Goal: Task Accomplishment & Management: Manage account settings

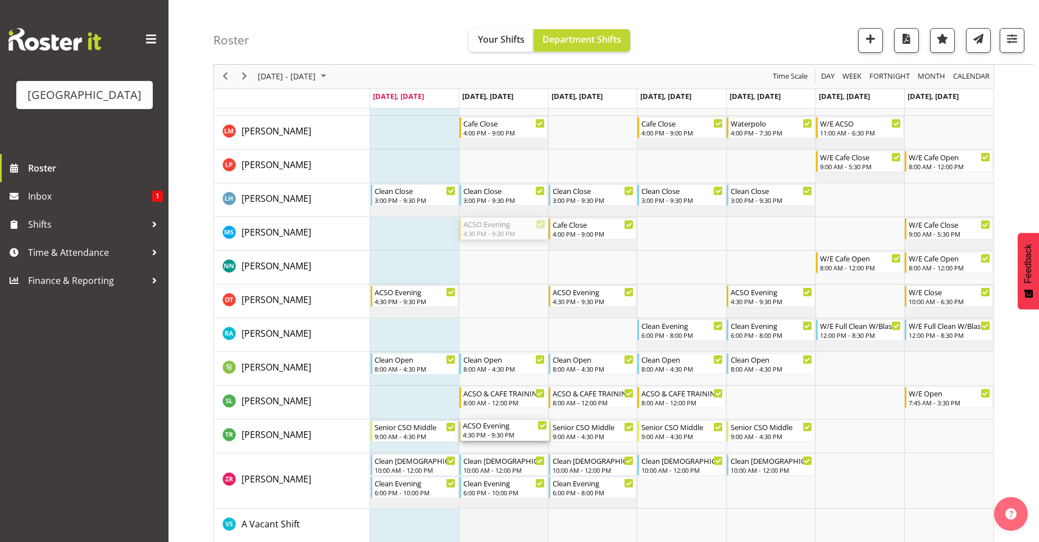
scroll to position [393, 0]
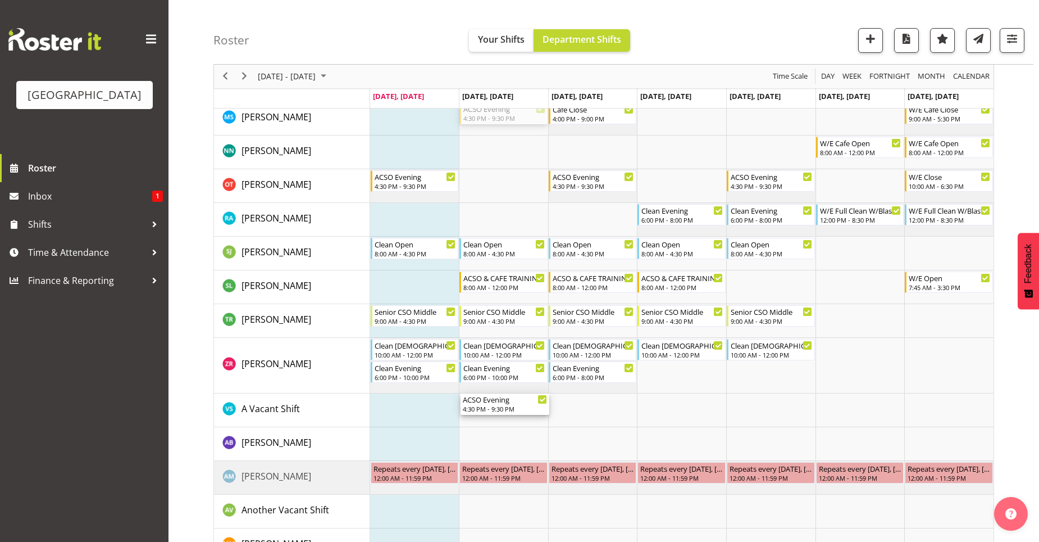
drag, startPoint x: 523, startPoint y: 507, endPoint x: 526, endPoint y: 401, distance: 106.8
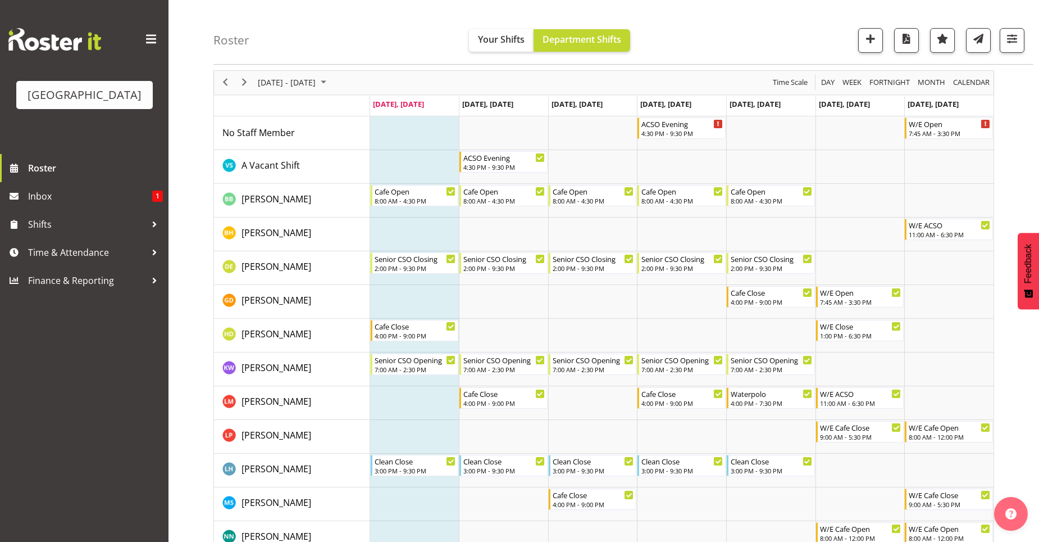
scroll to position [56, 0]
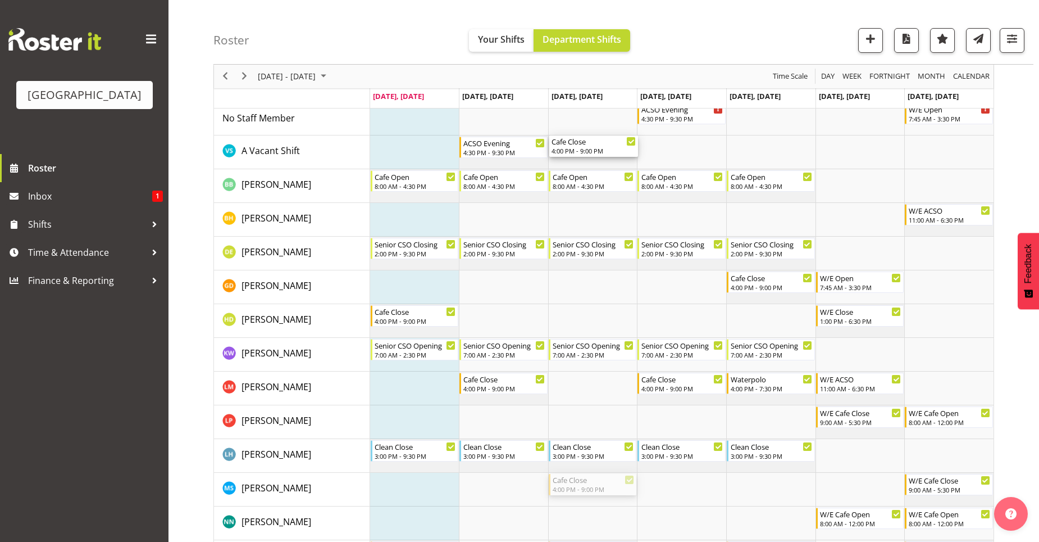
drag, startPoint x: 583, startPoint y: 482, endPoint x: 569, endPoint y: 158, distance: 324.5
click at [569, 158] on div "ACSO Evening 4:30 PM - 9:30 PM W/E Open 7:45 AM - 3:30 PM ACSO Evening 4:30 PM …" at bounding box center [682, 534] width 624 height 865
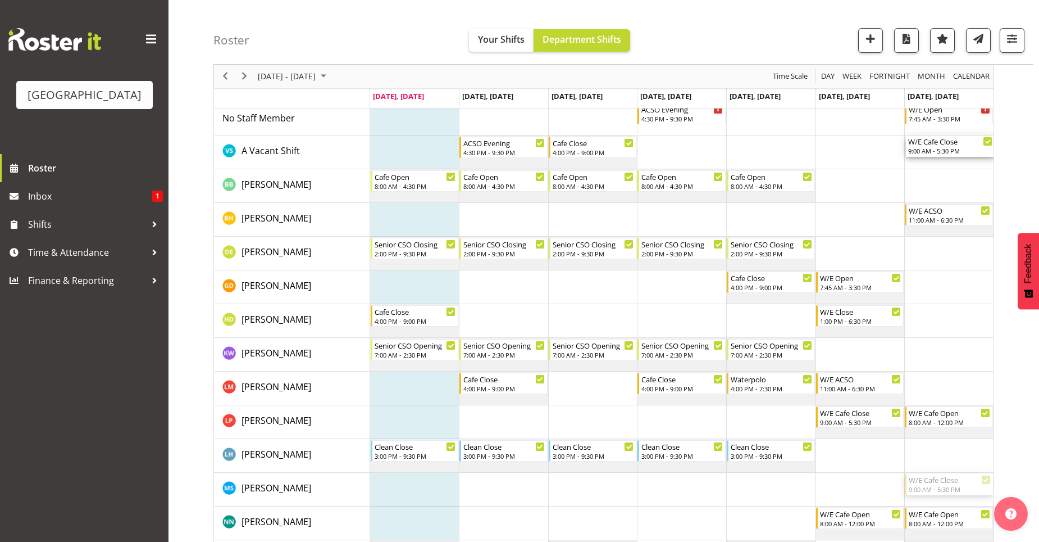
drag, startPoint x: 925, startPoint y: 481, endPoint x: 927, endPoint y: 162, distance: 319.2
click at [927, 161] on div "ACSO Evening 4:30 PM - 9:30 PM W/E Open 7:45 AM - 3:30 PM ACSO Evening 4:30 PM …" at bounding box center [682, 534] width 624 height 865
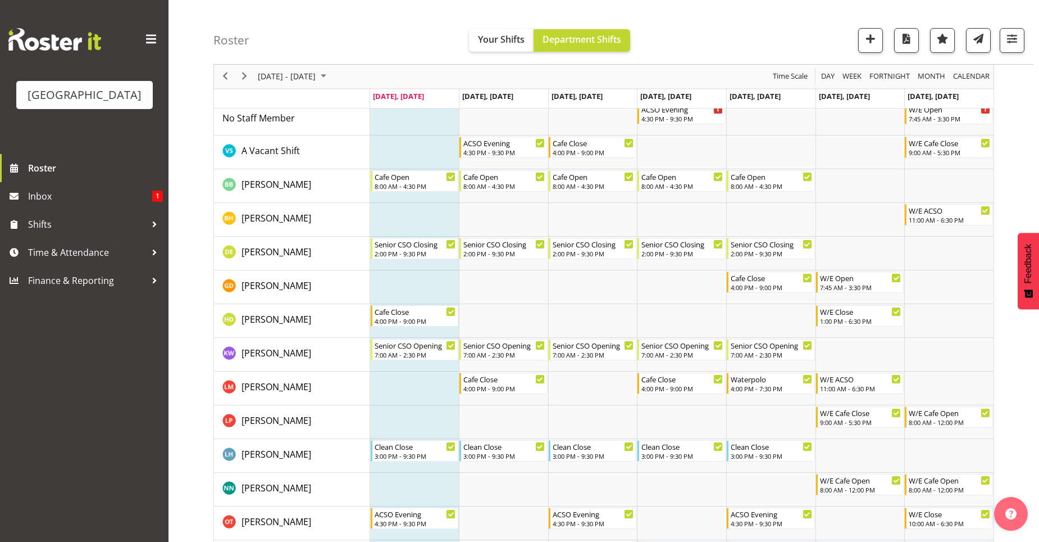
scroll to position [0, 0]
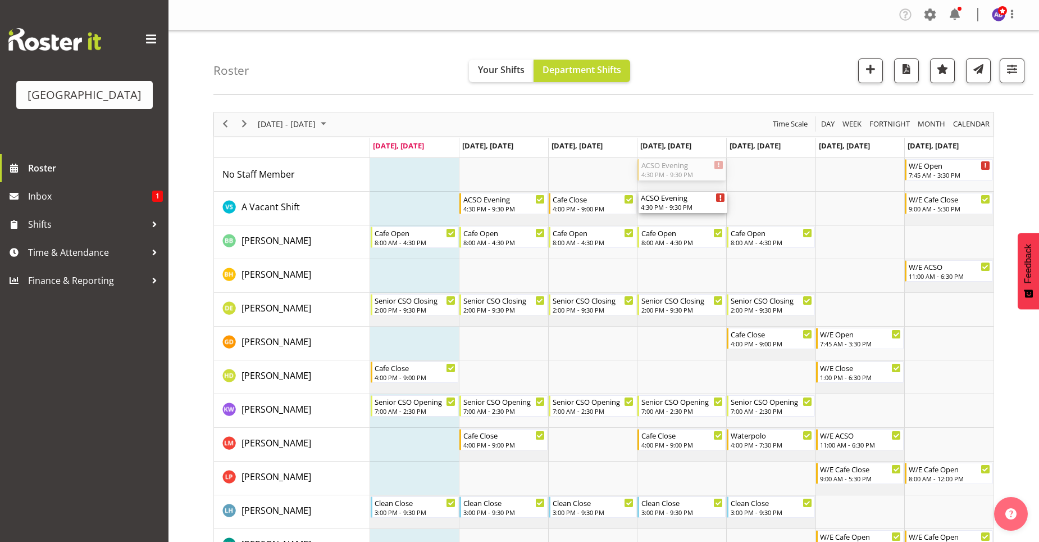
drag, startPoint x: 671, startPoint y: 171, endPoint x: 671, endPoint y: 202, distance: 30.3
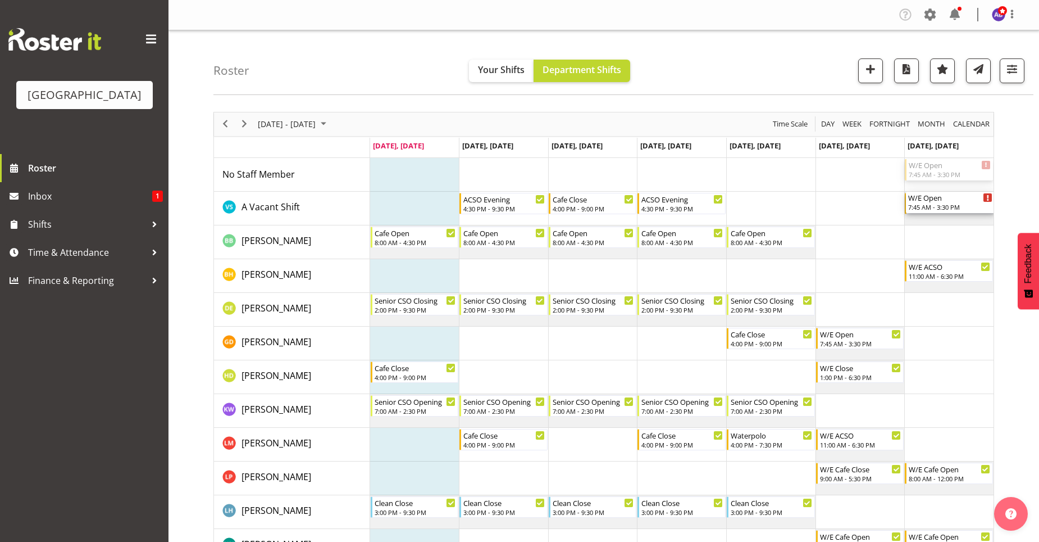
drag, startPoint x: 968, startPoint y: 180, endPoint x: 966, endPoint y: 198, distance: 18.0
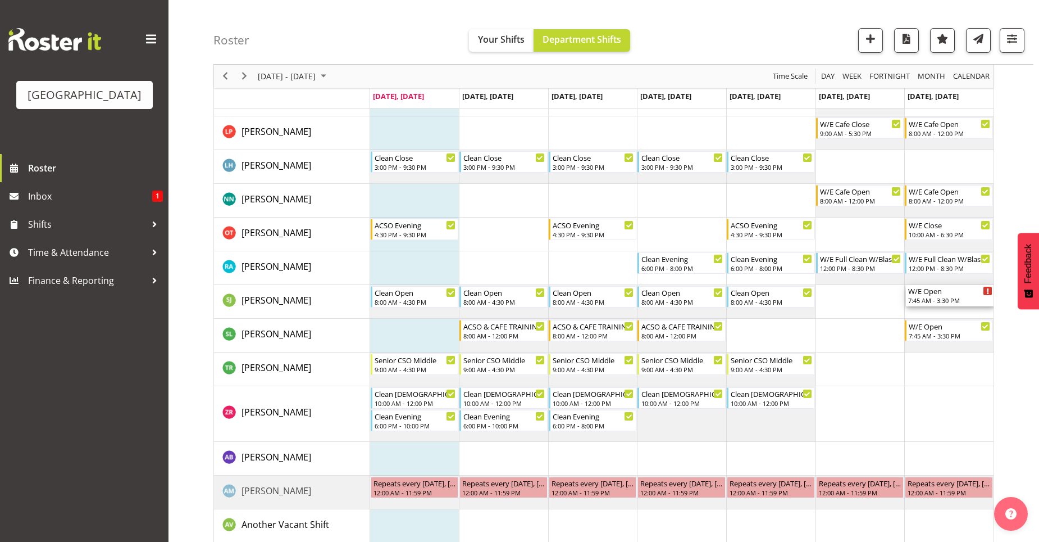
scroll to position [450, 0]
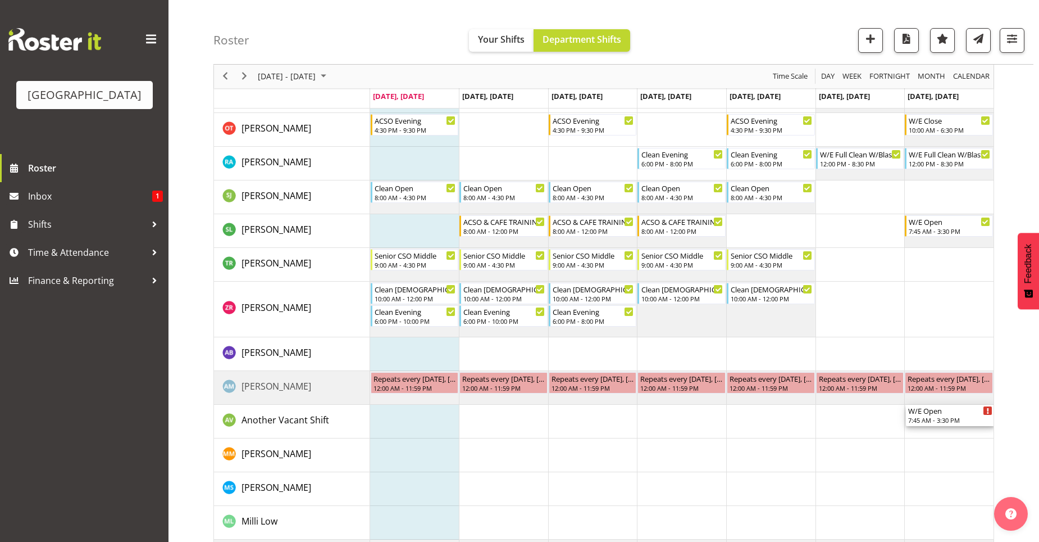
drag, startPoint x: 950, startPoint y: 174, endPoint x: 973, endPoint y: 407, distance: 233.7
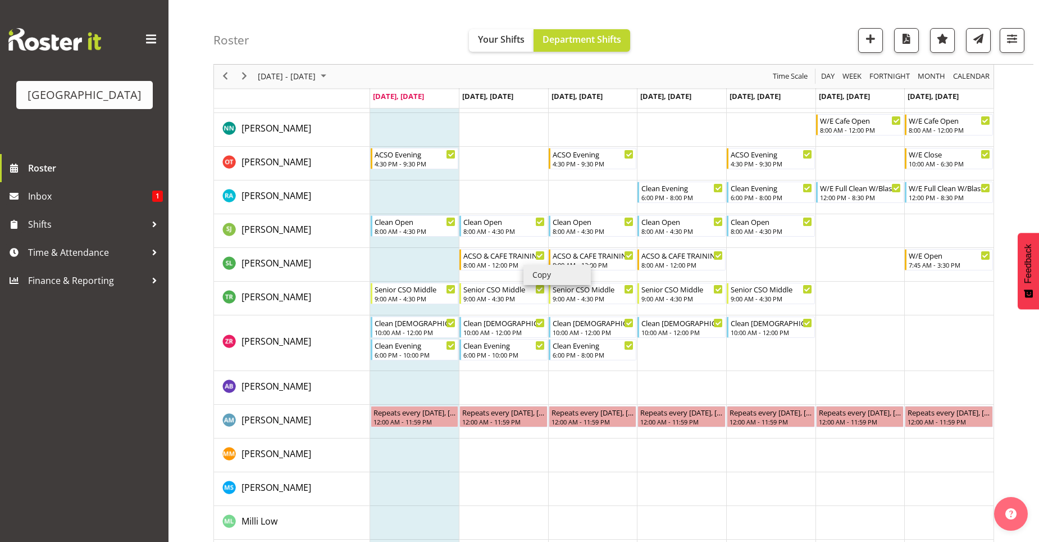
click at [537, 275] on li "Copy" at bounding box center [557, 275] width 67 height 20
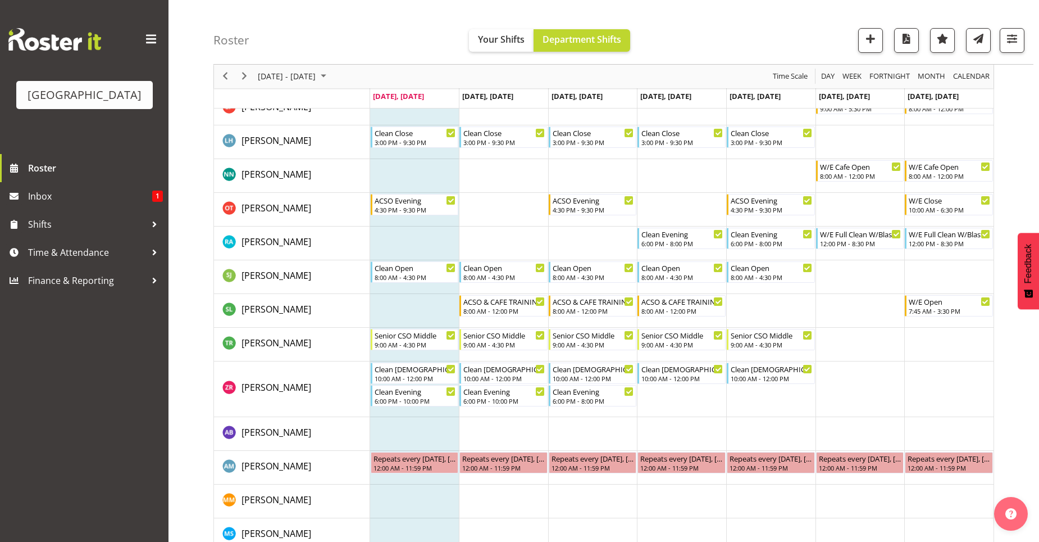
scroll to position [393, 0]
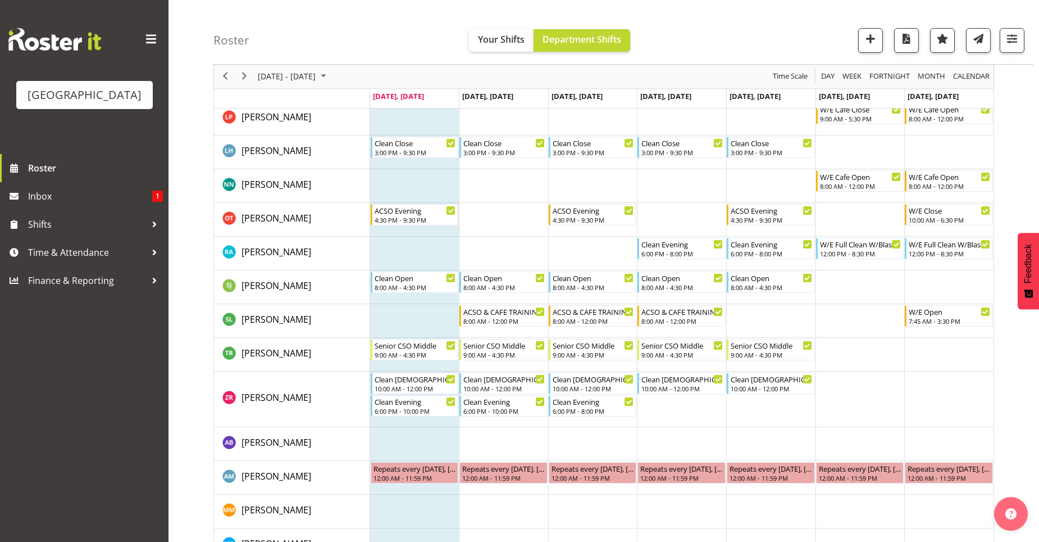
click at [514, 182] on td "Timeline Week of September 29, 2025" at bounding box center [503, 186] width 89 height 34
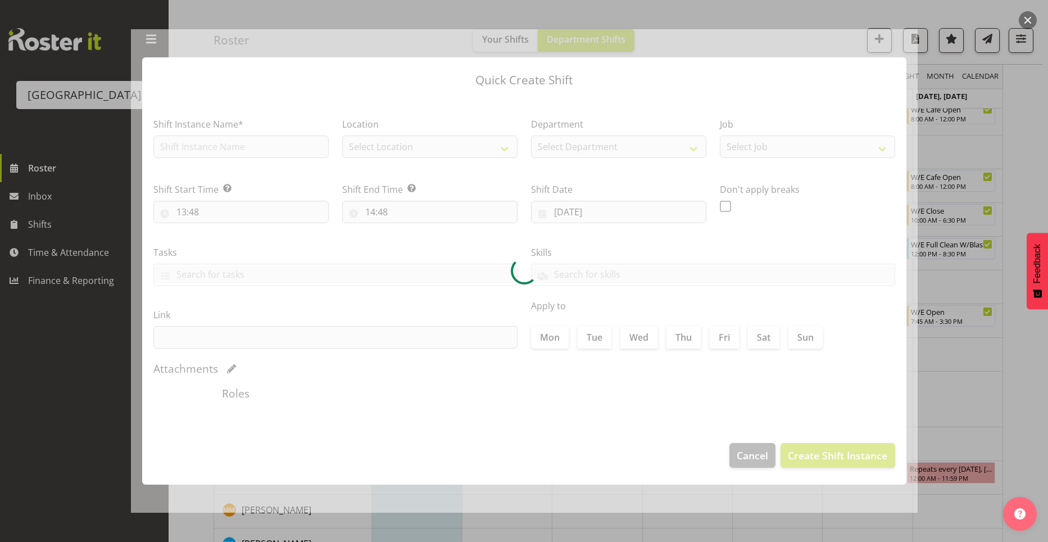
type input "30/09/2025"
checkbox input "true"
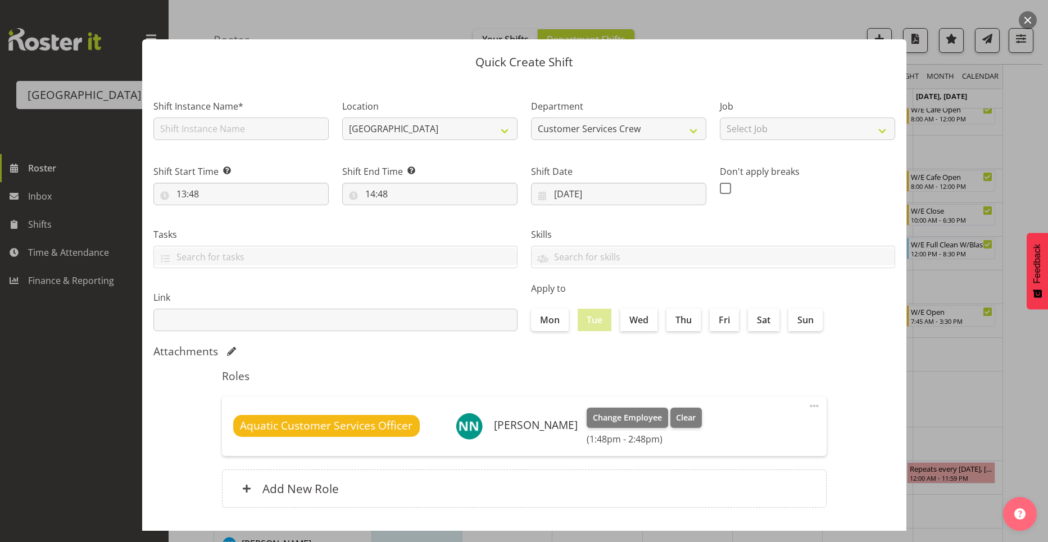
click at [956, 152] on div at bounding box center [524, 271] width 1048 height 542
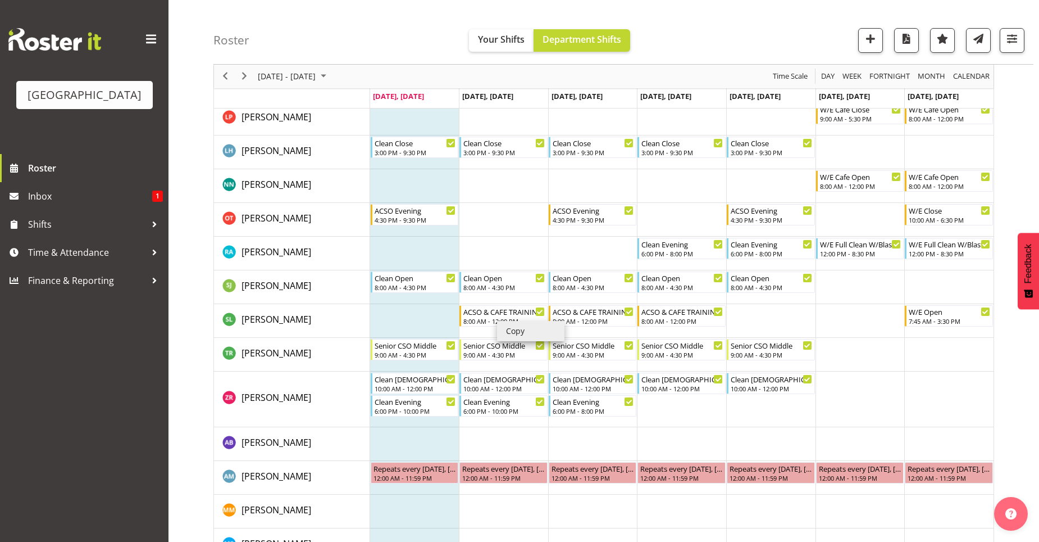
click at [520, 334] on li "Copy" at bounding box center [530, 331] width 67 height 20
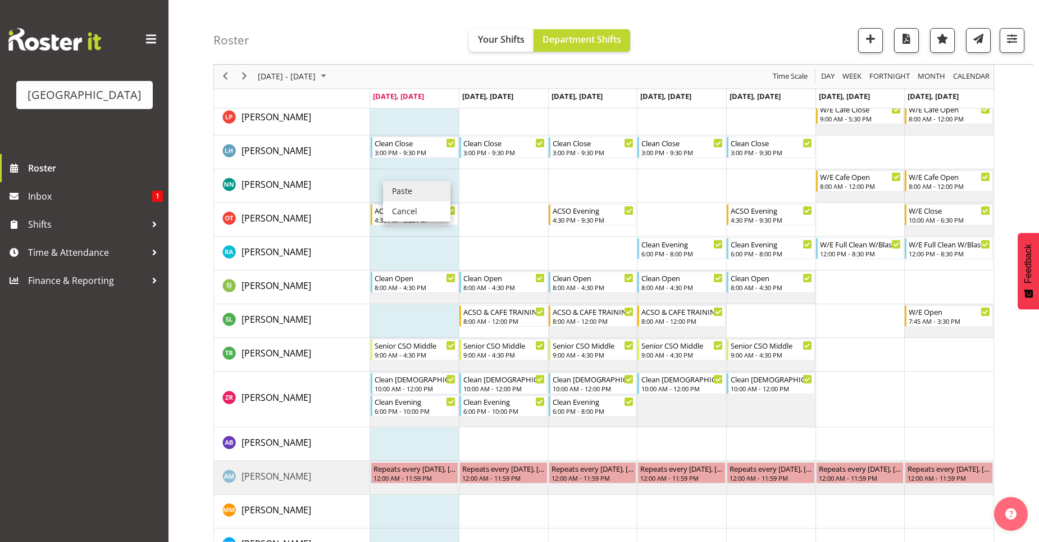
click at [392, 189] on li "Paste" at bounding box center [416, 191] width 67 height 20
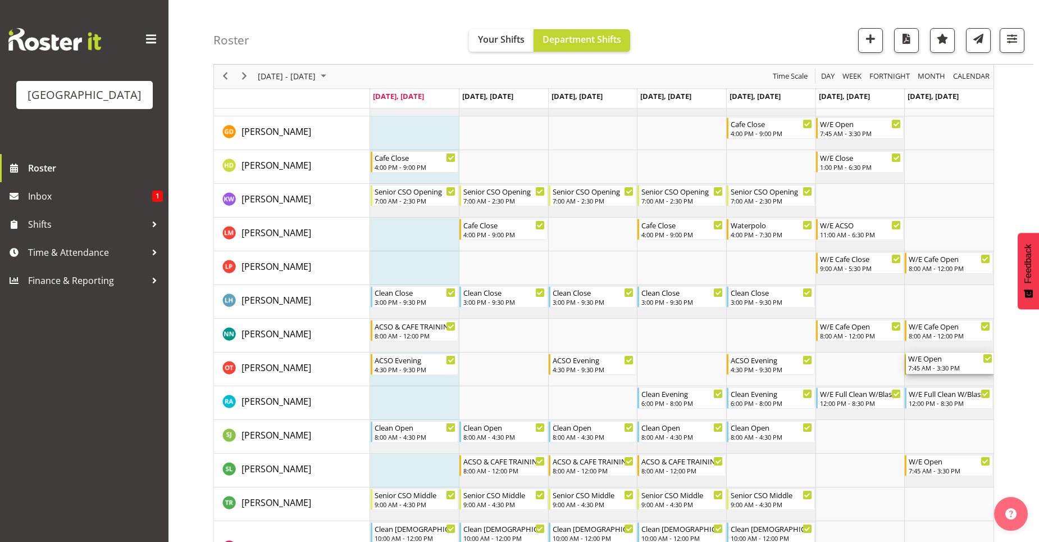
scroll to position [337, 0]
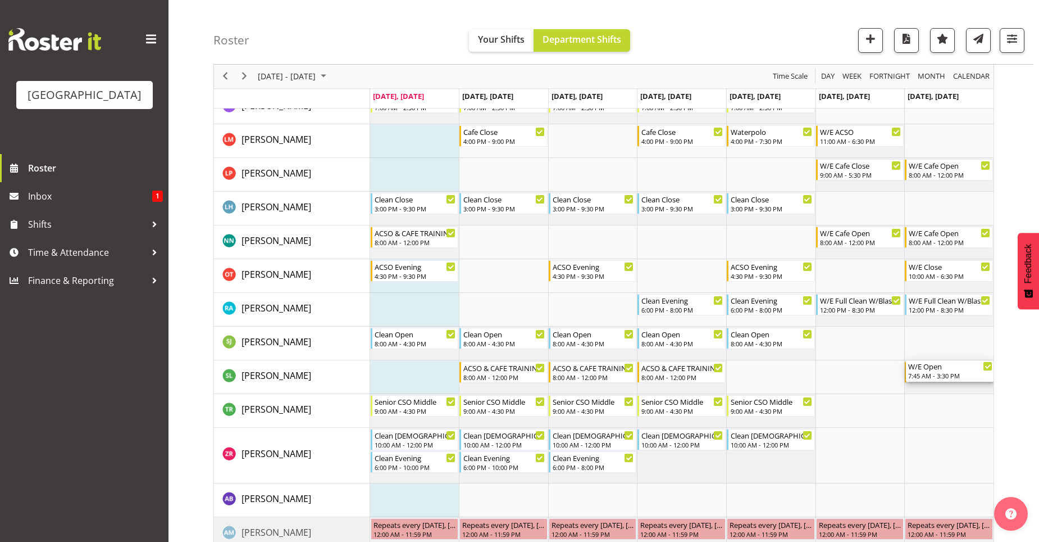
drag, startPoint x: 938, startPoint y: 237, endPoint x: 942, endPoint y: 389, distance: 152.3
click at [942, 389] on div "ACSO Evening 4:30 PM - 9:30 PM Cafe Close 4:00 PM - 9:00 PM ACSO Evening 4:30 P…" at bounding box center [682, 253] width 624 height 865
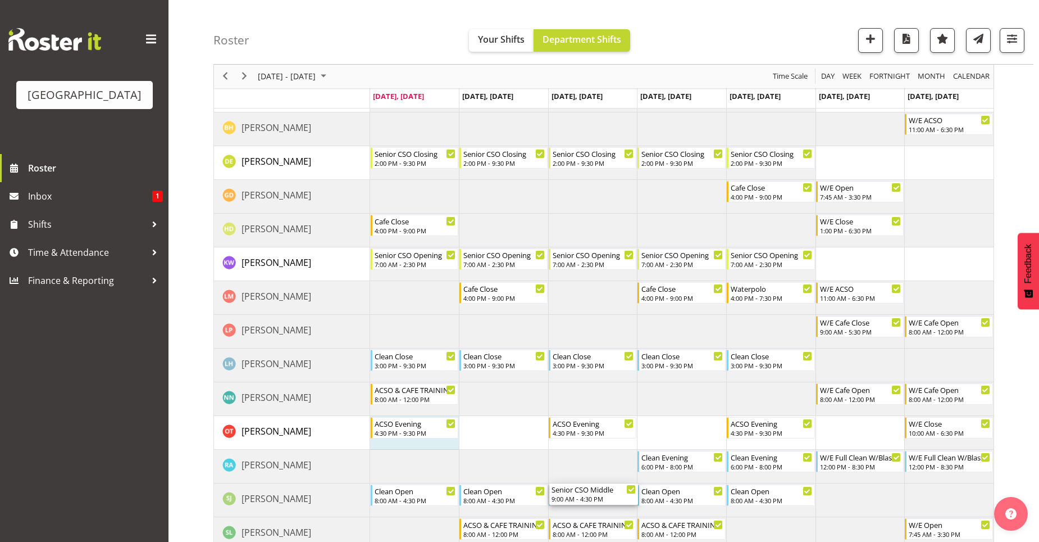
scroll to position [169, 0]
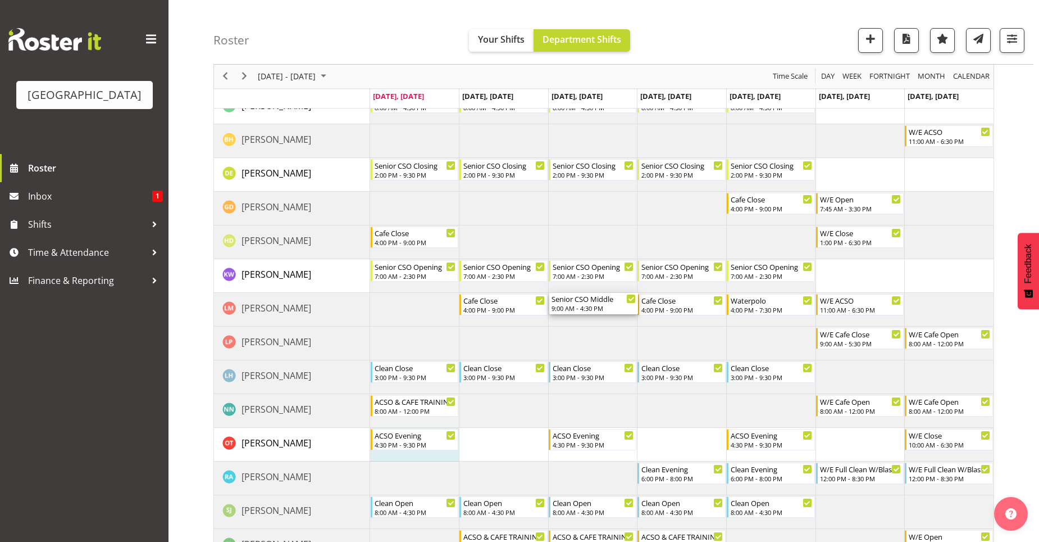
drag, startPoint x: 583, startPoint y: 408, endPoint x: 570, endPoint y: 318, distance: 90.7
click at [570, 318] on div "ACSO Evening 4:30 PM - 9:30 PM Cafe Close 4:00 PM - 9:00 PM ACSO Evening 4:30 P…" at bounding box center [682, 421] width 624 height 865
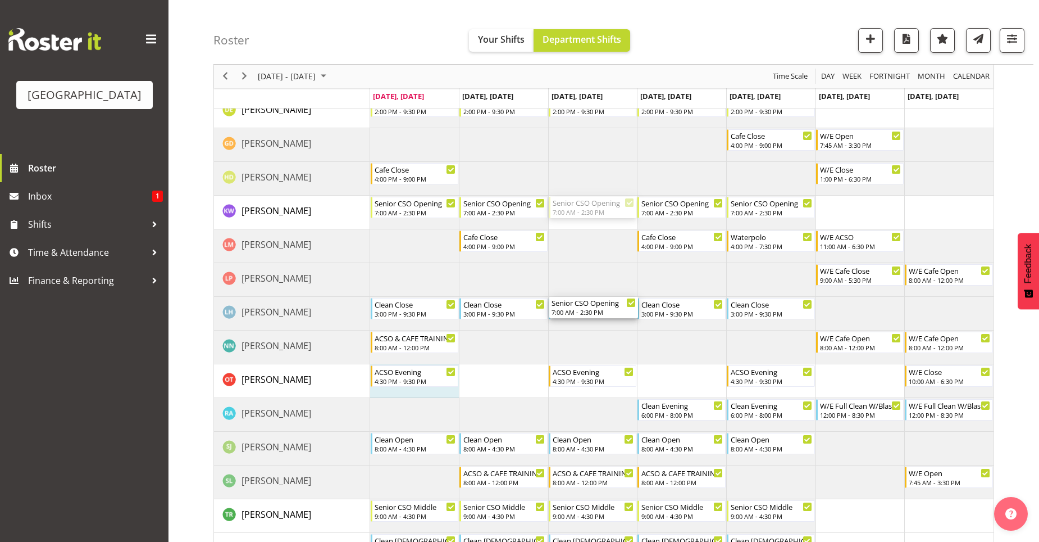
scroll to position [225, 0]
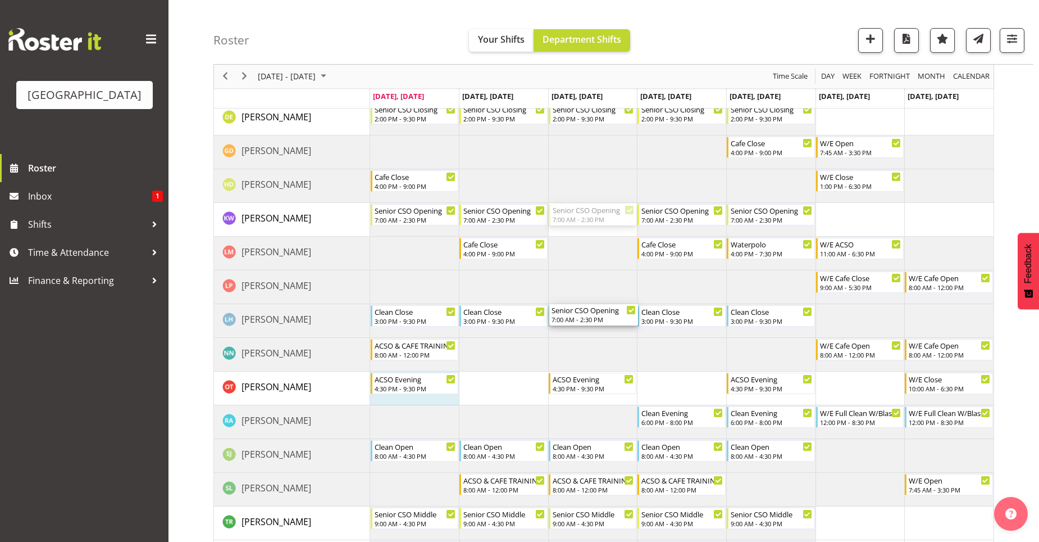
drag, startPoint x: 587, startPoint y: 274, endPoint x: 596, endPoint y: 209, distance: 65.7
click at [596, 209] on div "ACSO Evening 4:30 PM - 9:30 PM Cafe Close 4:00 PM - 9:00 PM ACSO Evening 4:30 P…" at bounding box center [682, 365] width 624 height 865
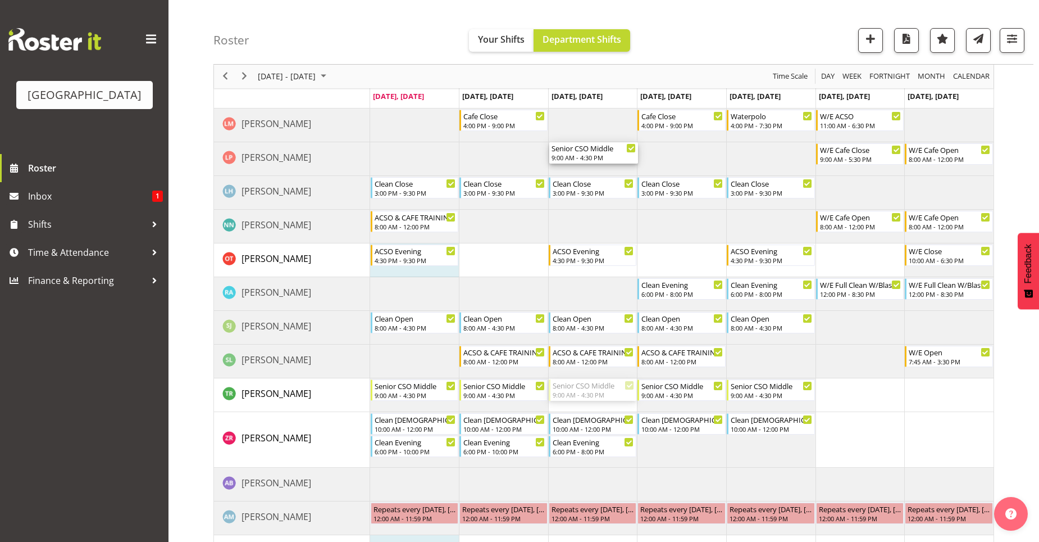
scroll to position [281, 0]
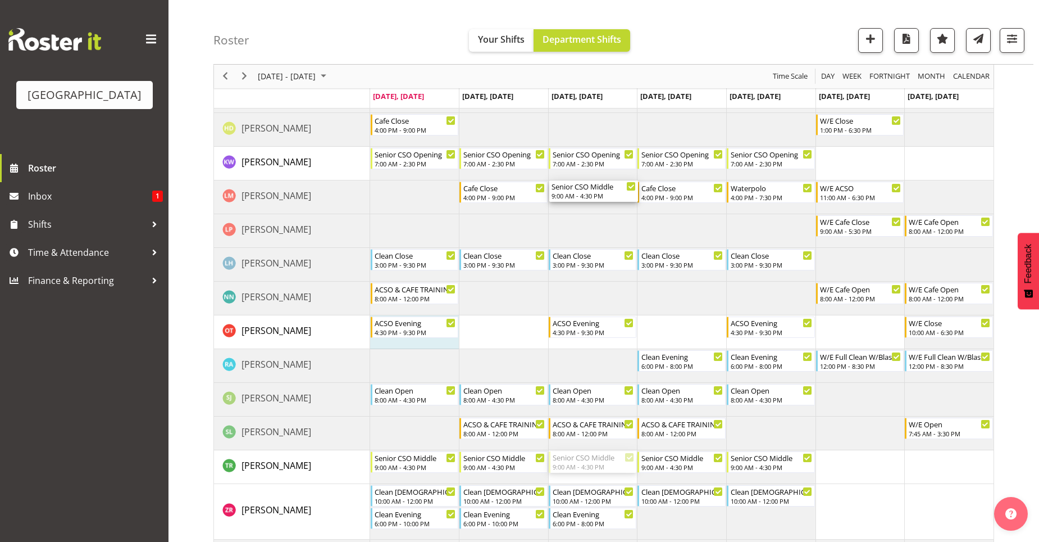
drag, startPoint x: 593, startPoint y: 355, endPoint x: 596, endPoint y: 204, distance: 150.6
click at [596, 204] on div "ACSO Evening 4:30 PM - 9:30 PM Cafe Close 4:00 PM - 9:00 PM ACSO Evening 4:30 P…" at bounding box center [682, 309] width 624 height 865
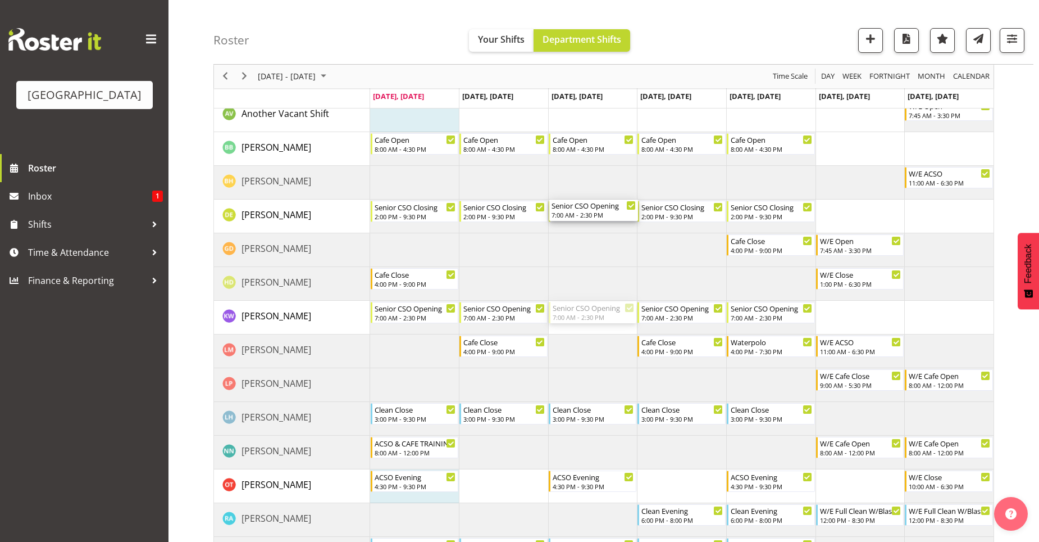
scroll to position [0, 0]
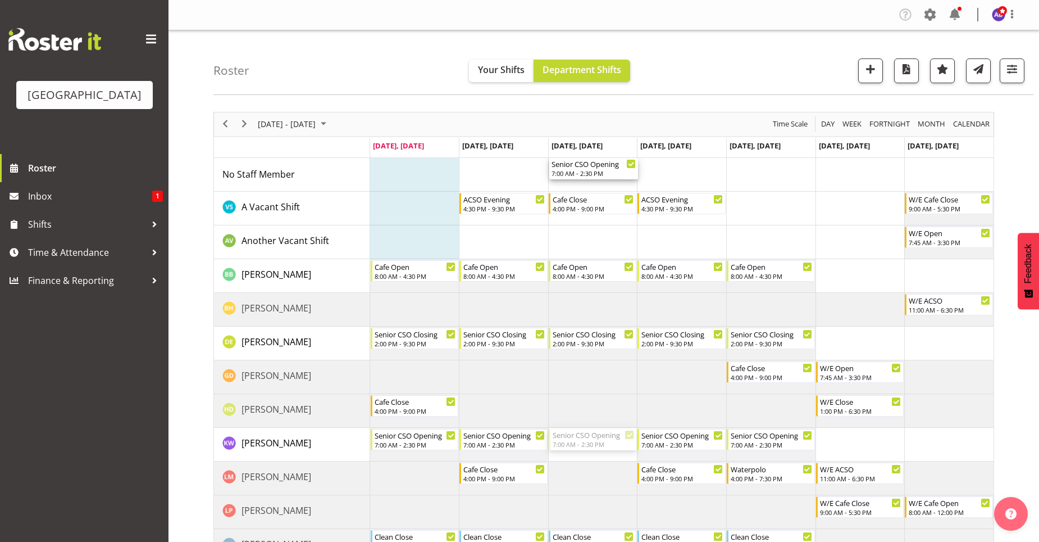
drag, startPoint x: 601, startPoint y: 285, endPoint x: 583, endPoint y: 177, distance: 110.0
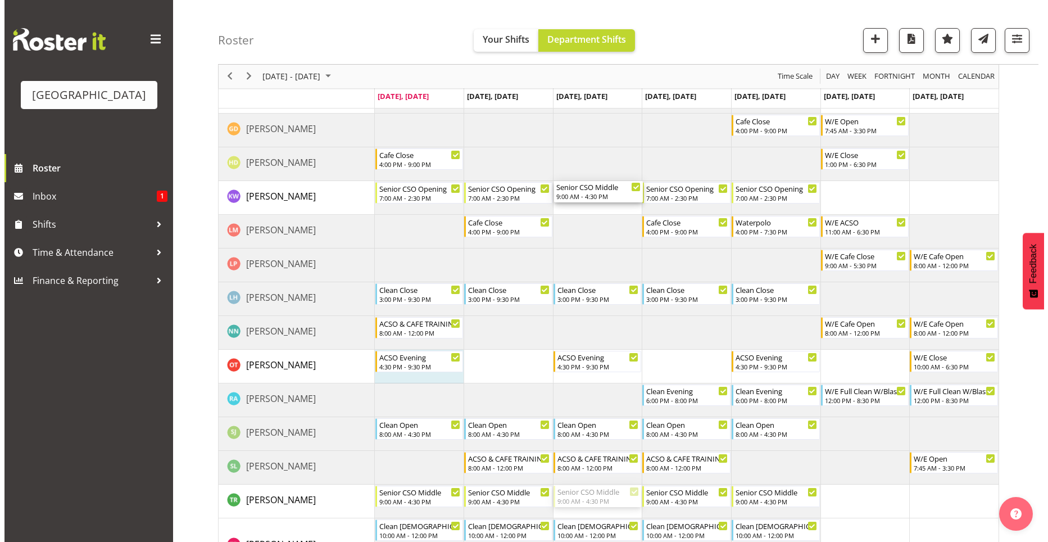
scroll to position [209, 0]
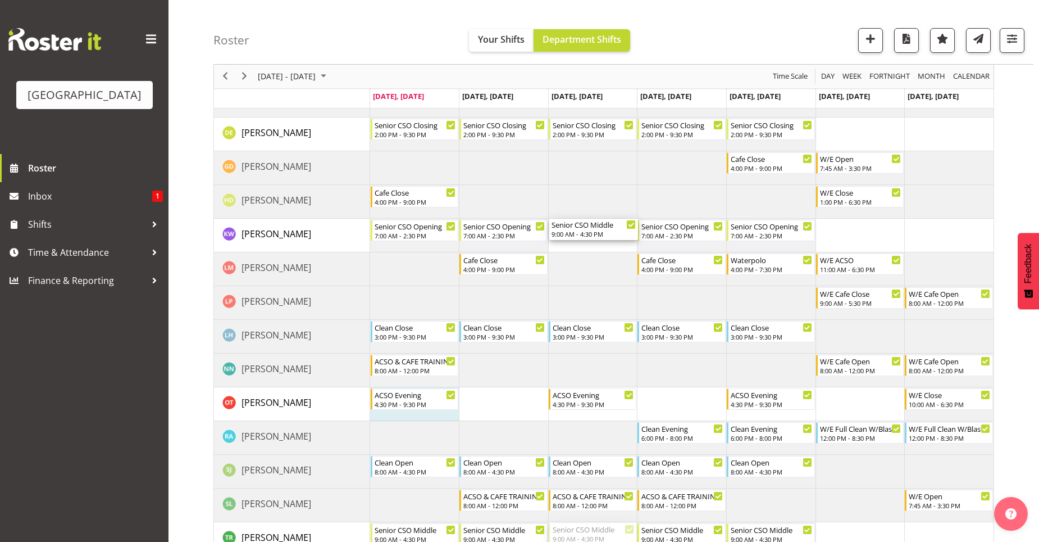
drag, startPoint x: 603, startPoint y: 259, endPoint x: 600, endPoint y: 235, distance: 24.3
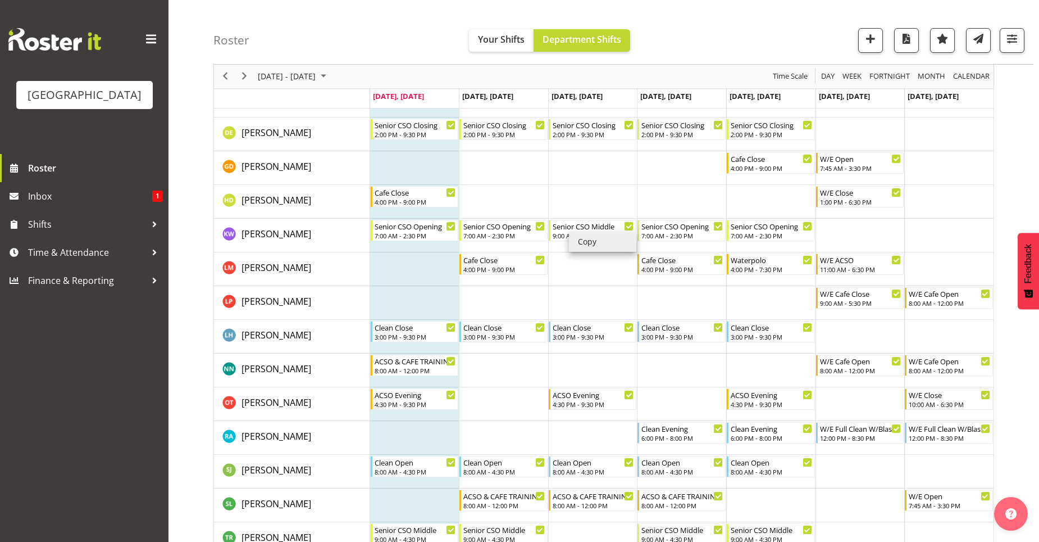
click at [847, 238] on td "Timeline Week of September 29, 2025" at bounding box center [860, 236] width 89 height 34
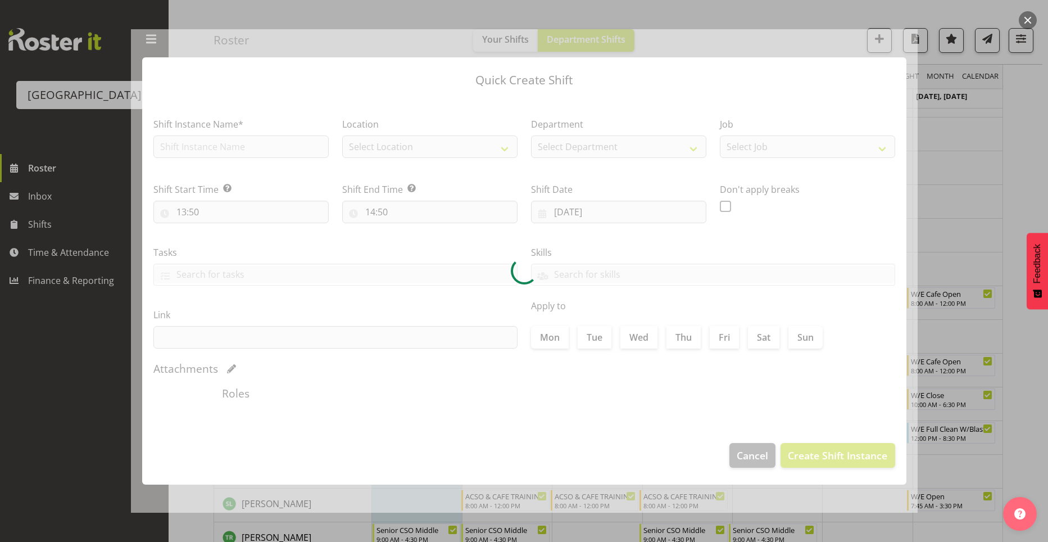
type input "04/10/2025"
checkbox input "true"
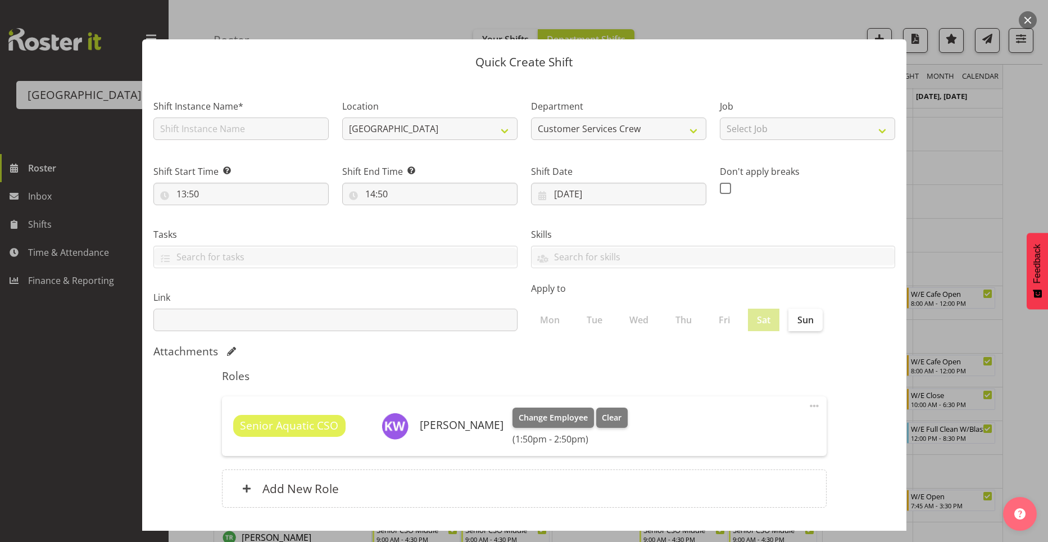
click at [930, 243] on div at bounding box center [524, 271] width 1048 height 542
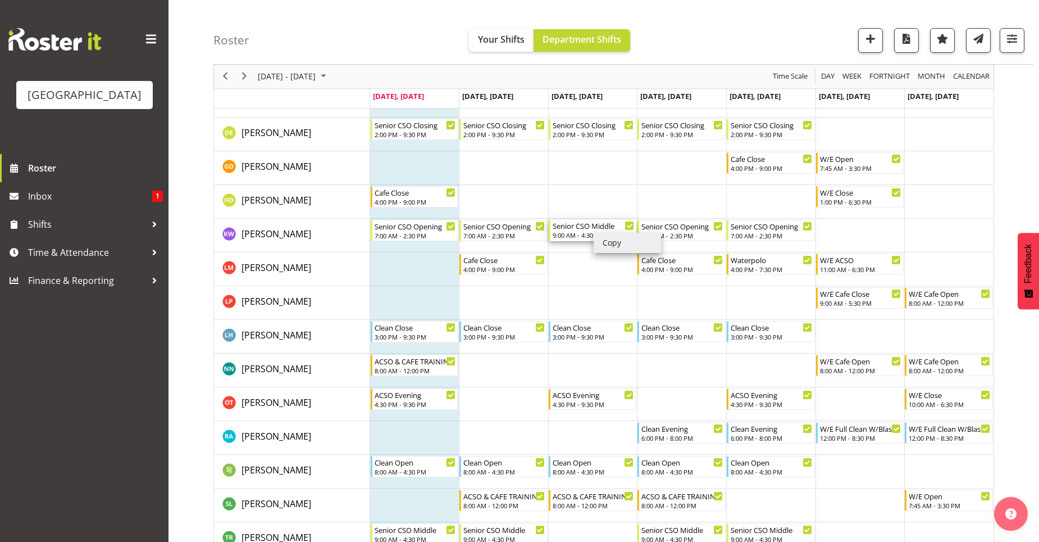
click at [569, 231] on div "9:00 AM - 4:30 PM" at bounding box center [594, 234] width 82 height 9
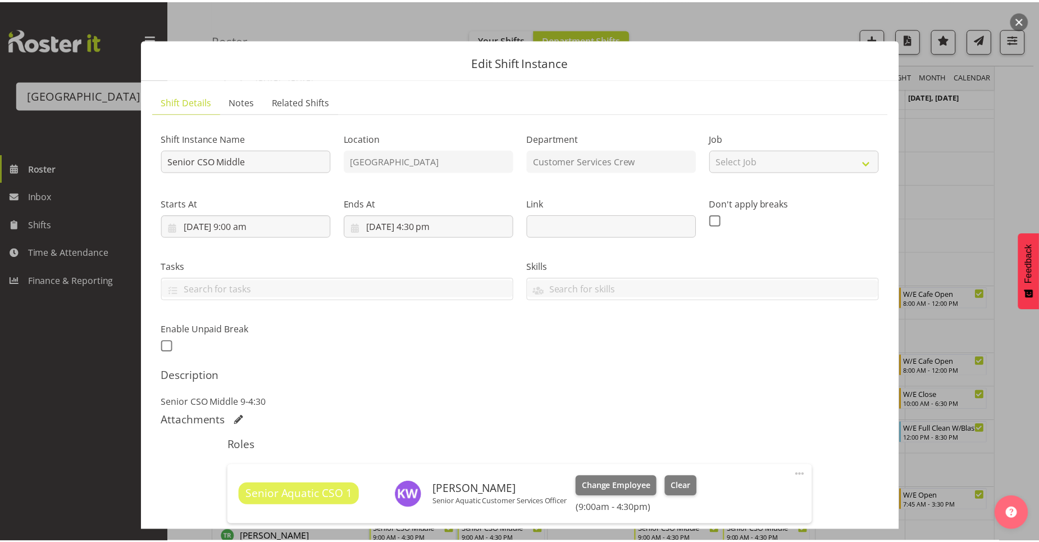
scroll to position [146, 0]
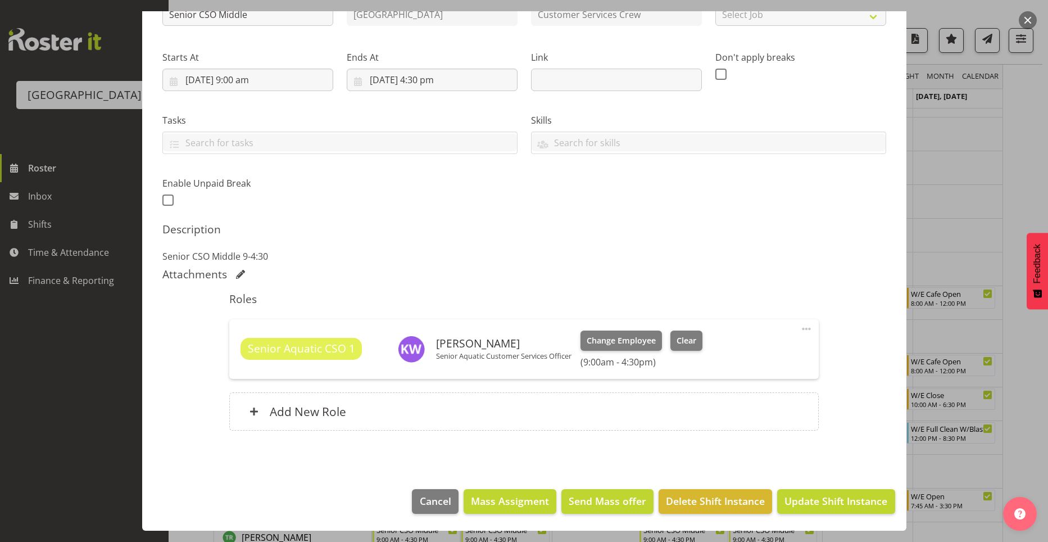
click at [801, 327] on span at bounding box center [806, 328] width 13 height 13
click at [766, 368] on link "Cover Role" at bounding box center [759, 374] width 108 height 20
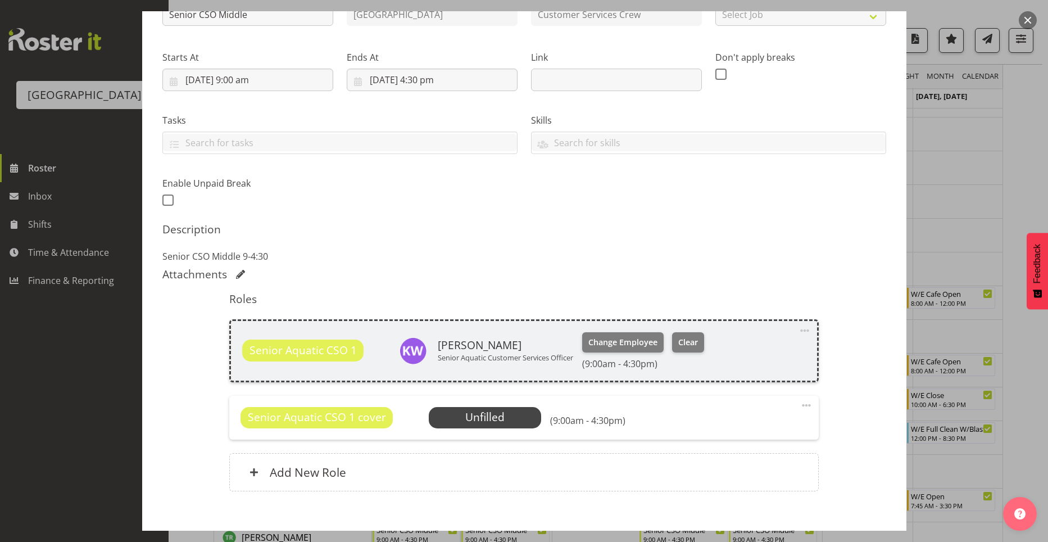
click at [372, 416] on span "Senior Aquatic CSO 1 cover" at bounding box center [317, 417] width 138 height 16
click at [800, 401] on span at bounding box center [806, 404] width 13 height 13
click at [732, 435] on link "Edit" at bounding box center [759, 430] width 108 height 20
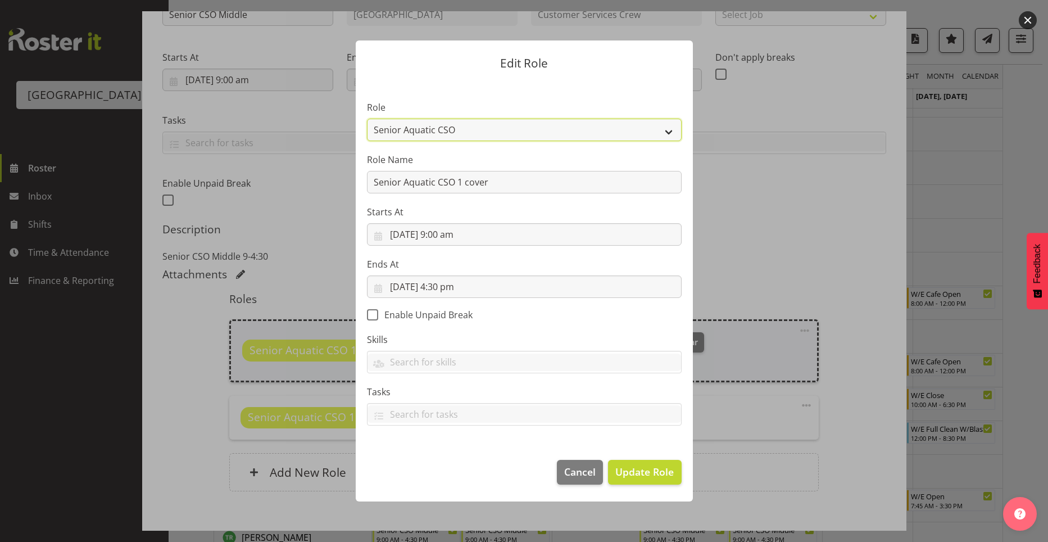
click at [657, 135] on select "Aquatic Customer Services Officer Cleaner - Splash Palace Facilties Maintenance…" at bounding box center [524, 130] width 315 height 22
select select "1489"
click at [367, 119] on select "Aquatic Customer Services Officer Cleaner - Splash Palace Facilties Maintenance…" at bounding box center [524, 130] width 315 height 22
click at [652, 463] on button "Update Role" at bounding box center [644, 472] width 73 height 25
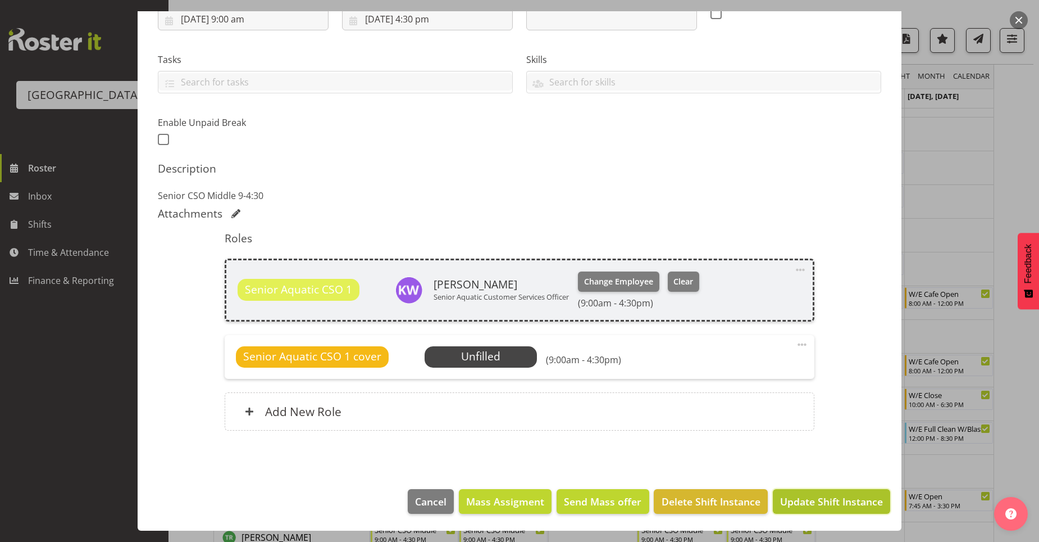
click at [787, 501] on span "Update Shift Instance" at bounding box center [831, 501] width 103 height 15
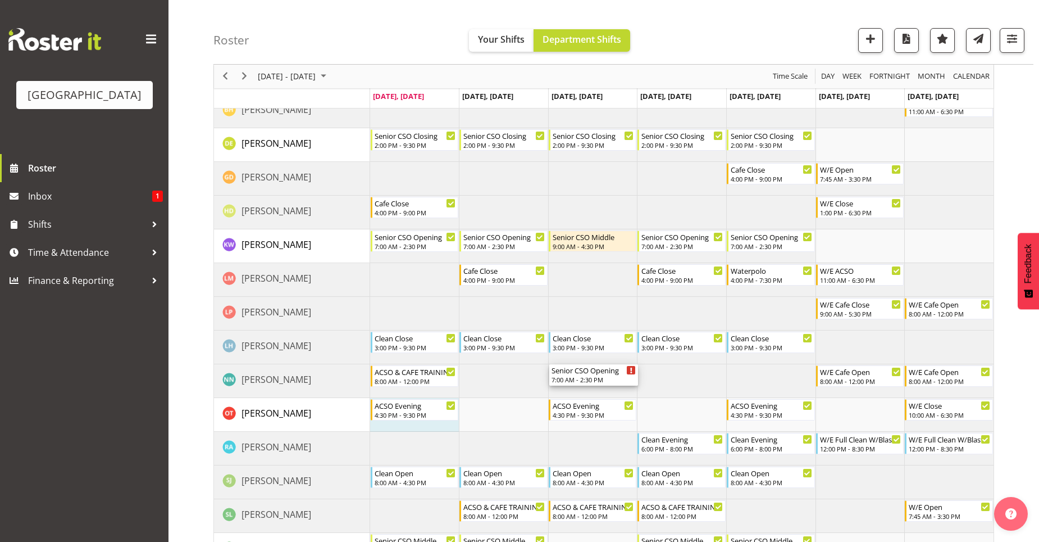
scroll to position [337, 0]
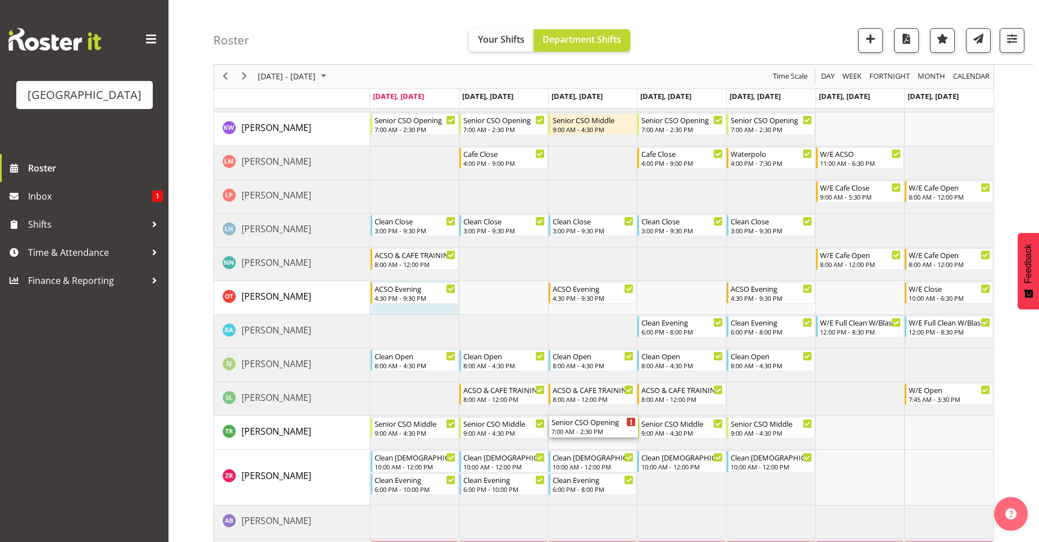
drag, startPoint x: 603, startPoint y: 170, endPoint x: 627, endPoint y: 423, distance: 253.4
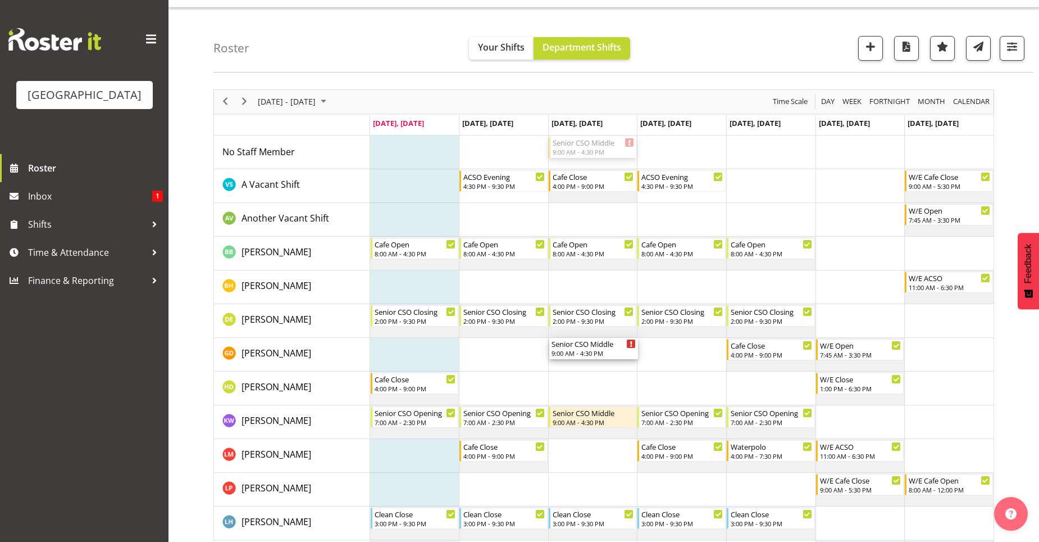
scroll to position [56, 0]
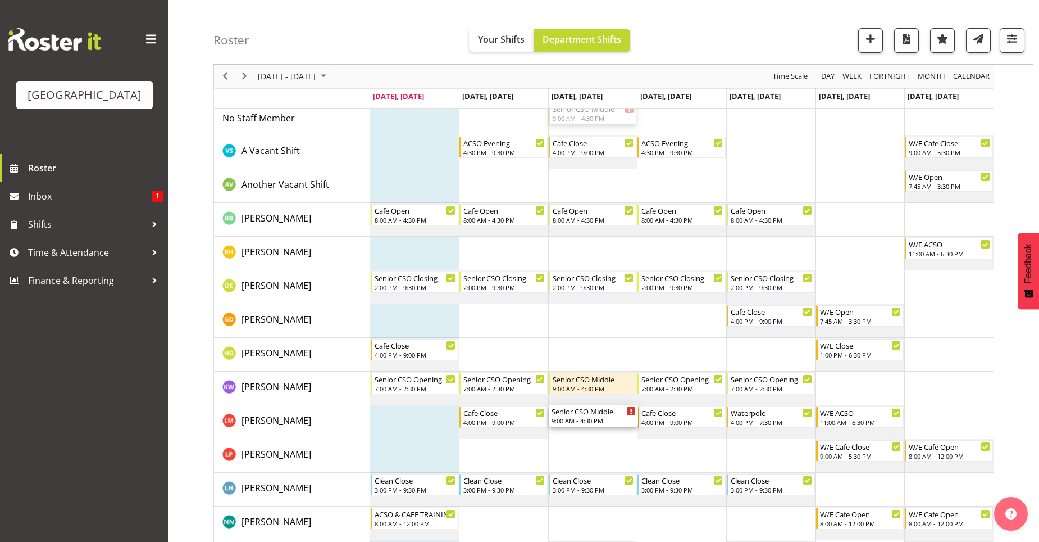
drag, startPoint x: 601, startPoint y: 176, endPoint x: 636, endPoint y: 411, distance: 237.5
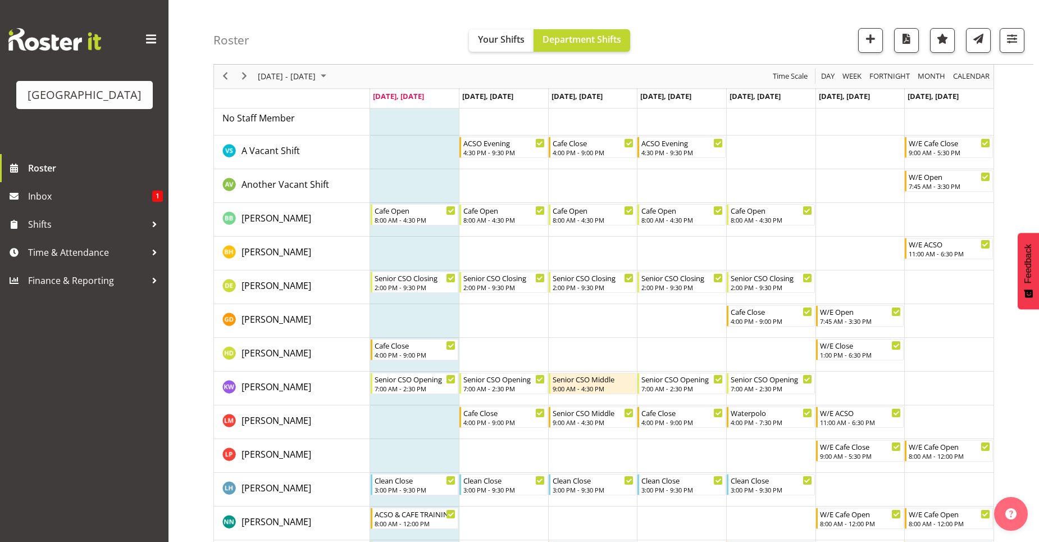
click at [591, 343] on td "Timeline Week of September 29, 2025" at bounding box center [592, 355] width 89 height 34
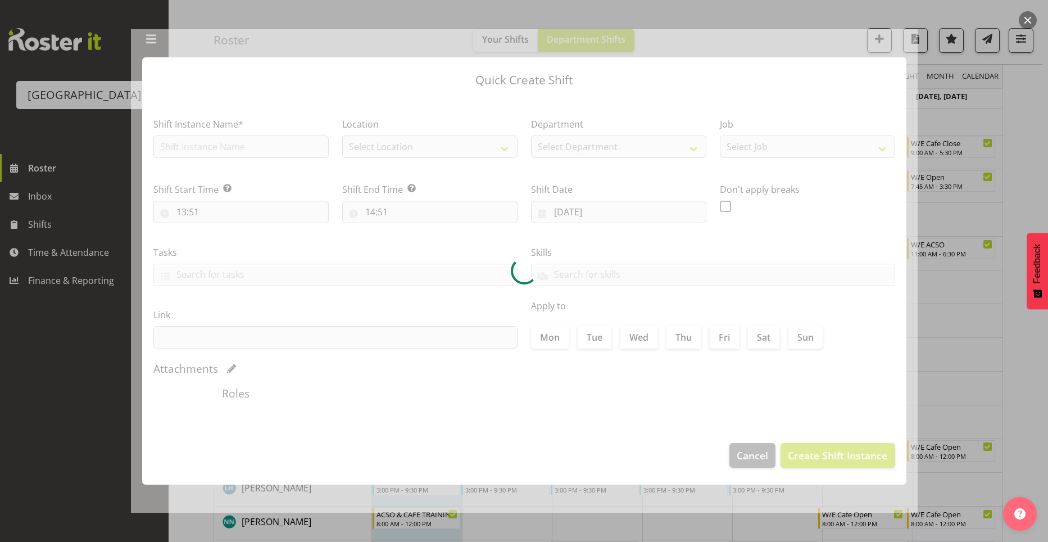
type input "01/10/2025"
checkbox input "true"
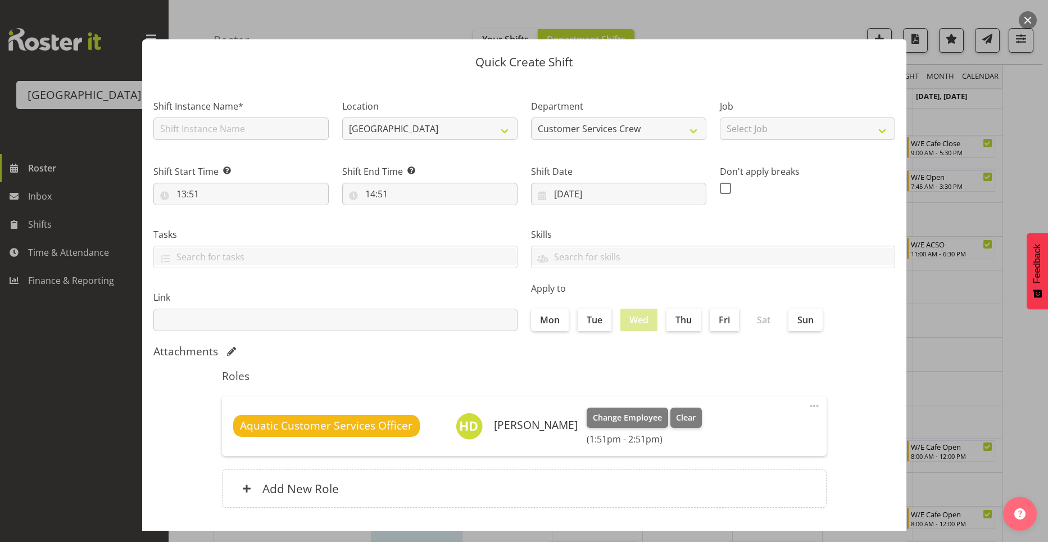
click at [952, 351] on div at bounding box center [524, 271] width 1048 height 542
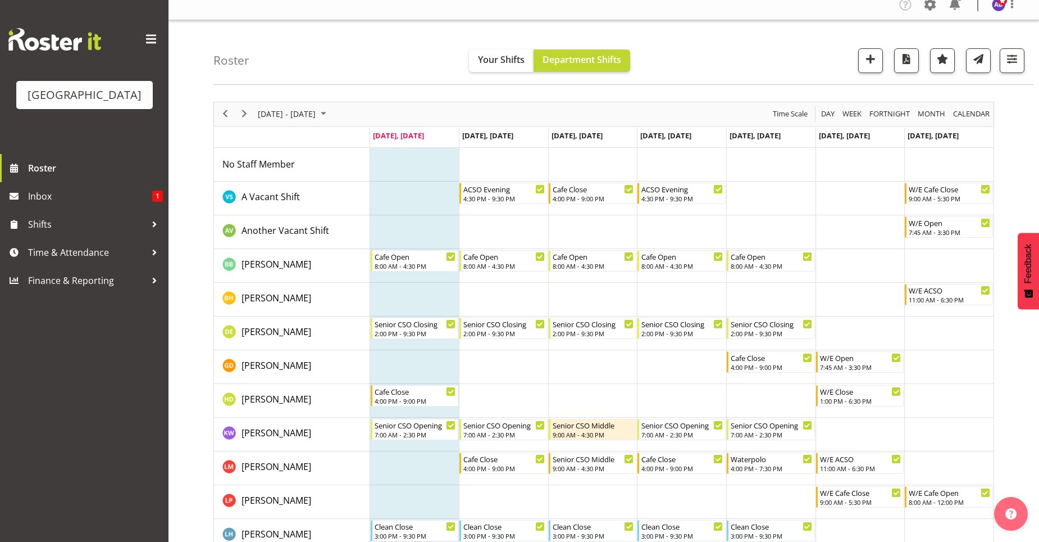
scroll to position [0, 0]
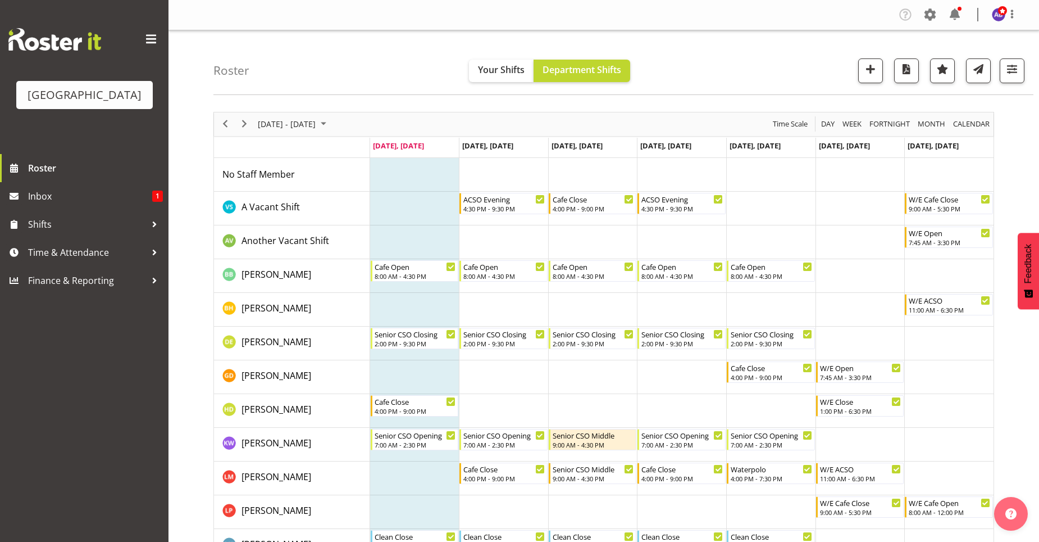
click at [865, 217] on td "Timeline Week of September 29, 2025" at bounding box center [860, 209] width 89 height 34
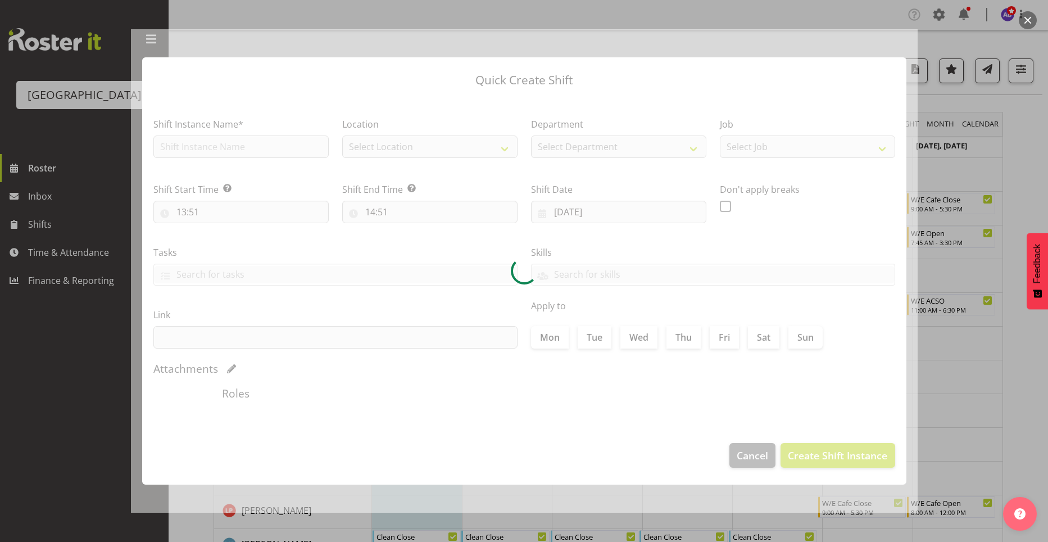
type input "04/10/2025"
checkbox input "true"
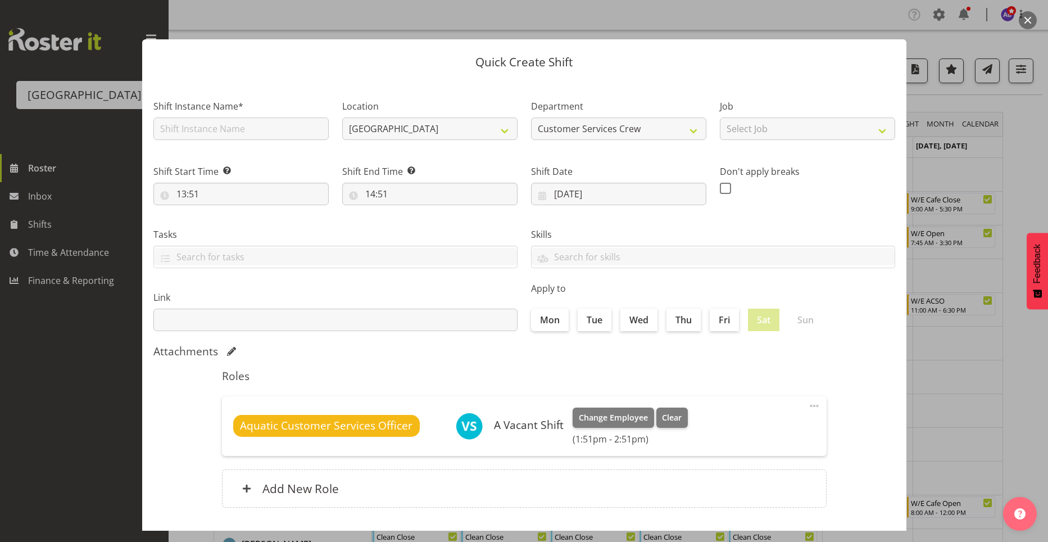
click at [1026, 190] on div at bounding box center [524, 271] width 1048 height 542
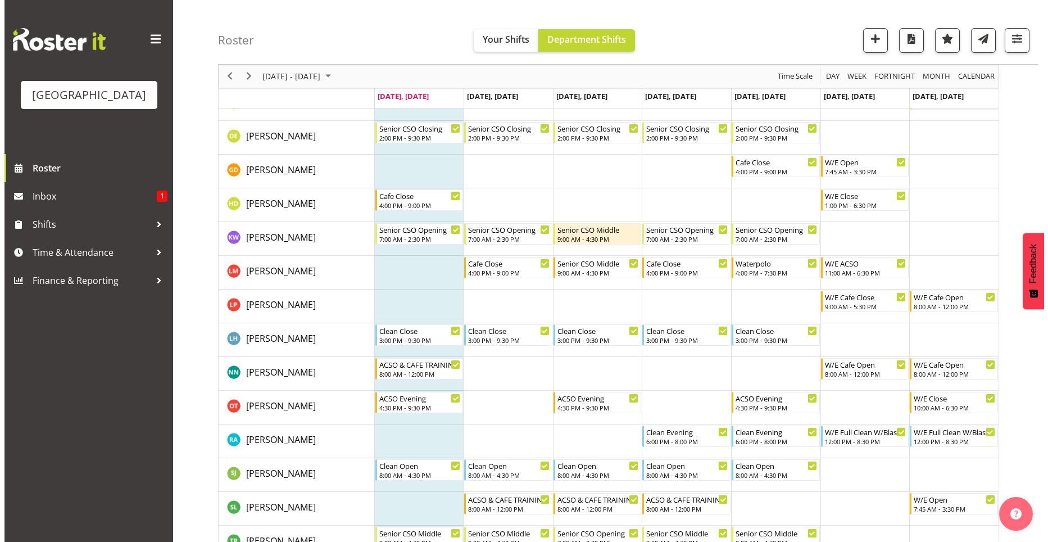
scroll to position [225, 0]
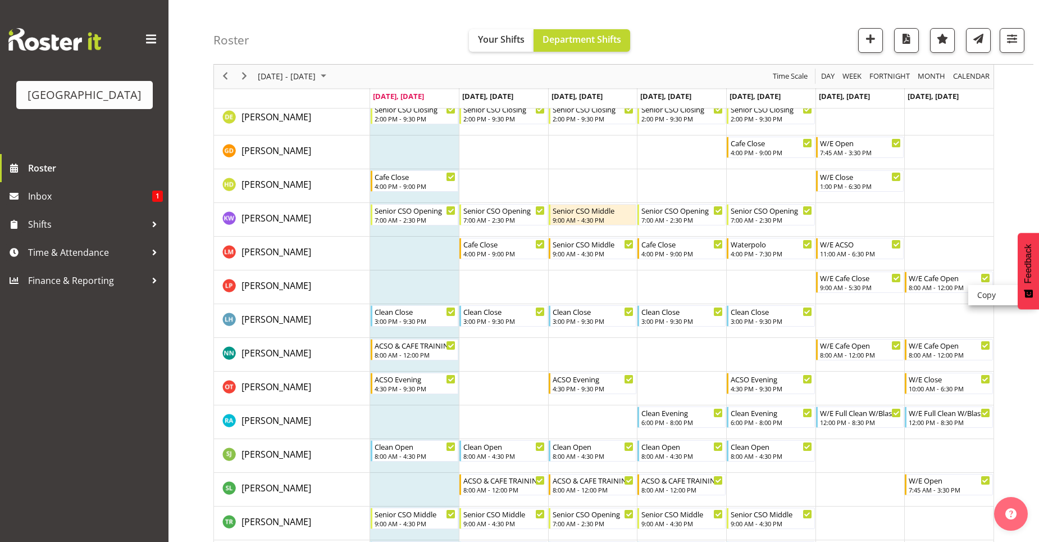
click at [1016, 244] on div "Sep 29 - Oct 05, 2025 Today Day Week Fortnight Month calendar Month Agenda Time…" at bounding box center [627, 343] width 826 height 928
click at [516, 356] on td "Timeline Week of September 29, 2025" at bounding box center [503, 355] width 89 height 34
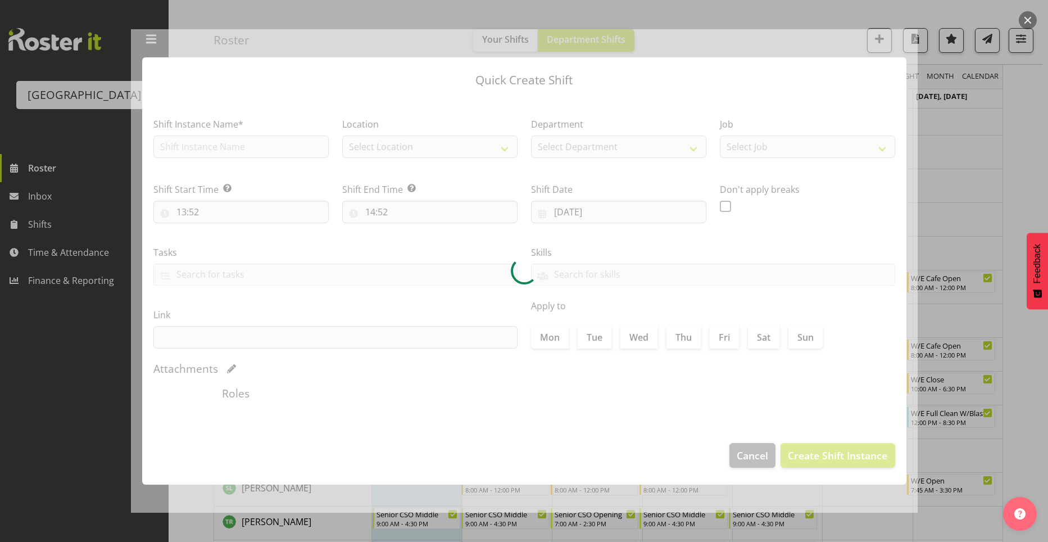
type input "30/09/2025"
checkbox input "true"
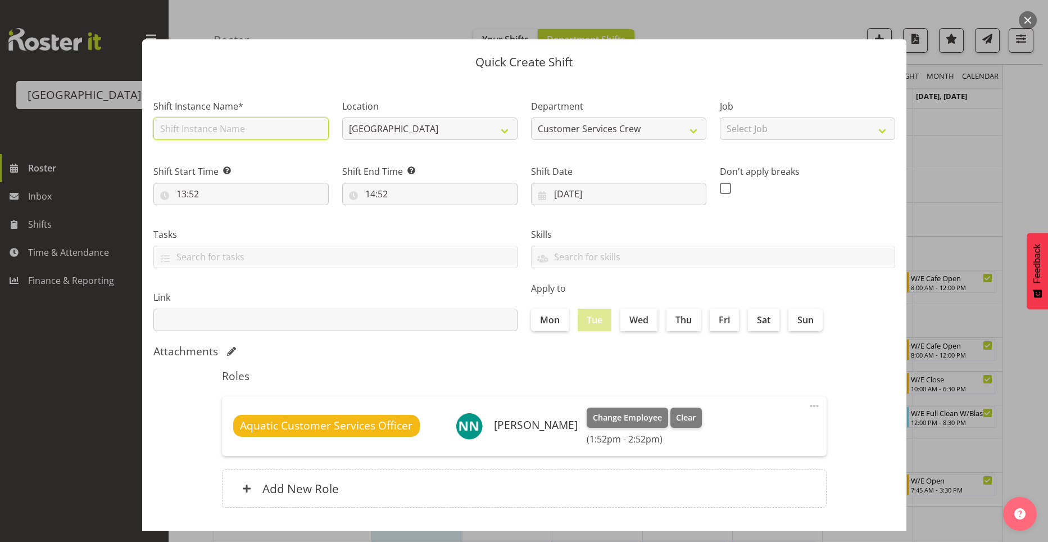
click at [238, 125] on input "text" at bounding box center [240, 128] width 175 height 22
type input "t"
type input "ACSO TRAINING"
click at [187, 194] on input "13:52" at bounding box center [240, 194] width 175 height 22
click at [225, 220] on select "00 01 02 03 04 05 06 07 08 09 10 11 12 13 14 15 16 17 18 19 20 21 22 23" at bounding box center [229, 223] width 25 height 22
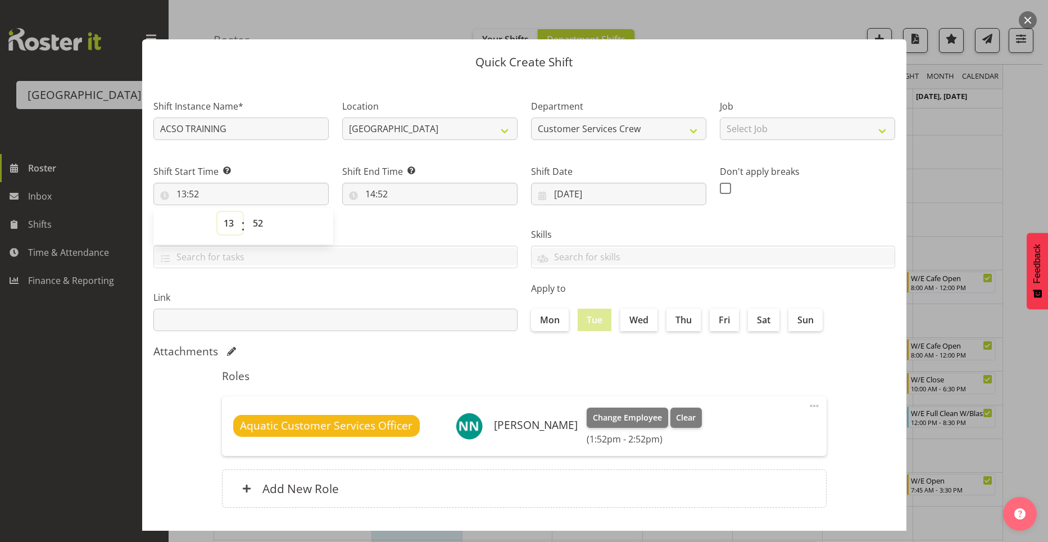
select select "16"
click at [217, 212] on select "00 01 02 03 04 05 06 07 08 09 10 11 12 13 14 15 16 17 18 19 20 21 22 23" at bounding box center [229, 223] width 25 height 22
type input "16:52"
click at [374, 192] on input "14:52" at bounding box center [429, 194] width 175 height 22
click at [421, 224] on select "00 01 02 03 04 05 06 07 08 09 10 11 12 13 14 15 16 17 18 19 20 21 22 23" at bounding box center [418, 223] width 25 height 22
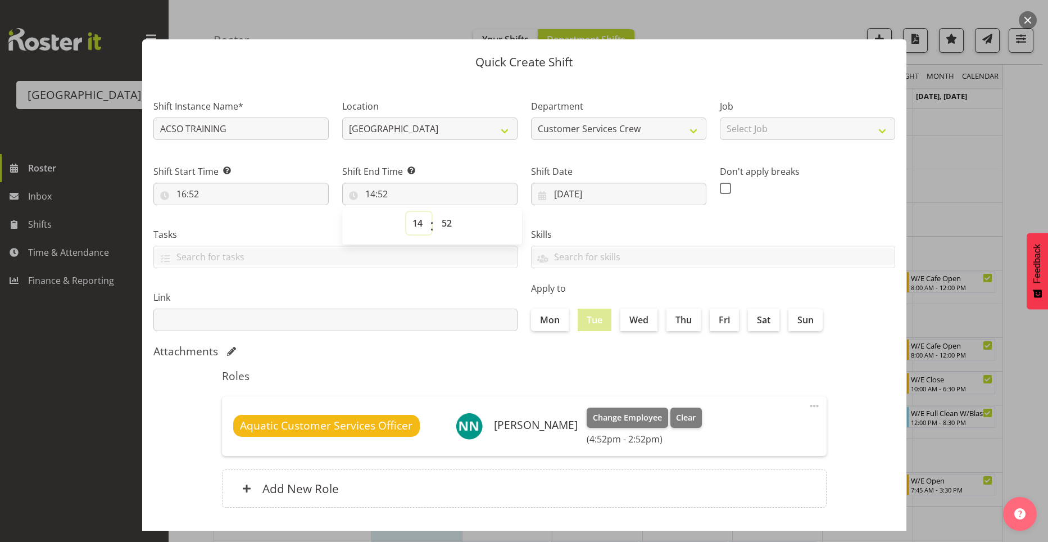
select select "21"
click at [406, 212] on select "00 01 02 03 04 05 06 07 08 09 10 11 12 13 14 15 16 17 18 19 20 21 22 23" at bounding box center [418, 223] width 25 height 22
type input "21:52"
click at [440, 223] on select "00 01 02 03 04 05 06 07 08 09 10 11 12 13 14 15 16 17 18 19 20 21 22 23 24 25 2…" at bounding box center [447, 223] width 25 height 22
select select "0"
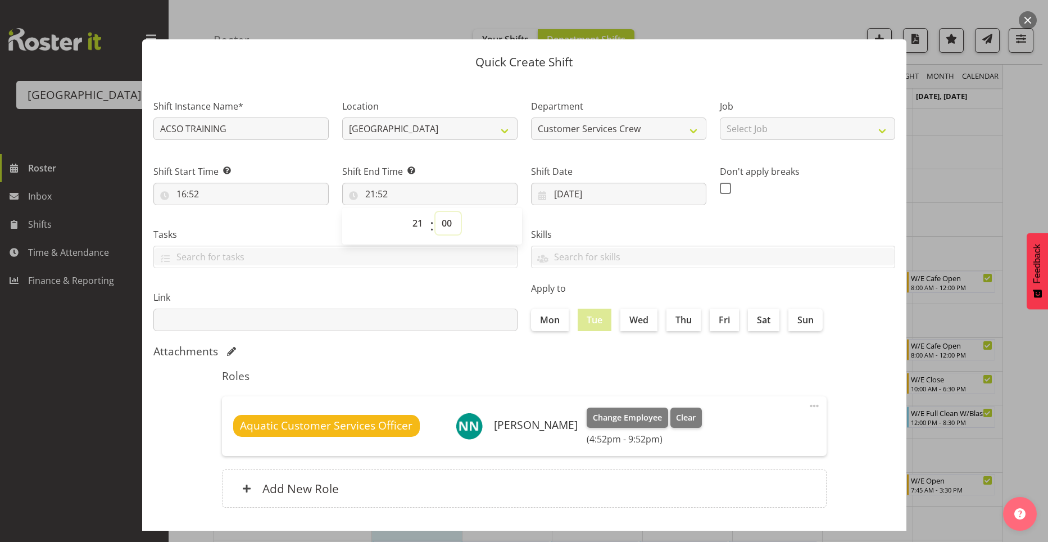
click at [435, 212] on select "00 01 02 03 04 05 06 07 08 09 10 11 12 13 14 15 16 17 18 19 20 21 22 23 24 25 2…" at bounding box center [447, 223] width 25 height 22
type input "21:00"
click at [190, 192] on input "16:52" at bounding box center [240, 194] width 175 height 22
click at [260, 220] on select "00 01 02 03 04 05 06 07 08 09 10 11 12 13 14 15 16 17 18 19 20 21 22 23 24 25 2…" at bounding box center [259, 223] width 25 height 22
select select "0"
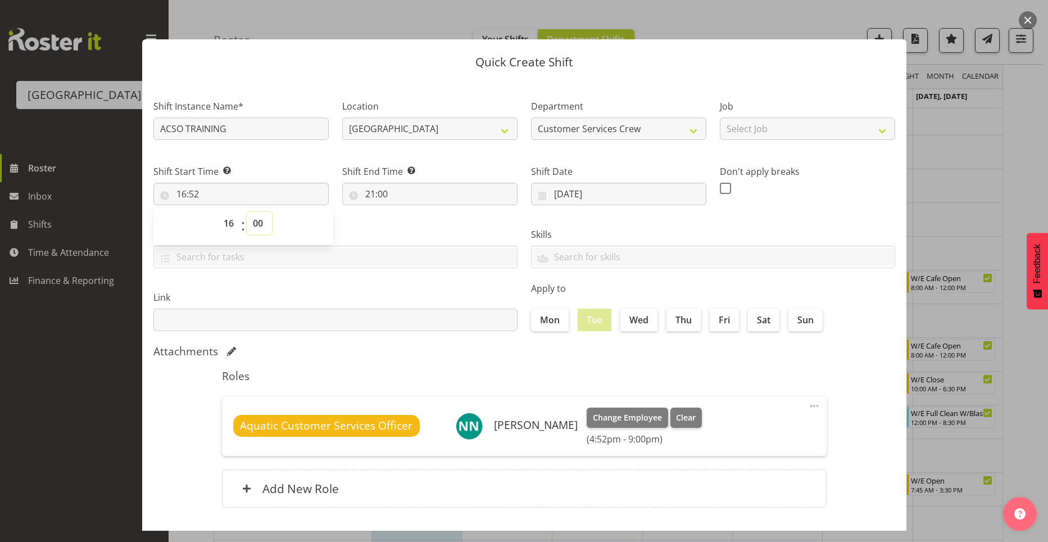
click at [247, 212] on select "00 01 02 03 04 05 06 07 08 09 10 11 12 13 14 15 16 17 18 19 20 21 22 23 24 25 2…" at bounding box center [259, 223] width 25 height 22
type input "16:00"
click at [246, 131] on input "ACSO TRAINING" at bounding box center [240, 128] width 175 height 22
drag, startPoint x: 184, startPoint y: 130, endPoint x: 139, endPoint y: 124, distance: 45.9
click at [156, 131] on input "ACSO TRAINING" at bounding box center [240, 128] width 175 height 22
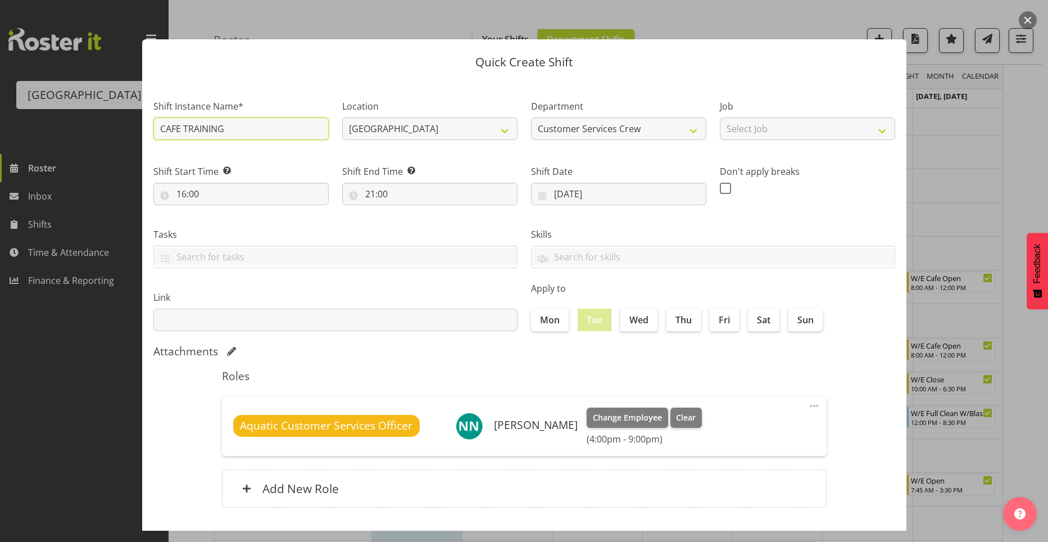
type input "CAFE TRAINING"
drag, startPoint x: 598, startPoint y: 365, endPoint x: 608, endPoint y: 357, distance: 12.5
click at [598, 365] on div "Roles Aquatic Customer Services Officer Nina Nakano-Broers Change Employee Clea…" at bounding box center [524, 441] width 618 height 158
click at [637, 324] on label "Wed" at bounding box center [638, 319] width 37 height 22
click at [628, 323] on input "Wed" at bounding box center [623, 319] width 7 height 7
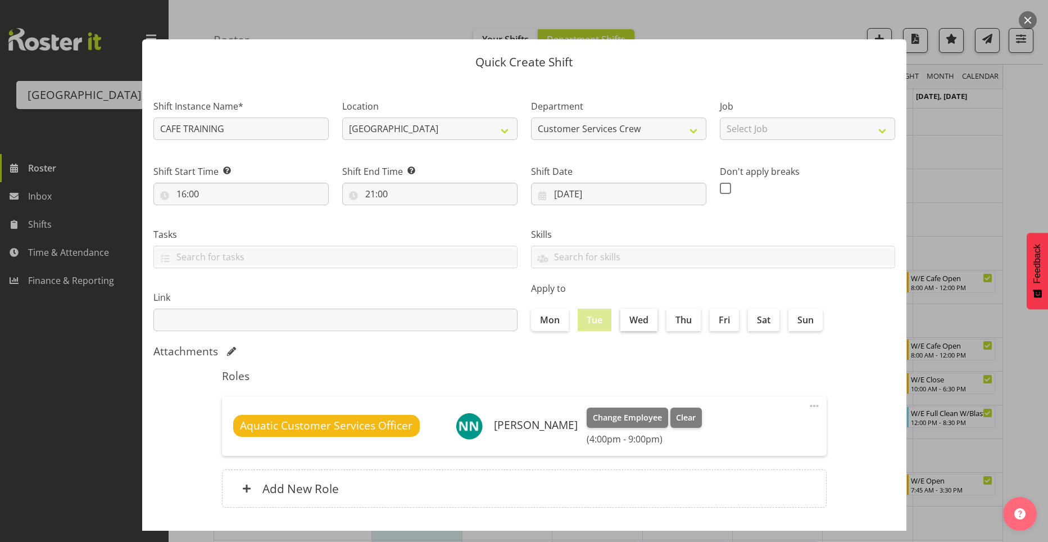
checkbox input "true"
click at [675, 318] on label "Thu" at bounding box center [683, 319] width 34 height 22
click at [674, 318] on input "Thu" at bounding box center [669, 319] width 7 height 7
checkbox input "true"
drag, startPoint x: 570, startPoint y: 320, endPoint x: 580, endPoint y: 323, distance: 10.0
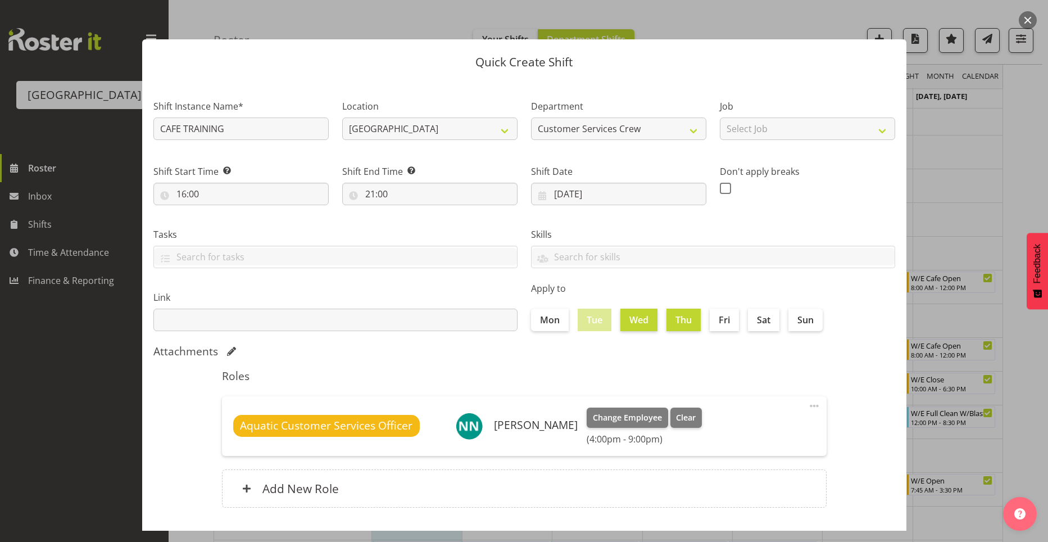
click at [570, 321] on div "Mon Tue Wed Thu Fri Sat Sun" at bounding box center [713, 319] width 364 height 22
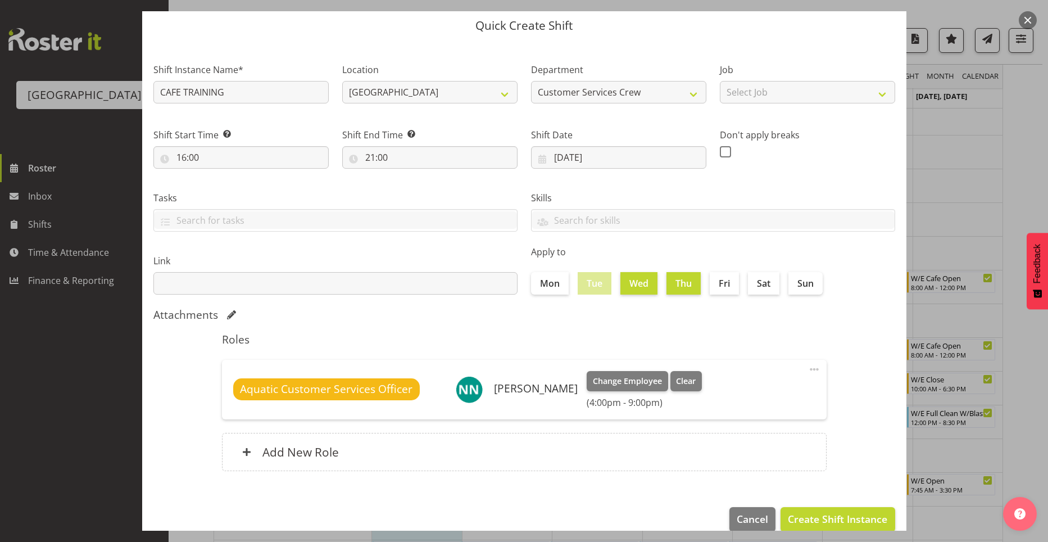
scroll to position [55, 0]
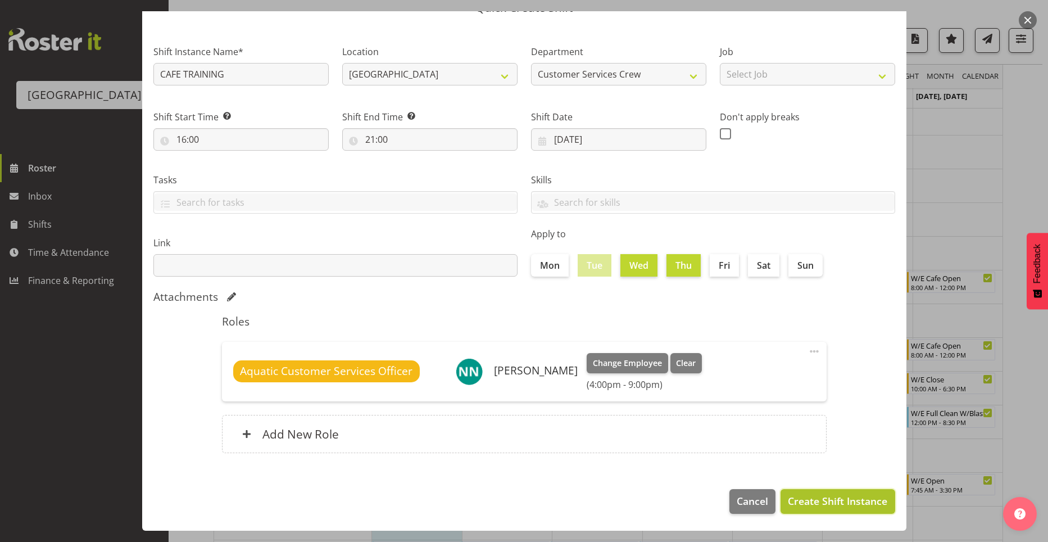
click at [857, 503] on span "Create Shift Instance" at bounding box center [837, 500] width 99 height 15
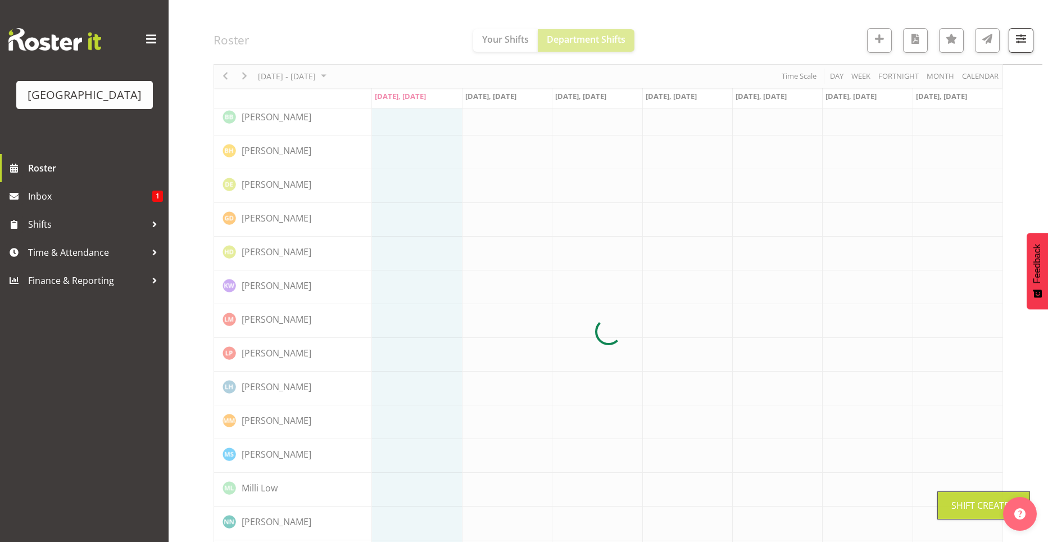
scroll to position [0, 0]
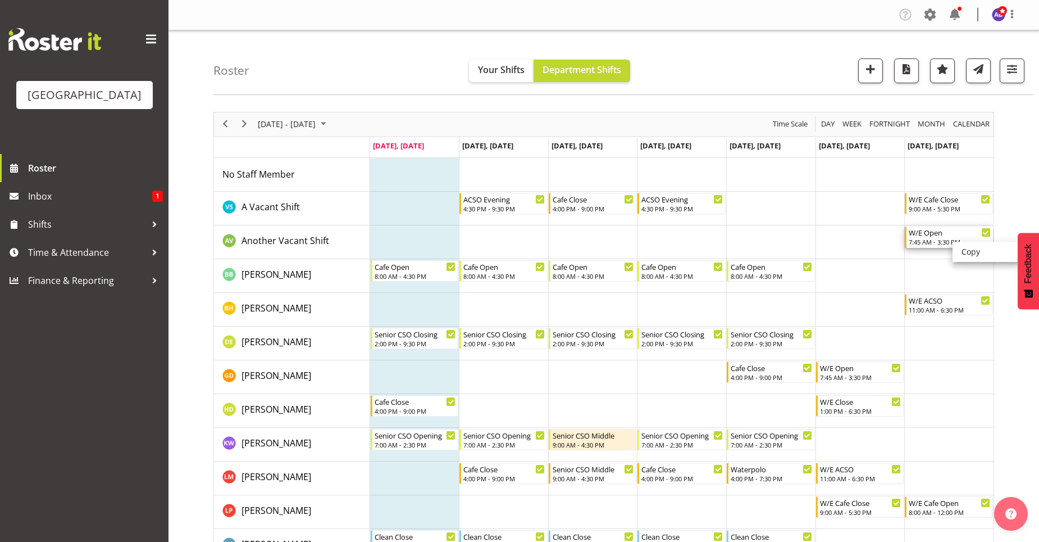
click at [961, 232] on div "W/E Open" at bounding box center [950, 231] width 82 height 11
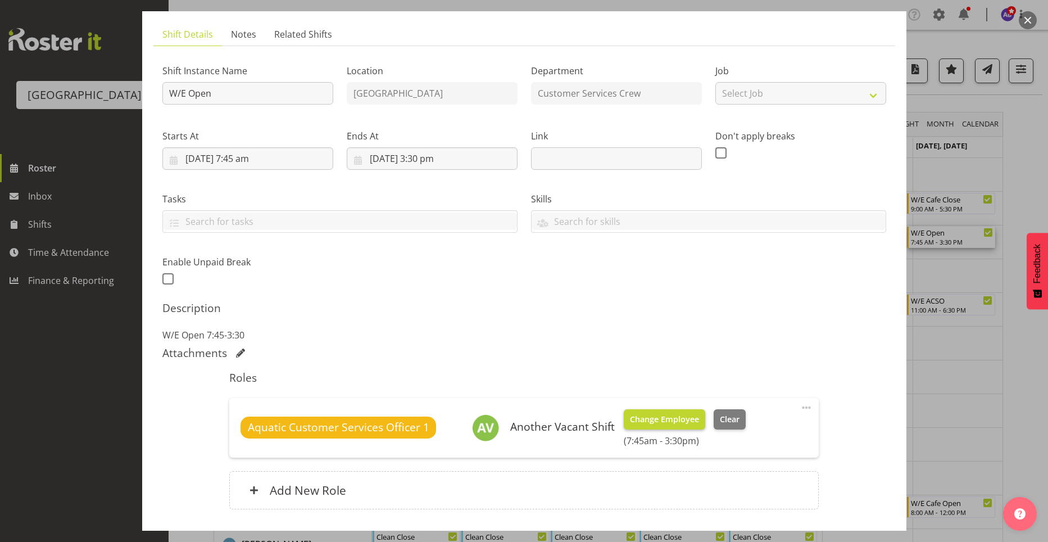
scroll to position [146, 0]
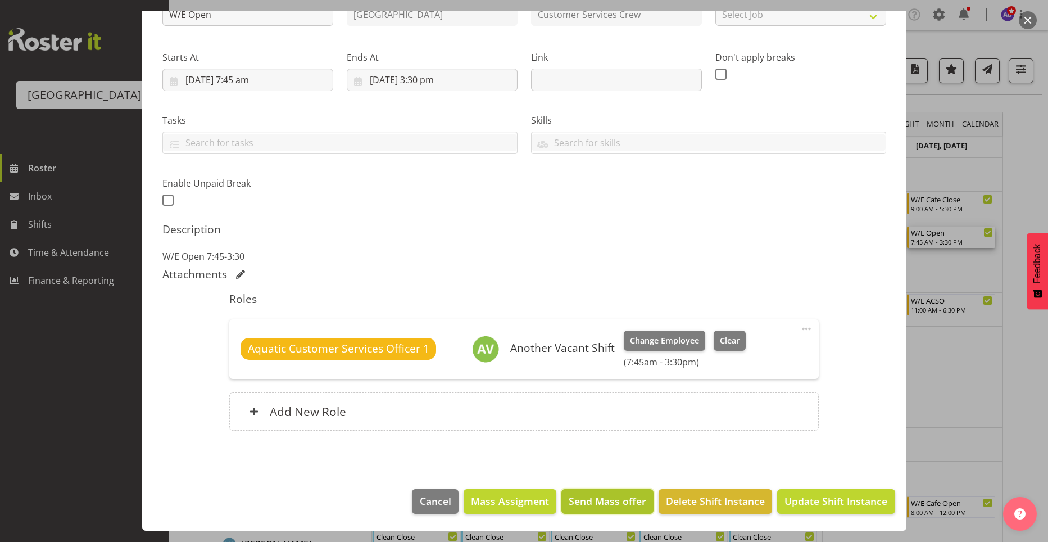
click at [601, 497] on span "Send Mass offer" at bounding box center [608, 500] width 78 height 15
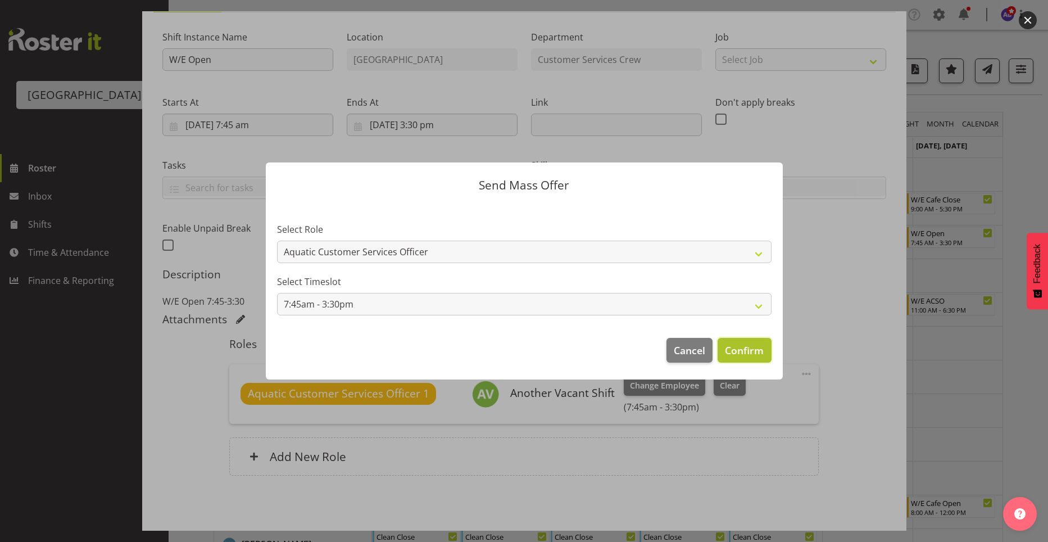
click at [756, 345] on span "Confirm" at bounding box center [744, 350] width 39 height 15
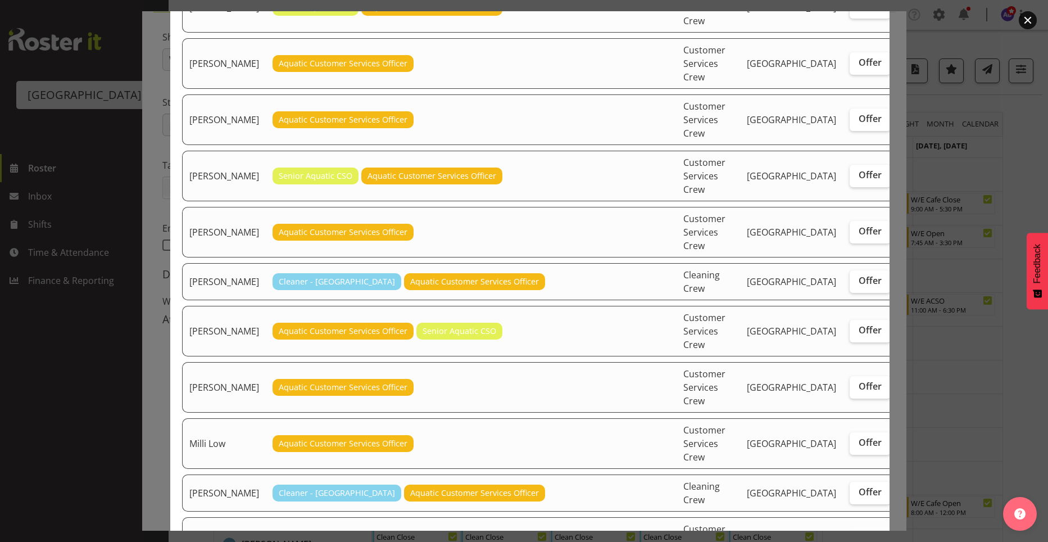
scroll to position [258, 0]
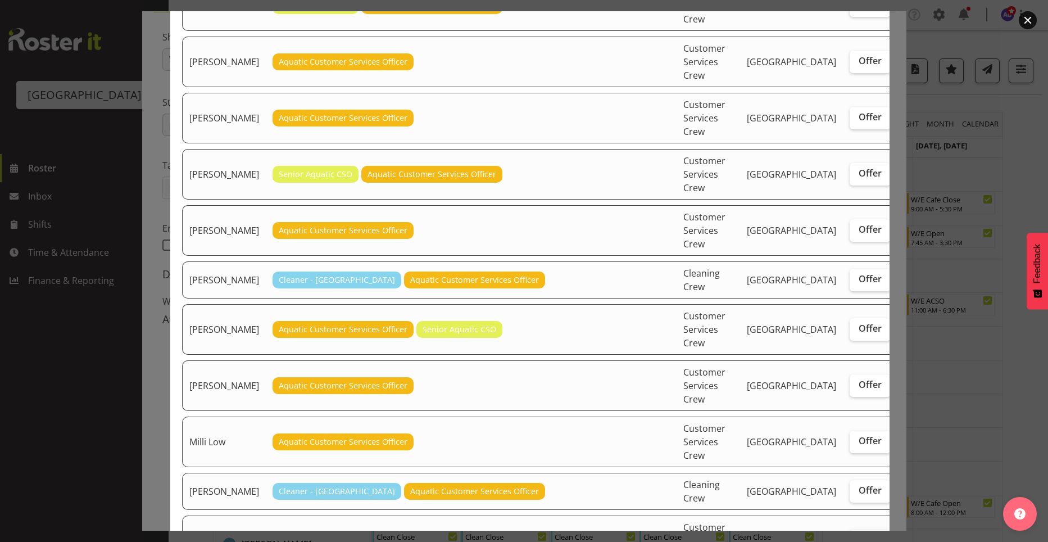
click at [859, 534] on span "Offer" at bounding box center [870, 539] width 23 height 11
click at [850, 536] on input "Offer" at bounding box center [853, 539] width 7 height 7
checkbox input "true"
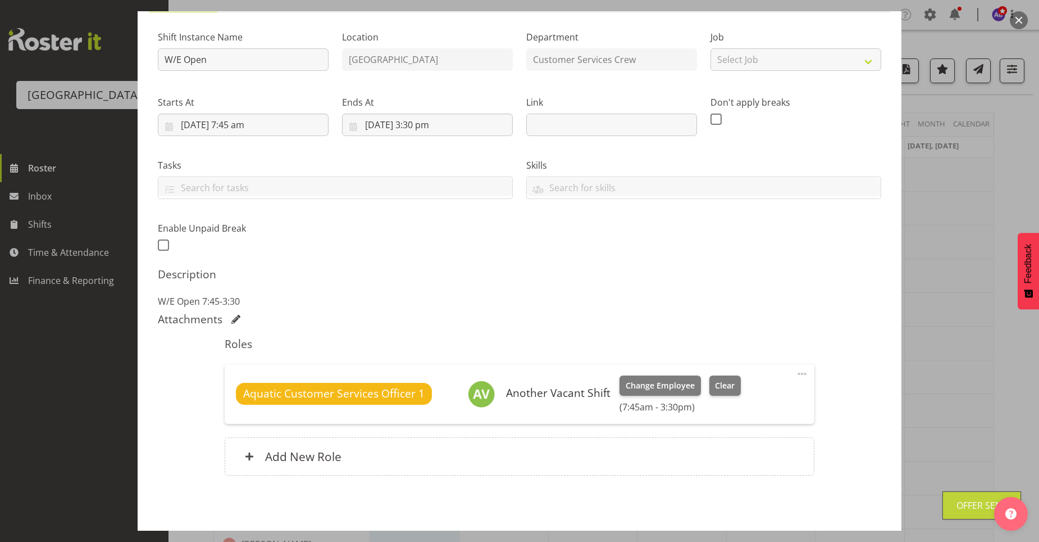
click at [989, 440] on div at bounding box center [519, 271] width 1039 height 542
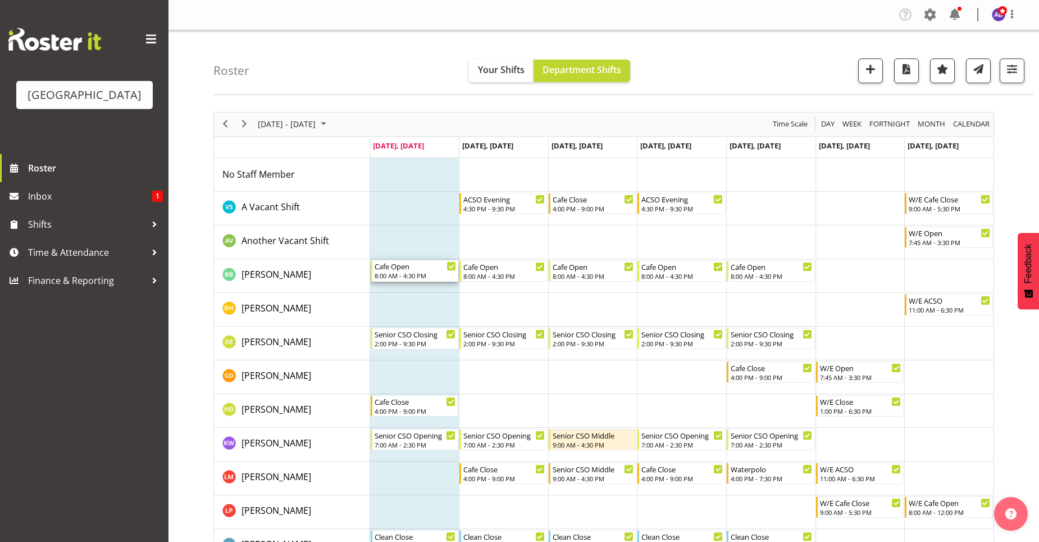
click at [417, 271] on div "Cafe Open 8:00 AM - 4:30 PM" at bounding box center [416, 270] width 82 height 21
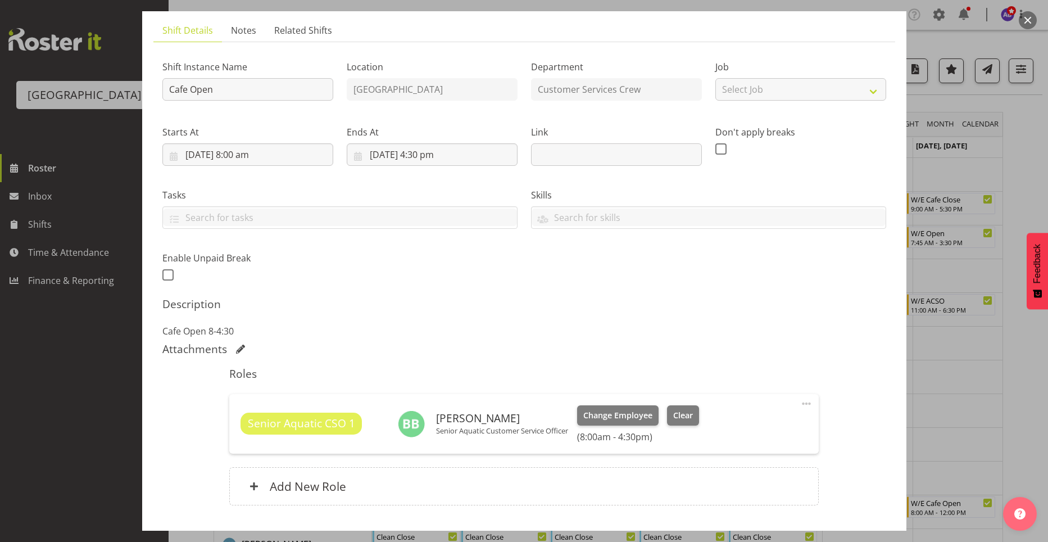
scroll to position [146, 0]
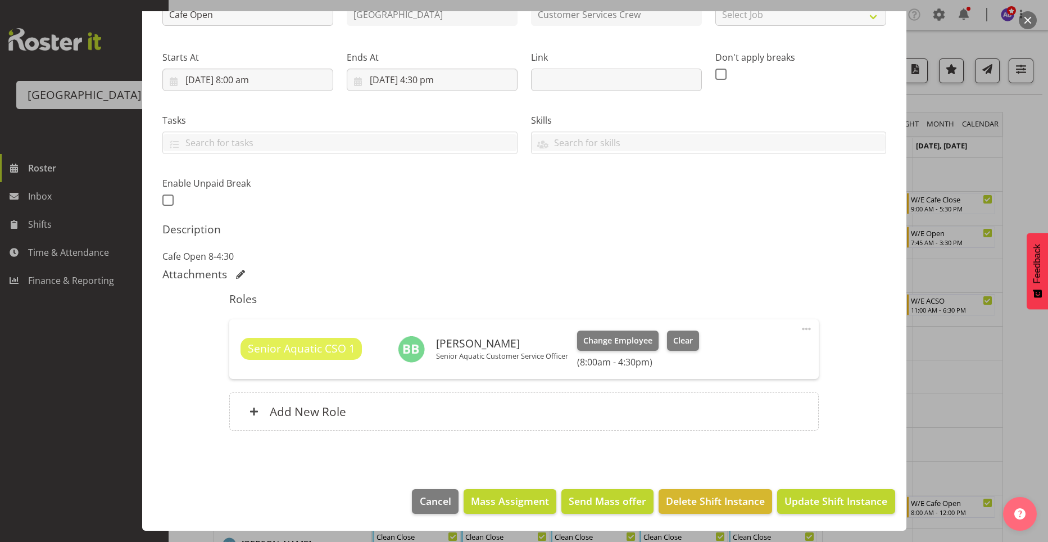
click at [800, 328] on span at bounding box center [806, 328] width 13 height 13
click at [770, 358] on link "Edit" at bounding box center [759, 353] width 108 height 20
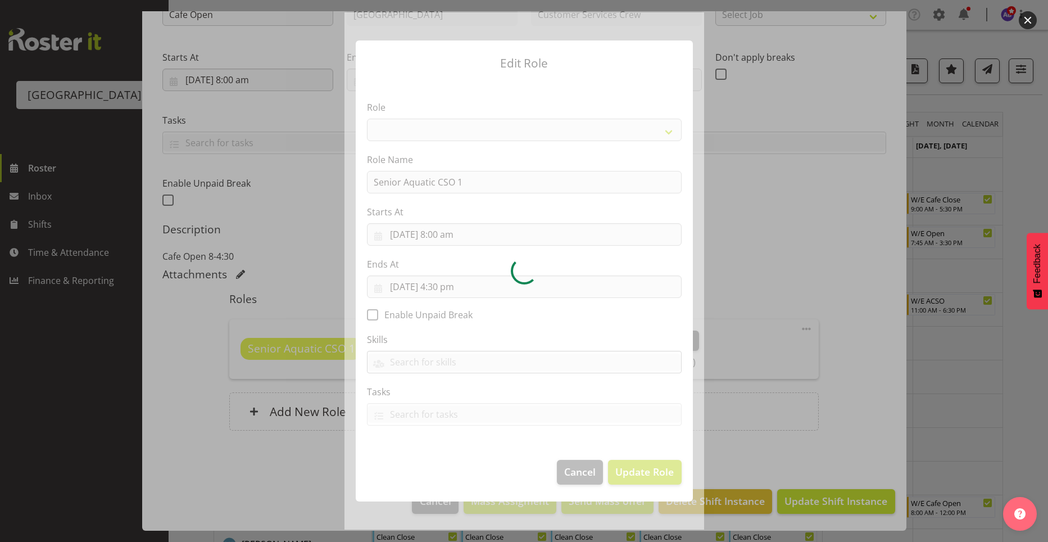
select select "1490"
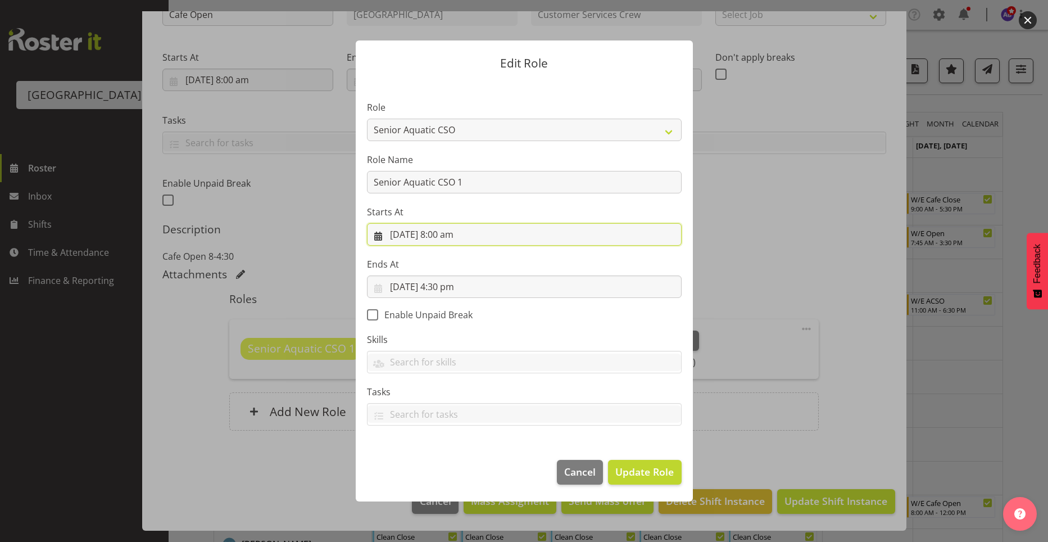
click at [455, 239] on input "29/09/2025, 8:00 am" at bounding box center [524, 234] width 315 height 22
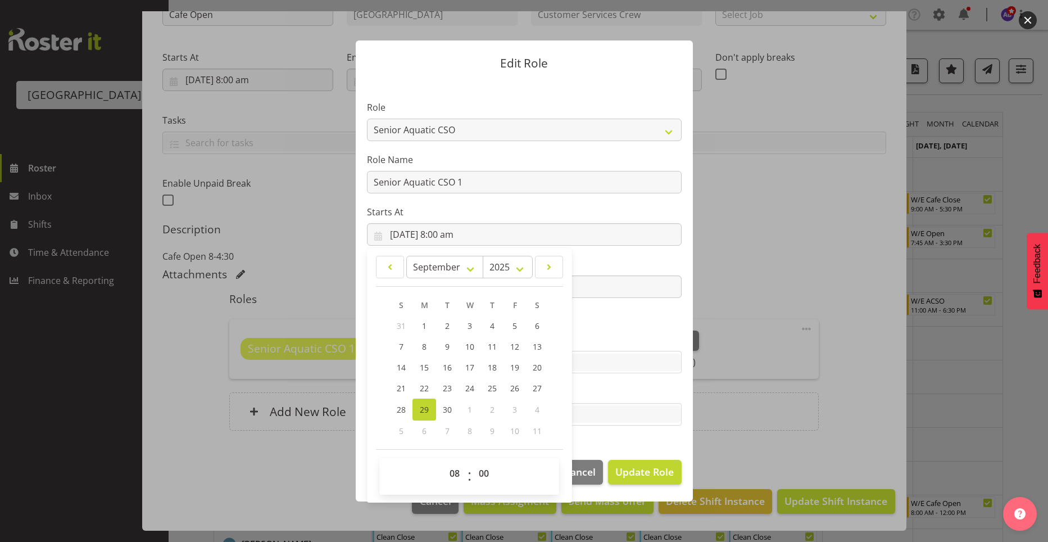
click at [665, 330] on section "Role Aquatic Customer Services Officer Cleaner - Splash Palace Facilties Mainte…" at bounding box center [524, 263] width 337 height 367
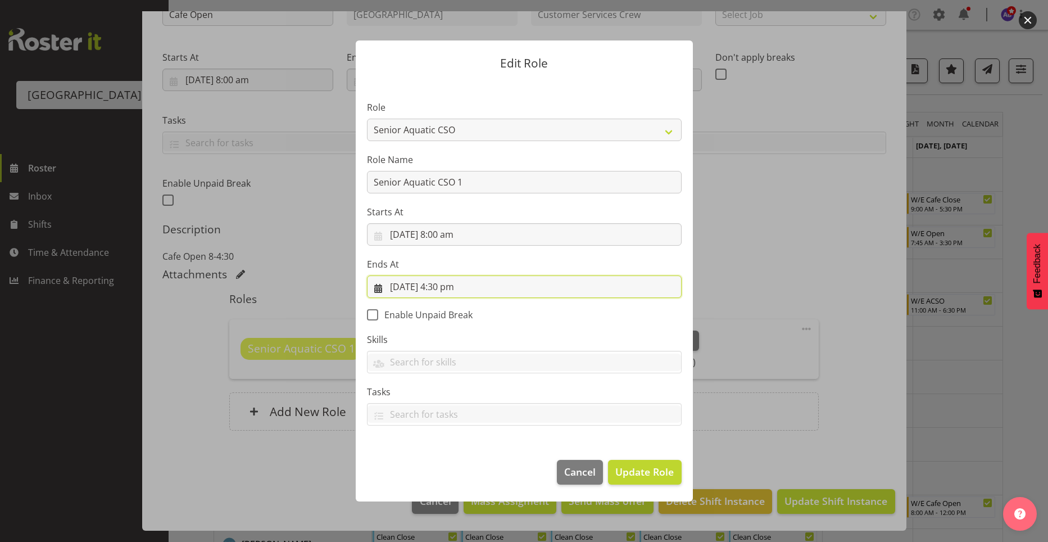
click at [459, 287] on input "29/09/2025, 4:30 pm" at bounding box center [524, 286] width 315 height 22
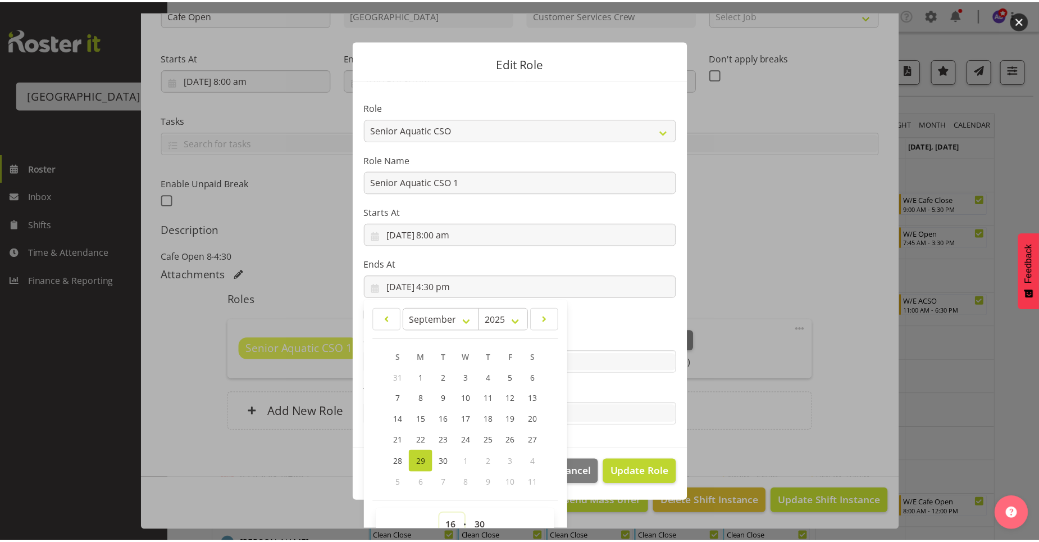
scroll to position [7, 0]
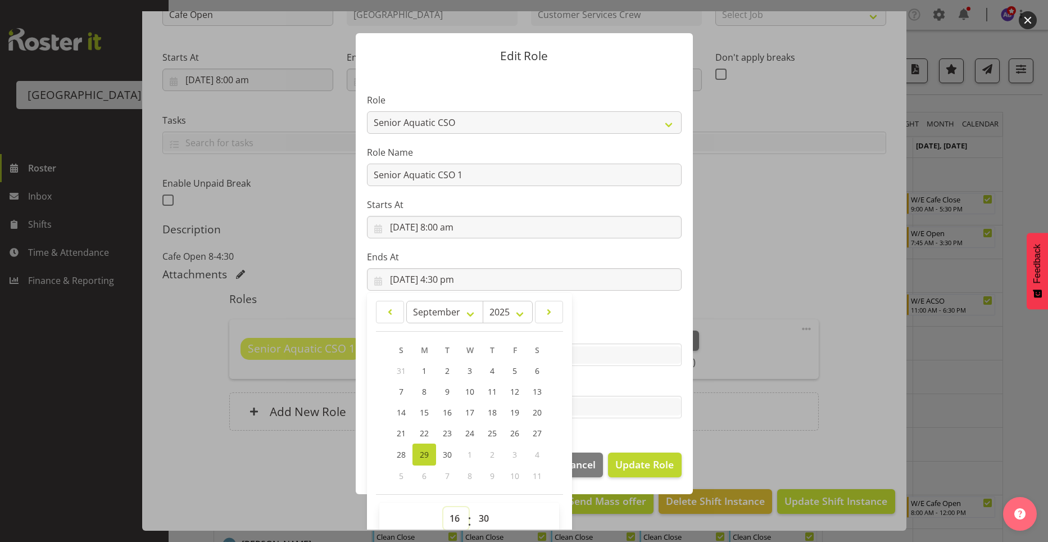
click at [452, 520] on select "00 01 02 03 04 05 06 07 08 09 10 11 12 13 14 15 16 17 18 19 20 21 22 23" at bounding box center [455, 518] width 25 height 22
select select "12"
click at [443, 507] on select "00 01 02 03 04 05 06 07 08 09 10 11 12 13 14 15 16 17 18 19 20 21 22 23" at bounding box center [455, 518] width 25 height 22
type input "29/09/2025, 12:30 pm"
click at [475, 518] on select "00 01 02 03 04 05 06 07 08 09 10 11 12 13 14 15 16 17 18 19 20 21 22 23 24 25 2…" at bounding box center [485, 518] width 25 height 22
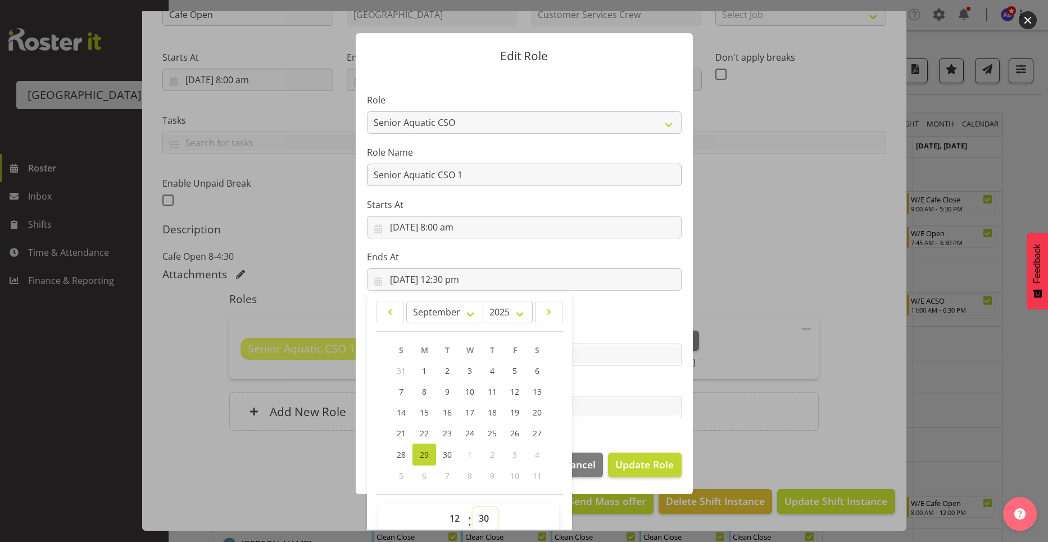
select select "0"
click at [473, 507] on select "00 01 02 03 04 05 06 07 08 09 10 11 12 13 14 15 16 17 18 19 20 21 22 23 24 25 2…" at bounding box center [485, 518] width 25 height 22
type input "29/09/2025, 12:00 pm"
click at [637, 461] on span "Update Role" at bounding box center [644, 464] width 58 height 15
select select
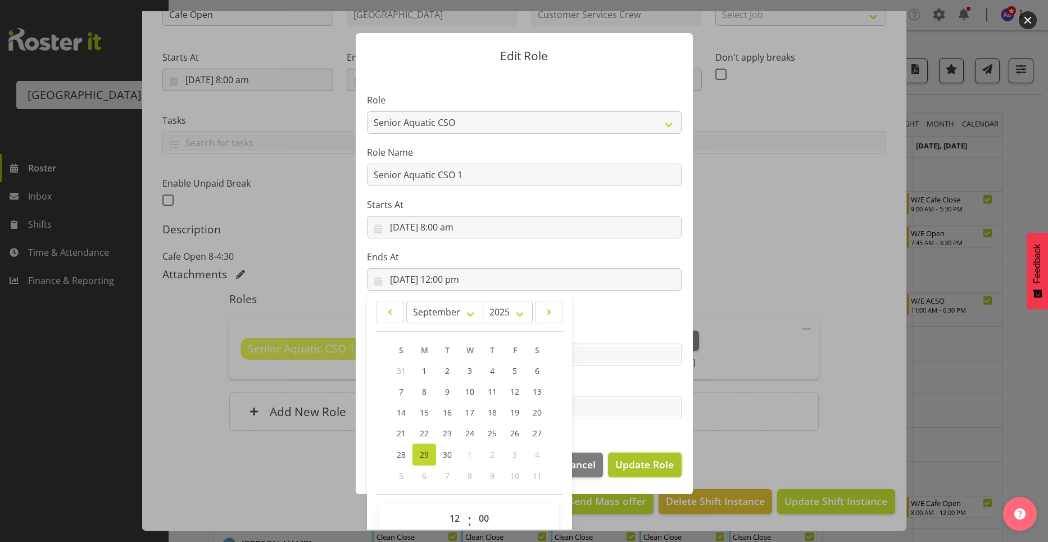
select select
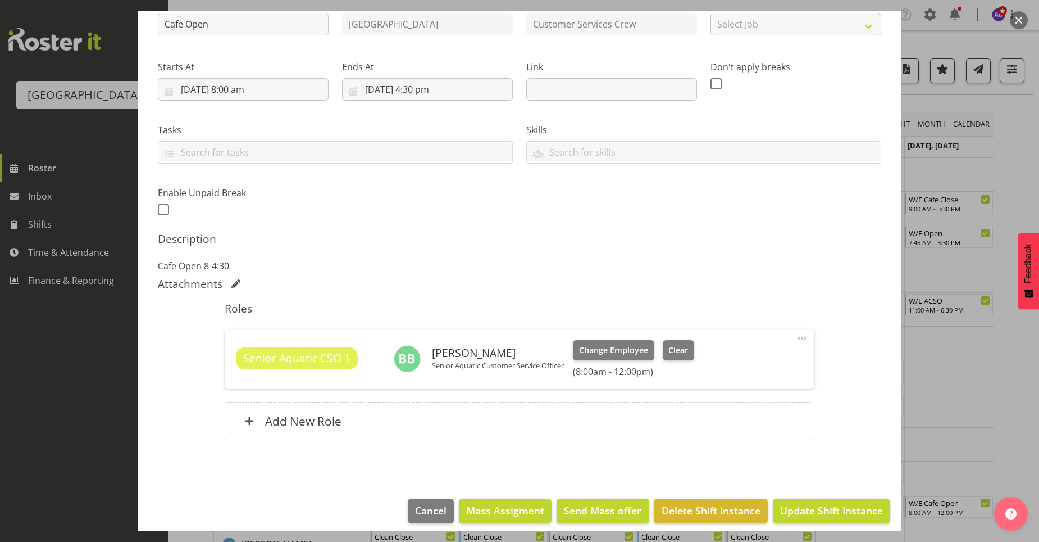
scroll to position [146, 0]
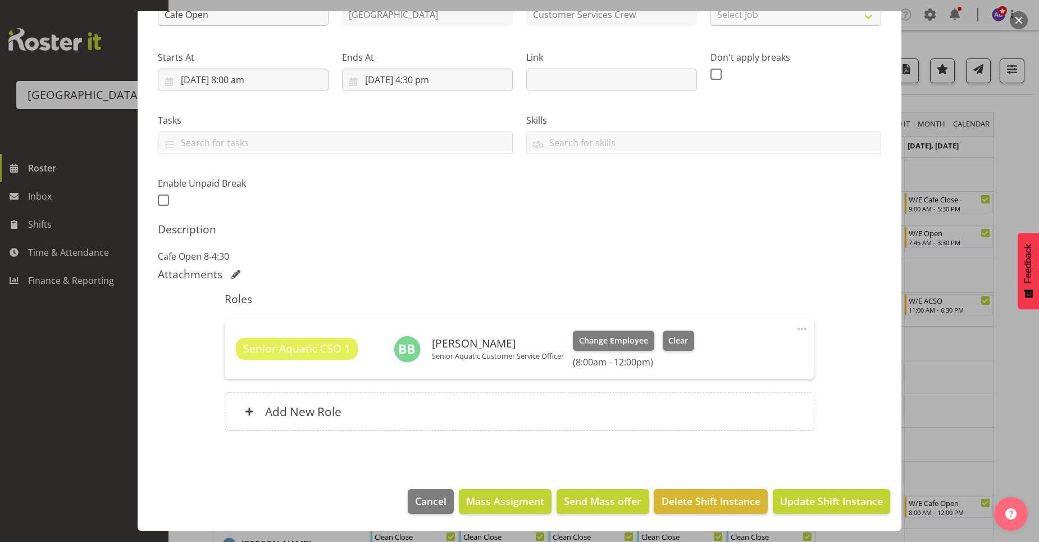
click at [989, 462] on div at bounding box center [519, 271] width 1039 height 542
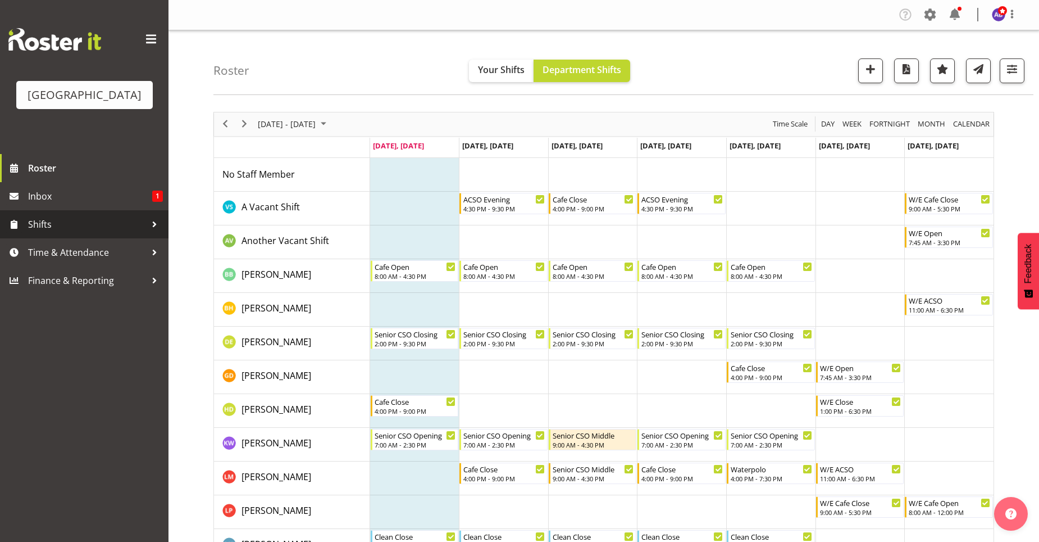
click at [95, 219] on span "Shifts" at bounding box center [87, 224] width 118 height 17
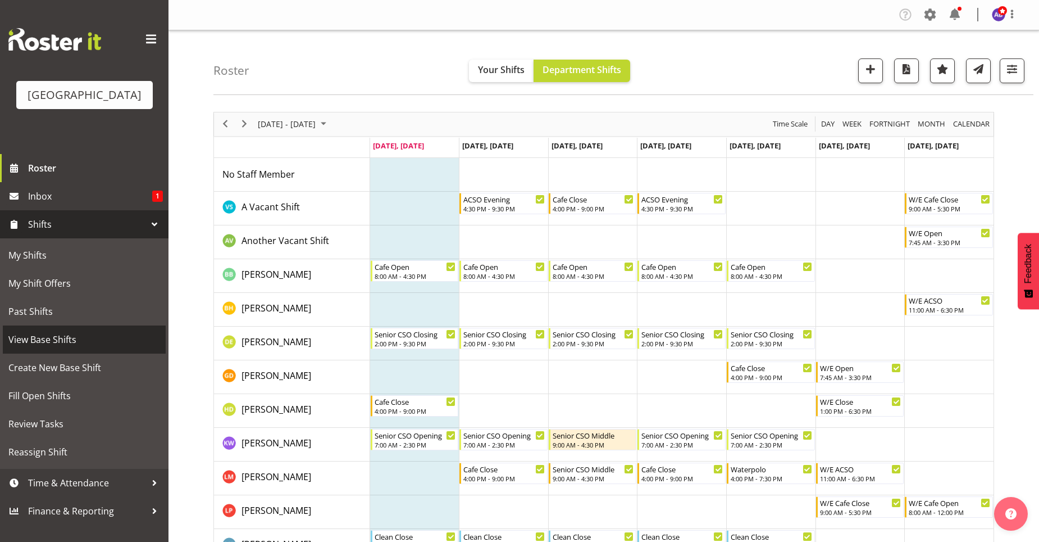
click at [70, 330] on link "View Base Shifts" at bounding box center [84, 339] width 163 height 28
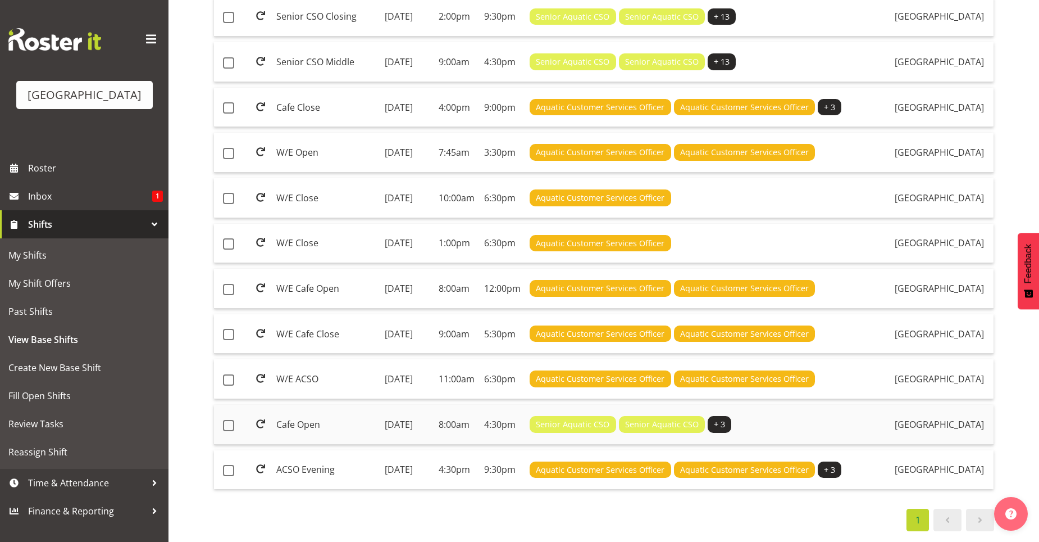
scroll to position [751, 0]
click at [305, 405] on td "Cafe Open" at bounding box center [326, 425] width 108 height 40
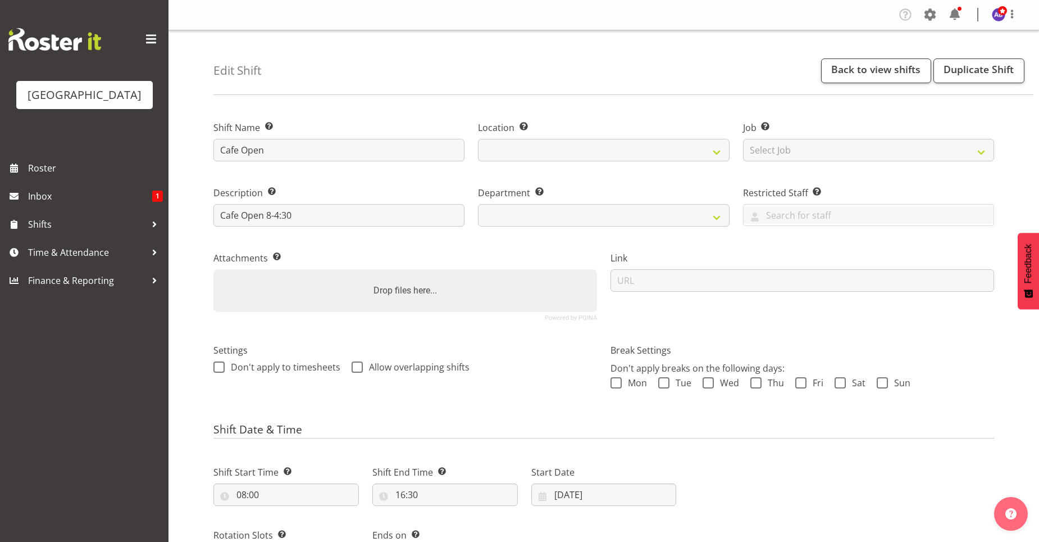
select select
select select "116"
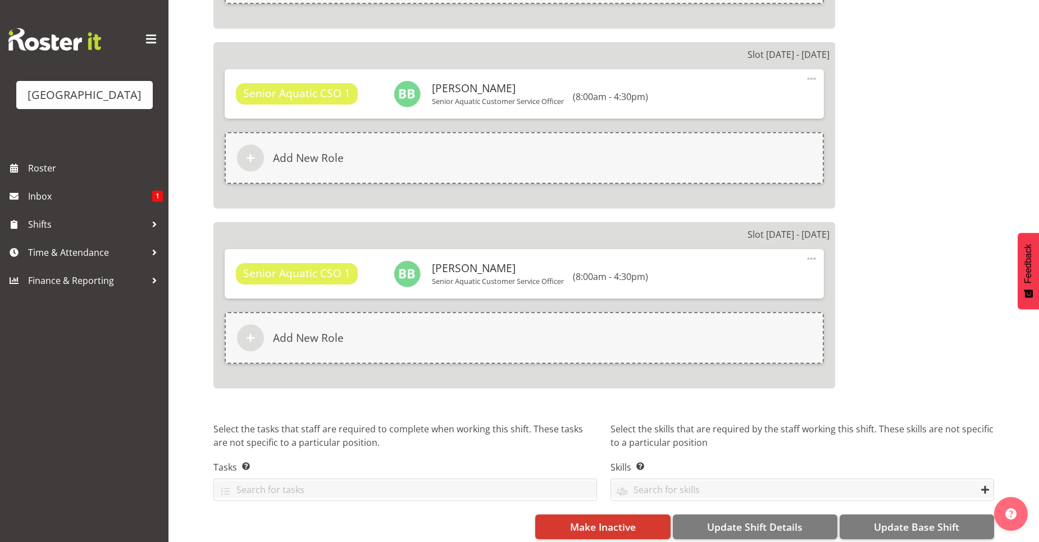
scroll to position [1210, 0]
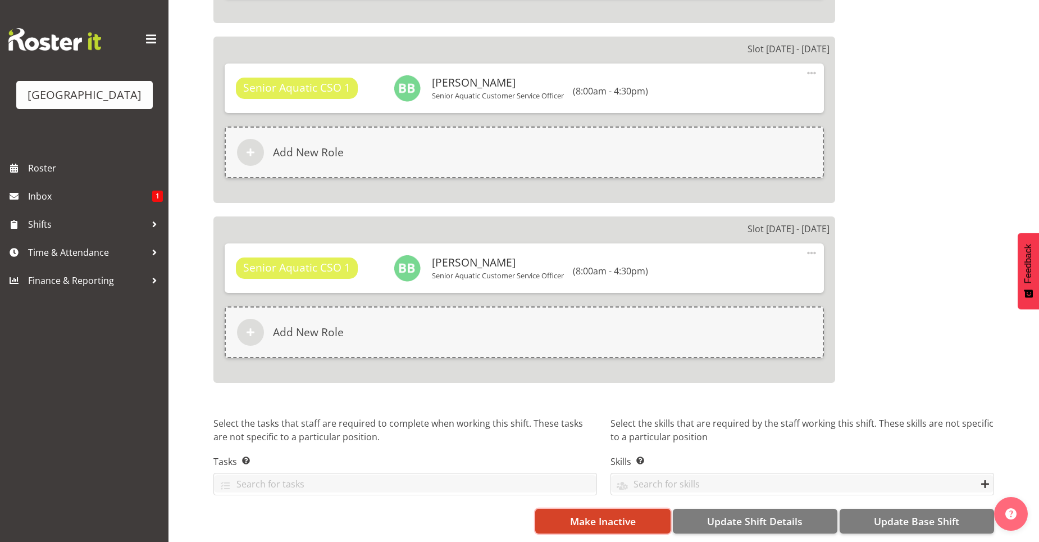
click at [596, 514] on span "Make Inactive" at bounding box center [603, 521] width 66 height 15
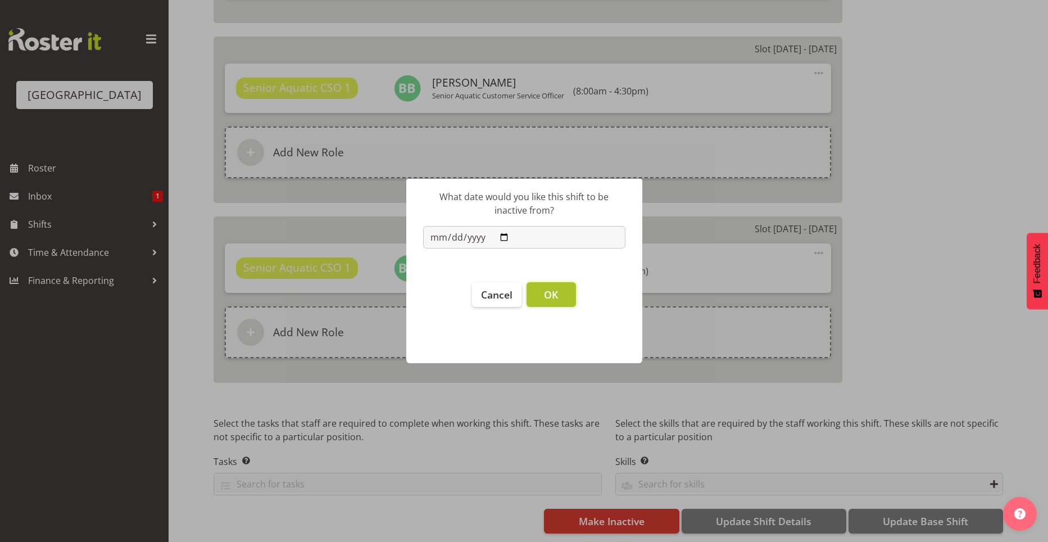
click at [536, 292] on button "OK" at bounding box center [550, 294] width 49 height 25
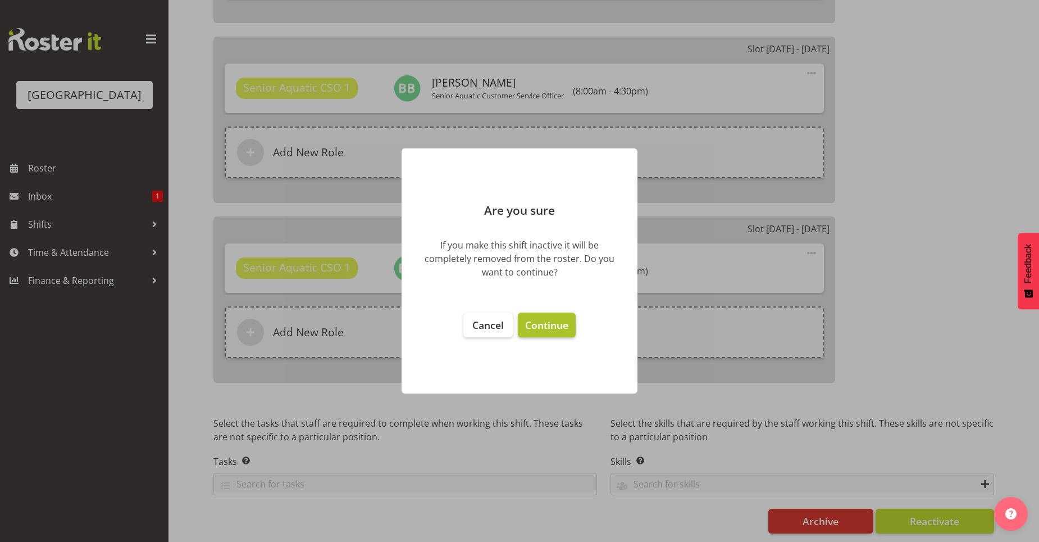
click at [540, 330] on span "Continue" at bounding box center [546, 324] width 43 height 13
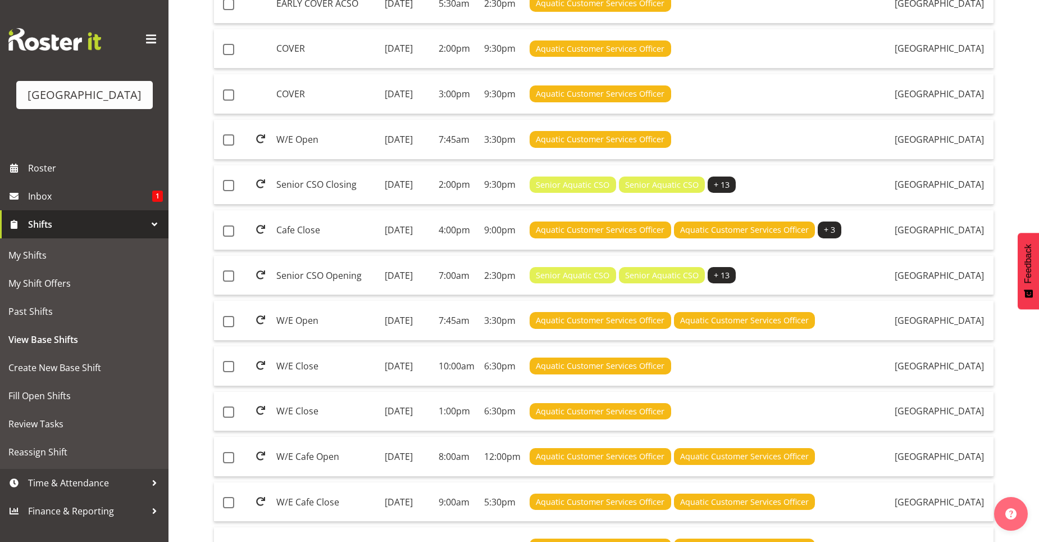
scroll to position [696, 0]
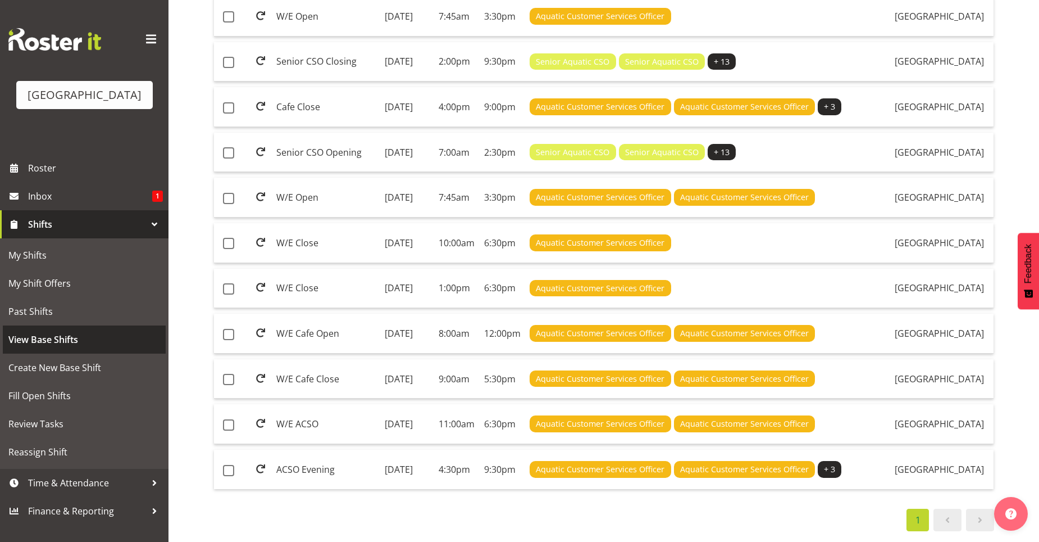
click at [62, 339] on span "View Base Shifts" at bounding box center [84, 339] width 152 height 17
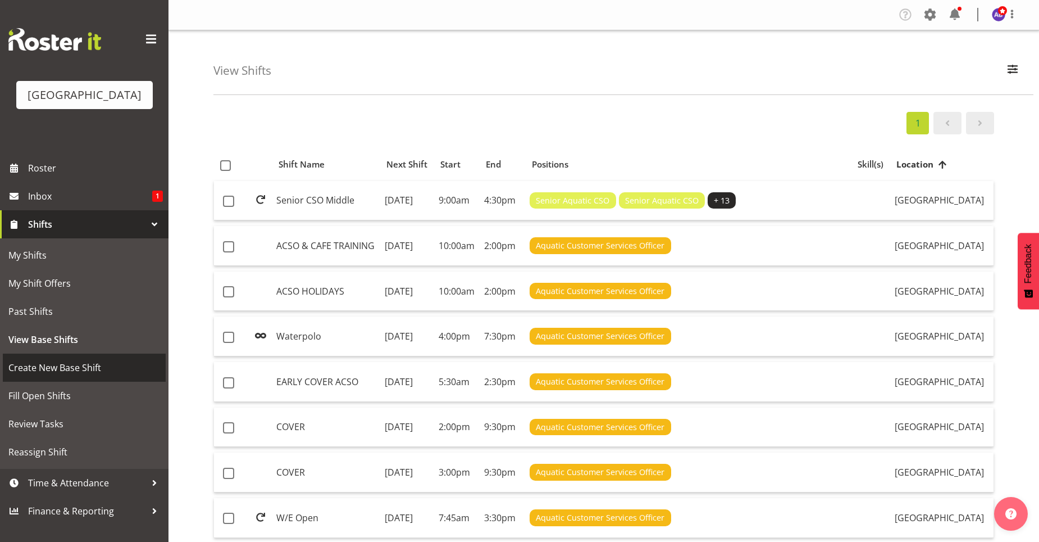
click at [78, 358] on link "Create New Base Shift" at bounding box center [84, 367] width 163 height 28
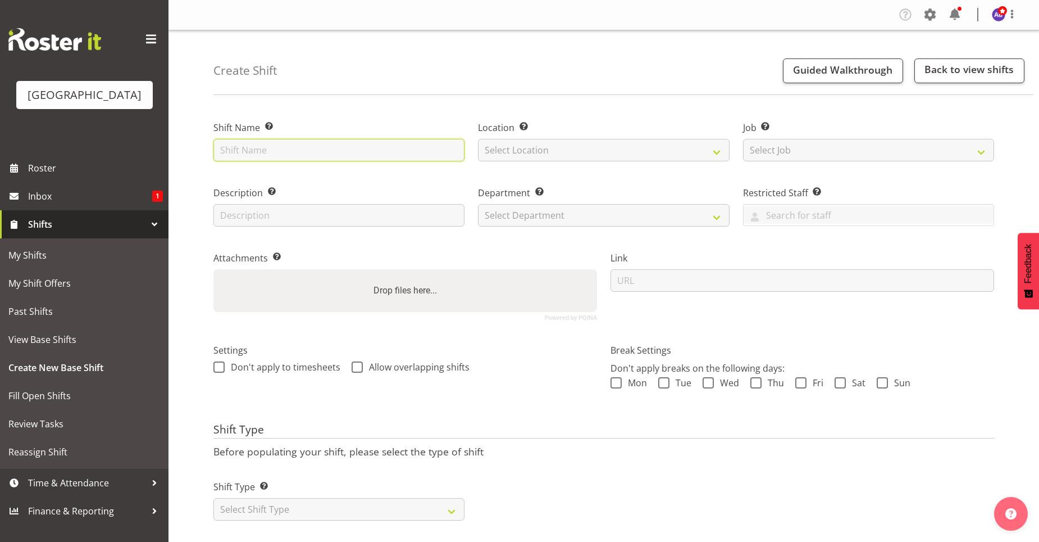
click at [244, 149] on input "text" at bounding box center [339, 150] width 251 height 22
click at [261, 149] on input "text" at bounding box center [339, 150] width 251 height 22
drag, startPoint x: 298, startPoint y: 152, endPoint x: 266, endPoint y: 152, distance: 31.5
click at [266, 152] on input "CAFE TEMPORARY" at bounding box center [339, 150] width 251 height 22
type input "CAFE TEMP"
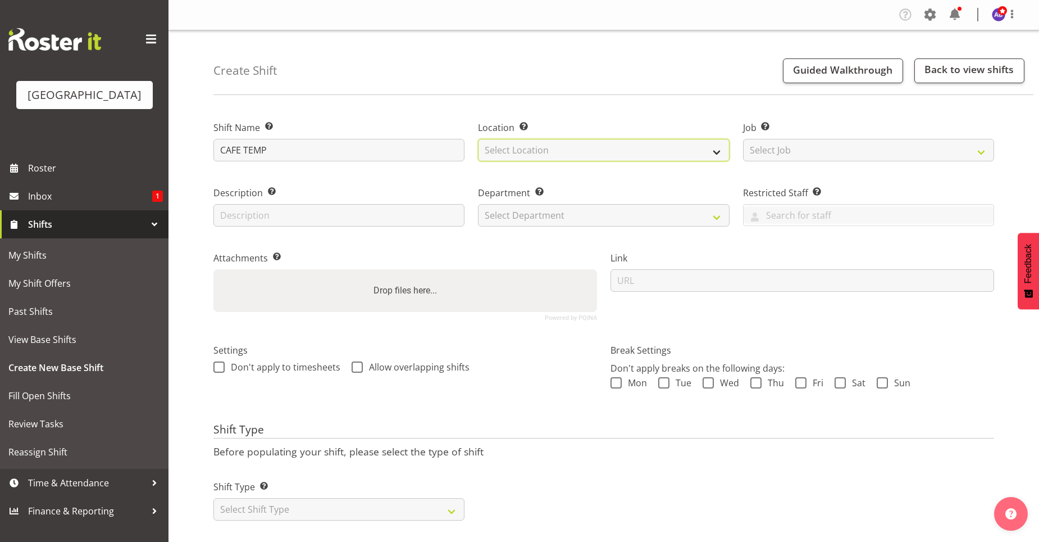
click at [703, 155] on select "Select Location Splash Palace" at bounding box center [603, 150] width 251 height 22
select select "83"
click at [478, 139] on select "Select Location Splash Palace" at bounding box center [603, 150] width 251 height 22
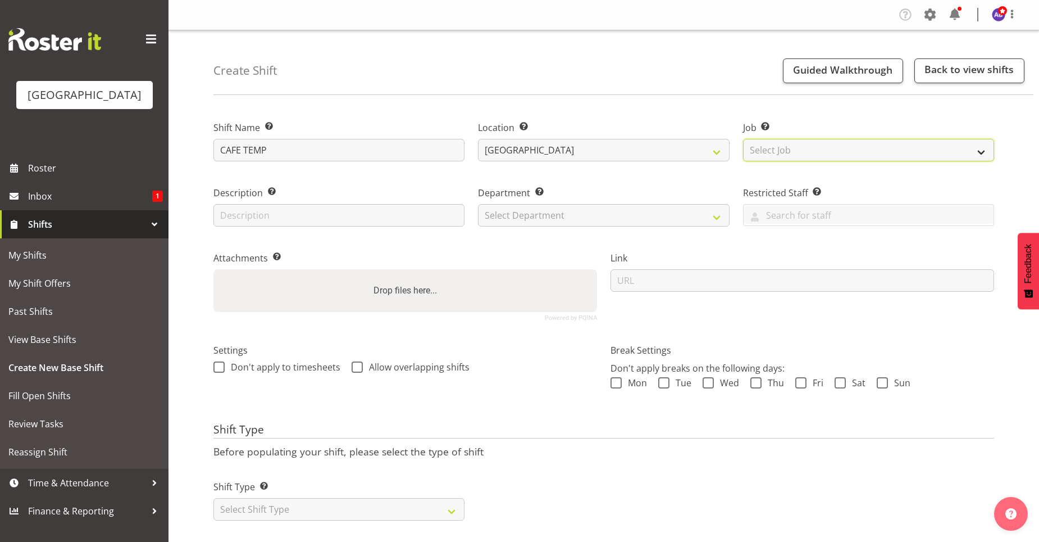
click at [811, 150] on select "Select Job Create new job ACSO" at bounding box center [868, 150] width 251 height 22
select select "0"
click at [743, 139] on select "Select Job Create new job ACSO" at bounding box center [868, 150] width 251 height 22
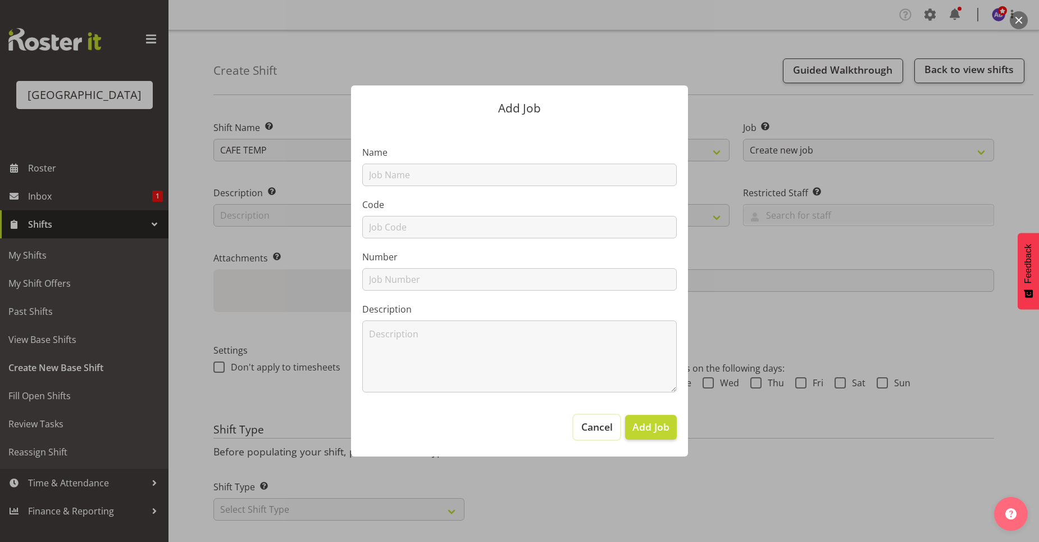
click at [597, 431] on span "Cancel" at bounding box center [597, 426] width 31 height 15
click at [597, 430] on span "Cancel" at bounding box center [597, 426] width 31 height 15
click at [704, 380] on div "Add Job Name Code Number Description Cancel Add Job" at bounding box center [519, 270] width 539 height 426
click at [673, 255] on label "Number" at bounding box center [519, 256] width 315 height 13
click at [591, 427] on span "Cancel" at bounding box center [597, 426] width 31 height 15
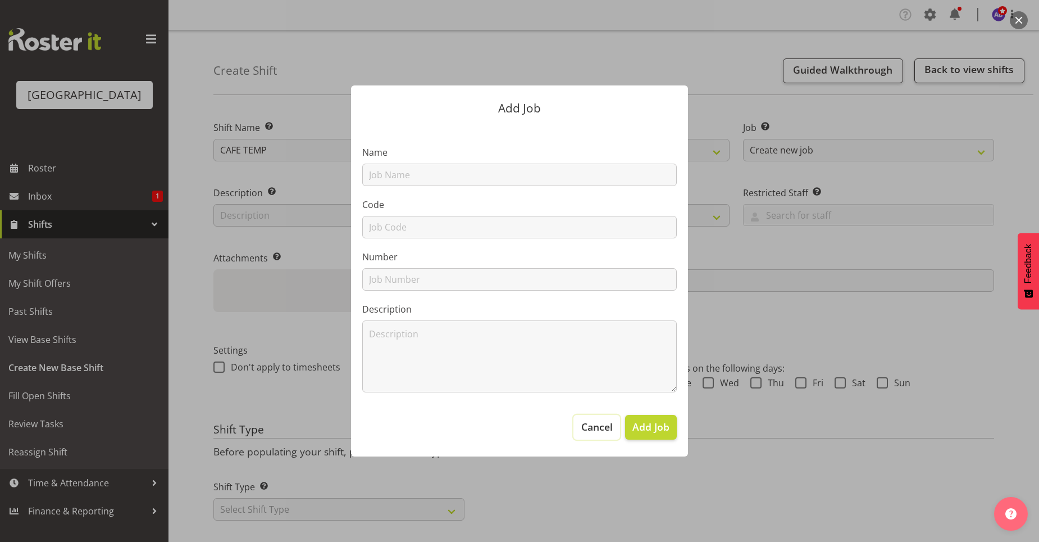
click at [595, 421] on span "Cancel" at bounding box center [597, 426] width 31 height 15
click at [319, 115] on div "Add Job Name Code Number Description Cancel Add Job" at bounding box center [519, 270] width 539 height 426
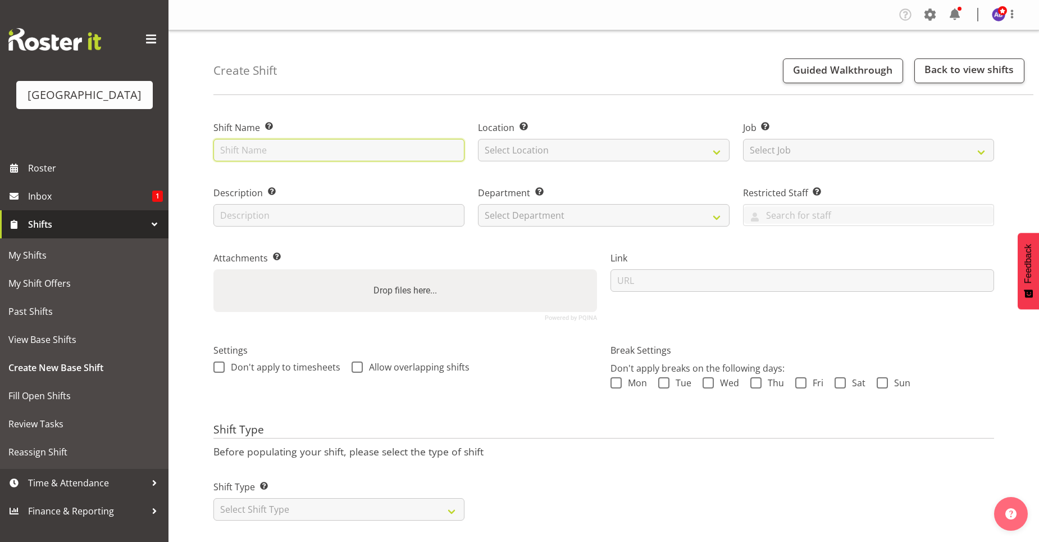
click at [343, 153] on input "text" at bounding box center [339, 150] width 251 height 22
type input "CAFE TEMP"
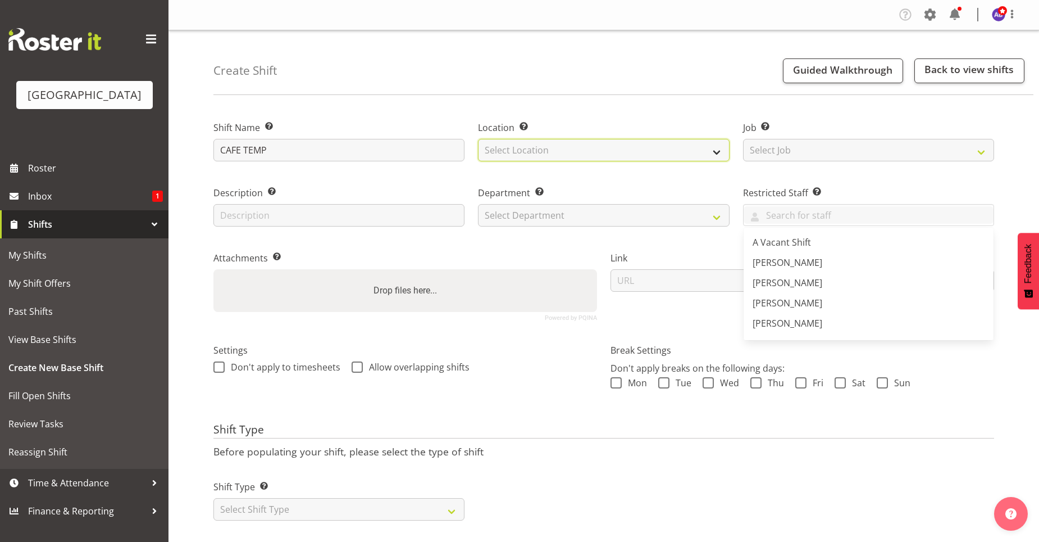
click at [544, 150] on select "Select Location Splash Palace" at bounding box center [603, 150] width 251 height 22
select select "83"
click at [478, 139] on select "Select Location Splash Palace" at bounding box center [603, 150] width 251 height 22
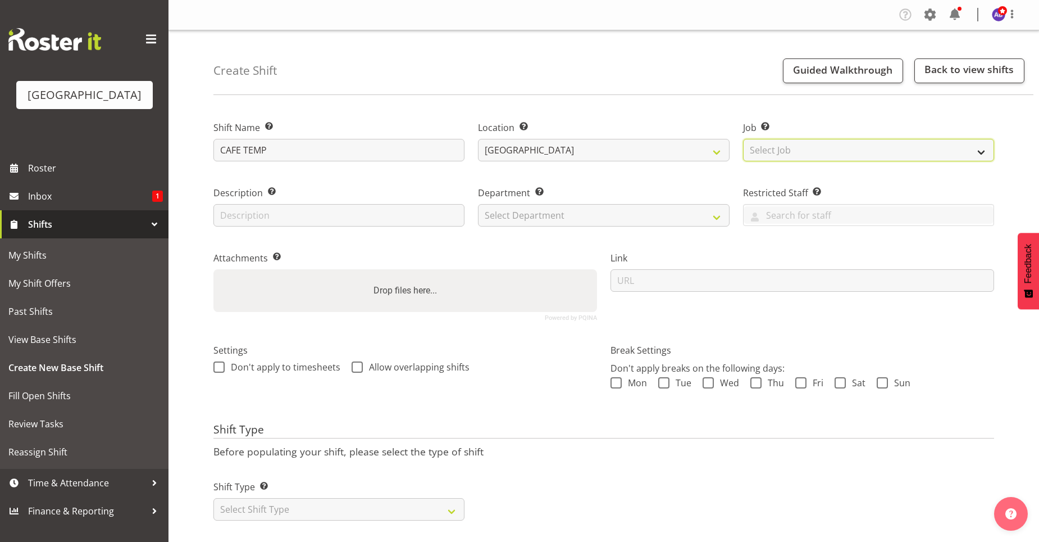
click at [766, 146] on select "Select Job Create new job ACSO" at bounding box center [868, 150] width 251 height 22
select select "10288"
click at [743, 139] on select "Select Job Create new job ACSO" at bounding box center [868, 150] width 251 height 22
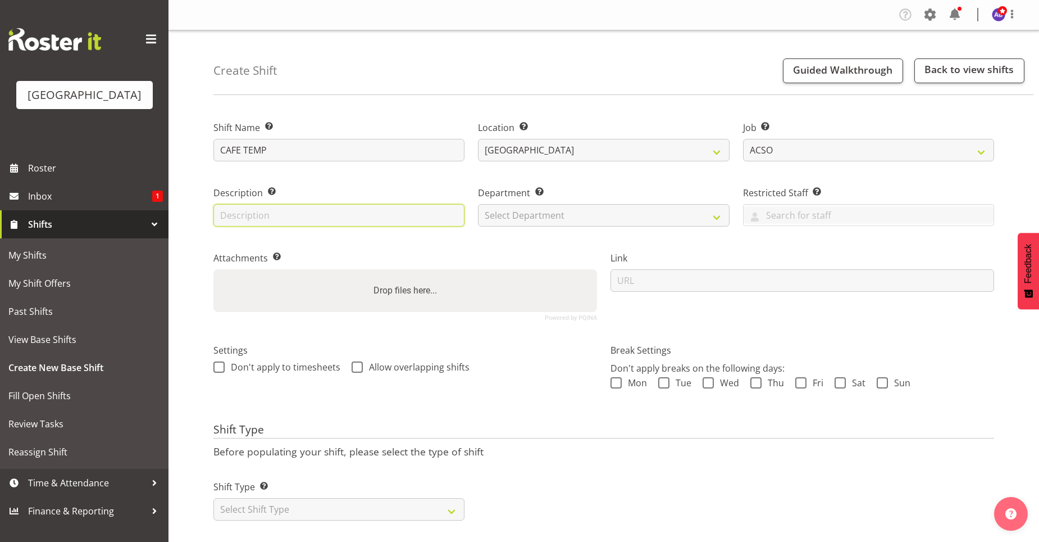
click at [288, 221] on input "text" at bounding box center [339, 215] width 251 height 22
type input "CAFE 8-12"
click at [559, 220] on select "Select Department Cleaning Crew Customer Services Crew Lifeguard Crew Maintenan…" at bounding box center [603, 215] width 251 height 22
select select "116"
click at [478, 204] on select "Select Department Cleaning Crew Customer Services Crew Lifeguard Crew Maintenan…" at bounding box center [603, 215] width 251 height 22
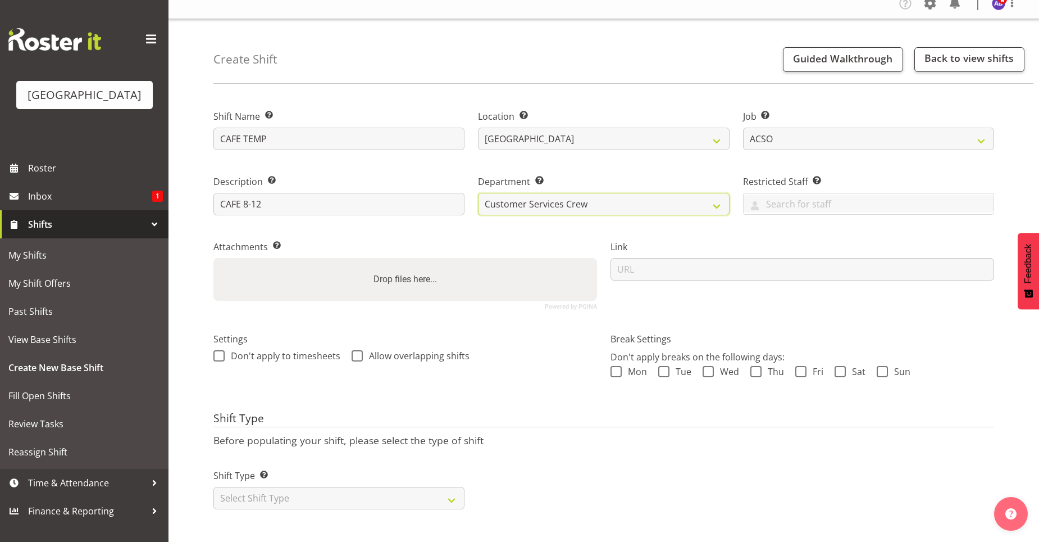
scroll to position [20, 0]
click at [619, 366] on span at bounding box center [616, 371] width 11 height 11
click at [618, 367] on input "Mon" at bounding box center [614, 370] width 7 height 7
checkbox input "true"
drag, startPoint x: 661, startPoint y: 361, endPoint x: 668, endPoint y: 362, distance: 6.8
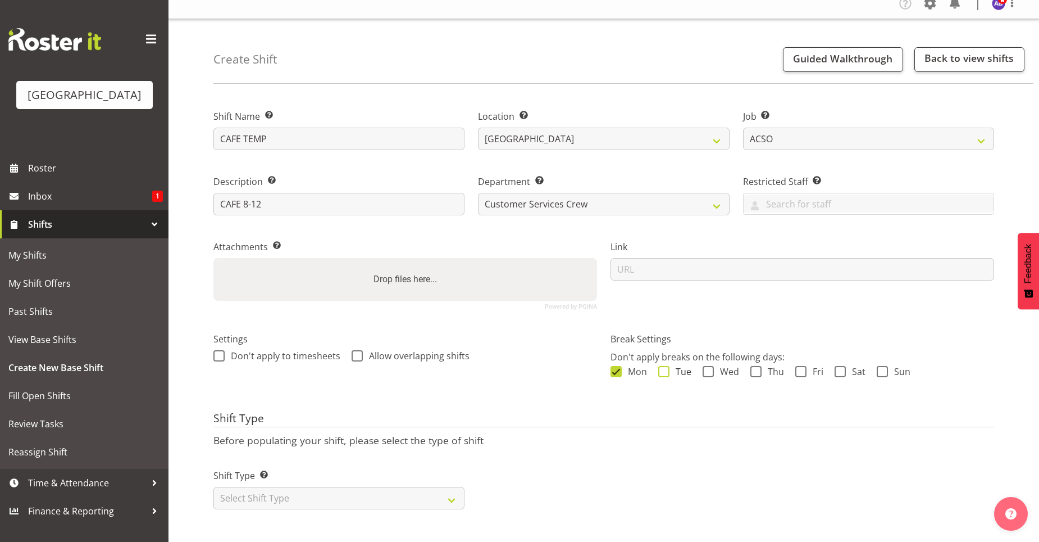
click at [662, 366] on span at bounding box center [664, 371] width 11 height 11
click at [662, 367] on input "Tue" at bounding box center [662, 370] width 7 height 7
checkbox input "true"
click at [621, 366] on span at bounding box center [616, 371] width 11 height 11
click at [618, 367] on input "Mon" at bounding box center [614, 370] width 7 height 7
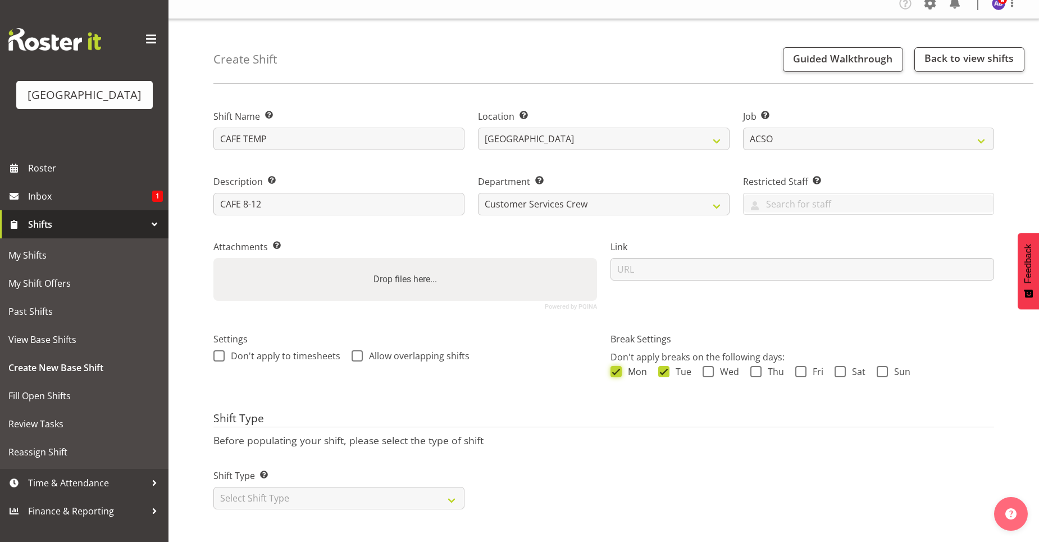
checkbox input "false"
click at [659, 366] on span at bounding box center [664, 371] width 11 height 11
click at [659, 367] on input "Tue" at bounding box center [662, 370] width 7 height 7
checkbox input "false"
click at [446, 487] on select "Select Shift Type One Off Shift Recurring Shift Rotating Shift" at bounding box center [339, 498] width 251 height 22
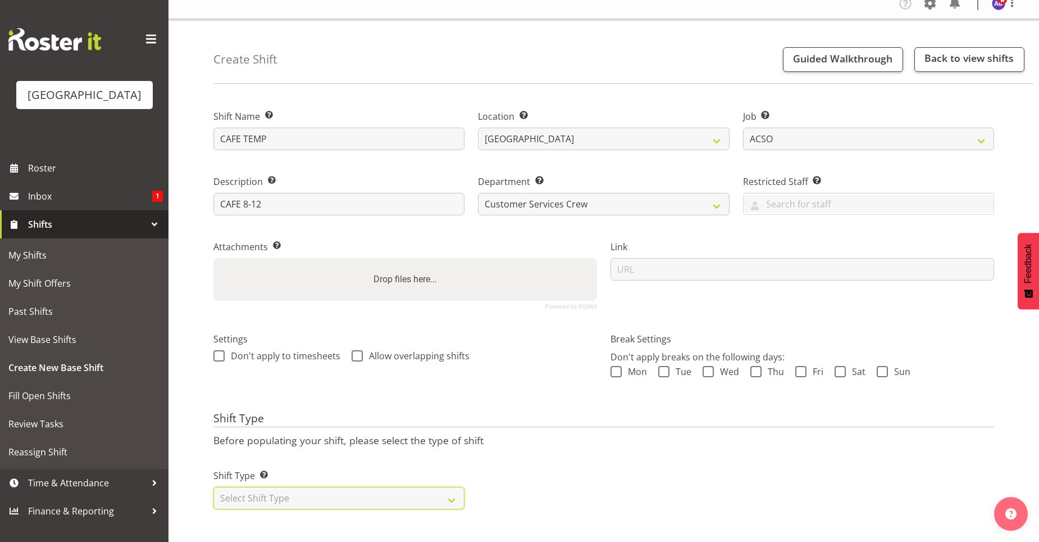
select select "recurring"
click at [214, 487] on select "Select Shift Type One Off Shift Recurring Shift Rotating Shift" at bounding box center [339, 498] width 251 height 22
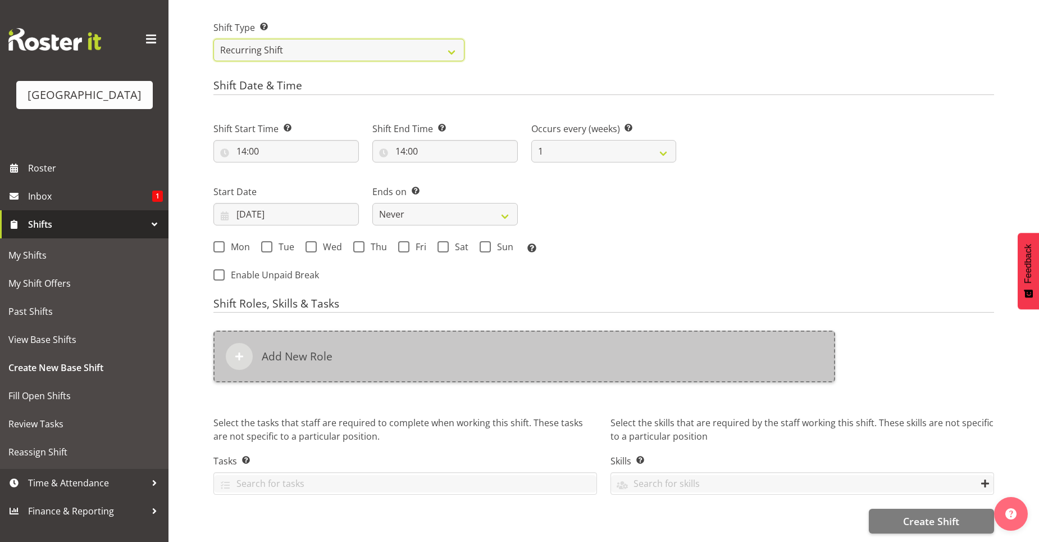
scroll to position [467, 0]
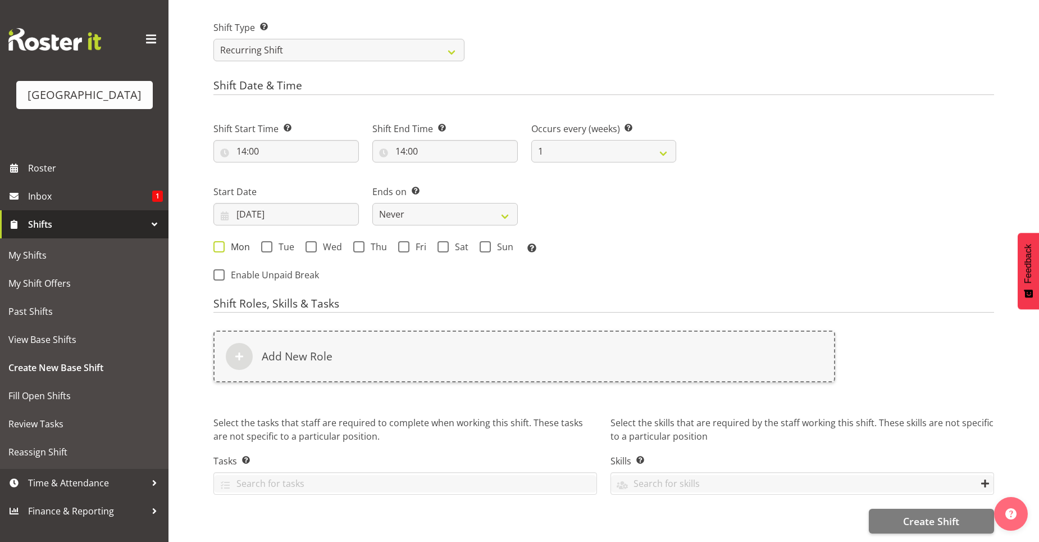
click at [224, 241] on span at bounding box center [219, 246] width 11 height 11
click at [221, 243] on input "Mon" at bounding box center [217, 246] width 7 height 7
checkbox input "true"
click at [264, 241] on span at bounding box center [266, 246] width 11 height 11
click at [264, 243] on input "Tue" at bounding box center [264, 246] width 7 height 7
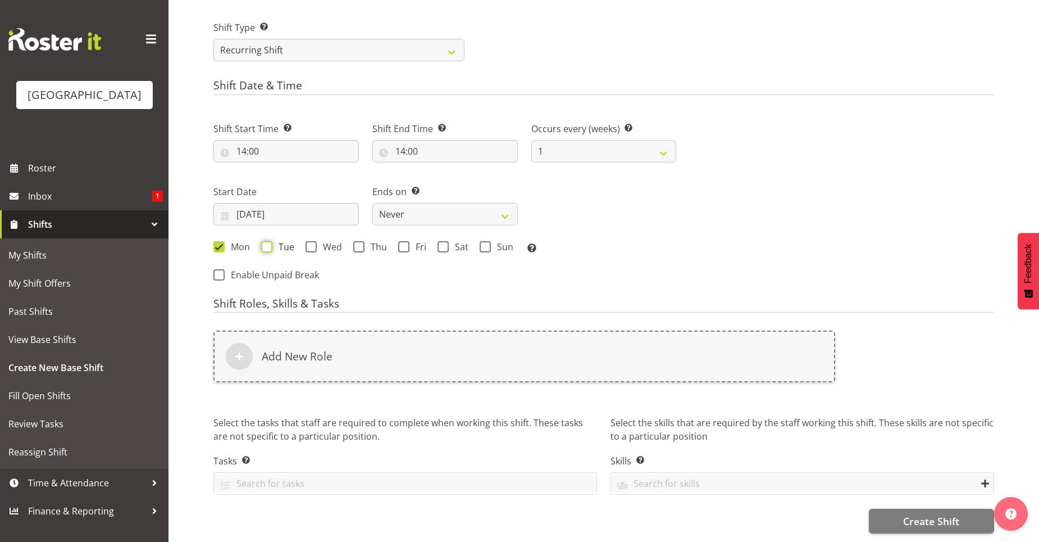
checkbox input "true"
drag, startPoint x: 314, startPoint y: 244, endPoint x: 320, endPoint y: 243, distance: 5.6
click at [314, 243] on div "Mon Tue Wed Thu Fri Sat Sun Select the days of the week you wish to create this…" at bounding box center [445, 248] width 463 height 15
click at [311, 241] on span at bounding box center [311, 246] width 11 height 11
click at [311, 243] on input "Wed" at bounding box center [309, 246] width 7 height 7
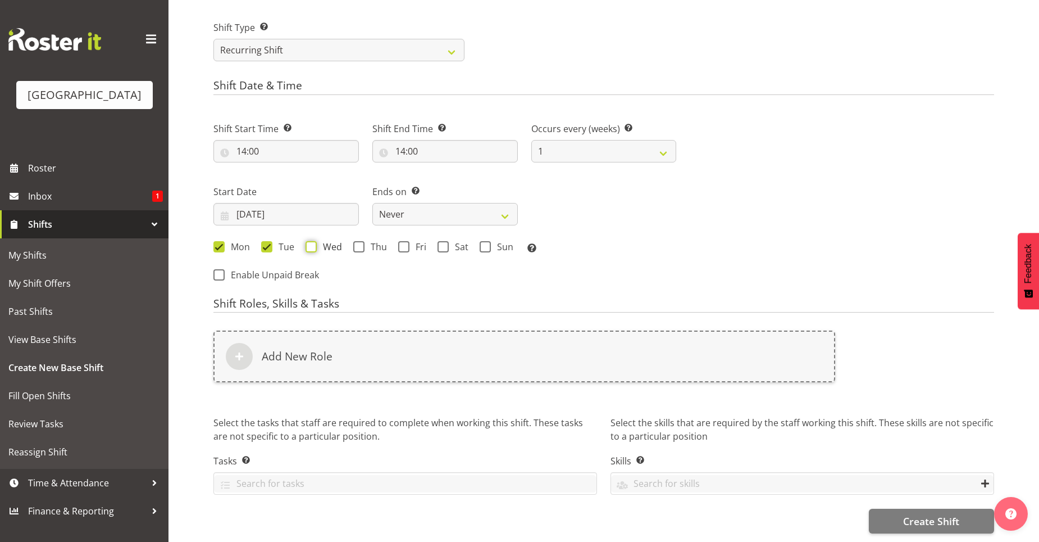
checkbox input "true"
click at [356, 241] on span at bounding box center [358, 246] width 11 height 11
click at [356, 243] on input "Thu" at bounding box center [356, 246] width 7 height 7
checkbox input "true"
click at [399, 241] on span at bounding box center [403, 246] width 11 height 11
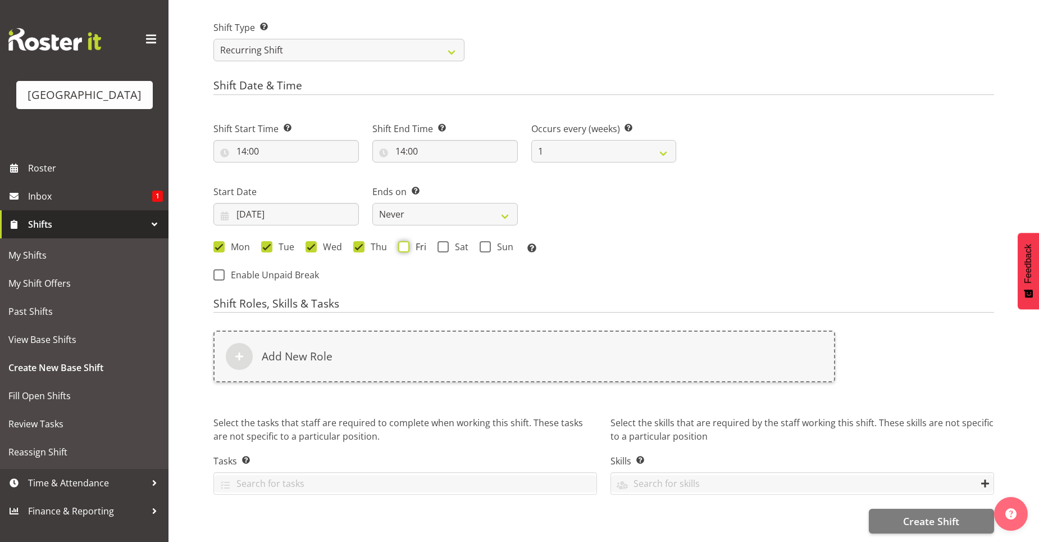
click at [399, 243] on input "Fri" at bounding box center [401, 246] width 7 height 7
checkbox input "true"
click at [482, 208] on select "Never On Date" at bounding box center [446, 214] width 146 height 22
click at [373, 203] on select "Never On Date" at bounding box center [446, 214] width 146 height 22
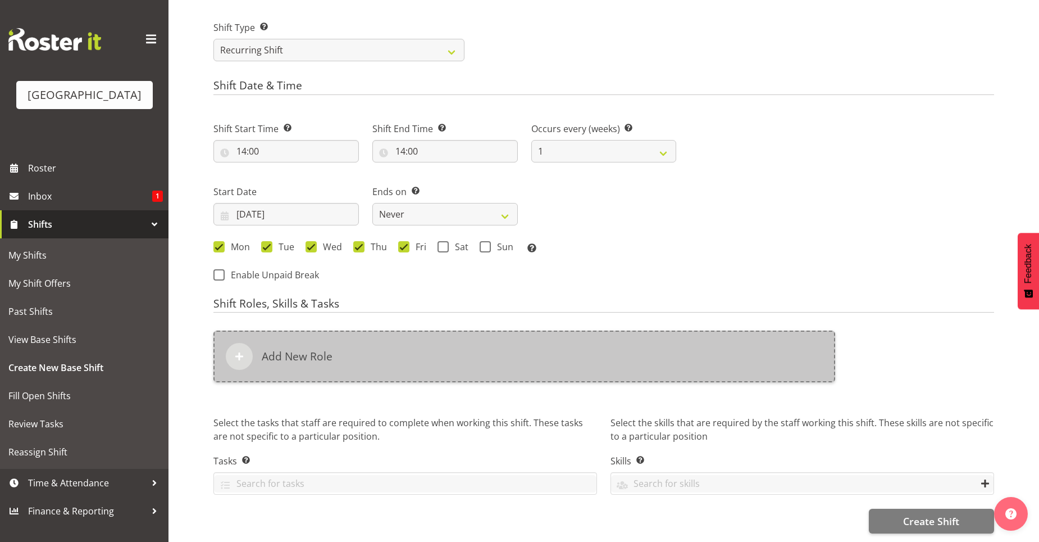
click at [248, 345] on div at bounding box center [239, 356] width 27 height 27
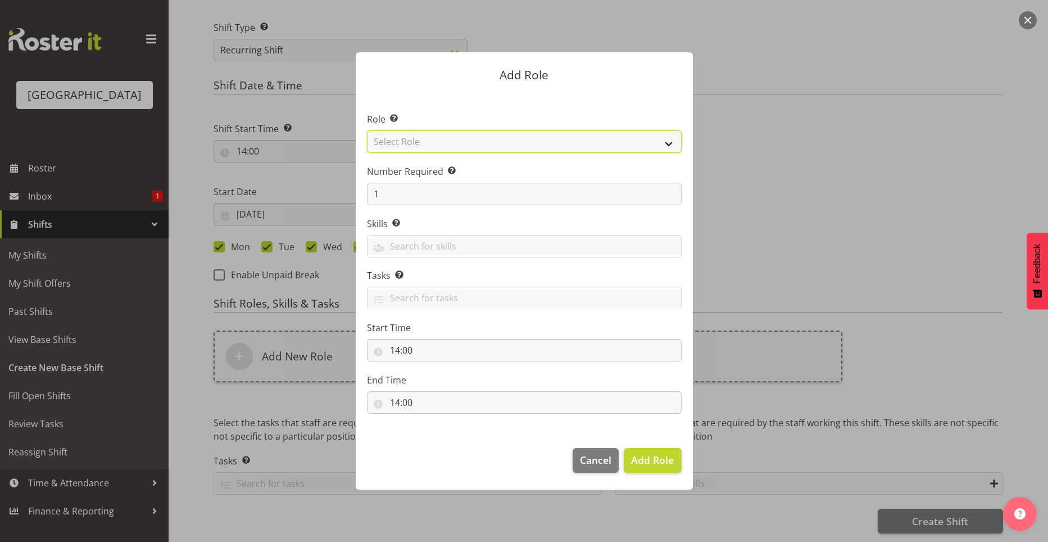
click at [644, 139] on select "Select Role Aquatic Customer Services Officer Cleaner - Splash Palace Facilties…" at bounding box center [524, 141] width 315 height 22
select select "1489"
click at [367, 130] on select "Select Role Aquatic Customer Services Officer Cleaner - Splash Palace Facilties…" at bounding box center [524, 141] width 315 height 22
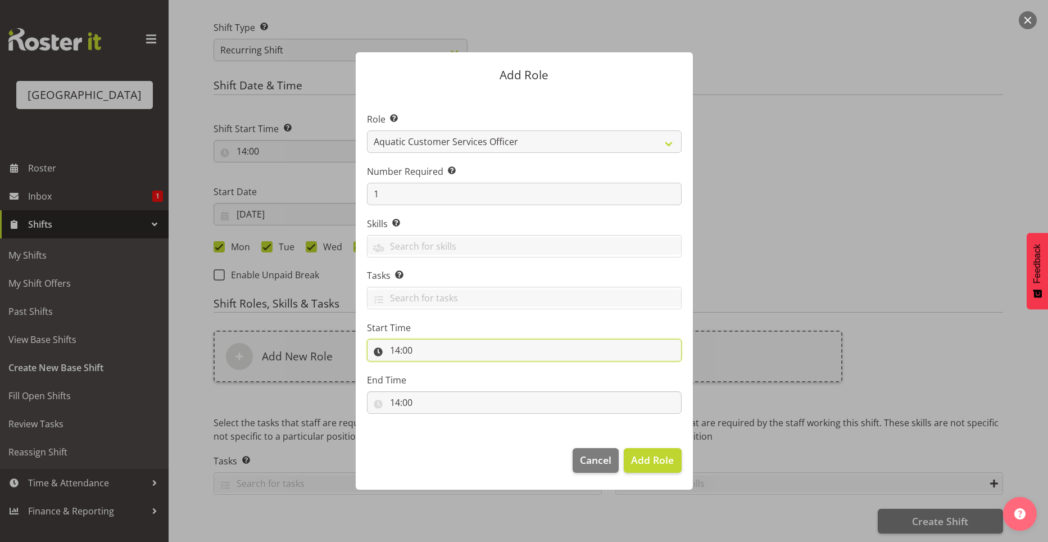
click at [410, 353] on input "14:00" at bounding box center [524, 350] width 315 height 22
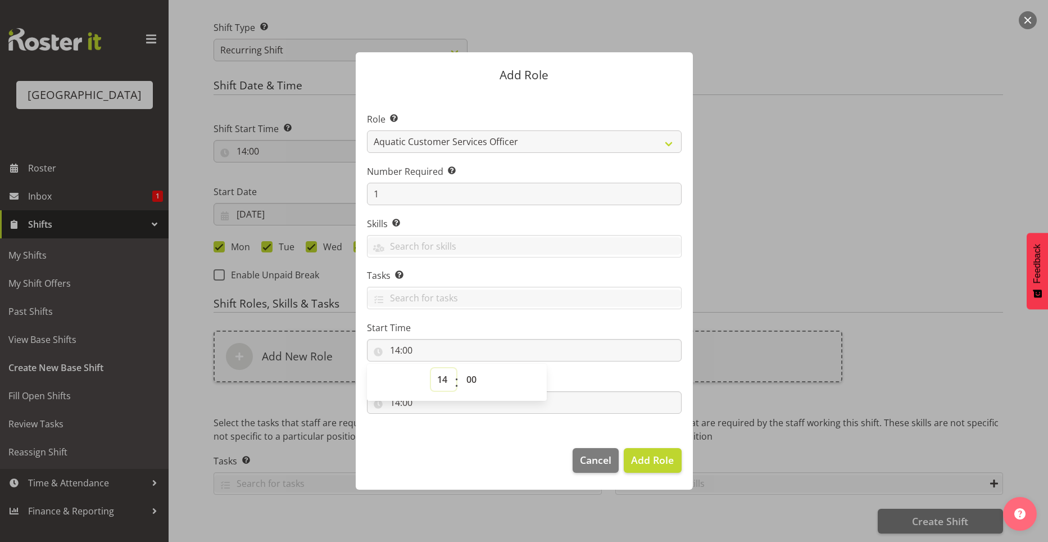
click at [443, 381] on select "00 01 02 03 04 05 06 07 08 09 10 11 12 13 14 15 16 17 18 19 20 21 22 23" at bounding box center [443, 379] width 25 height 22
select select "8"
click at [431, 368] on select "00 01 02 03 04 05 06 07 08 09 10 11 12 13 14 15 16 17 18 19 20 21 22 23" at bounding box center [443, 379] width 25 height 22
type input "08:00"
click at [575, 369] on section "Role Select the role you wish to add to the shift. Aquatic Customer Services Of…" at bounding box center [524, 264] width 337 height 344
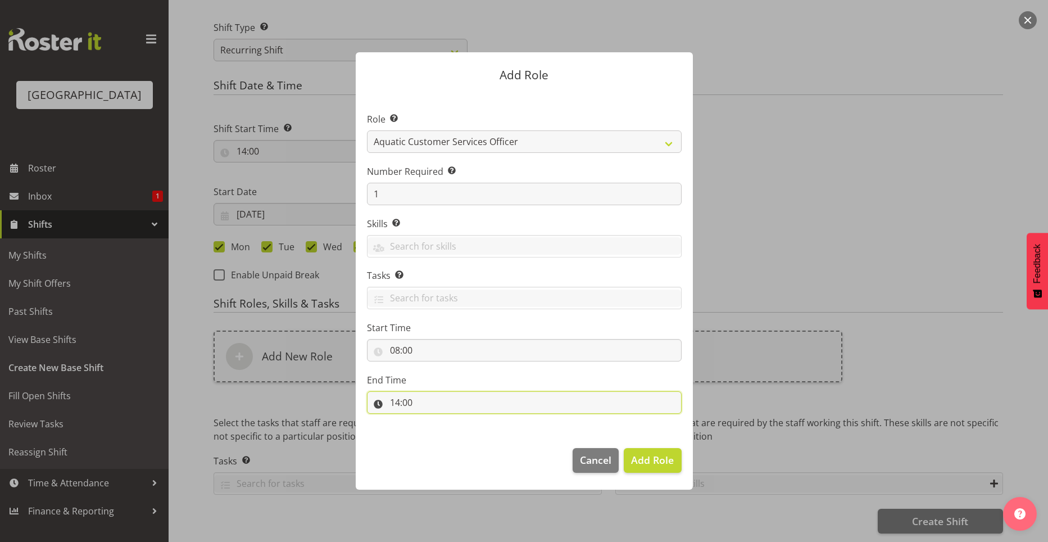
click at [402, 405] on input "14:00" at bounding box center [524, 402] width 315 height 22
click at [442, 429] on select "00 01 02 03 04 05 06 07 08 09 10 11 12 13 14 15 16 17 18 19 20 21 22 23" at bounding box center [443, 431] width 25 height 22
select select "12"
click at [431, 420] on select "00 01 02 03 04 05 06 07 08 09 10 11 12 13 14 15 16 17 18 19 20 21 22 23" at bounding box center [443, 431] width 25 height 22
type input "12:00"
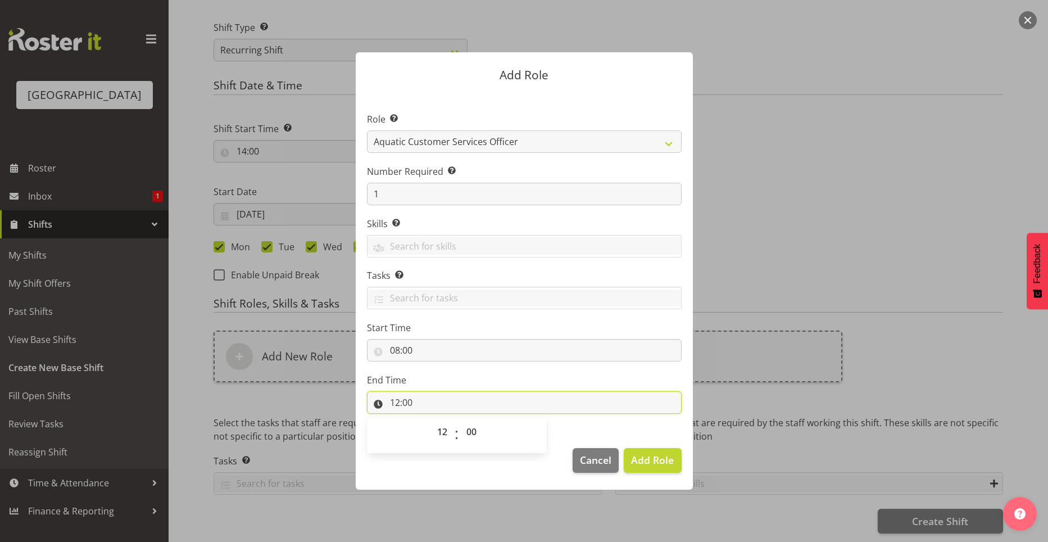
click at [592, 412] on input "12:00" at bounding box center [524, 402] width 315 height 22
click at [657, 454] on span "Add Role" at bounding box center [652, 459] width 43 height 13
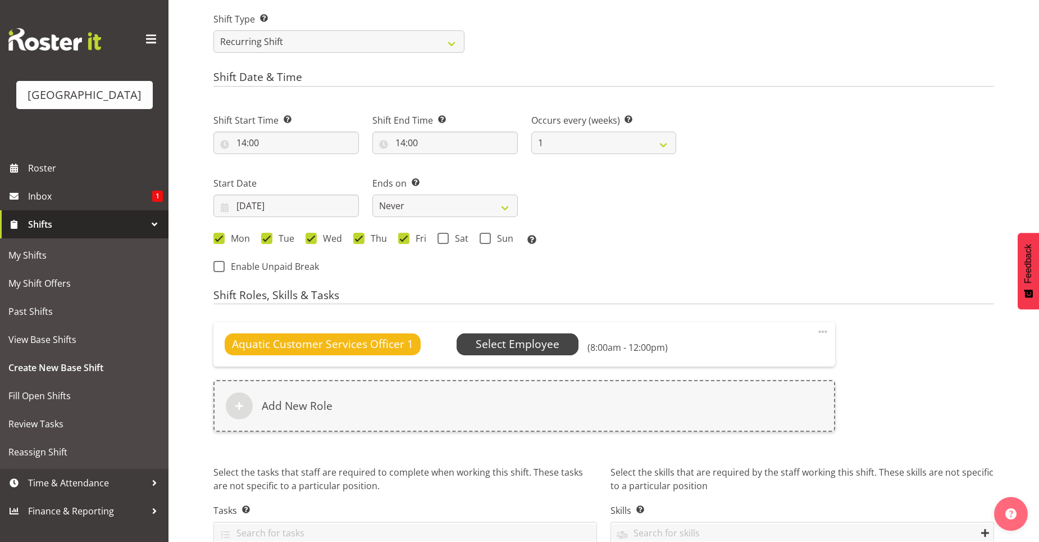
click at [522, 340] on span "Select Employee" at bounding box center [518, 344] width 84 height 16
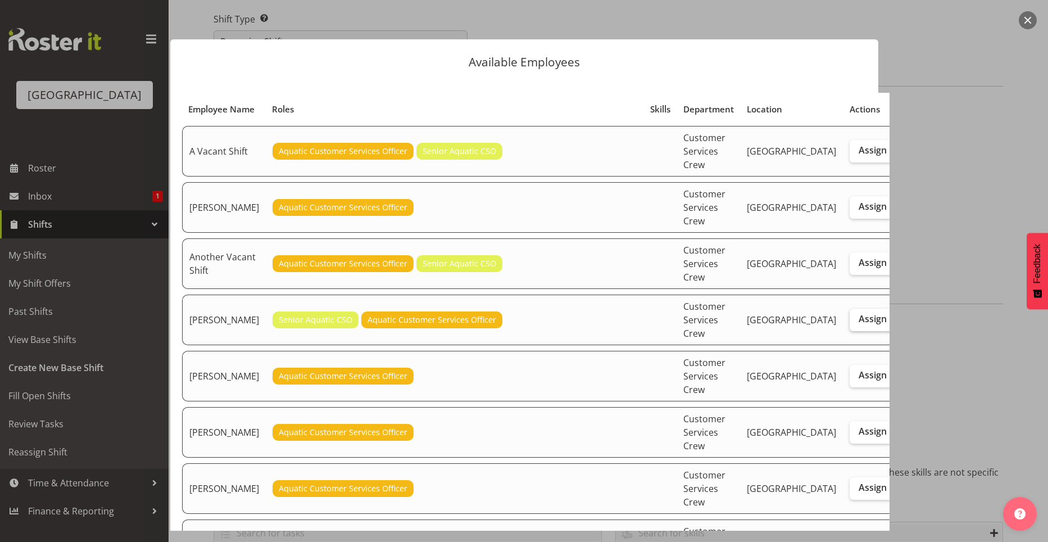
drag, startPoint x: 804, startPoint y: 269, endPoint x: 828, endPoint y: 338, distance: 73.0
click at [859, 313] on span "Assign" at bounding box center [873, 318] width 28 height 11
click at [850, 315] on input "Assign" at bounding box center [853, 318] width 7 height 7
checkbox input "true"
click at [916, 383] on div at bounding box center [524, 271] width 1048 height 542
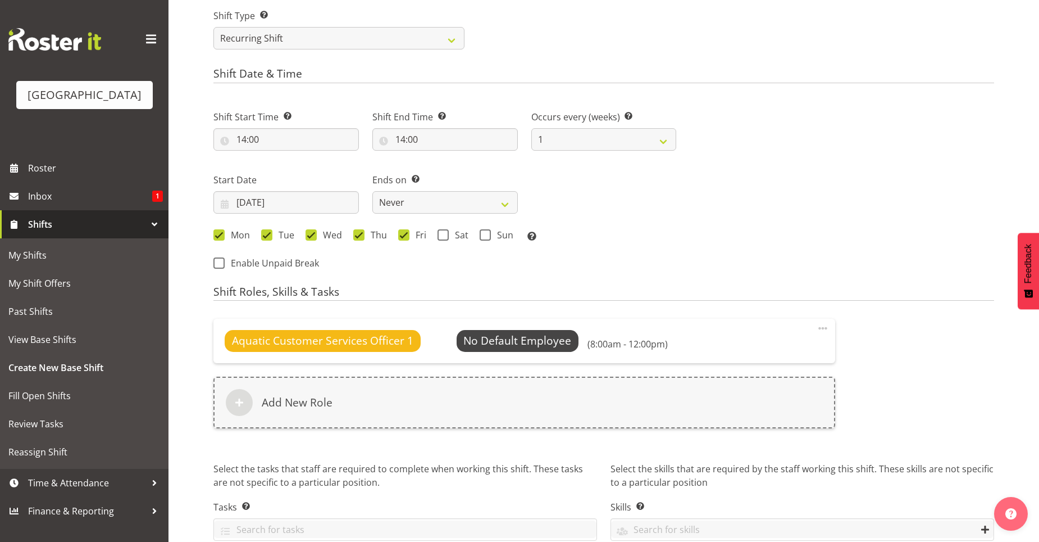
scroll to position [525, 0]
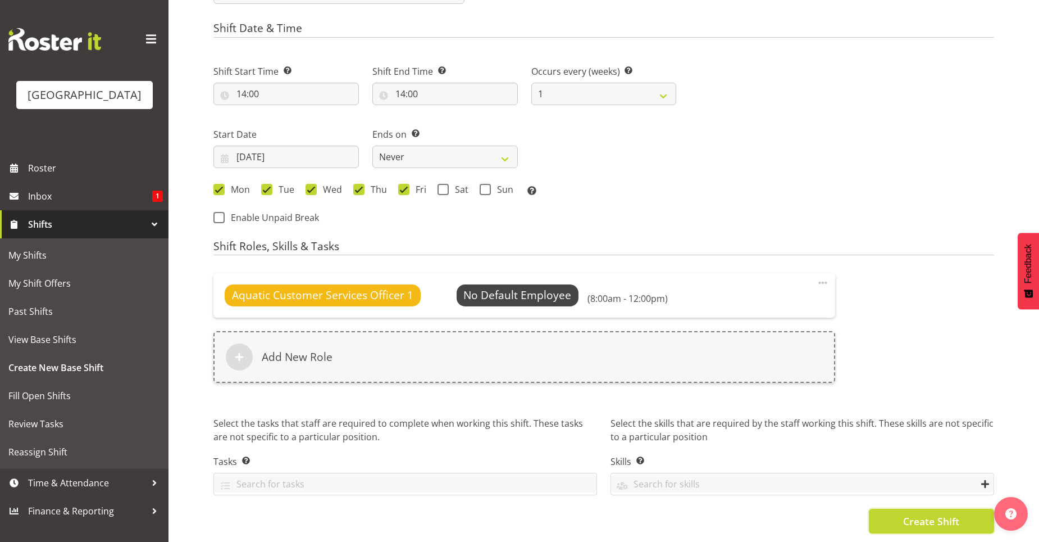
click at [896, 513] on button "Create Shift" at bounding box center [931, 521] width 125 height 25
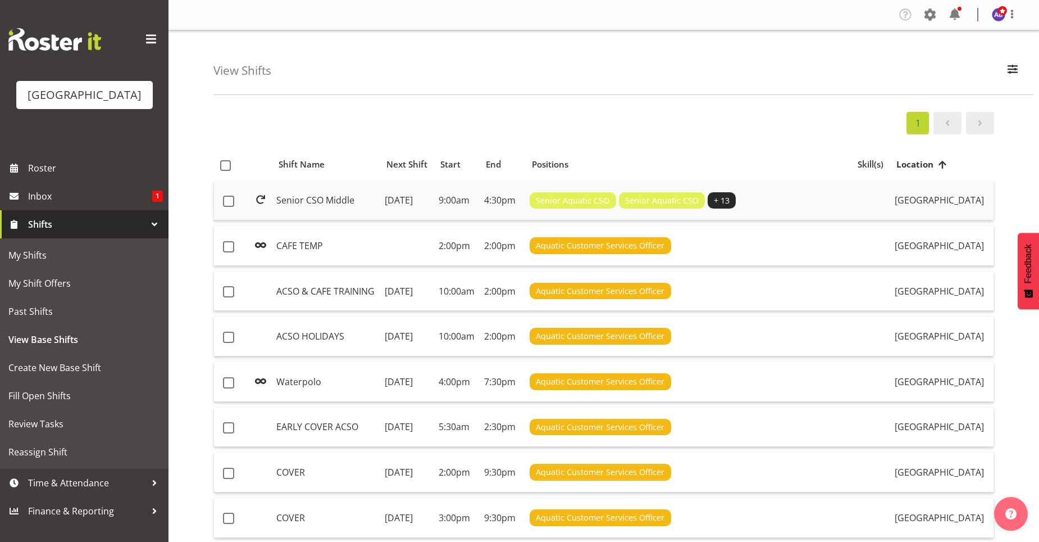
click at [480, 214] on td "9:00am" at bounding box center [457, 201] width 46 height 40
click at [401, 261] on td at bounding box center [407, 246] width 54 height 40
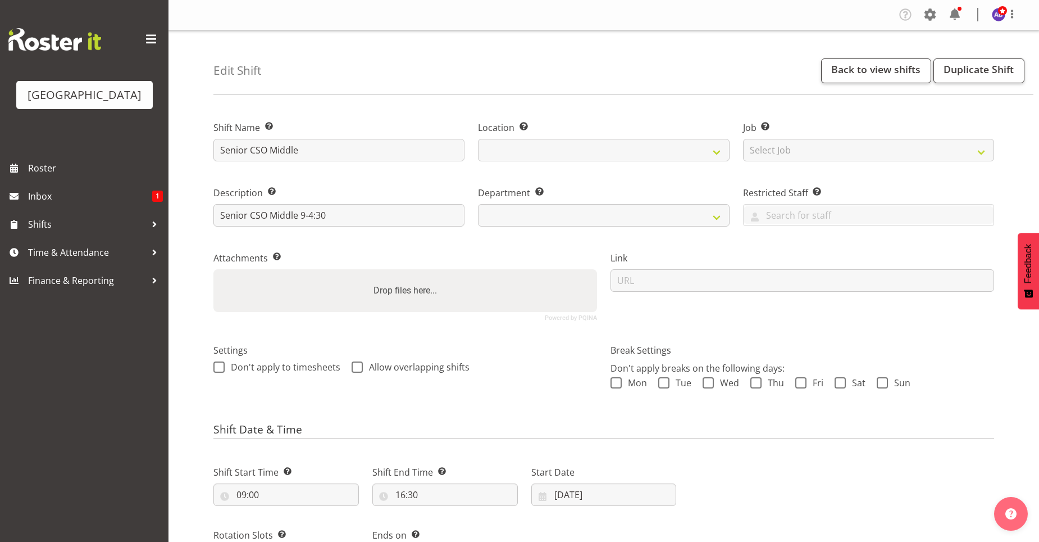
select select
select select "116"
select select "10288"
select select "14"
select select
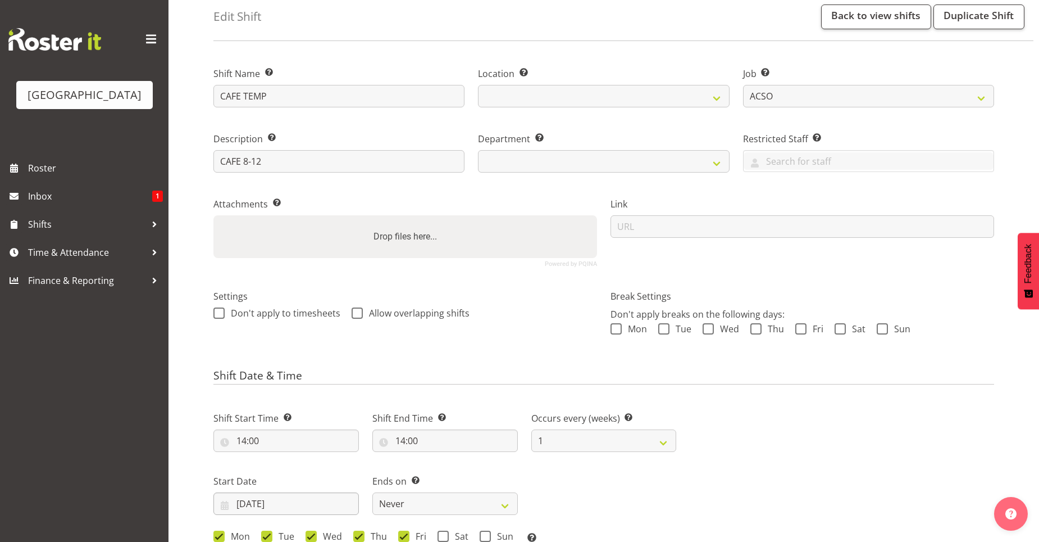
scroll to position [112, 0]
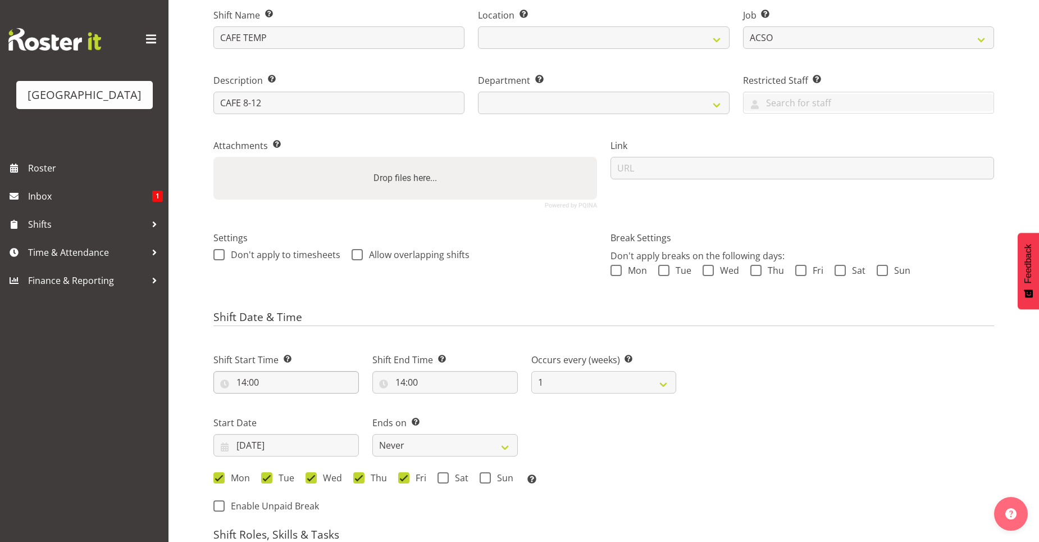
select select "116"
click at [240, 375] on input "14:00" at bounding box center [287, 382] width 146 height 22
click at [285, 408] on select "00 01 02 03 04 05 06 07 08 09 10 11 12 13 14 15 16 17 18 19 20 21 22 23" at bounding box center [290, 411] width 25 height 22
select select "8"
click at [278, 400] on select "00 01 02 03 04 05 06 07 08 09 10 11 12 13 14 15 16 17 18 19 20 21 22 23" at bounding box center [290, 411] width 25 height 22
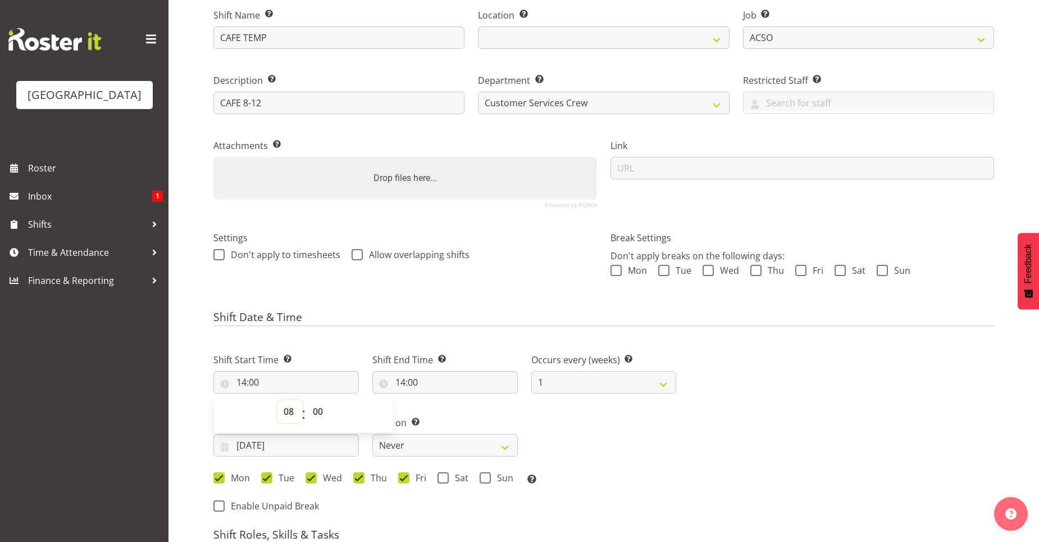
type input "08:00"
click at [402, 387] on input "14:00" at bounding box center [446, 382] width 146 height 22
click at [445, 413] on select "00 01 02 03 04 05 06 07 08 09 10 11 12 13 14 15 16 17 18 19 20 21 22 23" at bounding box center [449, 411] width 25 height 22
select select "12"
click at [437, 400] on select "00 01 02 03 04 05 06 07 08 09 10 11 12 13 14 15 16 17 18 19 20 21 22 23" at bounding box center [449, 411] width 25 height 22
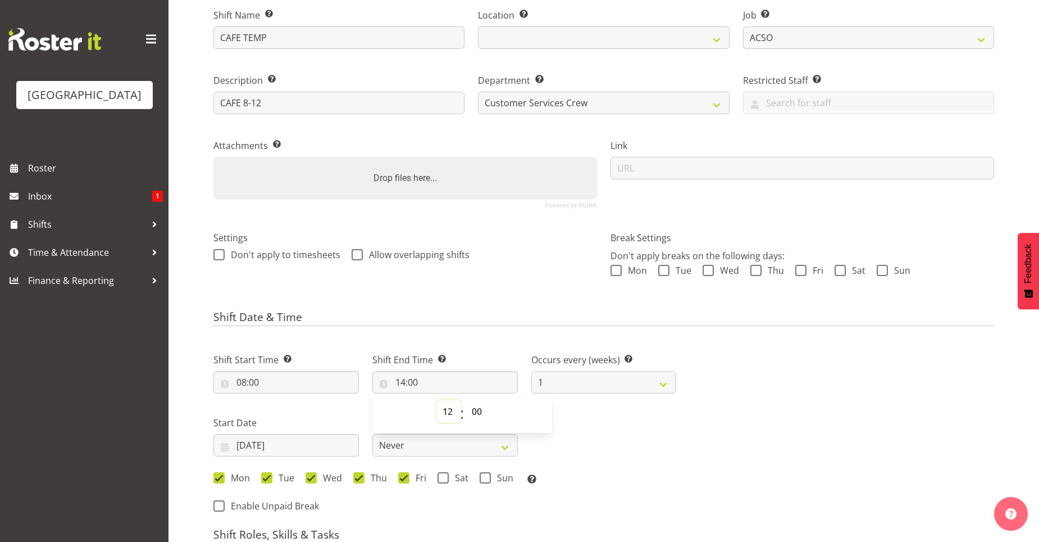
type input "12:00"
click at [665, 447] on div "Shift Start Time Set the time of the day you wish this shift to start 08:00 00 …" at bounding box center [445, 415] width 476 height 156
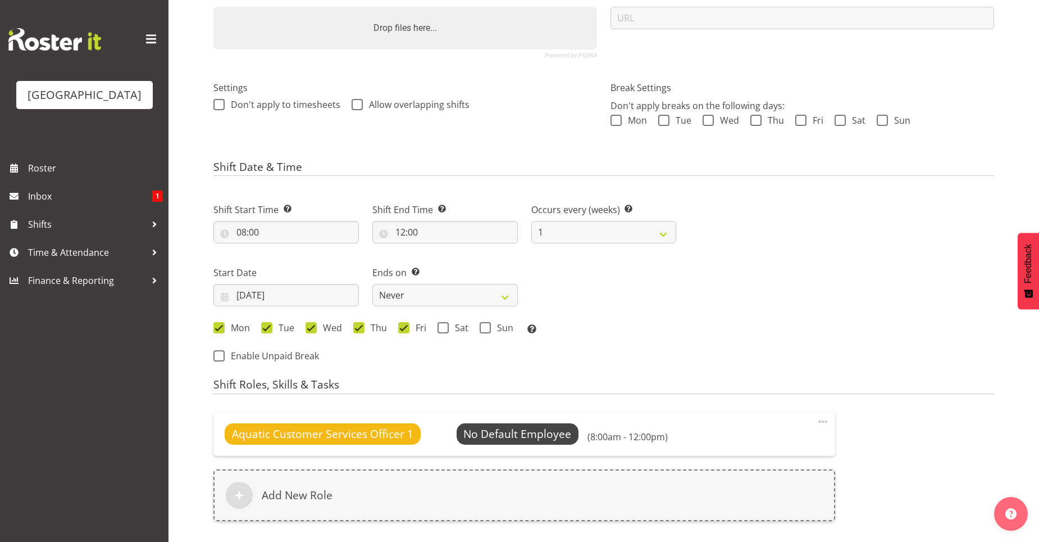
scroll to position [410, 0]
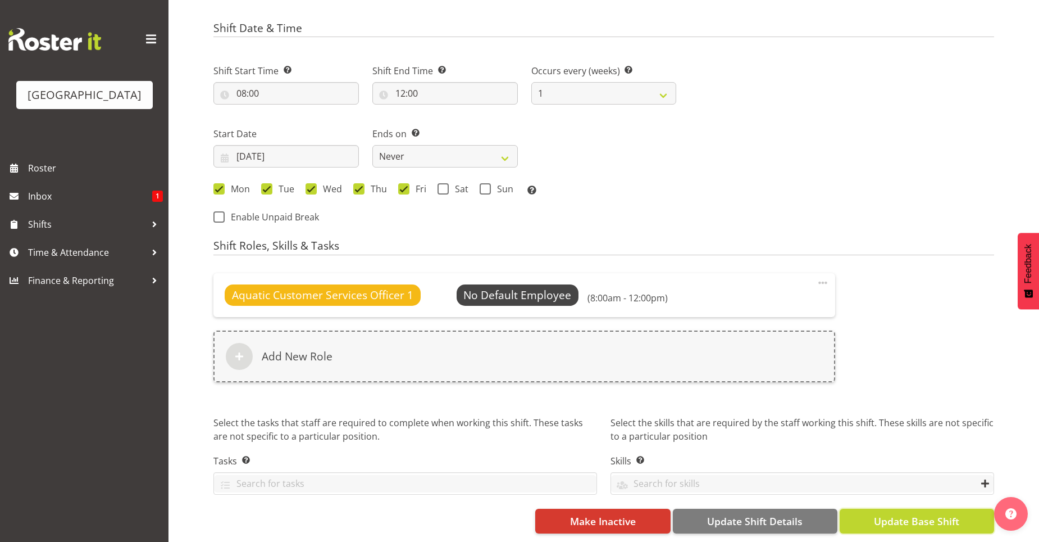
click at [947, 516] on span "Update Base Shift" at bounding box center [916, 521] width 85 height 15
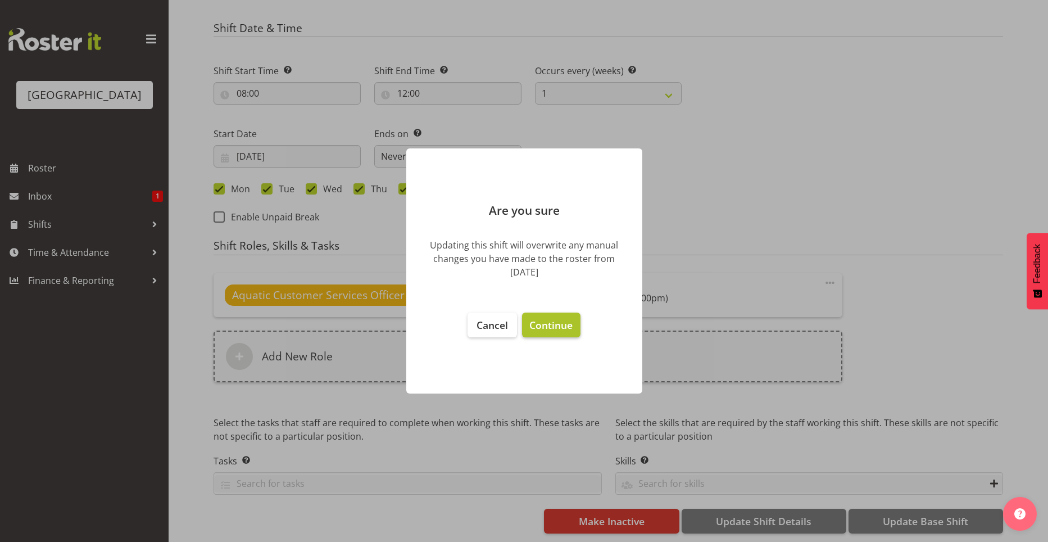
click at [544, 332] on button "Continue" at bounding box center [551, 324] width 58 height 25
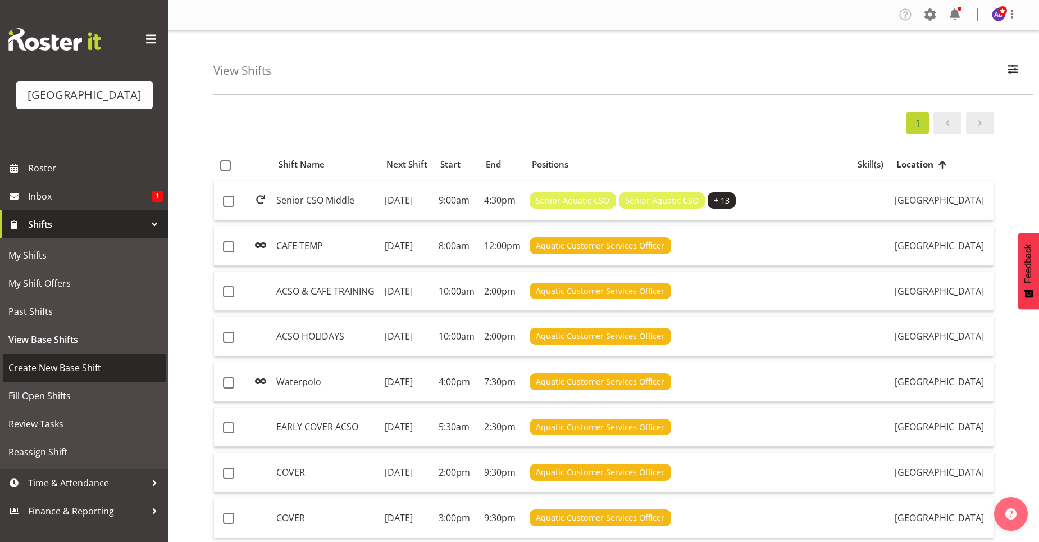
click at [48, 366] on span "Create New Base Shift" at bounding box center [84, 367] width 152 height 17
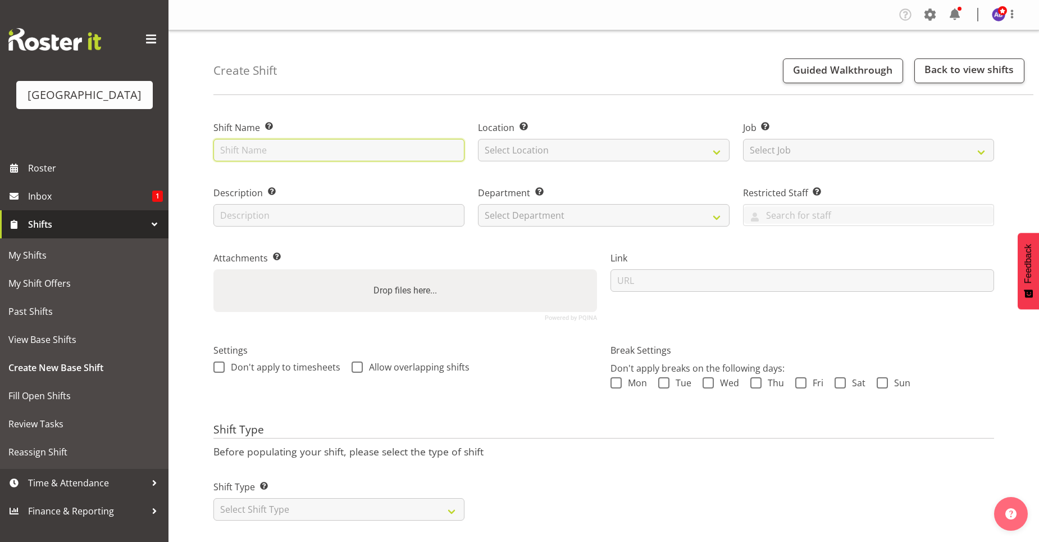
click at [256, 156] on input "text" at bounding box center [339, 150] width 251 height 22
type input "CAFE TEMP"
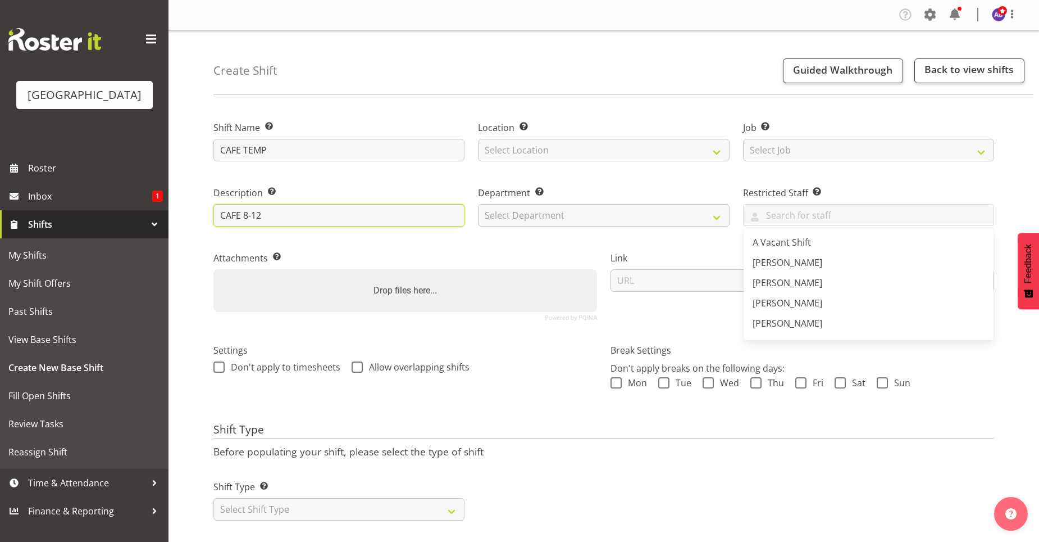
drag, startPoint x: 278, startPoint y: 219, endPoint x: 246, endPoint y: 217, distance: 32.1
click at [246, 217] on input "CAFE 8-12" at bounding box center [339, 215] width 251 height 22
type input "CAFE 12:30-4:30"
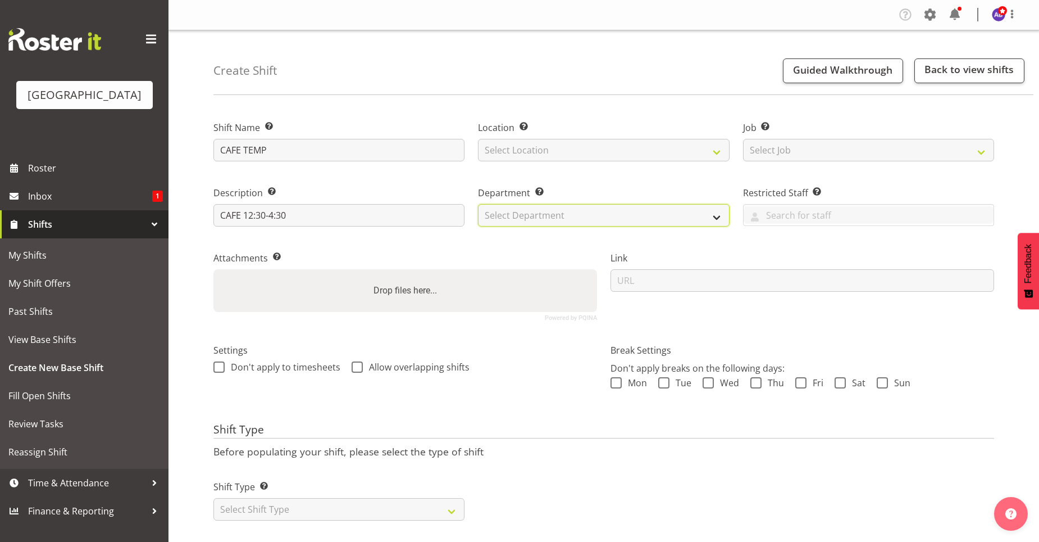
click at [634, 218] on select "Select Department Cleaning Crew Customer Services Crew Lifeguard Crew Maintenan…" at bounding box center [603, 215] width 251 height 22
select select "116"
click at [478, 204] on select "Select Department Cleaning Crew Customer Services Crew Lifeguard Crew Maintenan…" at bounding box center [603, 215] width 251 height 22
click at [579, 155] on select "Select Location Splash Palace" at bounding box center [603, 150] width 251 height 22
select select "83"
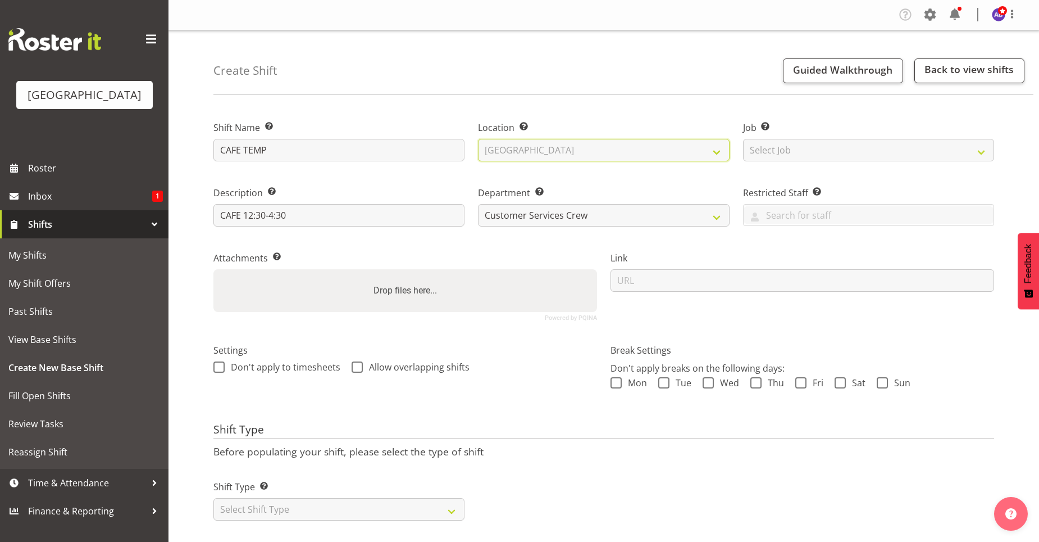
click at [478, 139] on select "Select Location Splash Palace" at bounding box center [603, 150] width 251 height 22
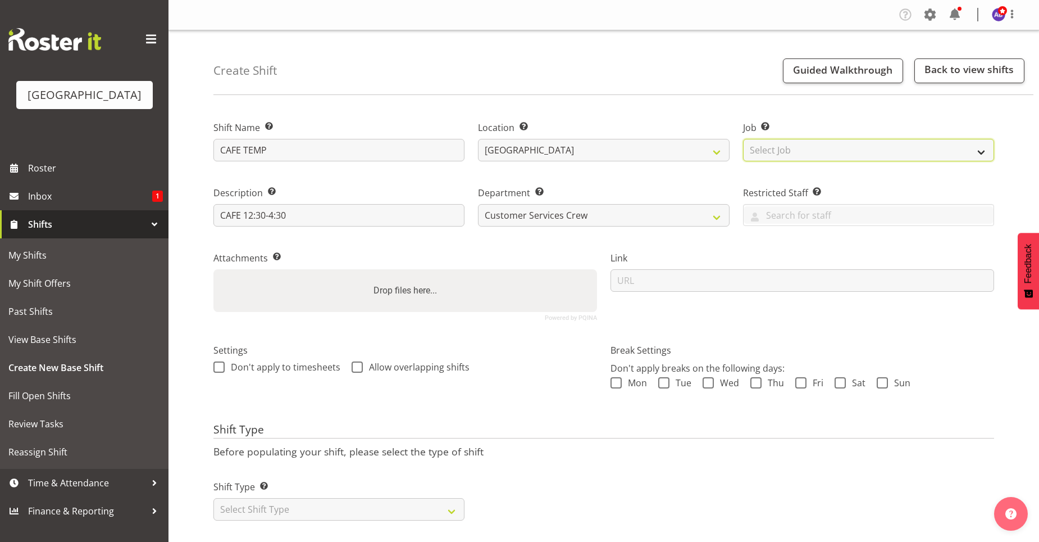
click at [804, 153] on select "Select Job Create new job ACSO" at bounding box center [868, 150] width 251 height 22
click at [743, 139] on select "Select Job Create new job ACSO" at bounding box center [868, 150] width 251 height 22
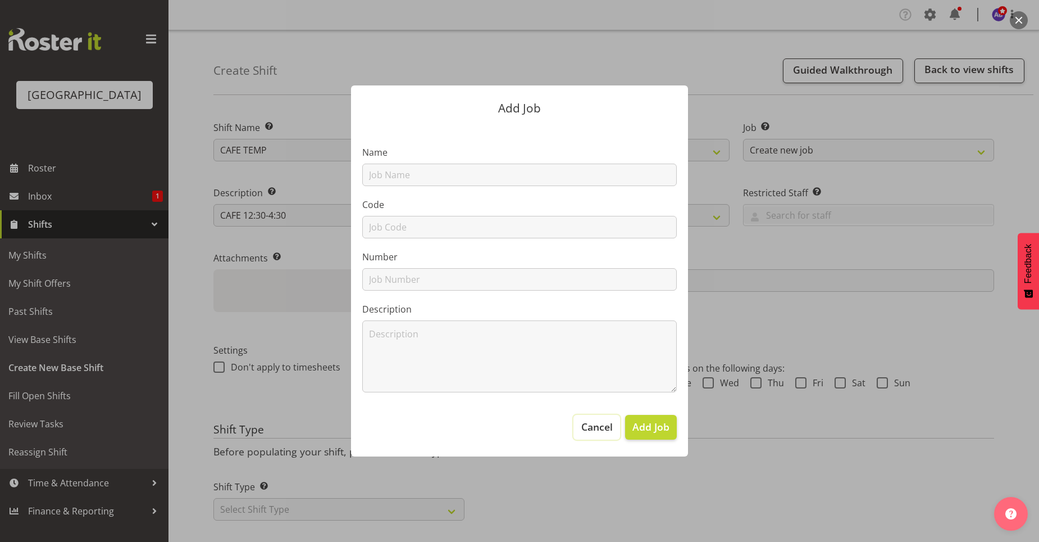
click at [594, 419] on span "Cancel" at bounding box center [597, 426] width 31 height 15
click at [603, 428] on span "Cancel" at bounding box center [597, 426] width 31 height 15
drag, startPoint x: 309, startPoint y: 314, endPoint x: 319, endPoint y: 322, distance: 12.8
click at [319, 322] on div "Add Job Name Code Number Description Cancel Add Job" at bounding box center [519, 270] width 539 height 426
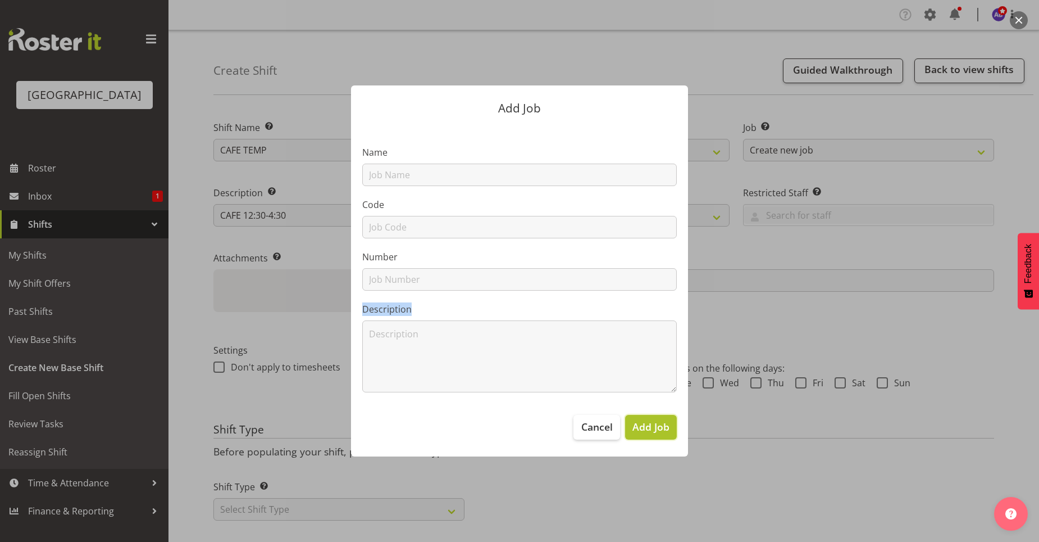
click at [651, 426] on span "Add Job" at bounding box center [651, 426] width 37 height 15
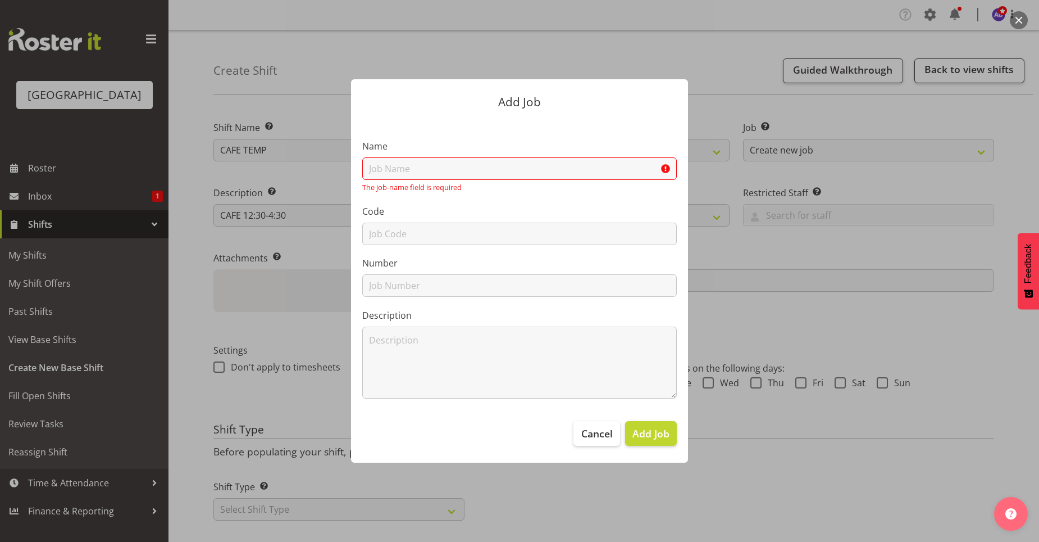
click at [110, 380] on div at bounding box center [519, 271] width 1039 height 542
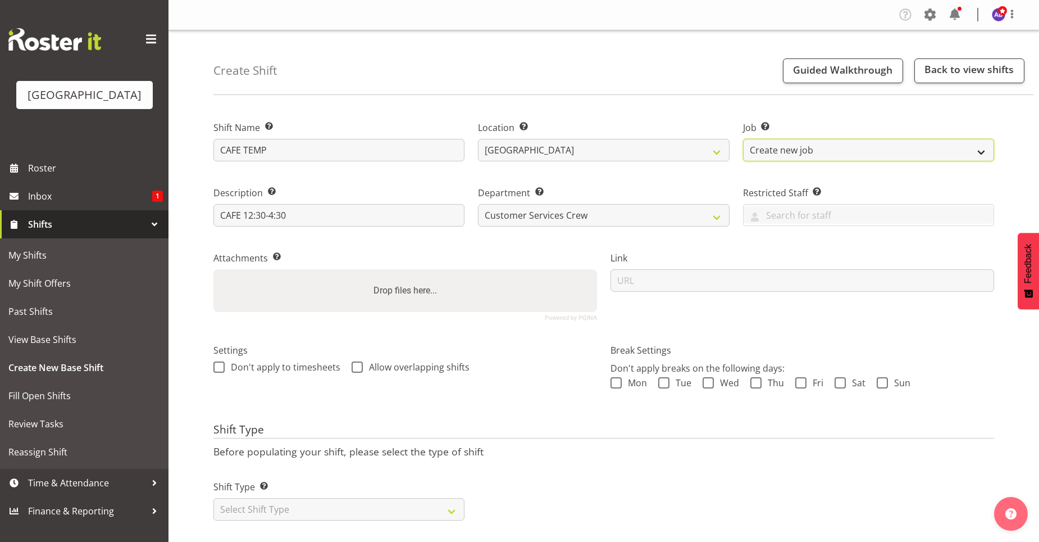
click at [984, 152] on select "Create new job ACSO" at bounding box center [868, 150] width 251 height 22
select select "10288"
click at [743, 139] on select "Create new job ACSO" at bounding box center [868, 150] width 251 height 22
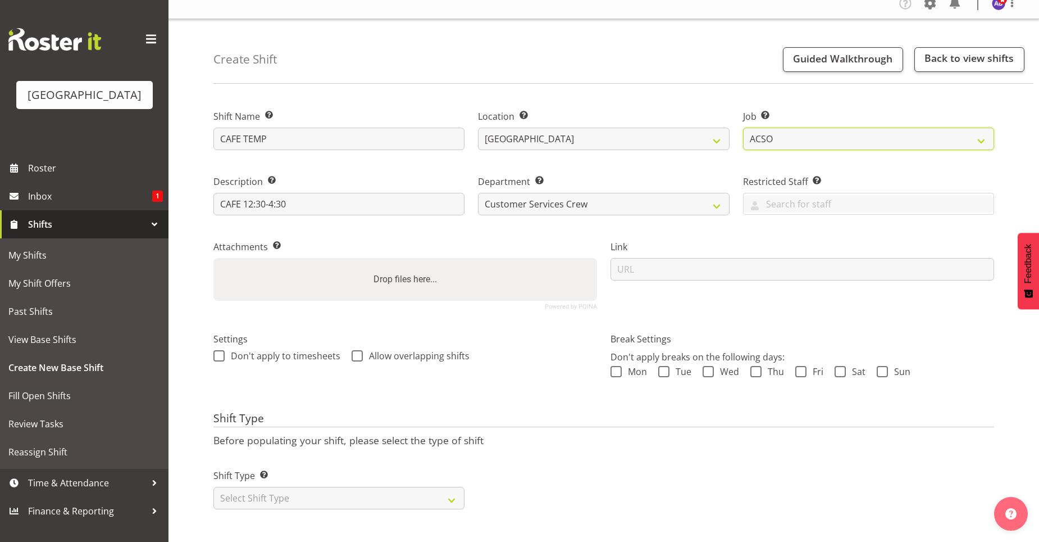
scroll to position [20, 0]
click at [623, 366] on span "Mon" at bounding box center [634, 371] width 25 height 11
click at [618, 367] on input "Mon" at bounding box center [614, 370] width 7 height 7
checkbox input "true"
click at [662, 366] on span at bounding box center [664, 371] width 11 height 11
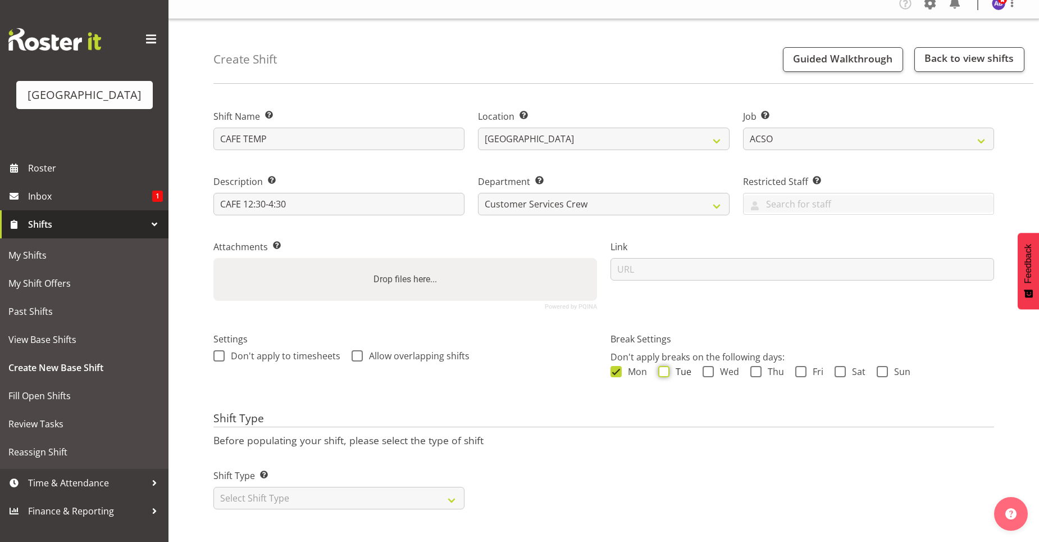
click at [662, 367] on input "Tue" at bounding box center [662, 370] width 7 height 7
checkbox input "true"
drag, startPoint x: 705, startPoint y: 363, endPoint x: 714, endPoint y: 363, distance: 9.0
click at [705, 366] on span at bounding box center [708, 371] width 11 height 11
click at [705, 367] on input "Wed" at bounding box center [706, 370] width 7 height 7
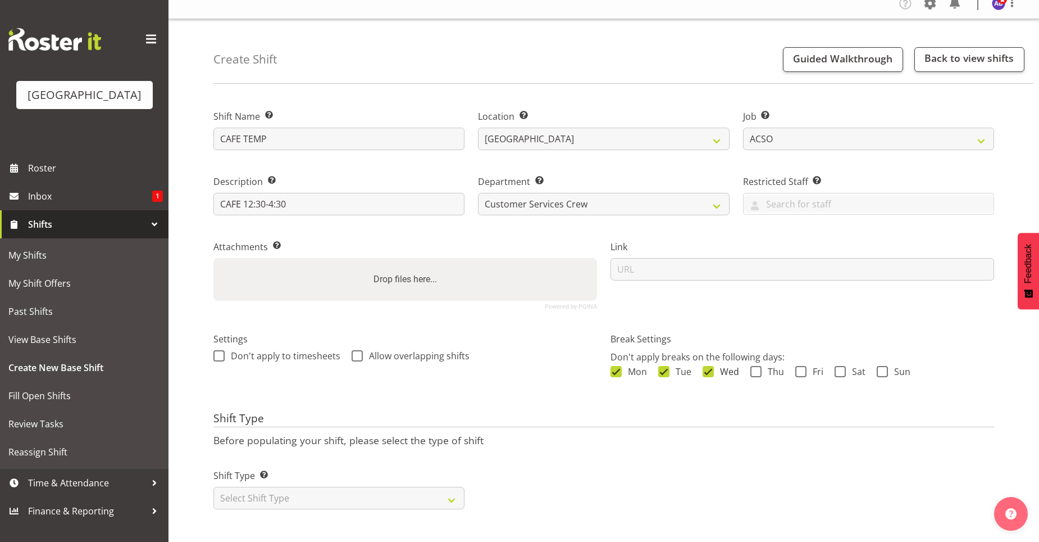
click at [709, 366] on span at bounding box center [708, 371] width 11 height 11
click at [709, 367] on input "Wed" at bounding box center [706, 370] width 7 height 7
checkbox input "false"
drag, startPoint x: 666, startPoint y: 363, endPoint x: 637, endPoint y: 362, distance: 29.8
click at [666, 366] on span at bounding box center [664, 371] width 11 height 11
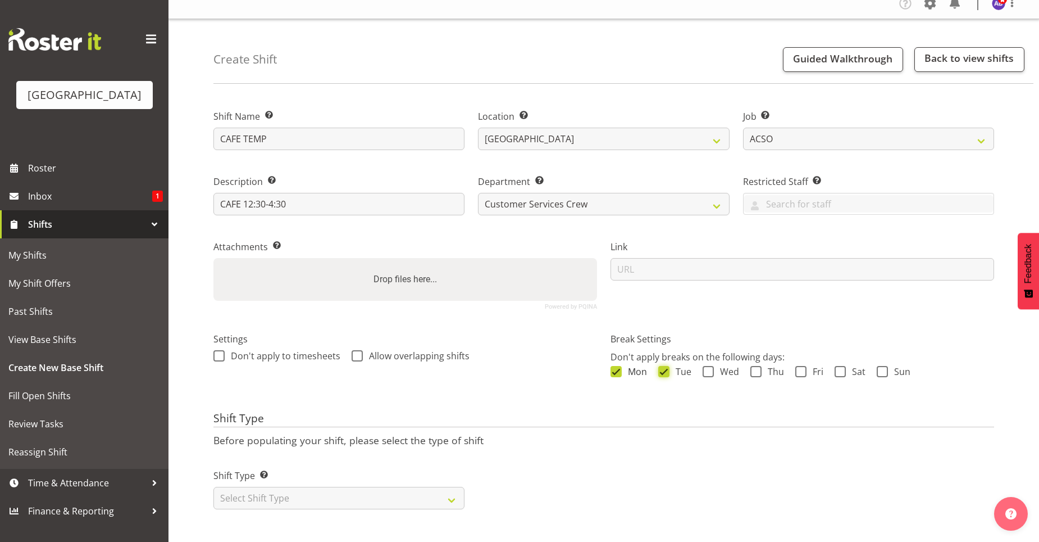
click at [666, 367] on input "Tue" at bounding box center [662, 370] width 7 height 7
checkbox input "false"
drag, startPoint x: 625, startPoint y: 362, endPoint x: 629, endPoint y: 370, distance: 8.0
click at [625, 366] on span "Mon" at bounding box center [634, 371] width 25 height 11
click at [618, 367] on input "Mon" at bounding box center [614, 370] width 7 height 7
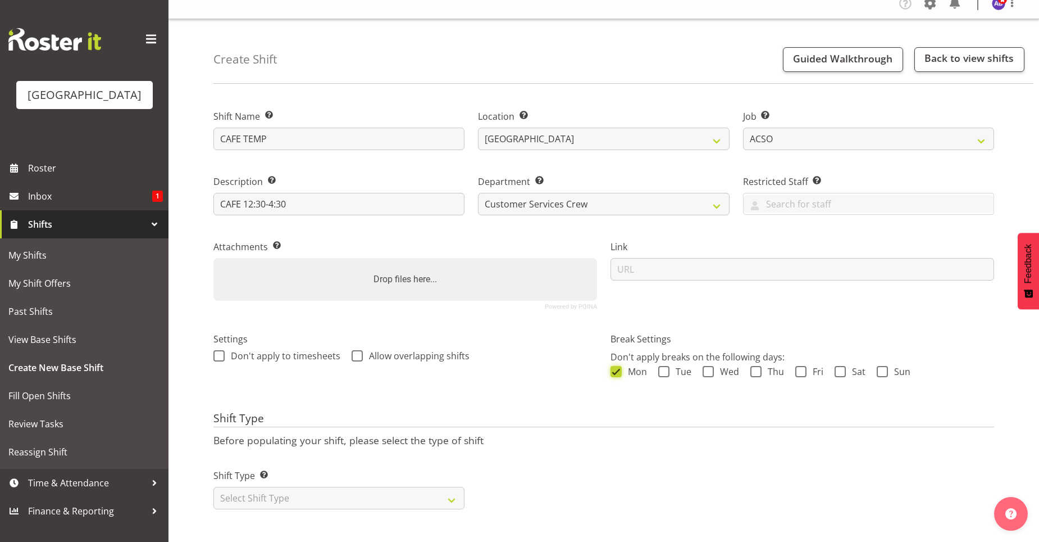
checkbox input "false"
click at [456, 491] on select "Select Shift Type One Off Shift Recurring Shift Rotating Shift" at bounding box center [339, 498] width 251 height 22
select select "recurring"
click at [214, 487] on select "Select Shift Type One Off Shift Recurring Shift Rotating Shift" at bounding box center [339, 498] width 251 height 22
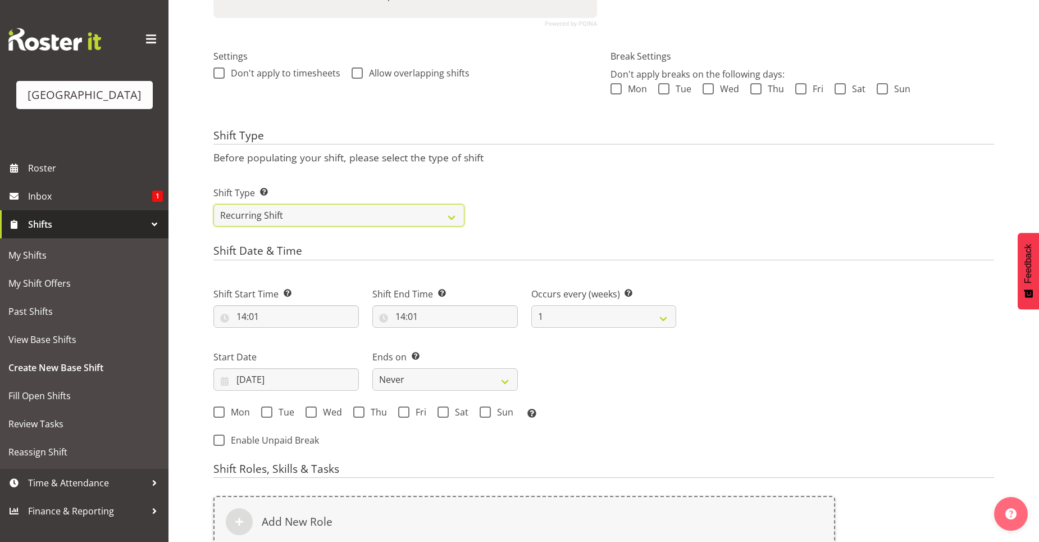
scroll to position [357, 0]
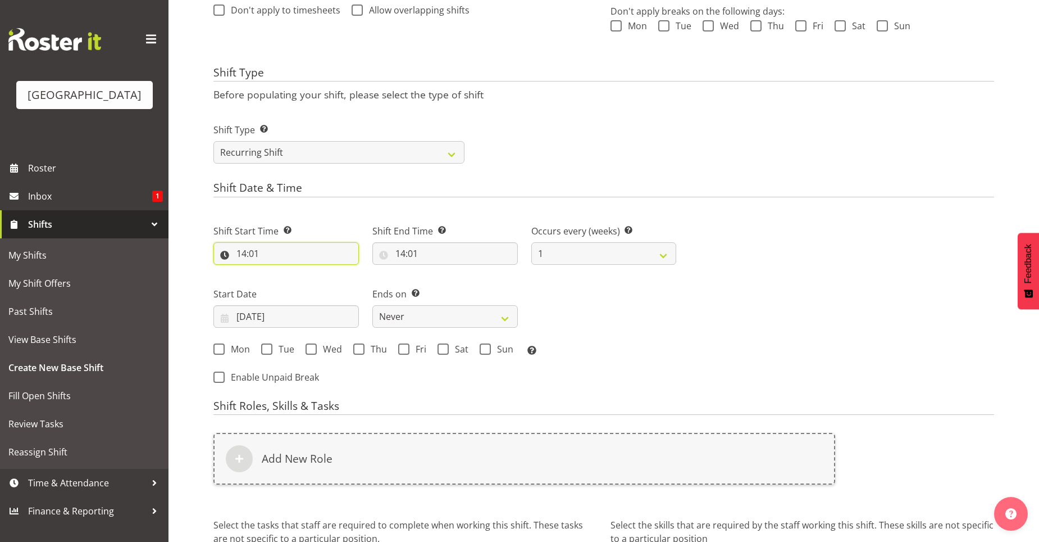
click at [238, 248] on input "14:01" at bounding box center [287, 253] width 146 height 22
click at [283, 281] on select "00 01 02 03 04 05 06 07 08 09 10 11 12 13 14 15 16 17 18 19 20 21 22 23" at bounding box center [290, 282] width 25 height 22
select select "12"
click at [278, 271] on select "00 01 02 03 04 05 06 07 08 09 10 11 12 13 14 15 16 17 18 19 20 21 22 23" at bounding box center [290, 282] width 25 height 22
type input "12:01"
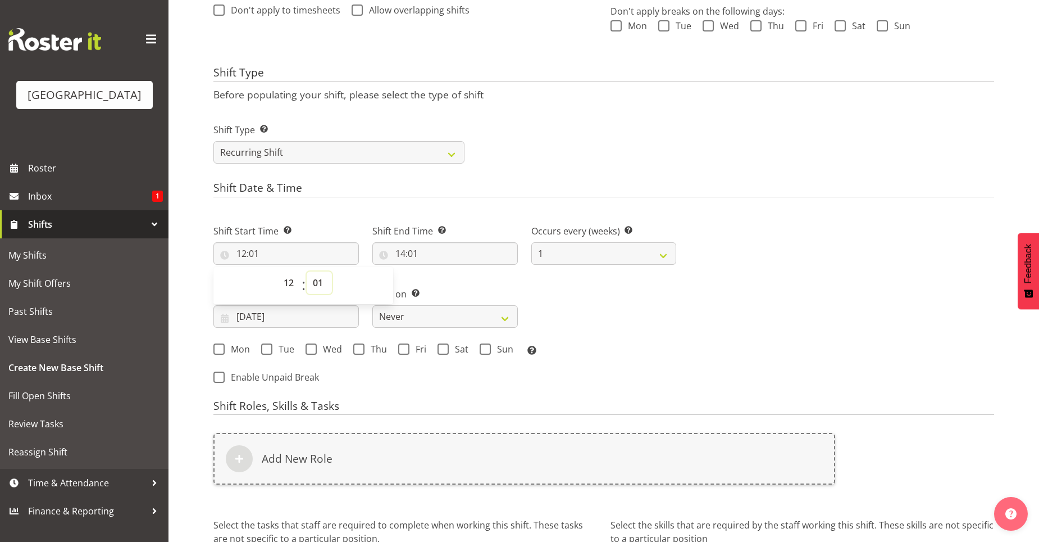
click at [319, 283] on select "00 01 02 03 04 05 06 07 08 09 10 11 12 13 14 15 16 17 18 19 20 21 22 23 24 25 2…" at bounding box center [319, 282] width 25 height 22
select select "30"
click at [307, 271] on select "00 01 02 03 04 05 06 07 08 09 10 11 12 13 14 15 16 17 18 19 20 21 22 23 24 25 2…" at bounding box center [319, 282] width 25 height 22
type input "12:30"
click at [399, 251] on input "14:01" at bounding box center [446, 253] width 146 height 22
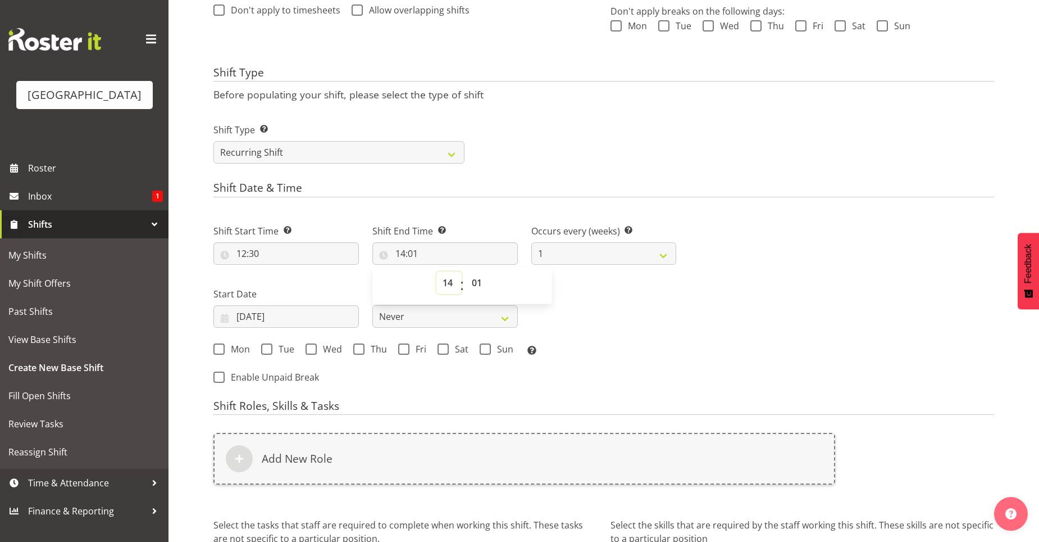
click at [453, 286] on select "00 01 02 03 04 05 06 07 08 09 10 11 12 13 14 15 16 17 18 19 20 21 22 23" at bounding box center [449, 282] width 25 height 22
select select "16"
click at [437, 271] on select "00 01 02 03 04 05 06 07 08 09 10 11 12 13 14 15 16 17 18 19 20 21 22 23" at bounding box center [449, 282] width 25 height 22
type input "16:01"
click at [477, 282] on select "00 01 02 03 04 05 06 07 08 09 10 11 12 13 14 15 16 17 18 19 20 21 22 23 24 25 2…" at bounding box center [478, 282] width 25 height 22
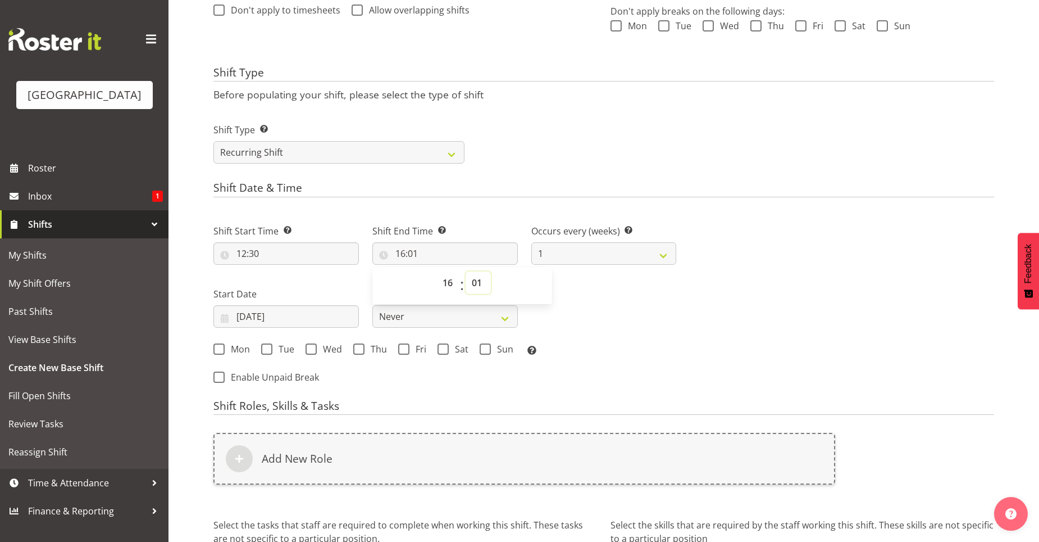
select select "30"
click at [466, 271] on select "00 01 02 03 04 05 06 07 08 09 10 11 12 13 14 15 16 17 18 19 20 21 22 23 24 25 2…" at bounding box center [478, 282] width 25 height 22
type input "16:30"
click at [596, 307] on div "Shift Start Time Set the time of the day you wish this shift to start 12:30 00 …" at bounding box center [445, 286] width 476 height 156
click at [656, 255] on select "1 2 3 4 5 6 7 8 9 10 11 12" at bounding box center [605, 253] width 146 height 22
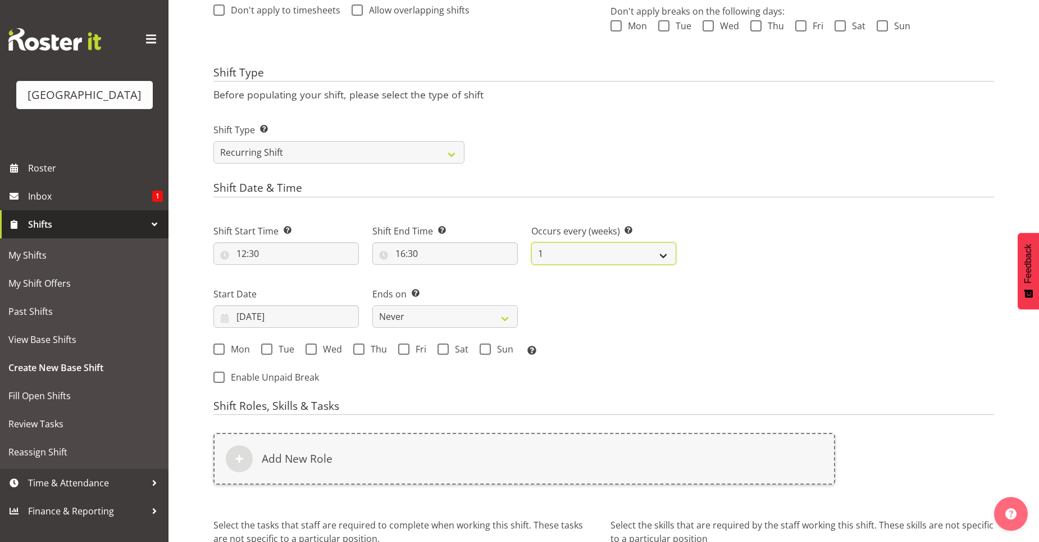
click at [656, 255] on select "1 2 3 4 5 6 7 8 9 10 11 12" at bounding box center [605, 253] width 146 height 22
click at [661, 253] on select "1 2 3 4 5 6 7 8 9 10 11 12" at bounding box center [605, 253] width 146 height 22
click at [223, 342] on div "Mon Tue Wed Thu Fri Sat Sun Select the days of the week you wish to create this…" at bounding box center [445, 349] width 476 height 30
click at [224, 345] on span at bounding box center [219, 348] width 11 height 11
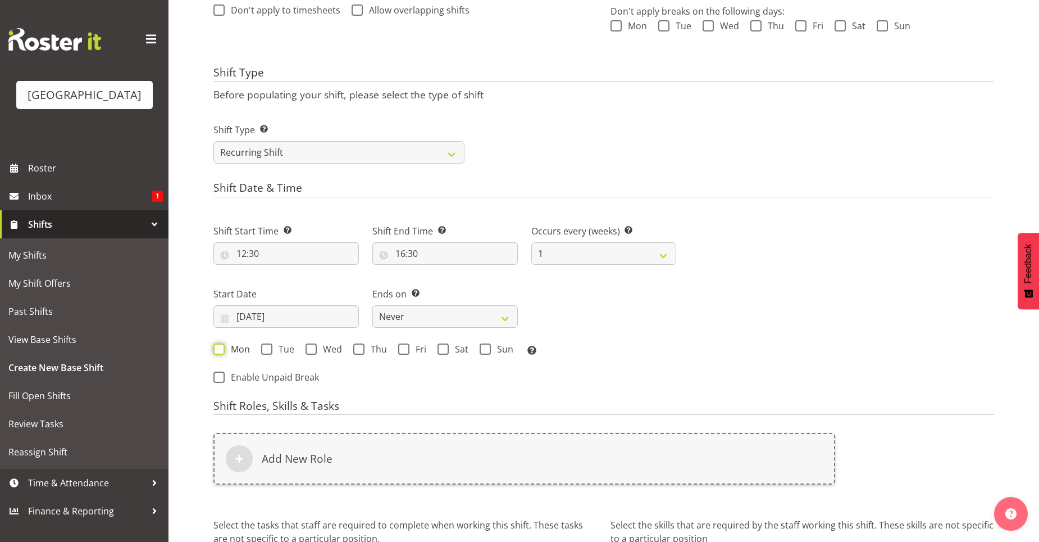
click at [221, 345] on input "Mon" at bounding box center [217, 348] width 7 height 7
checkbox input "true"
drag, startPoint x: 266, startPoint y: 348, endPoint x: 275, endPoint y: 351, distance: 9.1
click at [267, 349] on span at bounding box center [266, 348] width 11 height 11
click at [267, 349] on input "Tue" at bounding box center [264, 348] width 7 height 7
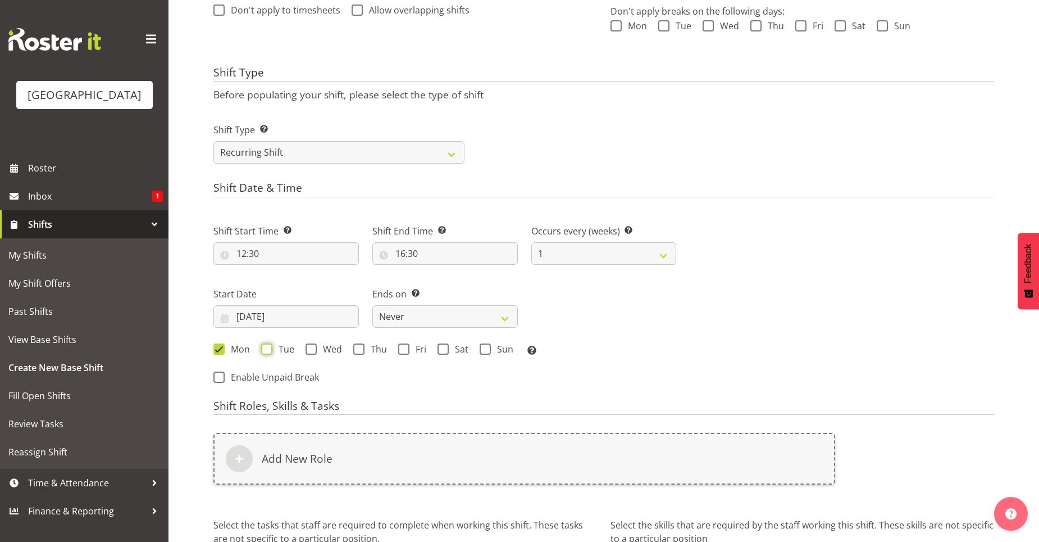
checkbox input "true"
drag, startPoint x: 308, startPoint y: 352, endPoint x: 337, endPoint y: 355, distance: 28.3
click at [309, 352] on span at bounding box center [311, 348] width 11 height 11
click at [309, 352] on input "Wed" at bounding box center [309, 348] width 7 height 7
checkbox input "true"
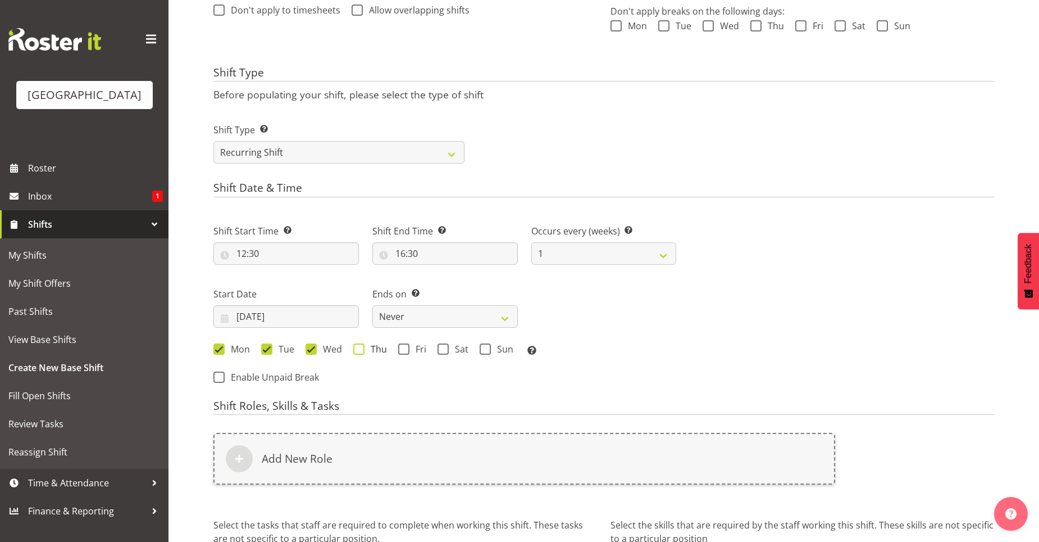
drag, startPoint x: 355, startPoint y: 351, endPoint x: 391, endPoint y: 353, distance: 36.6
click at [355, 351] on span at bounding box center [358, 348] width 11 height 11
click at [355, 351] on input "Thu" at bounding box center [356, 348] width 7 height 7
checkbox input "true"
click at [401, 348] on span at bounding box center [403, 348] width 11 height 11
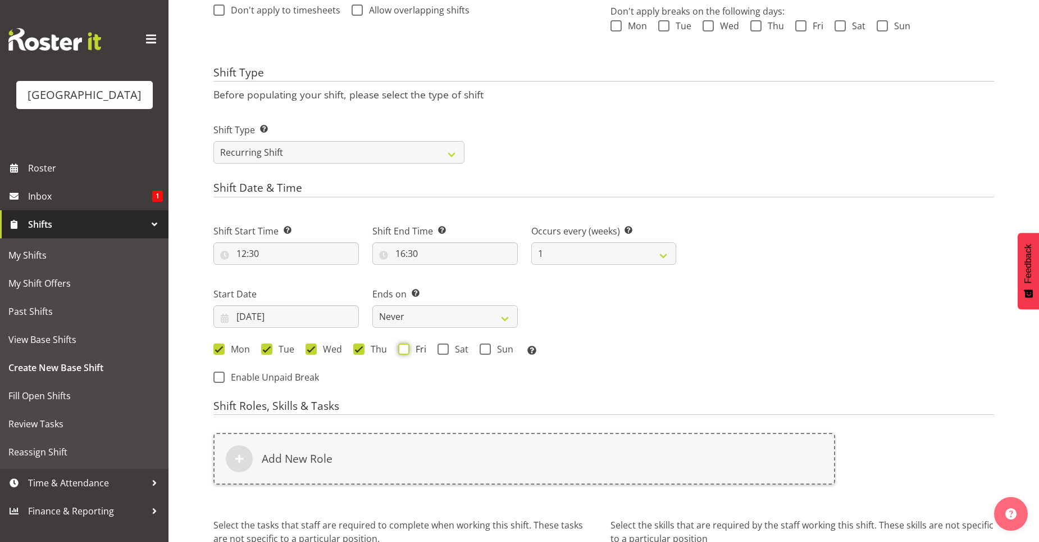
click at [401, 348] on input "Fri" at bounding box center [401, 348] width 7 height 7
checkbox input "true"
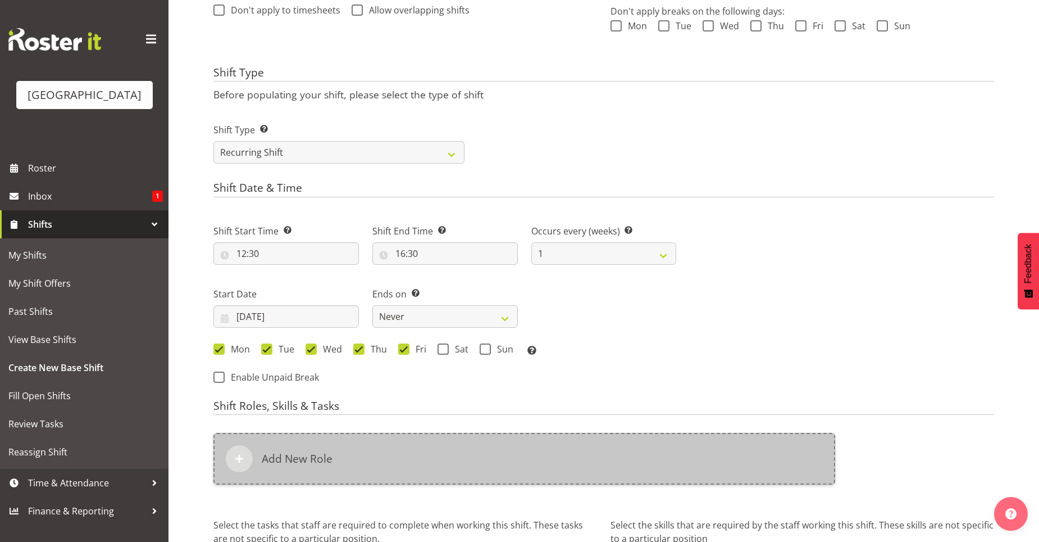
click at [275, 450] on div "Add New Role" at bounding box center [525, 459] width 622 height 52
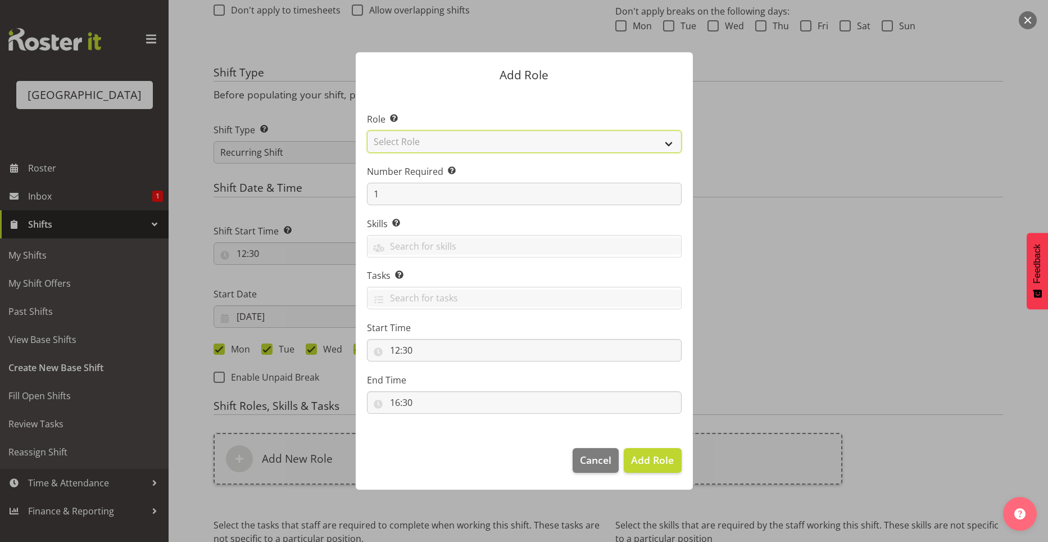
click at [666, 142] on select "Select Role Aquatic Customer Services Officer Cleaner - Splash Palace Facilties…" at bounding box center [524, 141] width 315 height 22
select select "1489"
click at [367, 130] on select "Select Role Aquatic Customer Services Officer Cleaner - Splash Palace Facilties…" at bounding box center [524, 141] width 315 height 22
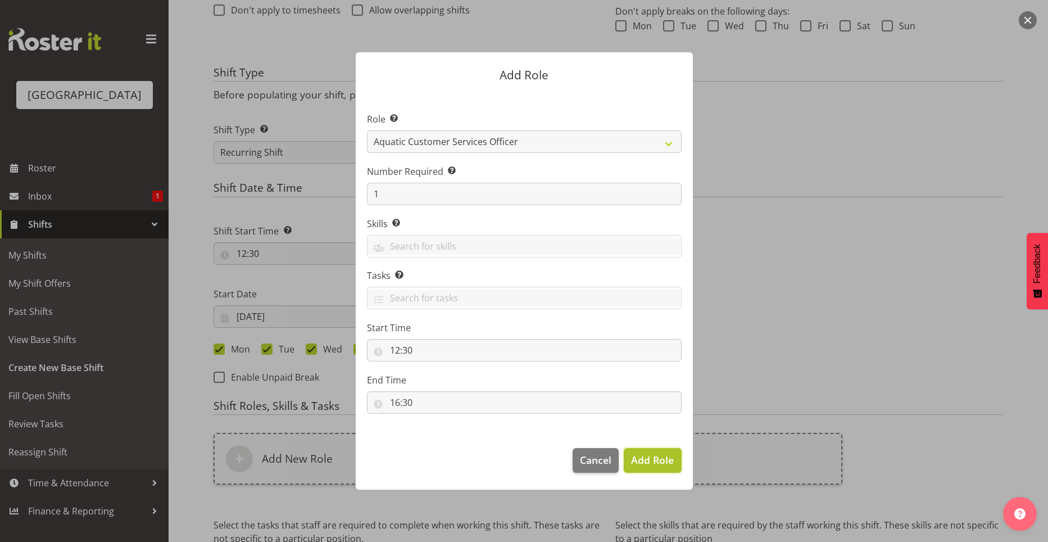
click at [641, 456] on span "Add Role" at bounding box center [652, 459] width 43 height 13
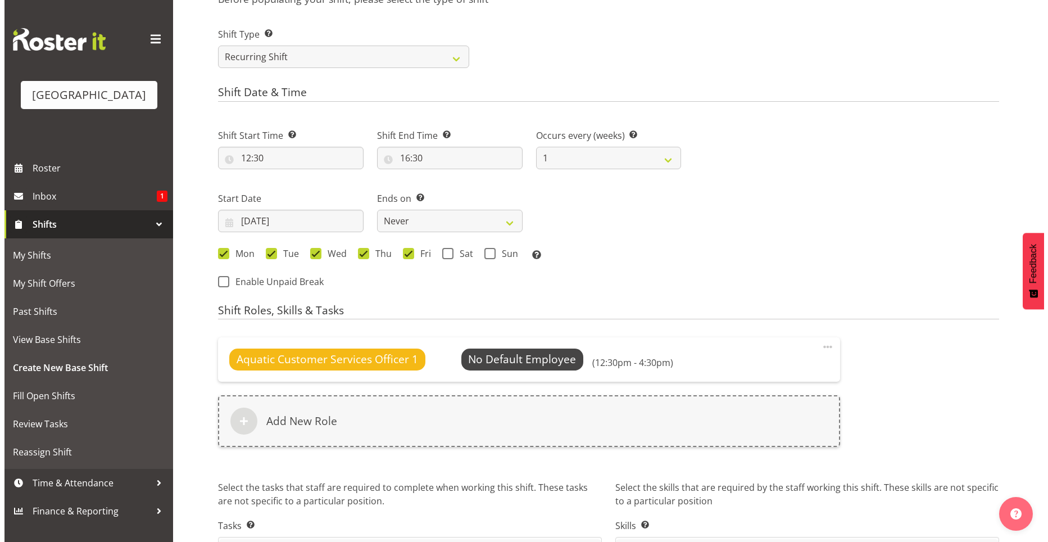
scroll to position [525, 0]
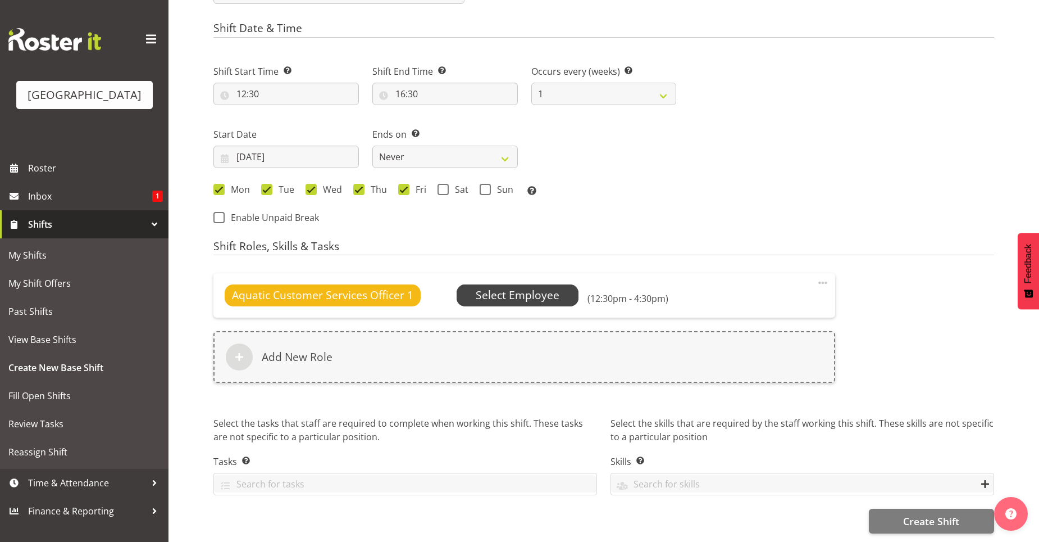
click at [499, 293] on span "Select Employee" at bounding box center [518, 295] width 84 height 16
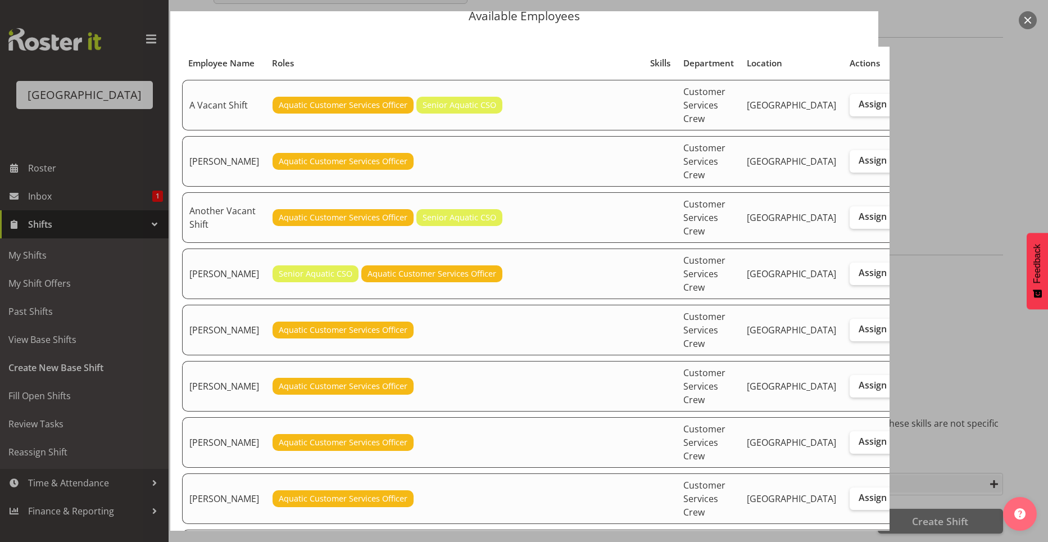
scroll to position [112, 0]
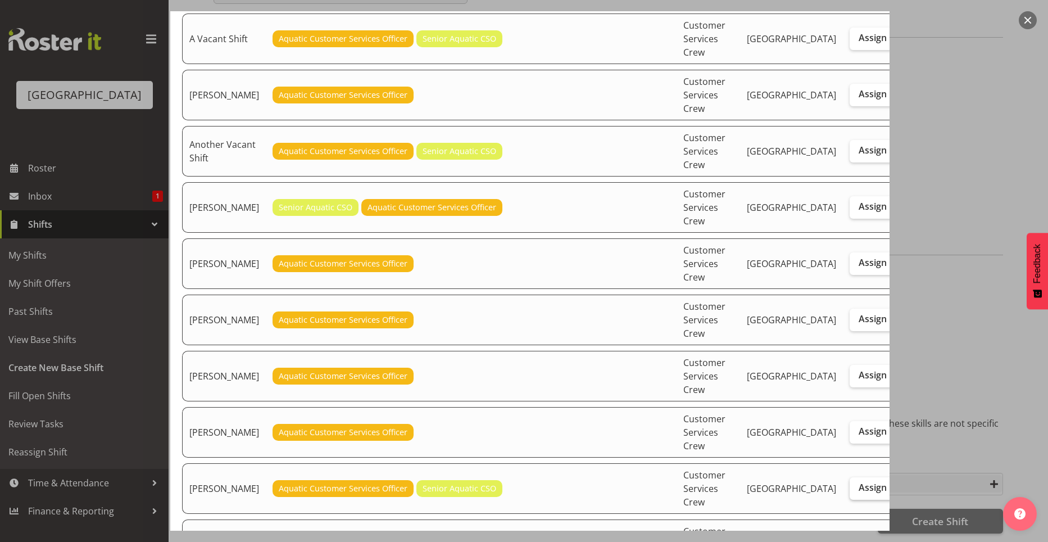
click at [859, 482] on span "Assign" at bounding box center [873, 487] width 28 height 11
click at [850, 484] on input "Assign" at bounding box center [853, 487] width 7 height 7
checkbox input "true"
click at [936, 428] on div at bounding box center [524, 271] width 1048 height 542
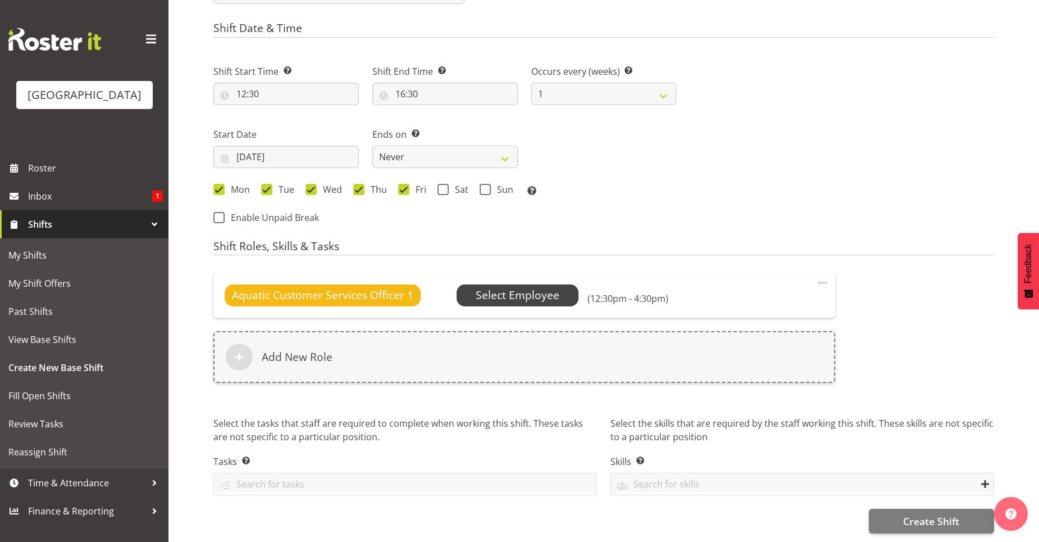
click at [542, 289] on span "Select Employee" at bounding box center [518, 295] width 84 height 16
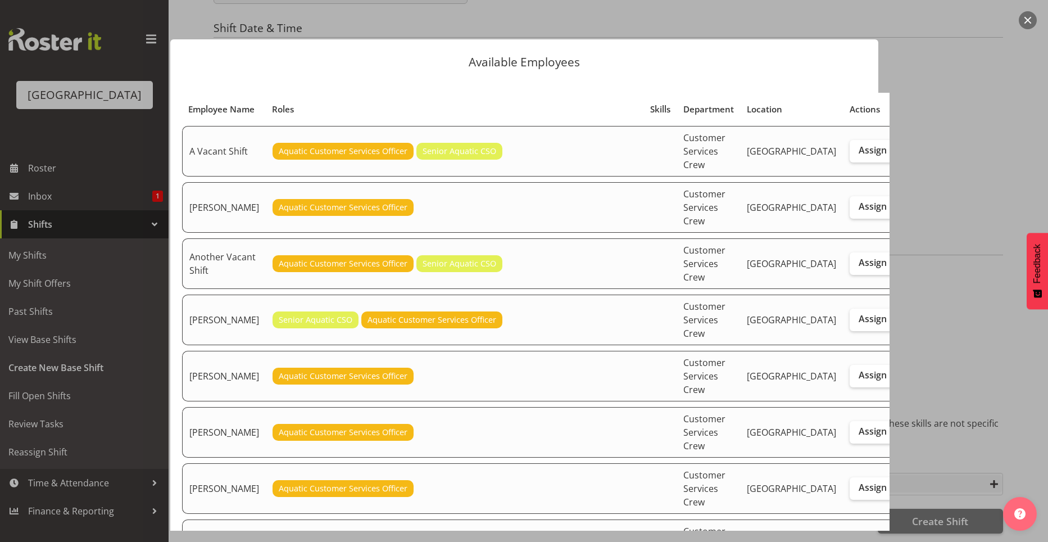
checkbox input "true"
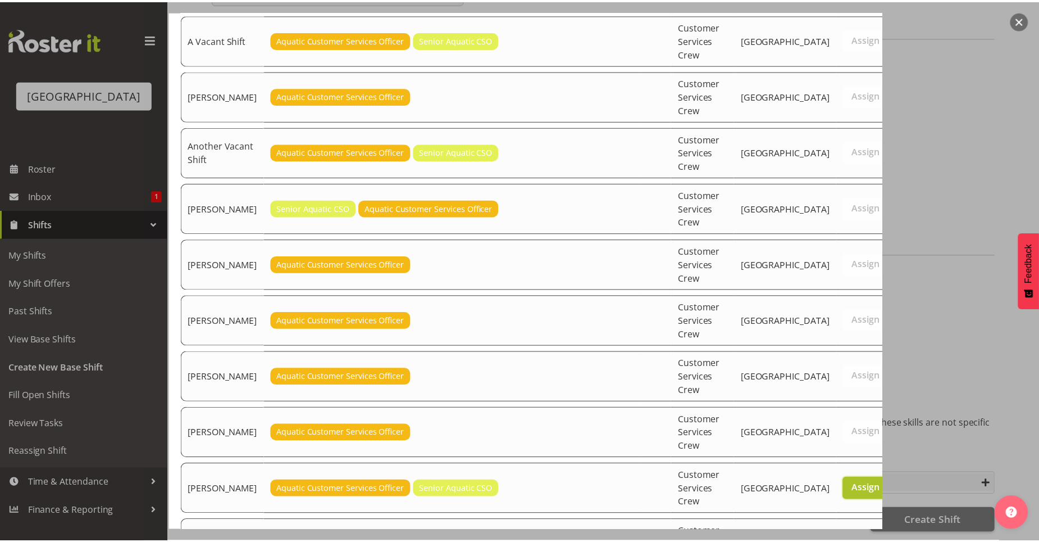
scroll to position [337, 0]
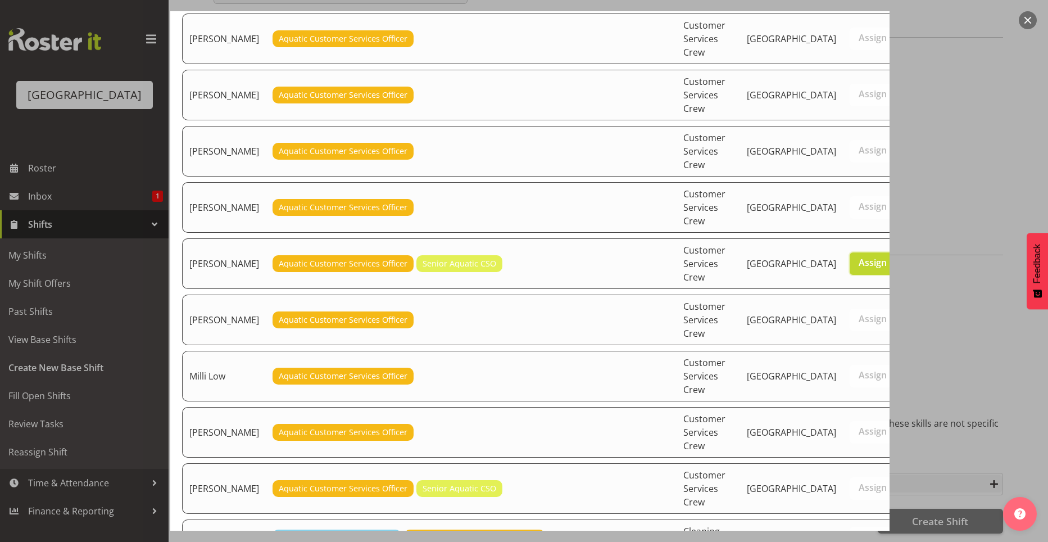
drag, startPoint x: 803, startPoint y: 520, endPoint x: 811, endPoint y: 521, distance: 8.5
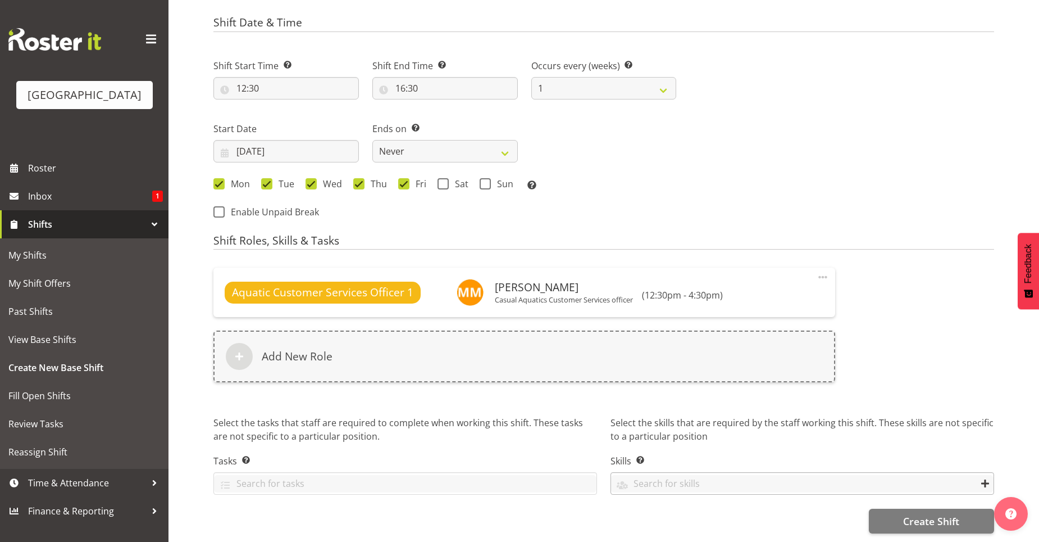
scroll to position [530, 0]
click at [925, 516] on span "Create Shift" at bounding box center [932, 521] width 56 height 15
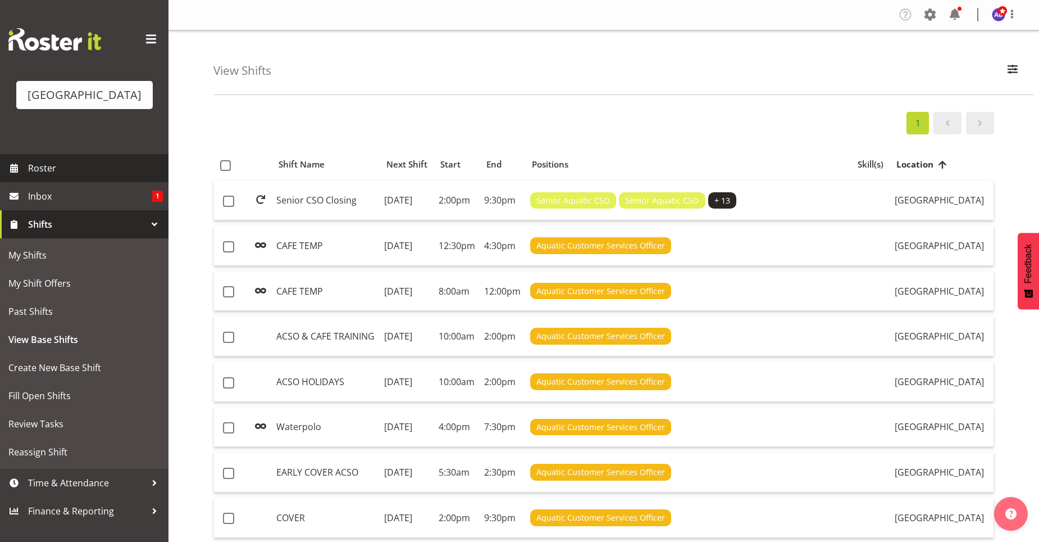
click at [25, 170] on link "Roster" at bounding box center [84, 168] width 169 height 28
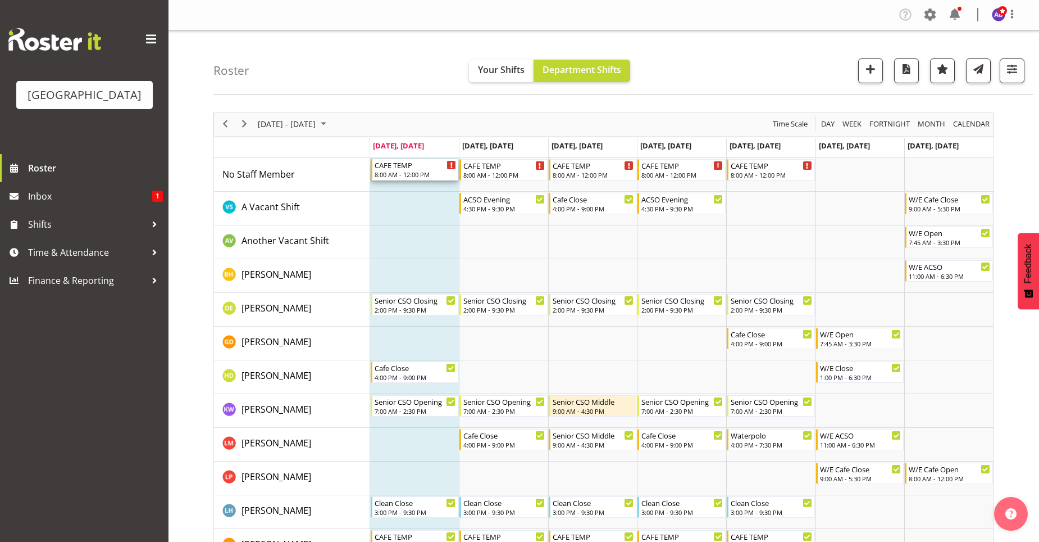
click at [408, 177] on div "8:00 AM - 12:00 PM" at bounding box center [416, 174] width 82 height 9
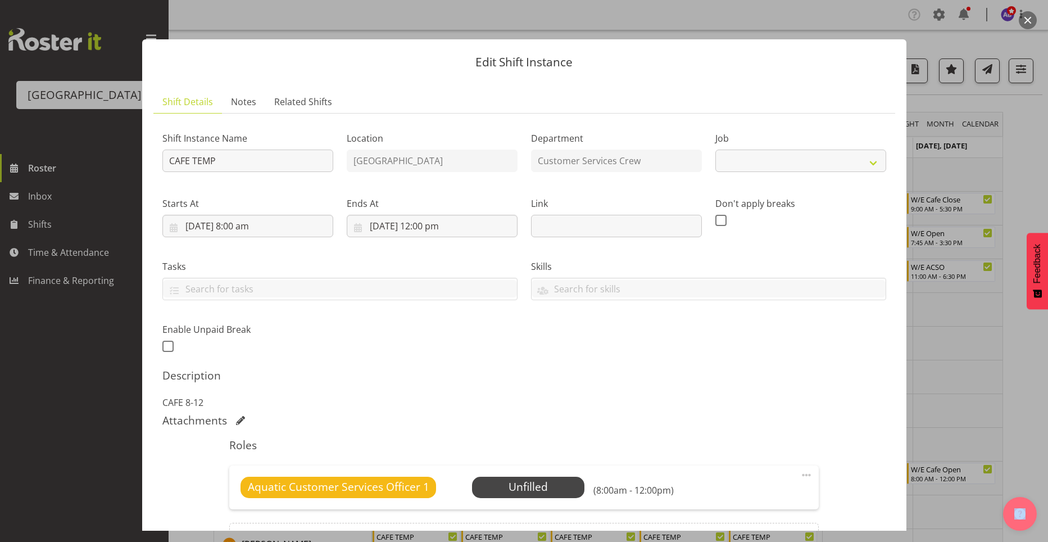
select select "10288"
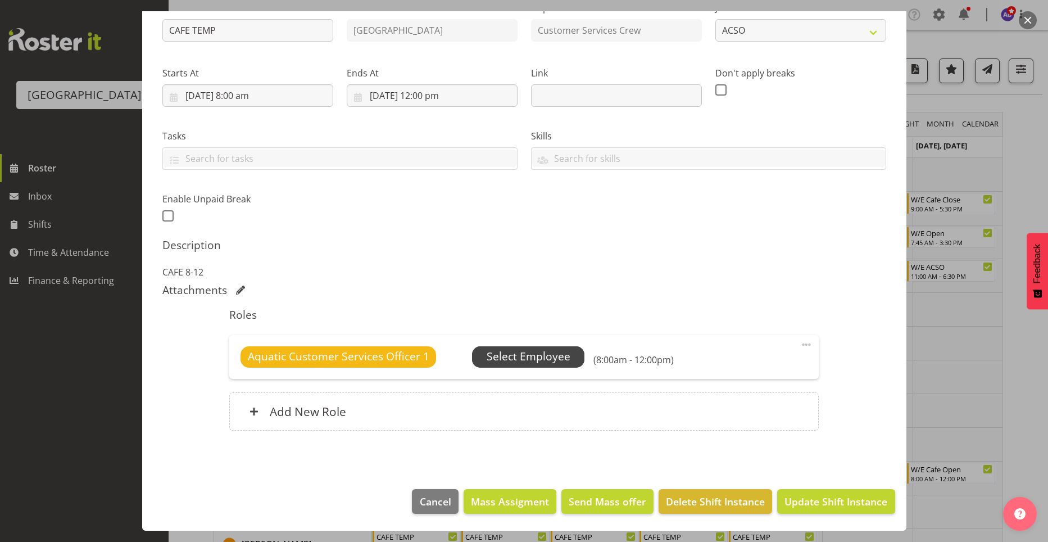
click at [537, 364] on span "Select Employee" at bounding box center [529, 356] width 84 height 16
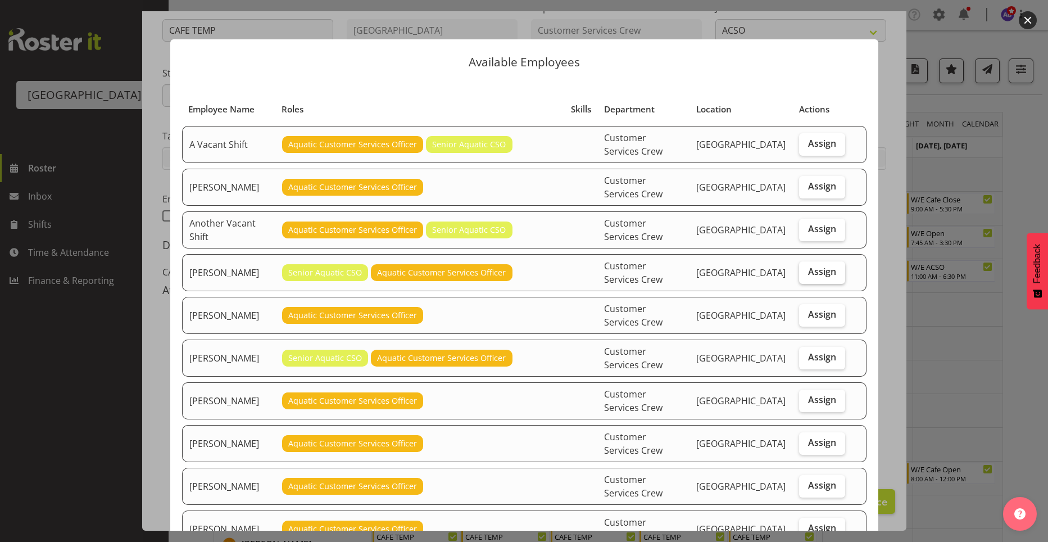
click at [833, 261] on label "Assign" at bounding box center [822, 272] width 46 height 22
click at [806, 268] on input "Assign" at bounding box center [802, 271] width 7 height 7
checkbox input "true"
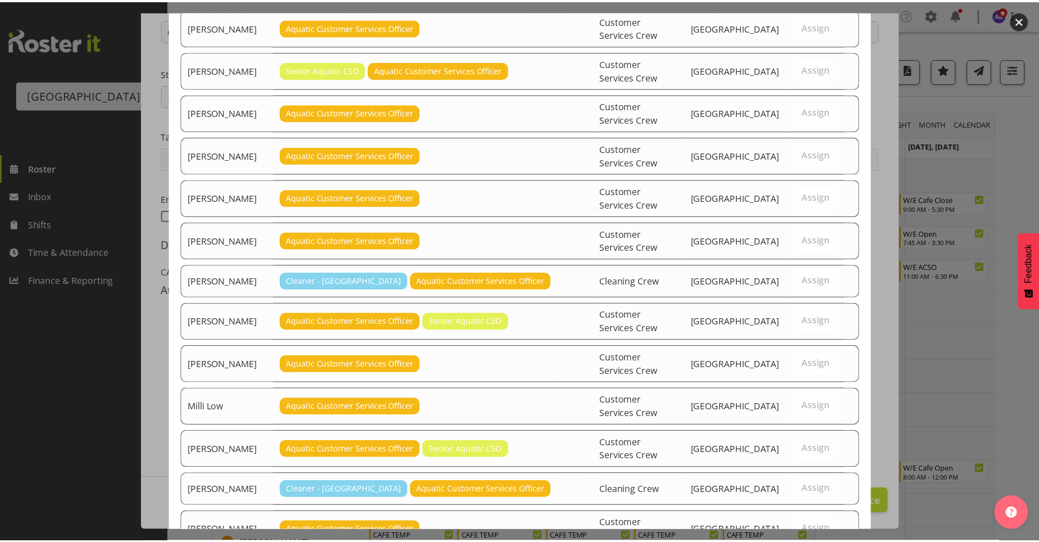
scroll to position [310, 0]
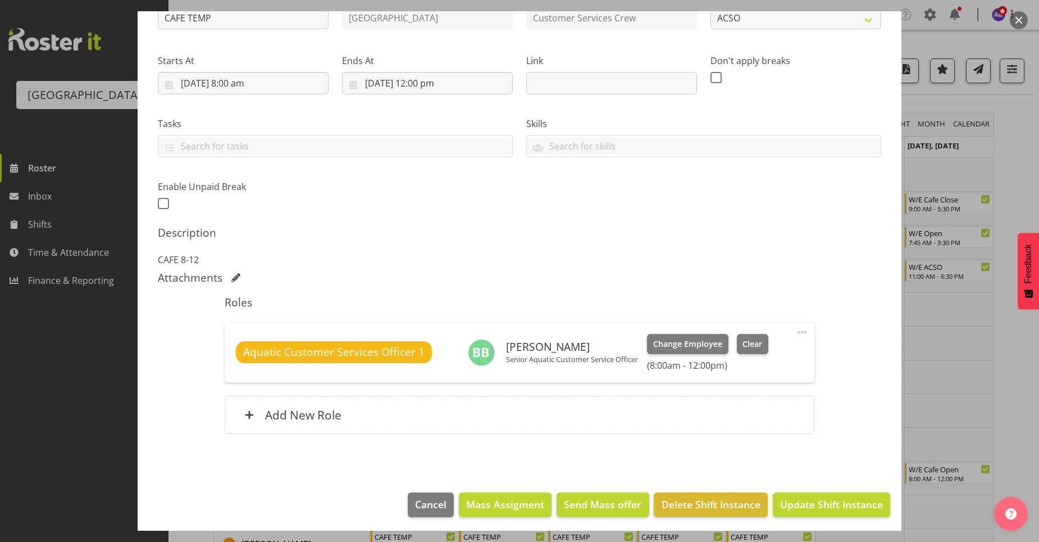
scroll to position [146, 0]
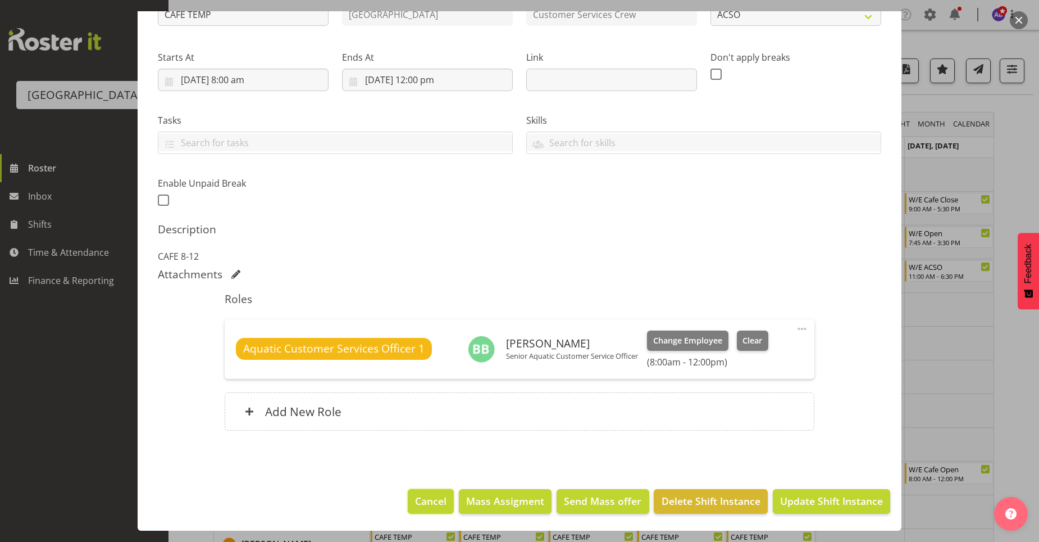
click at [438, 503] on span "Cancel" at bounding box center [430, 500] width 31 height 15
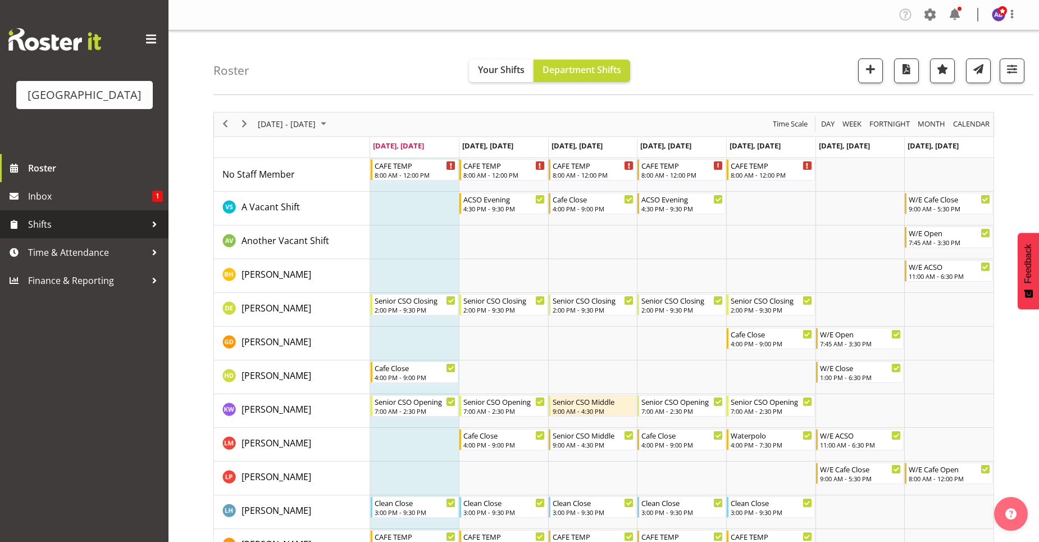
click at [134, 221] on span "Shifts" at bounding box center [87, 224] width 118 height 17
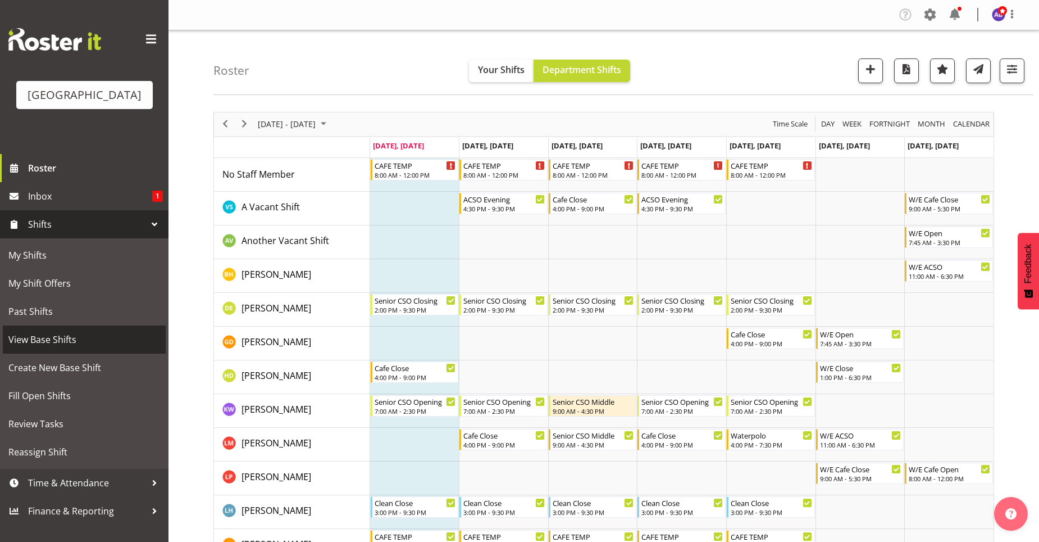
click at [98, 338] on span "View Base Shifts" at bounding box center [84, 339] width 152 height 17
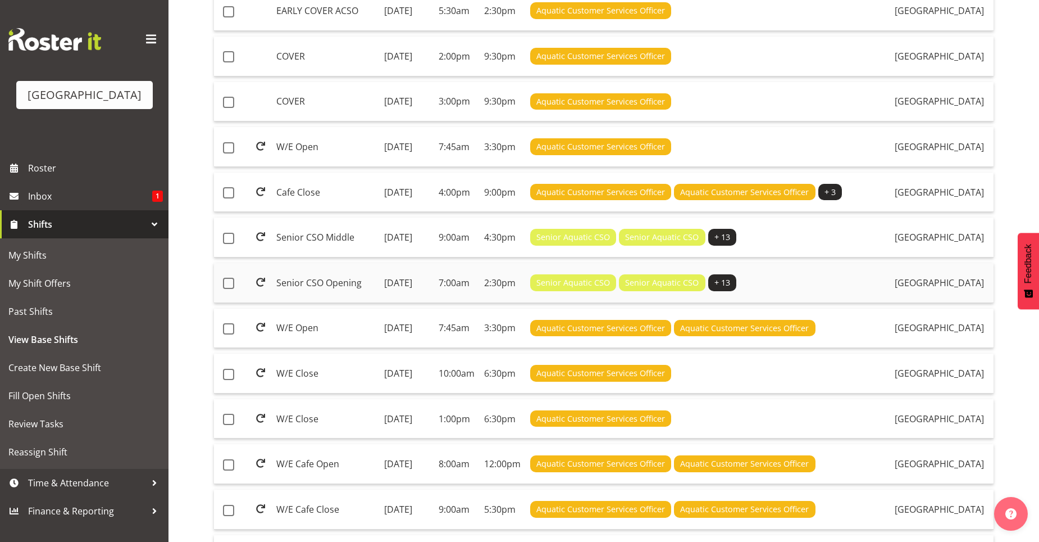
scroll to position [189, 0]
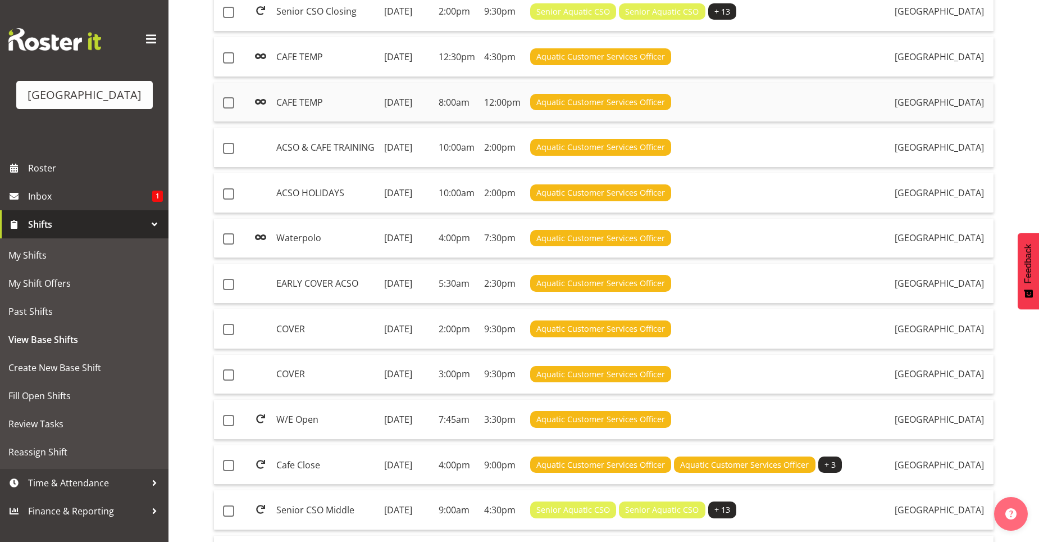
click at [480, 122] on td "8:00am" at bounding box center [457, 103] width 46 height 40
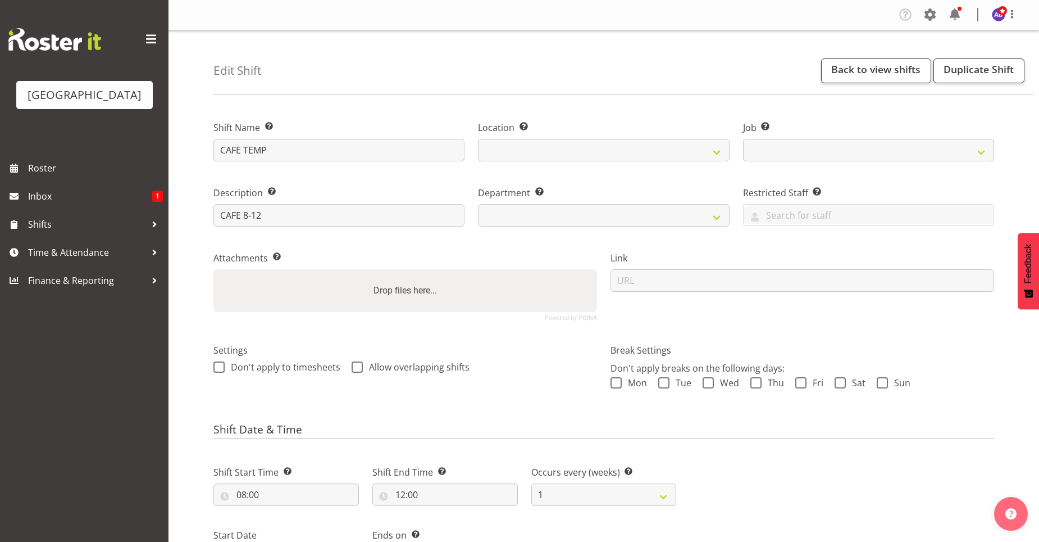
select select
select select "10288"
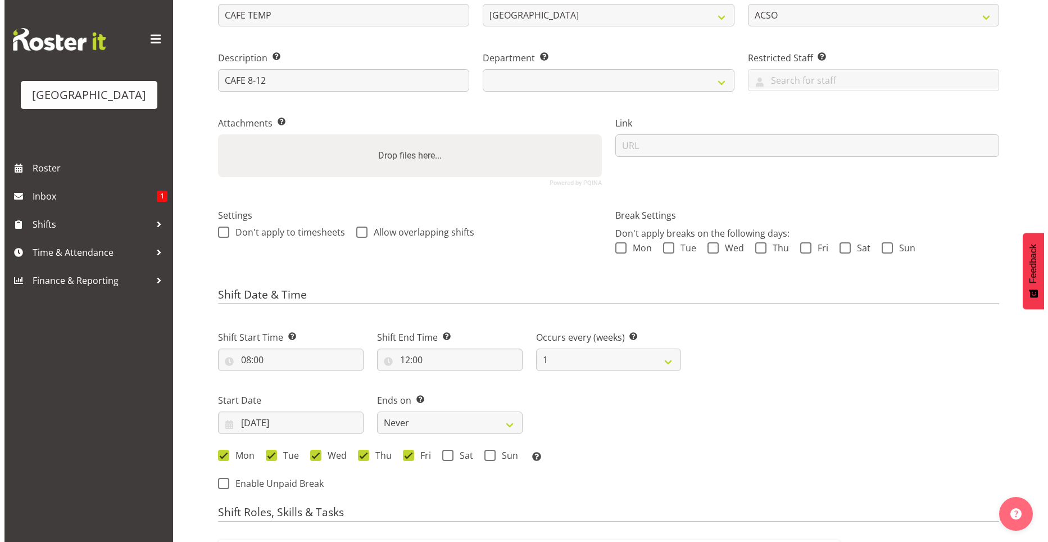
scroll to position [281, 0]
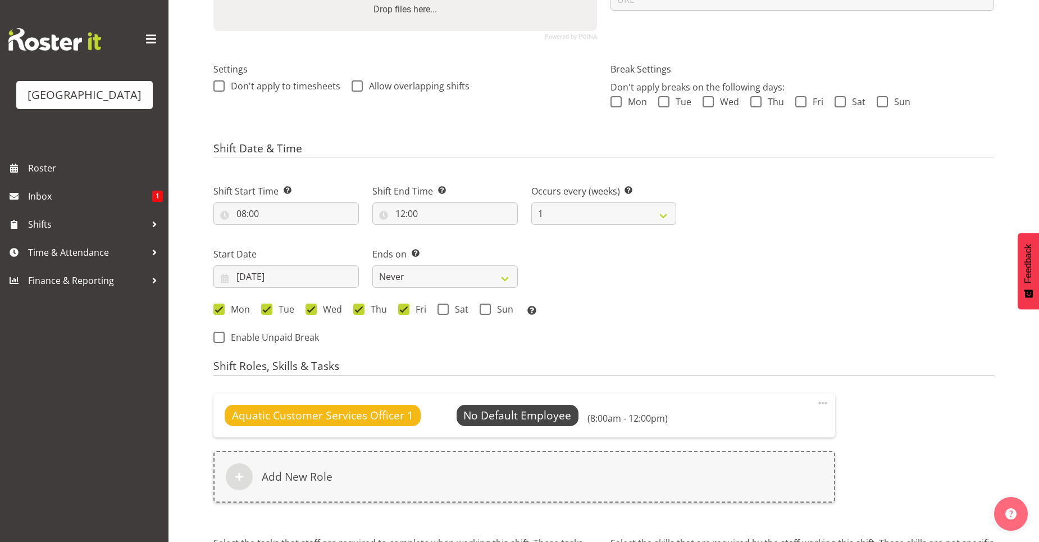
select select "116"
click at [516, 418] on span "Select Employee" at bounding box center [518, 415] width 84 height 16
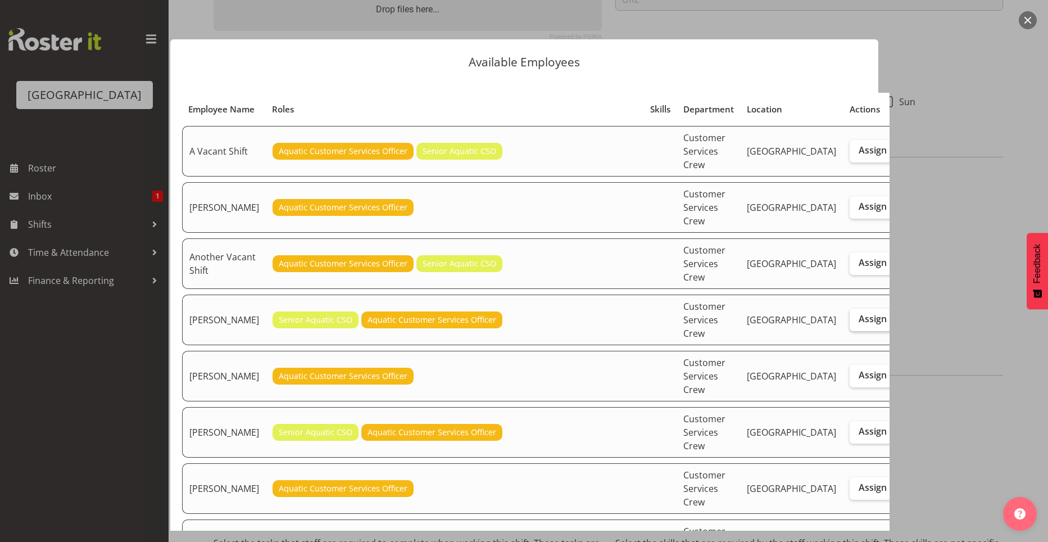
click at [859, 313] on span "Assign" at bounding box center [873, 318] width 28 height 11
click at [850, 315] on input "Assign" at bounding box center [853, 318] width 7 height 7
checkbox input "true"
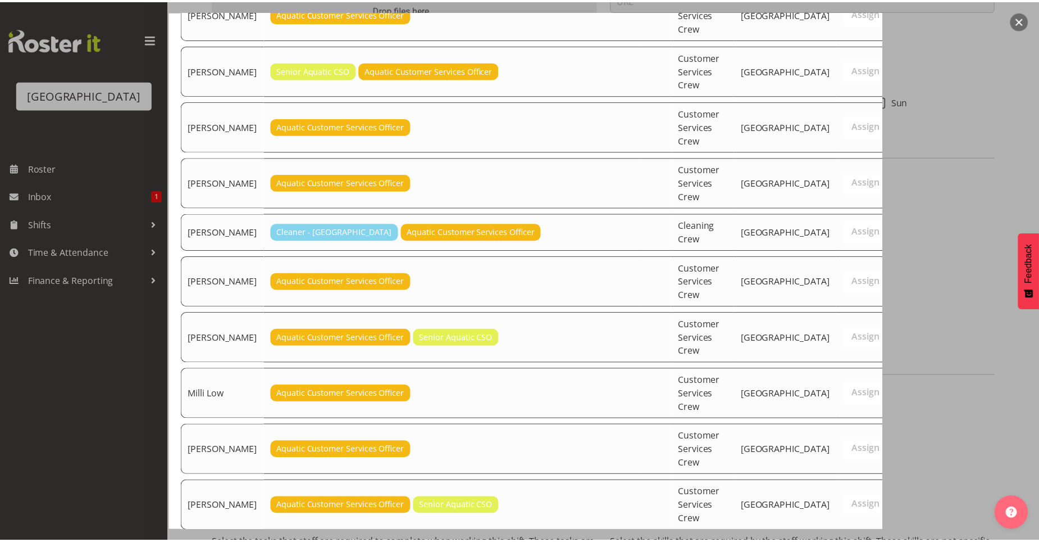
scroll to position [613, 0]
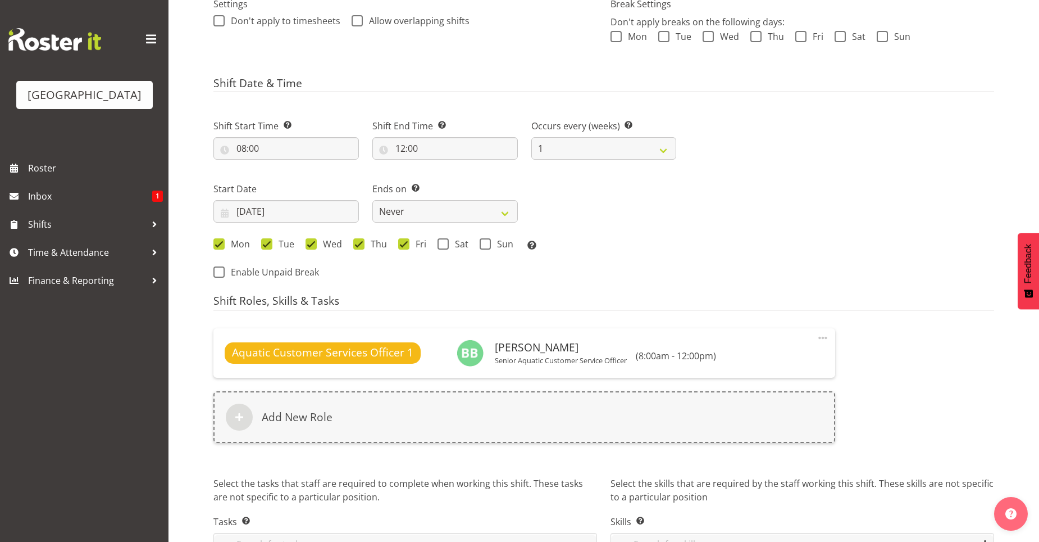
scroll to position [415, 0]
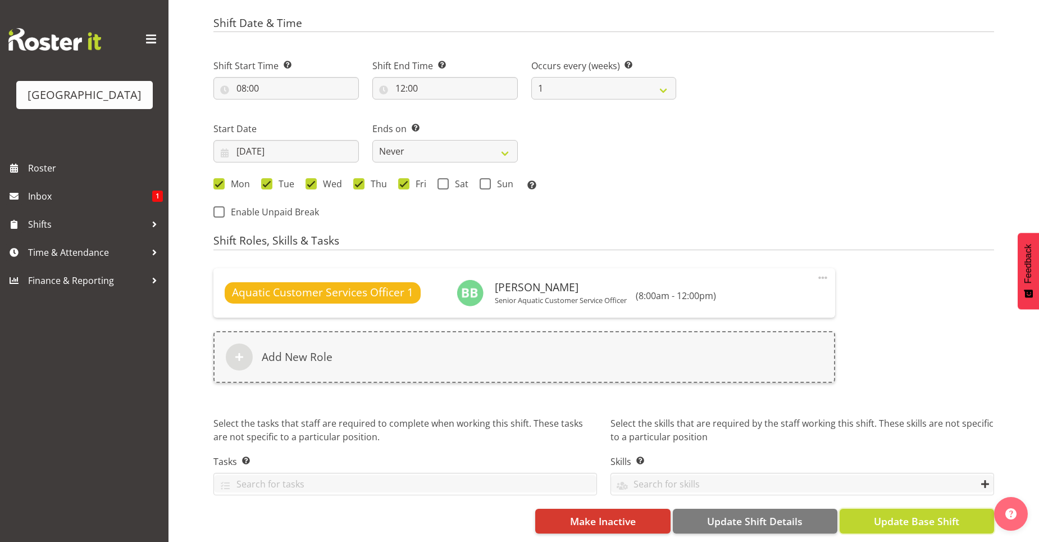
click at [886, 514] on span "Update Base Shift" at bounding box center [916, 521] width 85 height 15
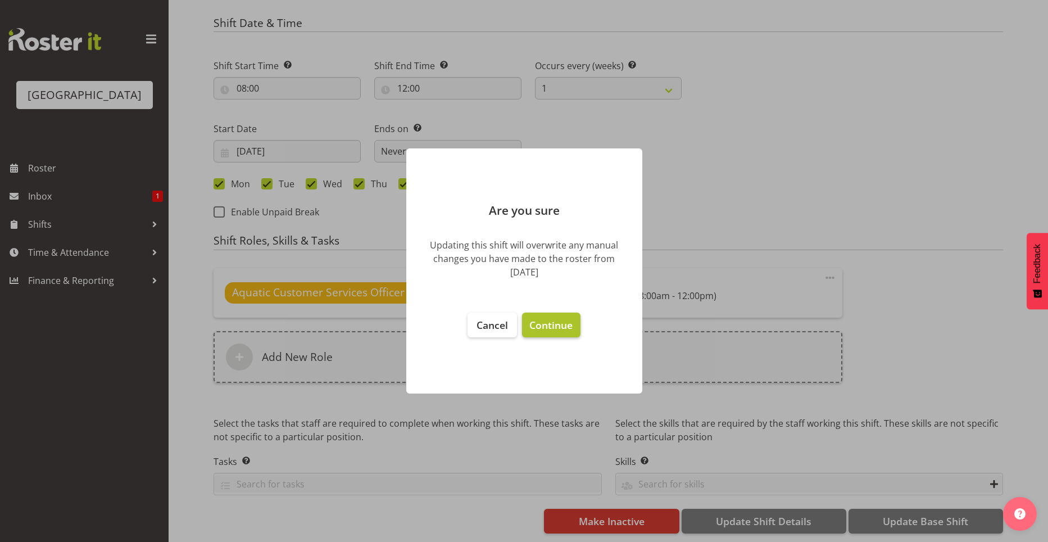
click at [565, 325] on span "Continue" at bounding box center [550, 324] width 43 height 13
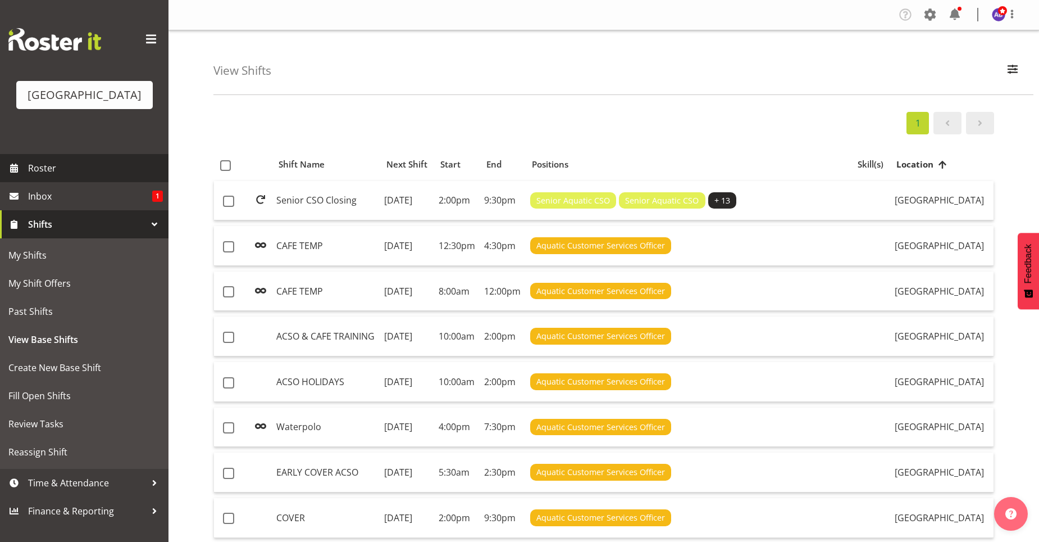
click at [111, 168] on span "Roster" at bounding box center [95, 168] width 135 height 17
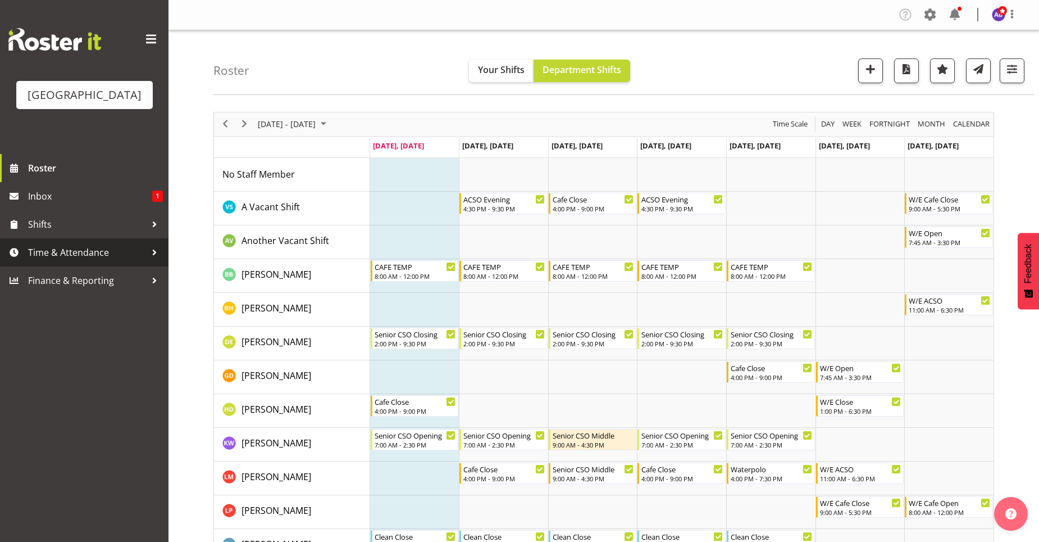
click at [124, 257] on span "Time & Attendance" at bounding box center [87, 252] width 118 height 17
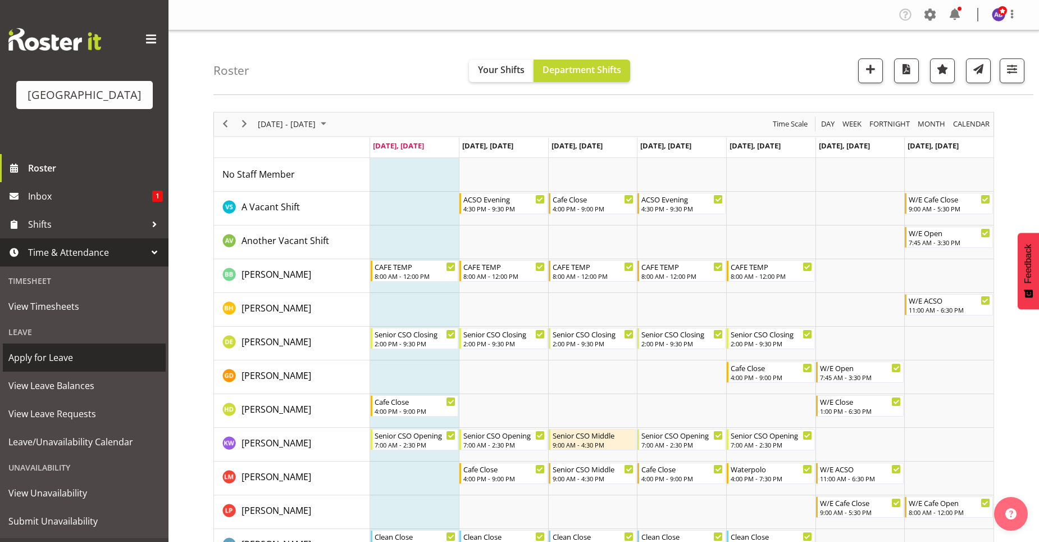
click at [37, 355] on span "Apply for Leave" at bounding box center [84, 357] width 152 height 17
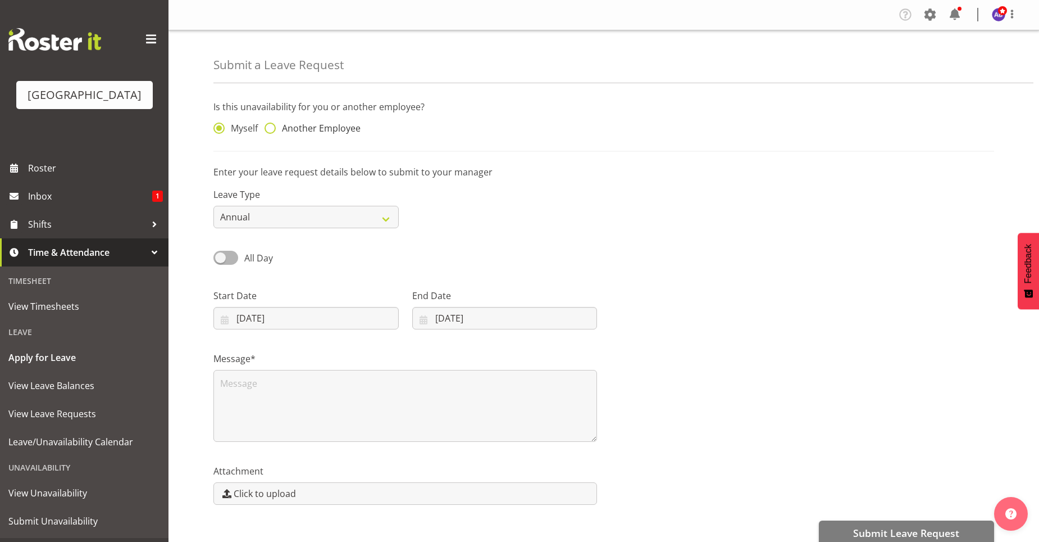
click at [274, 131] on span at bounding box center [270, 127] width 11 height 11
click at [272, 131] on input "Another Employee" at bounding box center [268, 128] width 7 height 7
radio input "true"
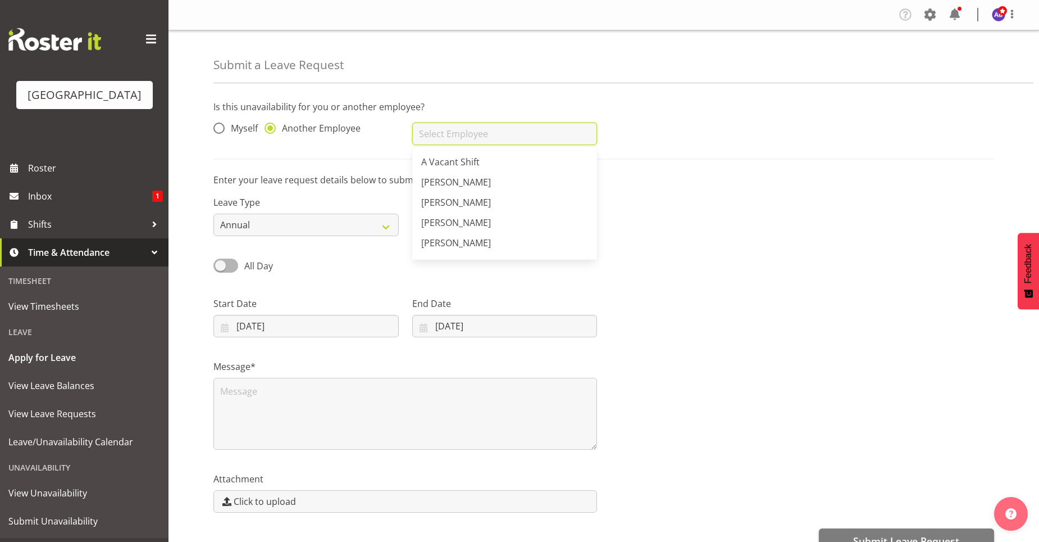
click at [451, 140] on input "text" at bounding box center [504, 133] width 185 height 22
click at [465, 164] on span "[PERSON_NAME]" at bounding box center [456, 162] width 70 height 12
type input "[PERSON_NAME]"
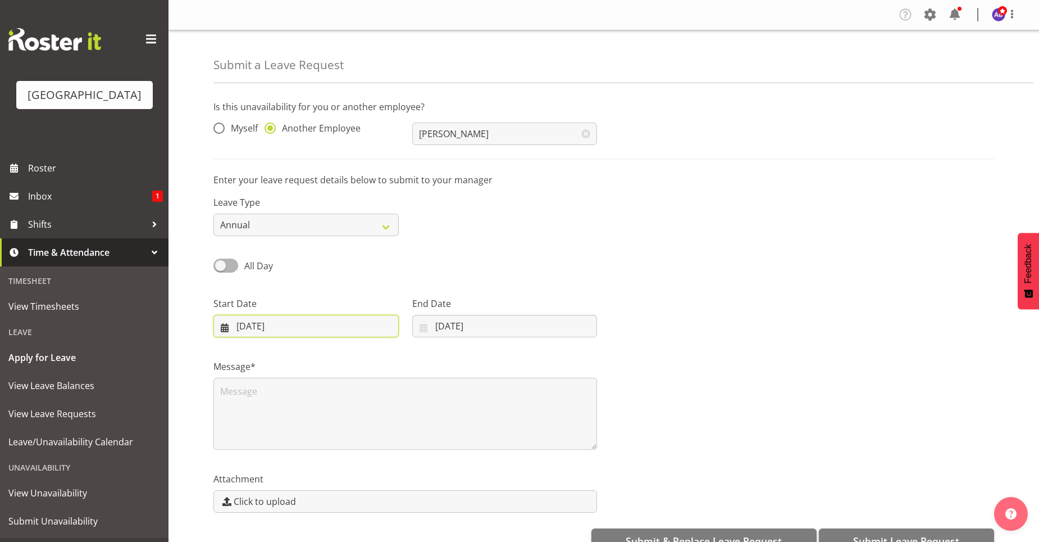
click at [244, 325] on input "[DATE]" at bounding box center [306, 326] width 185 height 22
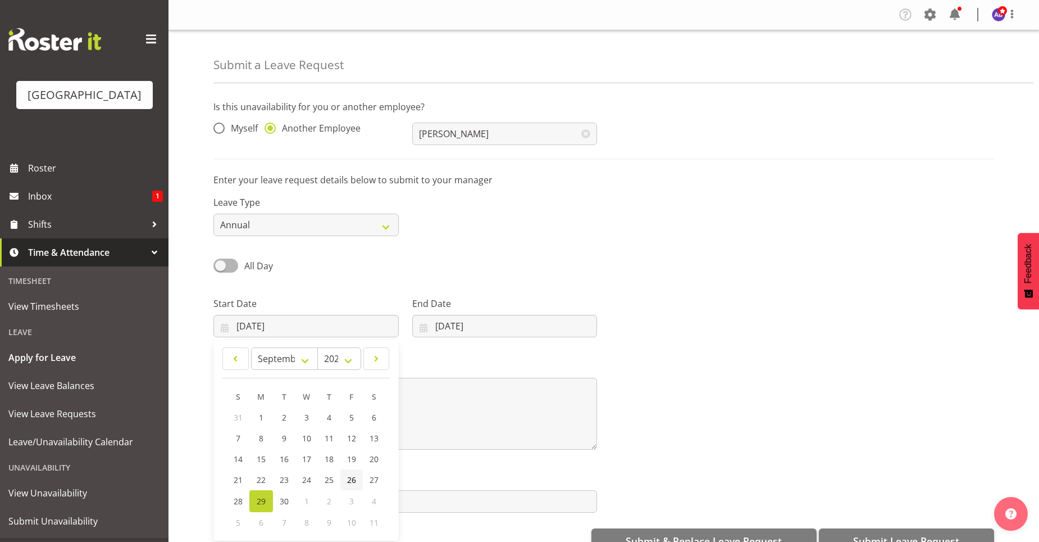
click at [348, 475] on span "26" at bounding box center [351, 479] width 9 height 11
type input "[DATE]"
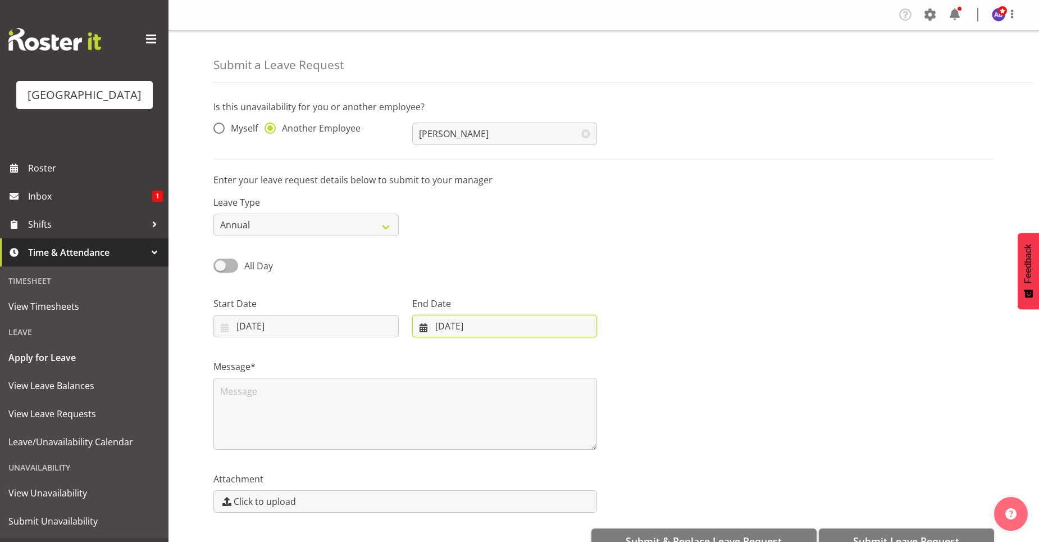
click at [452, 327] on input "[DATE]" at bounding box center [504, 326] width 185 height 22
click at [488, 365] on select "January February March April May June July August September October November De…" at bounding box center [461, 358] width 77 height 22
select select "10"
click at [450, 347] on select "January February March April May June July August September October November De…" at bounding box center [461, 358] width 77 height 22
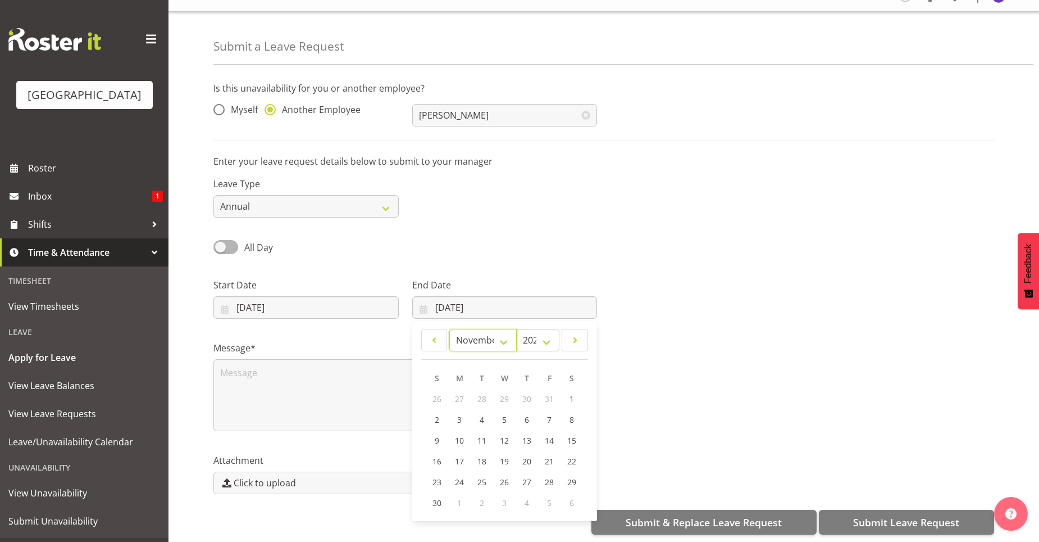
scroll to position [28, 0]
click at [556, 432] on link "14" at bounding box center [549, 439] width 22 height 21
type input "[DATE]"
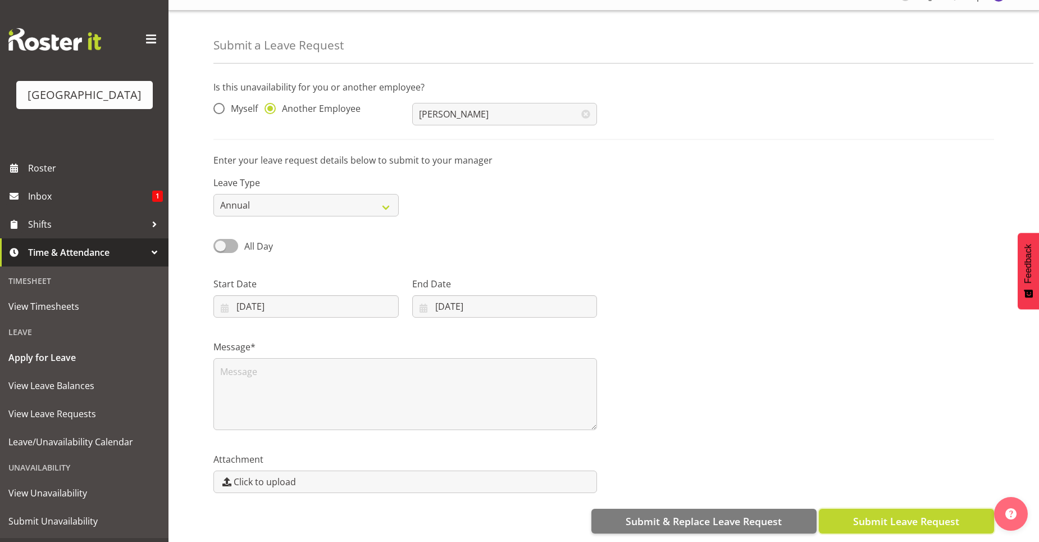
click at [866, 514] on span "Submit Leave Request" at bounding box center [906, 521] width 106 height 15
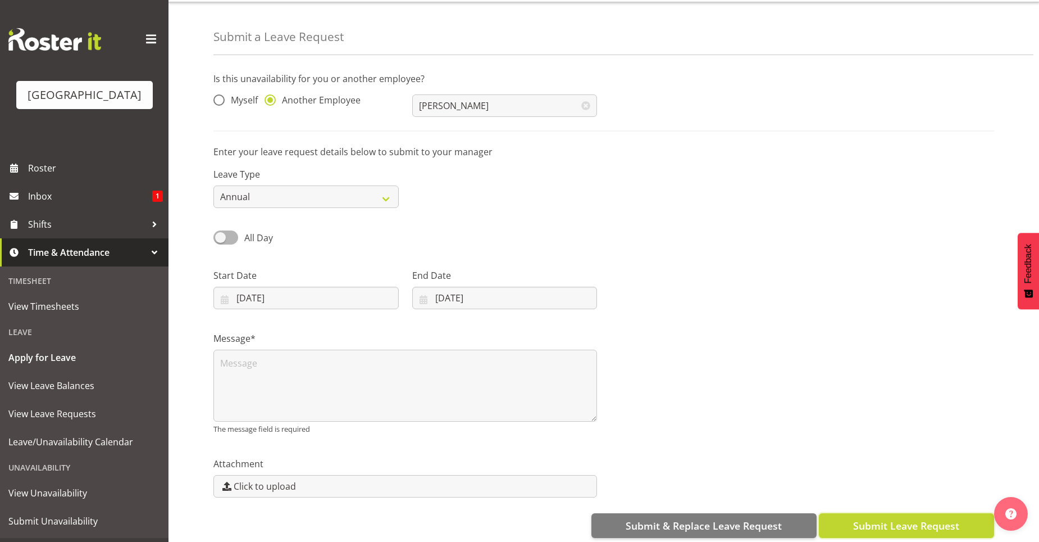
click at [871, 516] on button "Submit Leave Request" at bounding box center [906, 525] width 175 height 25
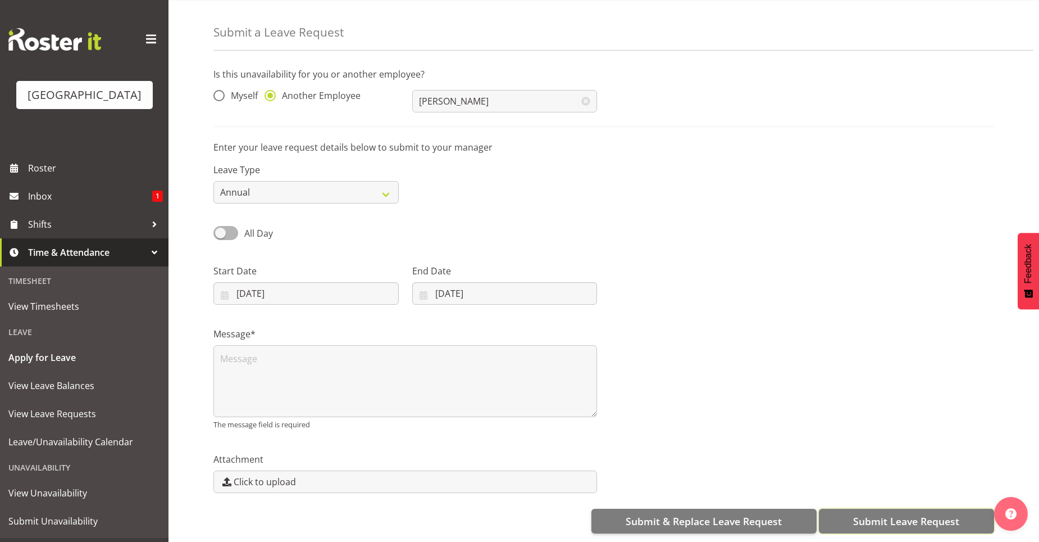
scroll to position [41, 0]
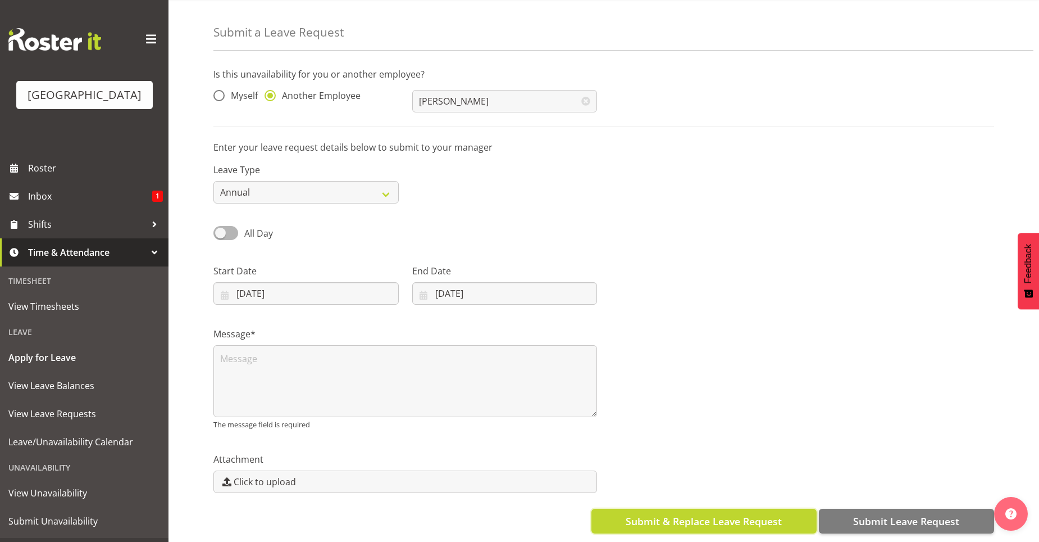
click at [619, 509] on button "Submit & Replace Leave Request" at bounding box center [704, 521] width 225 height 25
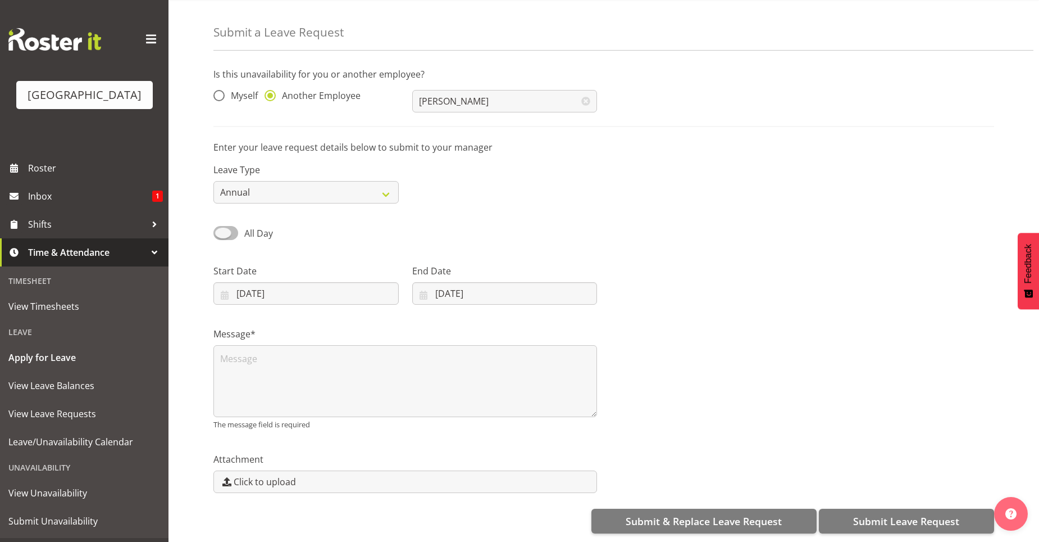
click at [231, 226] on span at bounding box center [226, 233] width 25 height 14
click at [221, 229] on input "All Day" at bounding box center [217, 232] width 7 height 7
checkbox input "true"
type input "[DATE]"
click at [221, 226] on span at bounding box center [226, 233] width 25 height 14
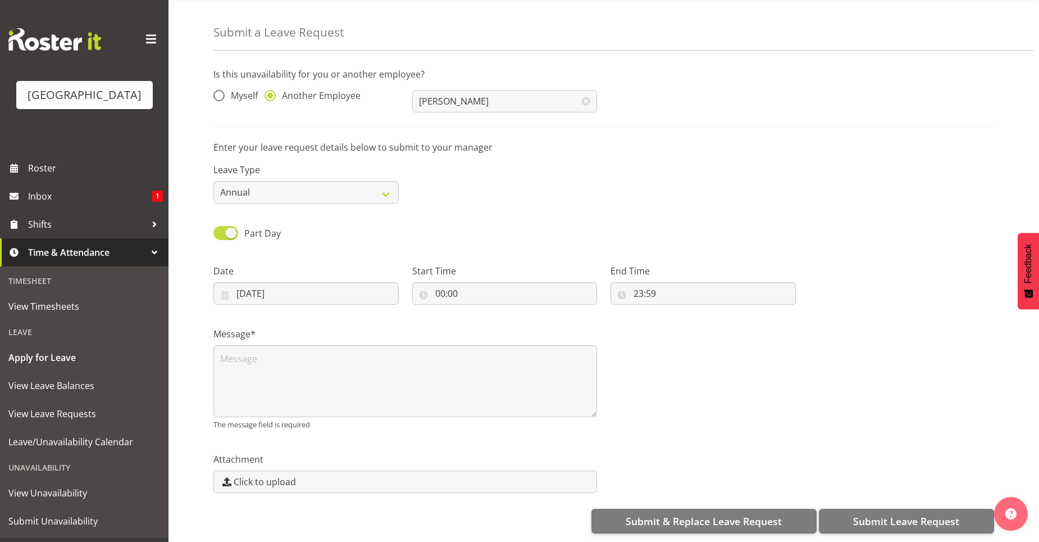
click at [221, 229] on input "Part Day" at bounding box center [217, 232] width 7 height 7
checkbox input "false"
type input "[DATE]"
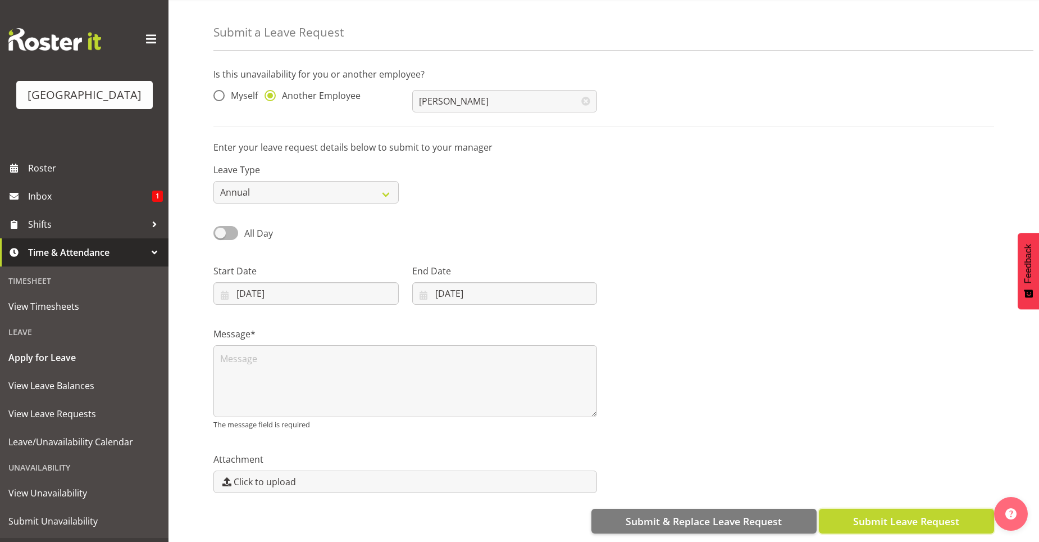
click at [842, 516] on button "Submit Leave Request" at bounding box center [906, 521] width 175 height 25
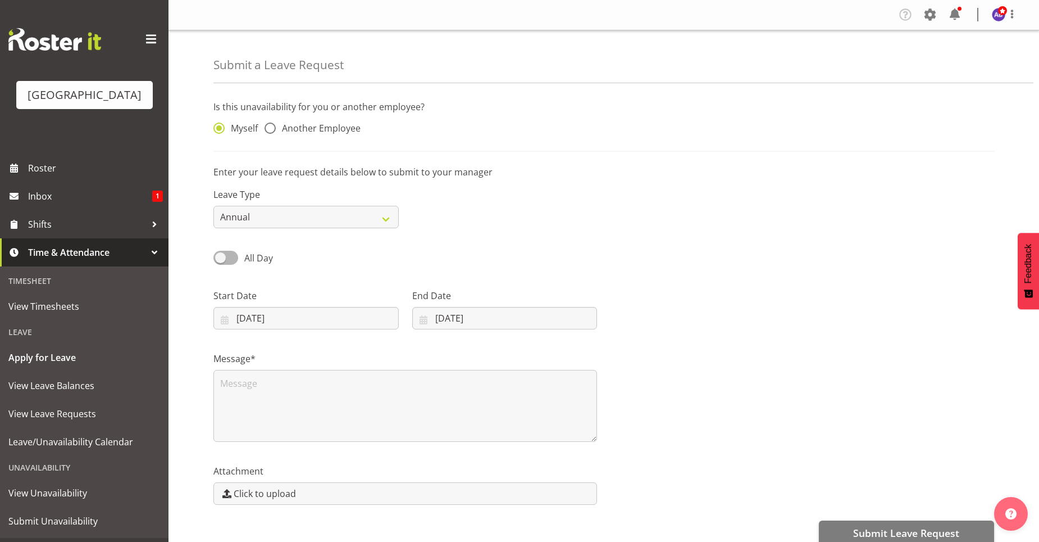
scroll to position [20, 0]
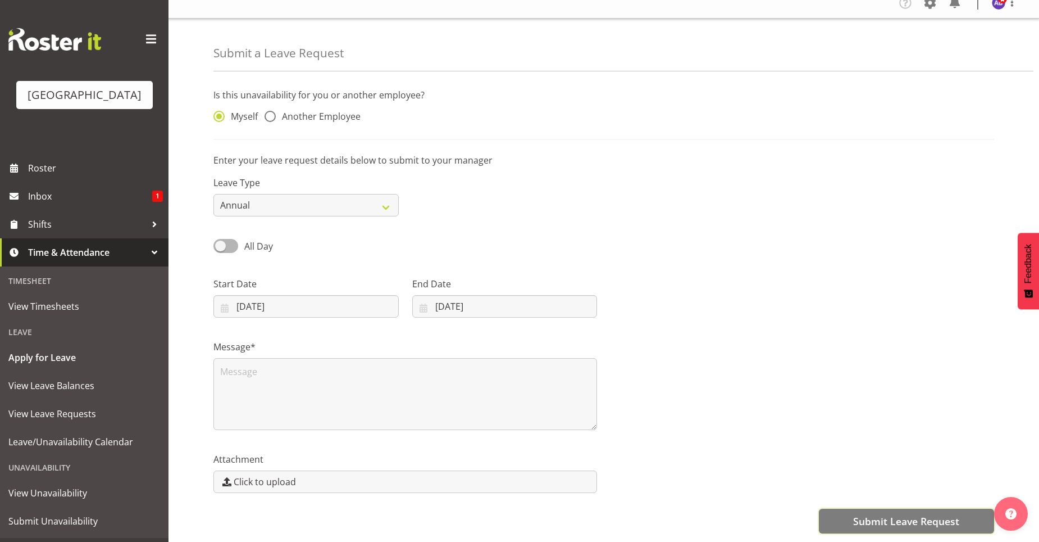
click at [842, 512] on button "Submit Leave Request" at bounding box center [906, 521] width 175 height 25
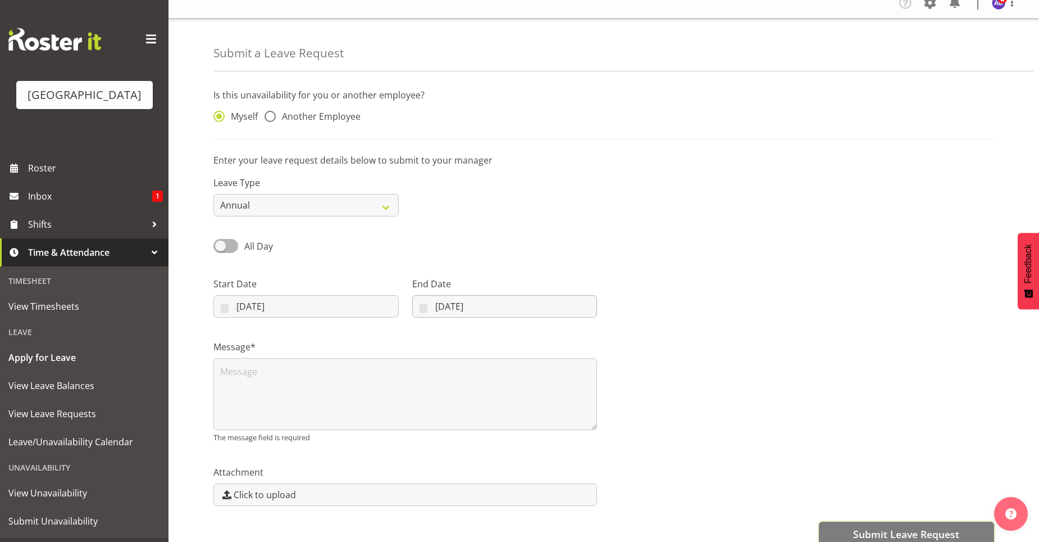
scroll to position [0, 0]
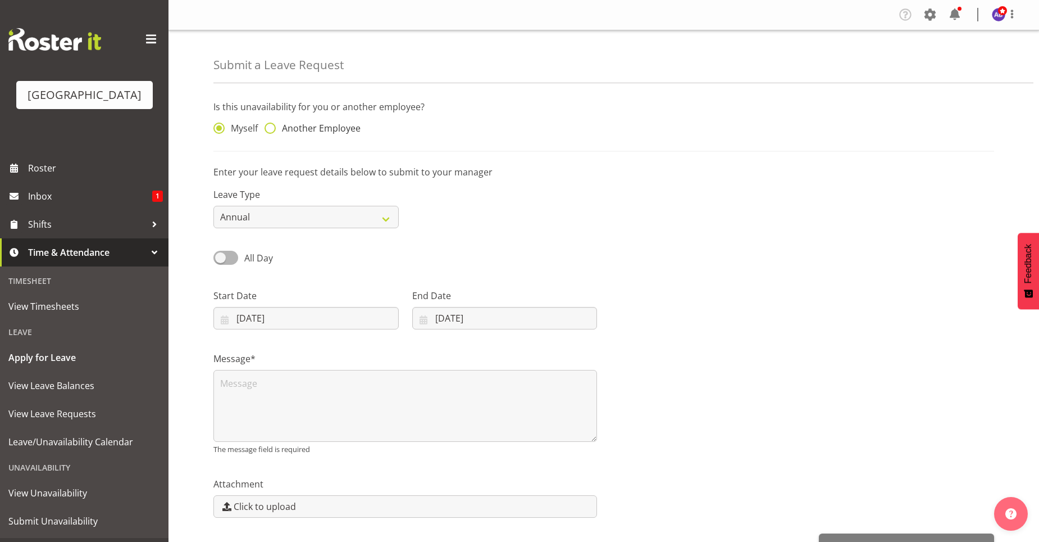
click at [270, 131] on span at bounding box center [270, 127] width 11 height 11
click at [270, 131] on input "Another Employee" at bounding box center [268, 128] width 7 height 7
radio input "true"
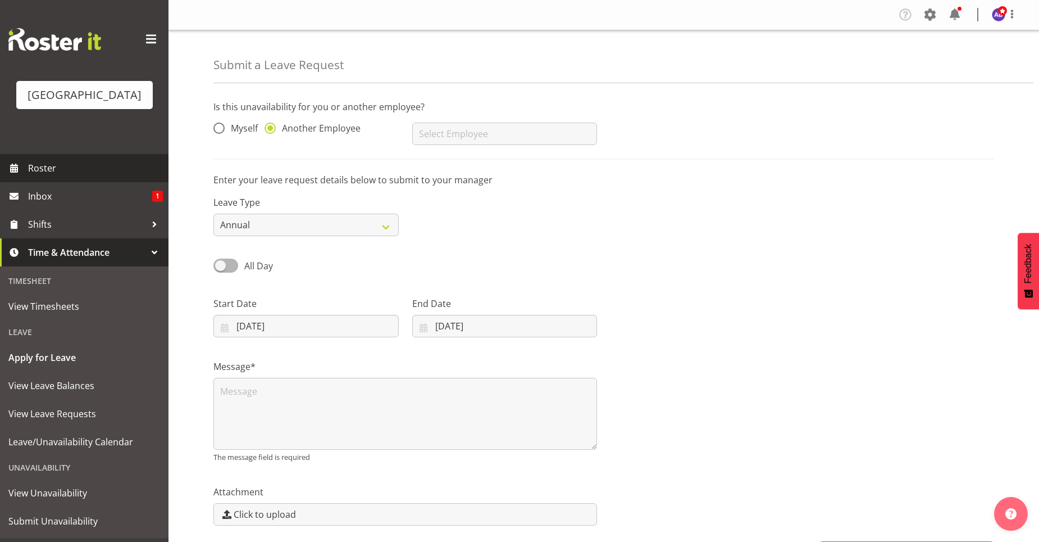
click at [69, 173] on span "Roster" at bounding box center [95, 168] width 135 height 17
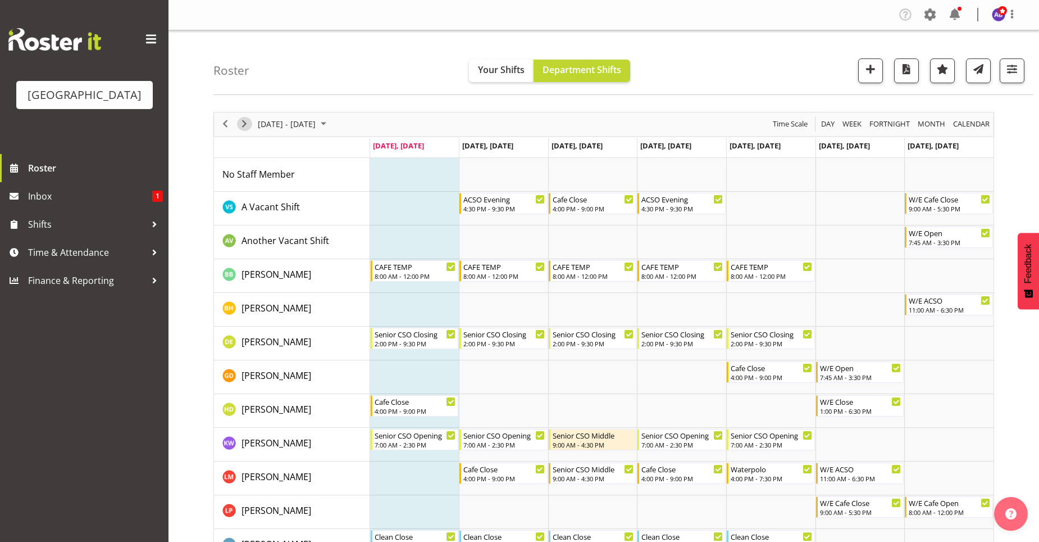
click at [248, 124] on span "Next" at bounding box center [244, 124] width 13 height 14
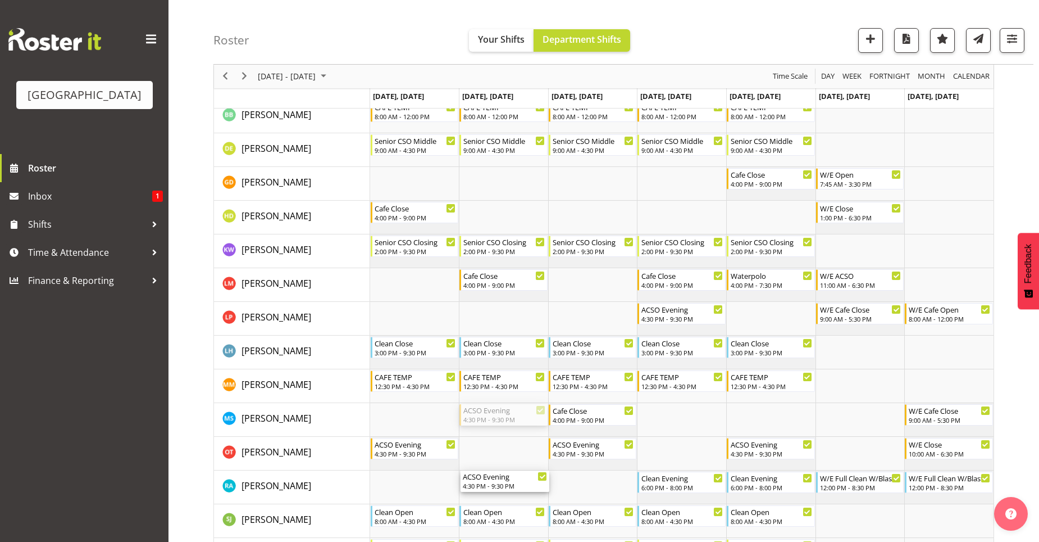
scroll to position [281, 0]
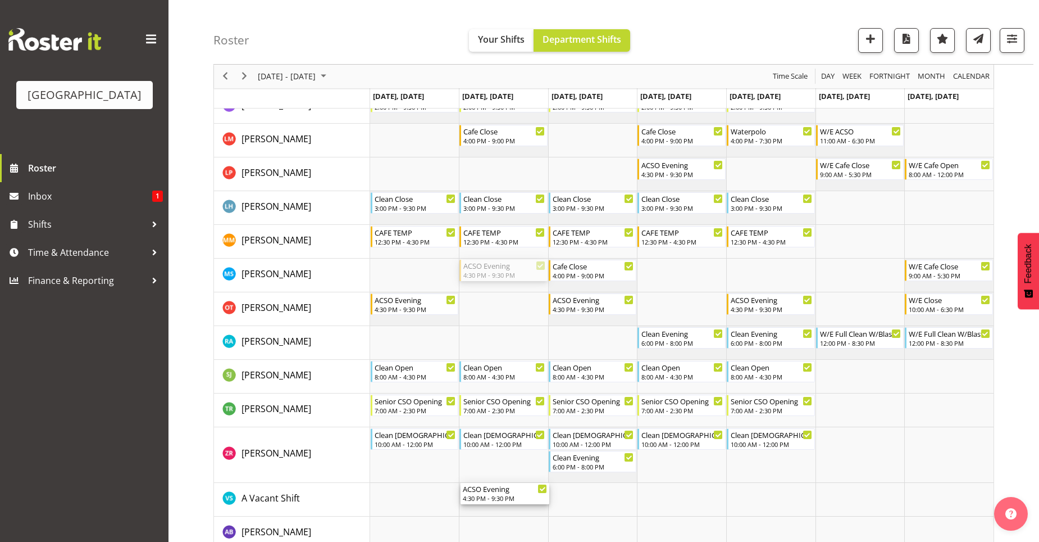
drag, startPoint x: 512, startPoint y: 441, endPoint x: 517, endPoint y: 506, distance: 65.4
click at [517, 506] on div "Clean Evening 6:00 PM - 10:00 PM Clean Evening 6:00 PM - 10:00 PM W/E Cafe Open…" at bounding box center [682, 331] width 624 height 909
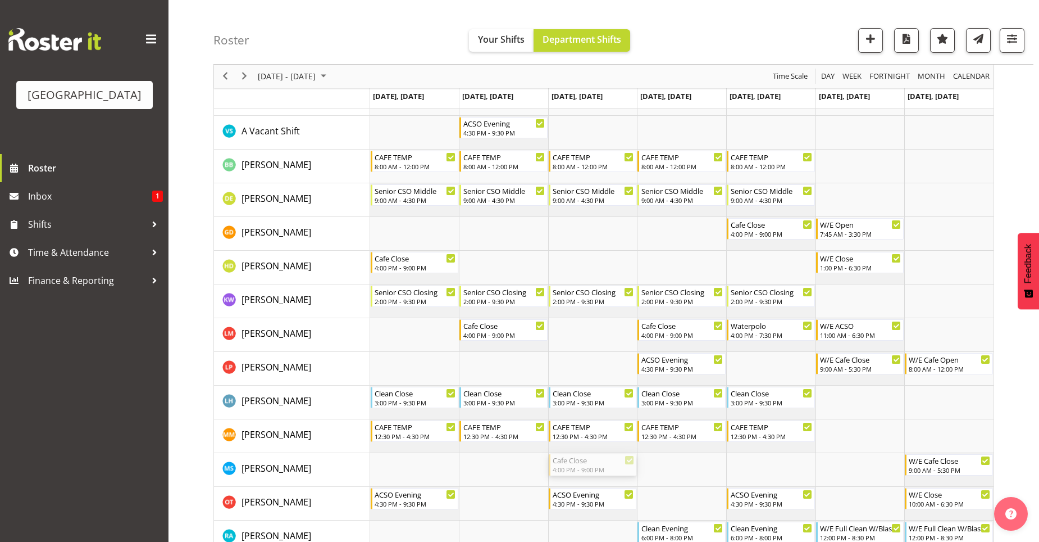
scroll to position [112, 0]
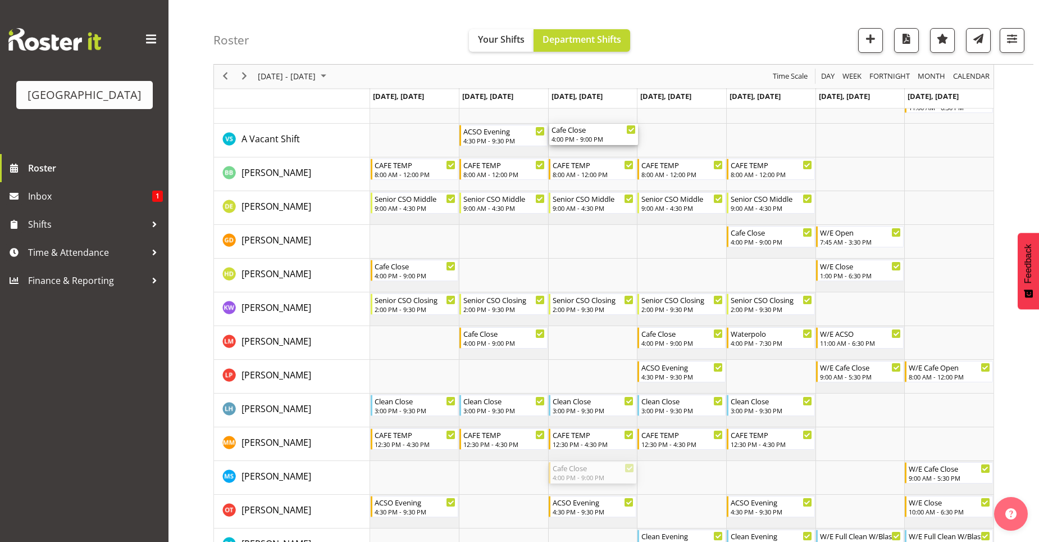
drag, startPoint x: 603, startPoint y: 361, endPoint x: 615, endPoint y: 146, distance: 215.5
click at [615, 146] on div "Clean Evening 6:00 PM - 10:00 PM Clean Evening 6:00 PM - 10:00 PM W/E Cafe Open…" at bounding box center [682, 500] width 624 height 909
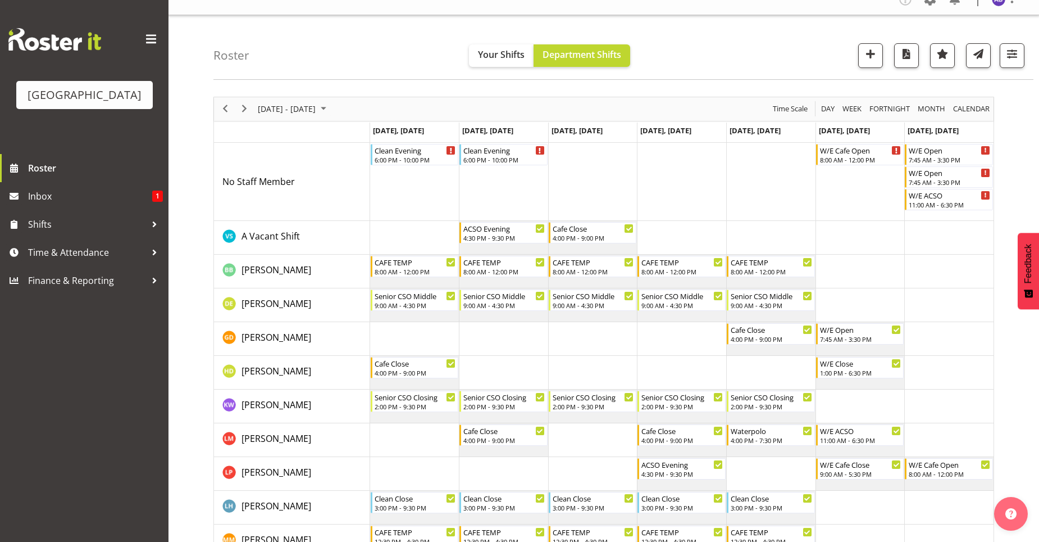
scroll to position [0, 0]
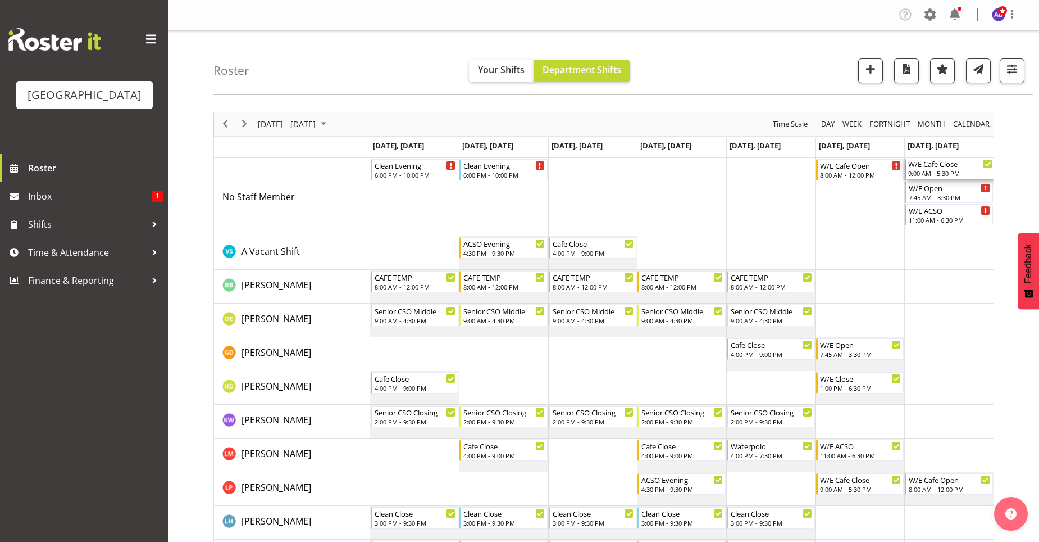
drag, startPoint x: 905, startPoint y: 394, endPoint x: 946, endPoint y: 220, distance: 179.4
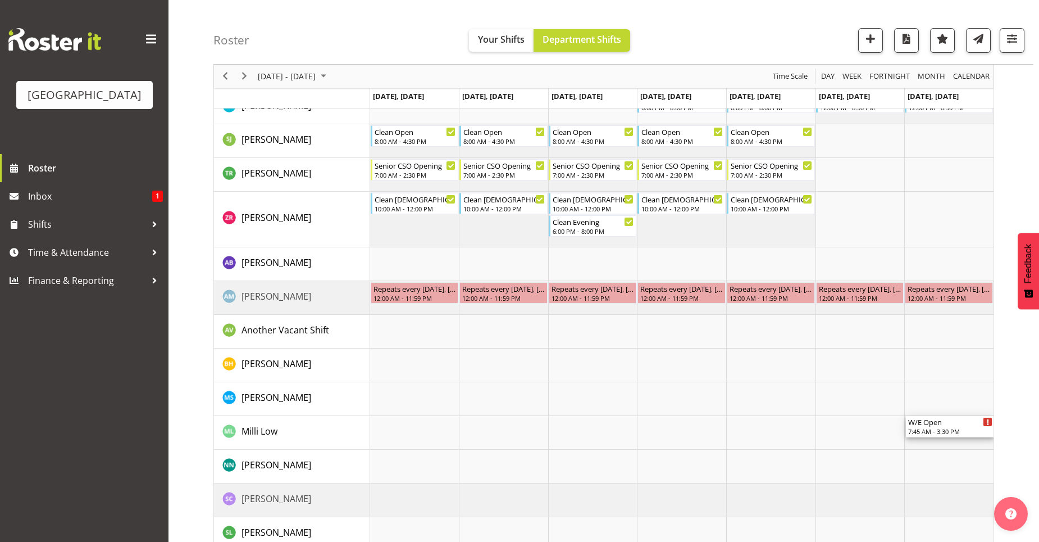
scroll to position [557, 0]
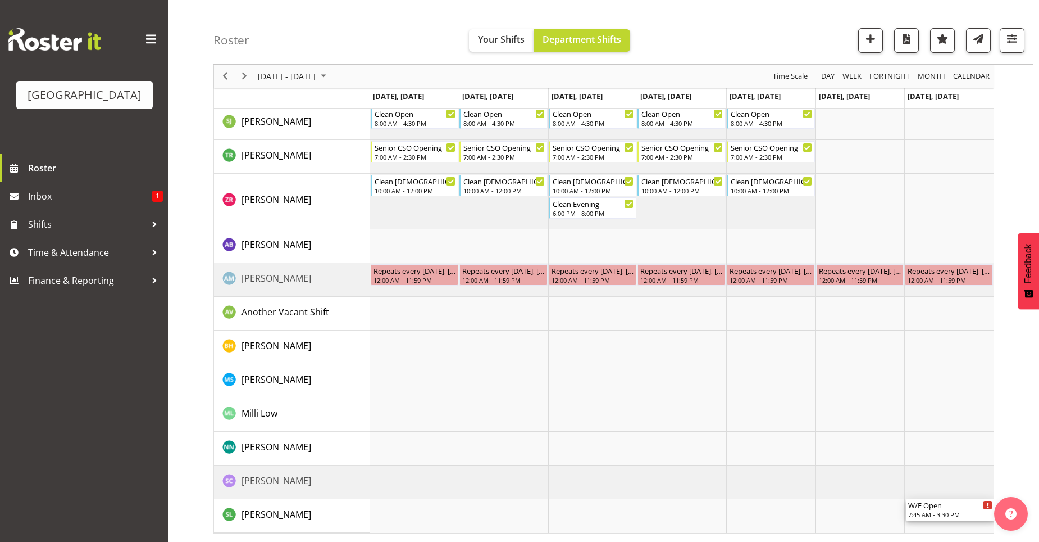
drag, startPoint x: 925, startPoint y: 247, endPoint x: 919, endPoint y: 509, distance: 261.9
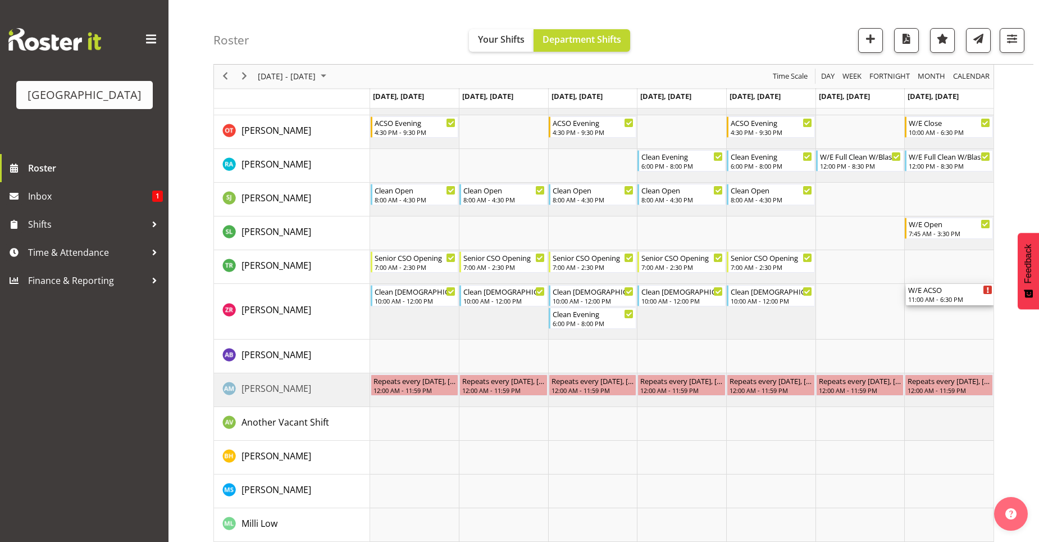
scroll to position [506, 0]
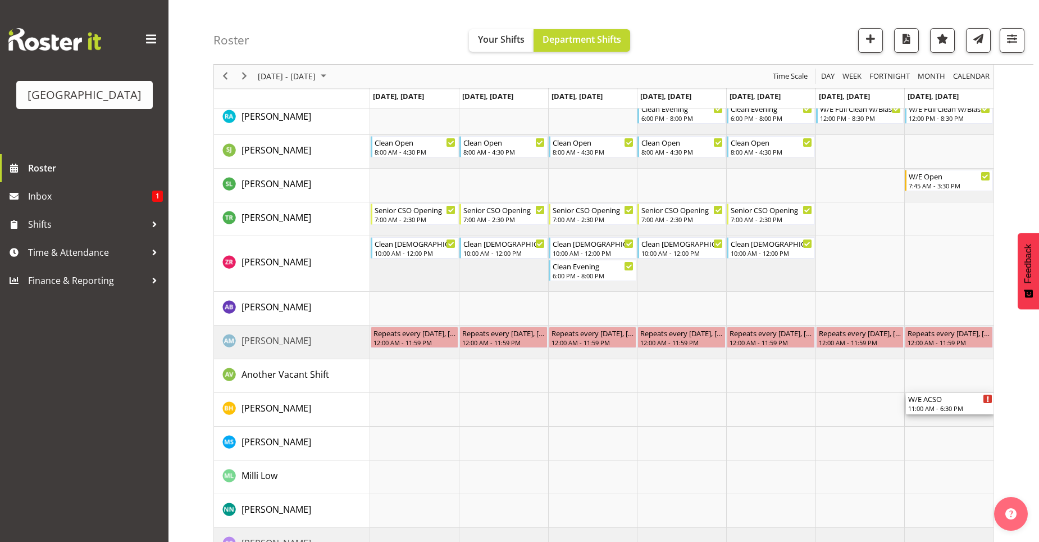
drag, startPoint x: 943, startPoint y: 216, endPoint x: 951, endPoint y: 419, distance: 202.4
click at [951, 419] on div "Clean Evening 6:00 PM - 10:00 PM Clean Evening 6:00 PM - 10:00 PM W/E Cafe Open…" at bounding box center [682, 106] width 624 height 909
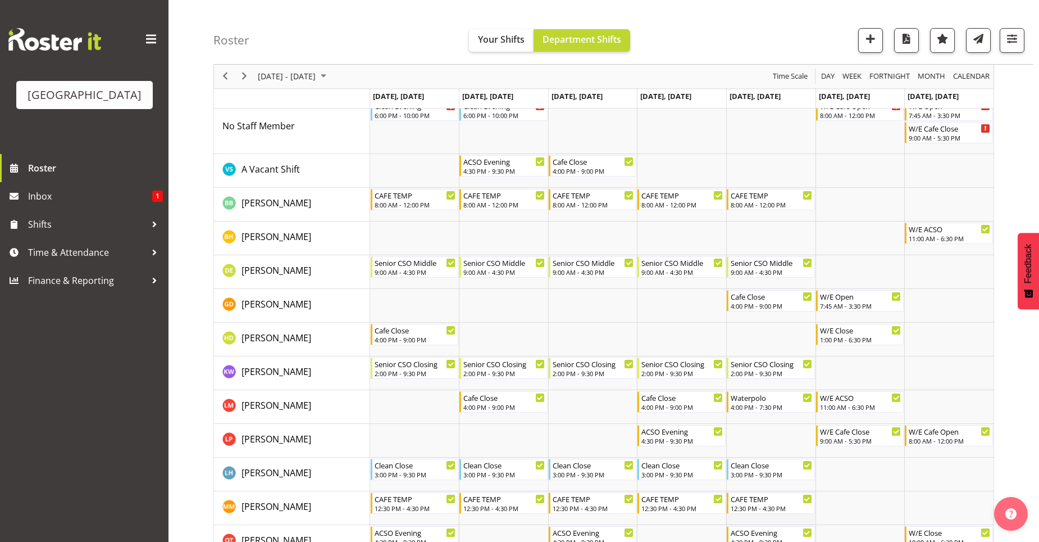
scroll to position [0, 0]
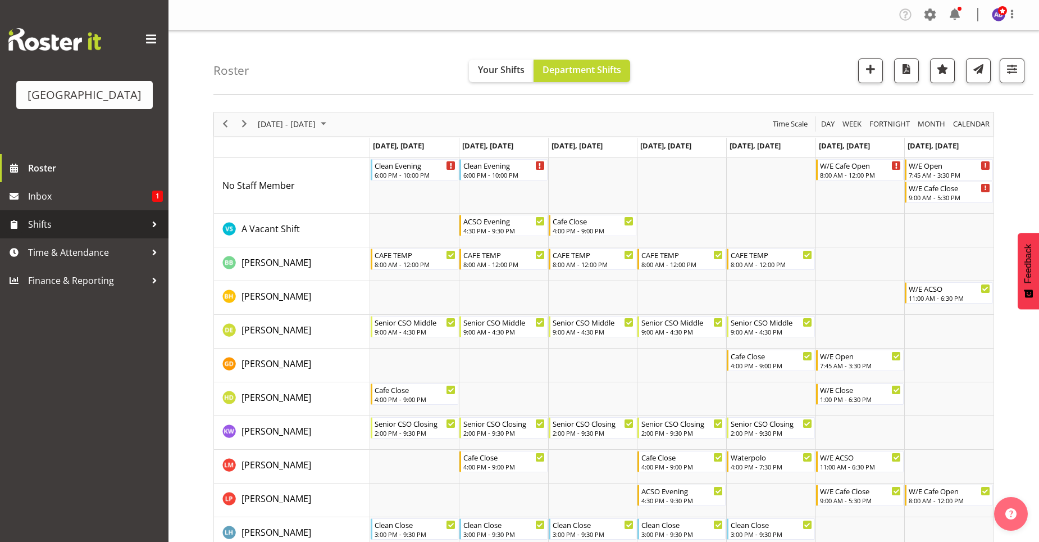
click at [146, 230] on span "Shifts" at bounding box center [87, 224] width 118 height 17
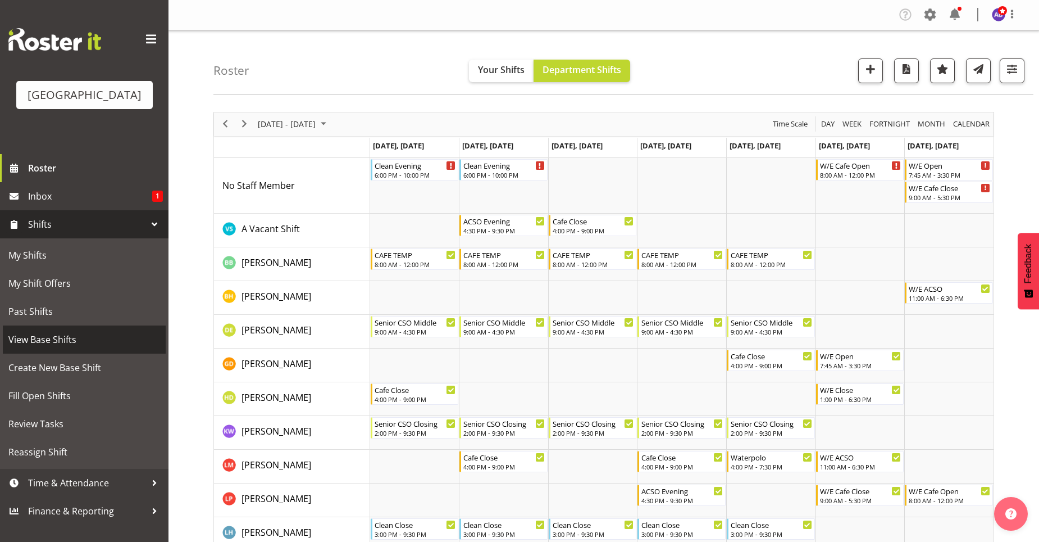
click at [90, 335] on span "View Base Shifts" at bounding box center [84, 339] width 152 height 17
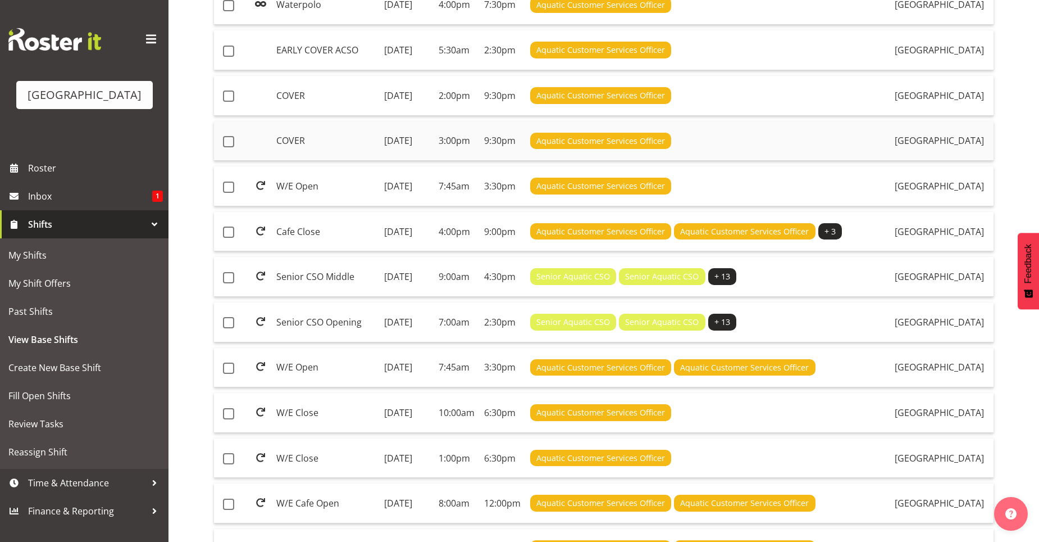
scroll to position [562, 0]
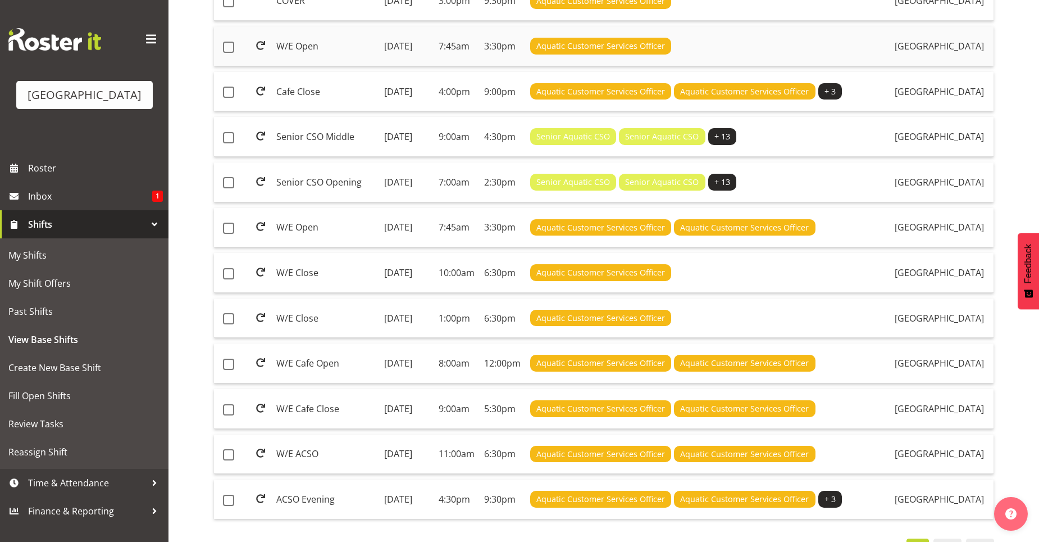
click at [305, 66] on td "W/E Open" at bounding box center [326, 46] width 108 height 40
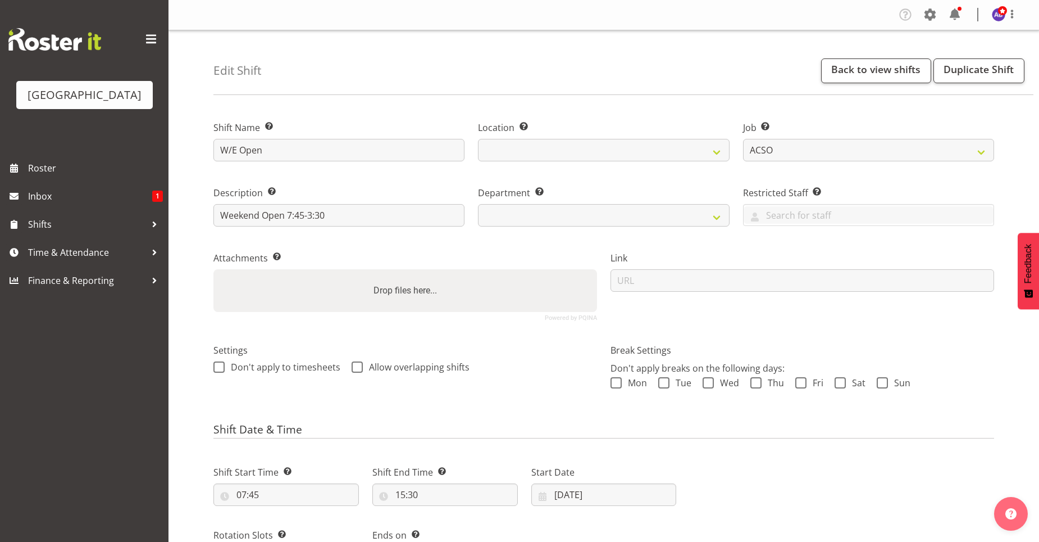
select select "10288"
select select
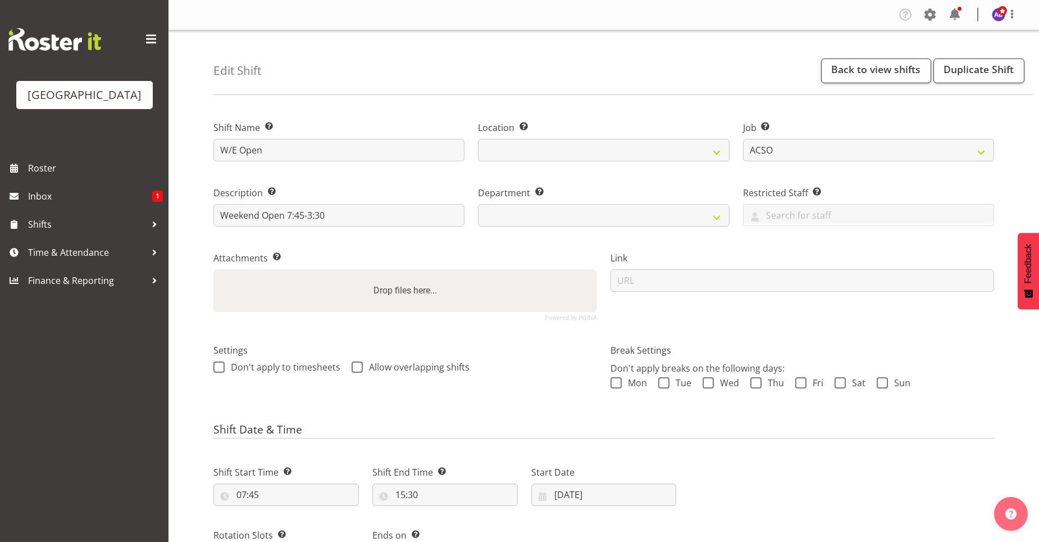
select select
select select "116"
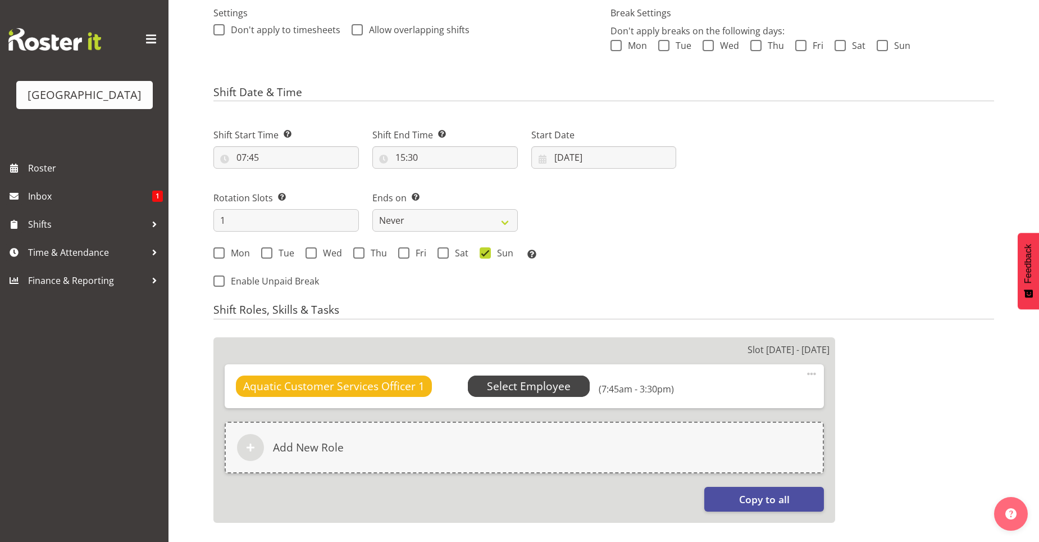
click at [499, 391] on span "Select Employee" at bounding box center [529, 386] width 84 height 16
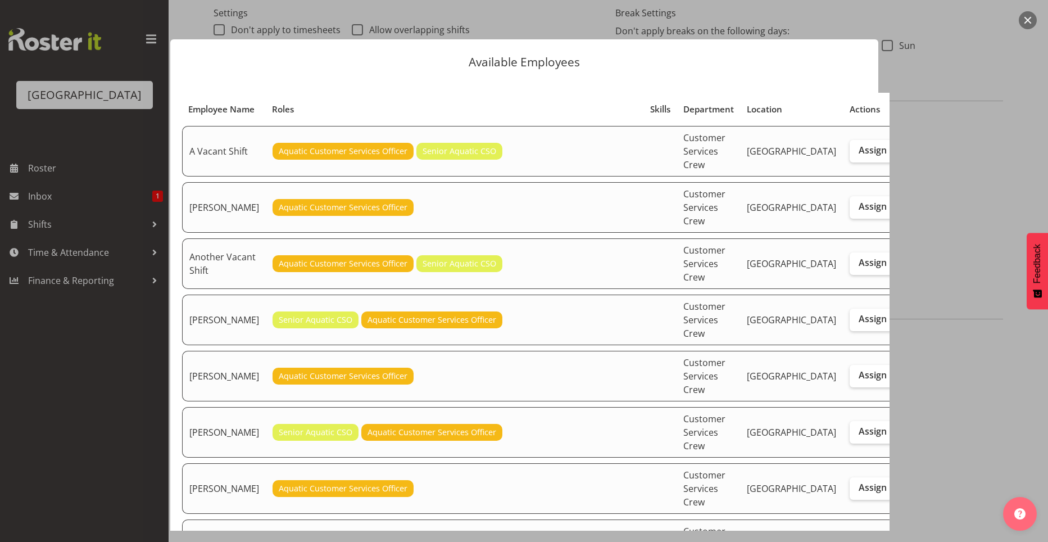
click at [917, 164] on div at bounding box center [524, 271] width 1048 height 542
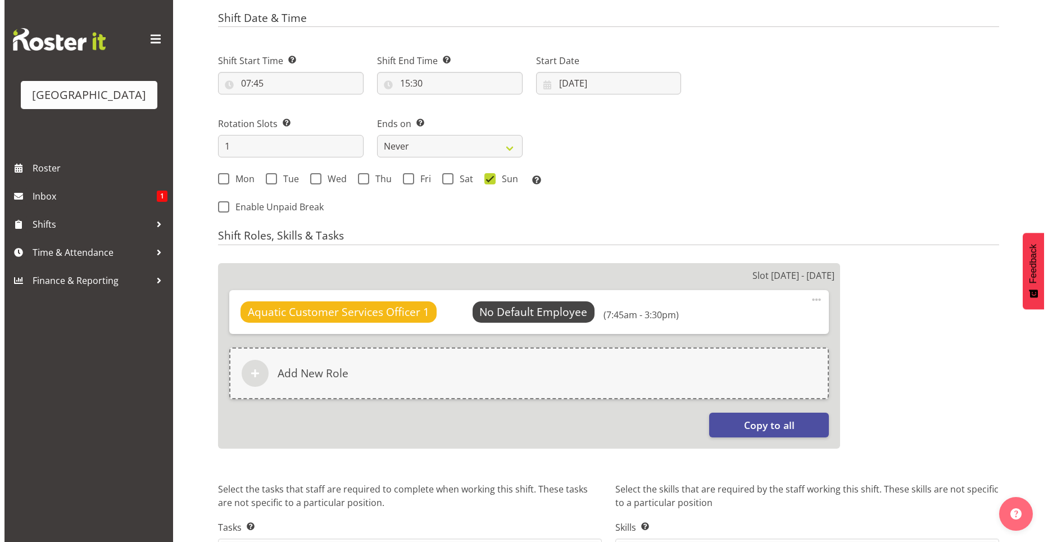
scroll to position [486, 0]
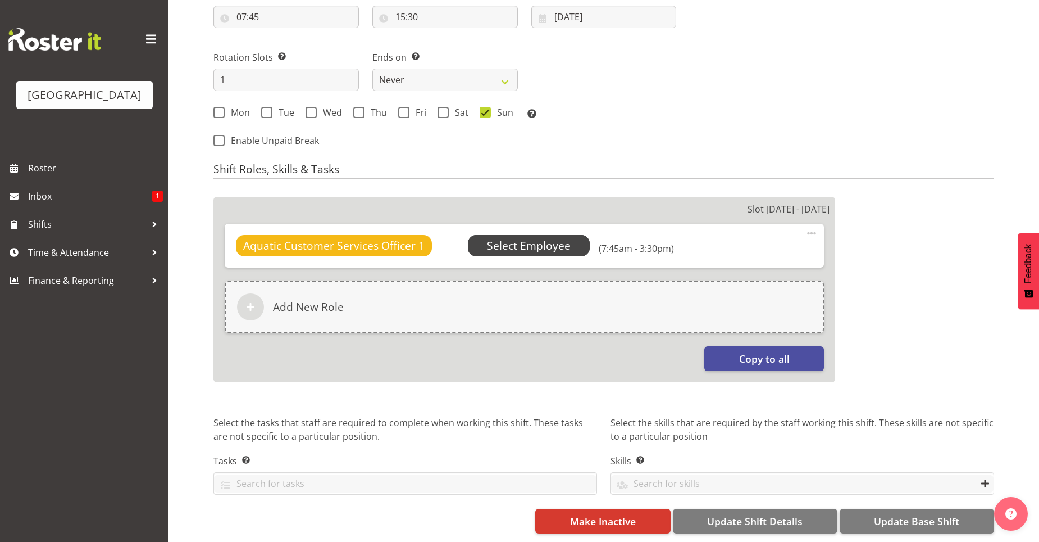
click at [524, 238] on span "Select Employee" at bounding box center [529, 246] width 84 height 16
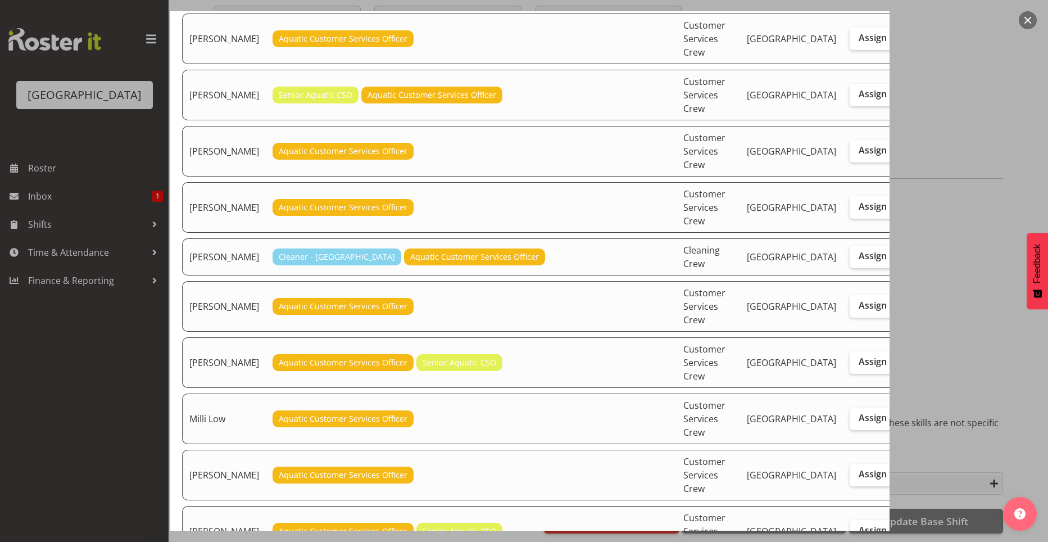
scroll to position [562, 0]
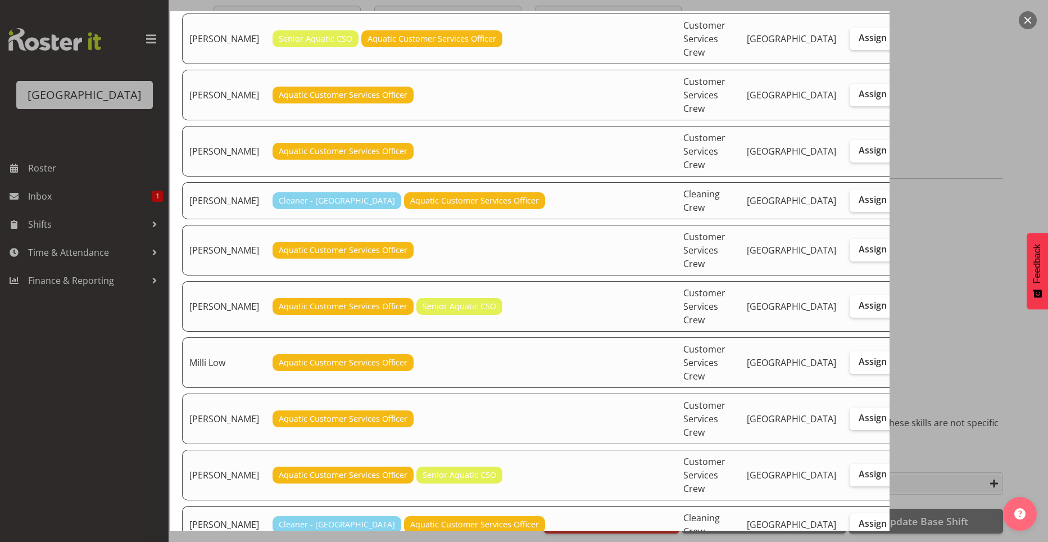
checkbox input "true"
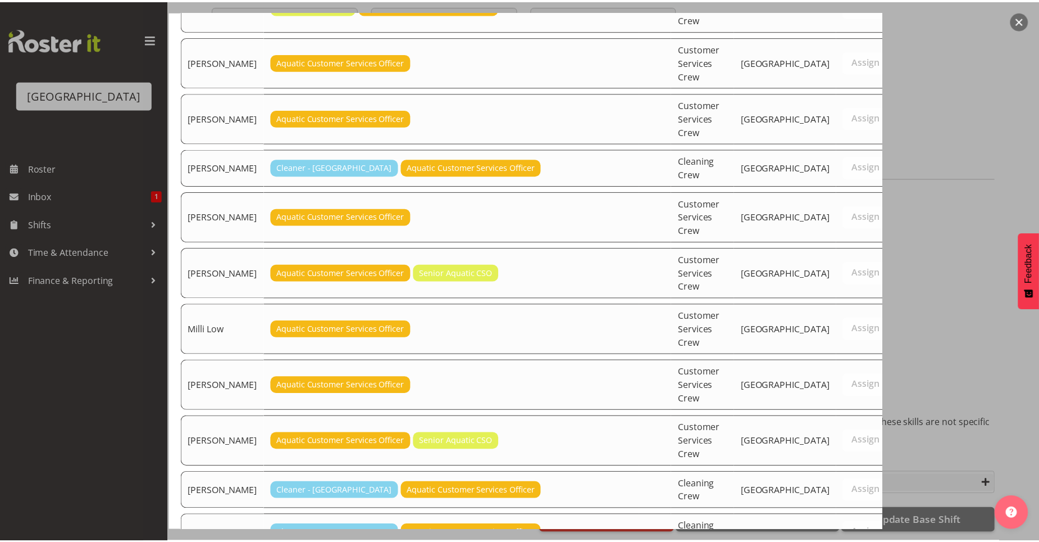
scroll to position [613, 0]
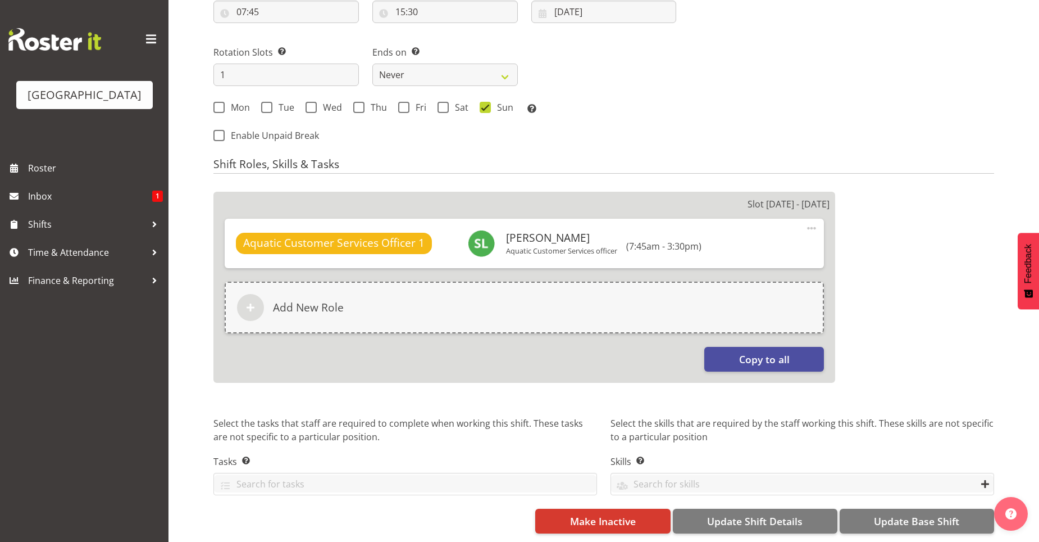
scroll to position [491, 0]
click at [865, 513] on button "Update Base Shift" at bounding box center [917, 521] width 155 height 25
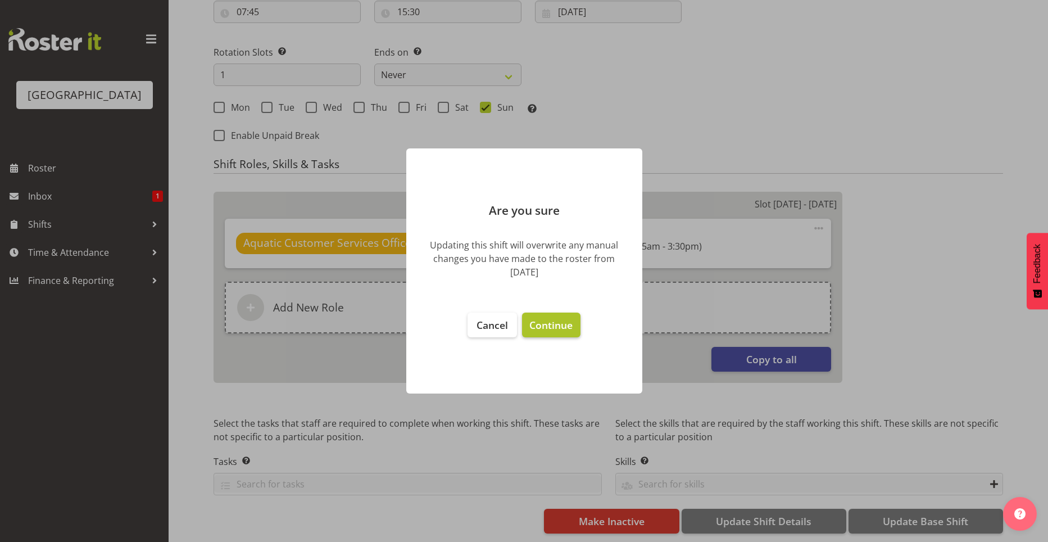
click at [562, 321] on span "Continue" at bounding box center [550, 324] width 43 height 13
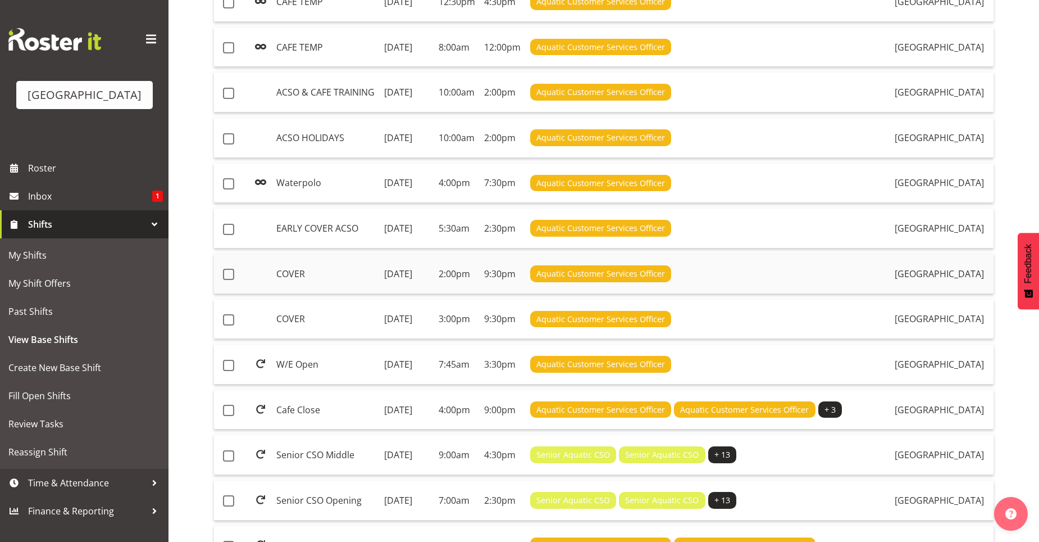
scroll to position [225, 0]
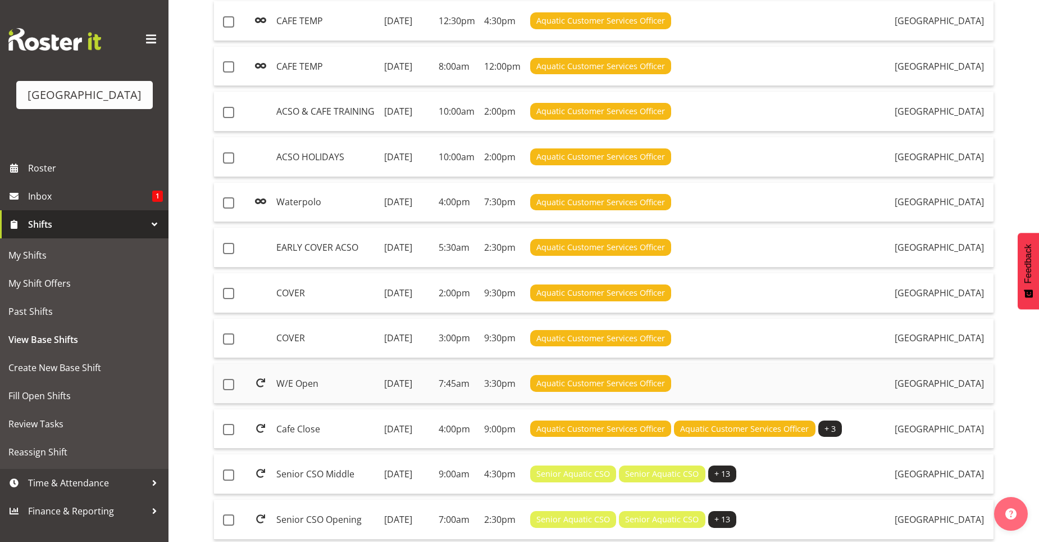
click at [394, 403] on td "[DATE]" at bounding box center [407, 384] width 54 height 40
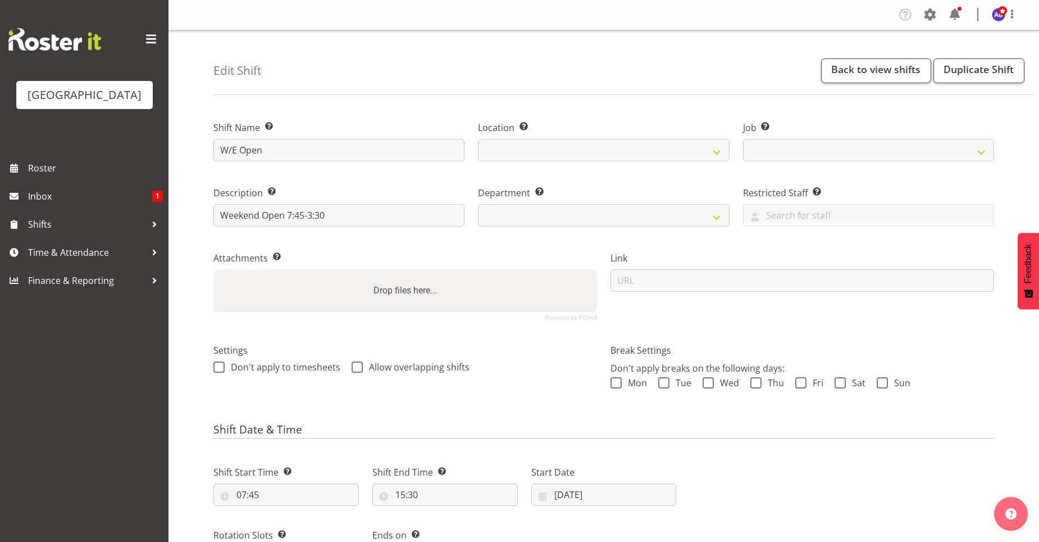
select select
select select "6"
select select "2025"
select select
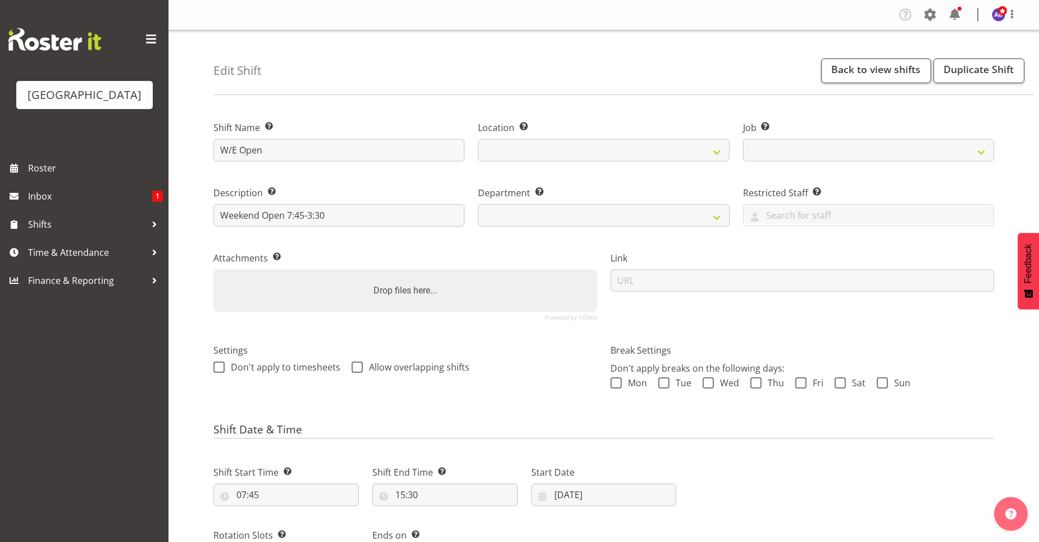
select select "10288"
select select "116"
click at [561, 496] on input "[DATE]" at bounding box center [605, 494] width 146 height 22
click at [618, 527] on select "January February March April May June July August September October November De…" at bounding box center [601, 527] width 65 height 22
click at [569, 516] on select "January February March April May June July August September October November De…" at bounding box center [601, 527] width 65 height 22
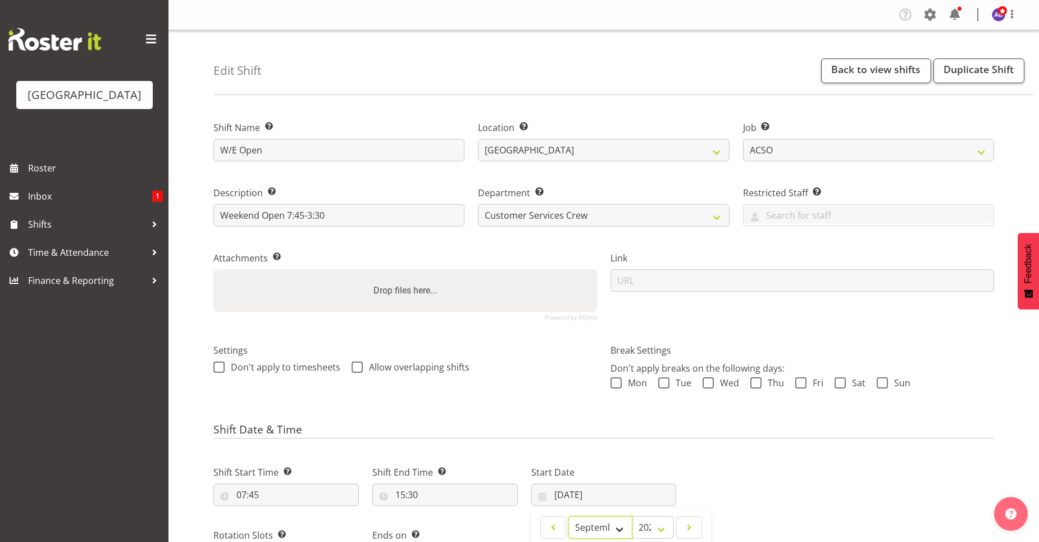
click at [620, 530] on select "January February March April May June July August September October November De…" at bounding box center [601, 527] width 65 height 22
select select "9"
click at [569, 516] on select "January February March April May June July August September October November De…" at bounding box center [601, 527] width 65 height 22
click at [561, 496] on input "20/07/2025" at bounding box center [605, 494] width 146 height 22
click at [565, 494] on input "20/07/2025" at bounding box center [605, 494] width 146 height 22
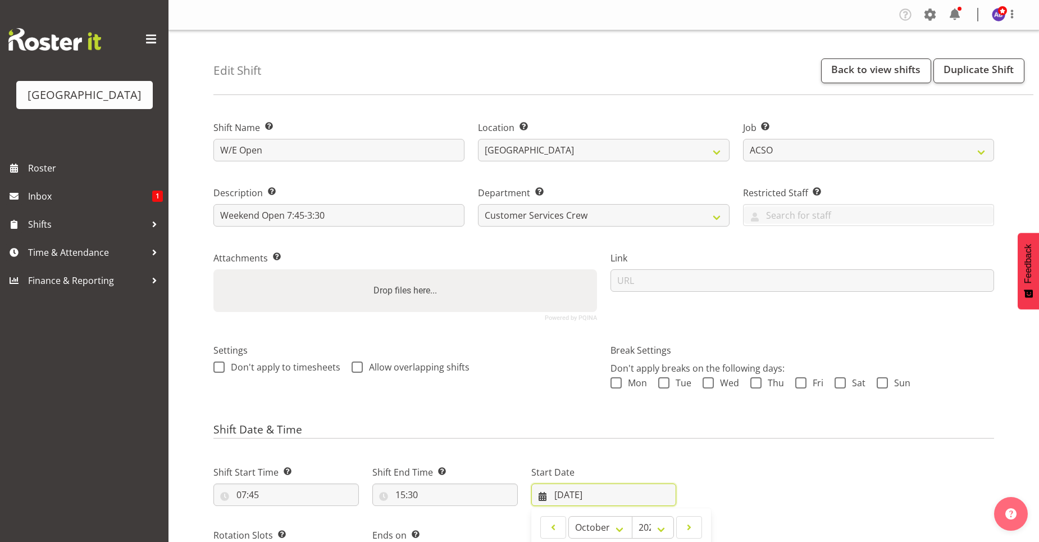
click at [587, 494] on input "20/07/2025" at bounding box center [605, 494] width 146 height 22
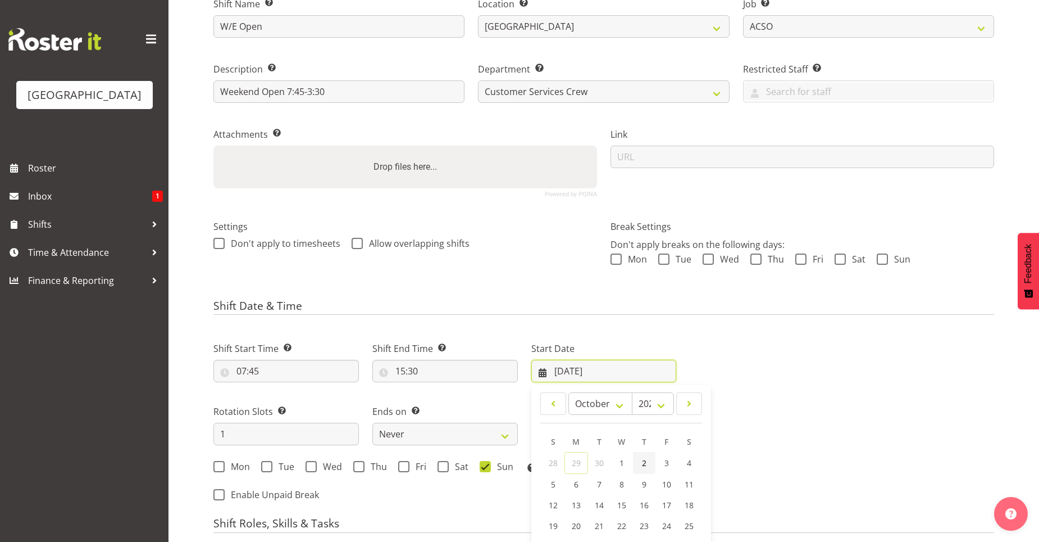
scroll to position [169, 0]
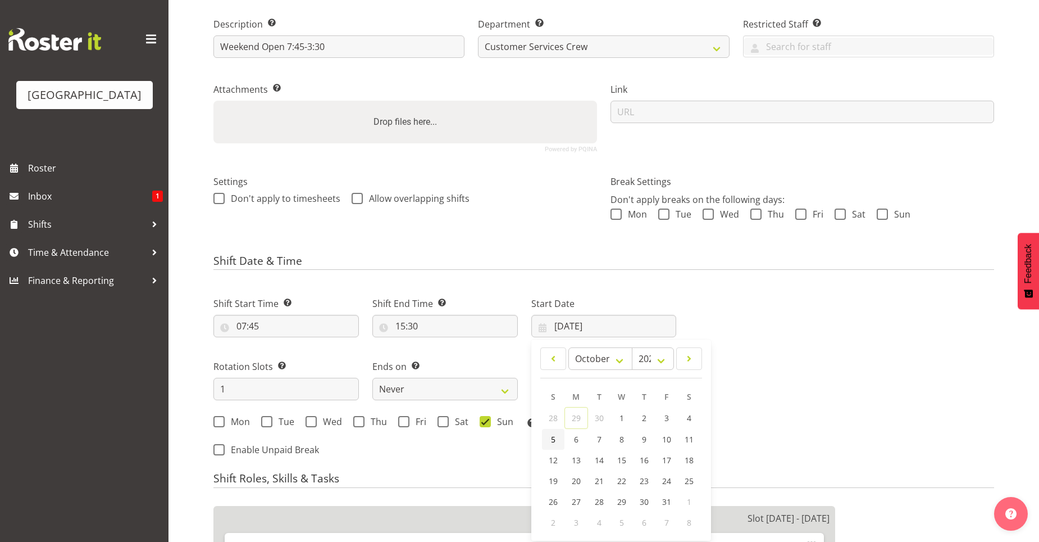
click at [558, 434] on link "5" at bounding box center [553, 439] width 22 height 21
type input "05/10/2025"
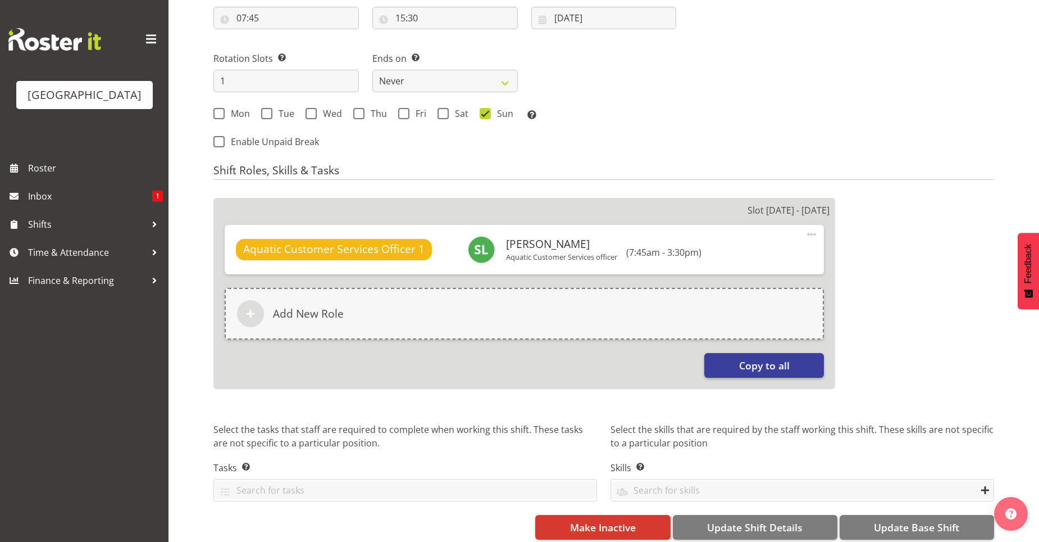
scroll to position [491, 0]
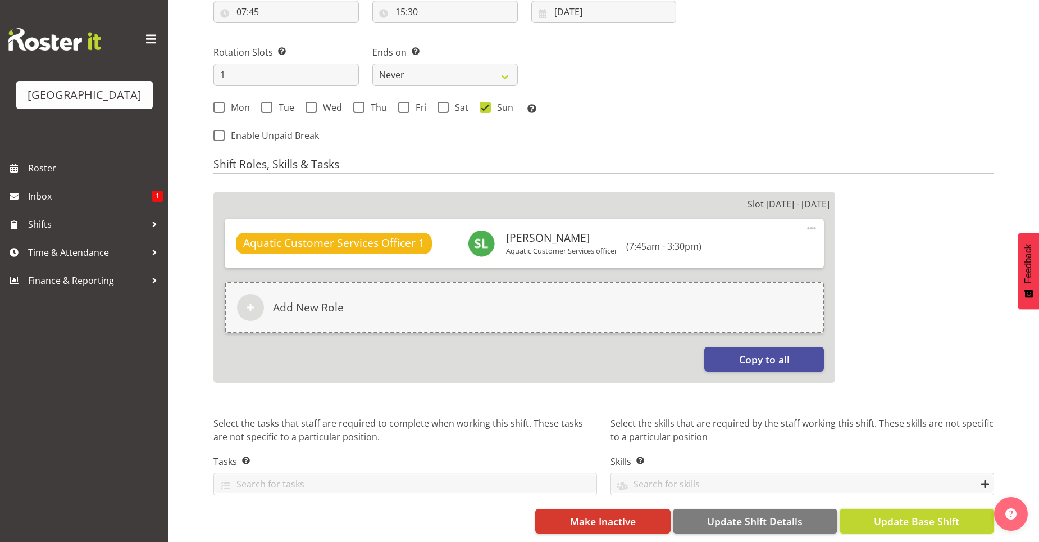
click at [939, 516] on span "Update Base Shift" at bounding box center [916, 521] width 85 height 15
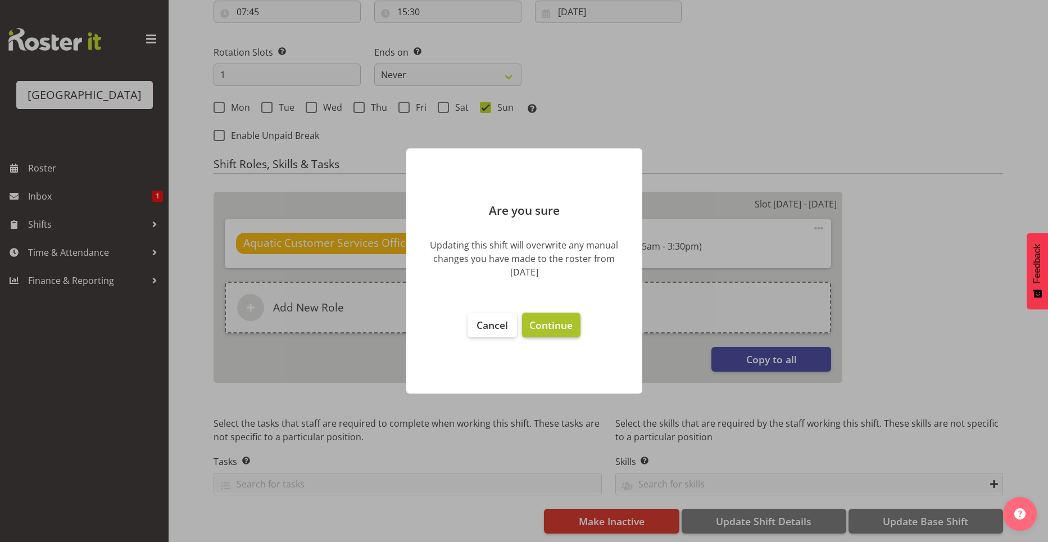
click at [551, 320] on span "Continue" at bounding box center [550, 324] width 43 height 13
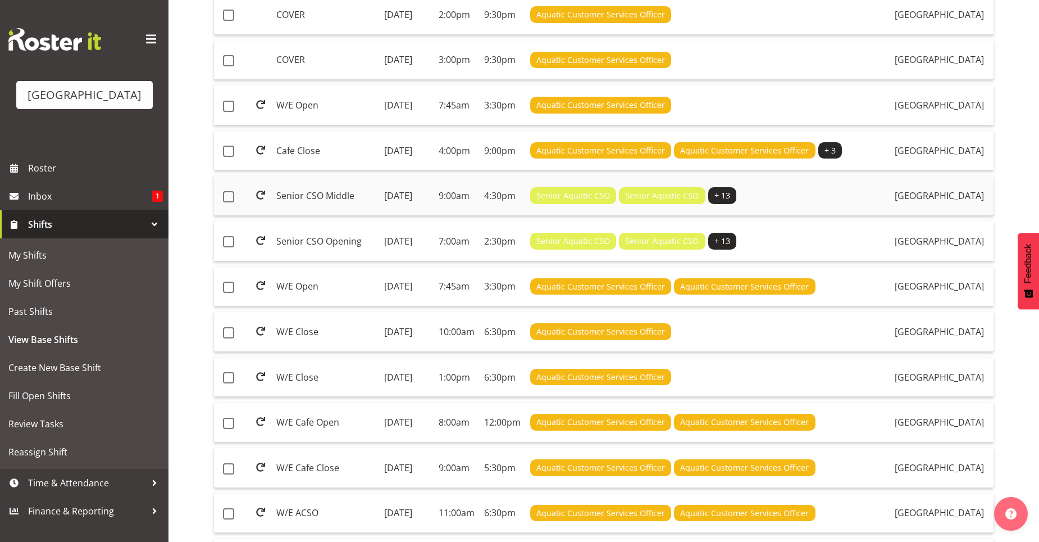
scroll to position [506, 0]
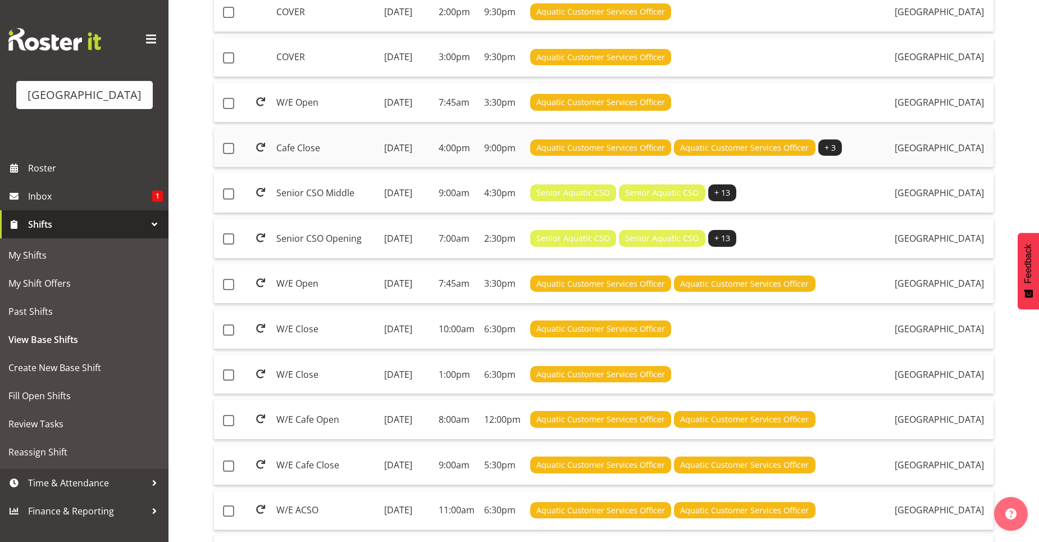
click at [420, 168] on td "[DATE]" at bounding box center [407, 148] width 54 height 40
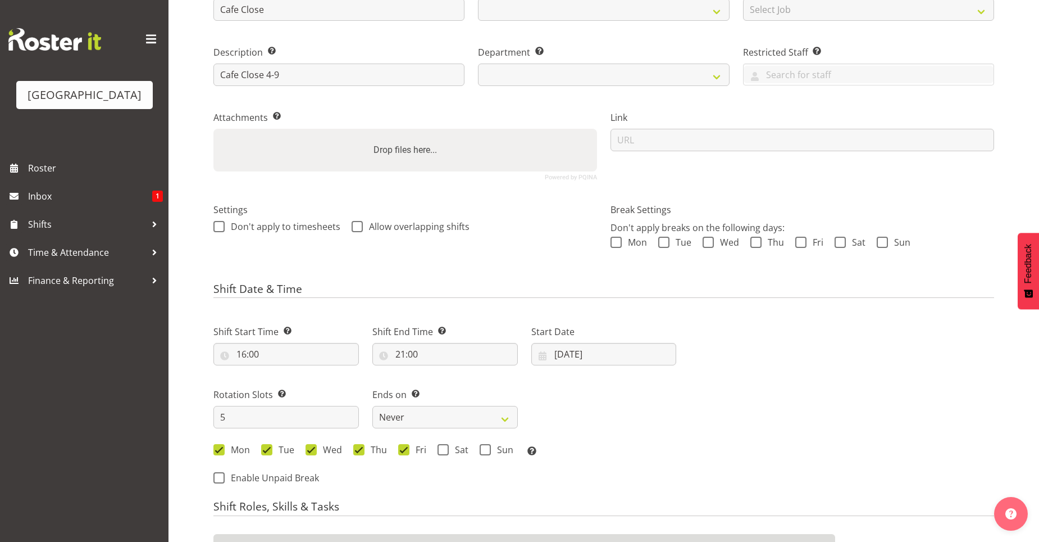
select select
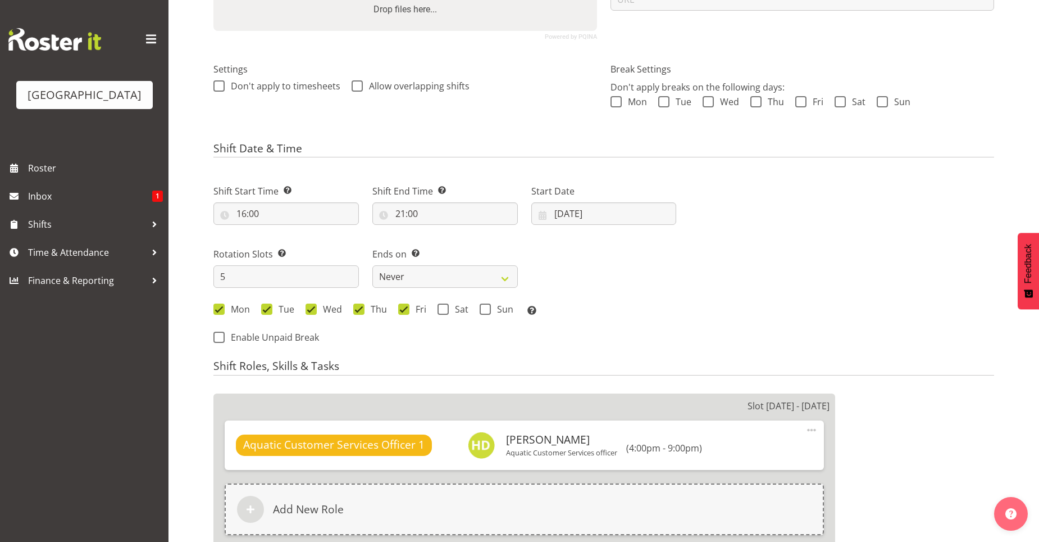
select select
select select "116"
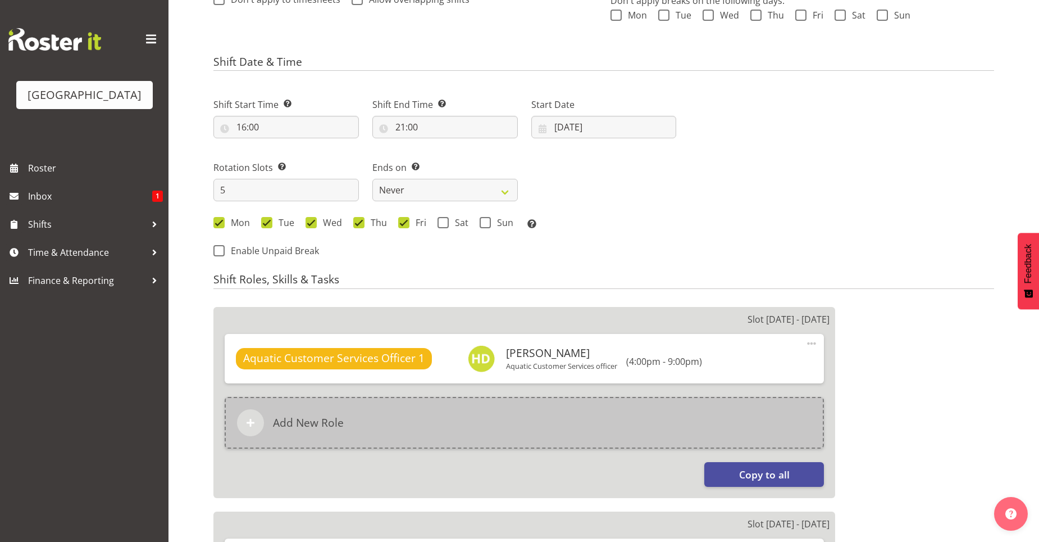
scroll to position [143, 0]
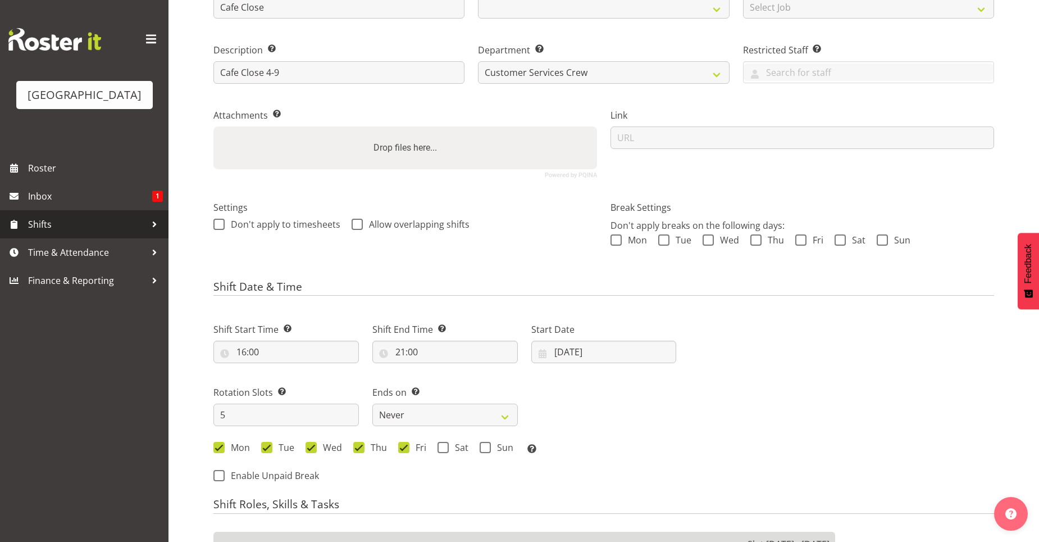
click at [61, 218] on span "Shifts" at bounding box center [87, 224] width 118 height 17
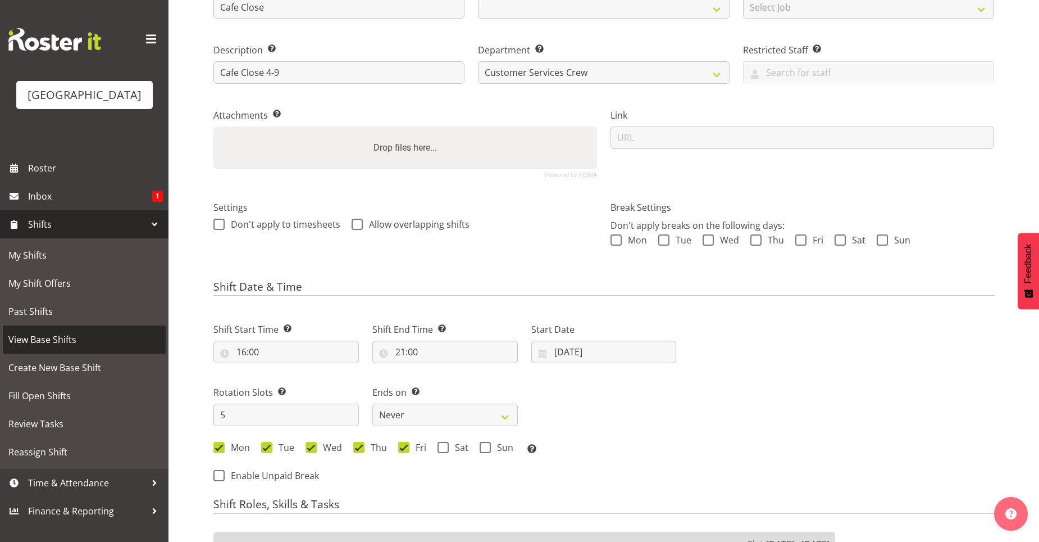
click at [51, 335] on span "View Base Shifts" at bounding box center [84, 339] width 152 height 17
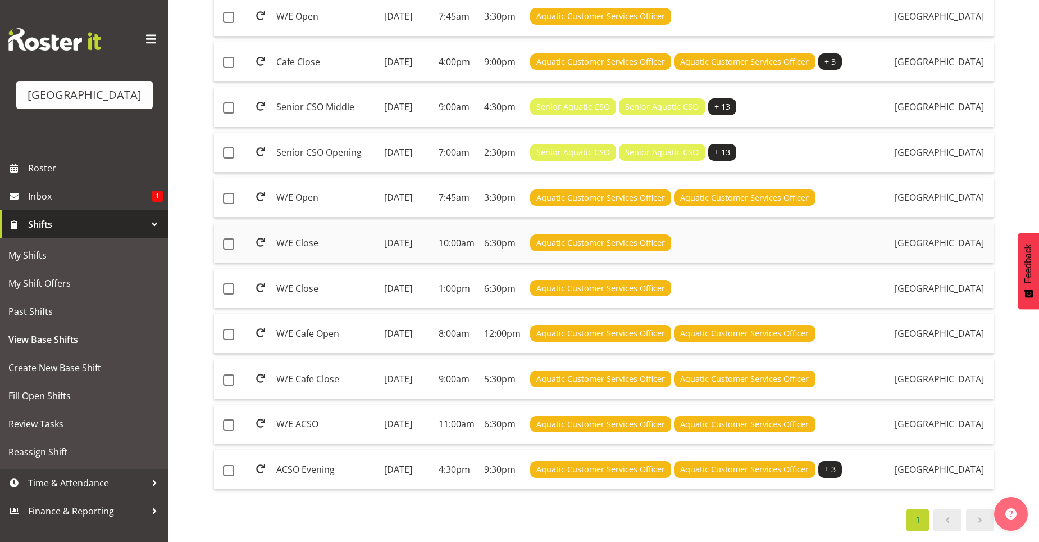
scroll to position [787, 0]
click at [321, 314] on td "W/E Cafe Open" at bounding box center [326, 334] width 108 height 40
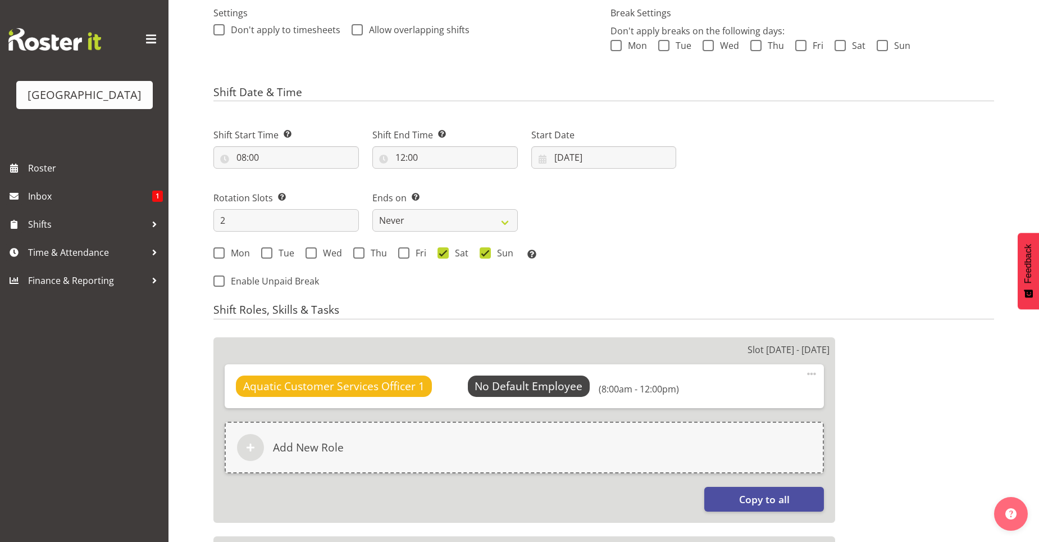
select select "116"
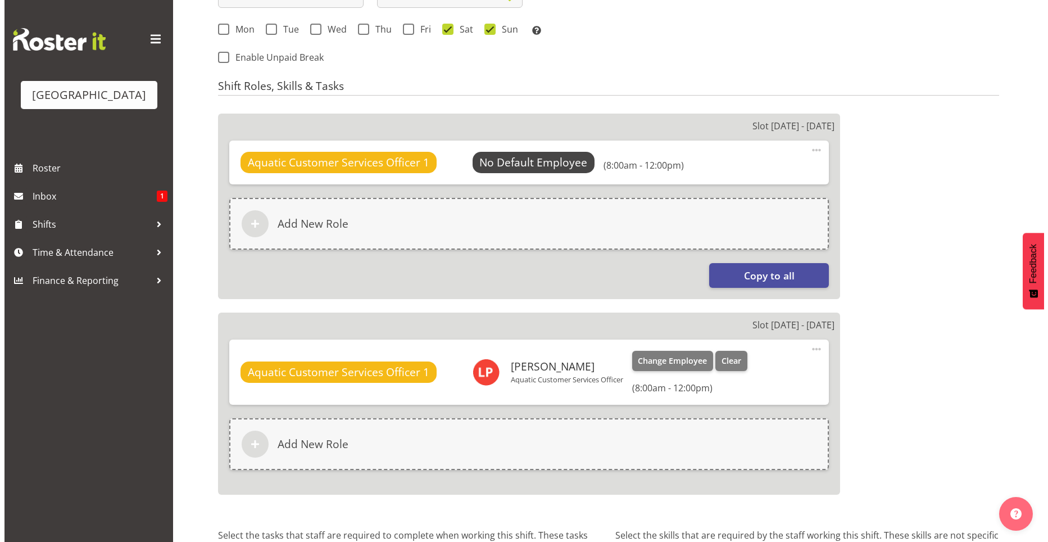
scroll to position [562, 0]
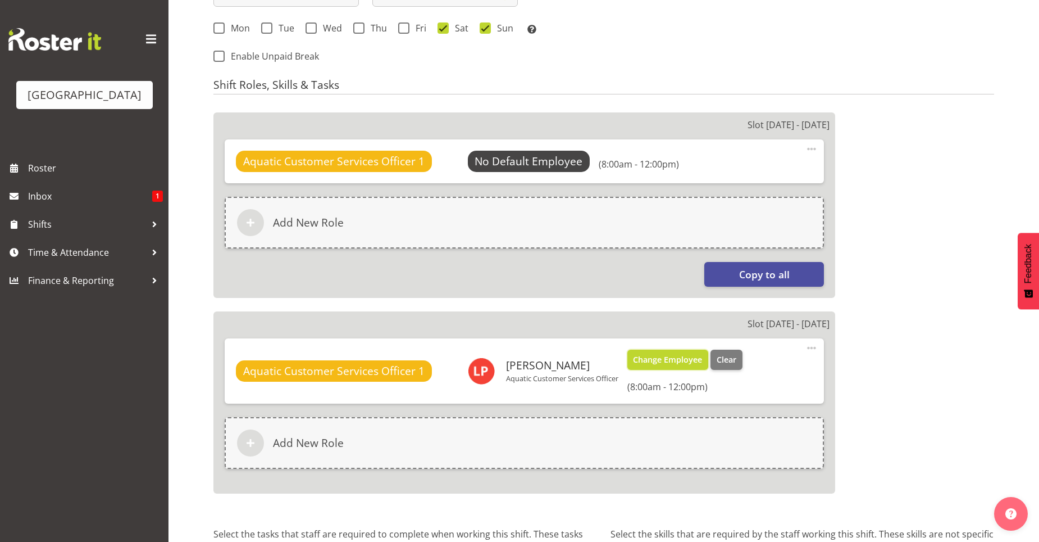
click at [672, 362] on span "Change Employee" at bounding box center [667, 359] width 69 height 12
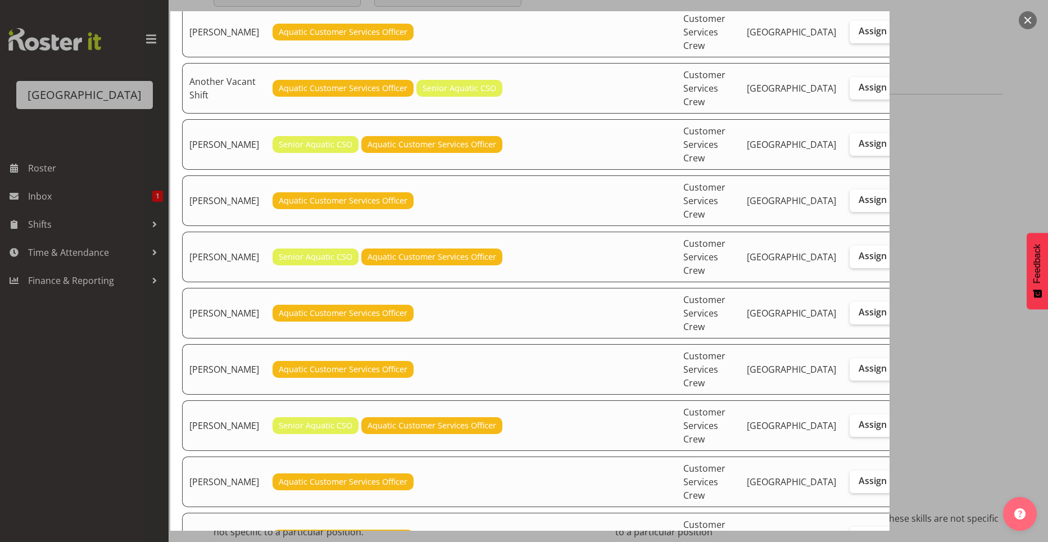
scroll to position [337, 0]
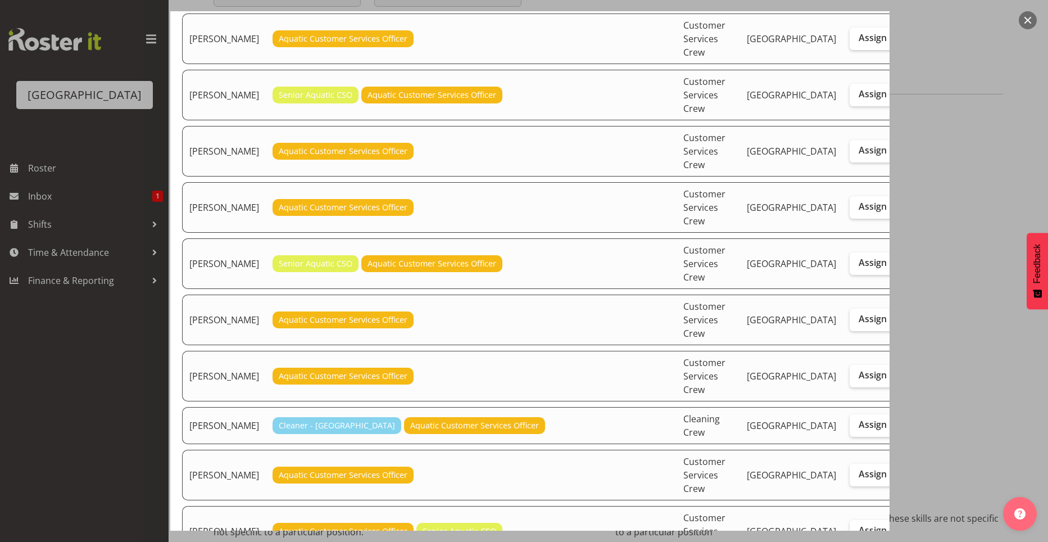
checkbox input "true"
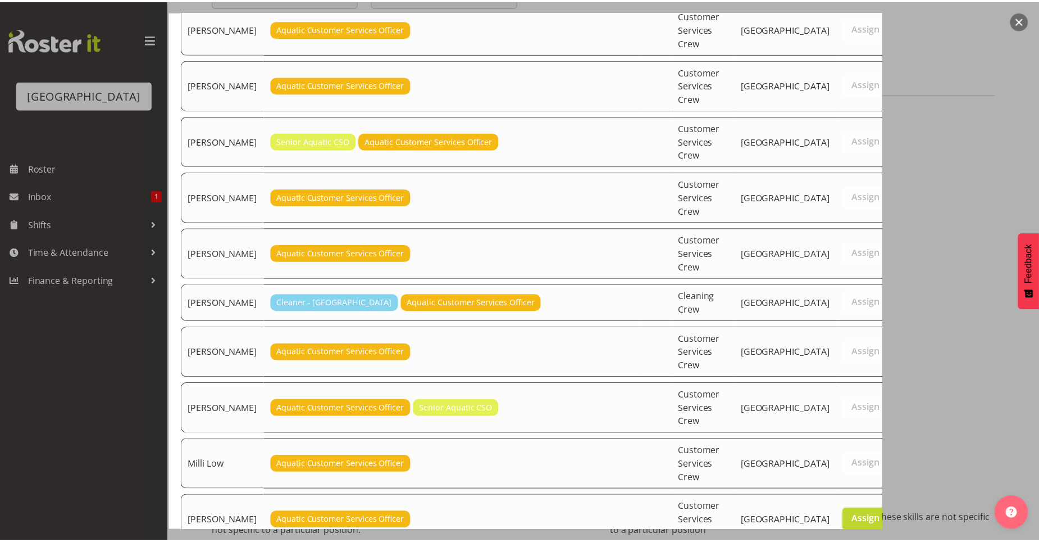
scroll to position [613, 0]
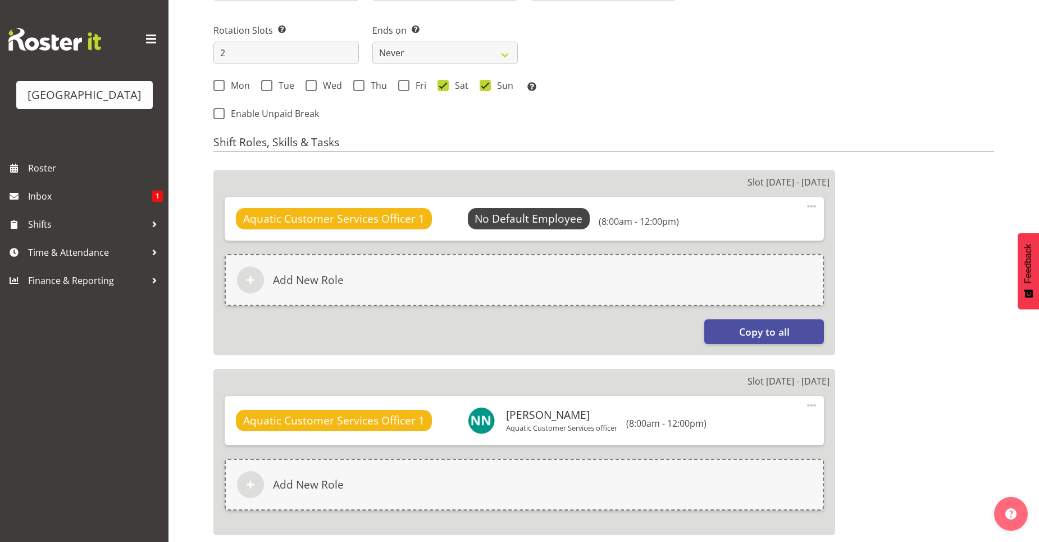
scroll to position [329, 0]
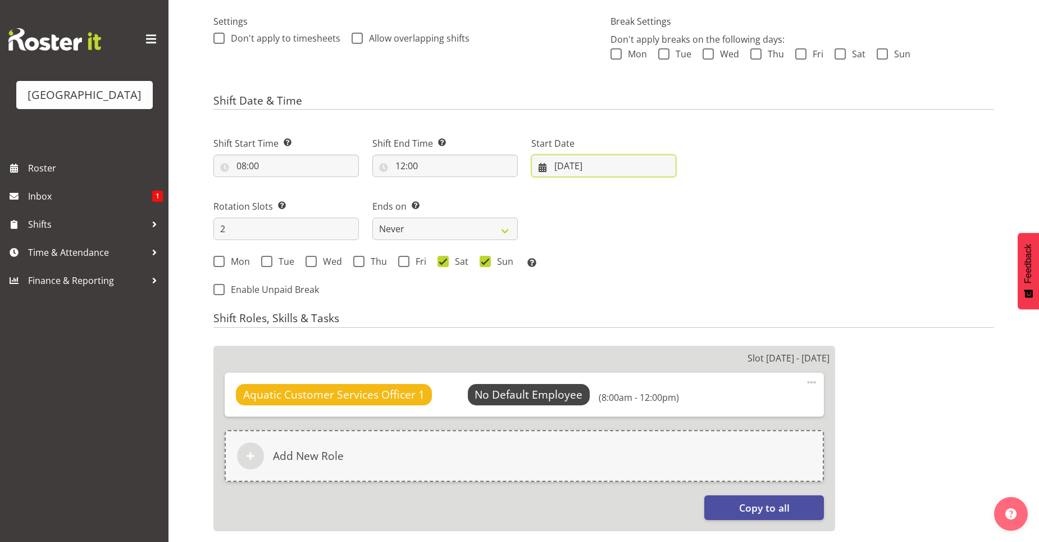
click at [574, 168] on input "13/06/2025" at bounding box center [605, 166] width 146 height 22
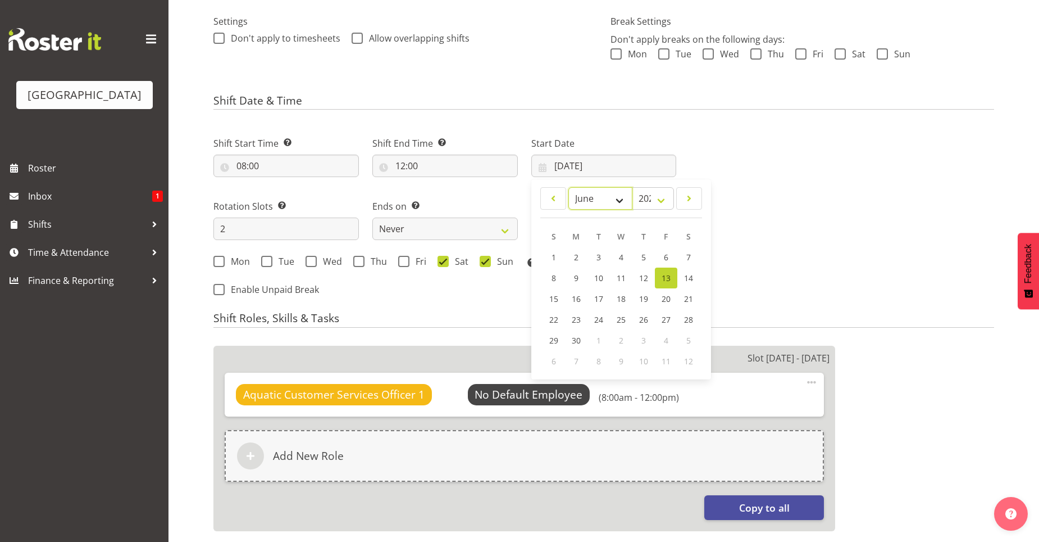
click at [621, 202] on select "January February March April May June July August September October November De…" at bounding box center [601, 198] width 65 height 22
select select "9"
click at [569, 187] on select "January February March April May June July August September October November De…" at bounding box center [601, 198] width 65 height 22
click at [681, 259] on link "4" at bounding box center [689, 258] width 22 height 22
type input "04/10/2025"
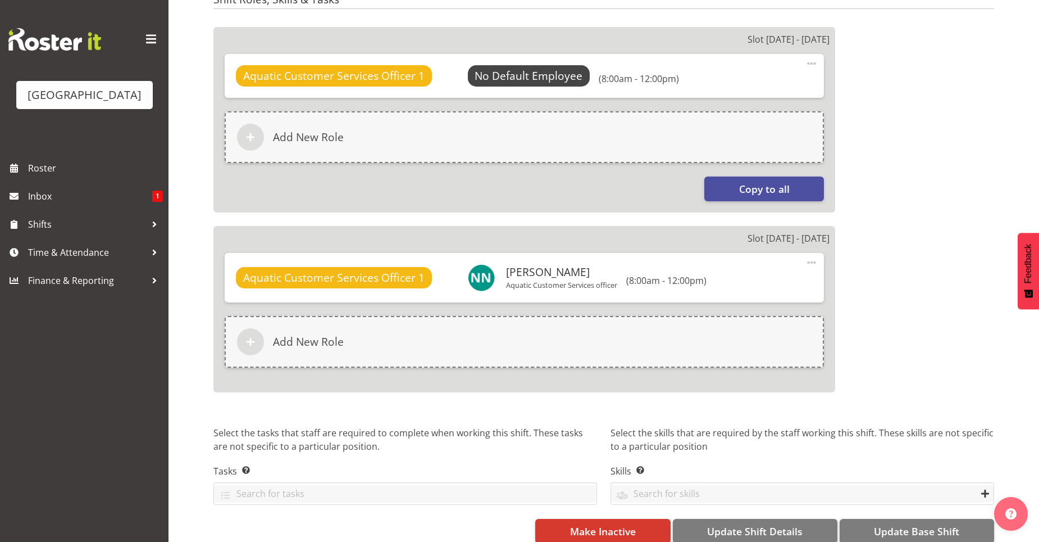
scroll to position [666, 0]
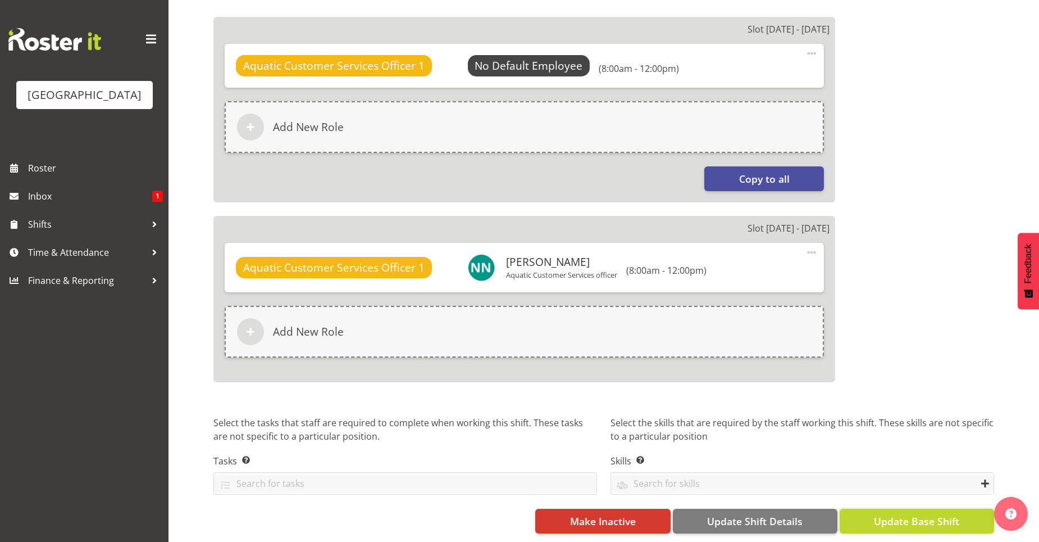
click at [885, 514] on span "Update Base Shift" at bounding box center [916, 521] width 85 height 15
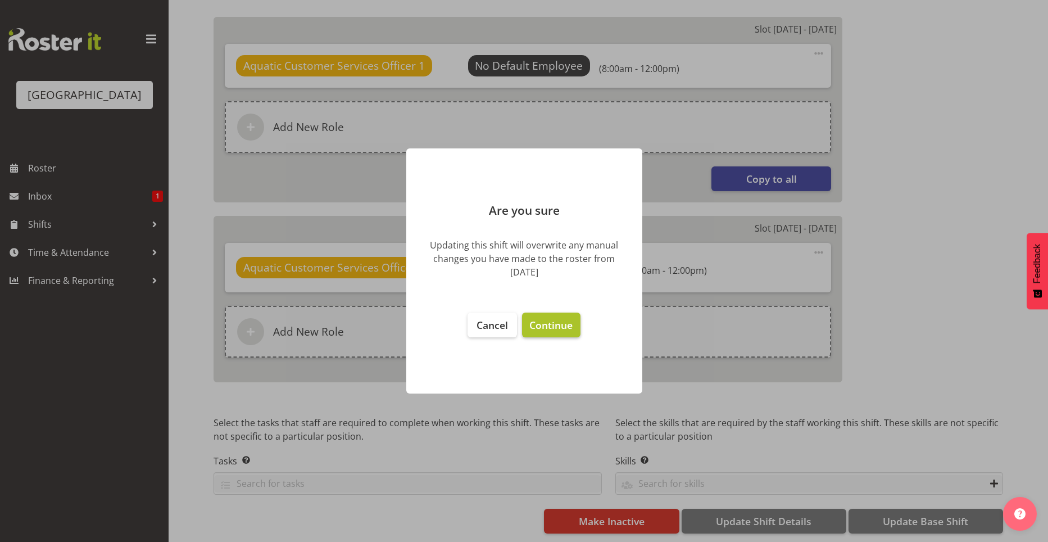
click at [564, 317] on button "Continue" at bounding box center [551, 324] width 58 height 25
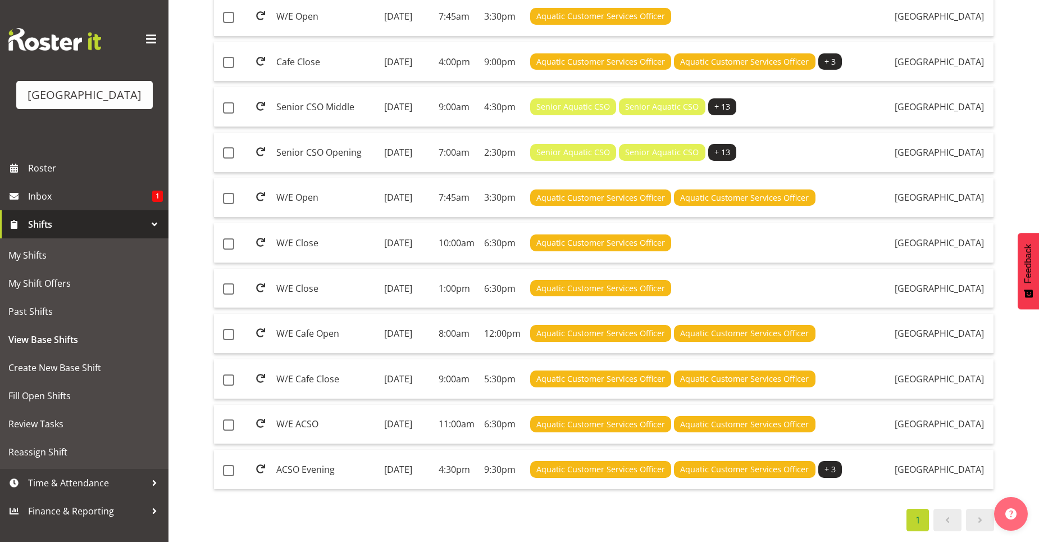
scroll to position [807, 0]
click at [325, 405] on td "W/E ACSO" at bounding box center [326, 425] width 108 height 40
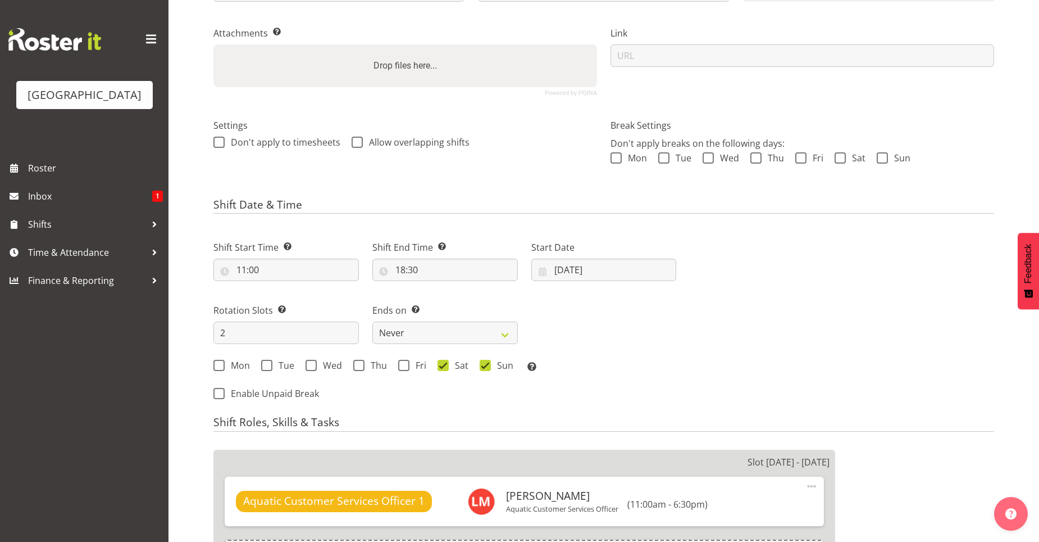
select select
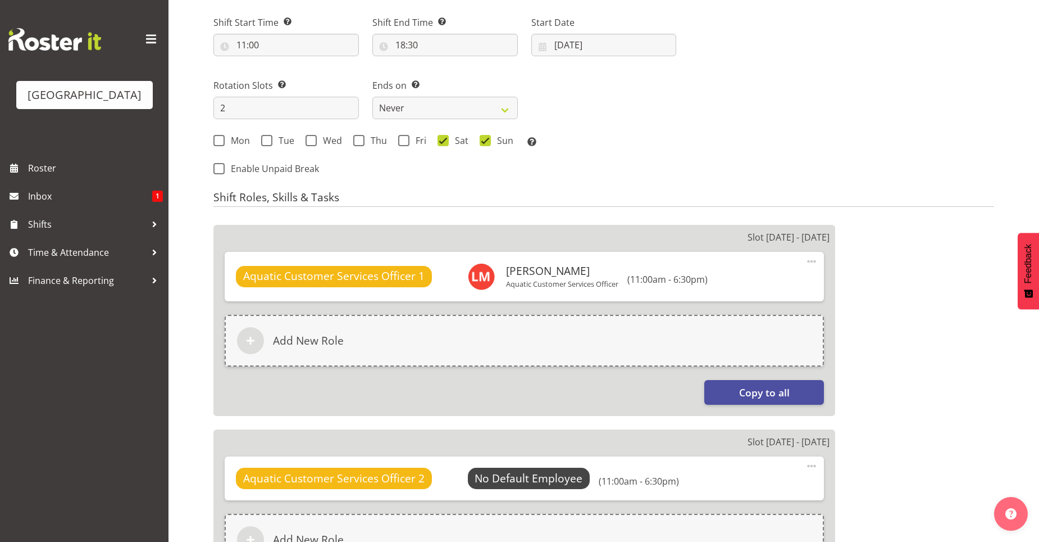
select select
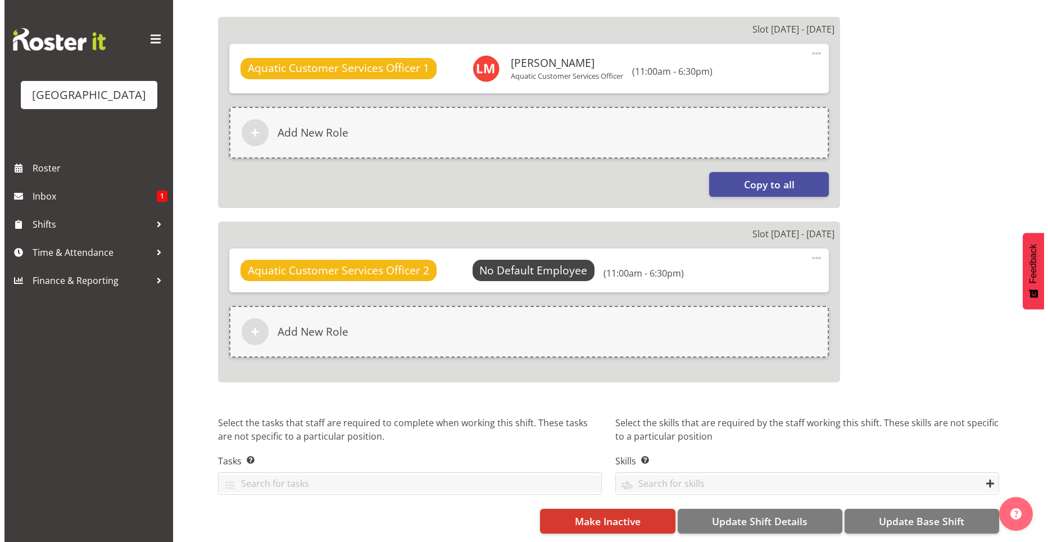
scroll to position [666, 0]
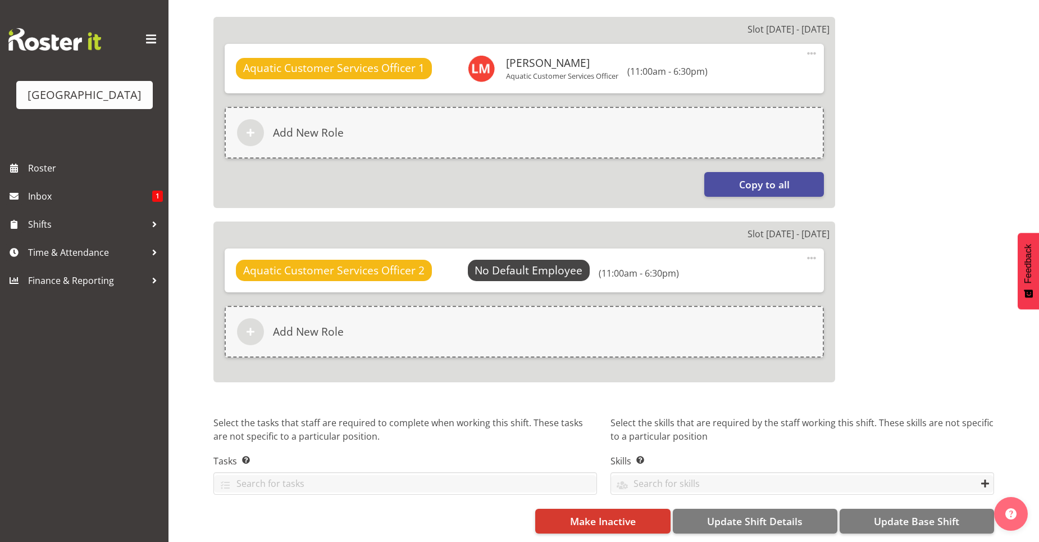
select select "116"
click at [502, 262] on span "Select Employee" at bounding box center [529, 270] width 84 height 16
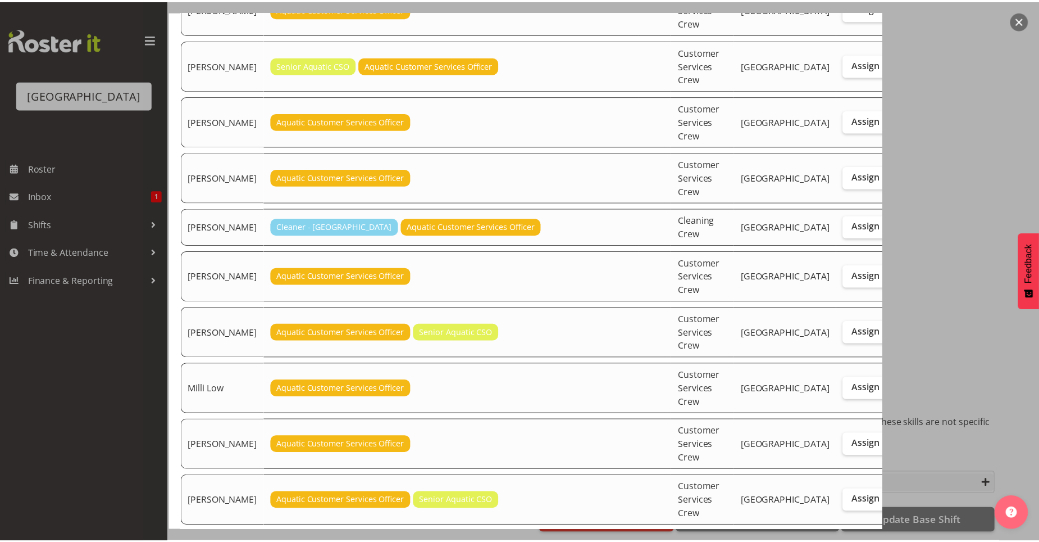
scroll to position [613, 0]
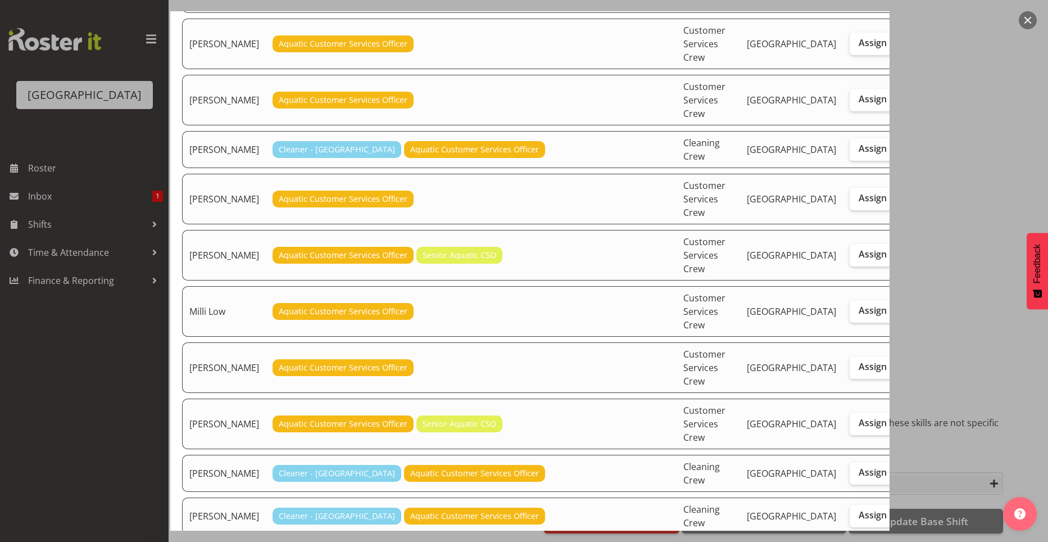
drag, startPoint x: 811, startPoint y: 355, endPoint x: 812, endPoint y: 366, distance: 11.3
checkbox input "true"
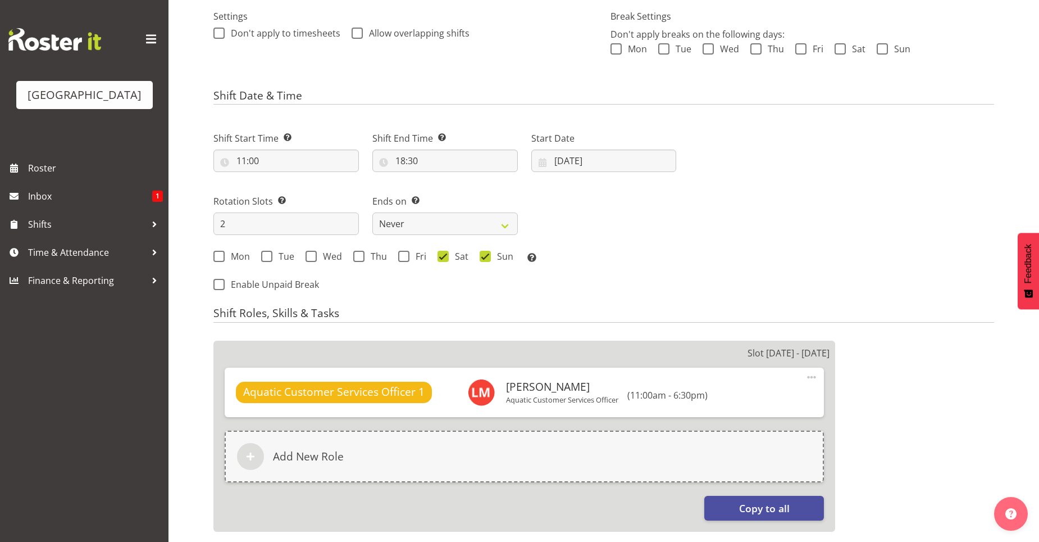
scroll to position [221, 0]
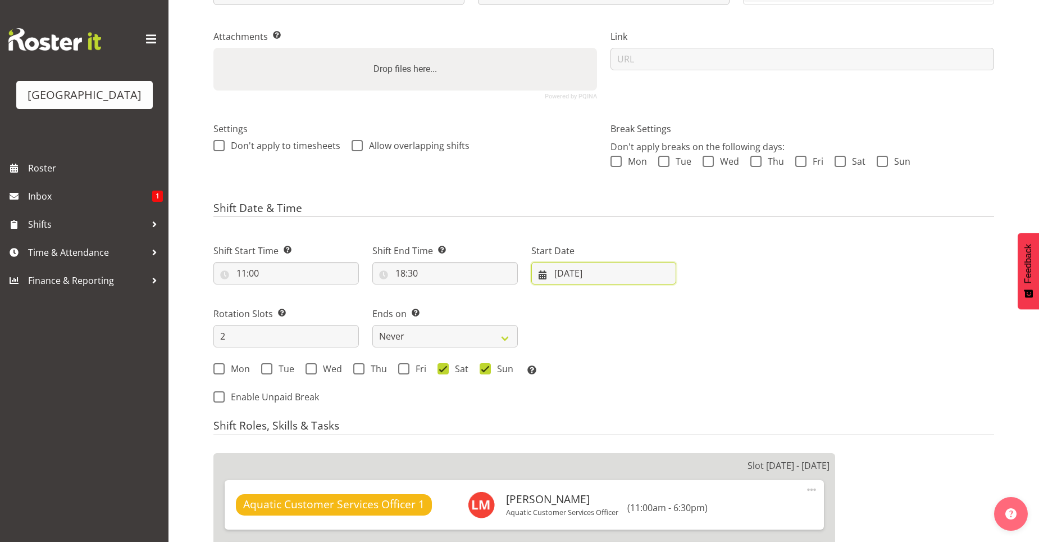
click at [564, 275] on input "[DATE]" at bounding box center [605, 273] width 146 height 22
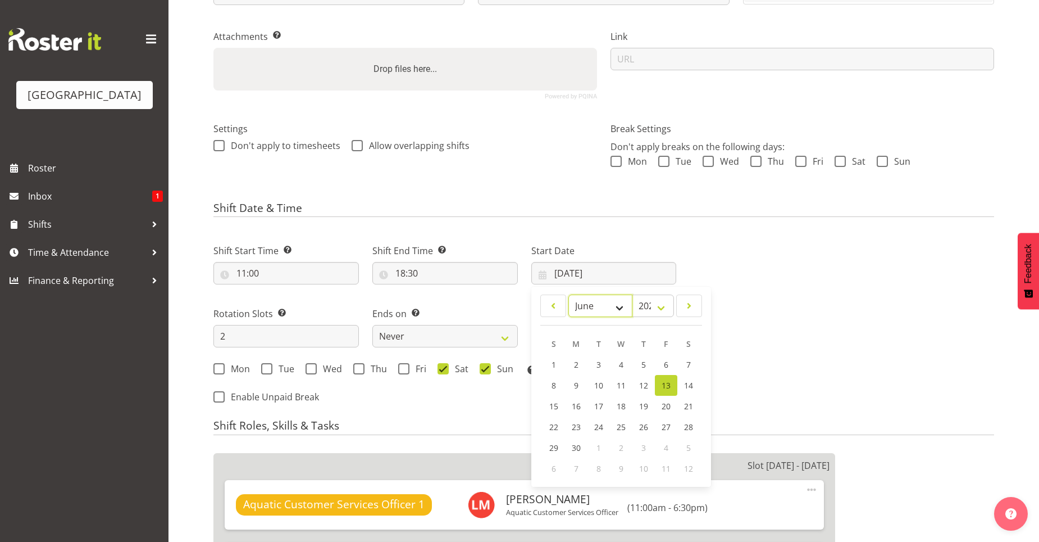
click at [615, 311] on select "January February March April May June July August September October November De…" at bounding box center [601, 305] width 65 height 22
select select "9"
click at [569, 294] on select "January February March April May June July August September October November De…" at bounding box center [601, 305] width 65 height 22
click at [684, 367] on link "4" at bounding box center [689, 365] width 22 height 22
type input "[DATE]"
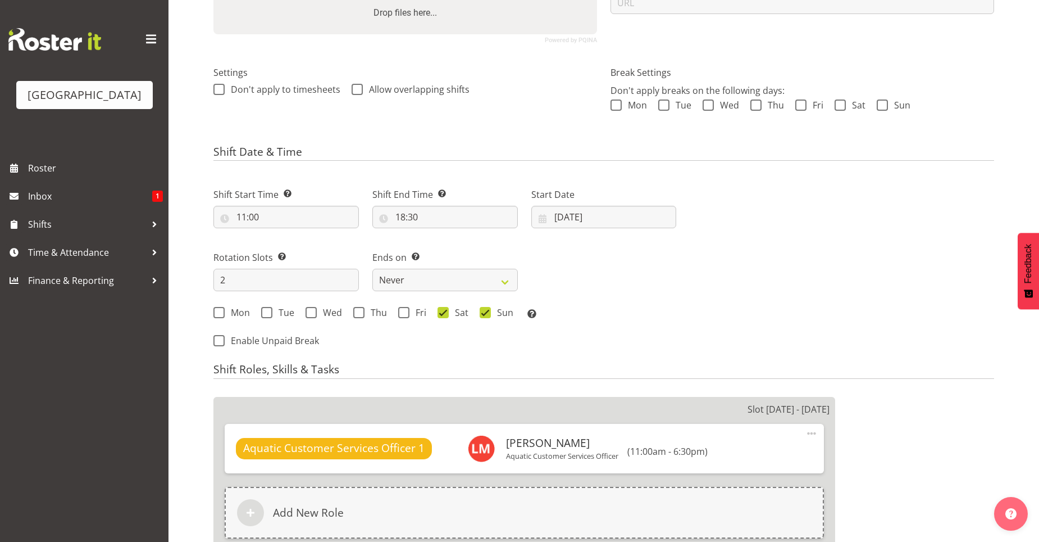
scroll to position [109, 0]
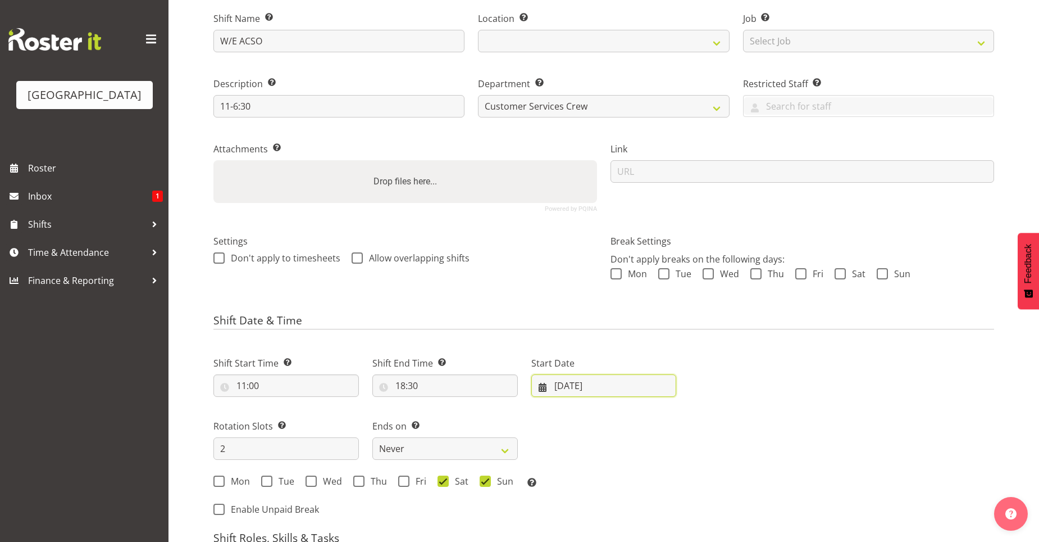
click at [621, 388] on input "[DATE]" at bounding box center [605, 385] width 146 height 22
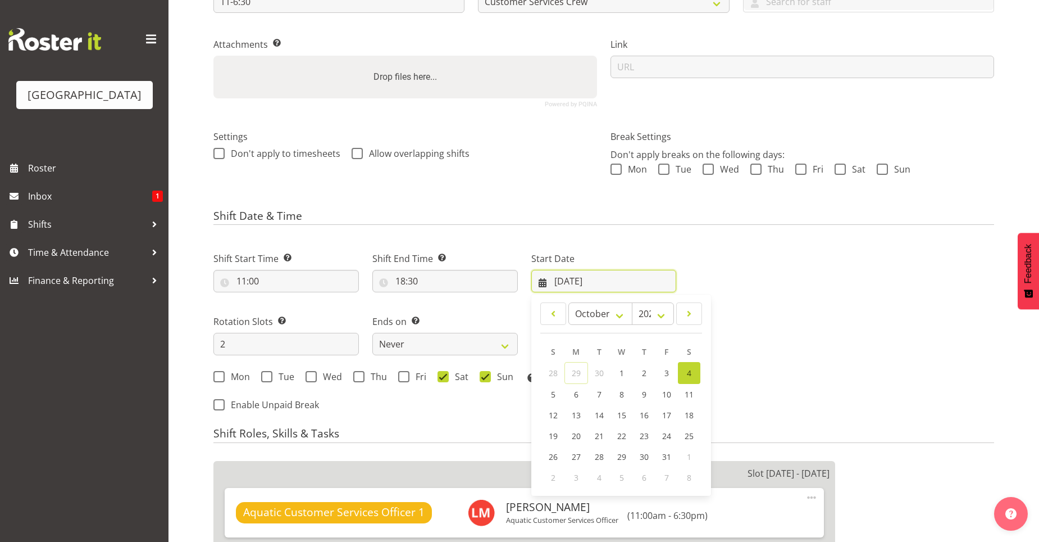
scroll to position [221, 0]
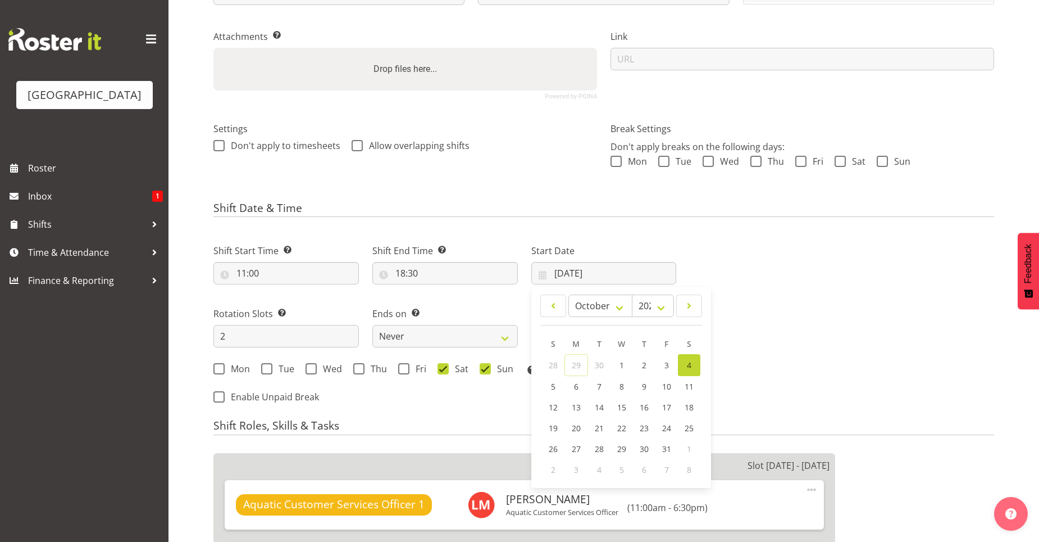
click at [773, 403] on div "Next Shifts" at bounding box center [842, 320] width 318 height 184
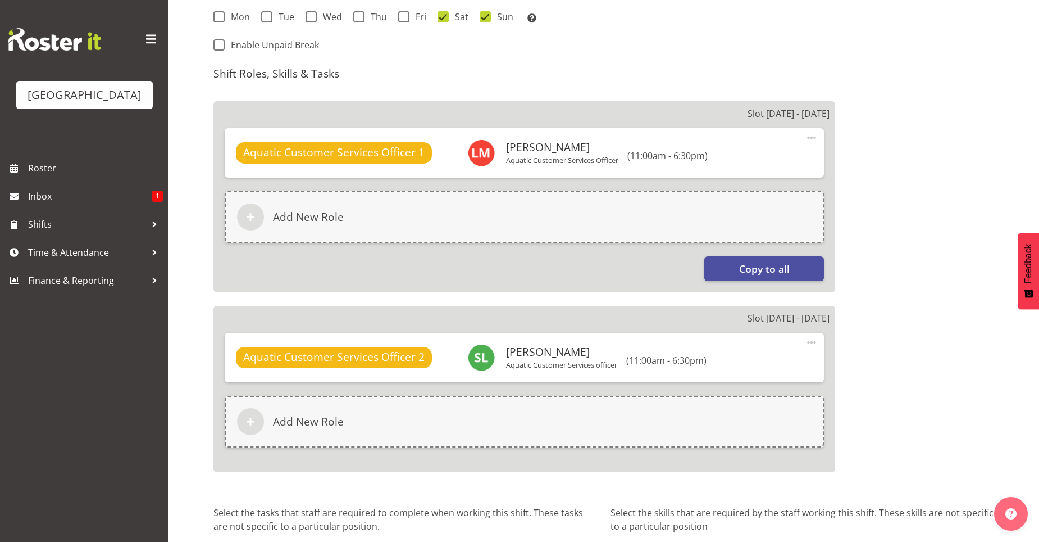
scroll to position [671, 0]
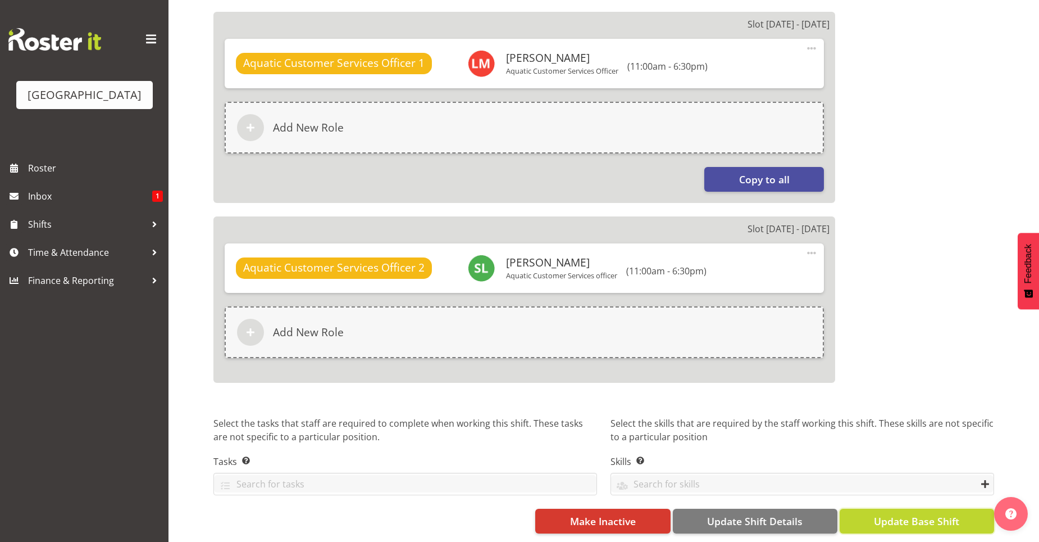
click at [916, 514] on span "Update Base Shift" at bounding box center [916, 521] width 85 height 15
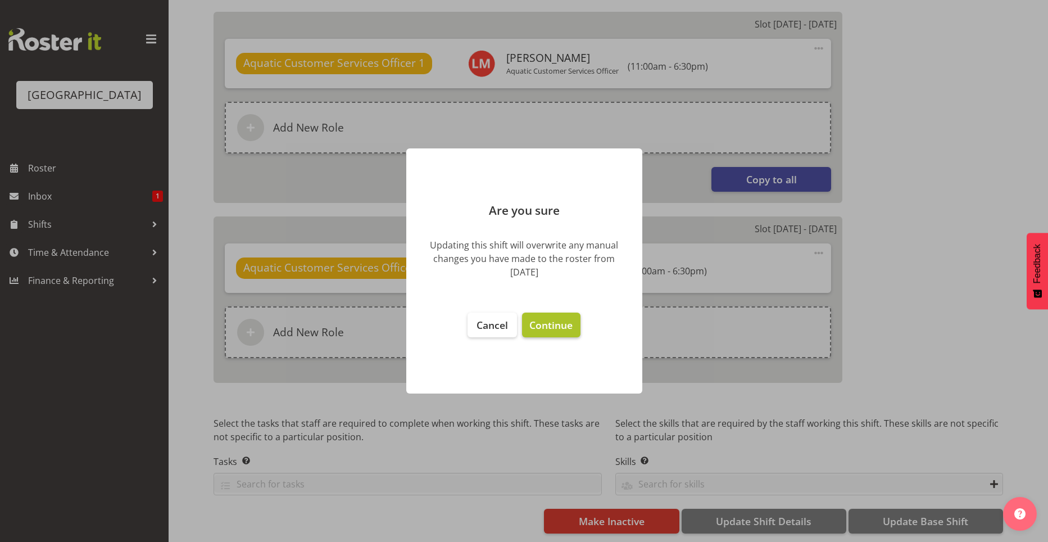
click at [558, 328] on span "Continue" at bounding box center [550, 324] width 43 height 13
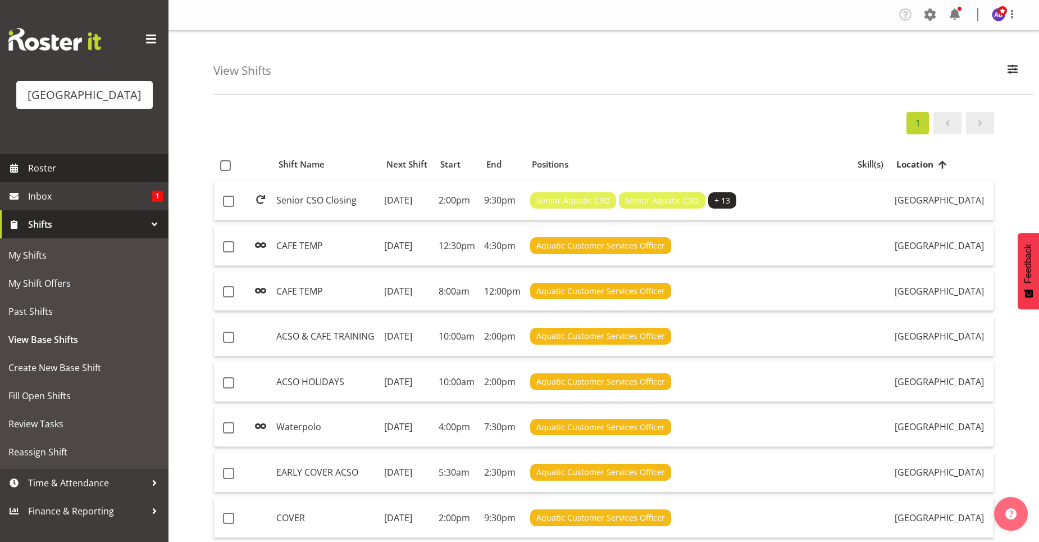
click at [90, 161] on span "Roster" at bounding box center [95, 168] width 135 height 17
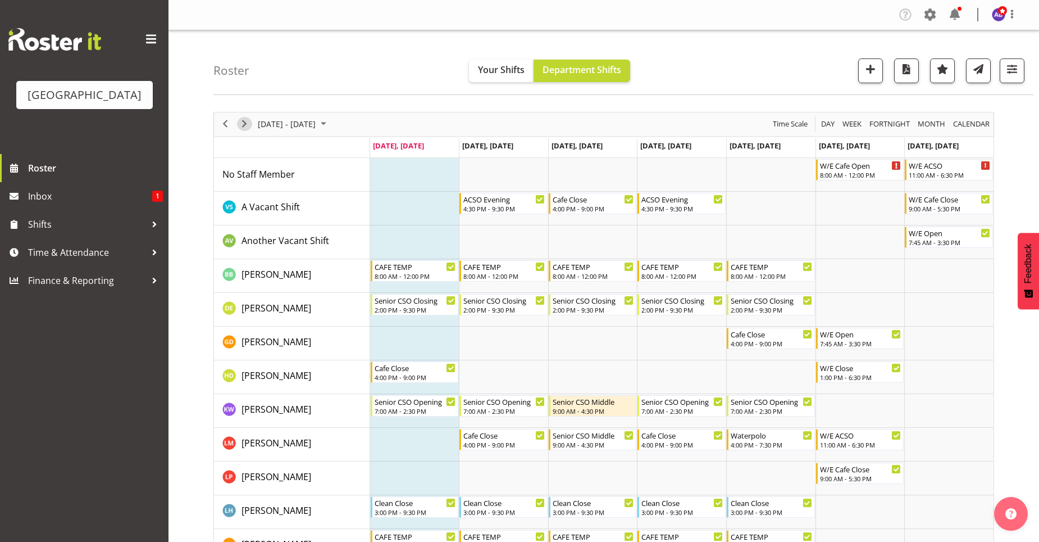
click at [244, 125] on span "Next" at bounding box center [244, 124] width 13 height 14
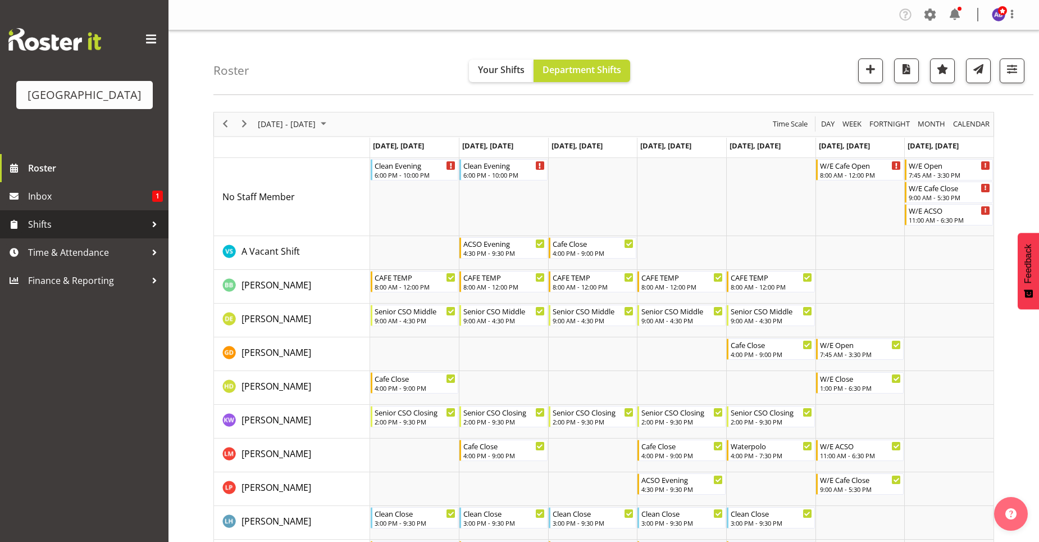
click at [119, 224] on span "Shifts" at bounding box center [87, 224] width 118 height 17
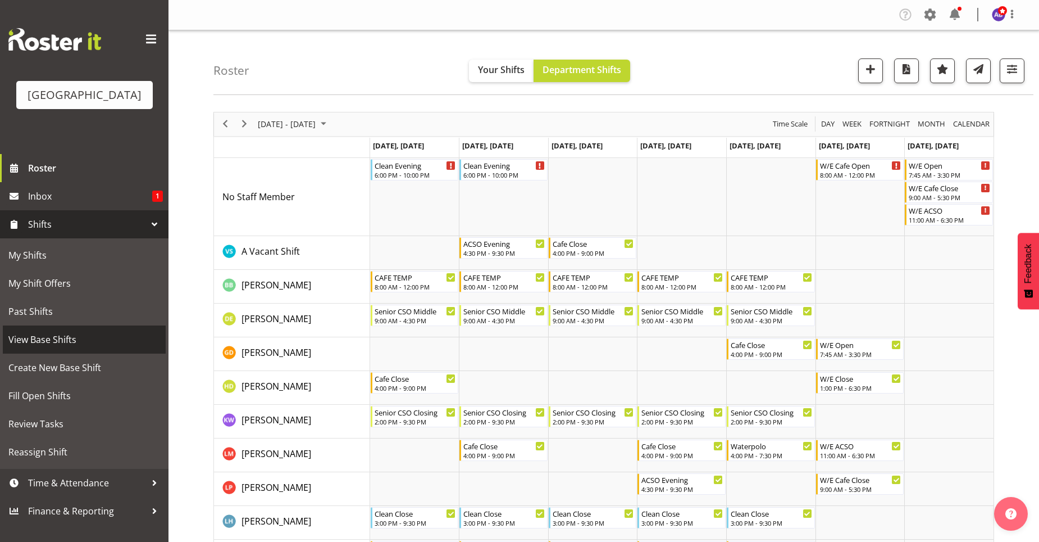
click at [77, 335] on span "View Base Shifts" at bounding box center [84, 339] width 152 height 17
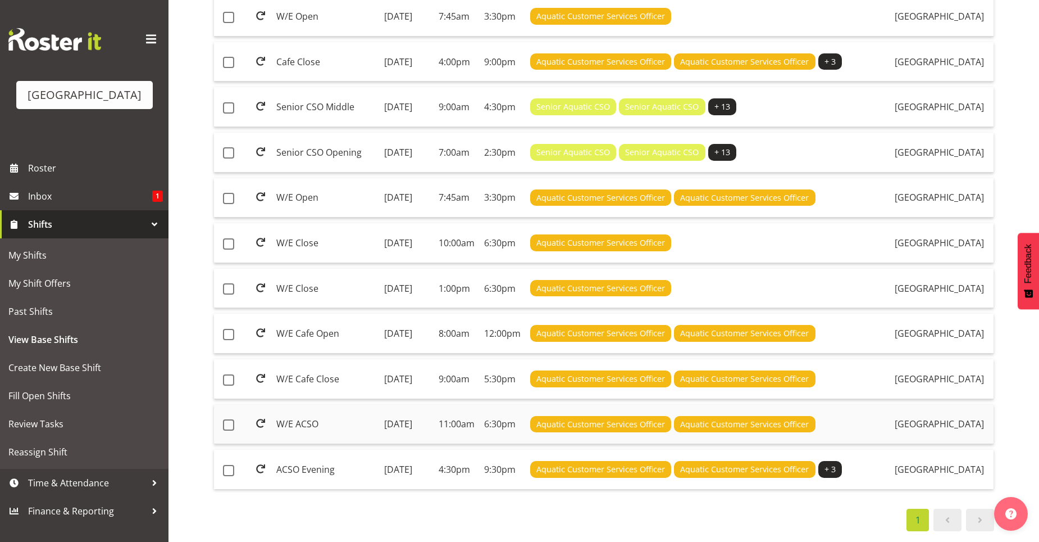
scroll to position [807, 0]
click at [316, 460] on td "ACSO Evening" at bounding box center [326, 469] width 108 height 39
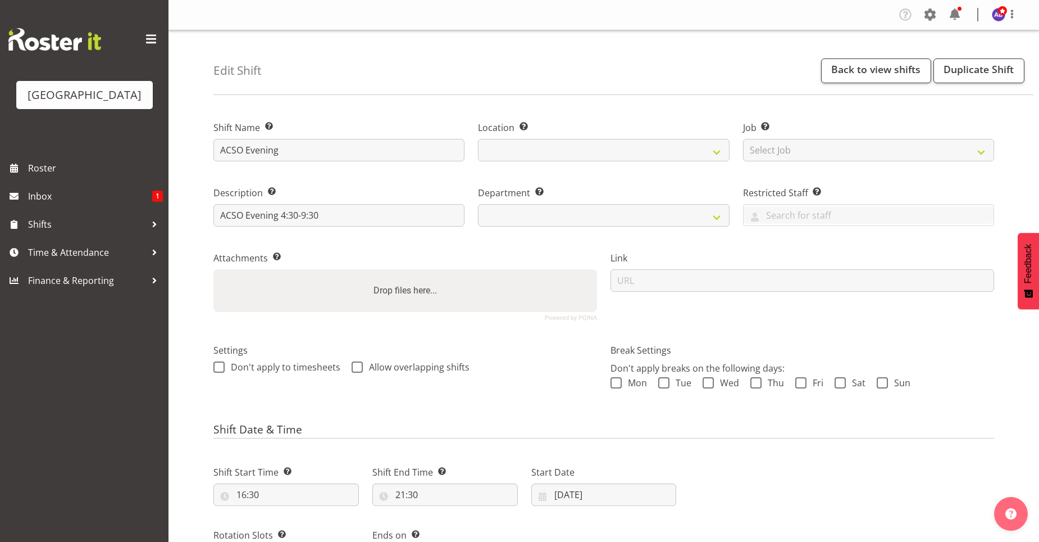
select select
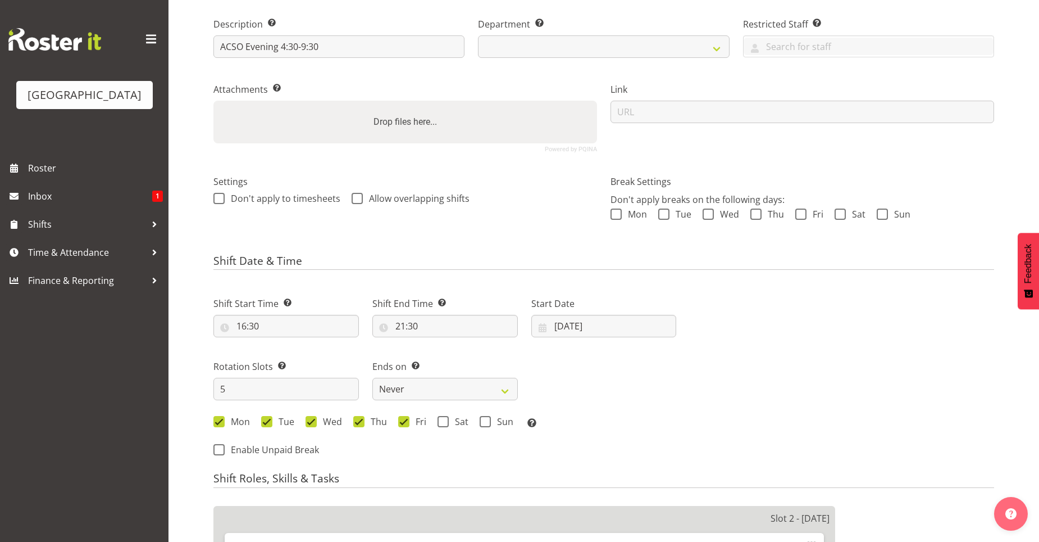
scroll to position [450, 0]
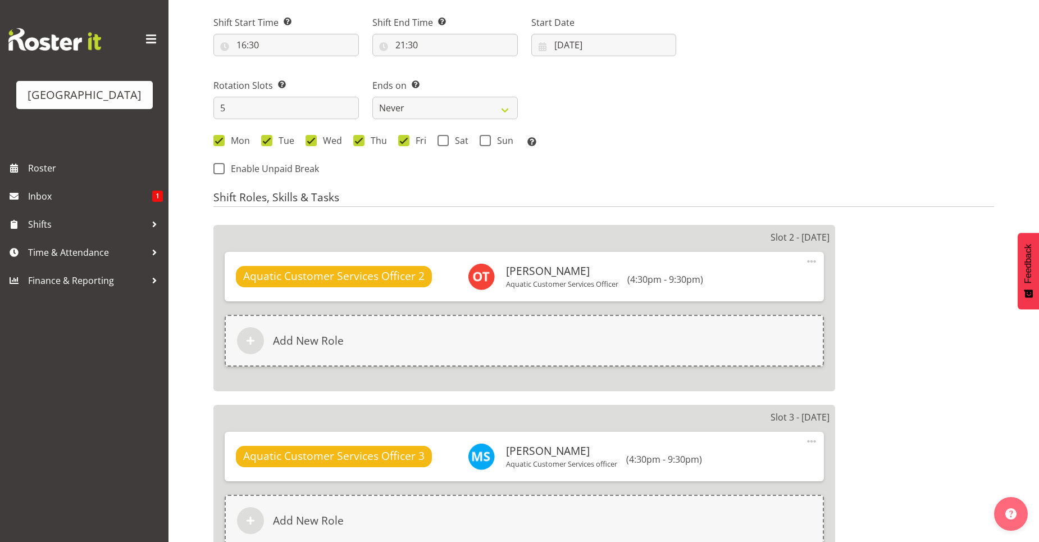
select select
select select "116"
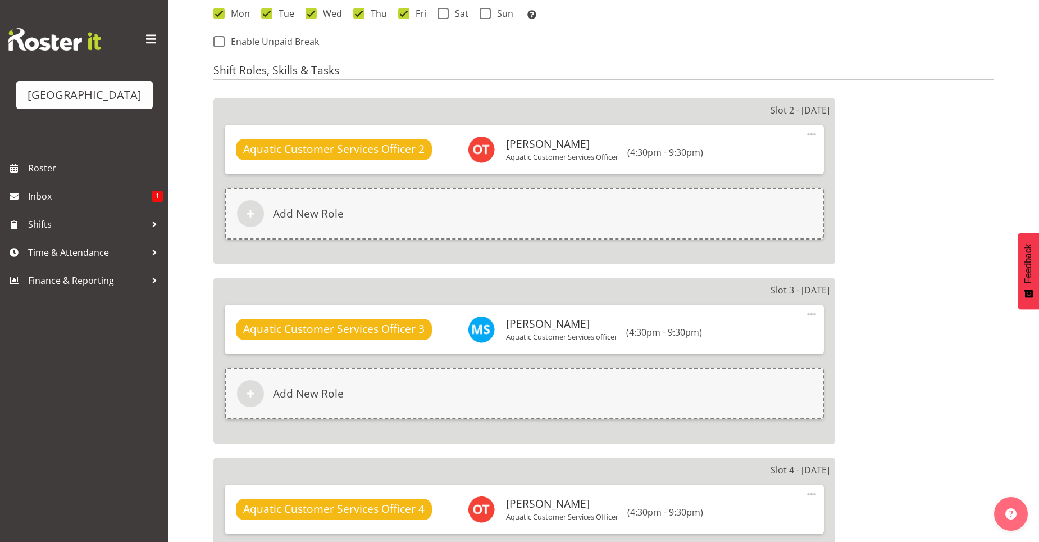
scroll to position [562, 0]
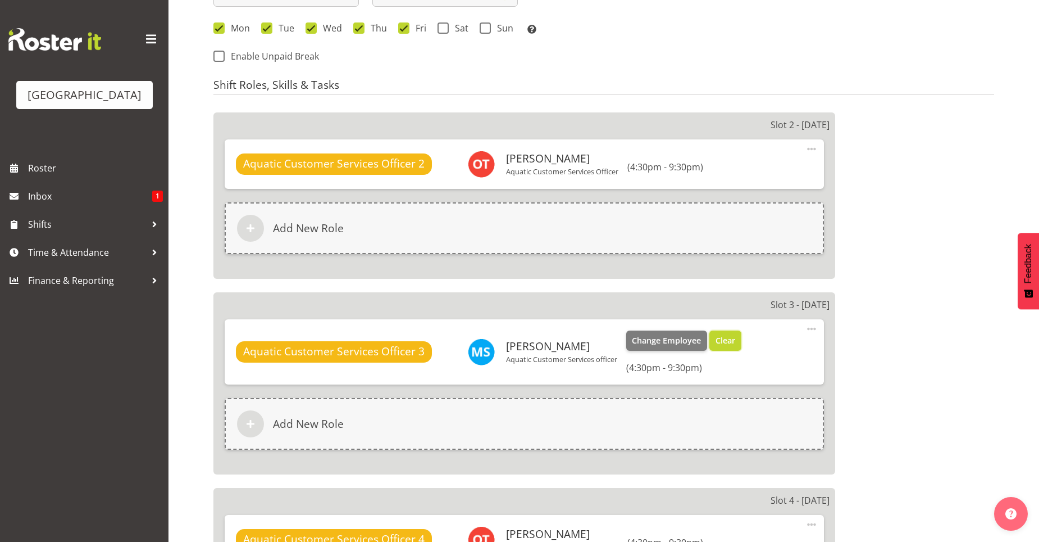
click at [728, 343] on span "Clear" at bounding box center [726, 340] width 20 height 12
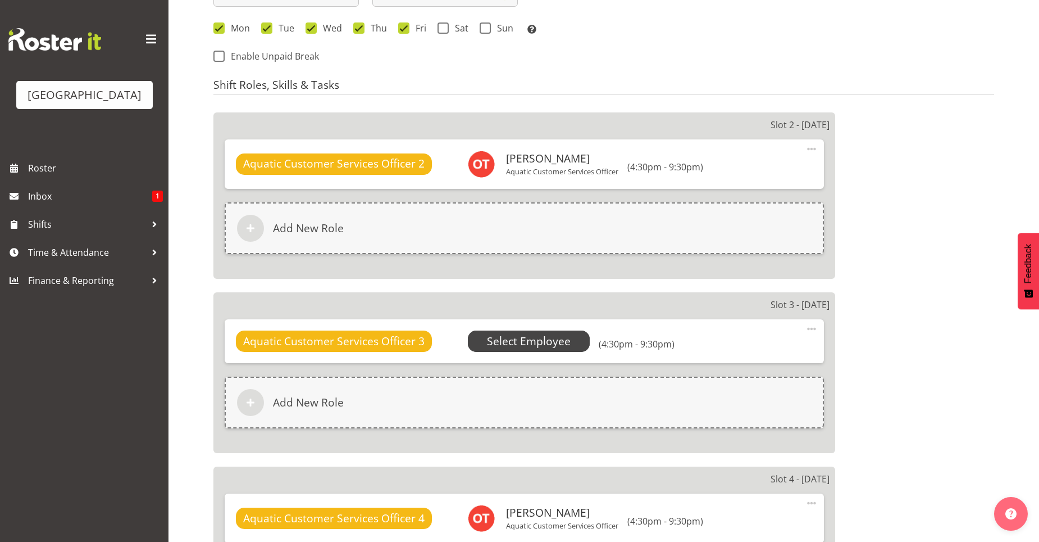
click at [556, 347] on span "Select Employee" at bounding box center [529, 341] width 84 height 16
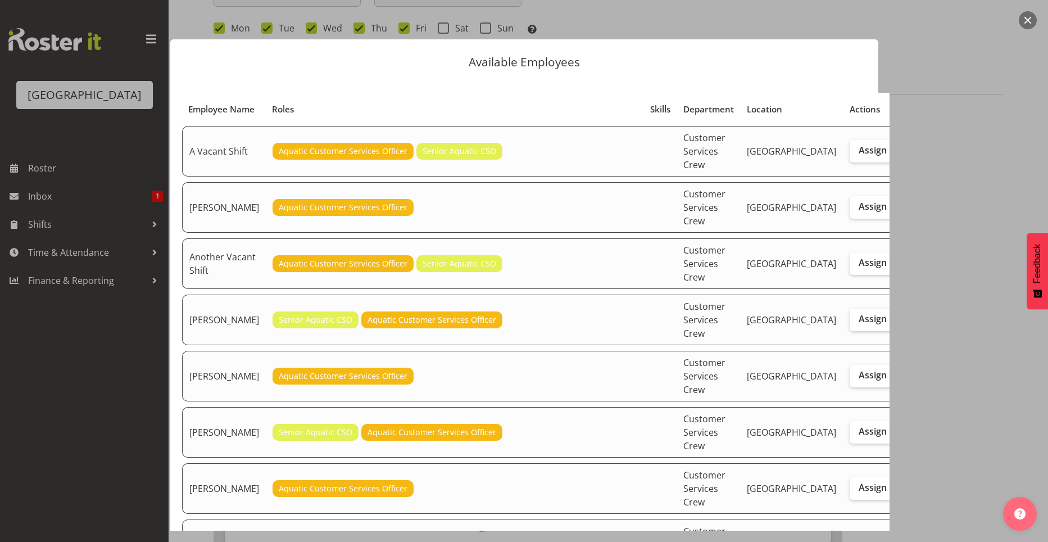
click at [900, 386] on div at bounding box center [524, 271] width 1048 height 542
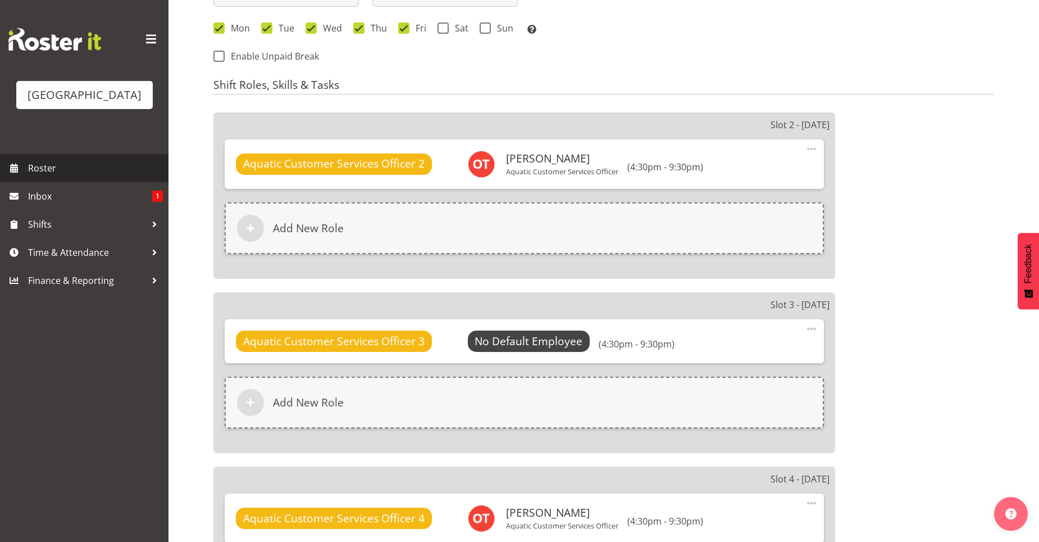
click at [93, 160] on span "Roster" at bounding box center [95, 168] width 135 height 17
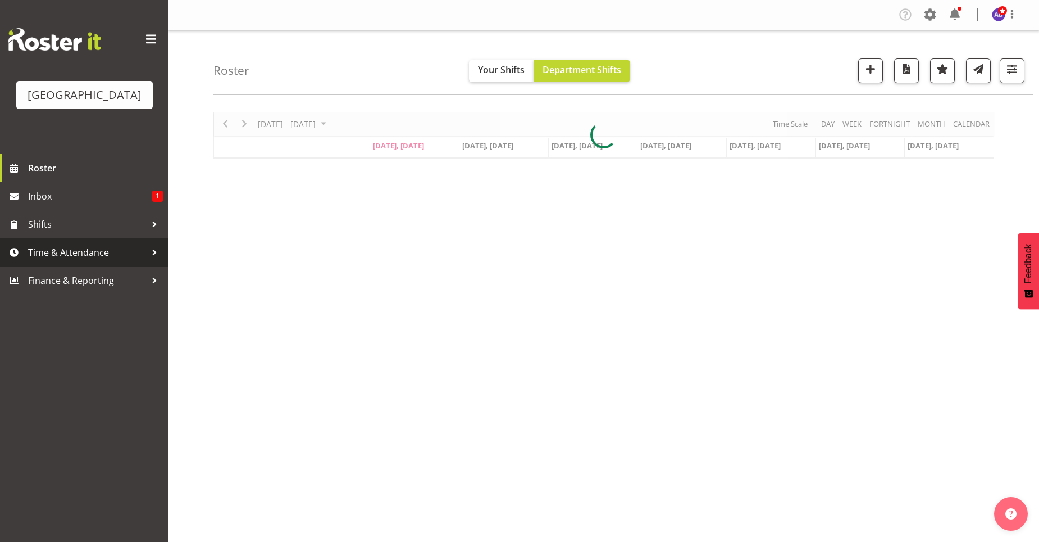
click at [114, 251] on span "Time & Attendance" at bounding box center [87, 252] width 118 height 17
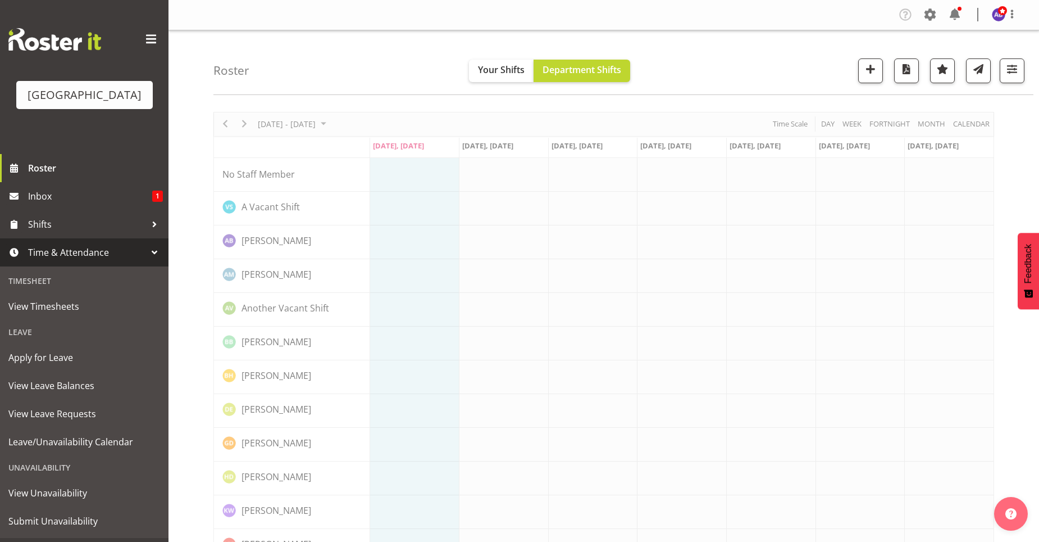
click at [33, 336] on div "Leave" at bounding box center [84, 331] width 163 height 23
click at [25, 329] on div "Leave" at bounding box center [84, 331] width 163 height 23
click at [32, 357] on span "Apply for Leave" at bounding box center [84, 357] width 152 height 17
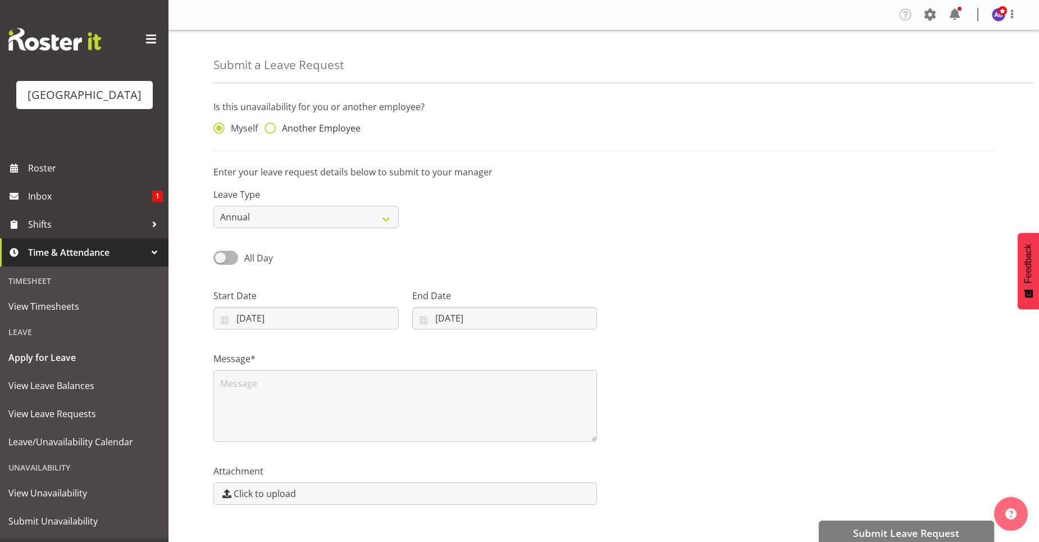
click at [276, 131] on span "Another Employee" at bounding box center [318, 127] width 85 height 11
click at [272, 131] on input "Another Employee" at bounding box center [268, 128] width 7 height 7
radio input "true"
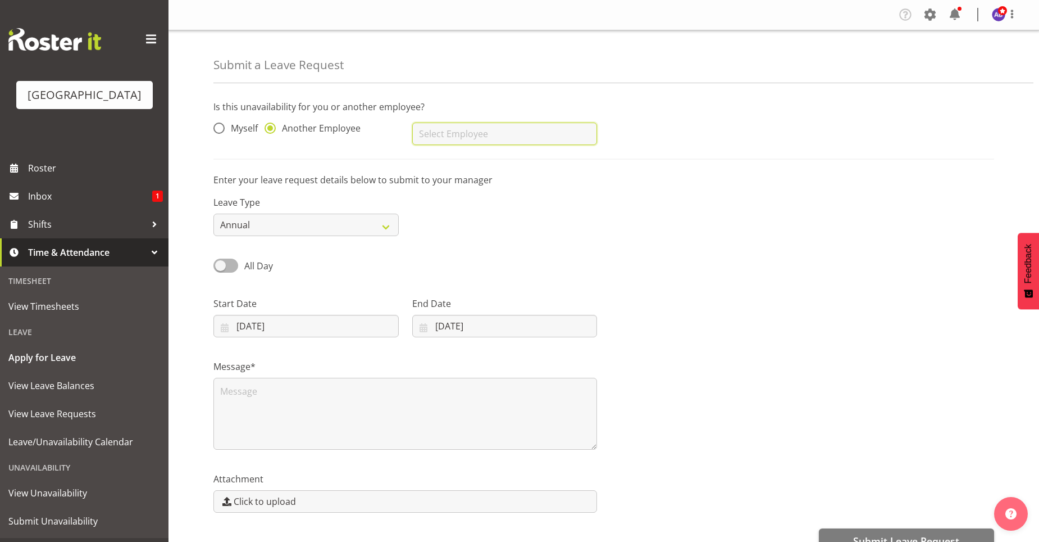
click at [431, 144] on input "text" at bounding box center [504, 133] width 185 height 22
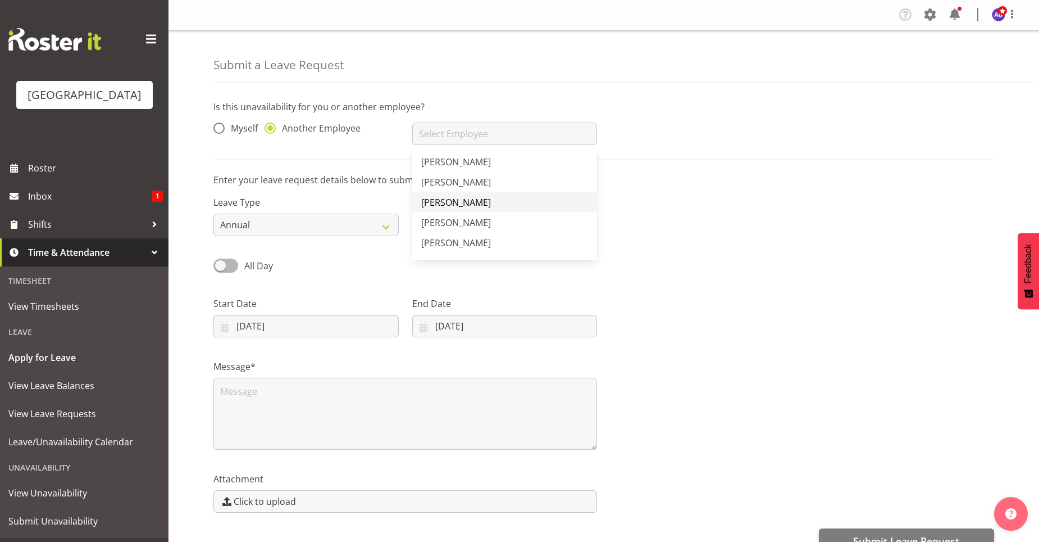
click at [450, 194] on link "Maddison Schultz" at bounding box center [504, 202] width 185 height 20
type input "Maddison Schultz"
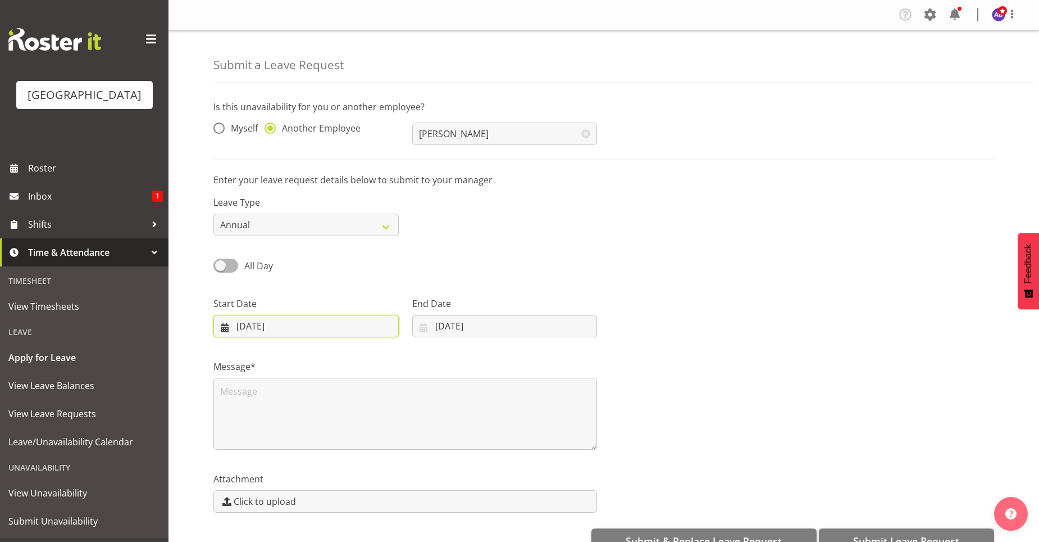
click at [248, 330] on input "29/09/2025" at bounding box center [306, 326] width 185 height 22
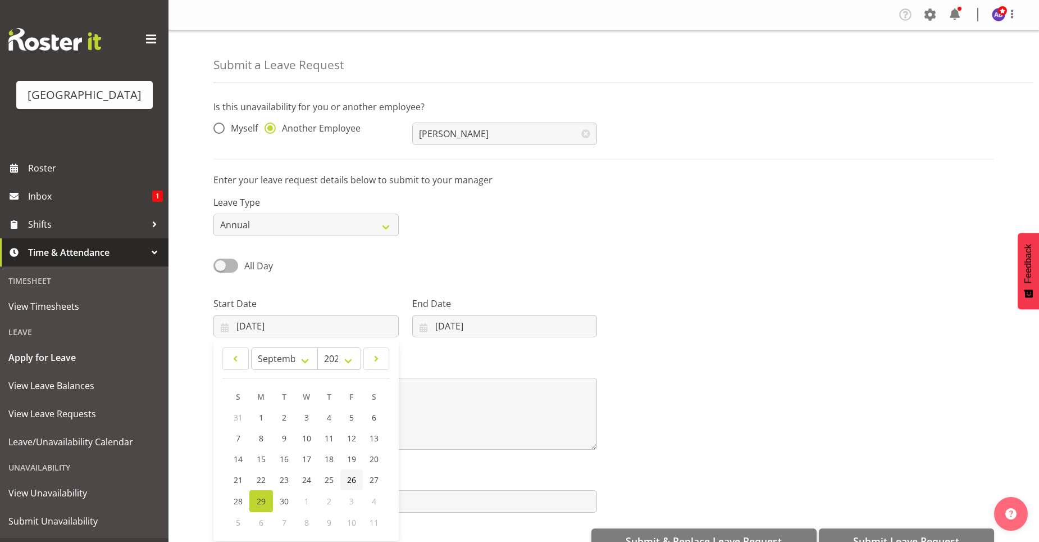
click at [351, 480] on span "26" at bounding box center [351, 479] width 9 height 11
type input "26/09/2025"
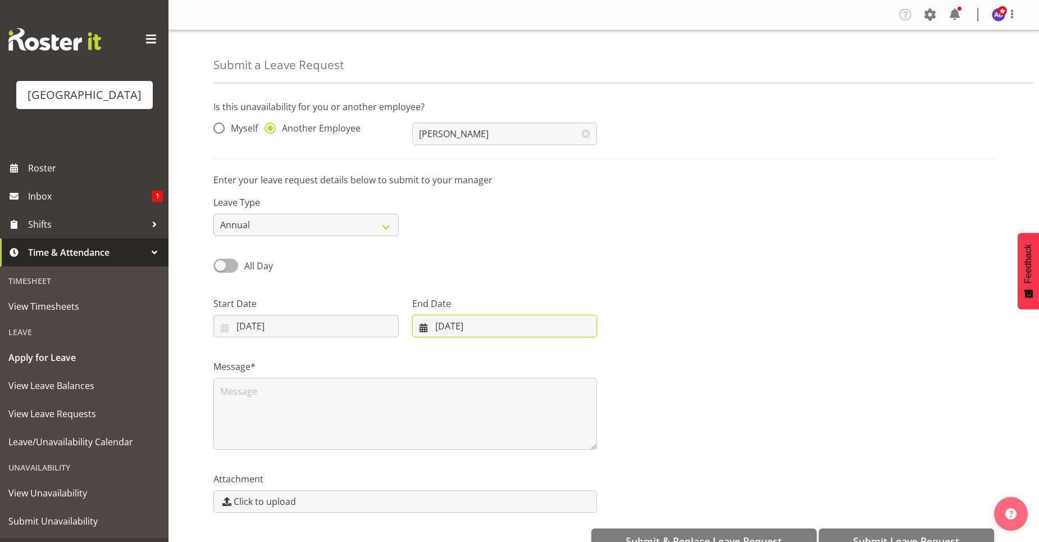
click at [448, 327] on input "29/09/2025" at bounding box center [504, 326] width 185 height 22
click at [483, 358] on select "January February March April May June July August September October November De…" at bounding box center [461, 358] width 77 height 22
select select "10"
click at [450, 347] on select "January February March April May June July August September October November De…" at bounding box center [461, 358] width 77 height 22
click at [551, 460] on span "14" at bounding box center [549, 458] width 9 height 11
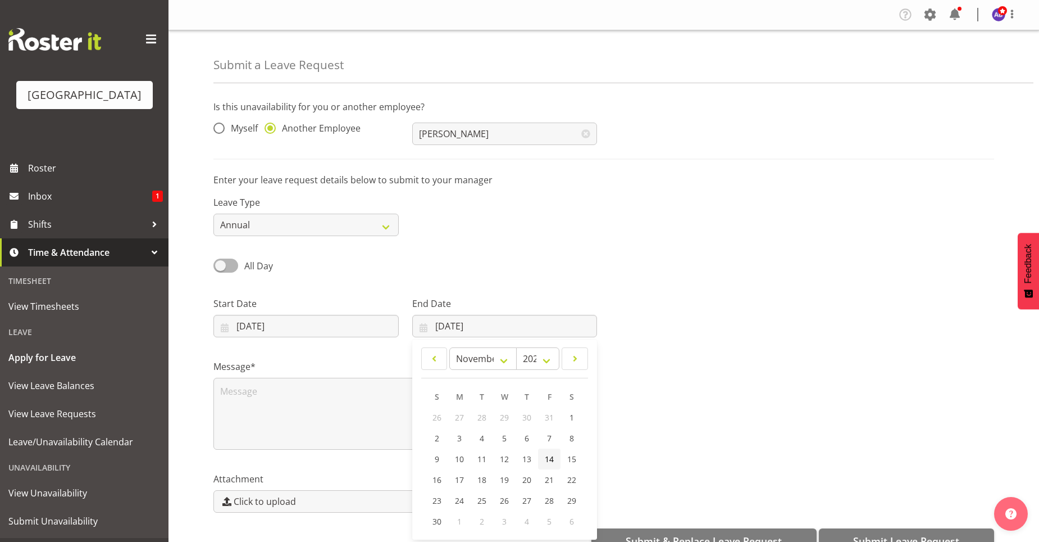
type input "14/11/2025"
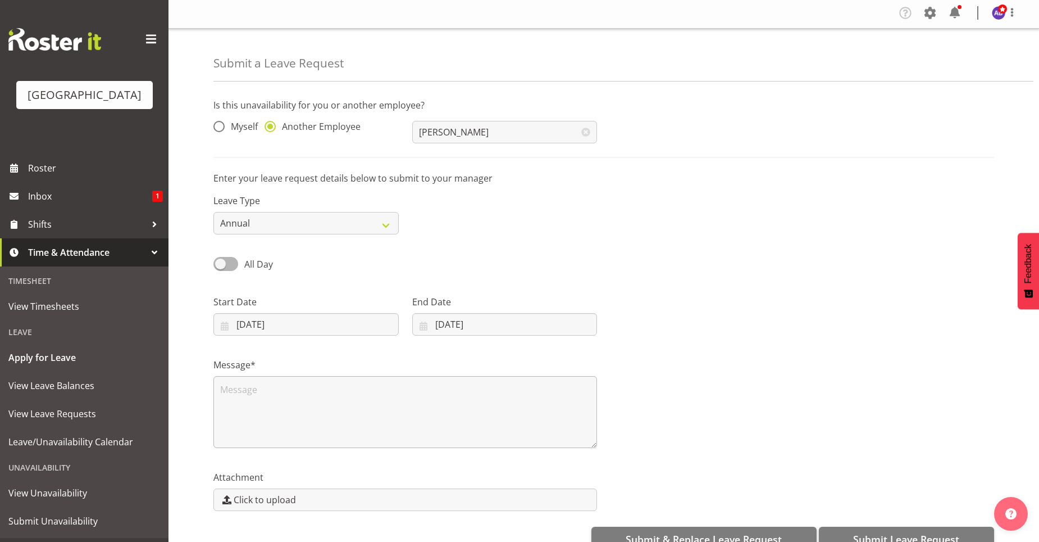
scroll to position [28, 0]
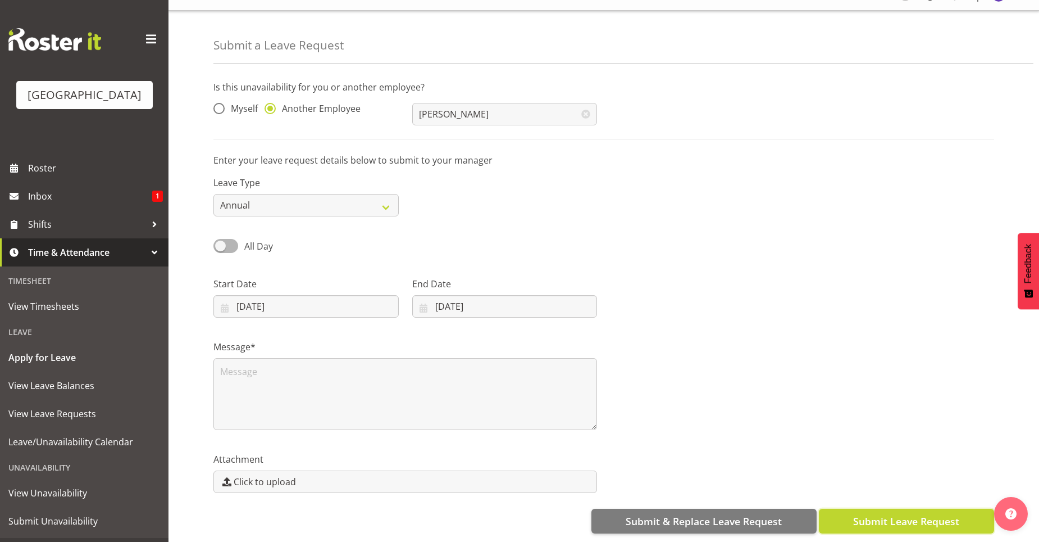
click at [869, 514] on span "Submit Leave Request" at bounding box center [906, 521] width 106 height 15
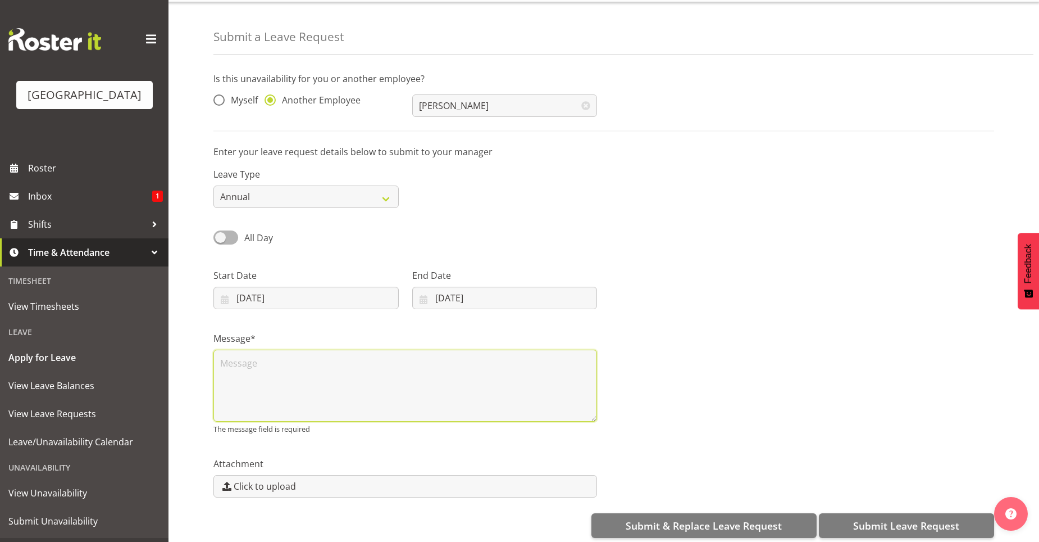
click at [410, 367] on textarea at bounding box center [406, 385] width 384 height 72
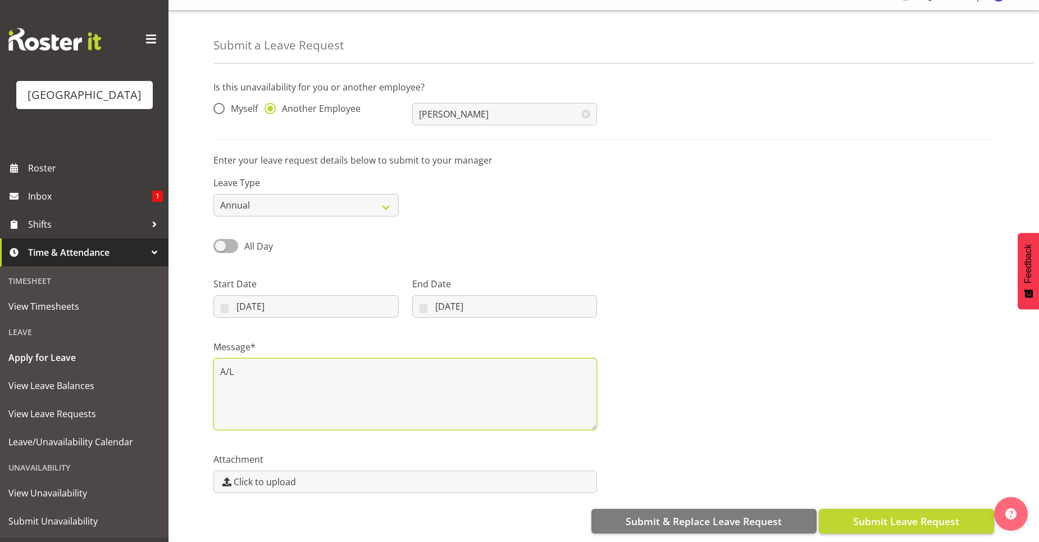
type textarea "A/L"
click at [849, 511] on button "Submit Leave Request" at bounding box center [906, 521] width 175 height 25
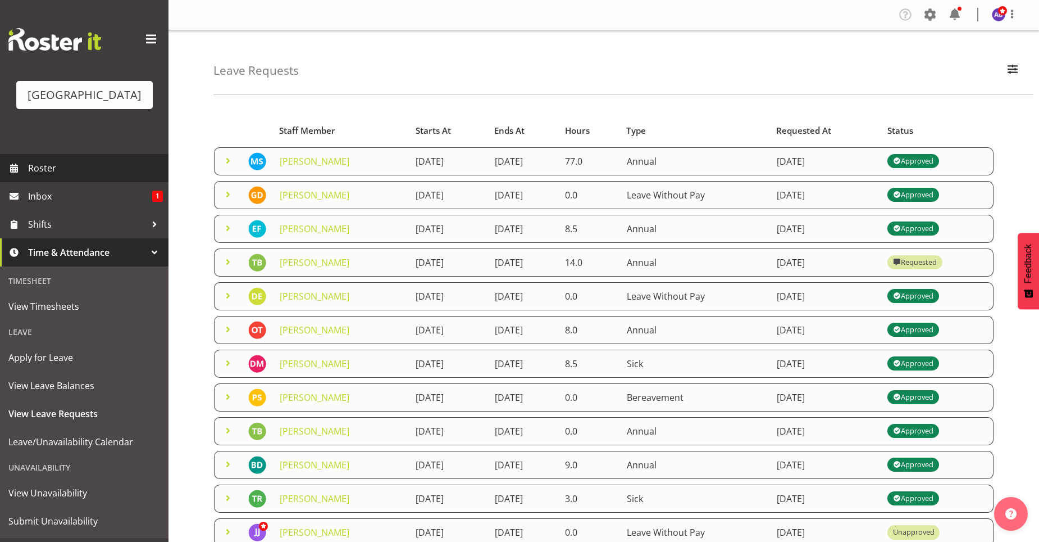
click at [50, 170] on span "Roster" at bounding box center [95, 168] width 135 height 17
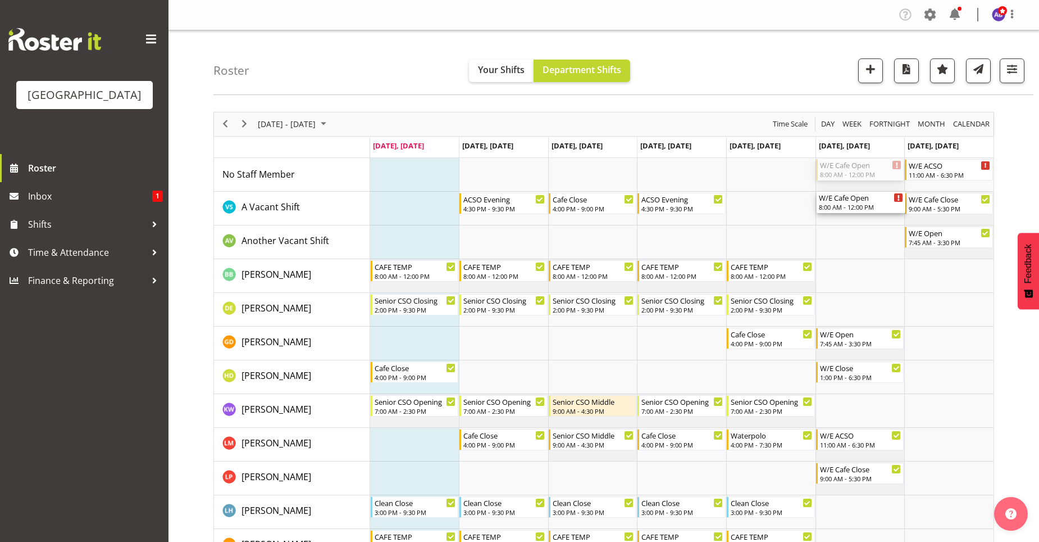
drag, startPoint x: 855, startPoint y: 170, endPoint x: 854, endPoint y: 199, distance: 29.2
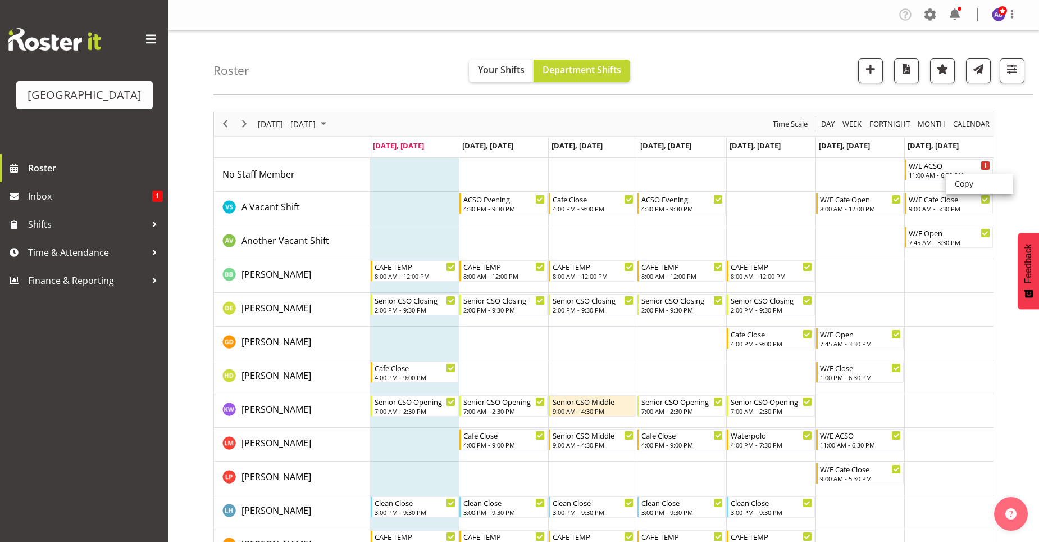
click at [93, 220] on span "Shifts" at bounding box center [87, 224] width 118 height 17
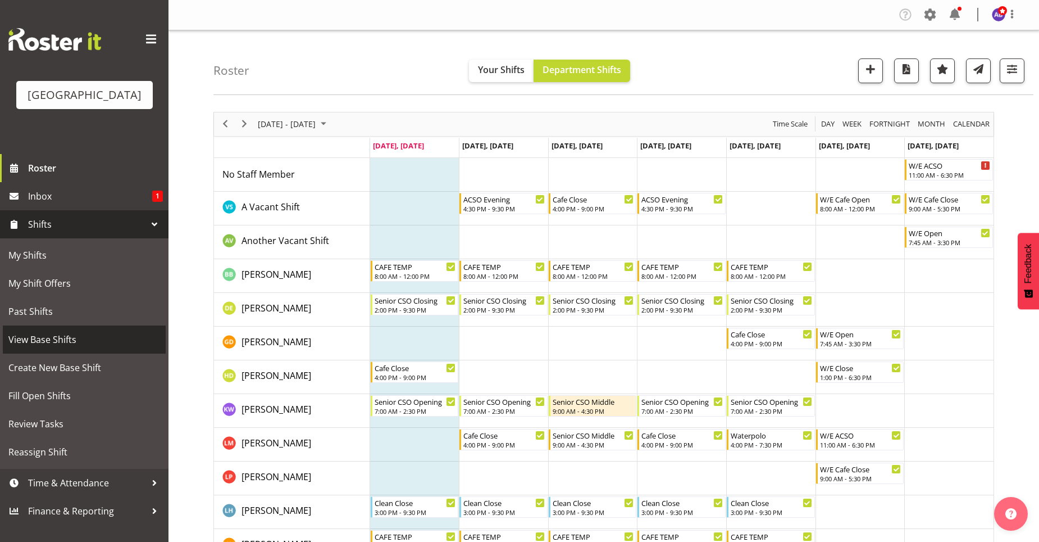
click at [55, 347] on span "View Base Shifts" at bounding box center [84, 339] width 152 height 17
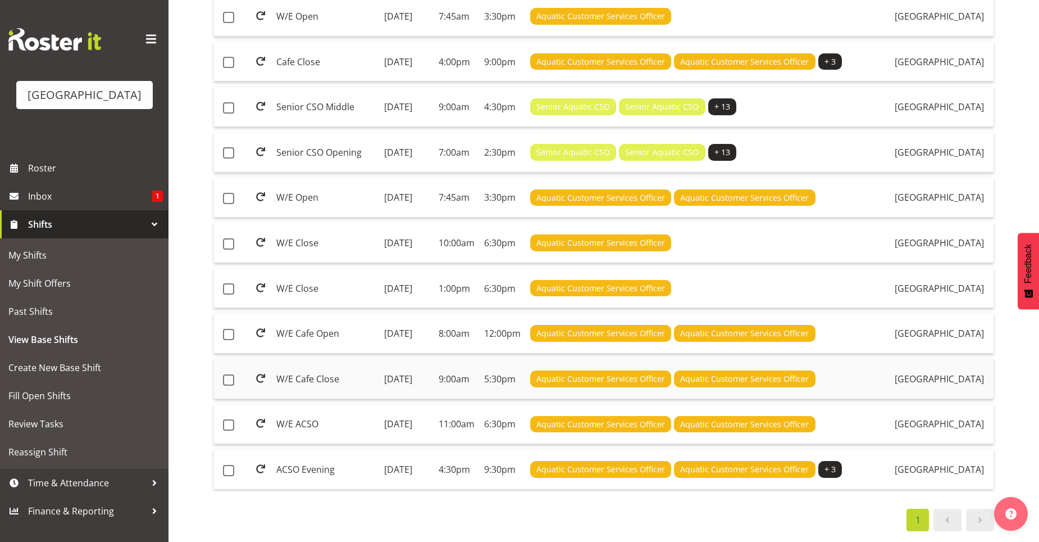
scroll to position [807, 0]
click at [351, 405] on td "W/E ACSO" at bounding box center [326, 425] width 108 height 40
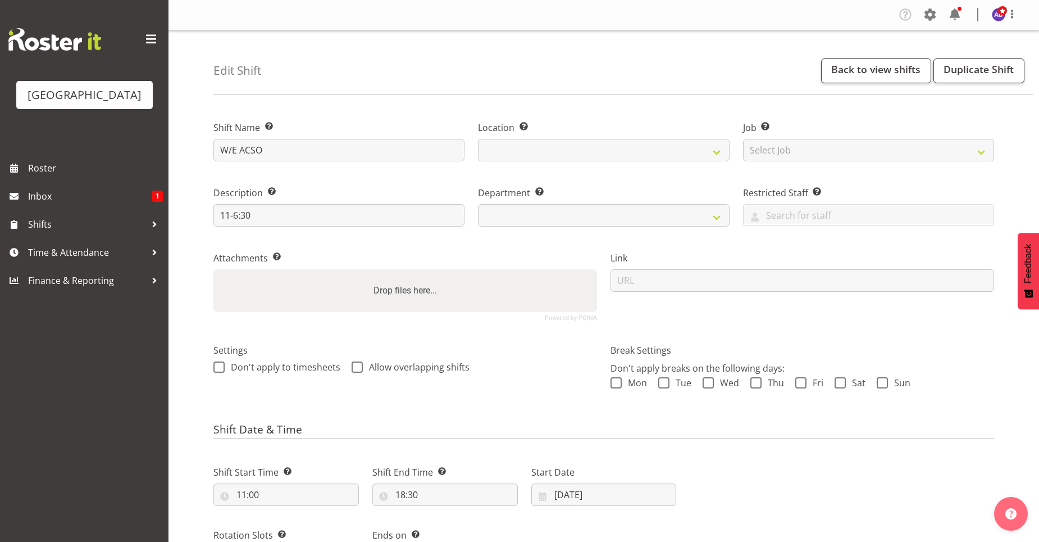
select select
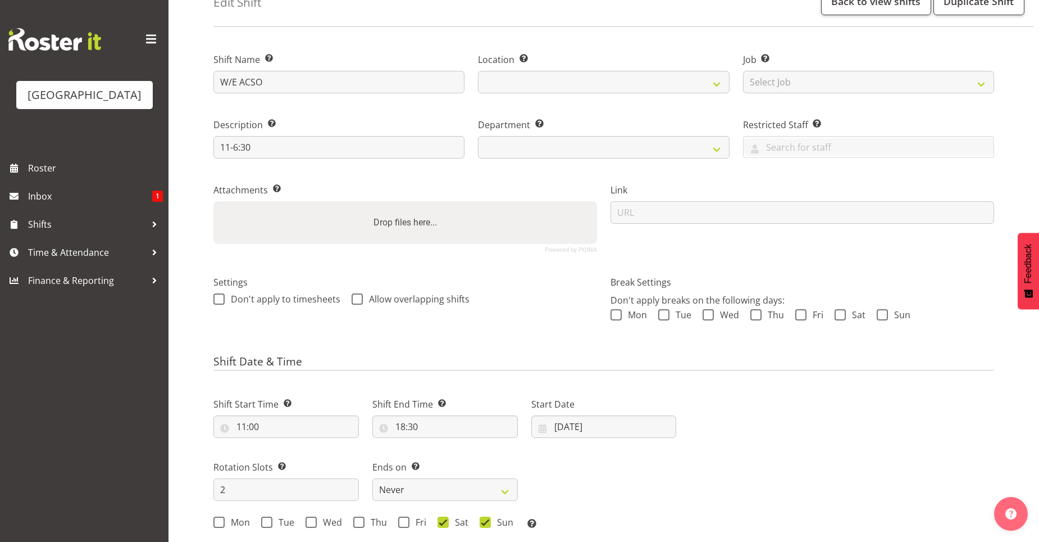
scroll to position [337, 0]
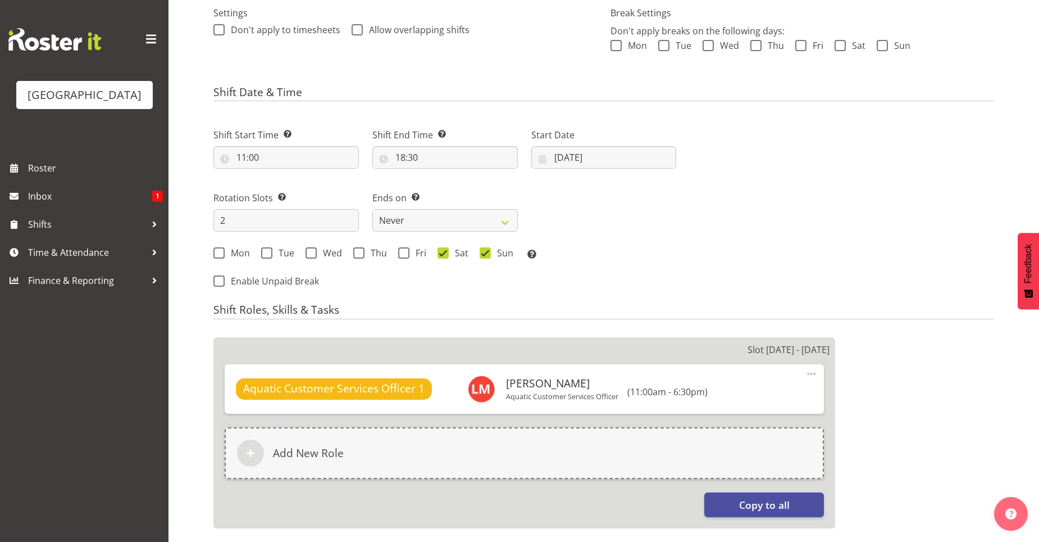
select select "116"
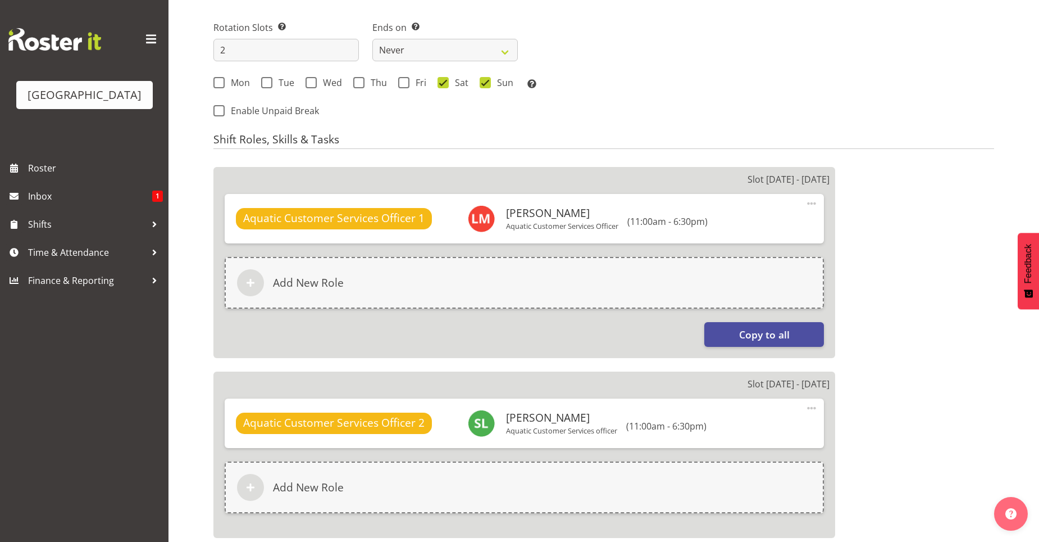
scroll to position [506, 0]
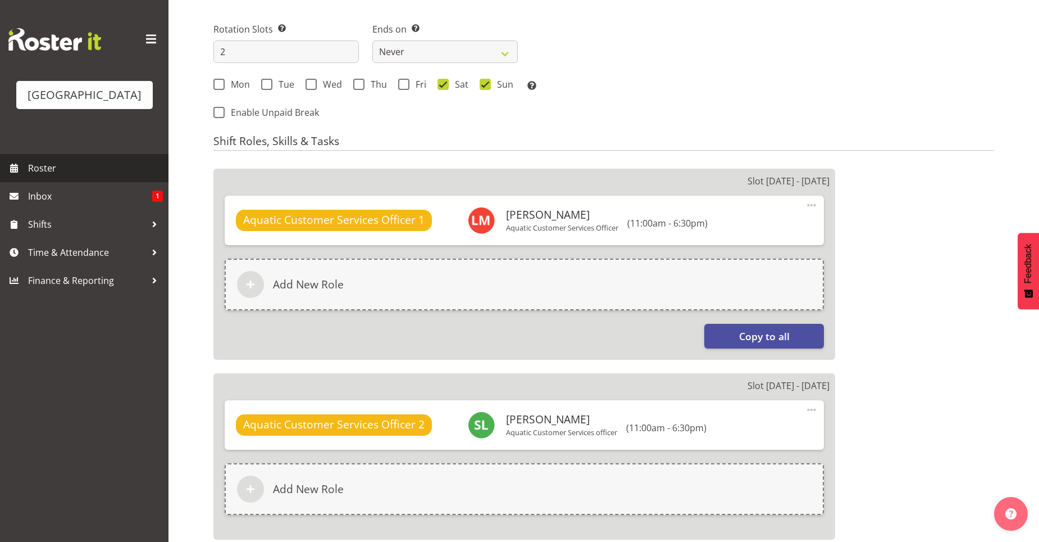
click at [120, 171] on span "Roster" at bounding box center [95, 168] width 135 height 17
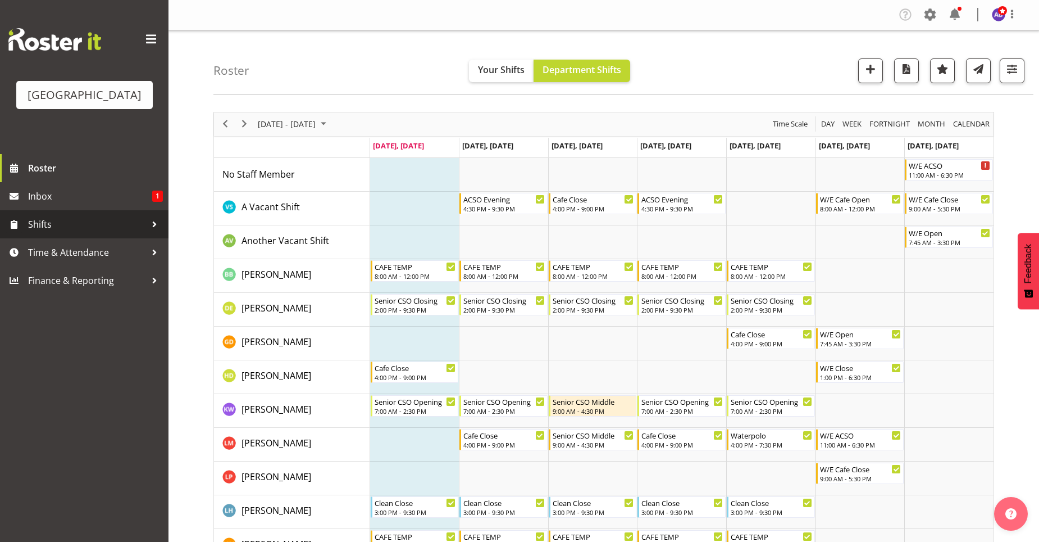
click at [103, 226] on span "Shifts" at bounding box center [87, 224] width 118 height 17
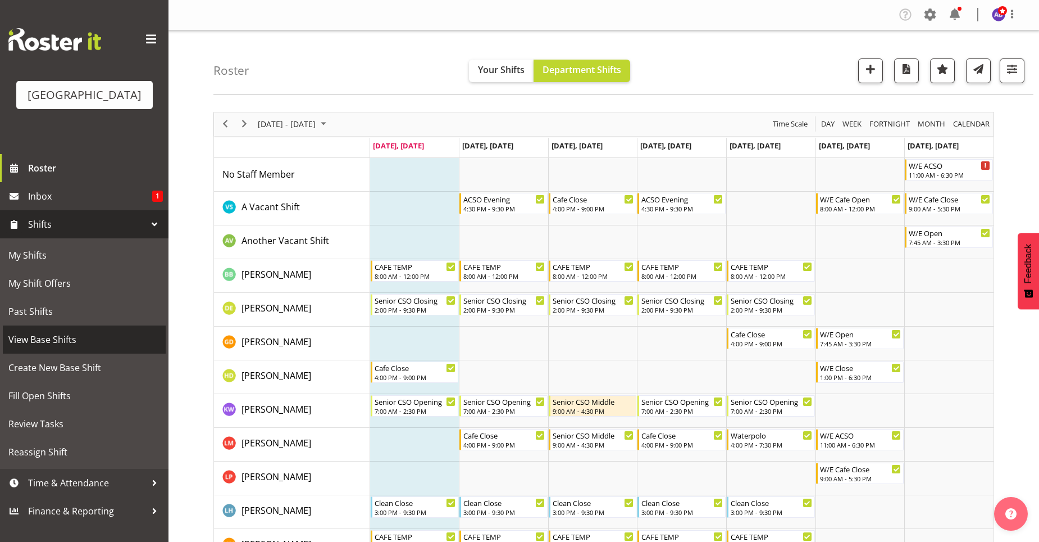
click at [84, 332] on span "View Base Shifts" at bounding box center [84, 339] width 152 height 17
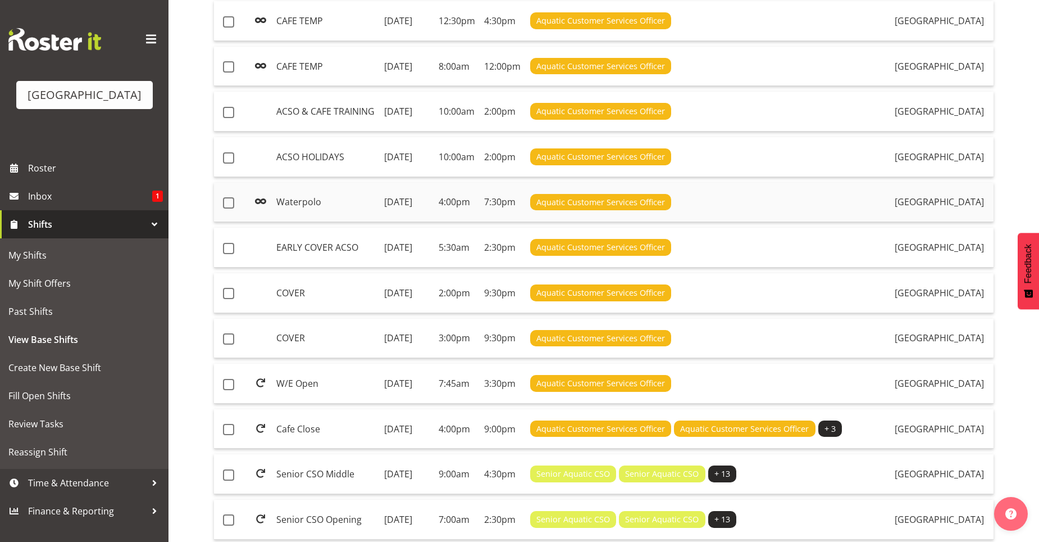
scroll to position [450, 0]
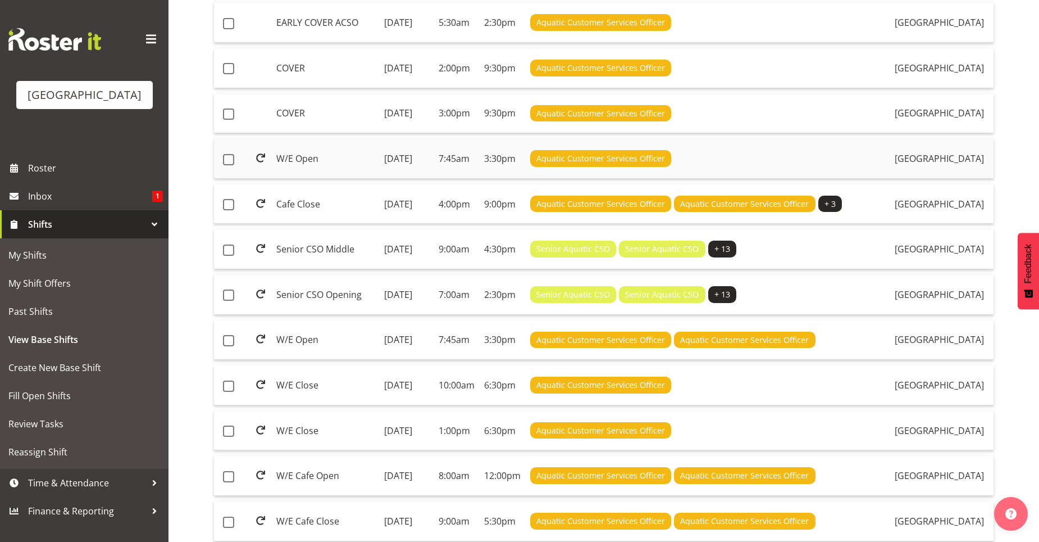
click at [320, 179] on td "W/E Open" at bounding box center [326, 159] width 108 height 40
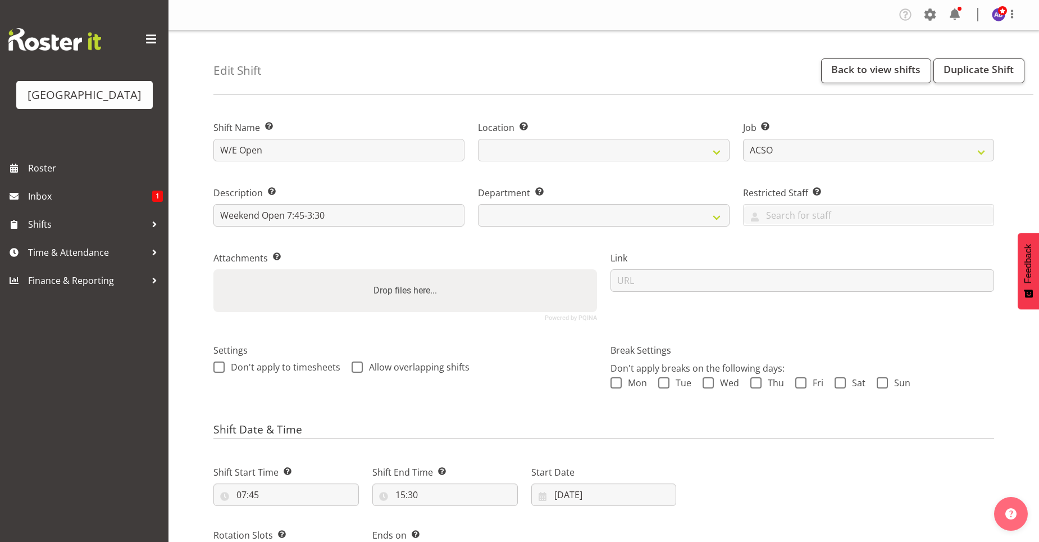
select select "10288"
select select
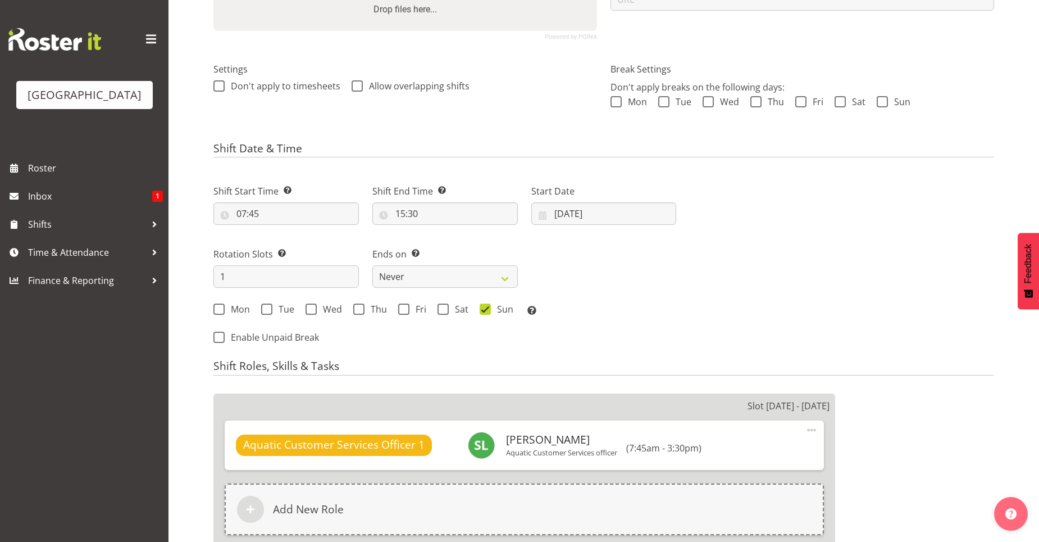
select select "116"
click at [120, 219] on span "Shifts" at bounding box center [87, 224] width 118 height 17
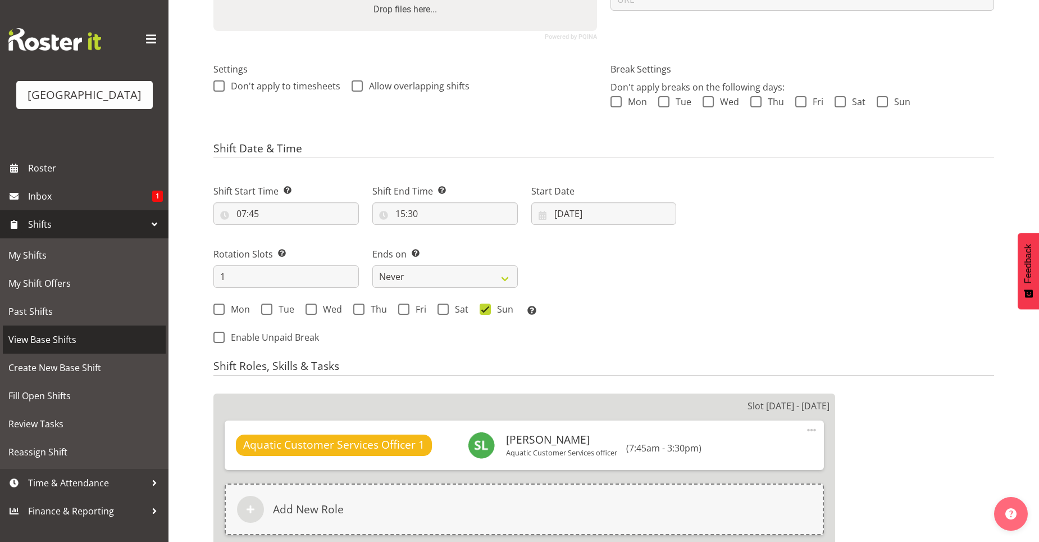
click at [74, 338] on span "View Base Shifts" at bounding box center [84, 339] width 152 height 17
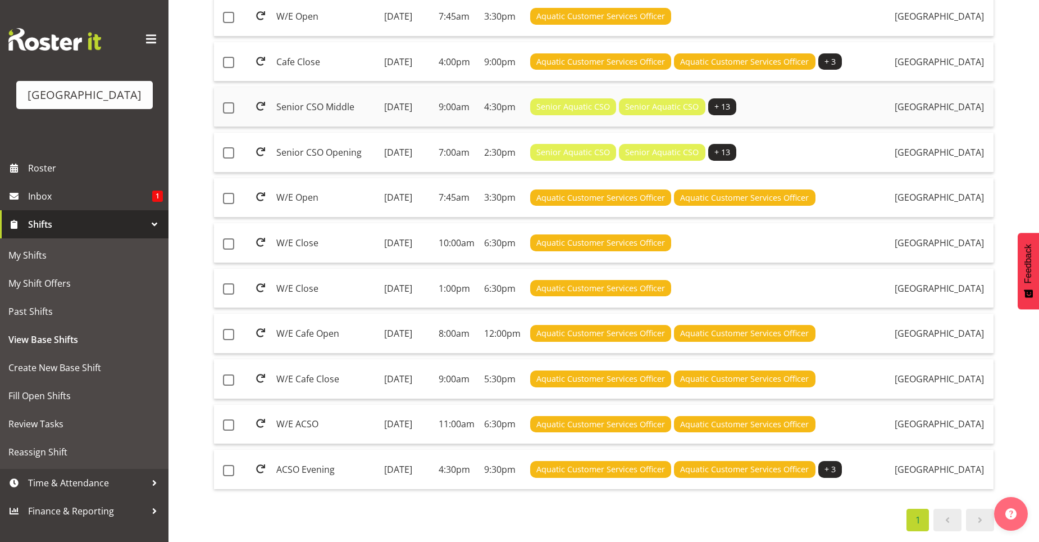
scroll to position [807, 0]
click at [308, 405] on td "W/E ACSO" at bounding box center [326, 425] width 108 height 40
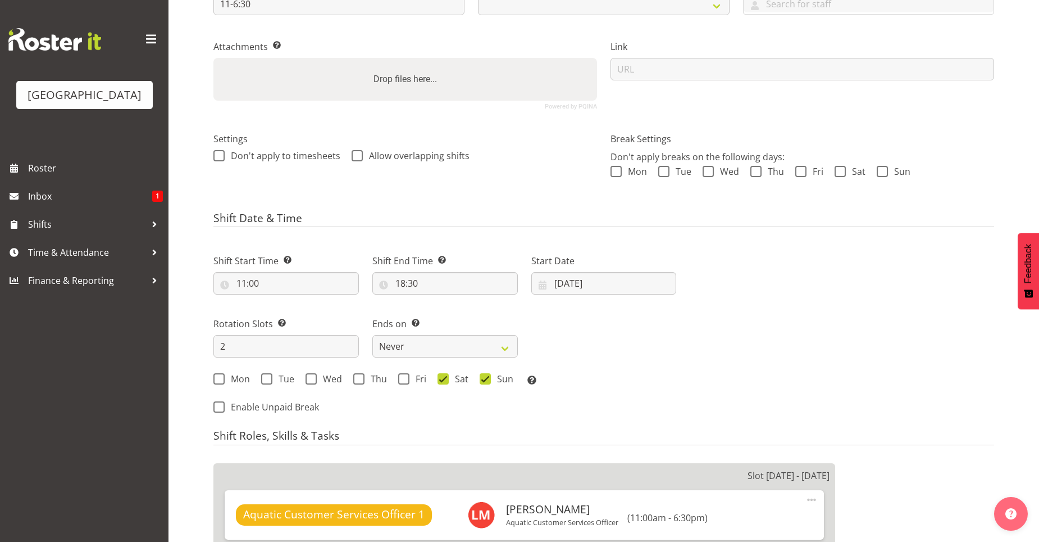
select select
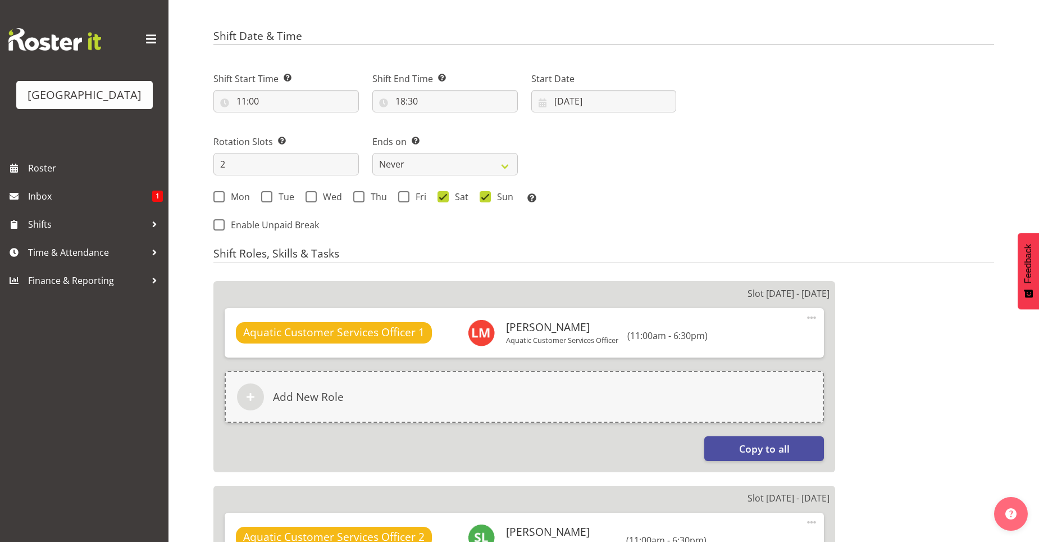
select select
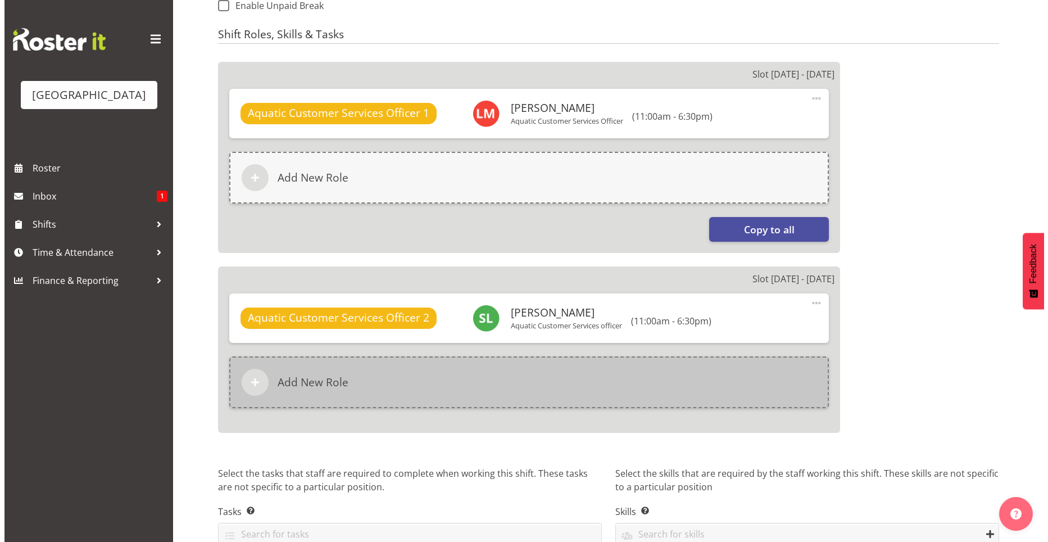
scroll to position [618, 0]
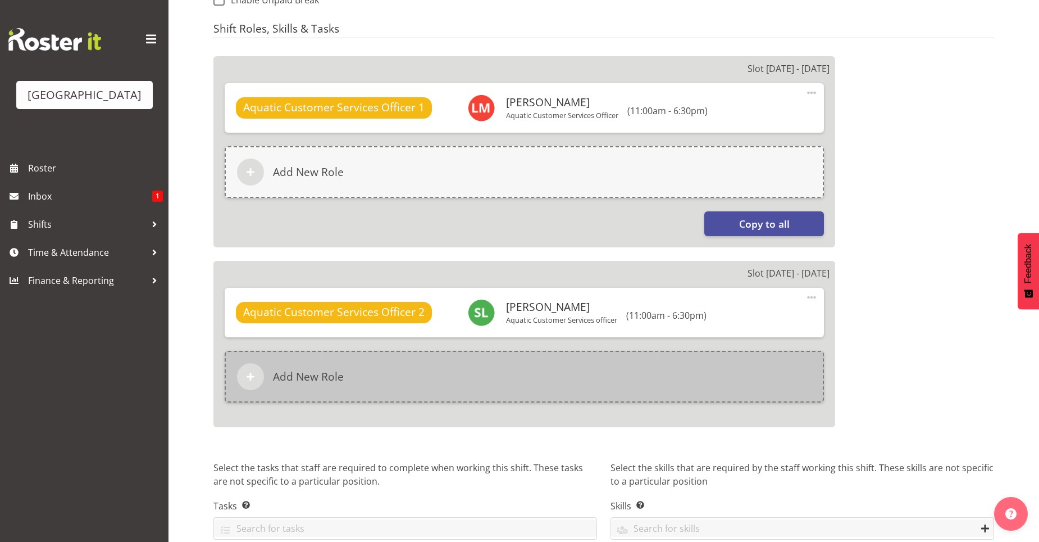
select select "116"
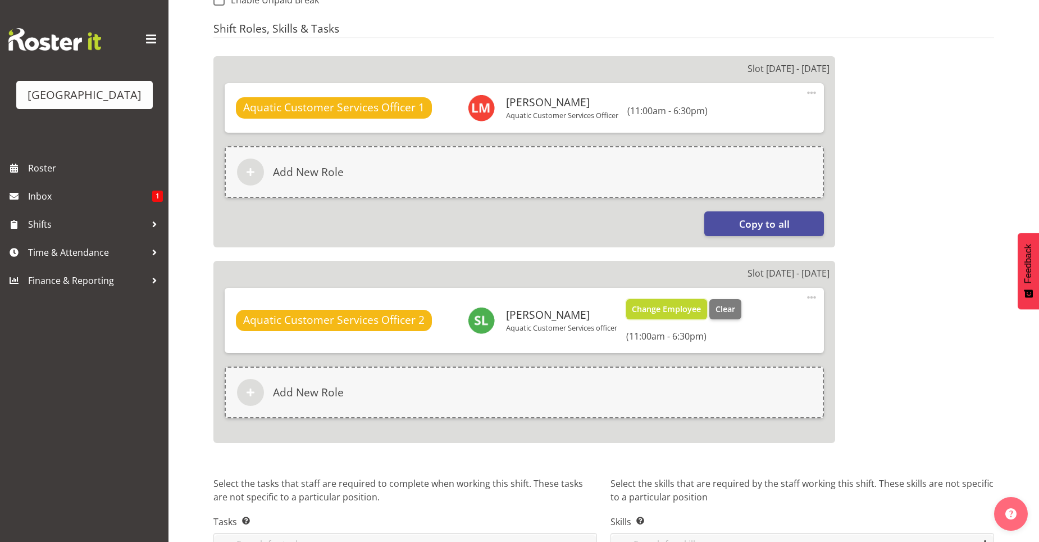
click at [692, 306] on span "Change Employee" at bounding box center [666, 309] width 69 height 12
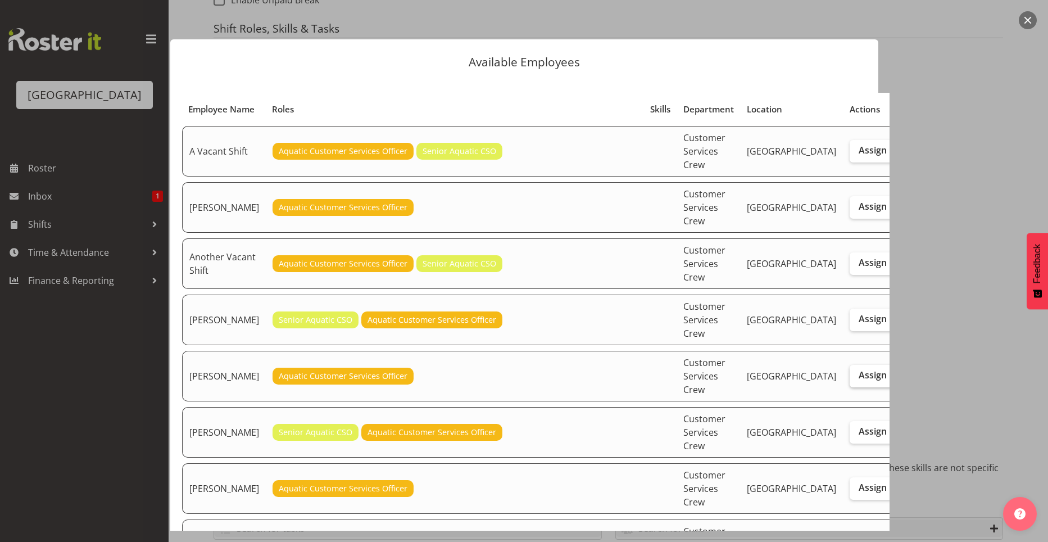
click at [859, 369] on span "Assign" at bounding box center [873, 374] width 28 height 11
click at [850, 371] on input "Assign" at bounding box center [853, 374] width 7 height 7
checkbox input "true"
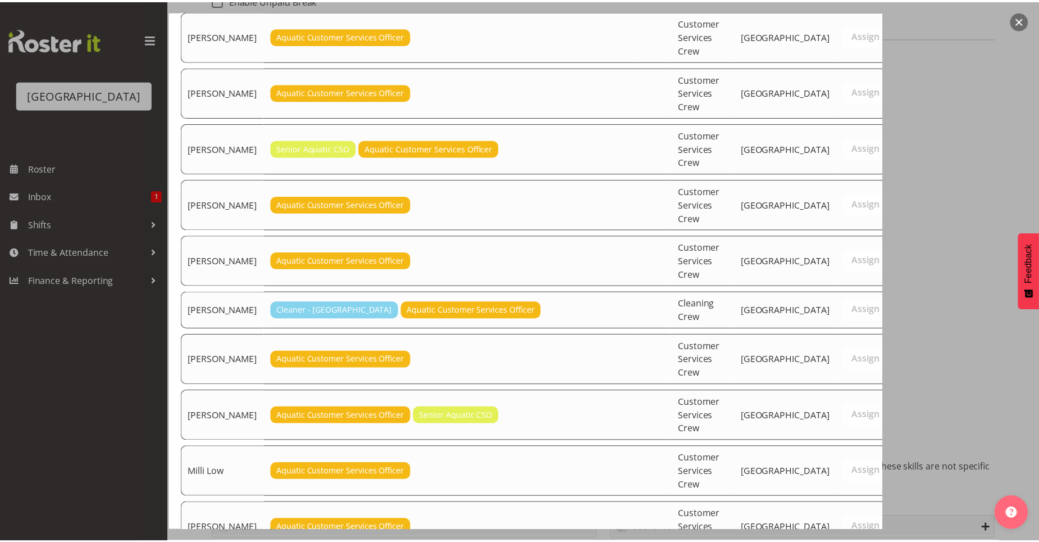
scroll to position [613, 0]
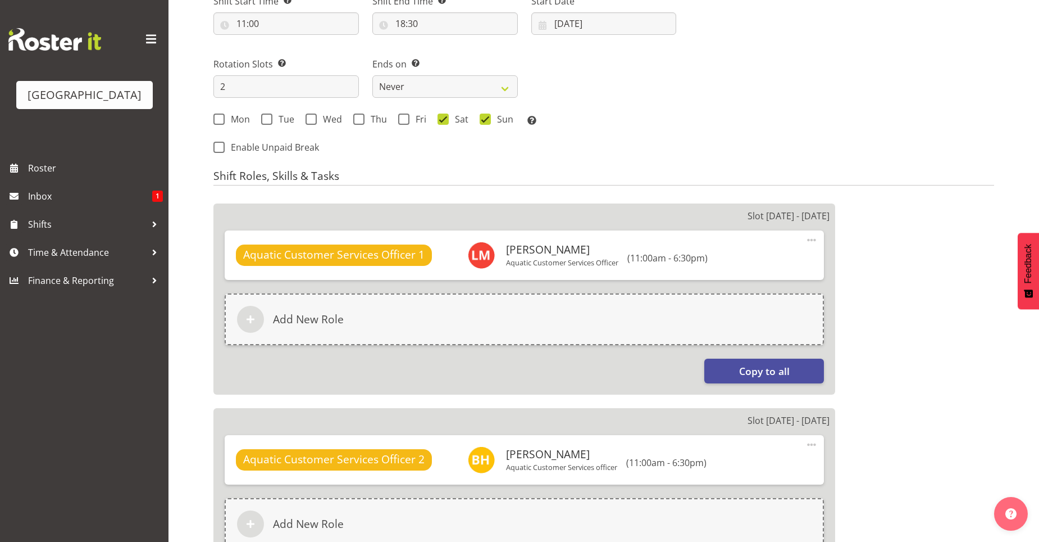
scroll to position [671, 0]
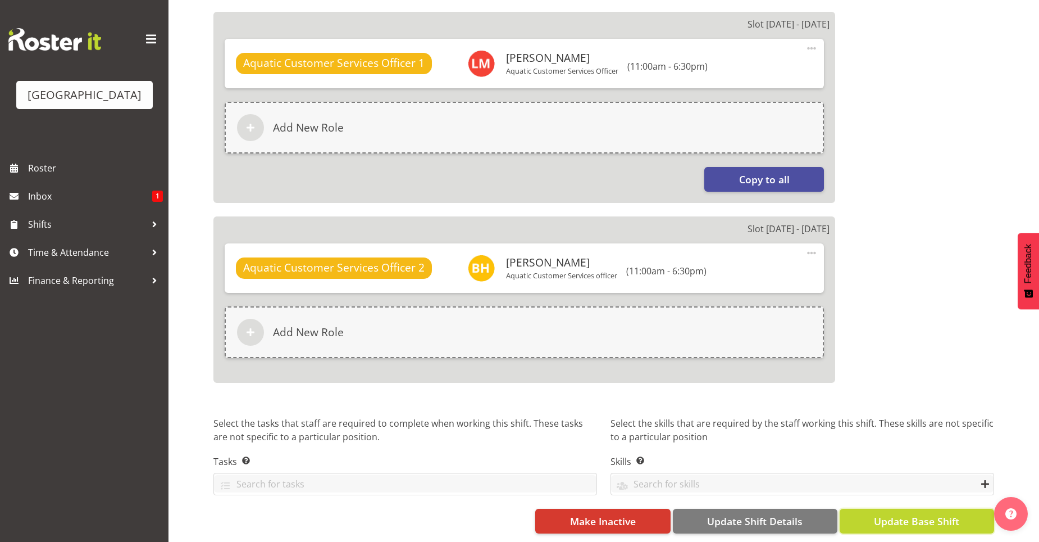
click at [895, 521] on button "Update Base Shift" at bounding box center [917, 521] width 155 height 25
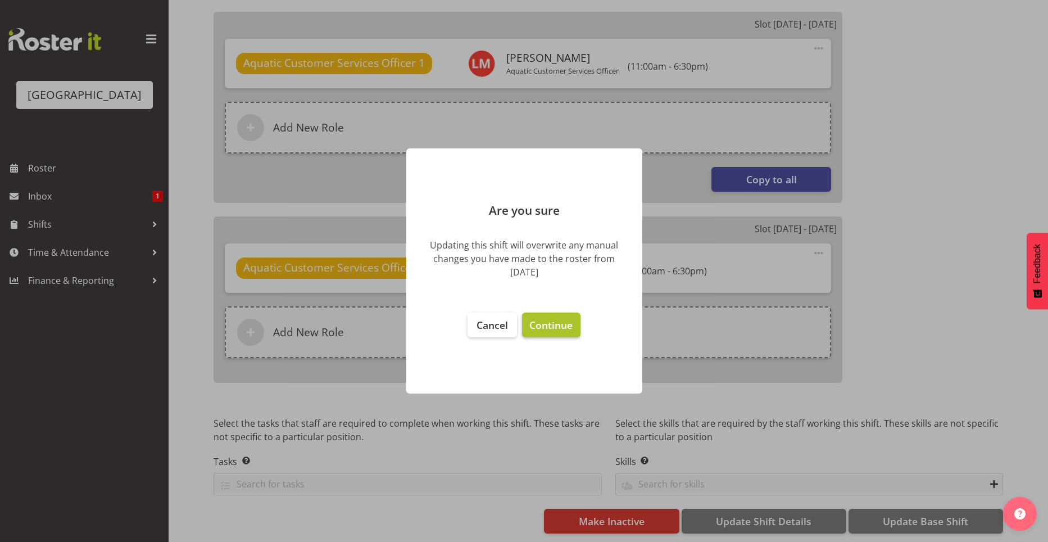
click at [562, 319] on span "Continue" at bounding box center [550, 324] width 43 height 13
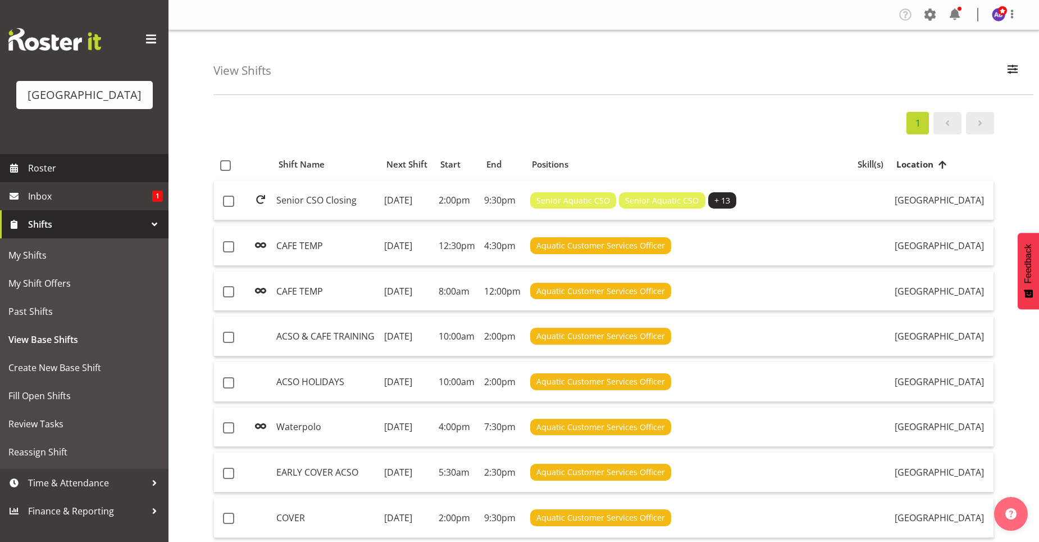
click at [122, 176] on span "Roster" at bounding box center [95, 168] width 135 height 17
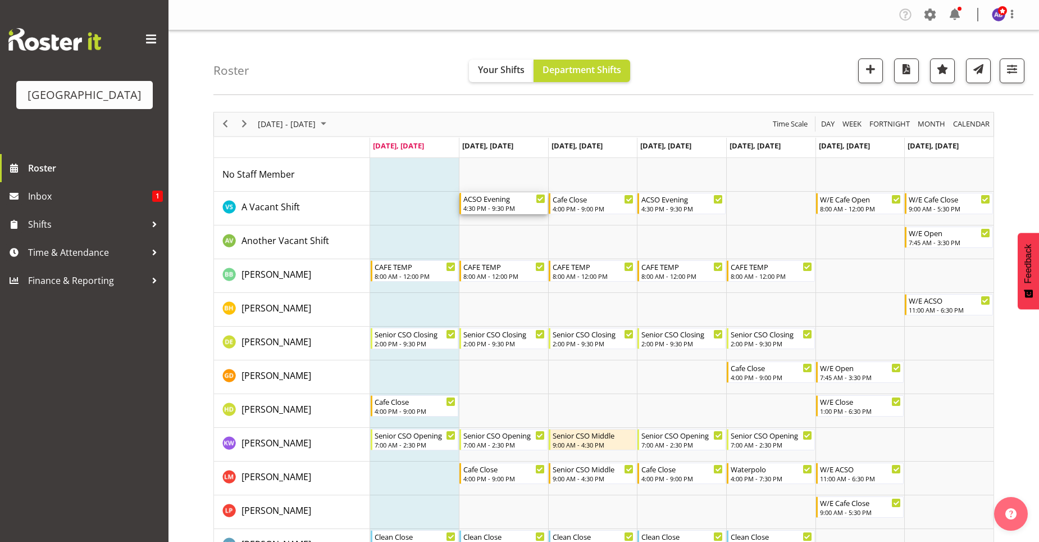
click at [507, 208] on div "4:30 PM - 9:30 PM" at bounding box center [505, 207] width 82 height 9
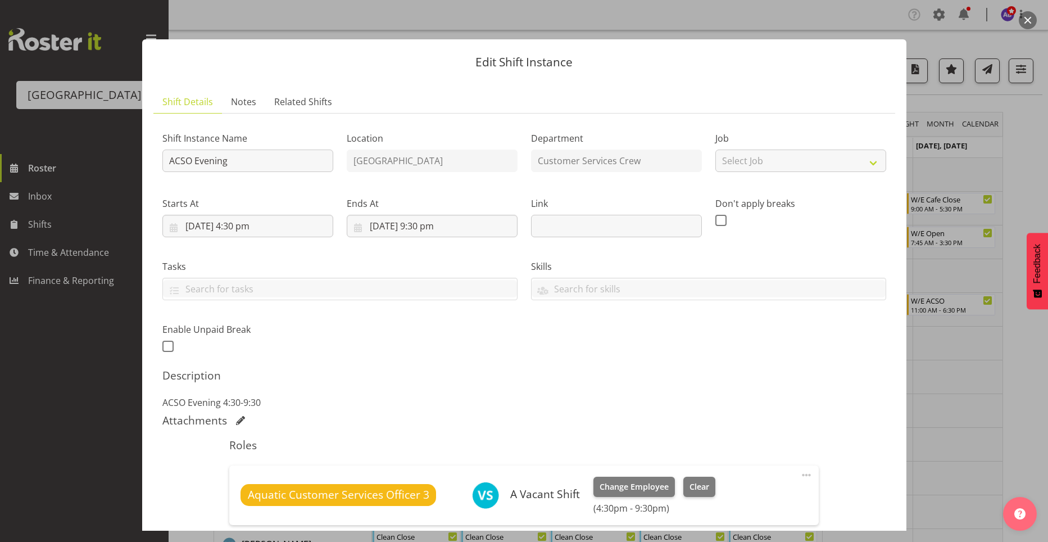
click at [945, 384] on div at bounding box center [524, 271] width 1048 height 542
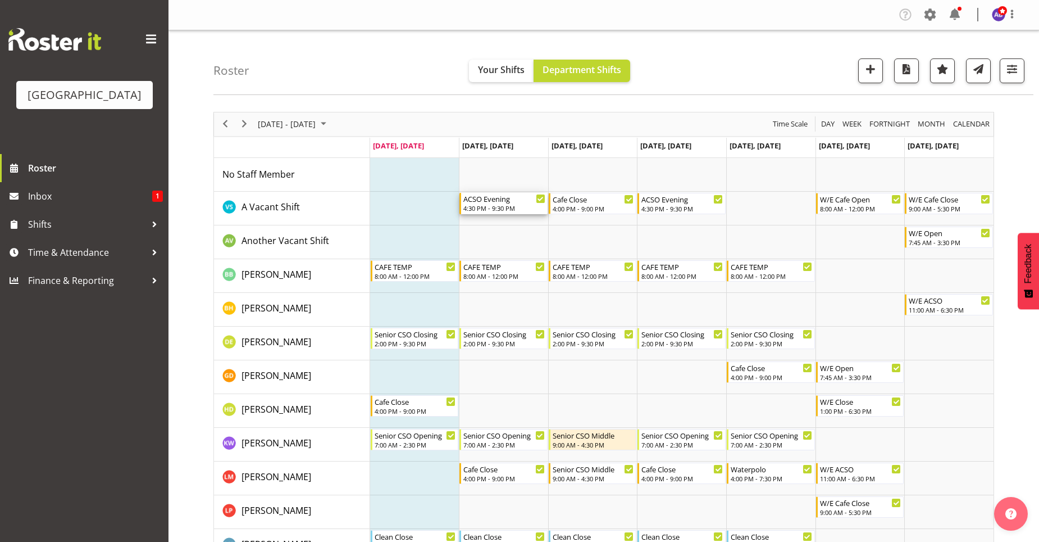
click at [511, 206] on div "4:30 PM - 9:30 PM" at bounding box center [505, 207] width 82 height 9
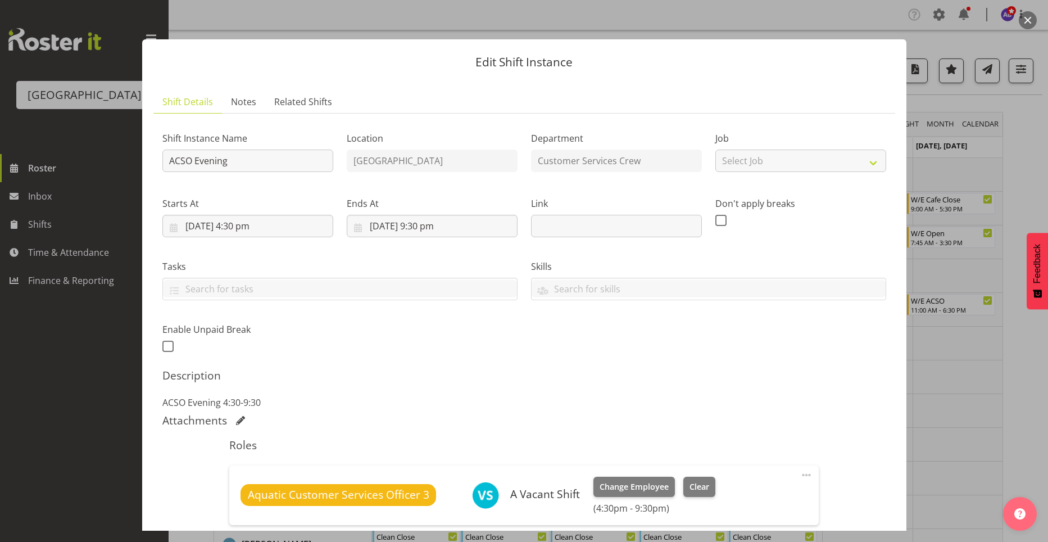
scroll to position [146, 0]
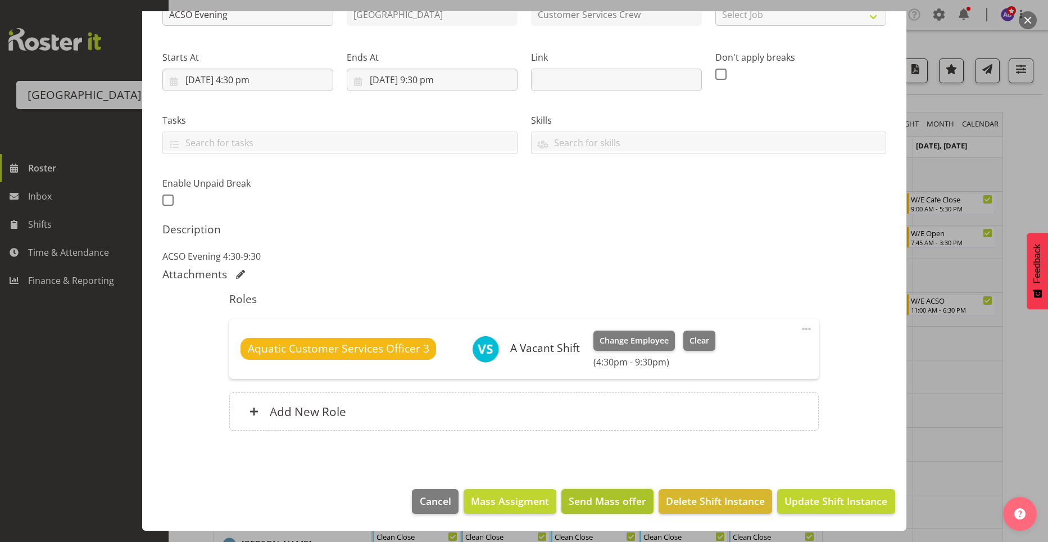
click at [625, 492] on button "Send Mass offer" at bounding box center [607, 501] width 92 height 25
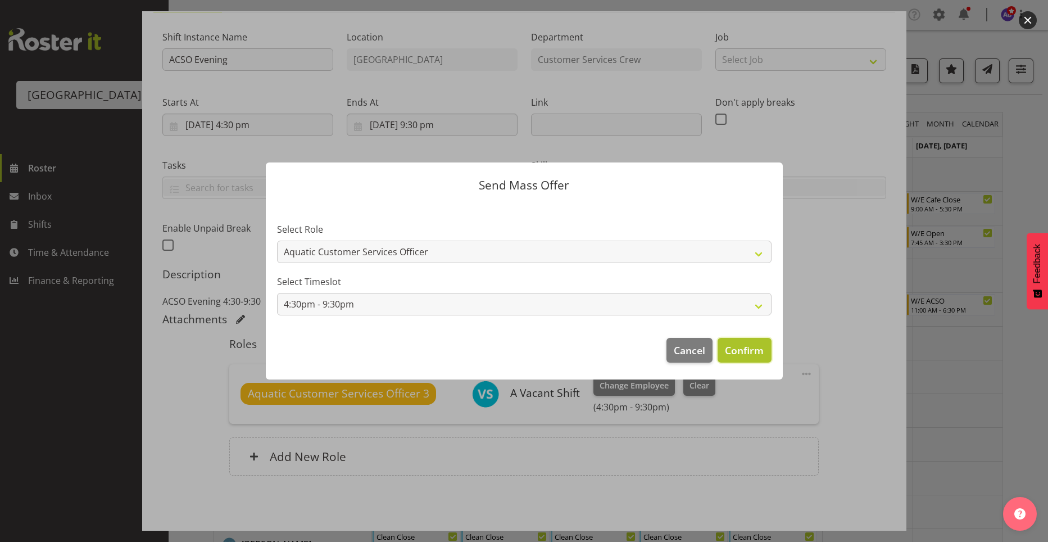
click at [731, 343] on span "Confirm" at bounding box center [744, 350] width 39 height 15
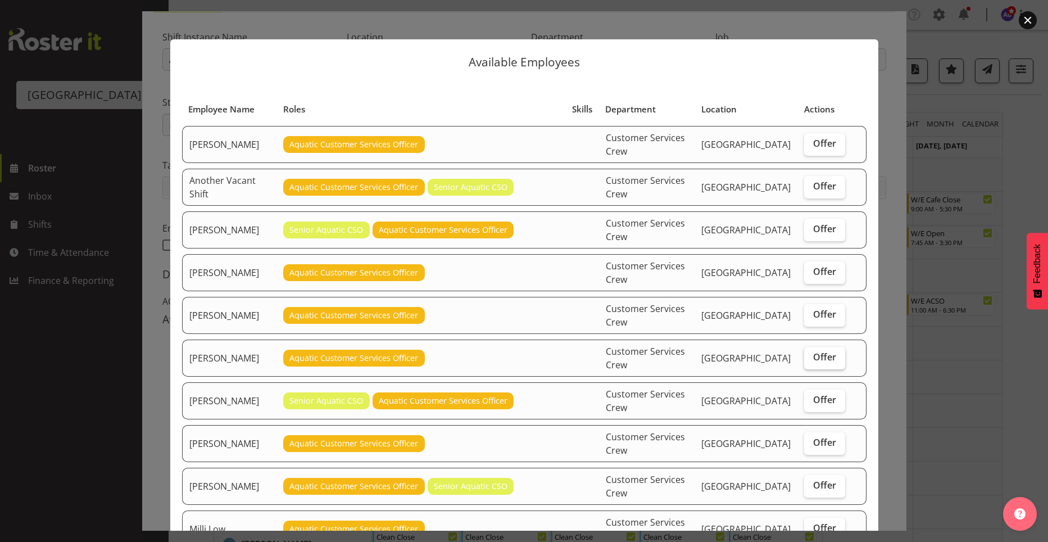
click at [824, 351] on span "Offer" at bounding box center [824, 356] width 23 height 11
click at [811, 353] on input "Offer" at bounding box center [807, 356] width 7 height 7
checkbox input "true"
click at [813, 308] on span "Offer" at bounding box center [824, 313] width 23 height 11
click at [811, 311] on input "Offer" at bounding box center [807, 314] width 7 height 7
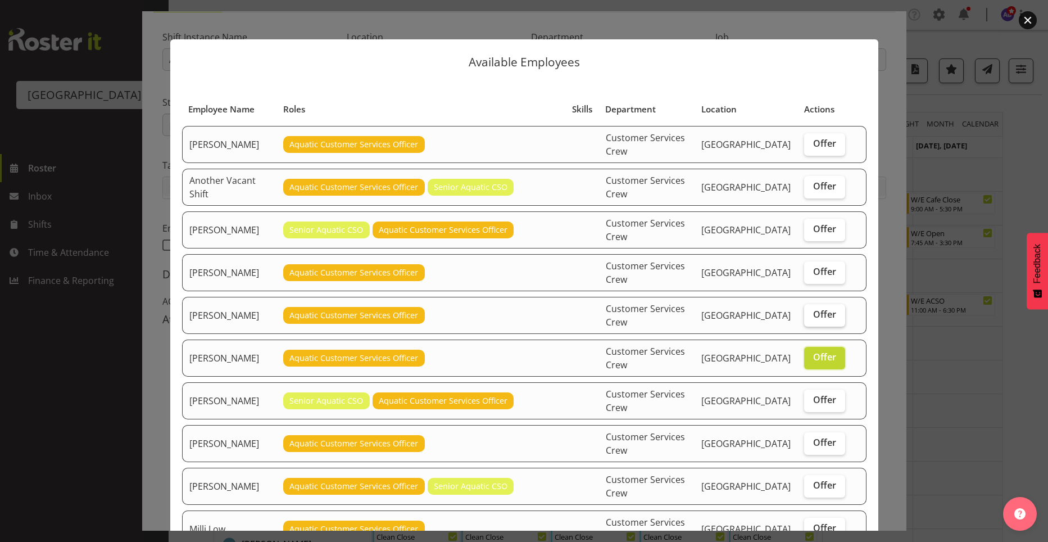
checkbox input "true"
click at [813, 266] on span "Offer" at bounding box center [824, 271] width 23 height 11
click at [809, 268] on input "Offer" at bounding box center [807, 271] width 7 height 7
checkbox input "true"
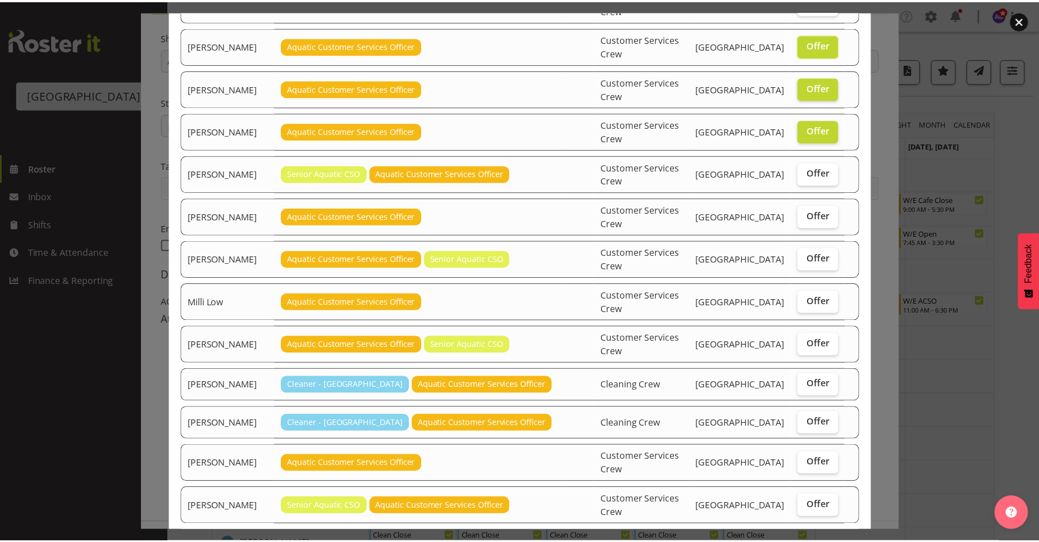
scroll to position [233, 0]
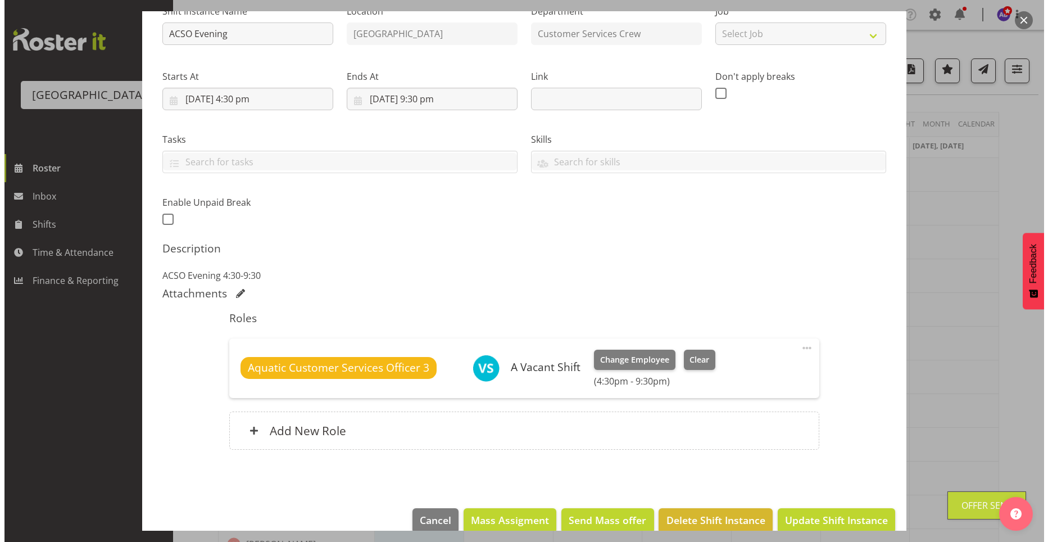
scroll to position [146, 0]
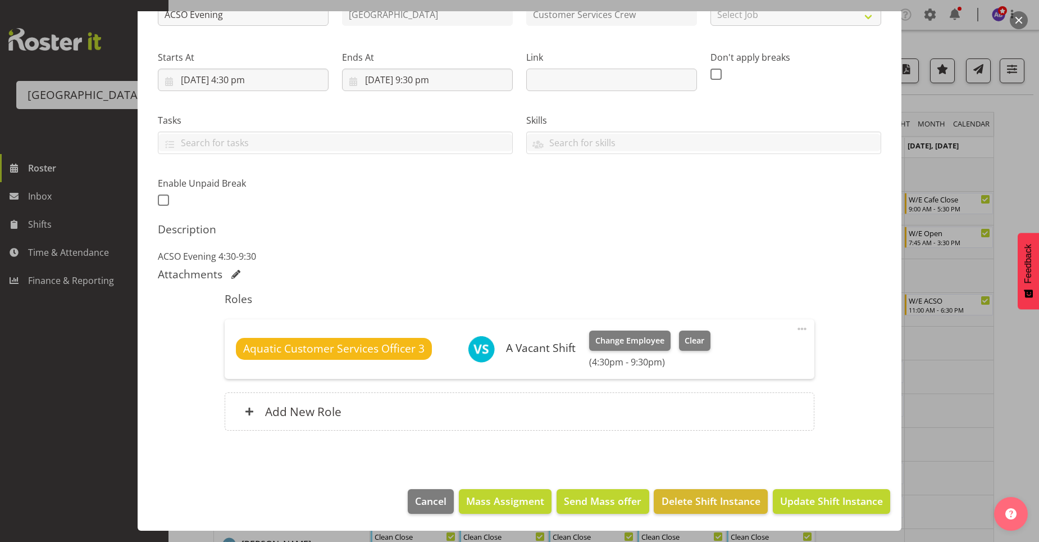
click at [945, 413] on div at bounding box center [519, 271] width 1039 height 542
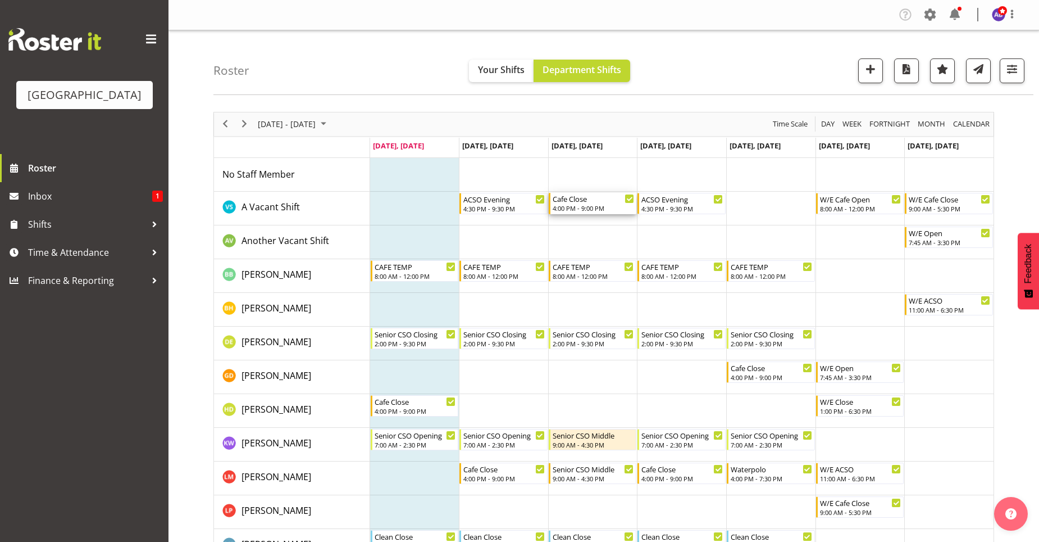
click at [582, 197] on div "Cafe Close" at bounding box center [594, 198] width 82 height 11
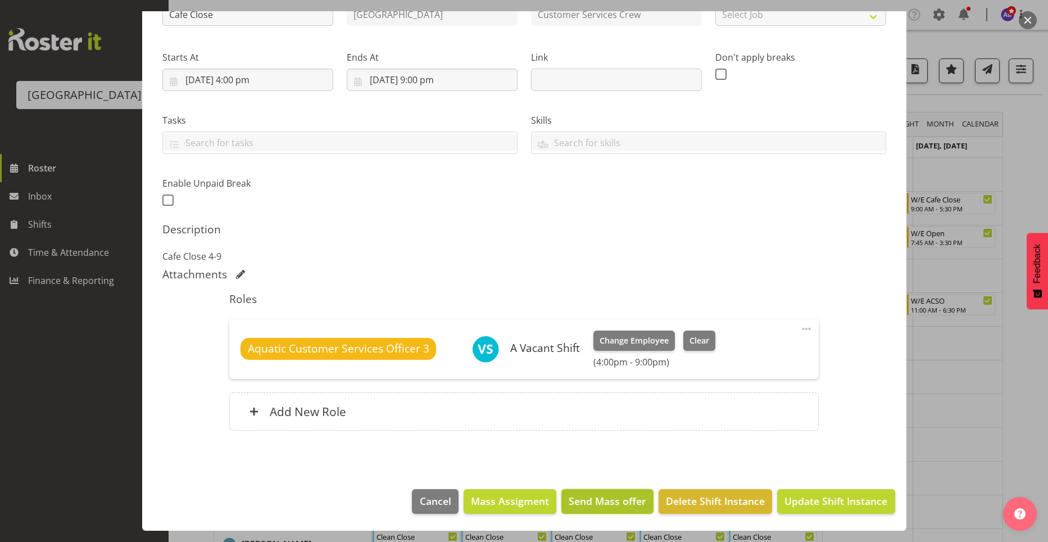
click at [616, 507] on span "Send Mass offer" at bounding box center [608, 500] width 78 height 15
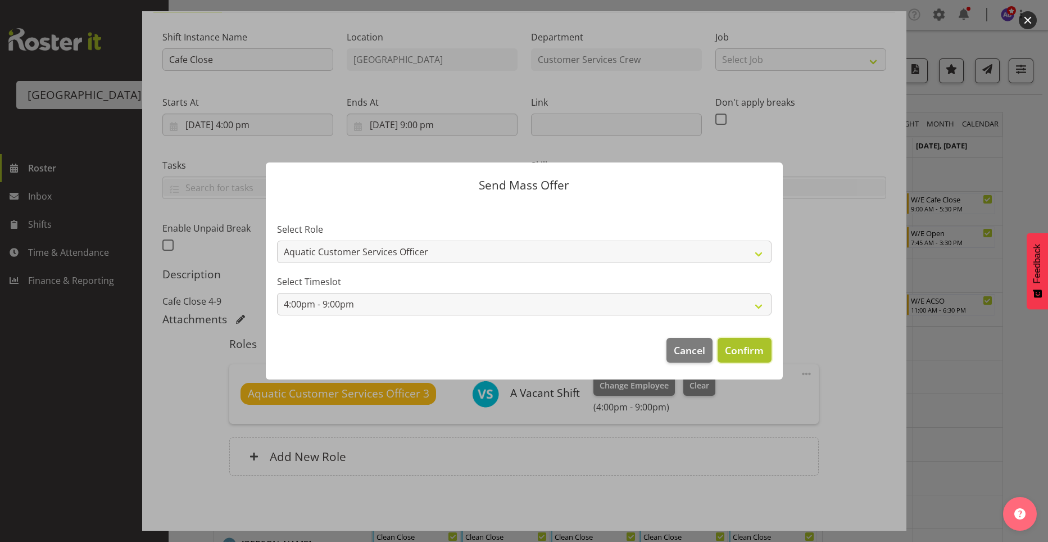
click at [746, 345] on span "Confirm" at bounding box center [744, 350] width 39 height 15
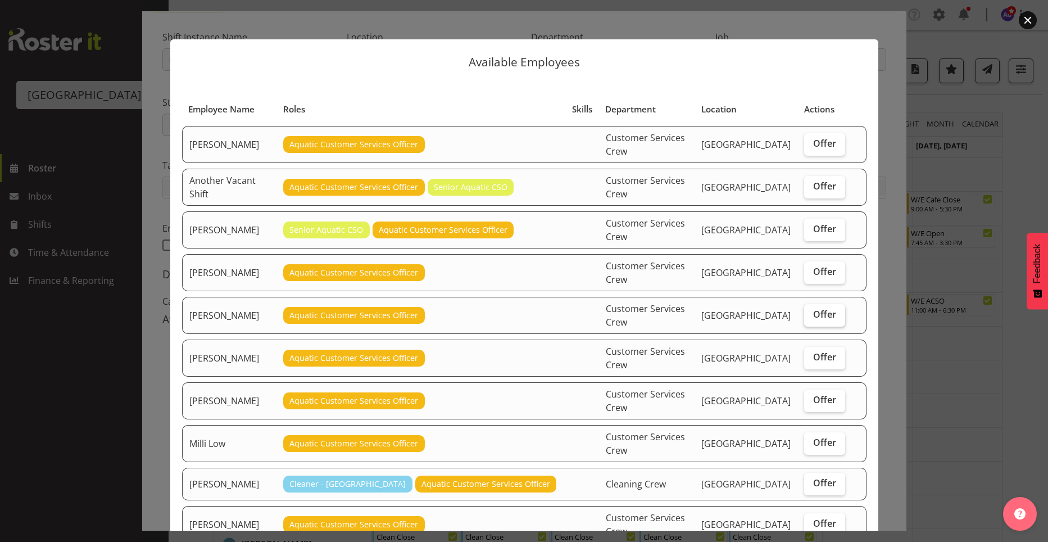
click at [818, 308] on span "Offer" at bounding box center [824, 313] width 23 height 11
click at [811, 311] on input "Offer" at bounding box center [807, 314] width 7 height 7
checkbox input "true"
click at [814, 351] on span "Offer" at bounding box center [824, 356] width 23 height 11
click at [811, 353] on input "Offer" at bounding box center [807, 356] width 7 height 7
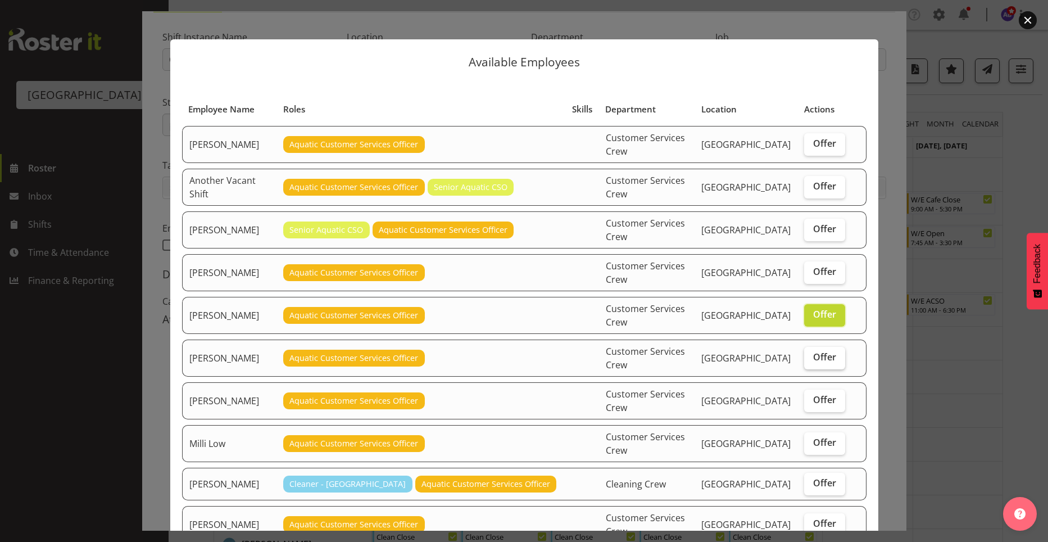
checkbox input "true"
click at [816, 261] on label "Offer" at bounding box center [824, 272] width 41 height 22
click at [811, 268] on input "Offer" at bounding box center [807, 271] width 7 height 7
checkbox input "true"
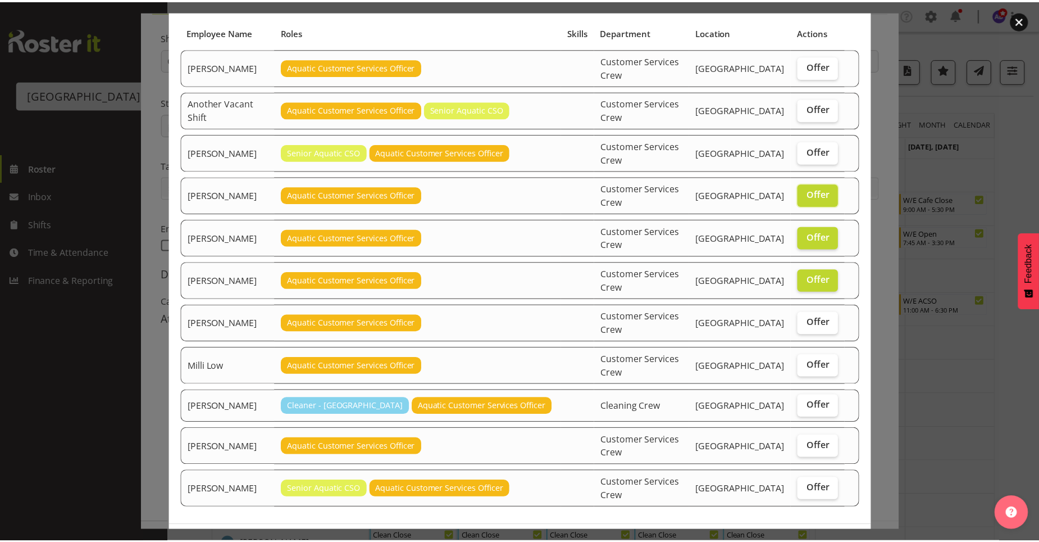
scroll to position [80, 0]
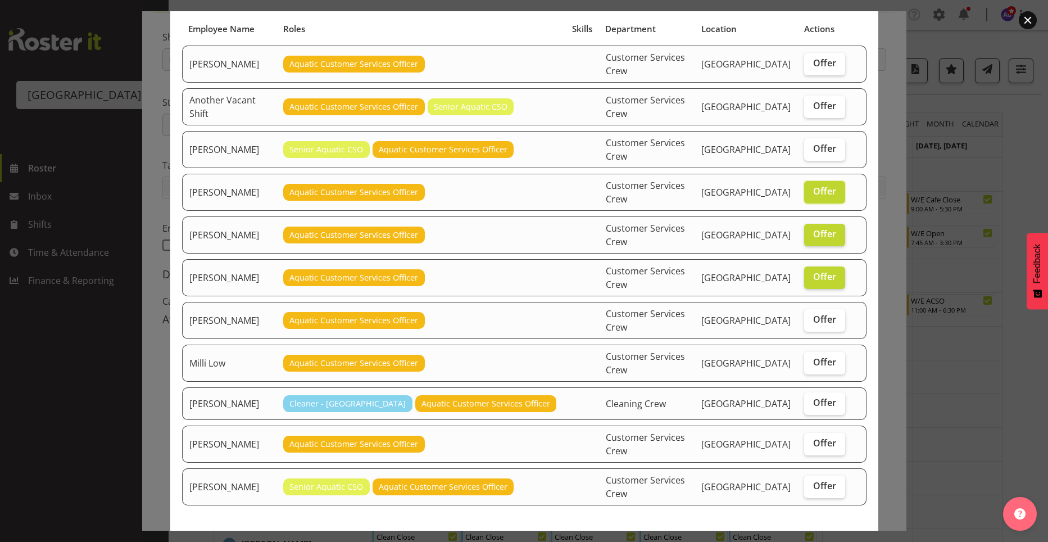
click at [815, 539] on span "Send Mass Offer" at bounding box center [819, 545] width 79 height 13
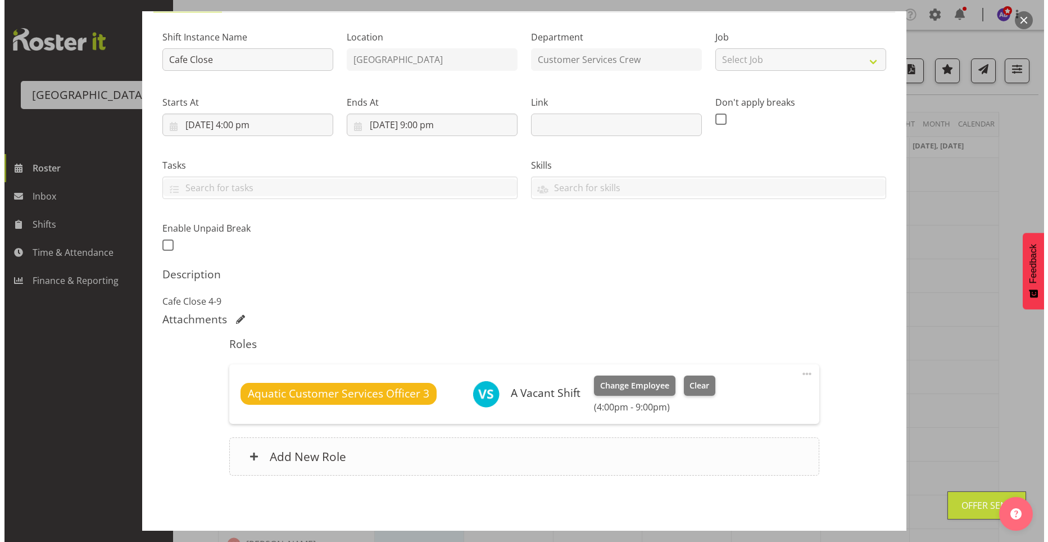
scroll to position [146, 0]
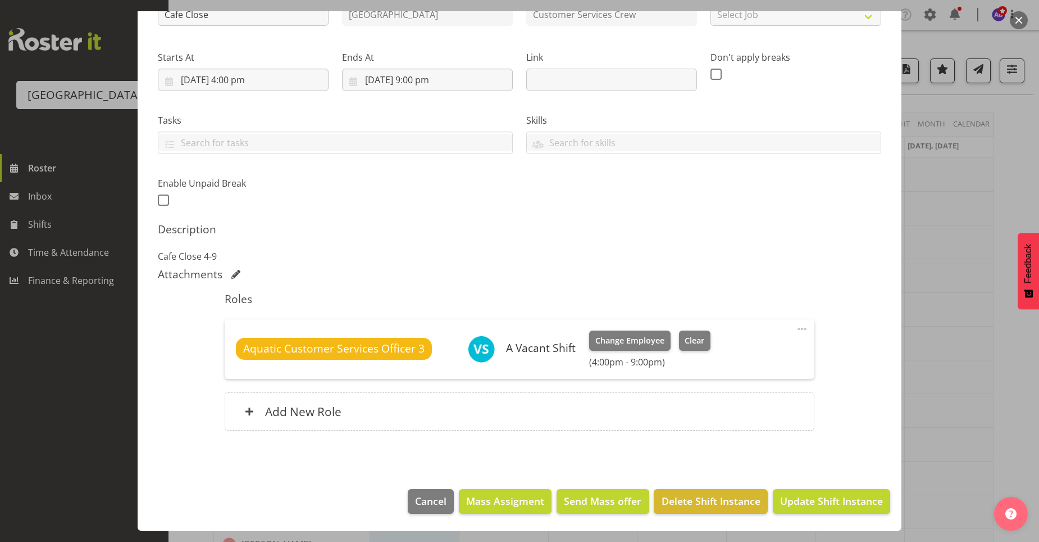
click at [934, 425] on body "Splash Palace Roster Inbox 1 Shifts Time & Attendance Finance & Reporting Compa…" at bounding box center [519, 271] width 1039 height 542
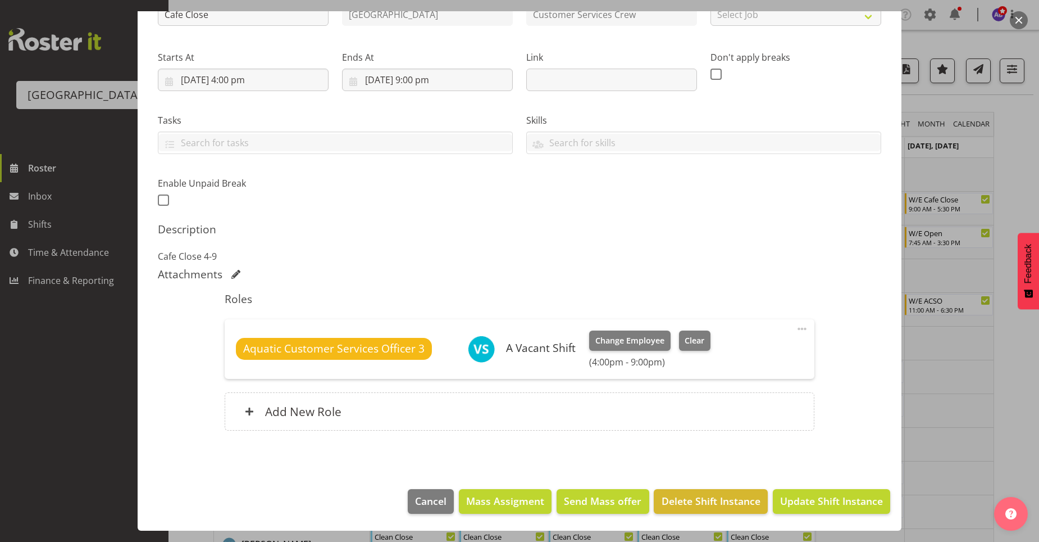
click at [950, 391] on div at bounding box center [519, 271] width 1039 height 542
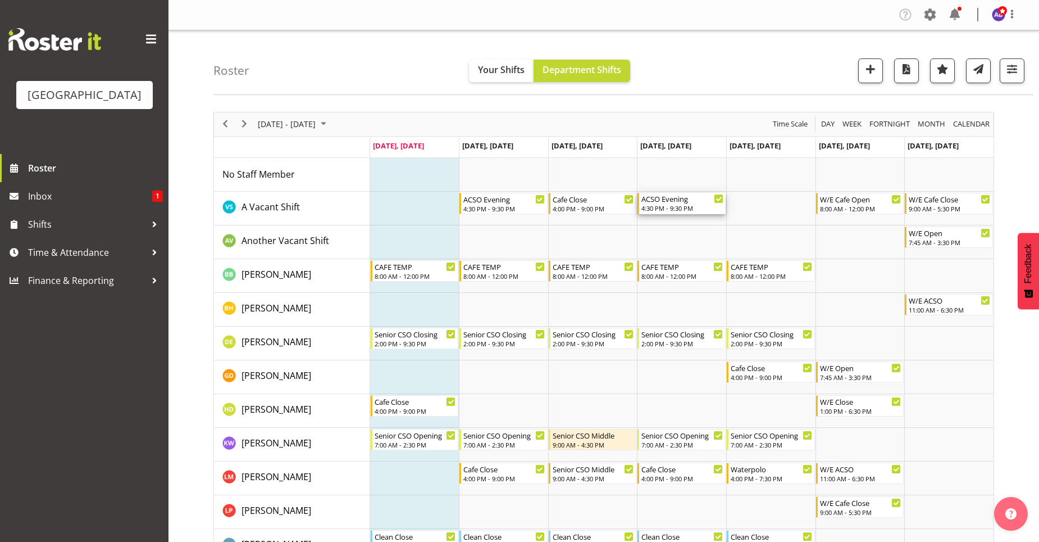
click at [674, 207] on div "4:30 PM - 9:30 PM" at bounding box center [683, 207] width 82 height 9
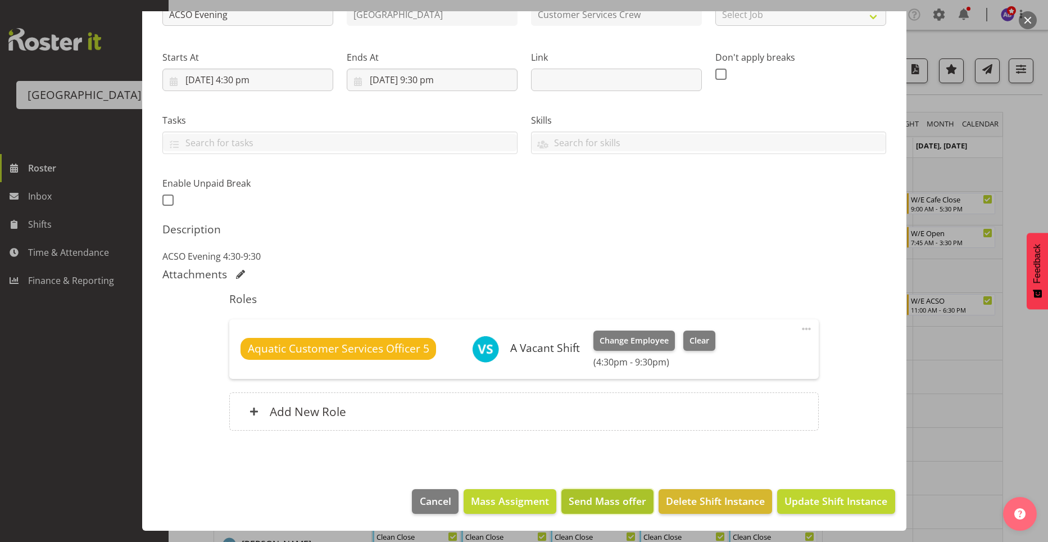
click at [571, 503] on span "Send Mass offer" at bounding box center [608, 500] width 78 height 15
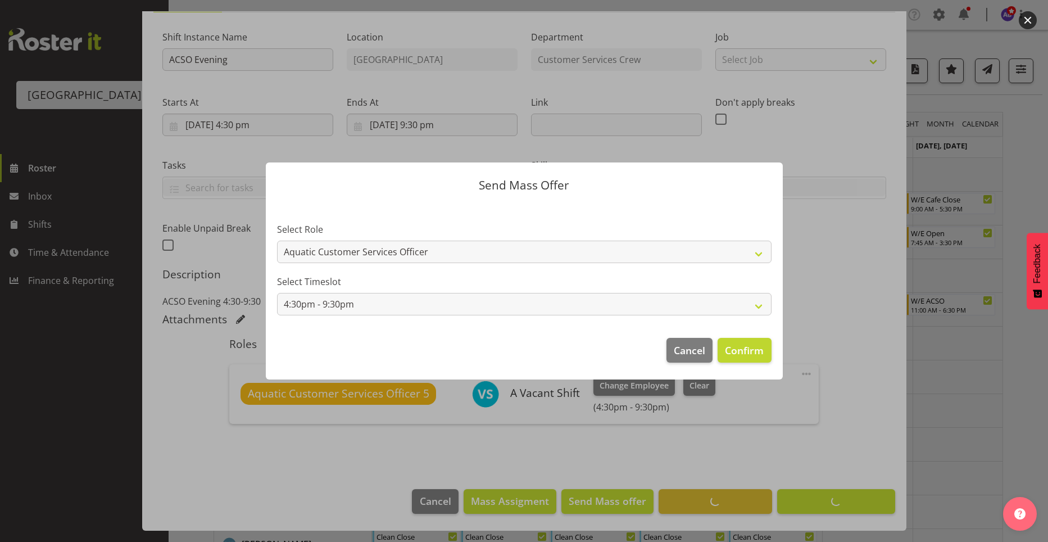
scroll to position [101, 0]
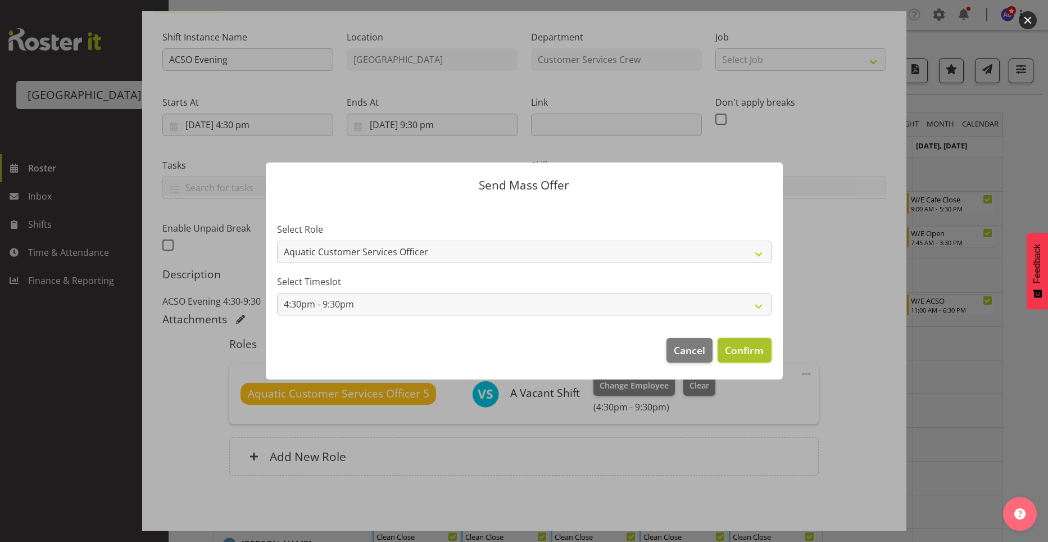
click at [729, 347] on span "Confirm" at bounding box center [744, 350] width 39 height 15
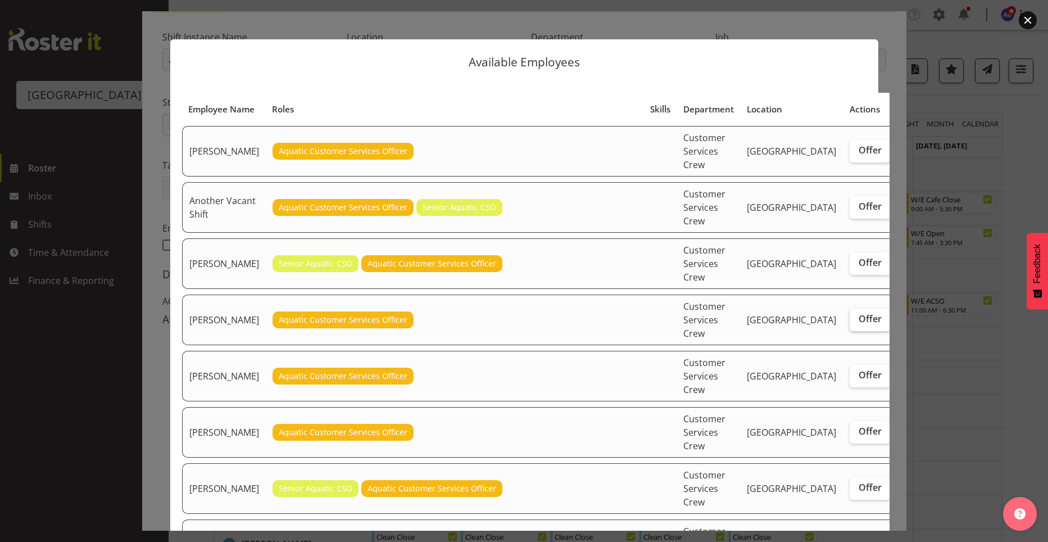
click at [850, 308] on label "Offer" at bounding box center [870, 319] width 41 height 22
click at [850, 315] on input "Offer" at bounding box center [853, 318] width 7 height 7
checkbox input "true"
drag, startPoint x: 808, startPoint y: 305, endPoint x: 808, endPoint y: 314, distance: 8.4
click at [850, 365] on label "Offer" at bounding box center [870, 376] width 41 height 22
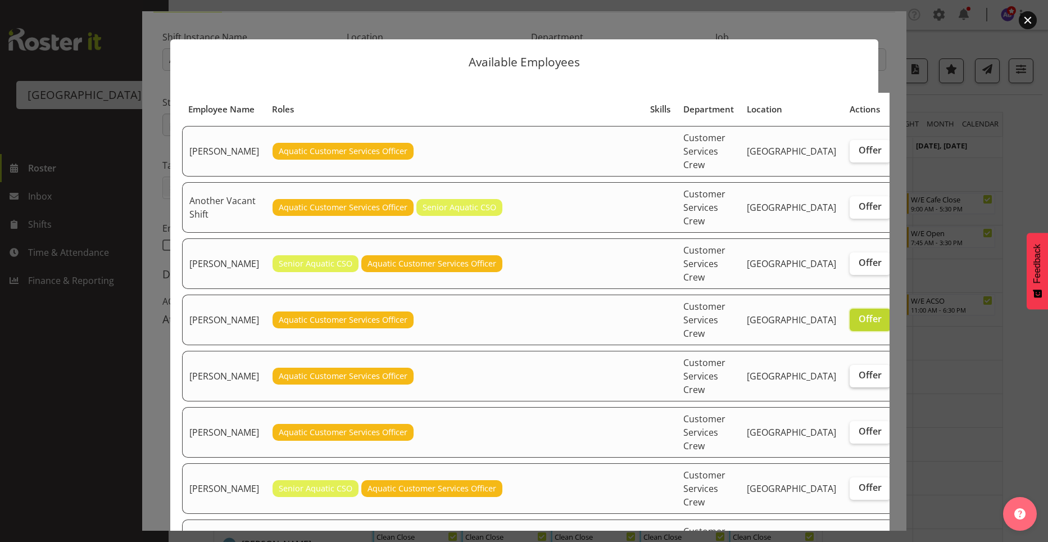
click at [850, 371] on input "Offer" at bounding box center [853, 374] width 7 height 7
checkbox input "true"
click at [850, 421] on label "Offer" at bounding box center [870, 432] width 41 height 22
click at [850, 428] on input "Offer" at bounding box center [853, 431] width 7 height 7
checkbox input "true"
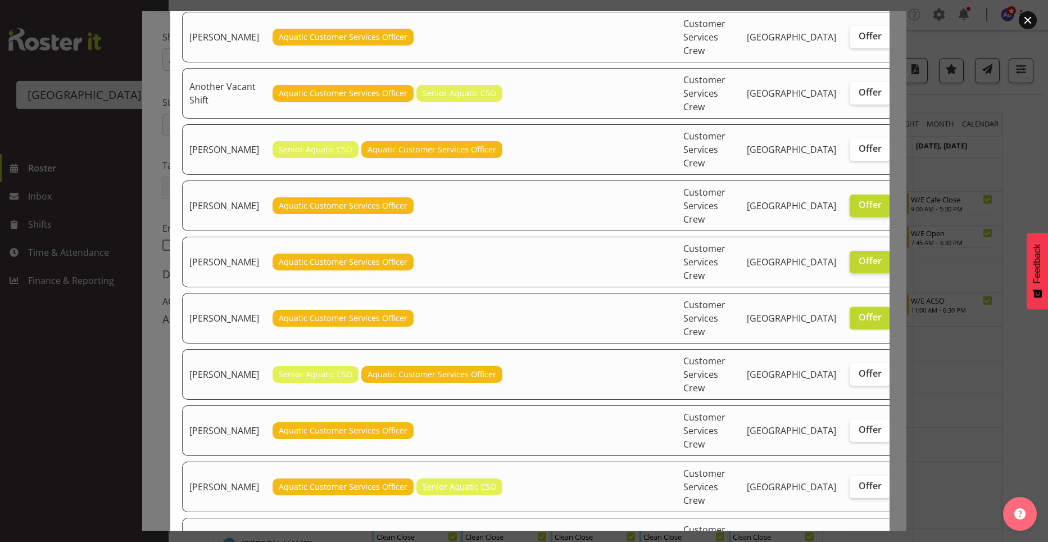
scroll to position [301, 0]
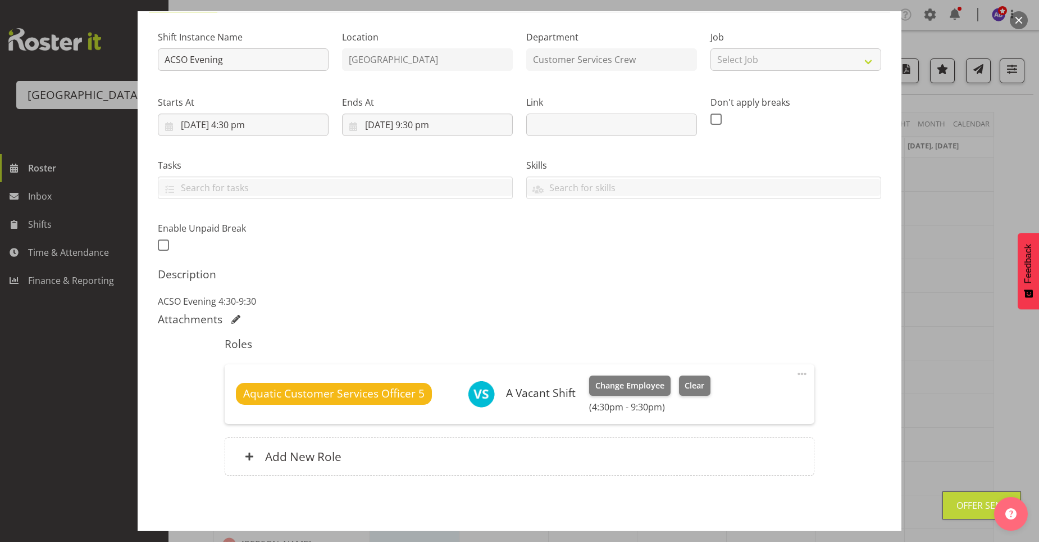
click at [933, 408] on div at bounding box center [519, 271] width 1039 height 542
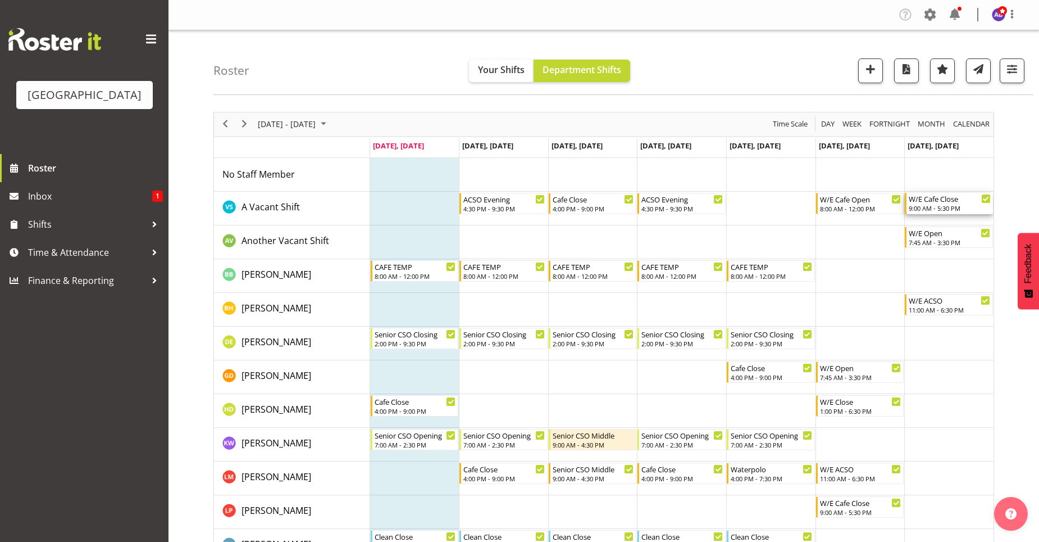
click at [977, 206] on div "9:00 AM - 5:30 PM" at bounding box center [950, 207] width 82 height 9
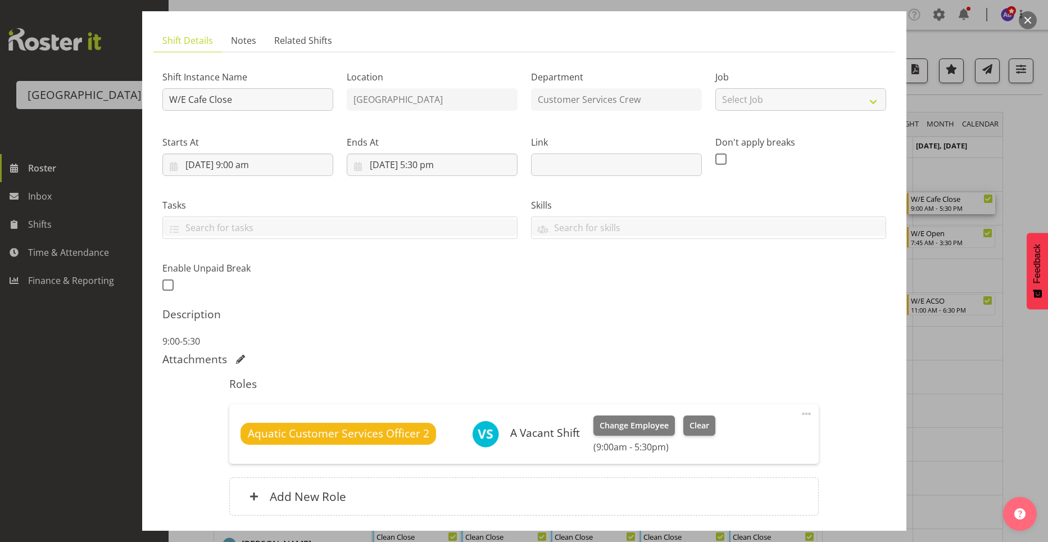
scroll to position [146, 0]
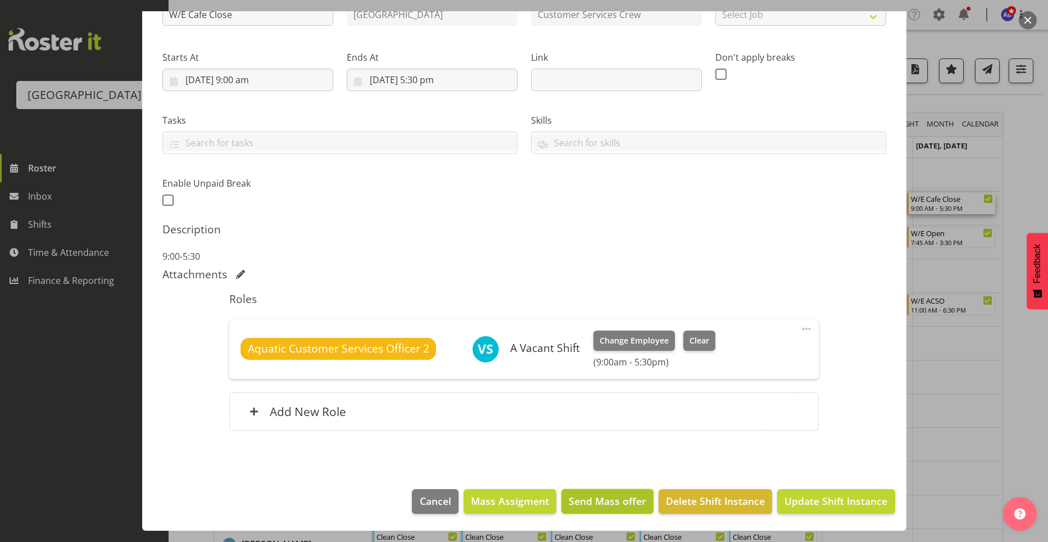
click at [605, 504] on span "Send Mass offer" at bounding box center [608, 500] width 78 height 15
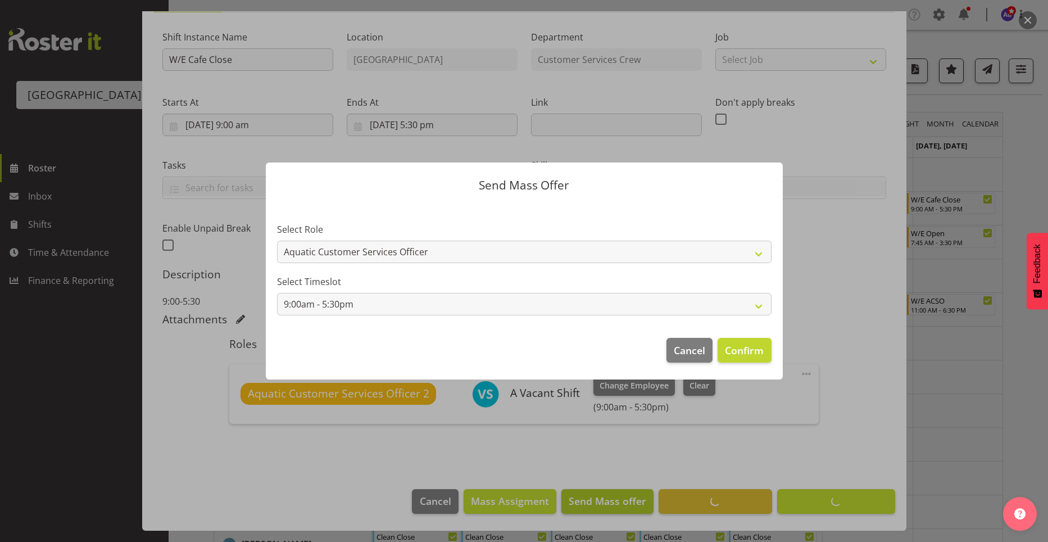
scroll to position [101, 0]
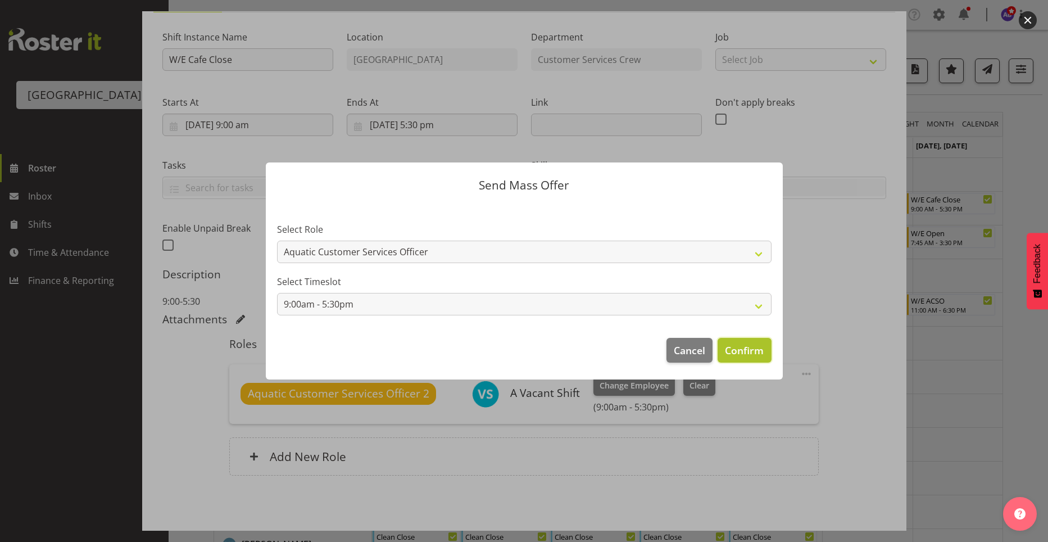
click at [747, 354] on span "Confirm" at bounding box center [744, 350] width 39 height 15
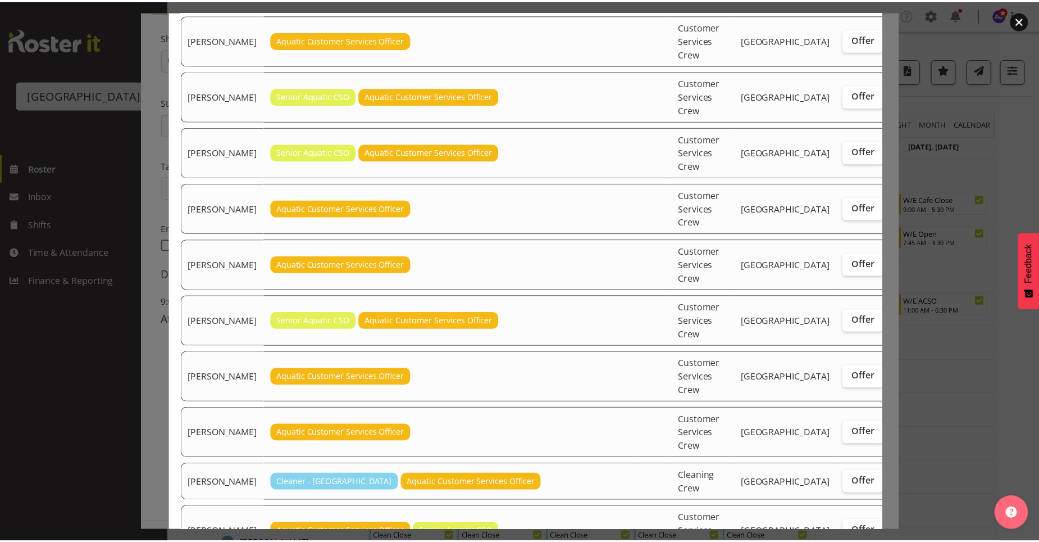
scroll to position [258, 0]
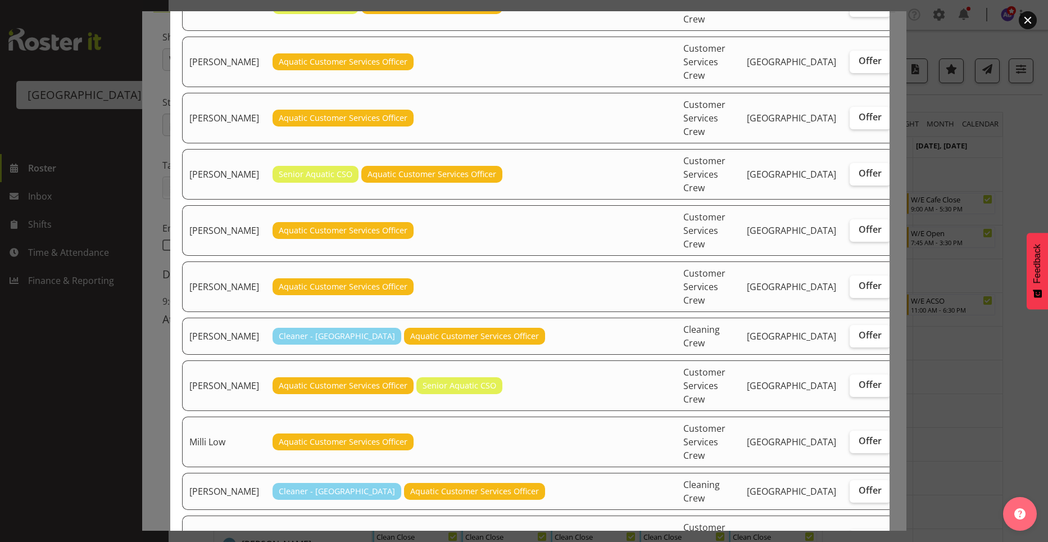
drag, startPoint x: 810, startPoint y: 439, endPoint x: 814, endPoint y: 458, distance: 19.0
checkbox input "true"
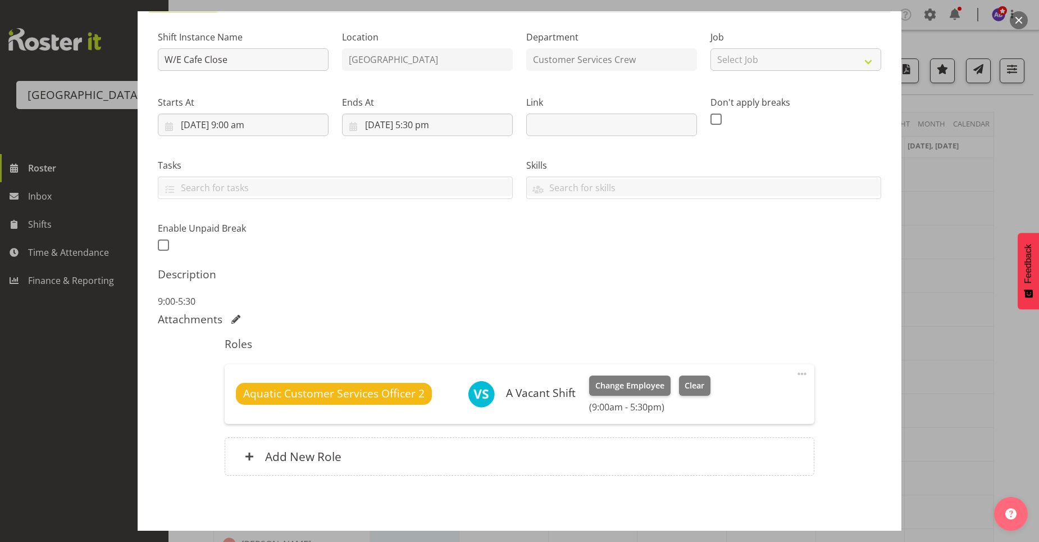
click at [934, 395] on div at bounding box center [519, 271] width 1039 height 542
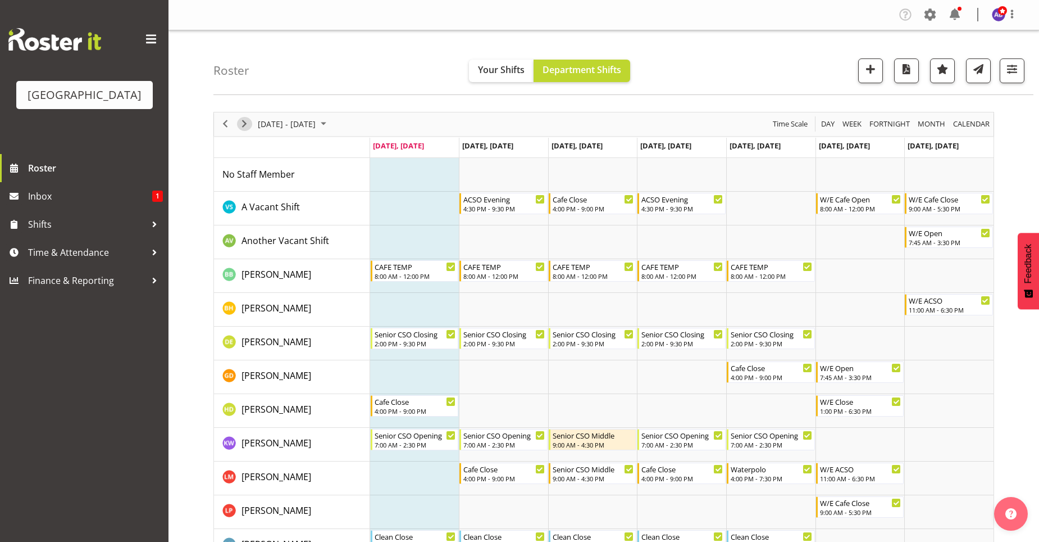
click at [244, 125] on span "Next" at bounding box center [244, 124] width 13 height 14
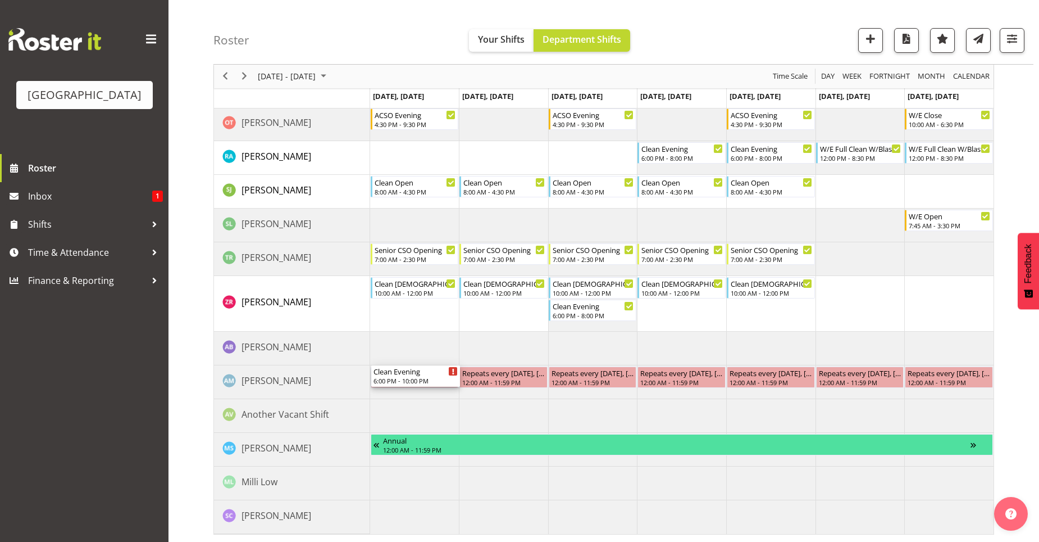
scroll to position [512, 0]
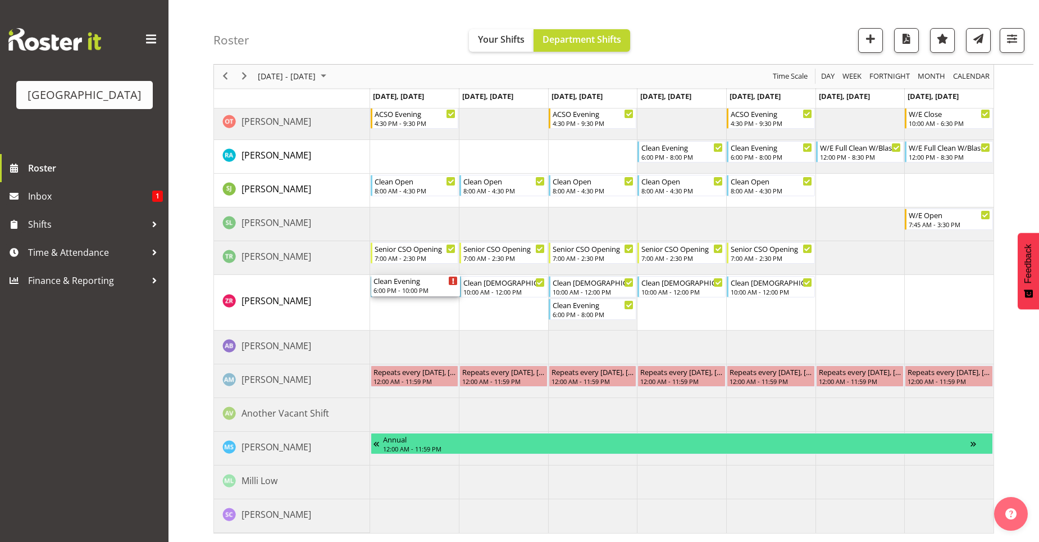
drag, startPoint x: 410, startPoint y: 173, endPoint x: 431, endPoint y: 317, distance: 145.9
click at [431, 317] on div "Clean Evening 6:00 PM - 10:00 PM Clean Evening 6:00 PM - 10:00 PM W/E Cafe Open…" at bounding box center [682, 89] width 624 height 887
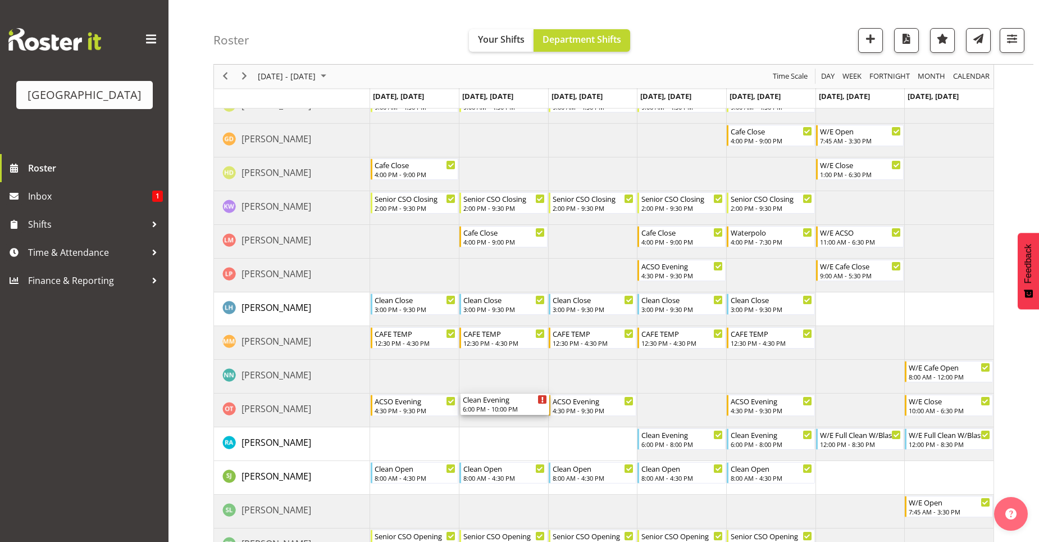
scroll to position [337, 0]
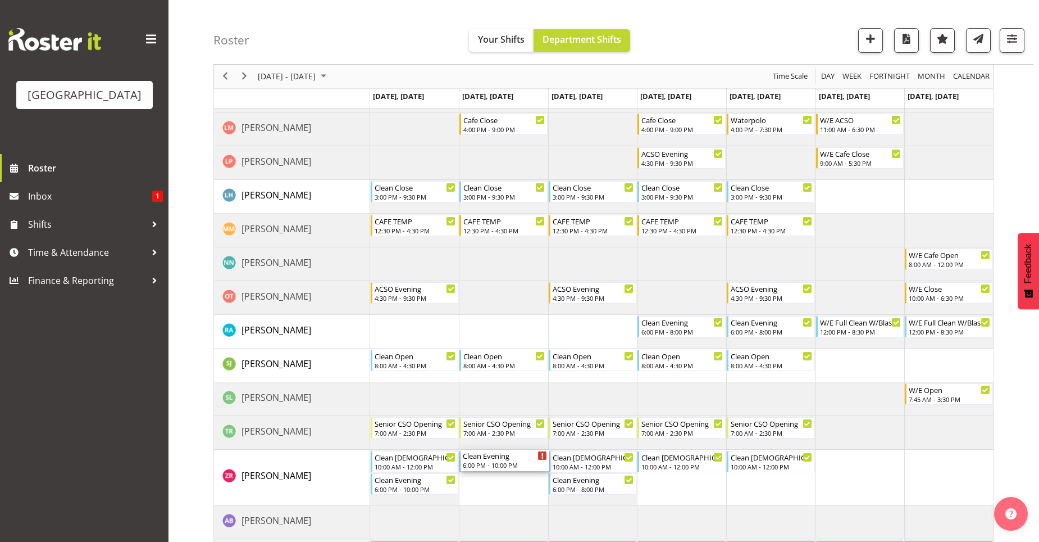
drag, startPoint x: 483, startPoint y: 175, endPoint x: 490, endPoint y: 470, distance: 295.1
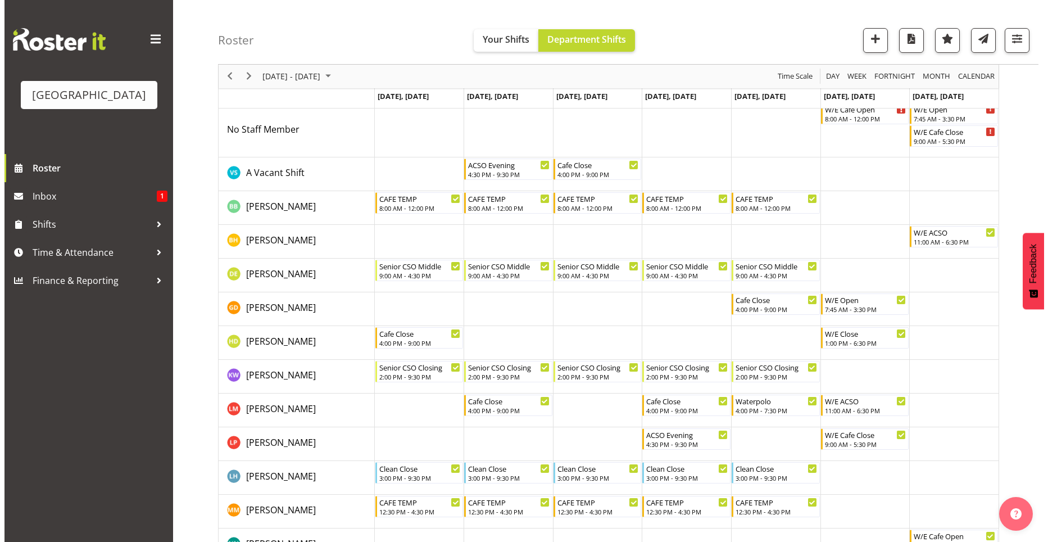
scroll to position [0, 0]
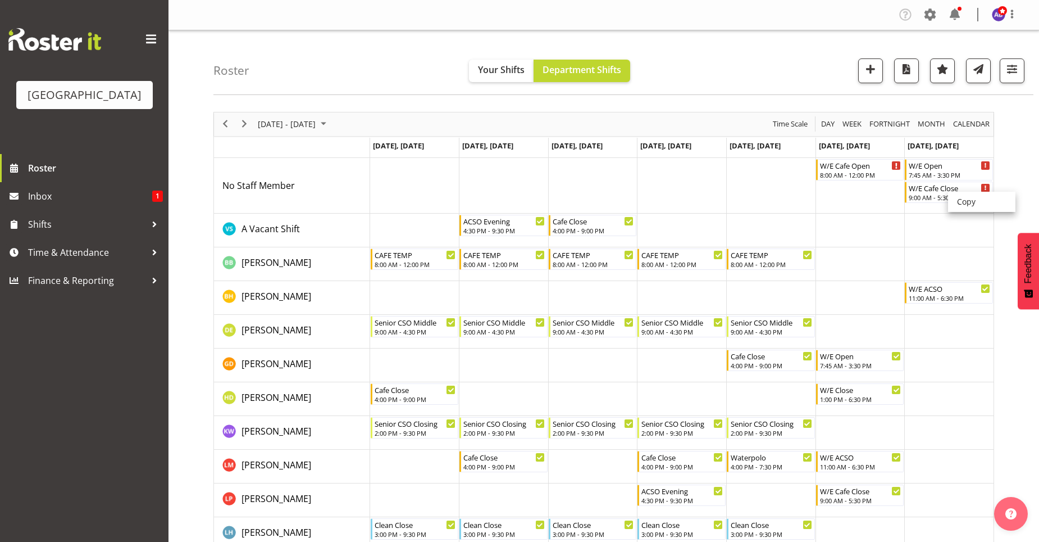
click at [846, 204] on td "Timeline Week of October 6, 2025" at bounding box center [860, 186] width 89 height 56
click at [961, 193] on div "9:00 AM - 5:30 PM" at bounding box center [950, 196] width 82 height 9
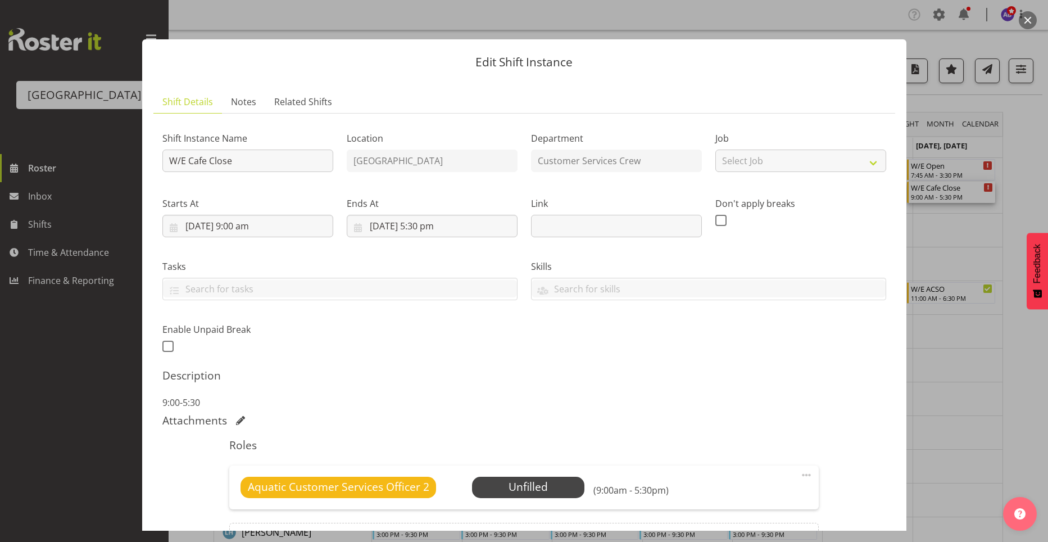
scroll to position [130, 0]
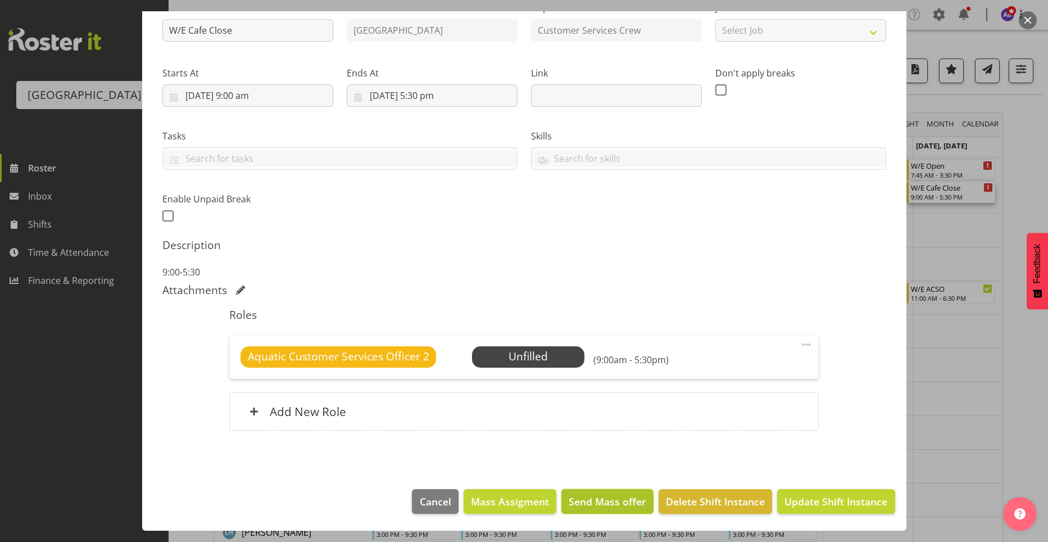
click at [625, 509] on span "Send Mass offer" at bounding box center [608, 501] width 78 height 15
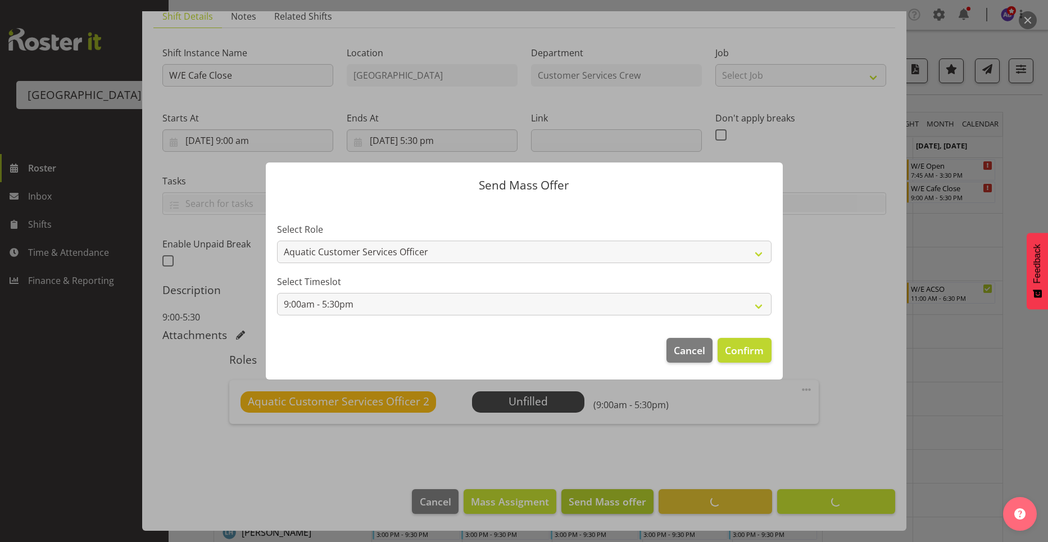
scroll to position [85, 0]
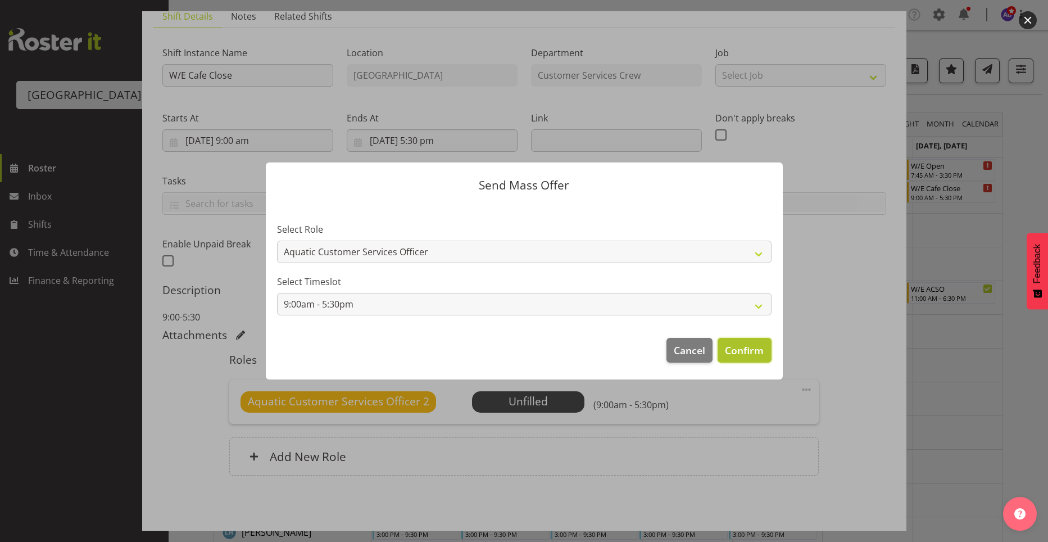
click at [738, 344] on span "Confirm" at bounding box center [744, 350] width 39 height 15
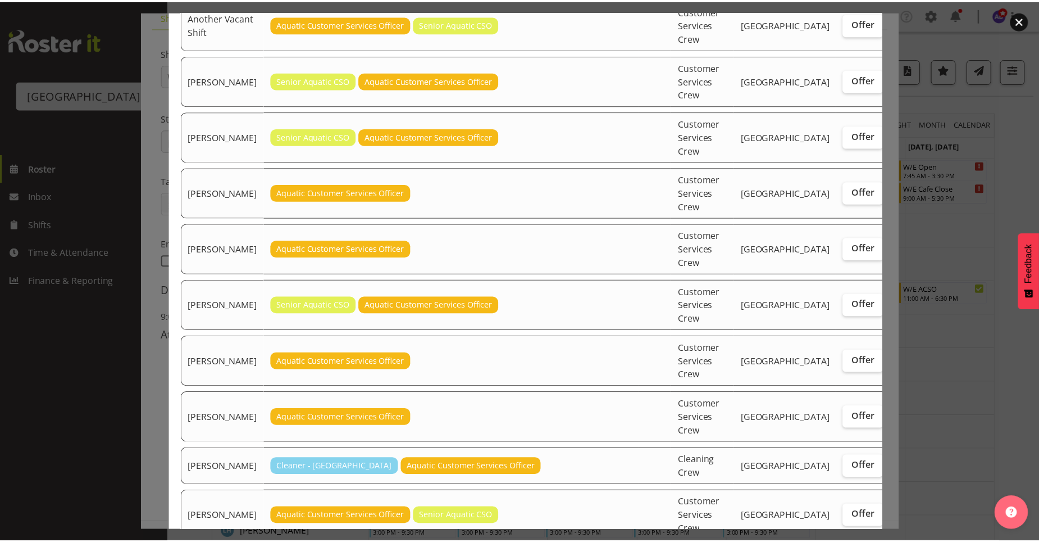
scroll to position [343, 0]
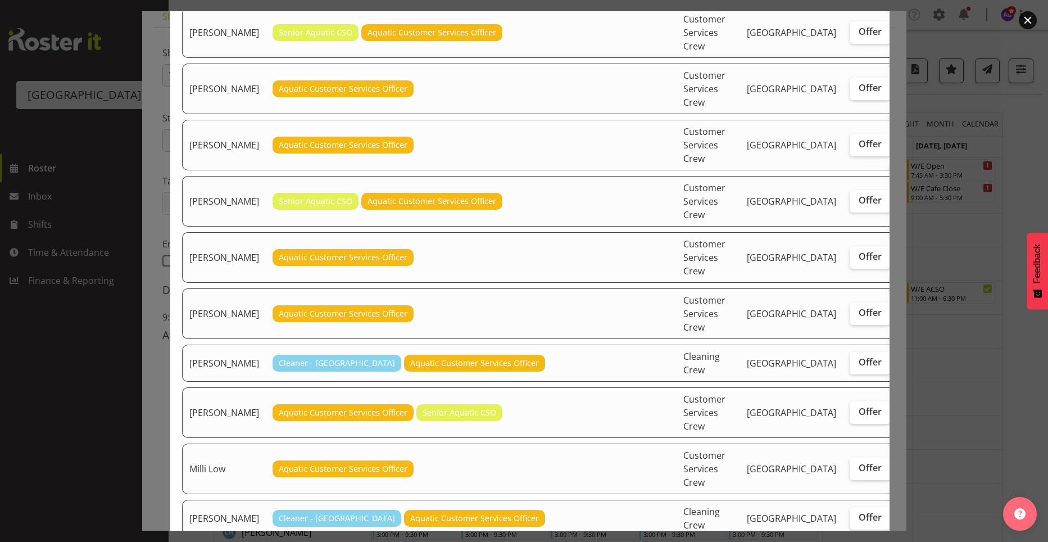
drag, startPoint x: 809, startPoint y: 444, endPoint x: 814, endPoint y: 453, distance: 10.6
checkbox input "true"
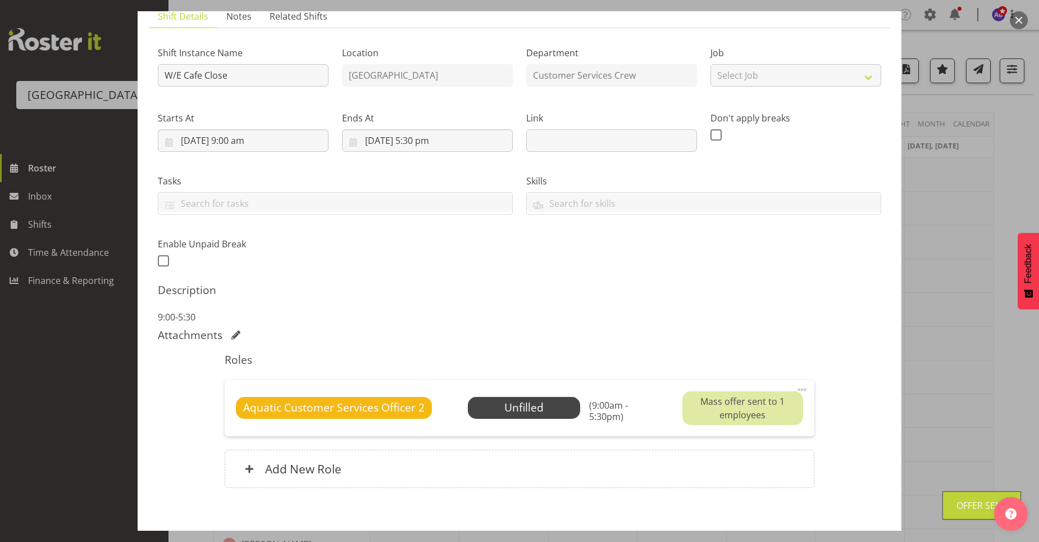
drag, startPoint x: 973, startPoint y: 402, endPoint x: 975, endPoint y: 443, distance: 40.5
click at [973, 403] on div at bounding box center [519, 271] width 1039 height 542
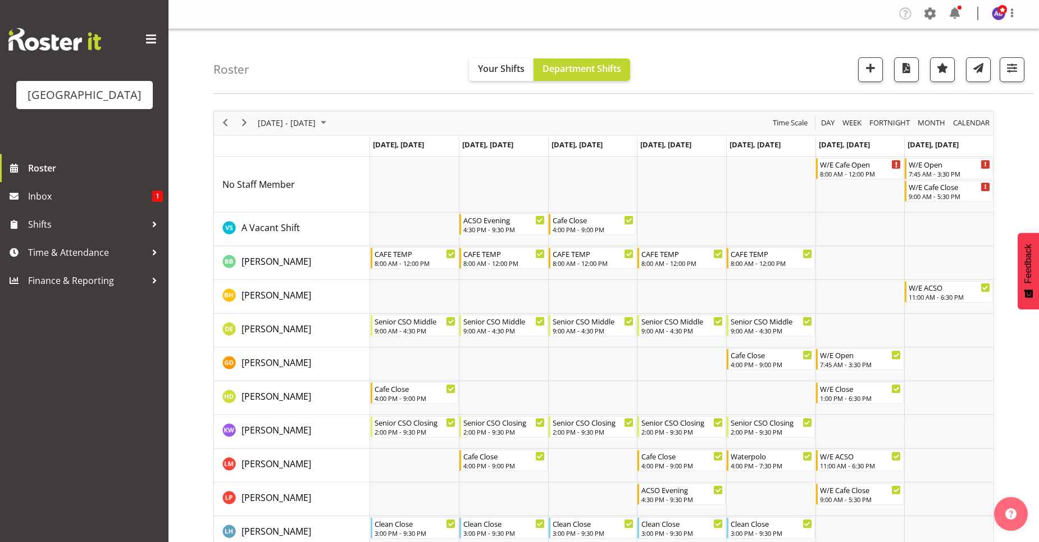
scroll to position [0, 0]
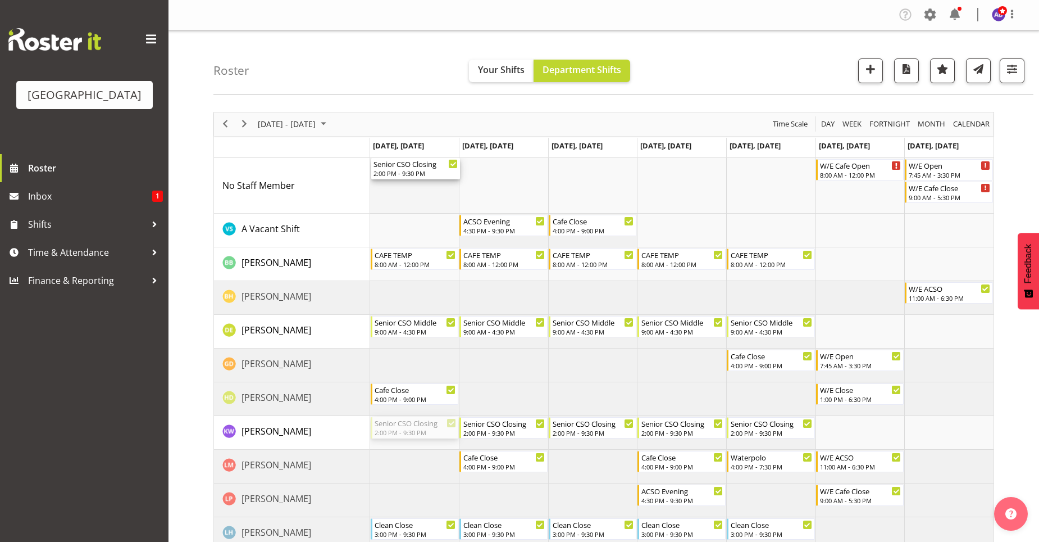
drag, startPoint x: 430, startPoint y: 426, endPoint x: 421, endPoint y: 203, distance: 223.2
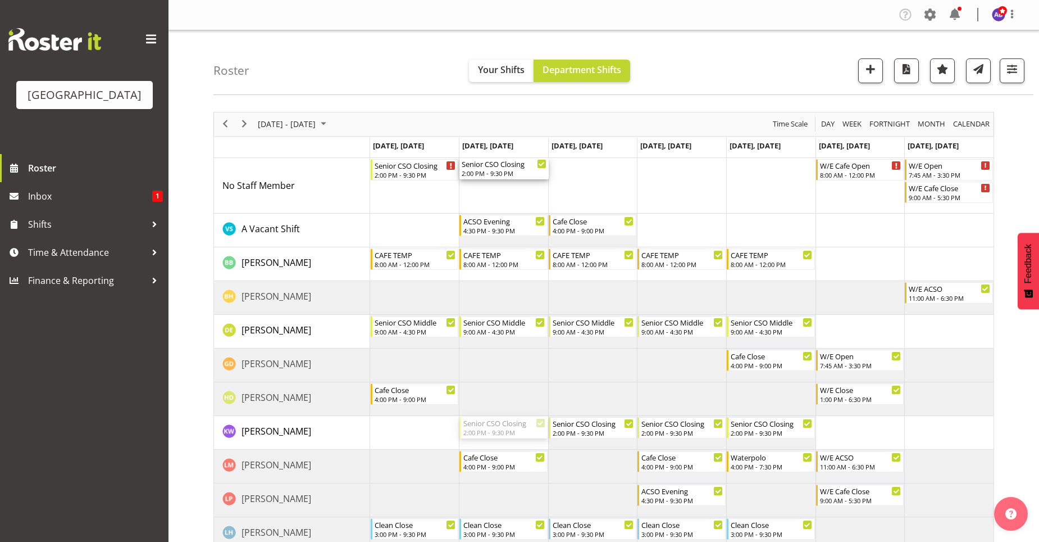
drag, startPoint x: 495, startPoint y: 429, endPoint x: 490, endPoint y: 172, distance: 256.8
drag, startPoint x: 582, startPoint y: 433, endPoint x: 576, endPoint y: 180, distance: 252.3
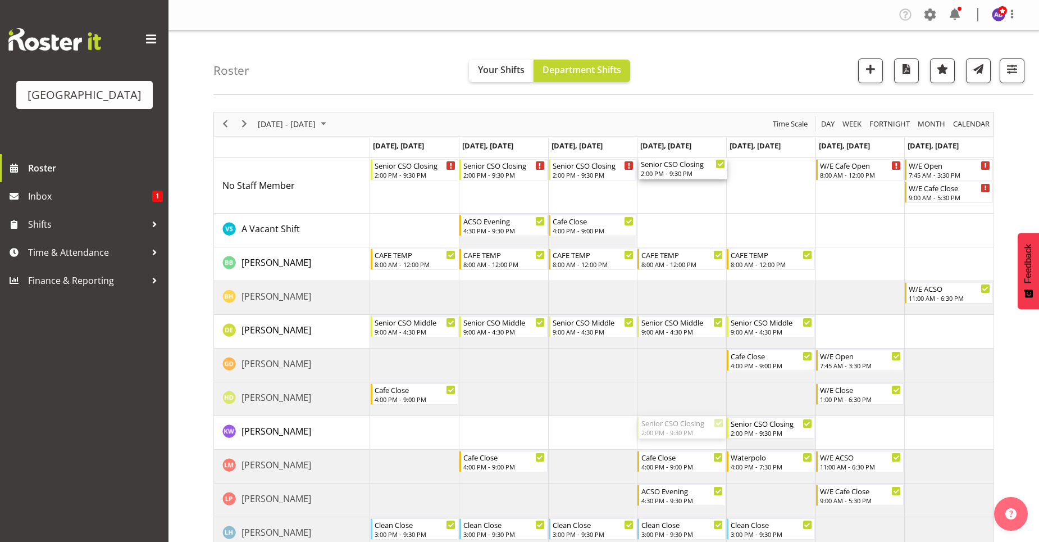
drag, startPoint x: 656, startPoint y: 225, endPoint x: 656, endPoint y: 135, distance: 90.5
drag, startPoint x: 699, startPoint y: 435, endPoint x: 652, endPoint y: 143, distance: 296.0
drag, startPoint x: 746, startPoint y: 430, endPoint x: 745, endPoint y: 190, distance: 239.4
click at [768, 183] on div "Senior CSO Closing" at bounding box center [772, 186] width 85 height 11
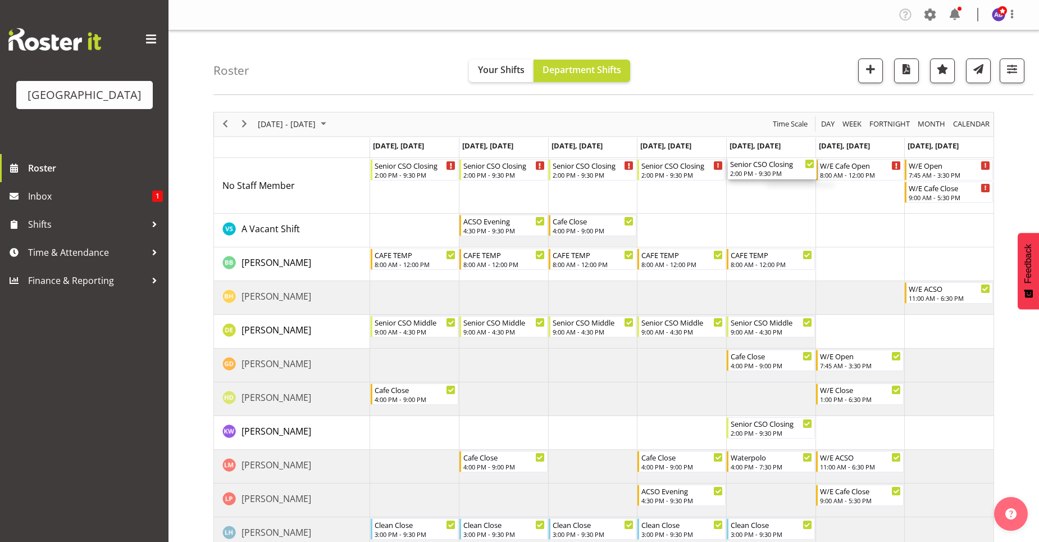
click at [748, 186] on td "Timeline Week of October 6, 2025" at bounding box center [771, 186] width 89 height 56
click at [752, 171] on div "2:00 PM - 9:30 PM" at bounding box center [772, 173] width 85 height 9
drag, startPoint x: 770, startPoint y: 432, endPoint x: 748, endPoint y: 177, distance: 255.5
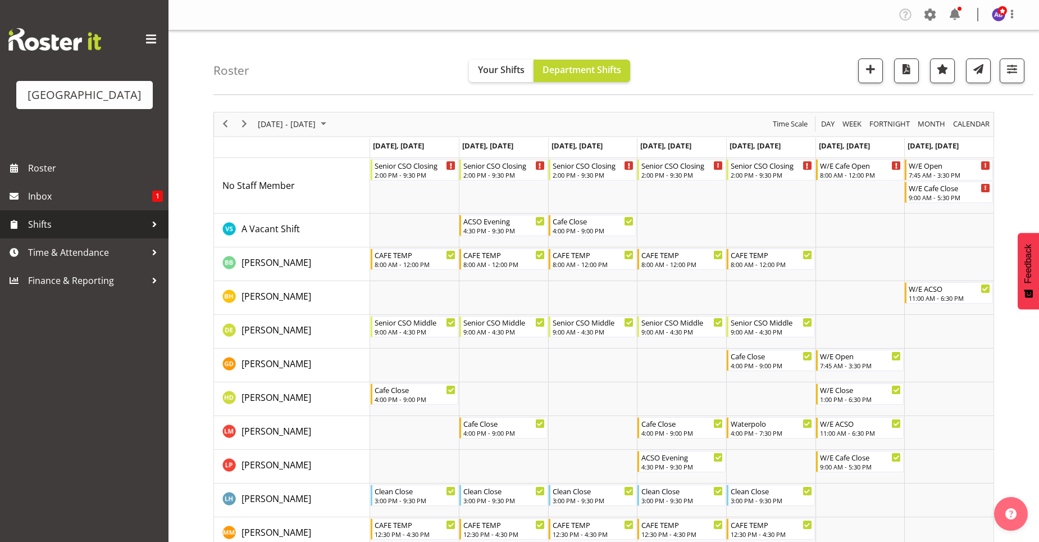
click at [98, 214] on link "Shifts" at bounding box center [84, 224] width 169 height 28
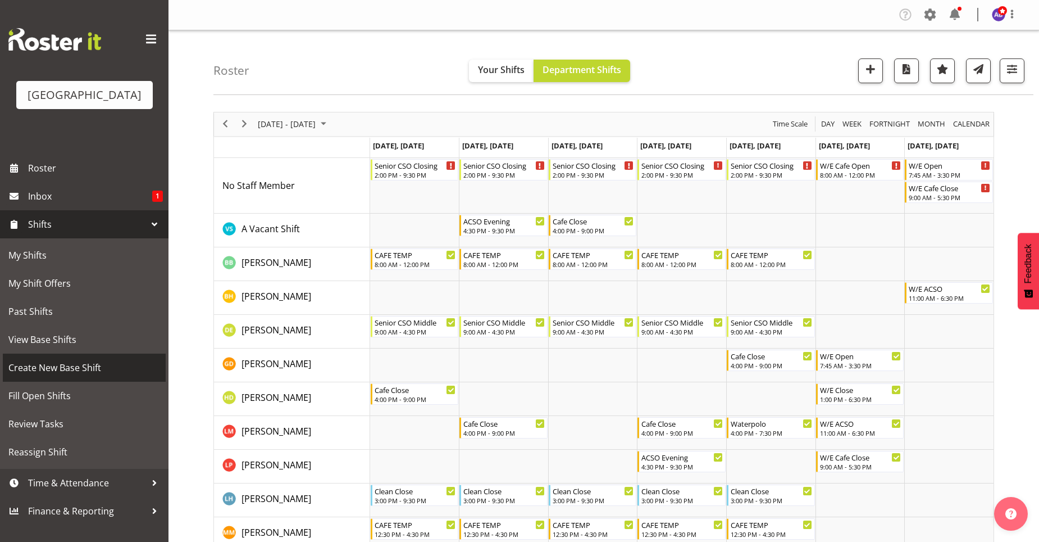
click at [116, 367] on span "Create New Base Shift" at bounding box center [84, 367] width 152 height 17
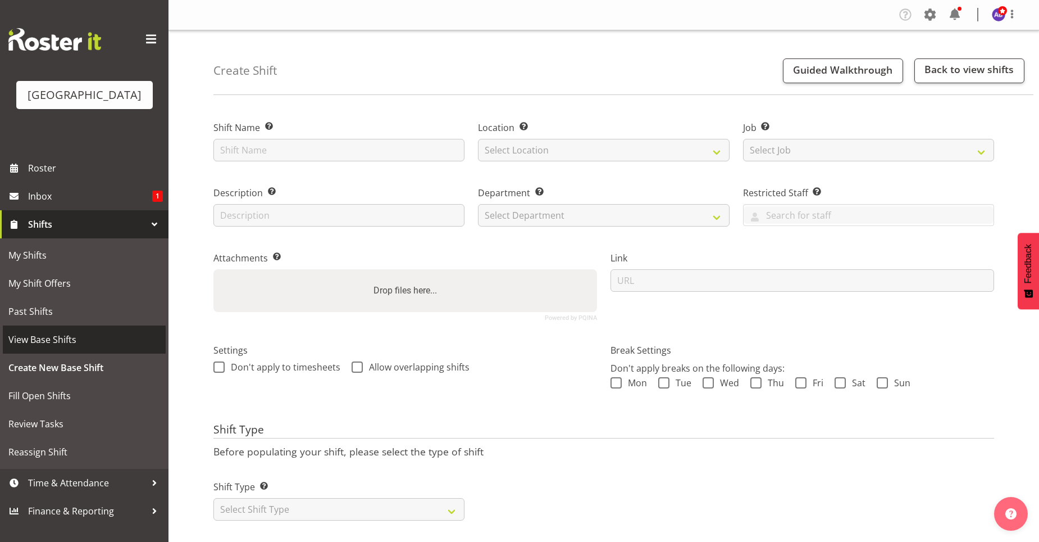
click at [99, 339] on span "View Base Shifts" at bounding box center [84, 339] width 152 height 17
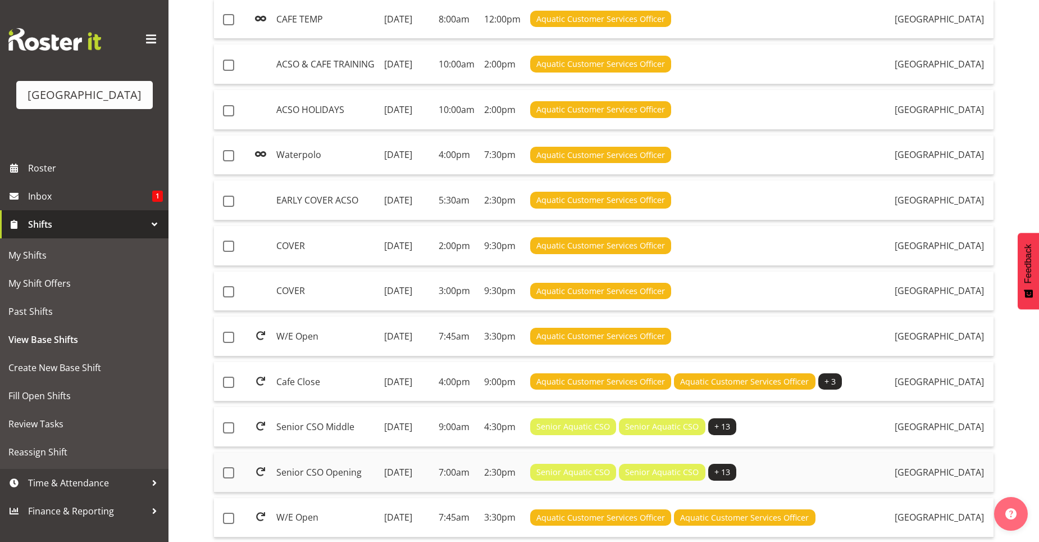
scroll to position [56, 0]
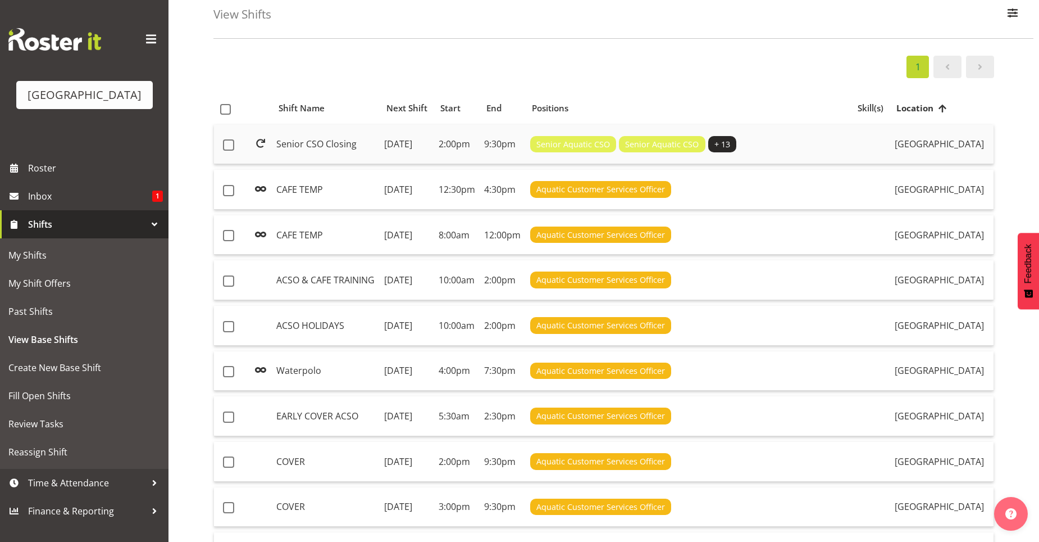
click at [392, 152] on td "[DATE]" at bounding box center [407, 145] width 54 height 40
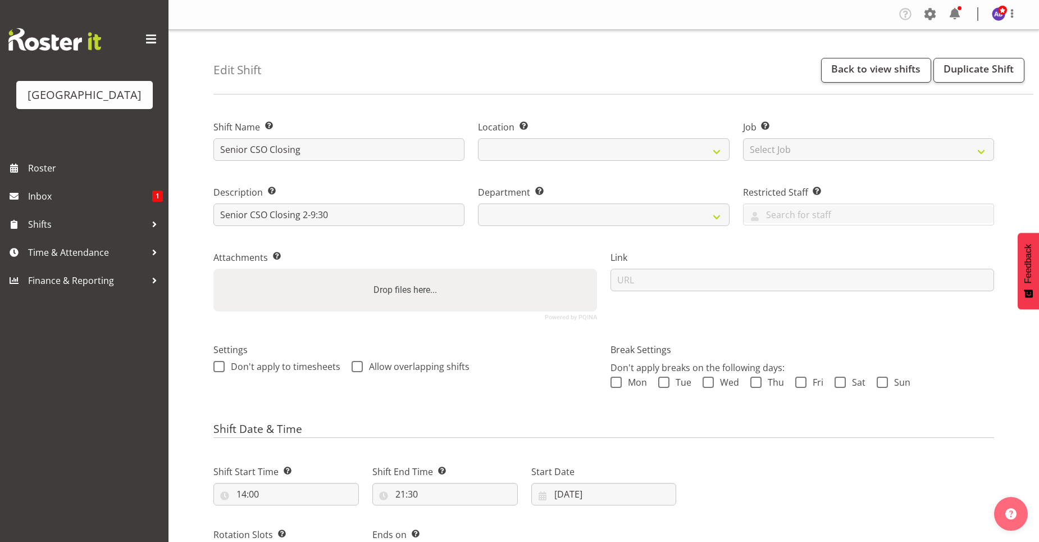
select select
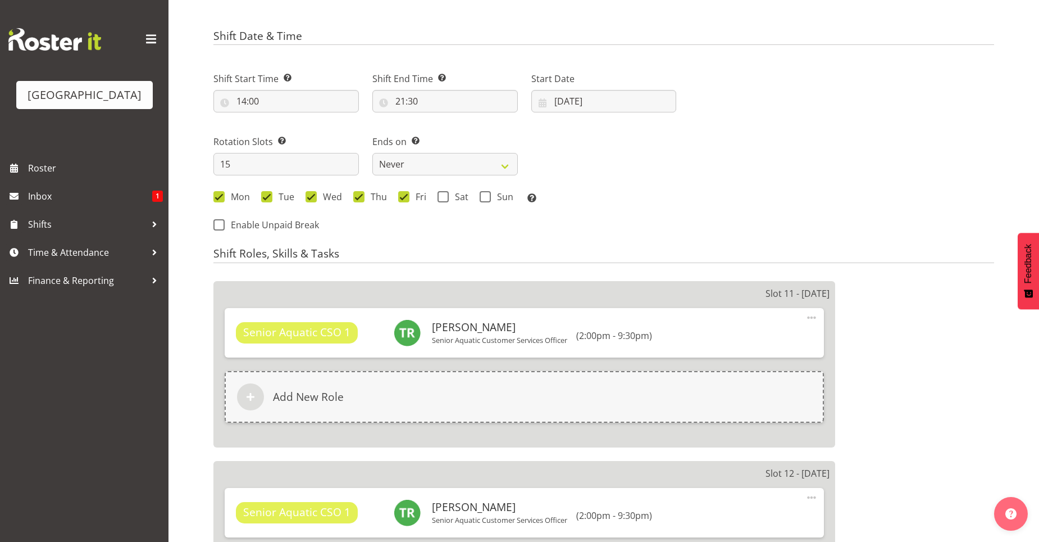
select select
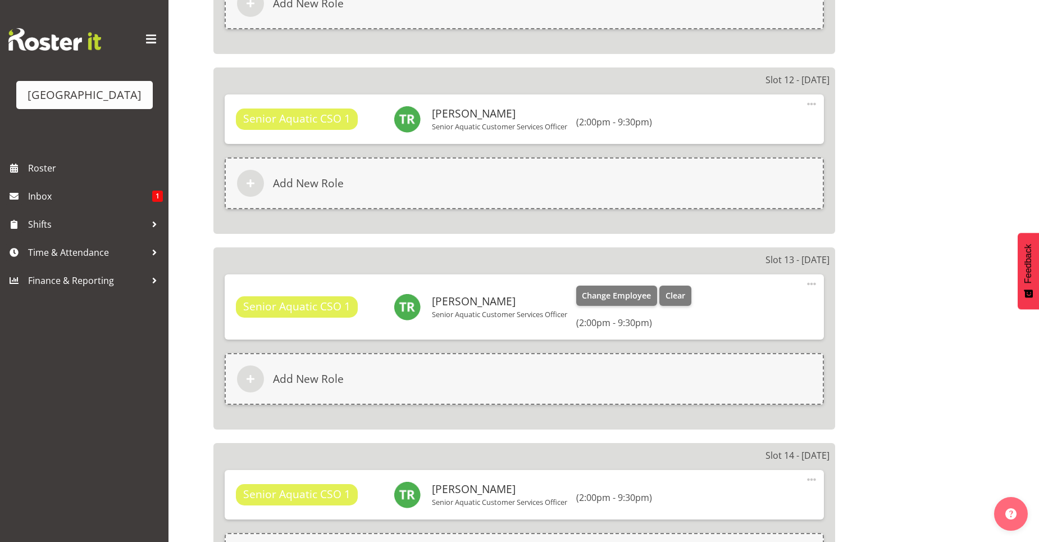
select select "116"
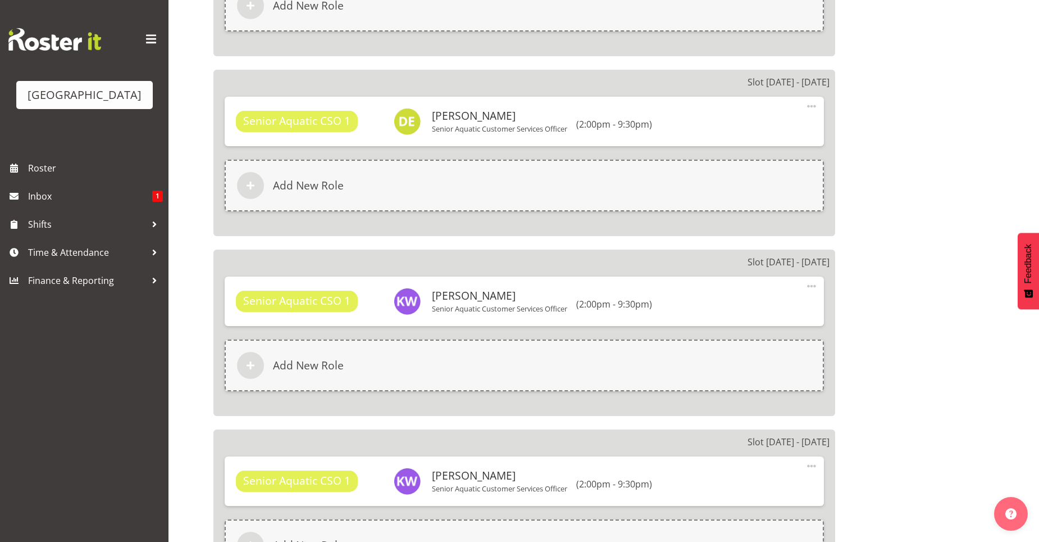
scroll to position [2304, 0]
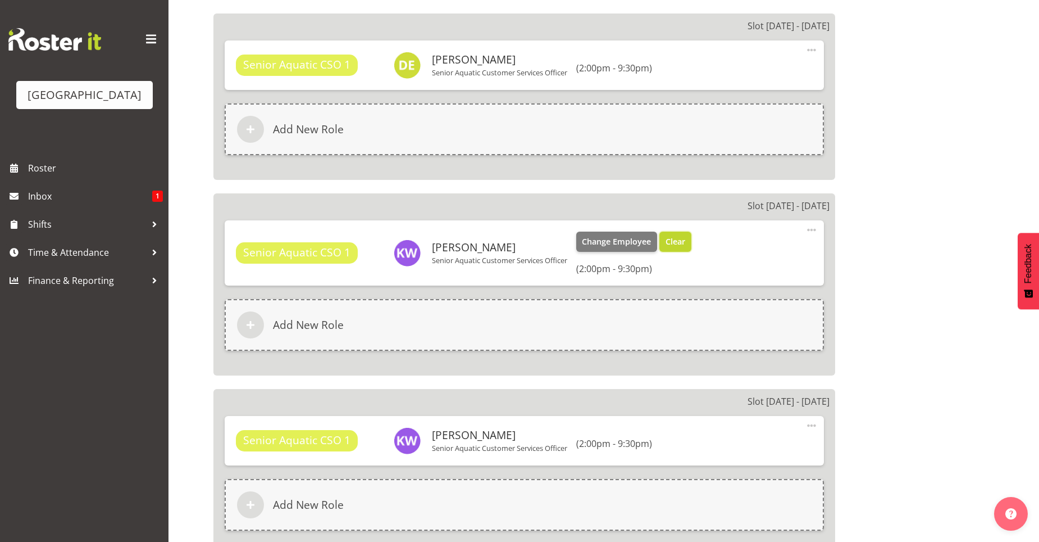
click at [674, 245] on span "Clear" at bounding box center [676, 241] width 20 height 12
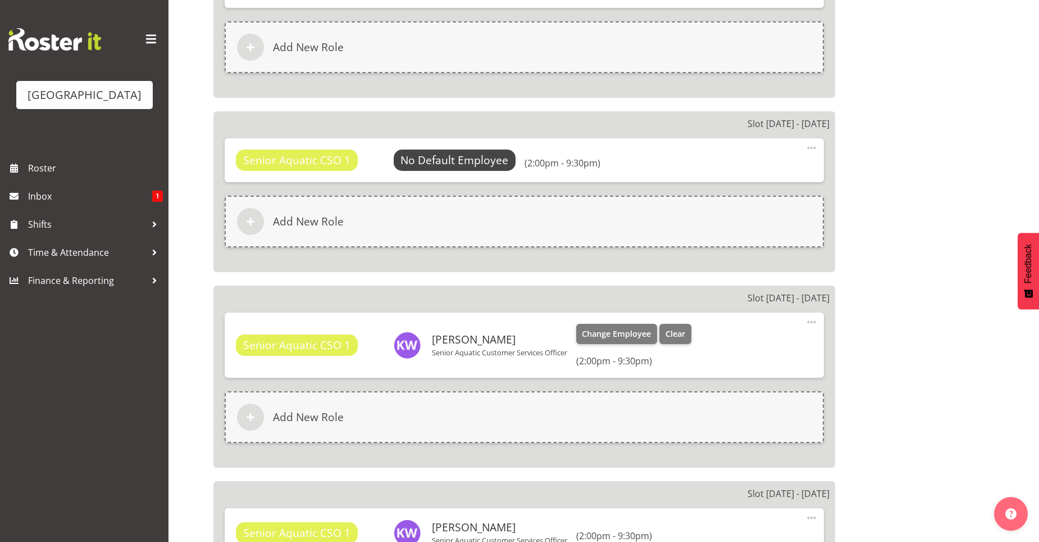
scroll to position [2472, 0]
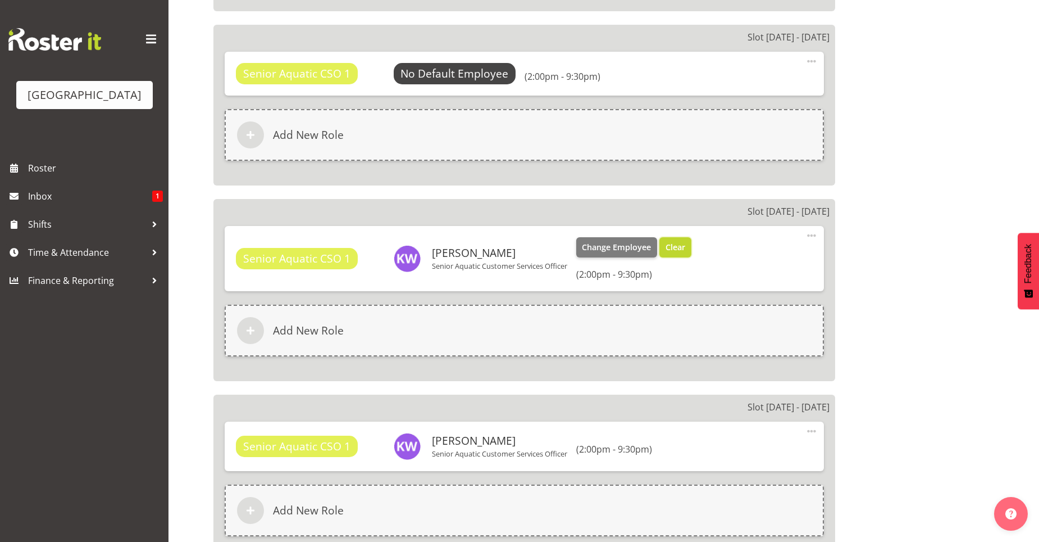
click at [682, 247] on span "Clear" at bounding box center [676, 247] width 20 height 12
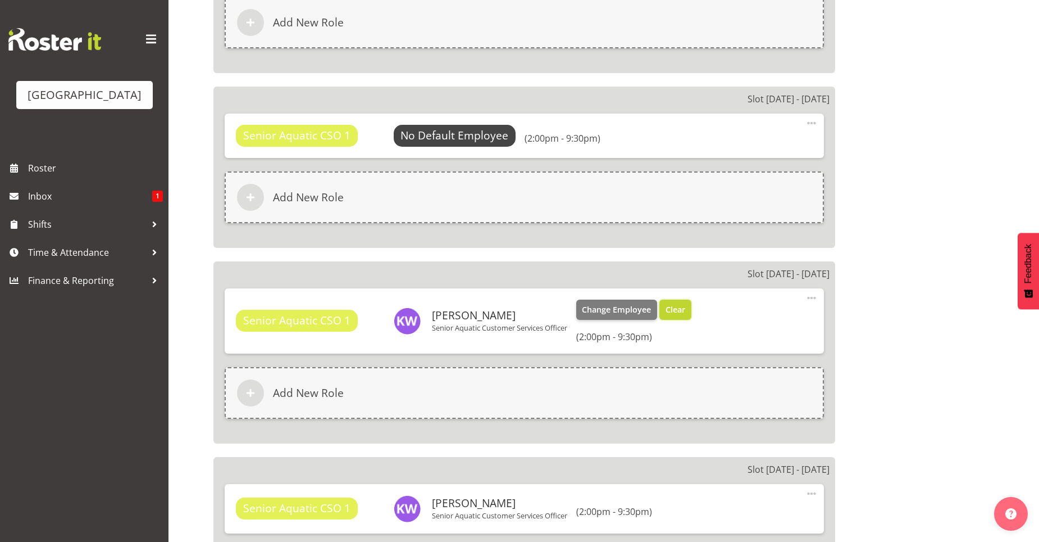
click at [685, 305] on span "Clear" at bounding box center [676, 309] width 20 height 12
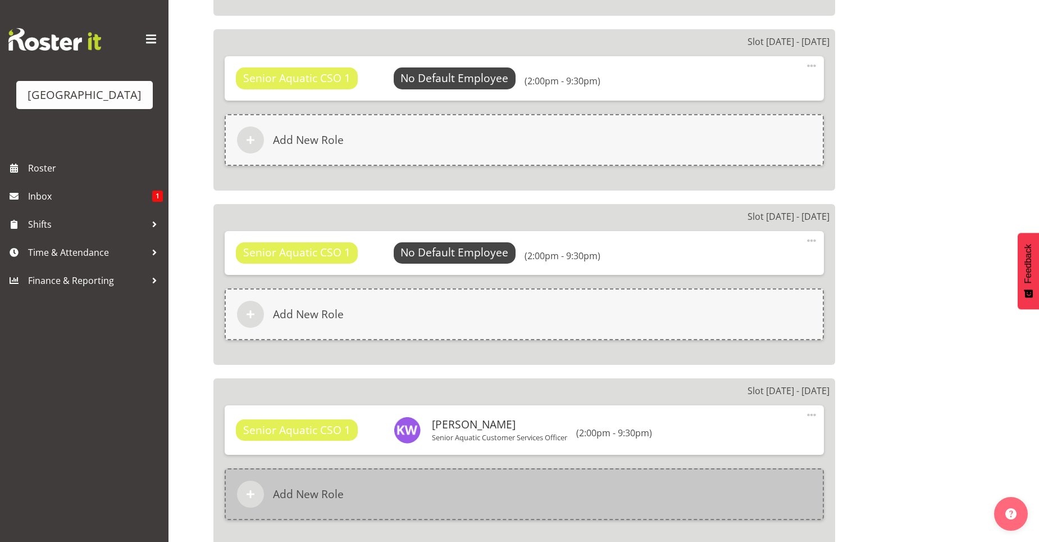
scroll to position [2753, 0]
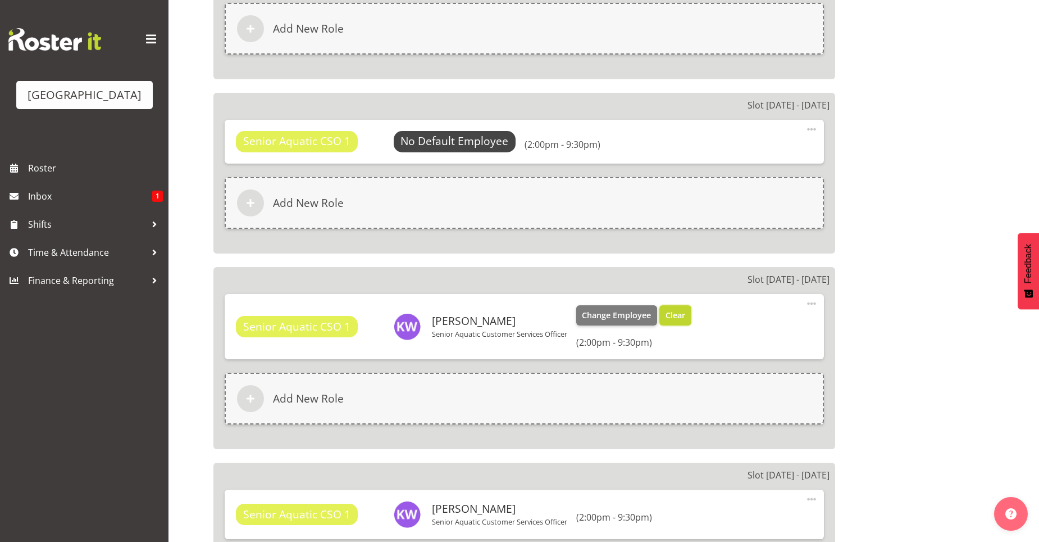
click at [685, 318] on span "Clear" at bounding box center [676, 315] width 20 height 12
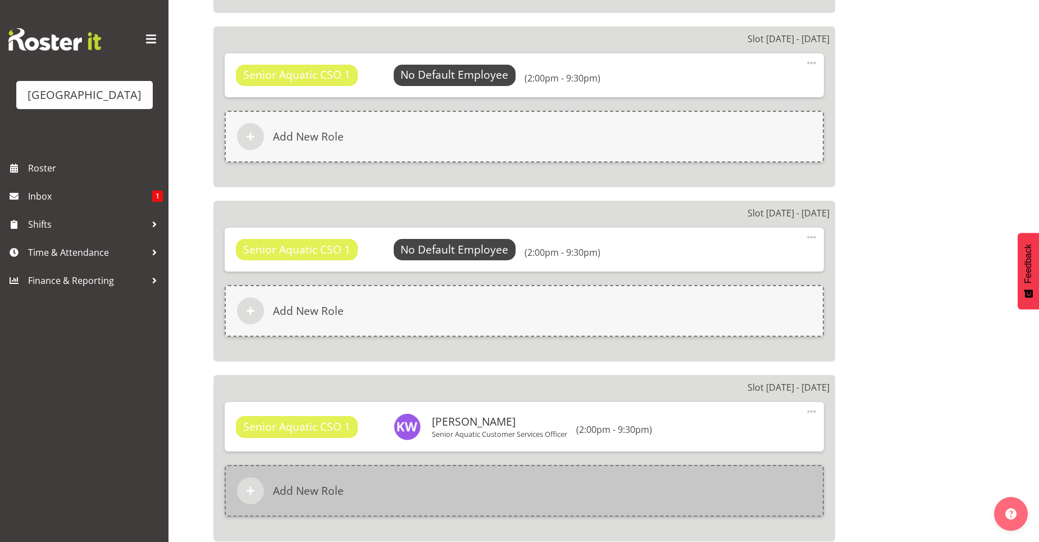
scroll to position [2922, 0]
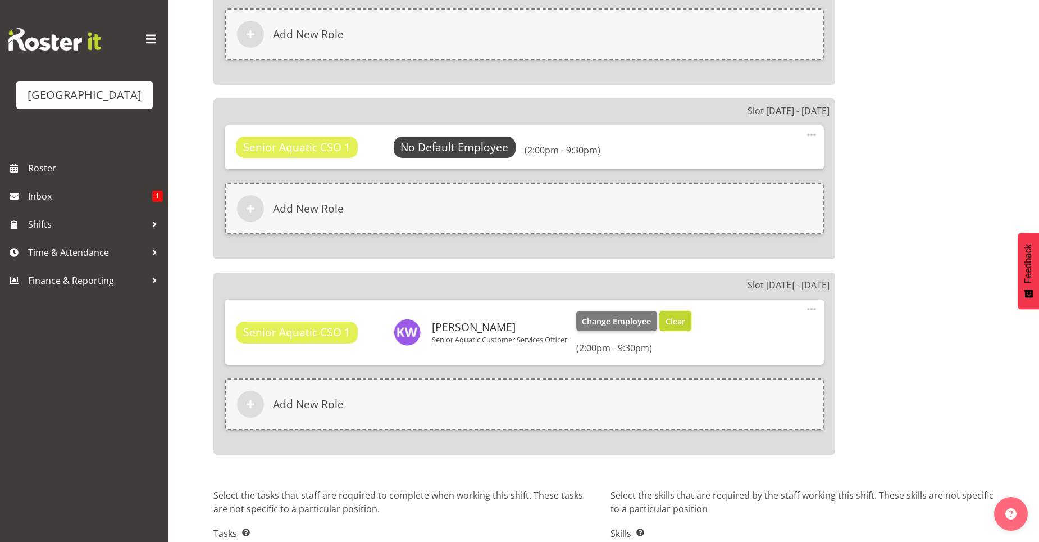
click at [673, 320] on span "Clear" at bounding box center [676, 321] width 20 height 12
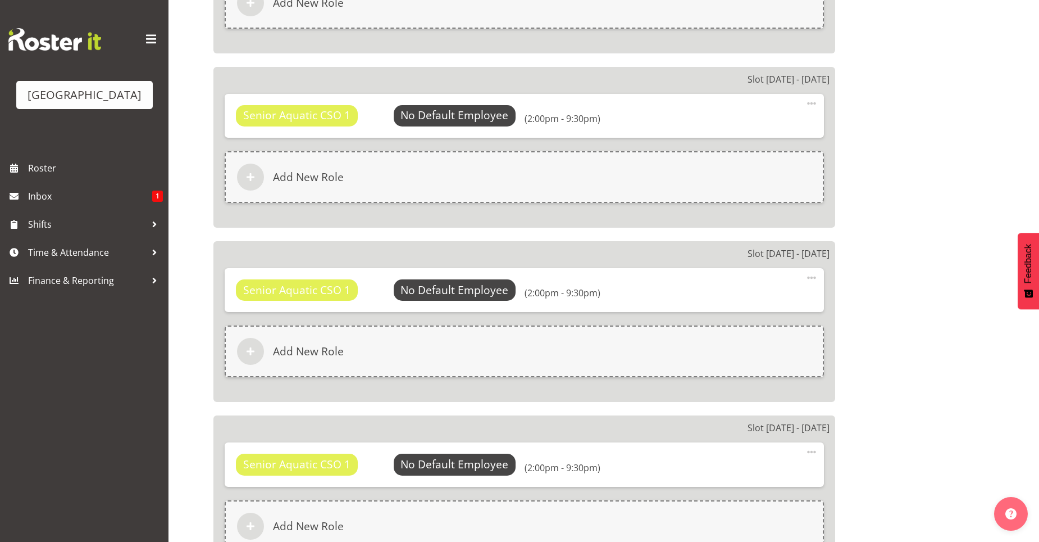
scroll to position [2981, 0]
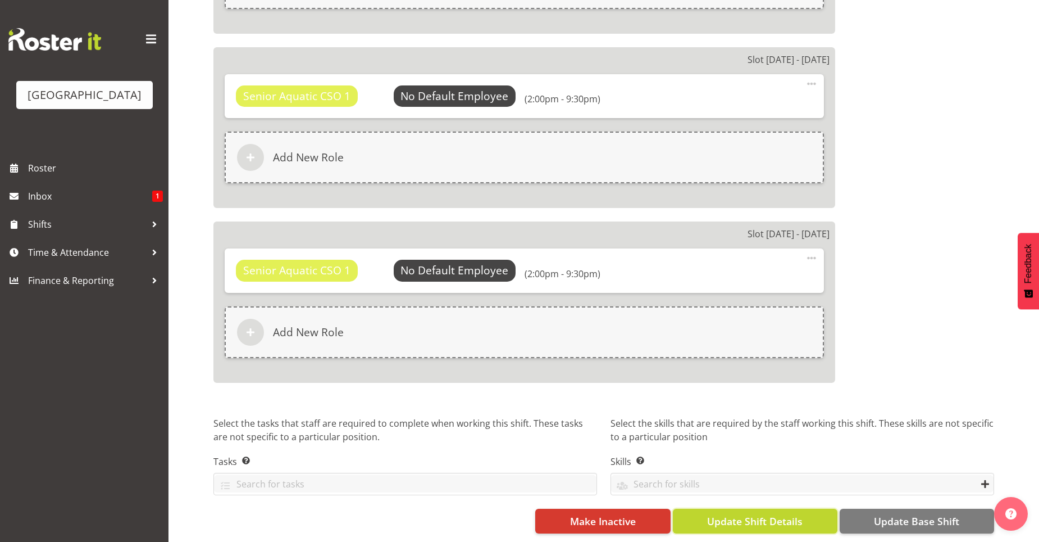
click at [807, 517] on button "Update Shift Details" at bounding box center [755, 521] width 165 height 25
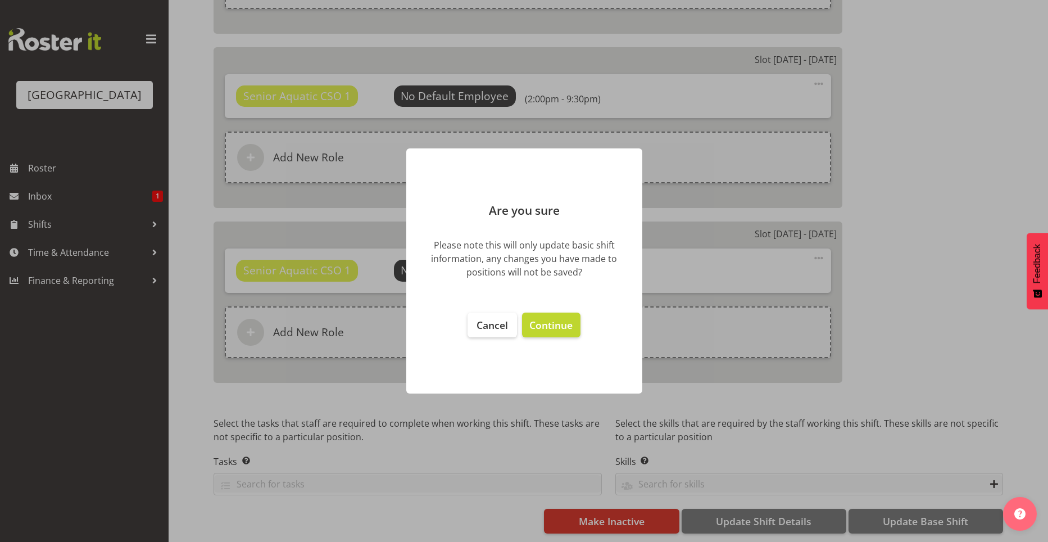
drag, startPoint x: 551, startPoint y: 329, endPoint x: 588, endPoint y: 431, distance: 109.0
click at [551, 328] on span "Continue" at bounding box center [550, 324] width 43 height 13
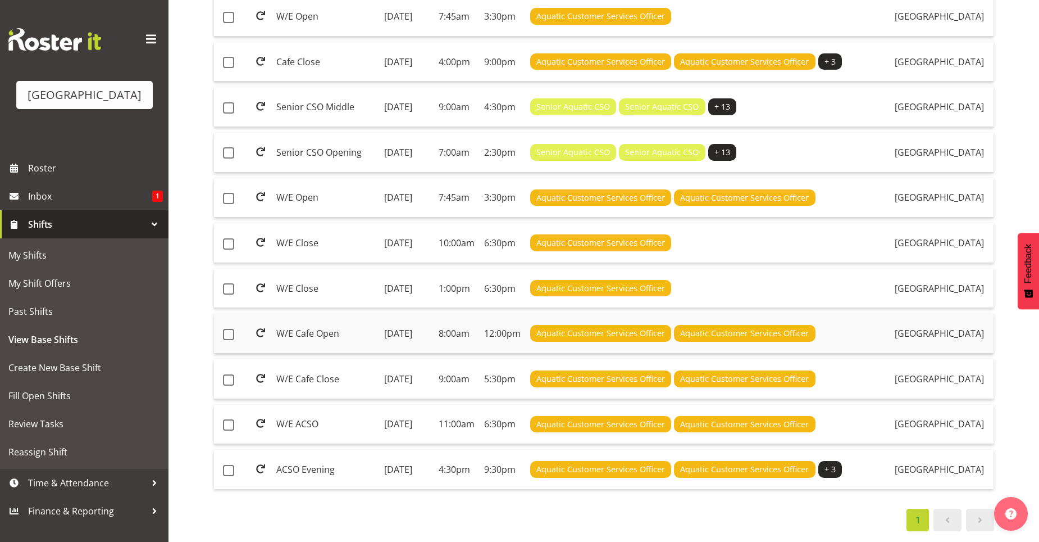
scroll to position [674, 0]
click at [328, 127] on td "Senior CSO Middle" at bounding box center [326, 107] width 108 height 40
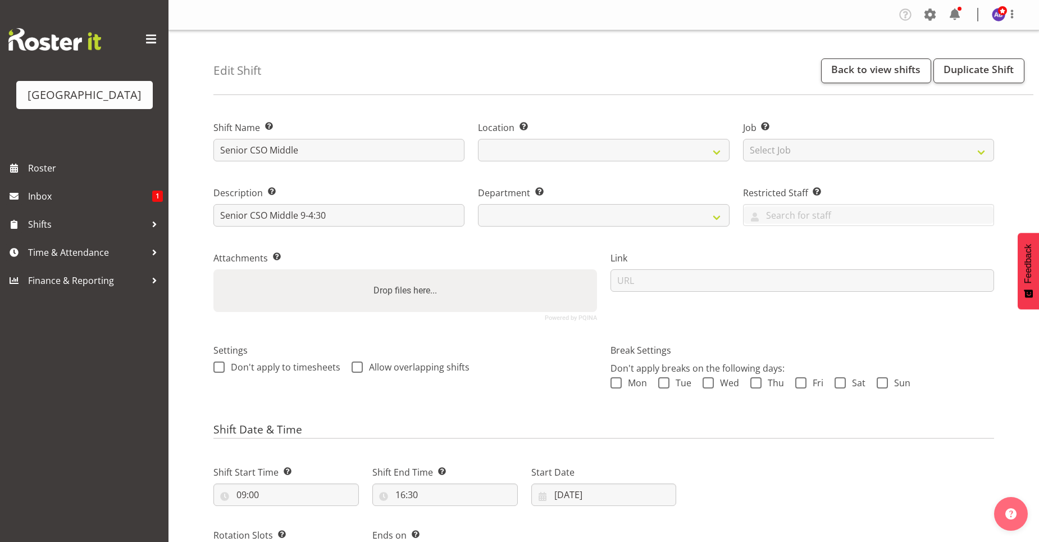
select select
select select "116"
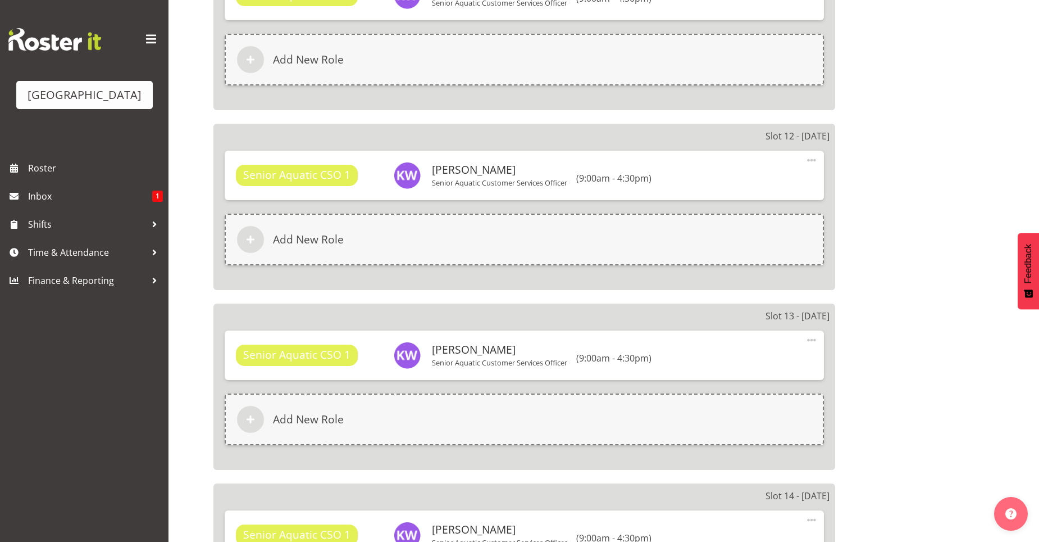
scroll to position [450, 0]
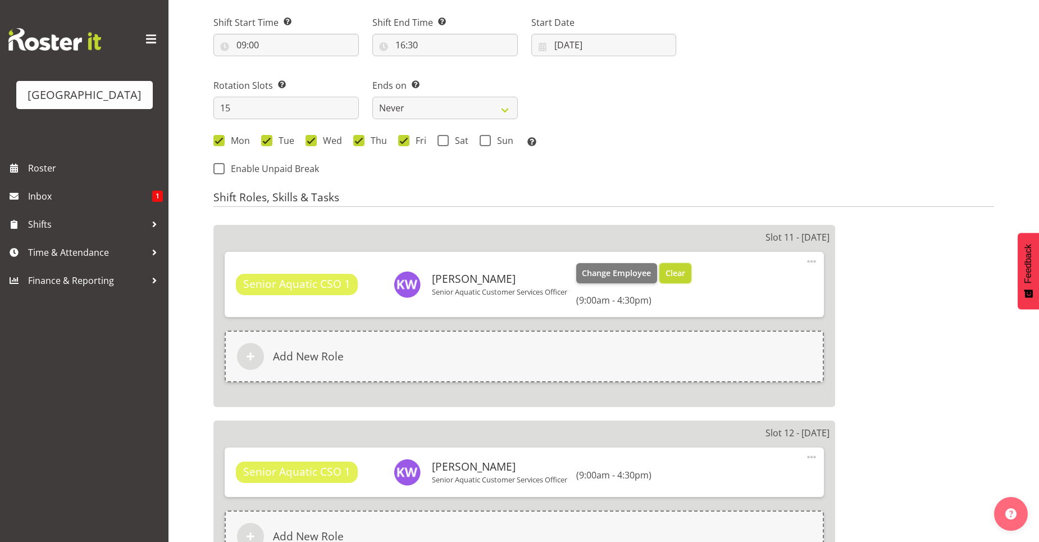
click at [678, 265] on button "Clear" at bounding box center [676, 273] width 32 height 20
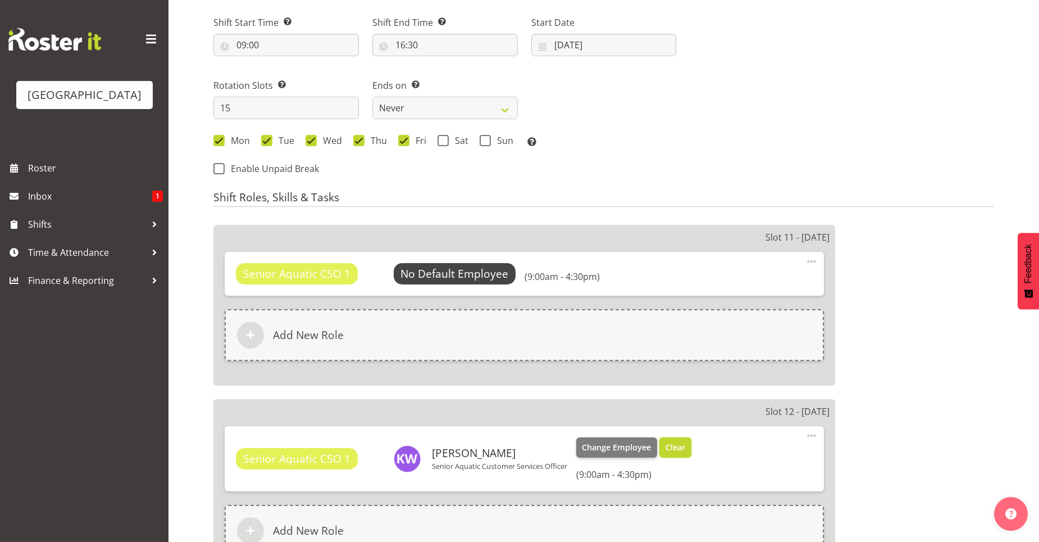
click at [685, 453] on span "Clear" at bounding box center [676, 447] width 20 height 12
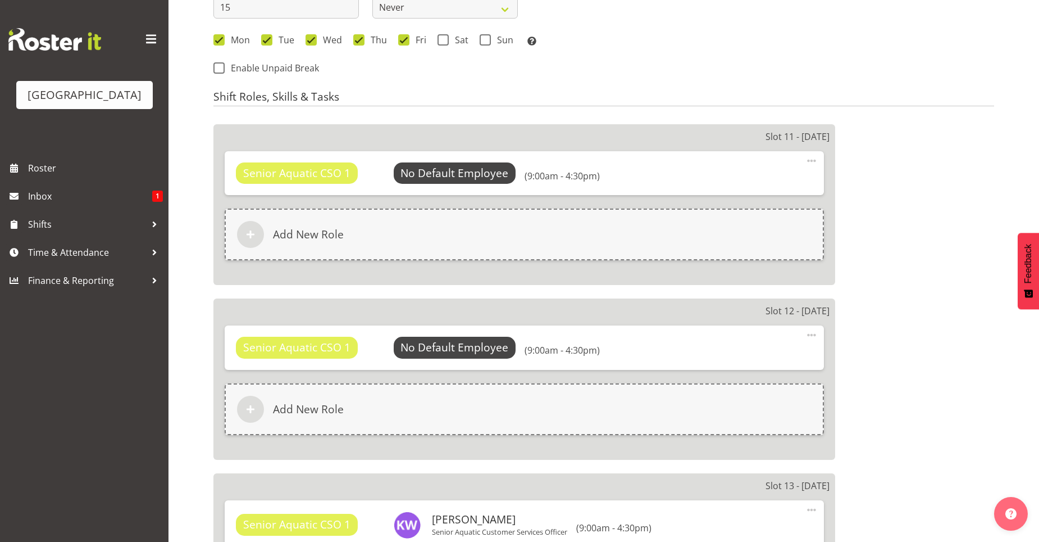
scroll to position [674, 0]
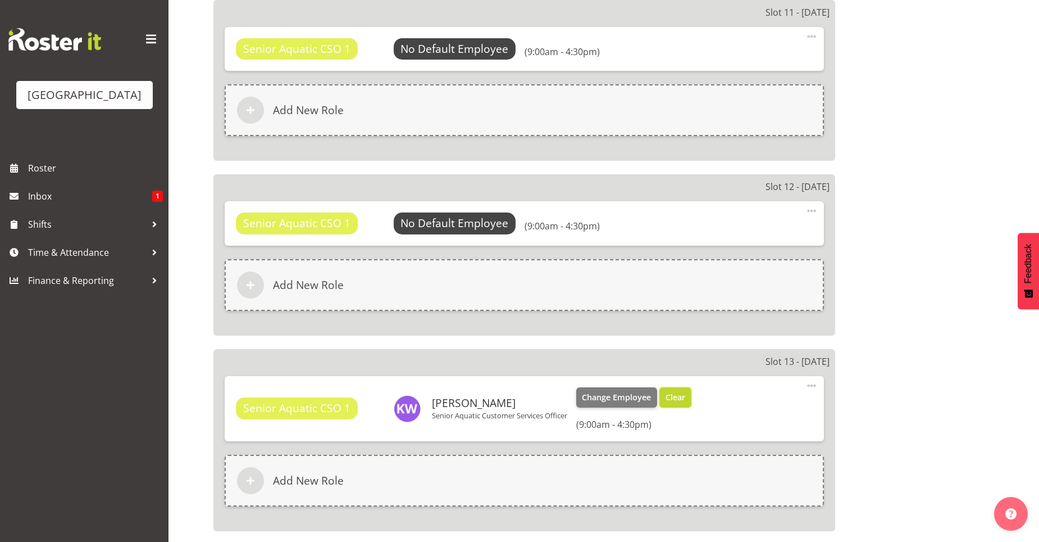
click at [676, 395] on span "Clear" at bounding box center [676, 397] width 20 height 12
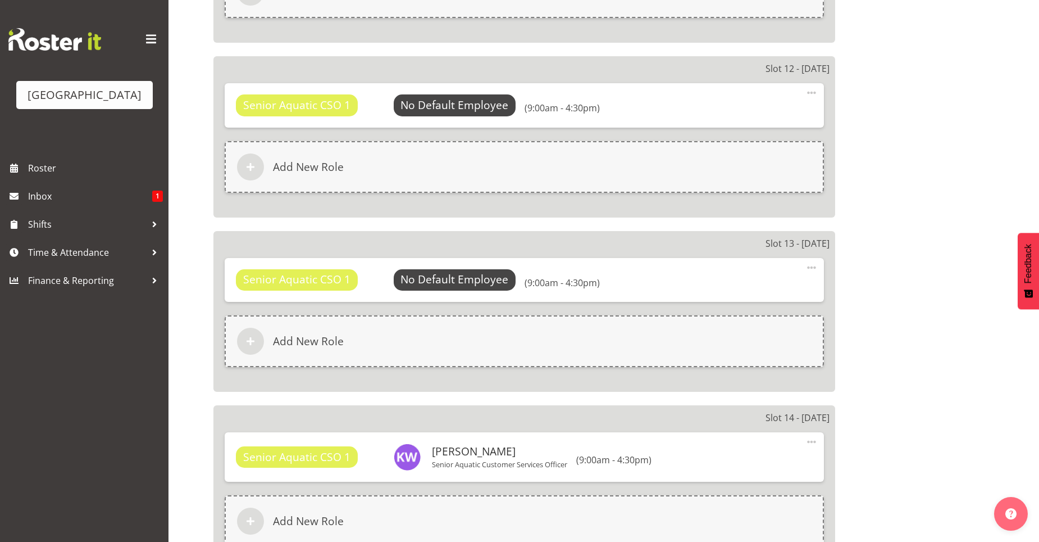
scroll to position [955, 0]
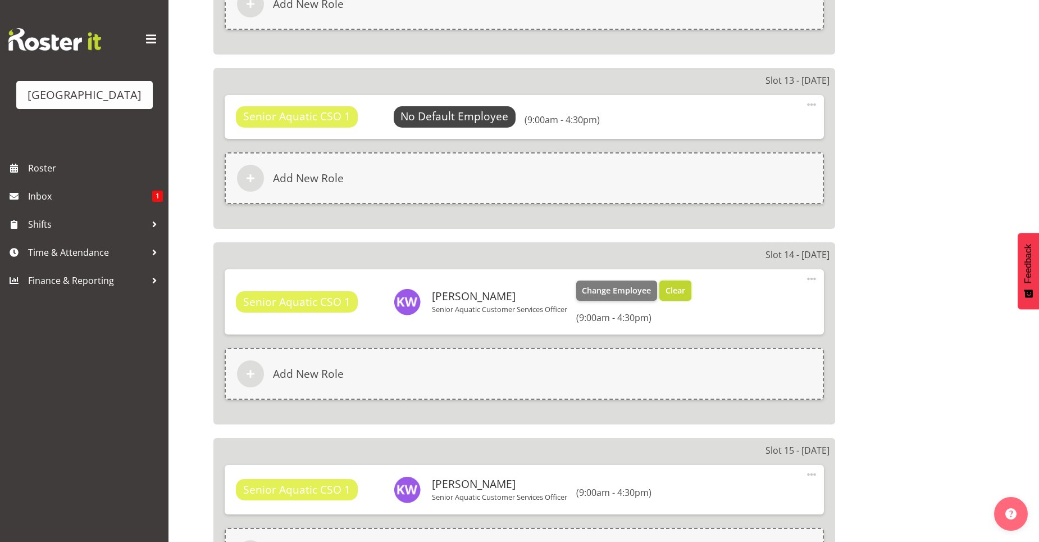
click at [682, 293] on span "Clear" at bounding box center [676, 290] width 20 height 12
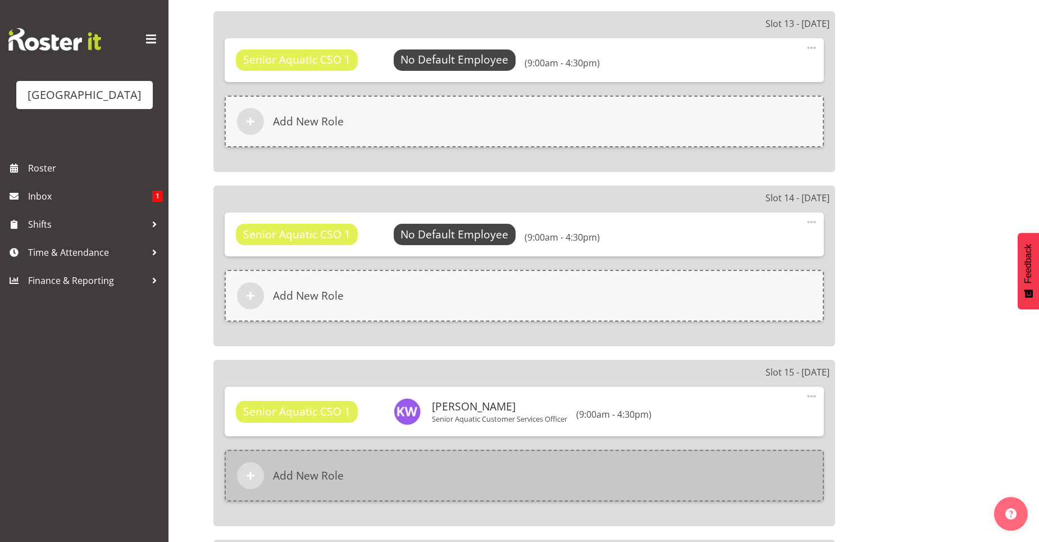
scroll to position [1124, 0]
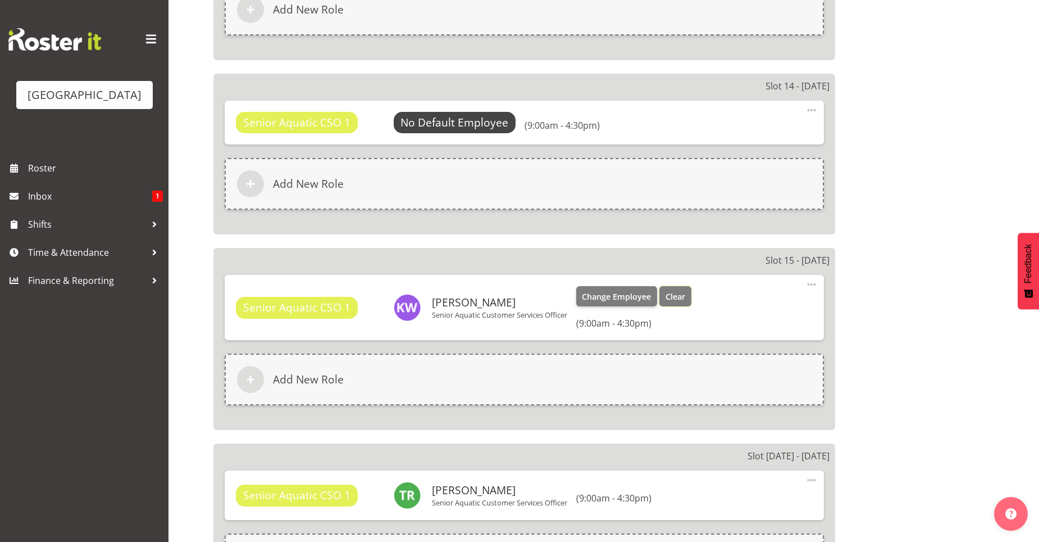
drag, startPoint x: 680, startPoint y: 298, endPoint x: 674, endPoint y: 319, distance: 21.0
click at [680, 299] on span "Clear" at bounding box center [676, 296] width 20 height 12
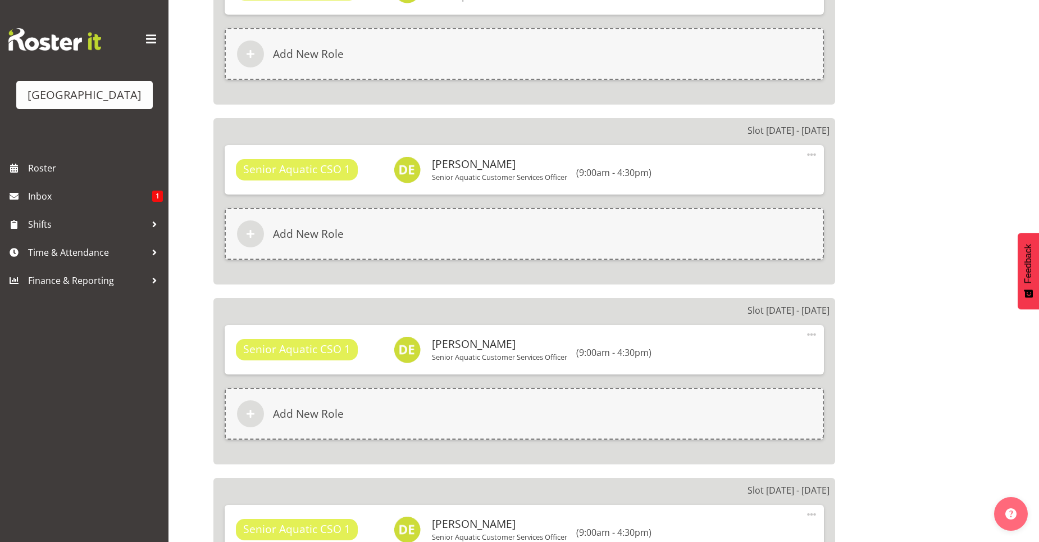
scroll to position [2981, 0]
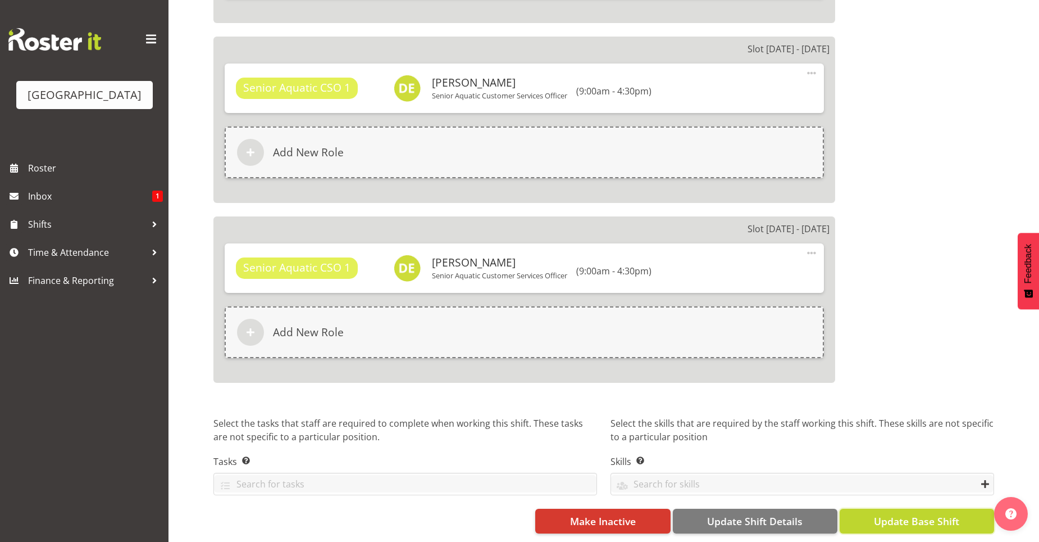
click at [927, 514] on span "Update Base Shift" at bounding box center [916, 521] width 85 height 15
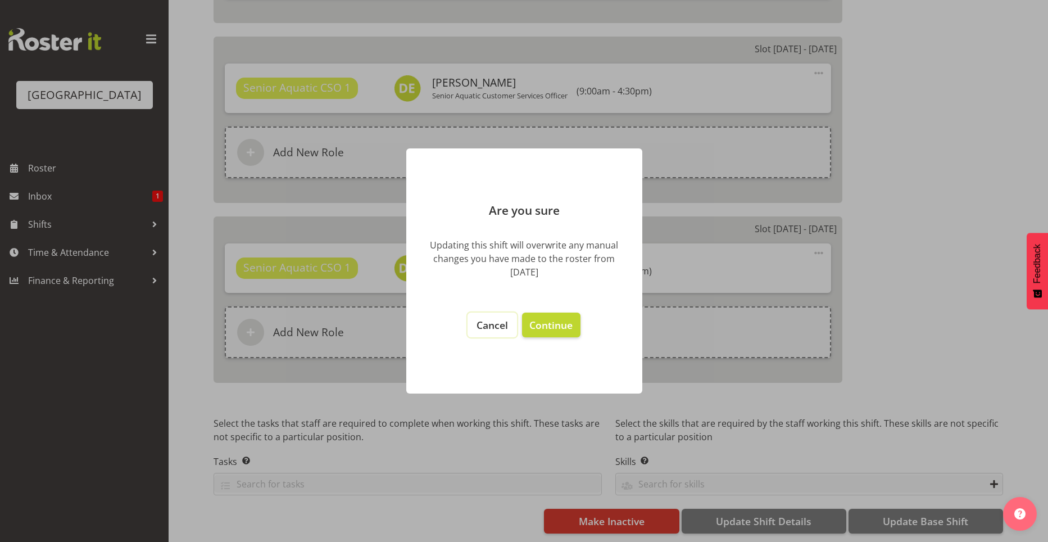
click at [501, 325] on span "Cancel" at bounding box center [491, 324] width 31 height 13
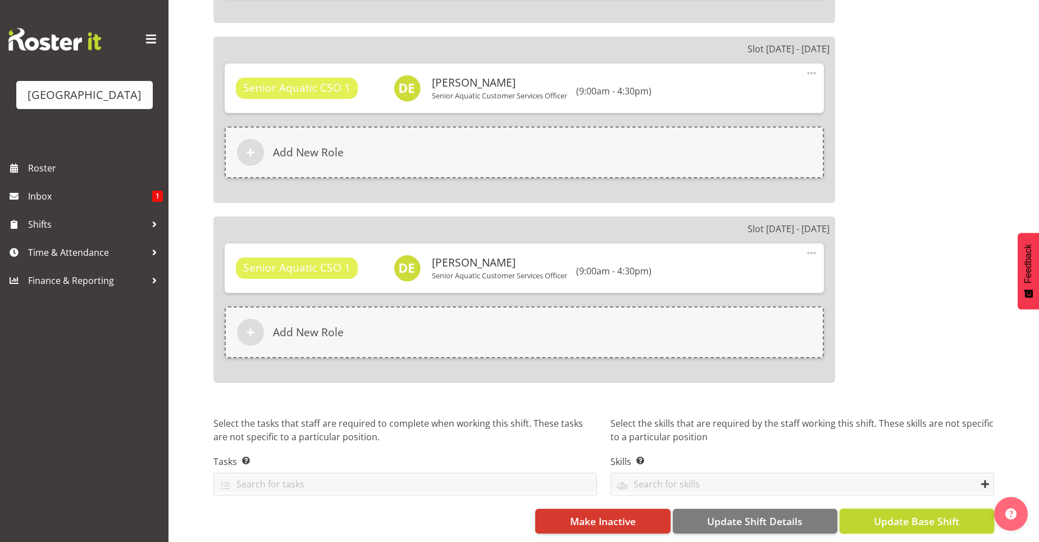
click at [889, 515] on span "Update Base Shift" at bounding box center [916, 521] width 85 height 15
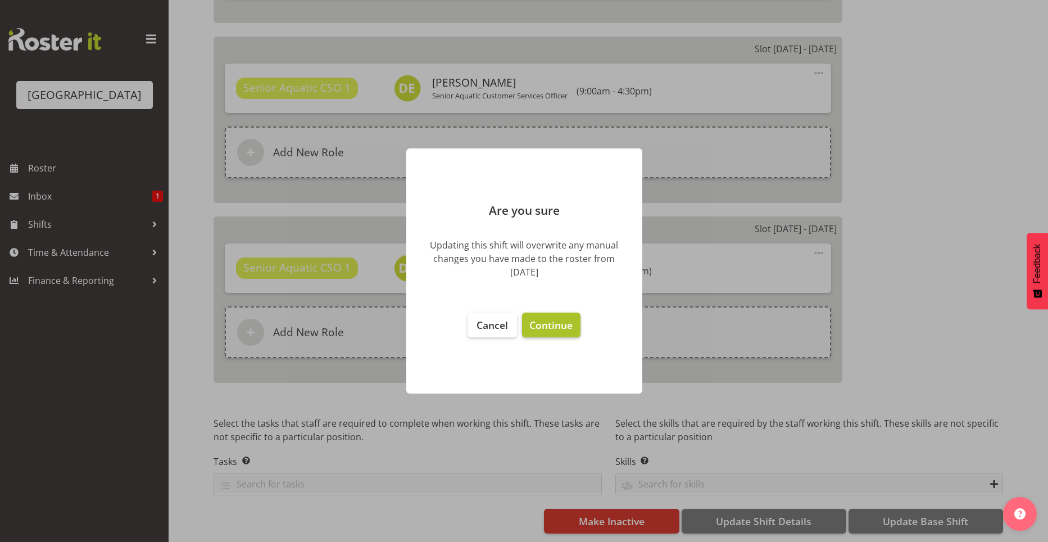
click at [544, 333] on button "Continue" at bounding box center [551, 324] width 58 height 25
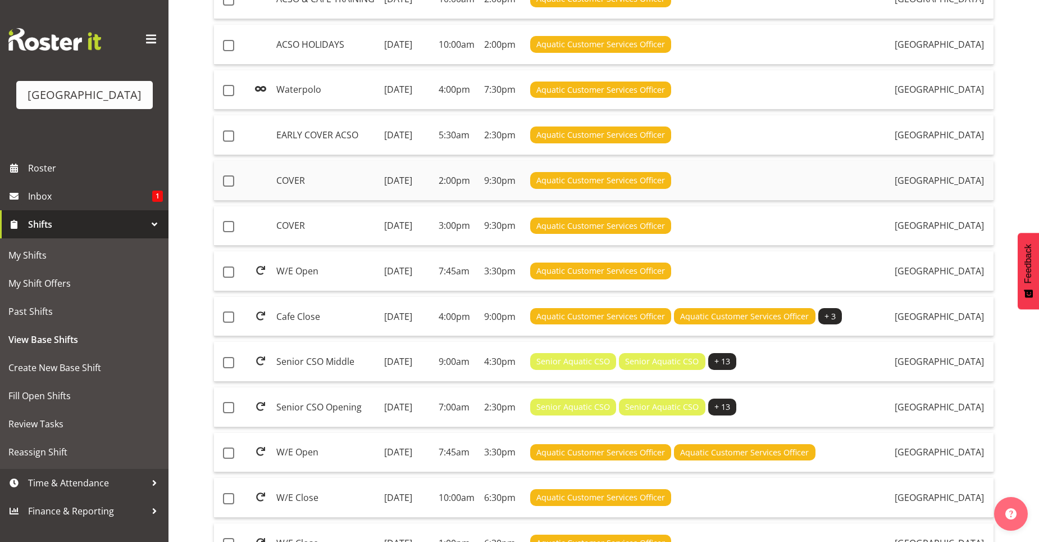
scroll to position [450, 0]
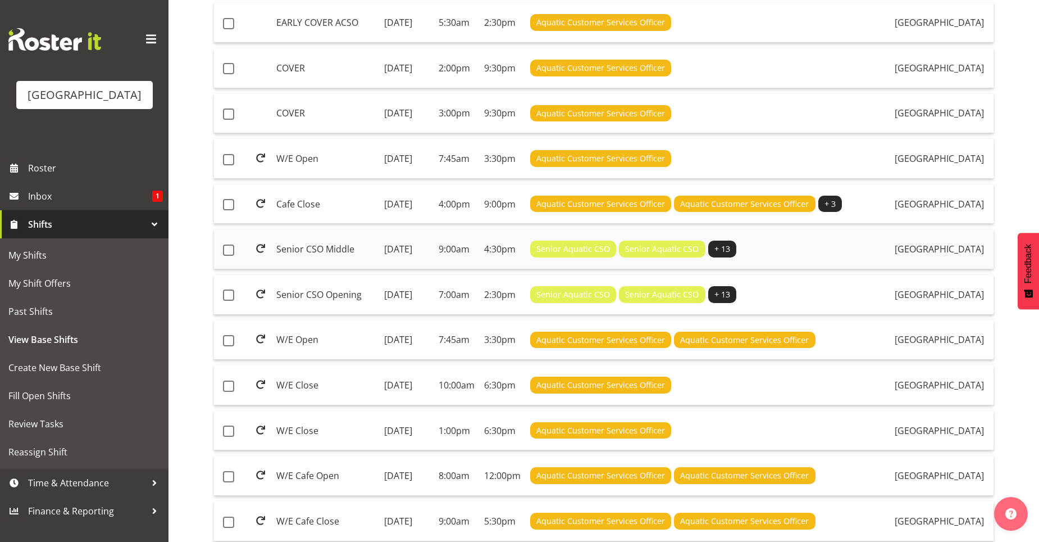
click at [302, 269] on td "Senior CSO Middle" at bounding box center [326, 249] width 108 height 40
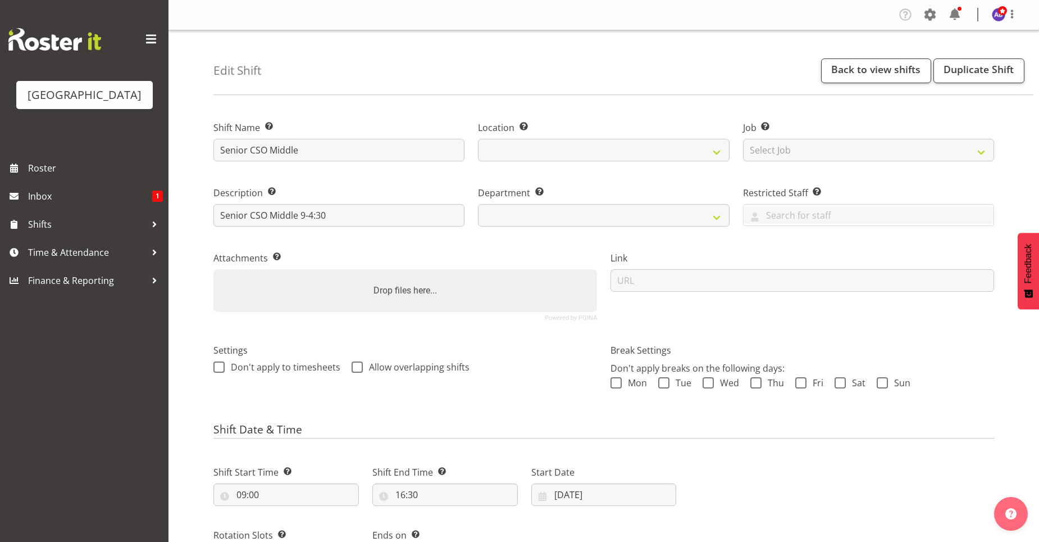
select select
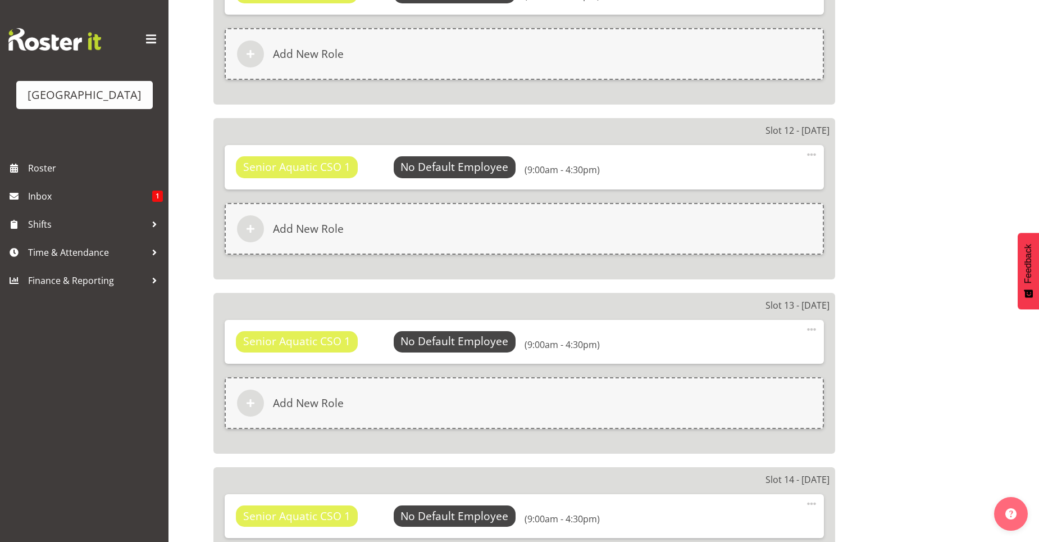
select select
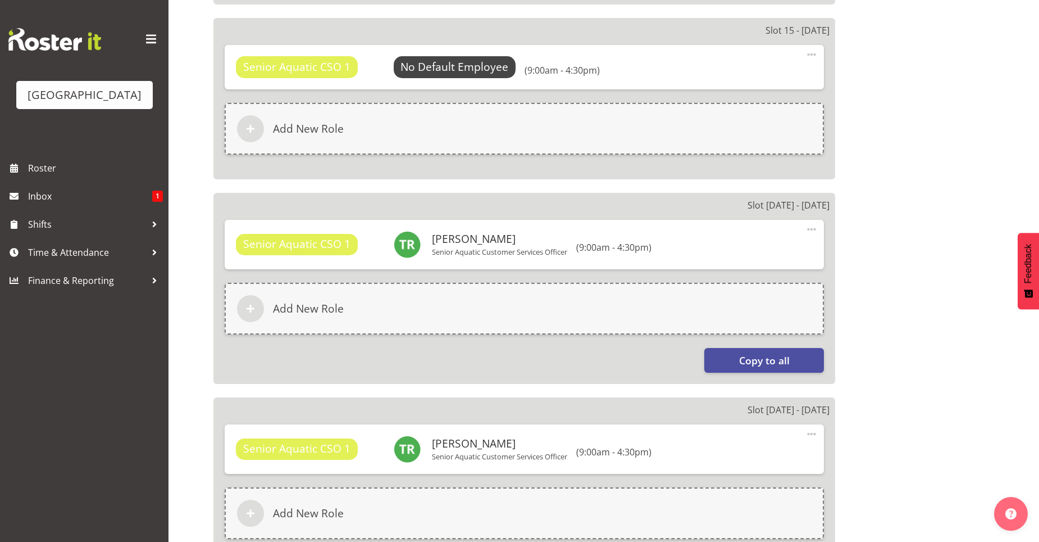
select select "116"
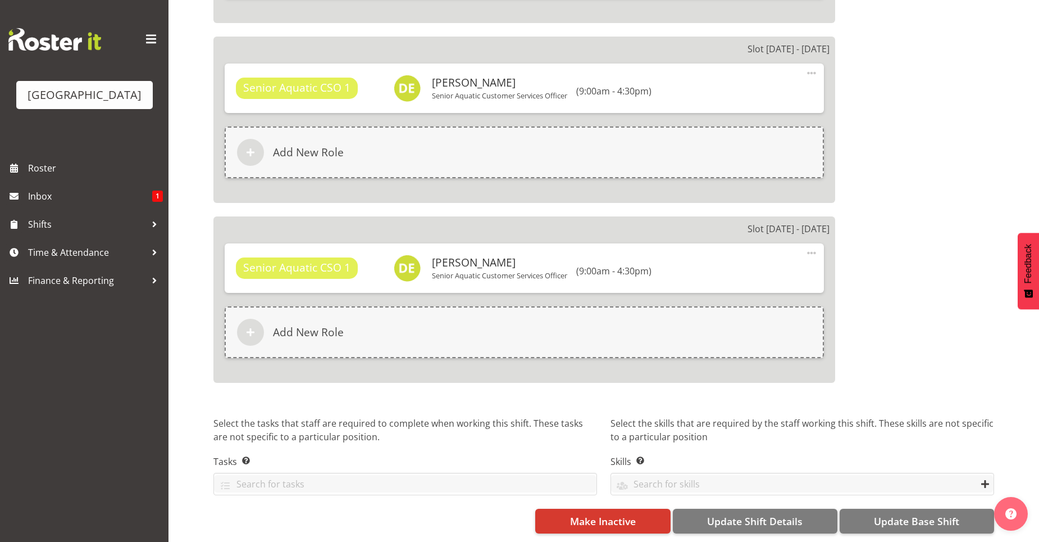
scroll to position [2981, 0]
click at [133, 229] on span "Shifts" at bounding box center [87, 224] width 118 height 17
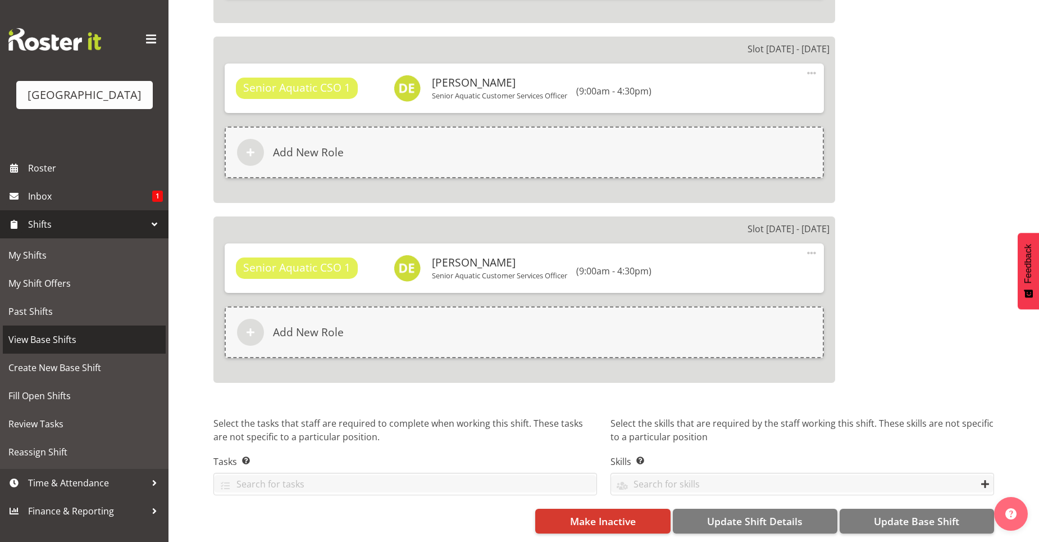
click at [100, 339] on span "View Base Shifts" at bounding box center [84, 339] width 152 height 17
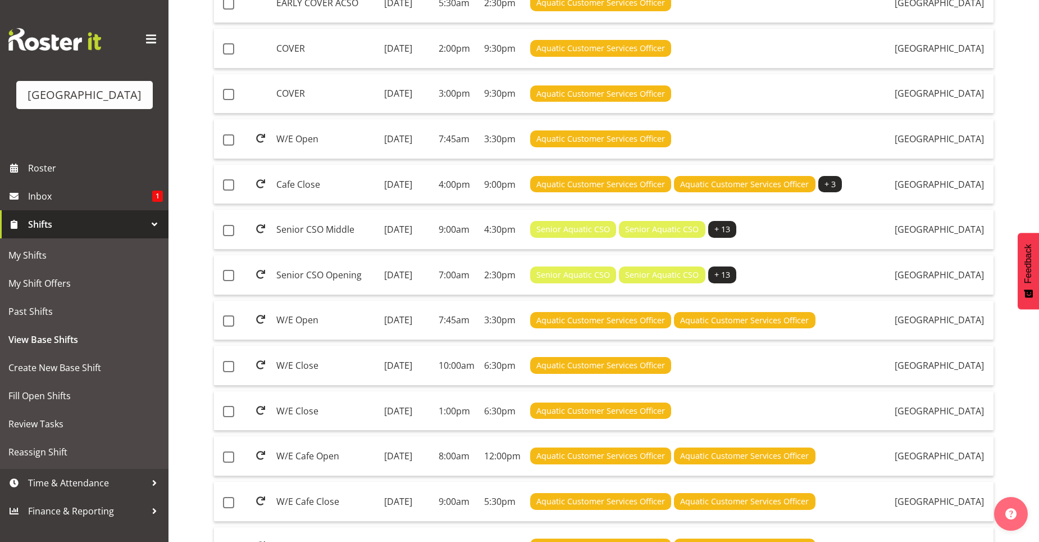
scroll to position [470, 0]
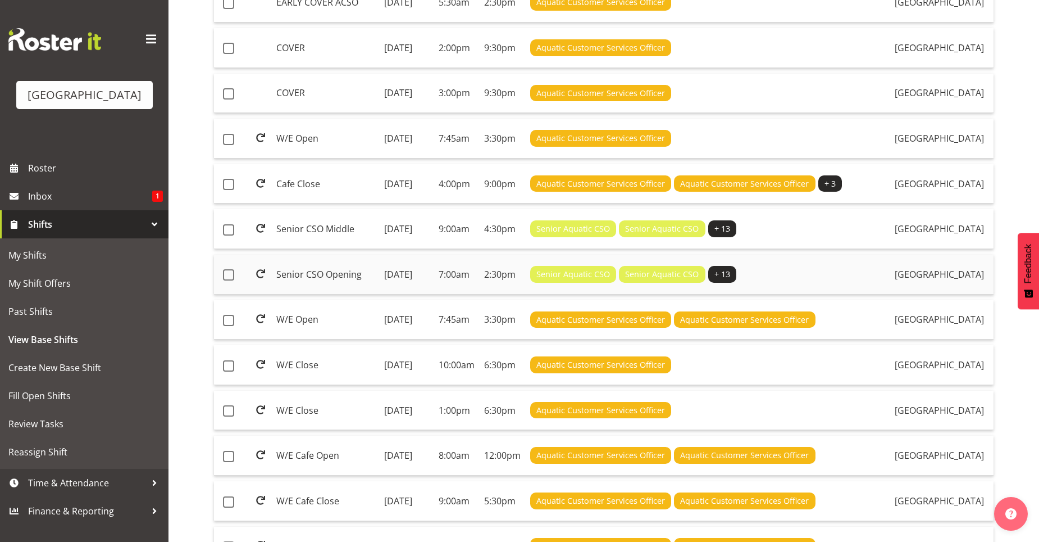
click at [476, 294] on td "7:00am" at bounding box center [457, 275] width 46 height 40
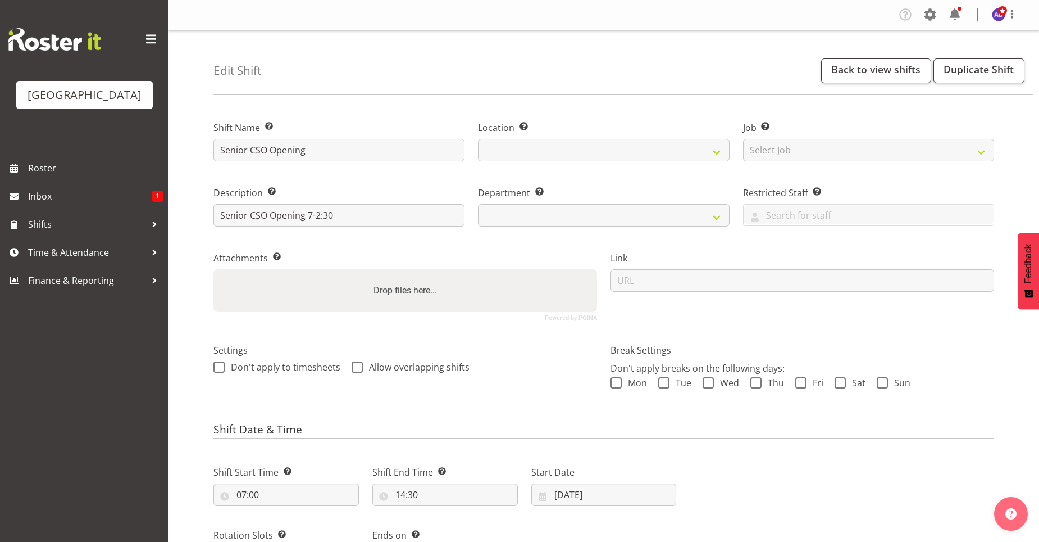
select select
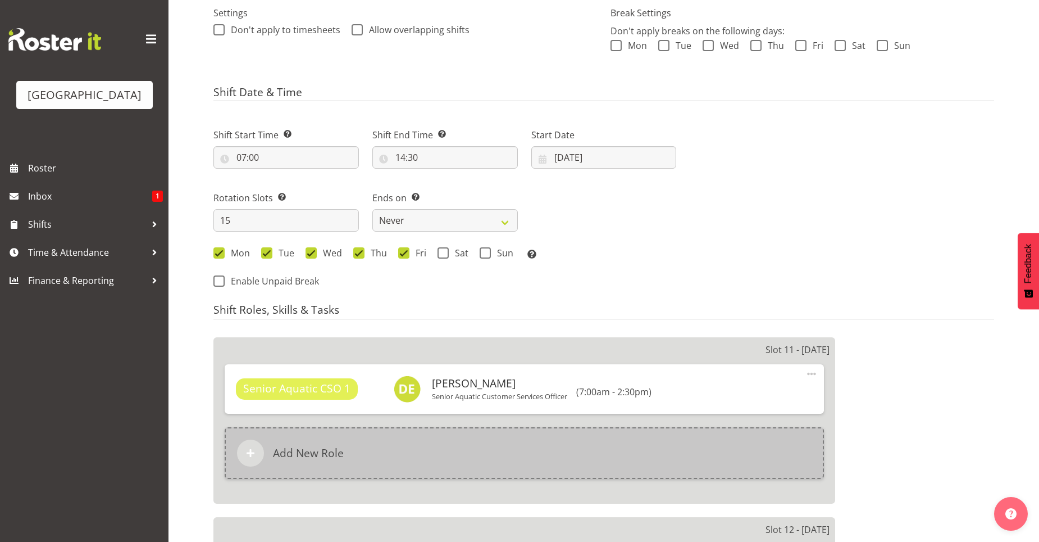
select select
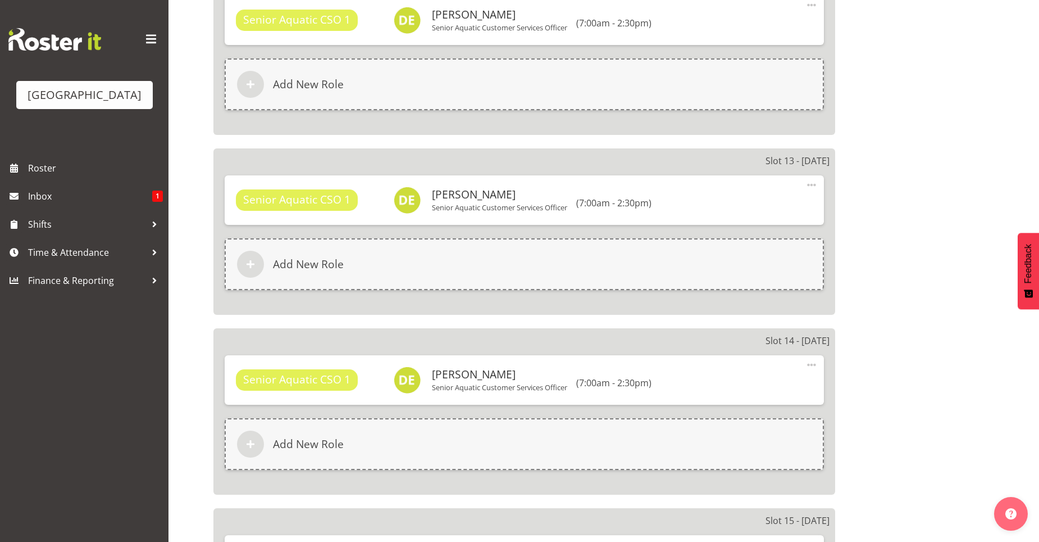
select select "116"
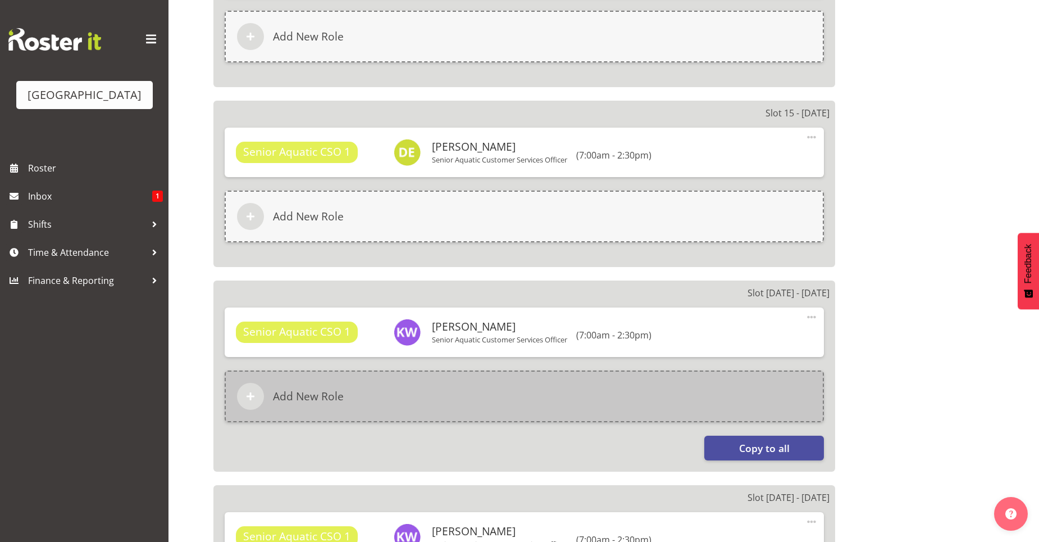
scroll to position [1292, 0]
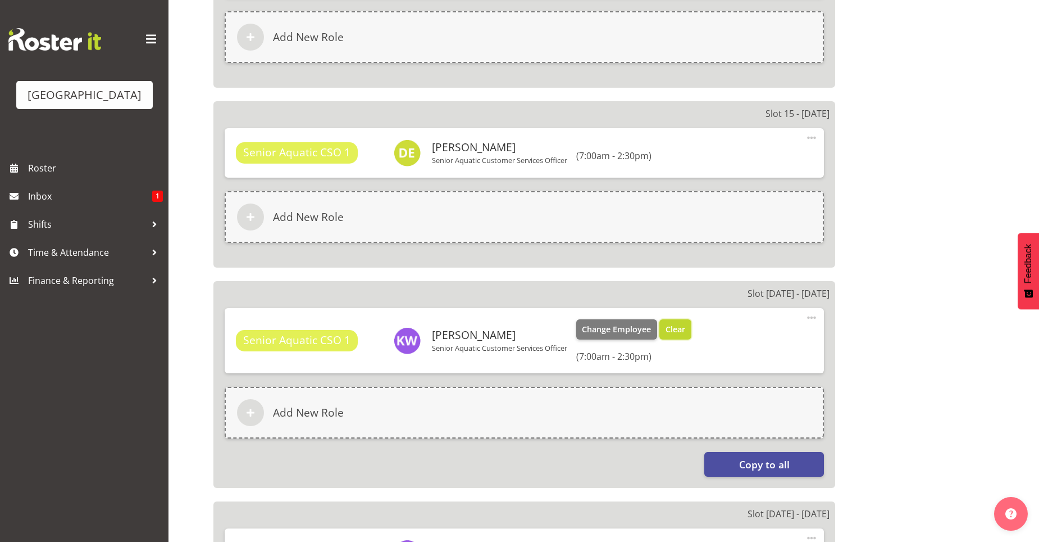
click at [682, 335] on span "Clear" at bounding box center [676, 329] width 20 height 12
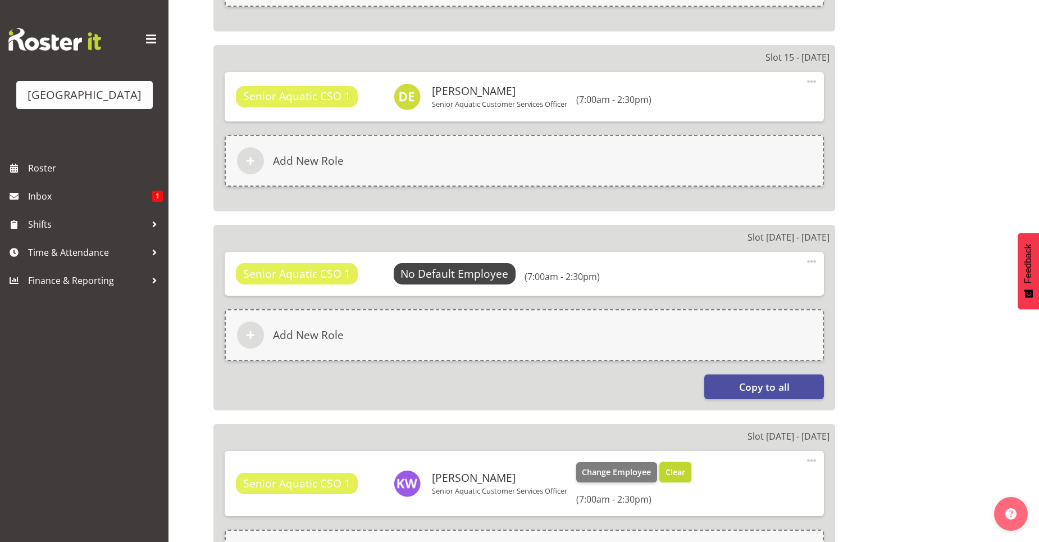
click at [675, 472] on span "Clear" at bounding box center [676, 472] width 20 height 12
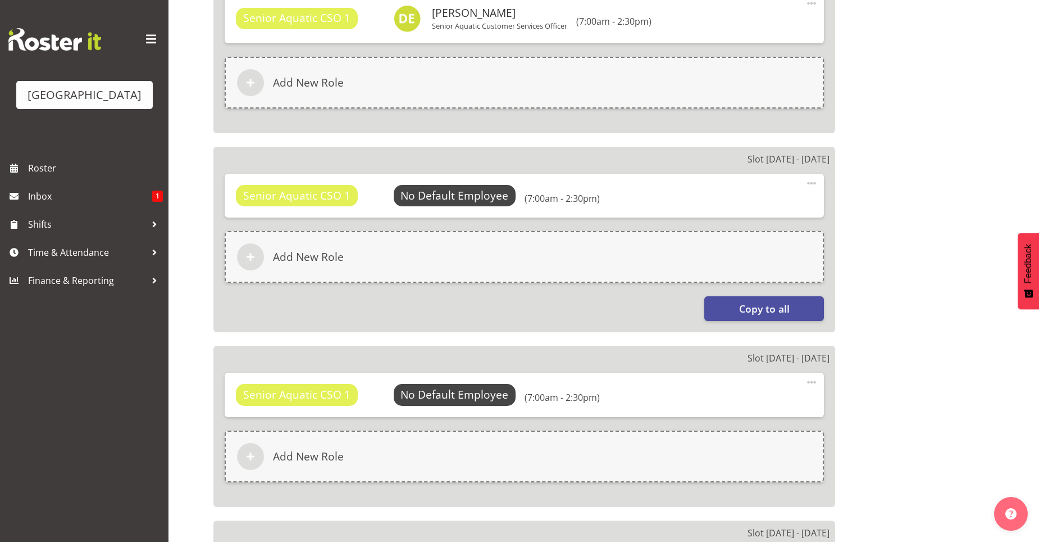
scroll to position [1573, 0]
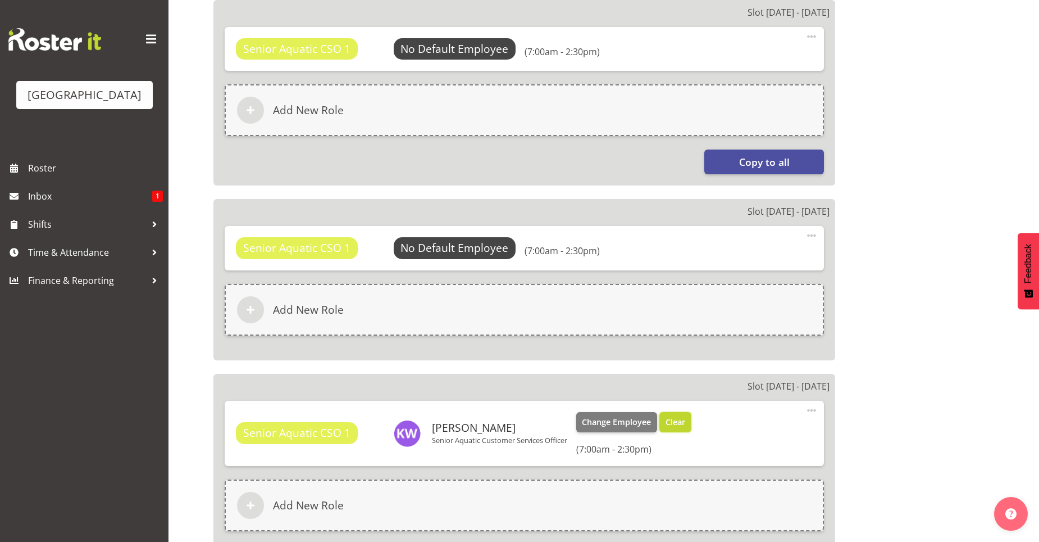
click at [678, 424] on span "Clear" at bounding box center [676, 422] width 20 height 12
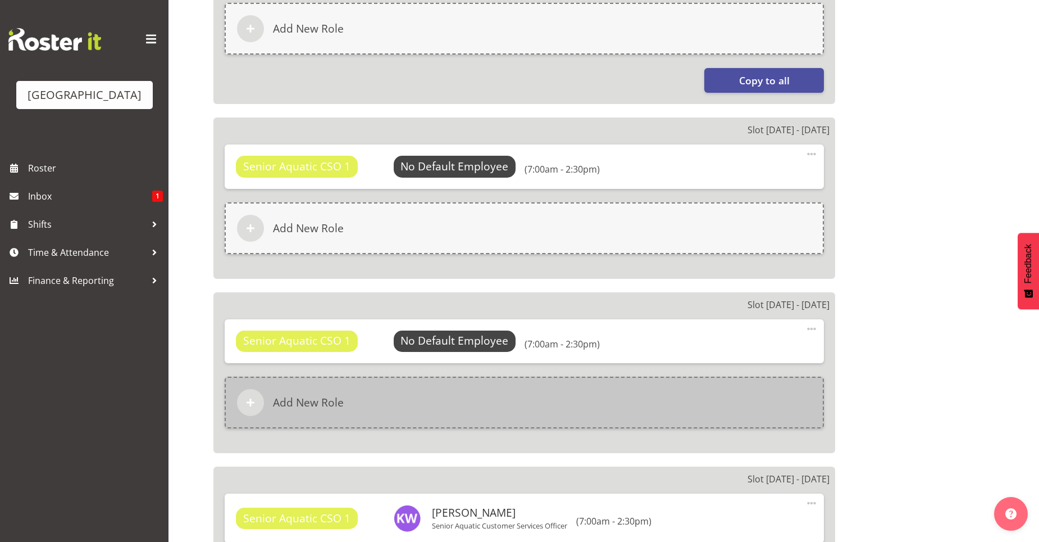
scroll to position [1854, 0]
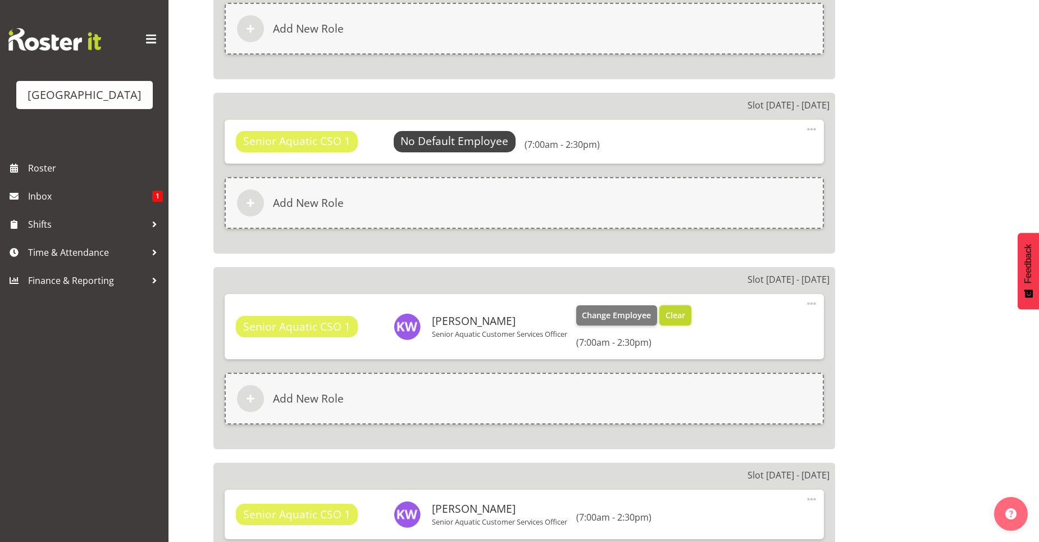
click at [685, 315] on span "Clear" at bounding box center [676, 315] width 20 height 12
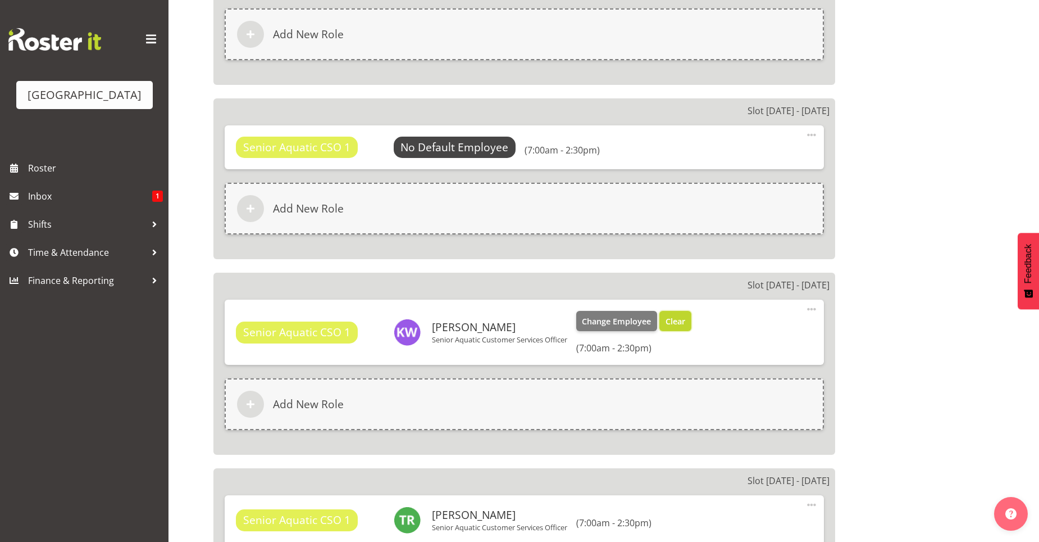
click at [680, 325] on span "Clear" at bounding box center [676, 321] width 20 height 12
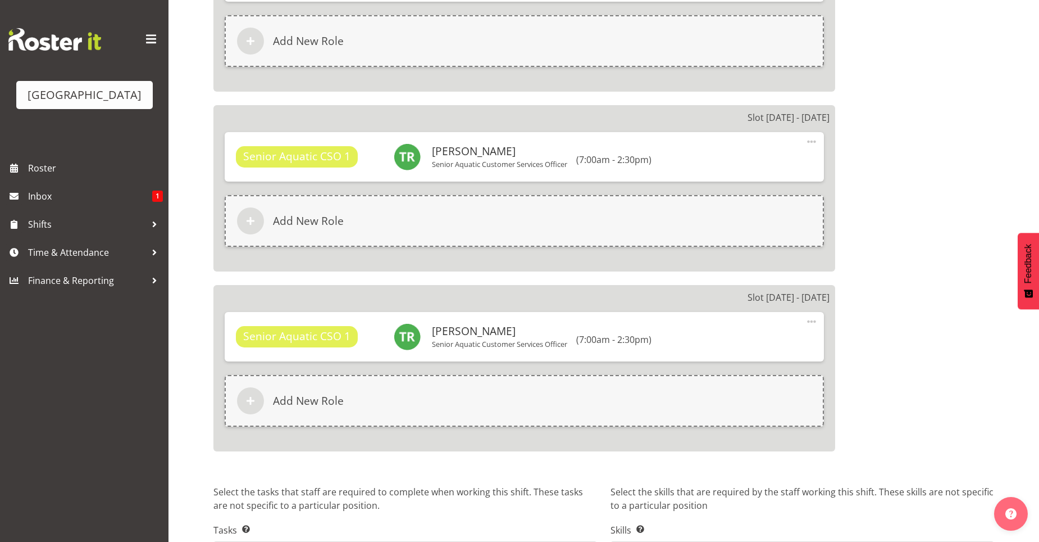
scroll to position [2981, 0]
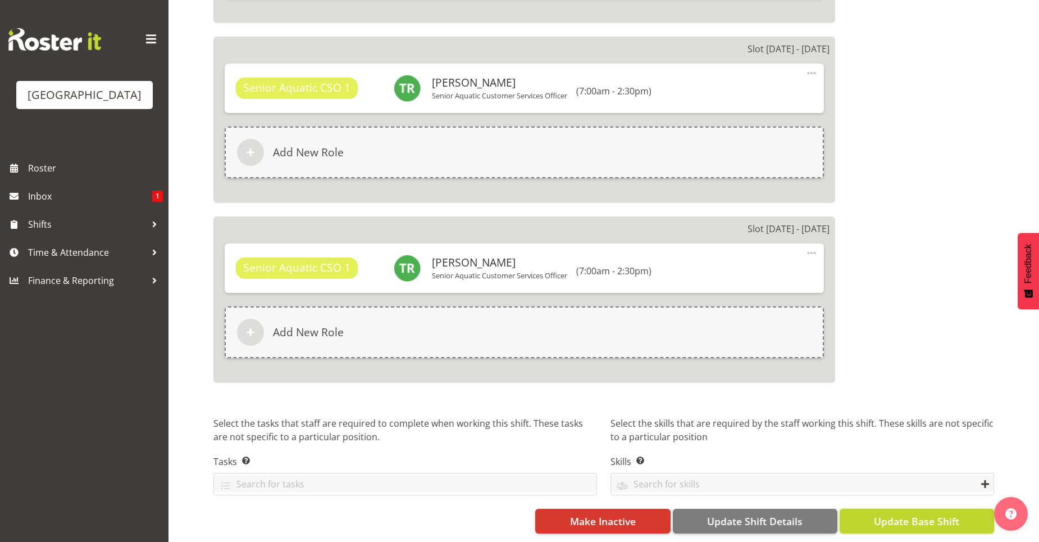
click at [883, 517] on span "Update Base Shift" at bounding box center [916, 521] width 85 height 15
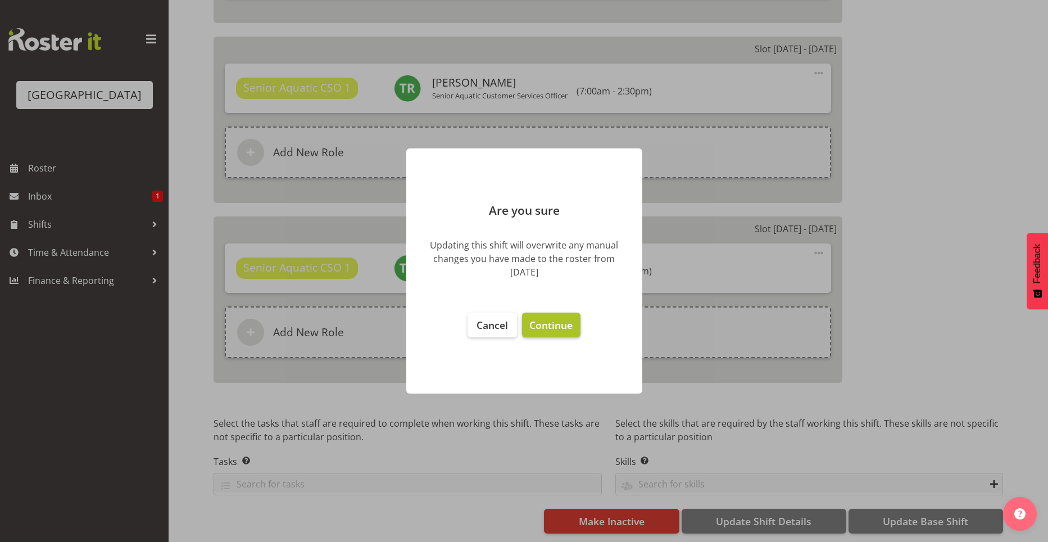
click at [559, 328] on span "Continue" at bounding box center [550, 324] width 43 height 13
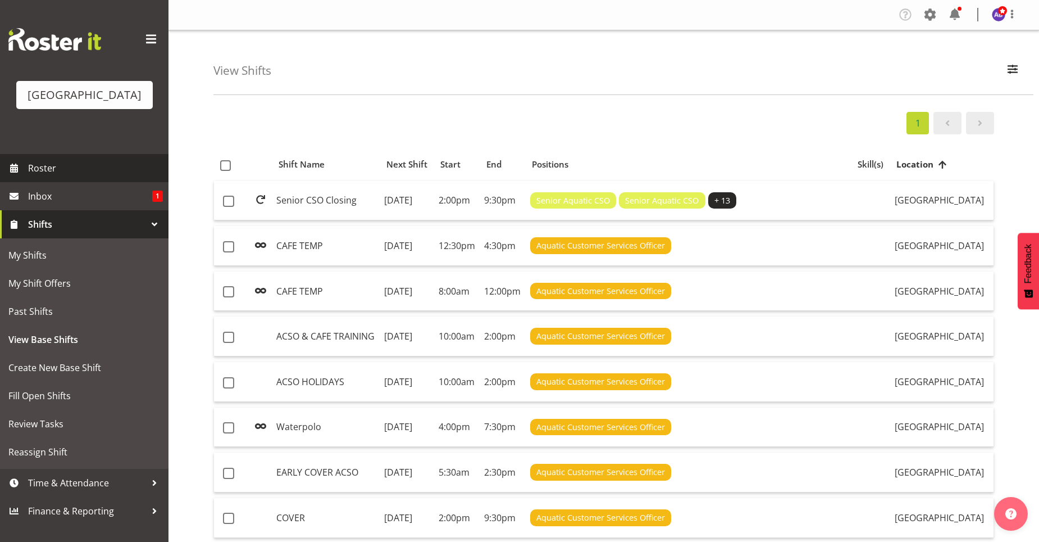
click at [82, 174] on span "Roster" at bounding box center [95, 168] width 135 height 17
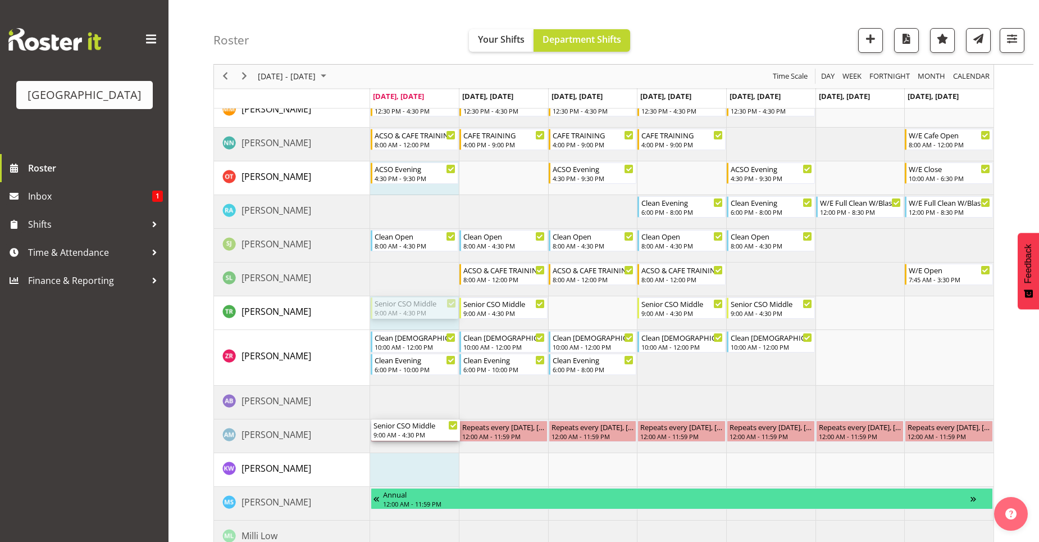
scroll to position [512, 0]
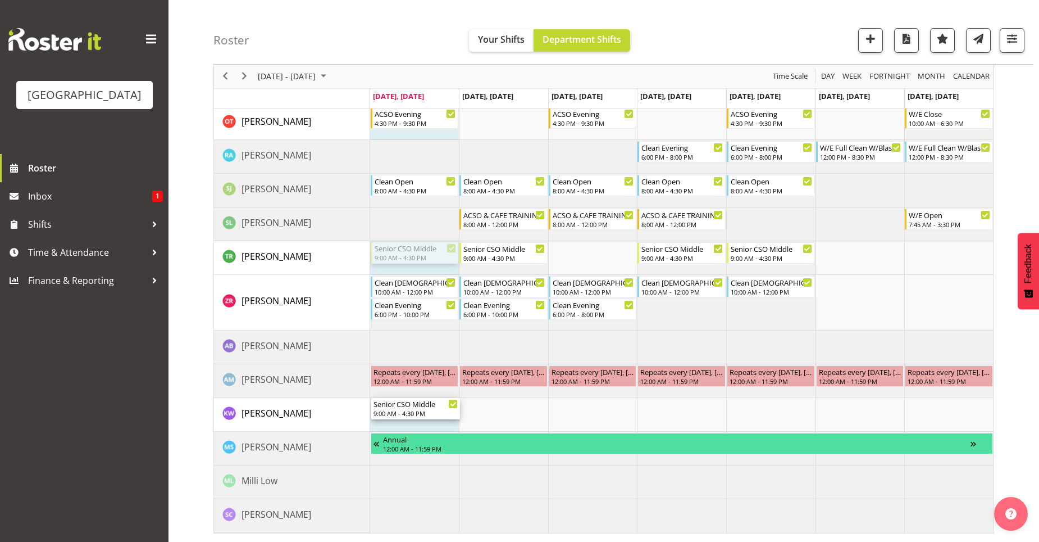
drag, startPoint x: 420, startPoint y: 316, endPoint x: 410, endPoint y: 423, distance: 107.2
click at [410, 423] on div "Senior CSO Opening 7:00 AM - 2:30 PM Senior CSO Opening 7:00 AM - 2:30 PM Senio…" at bounding box center [682, 89] width 624 height 887
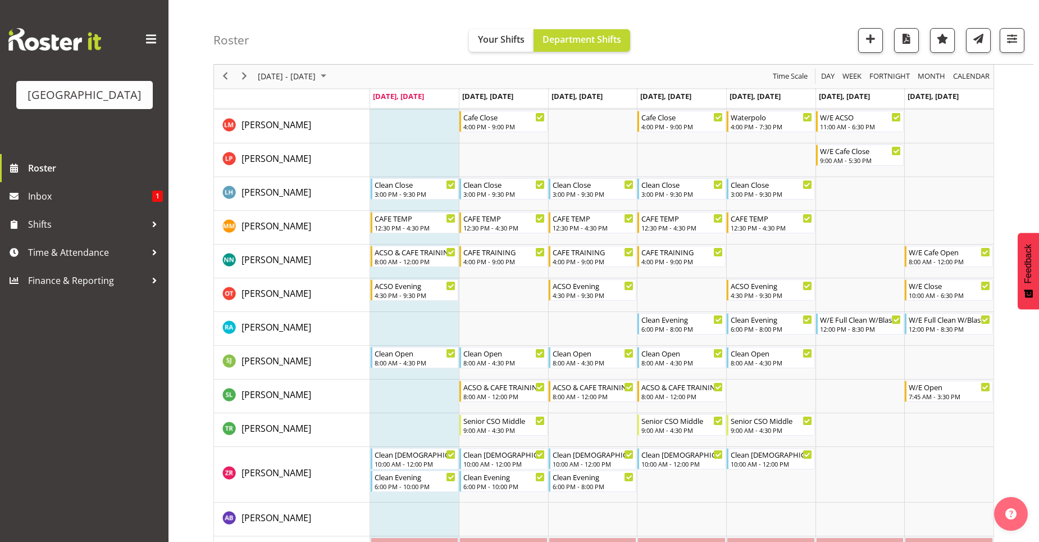
scroll to position [343, 0]
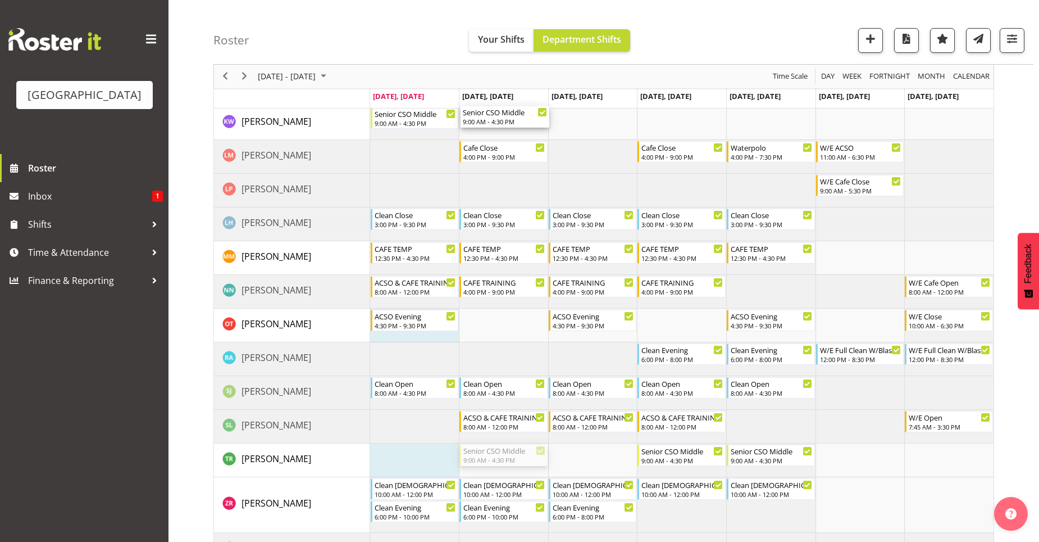
drag, startPoint x: 494, startPoint y: 454, endPoint x: 486, endPoint y: 120, distance: 333.9
drag, startPoint x: 682, startPoint y: 387, endPoint x: 660, endPoint y: 122, distance: 265.0
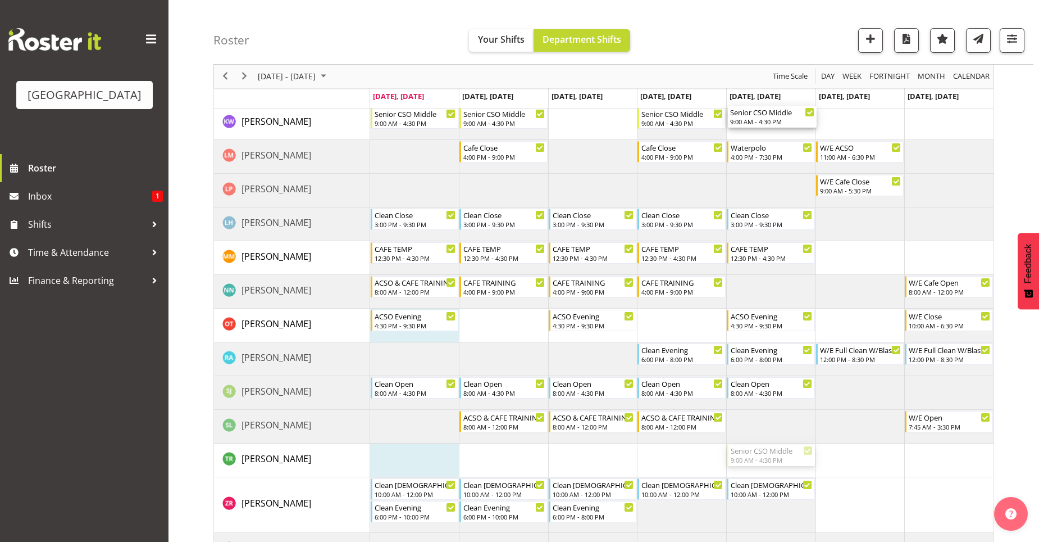
drag, startPoint x: 757, startPoint y: 455, endPoint x: 741, endPoint y: 133, distance: 321.8
click at [741, 133] on div "Senior CSO Opening 7:00 AM - 2:30 PM Senior CSO Opening 7:00 AM - 2:30 PM Senio…" at bounding box center [682, 258] width 624 height 887
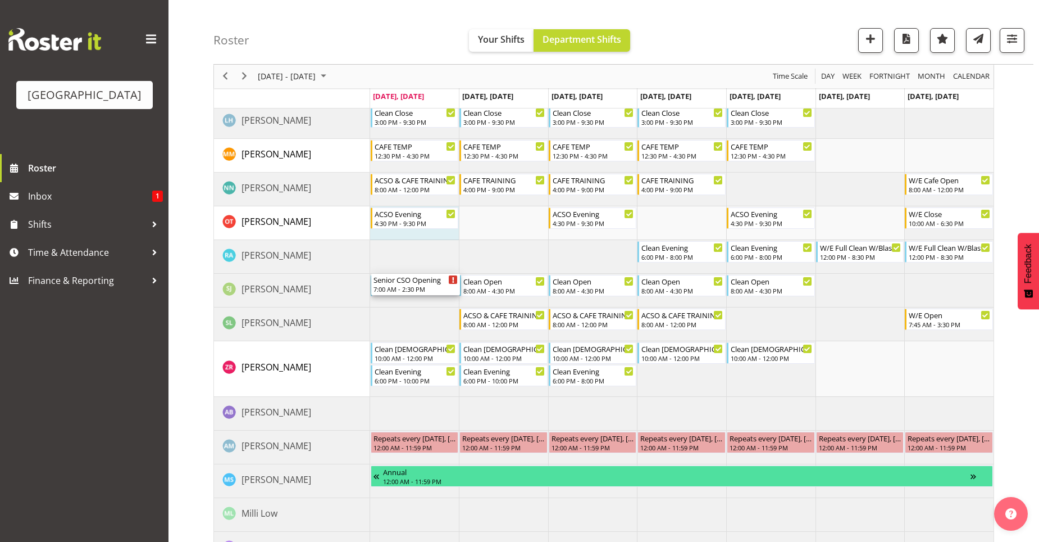
scroll to position [512, 0]
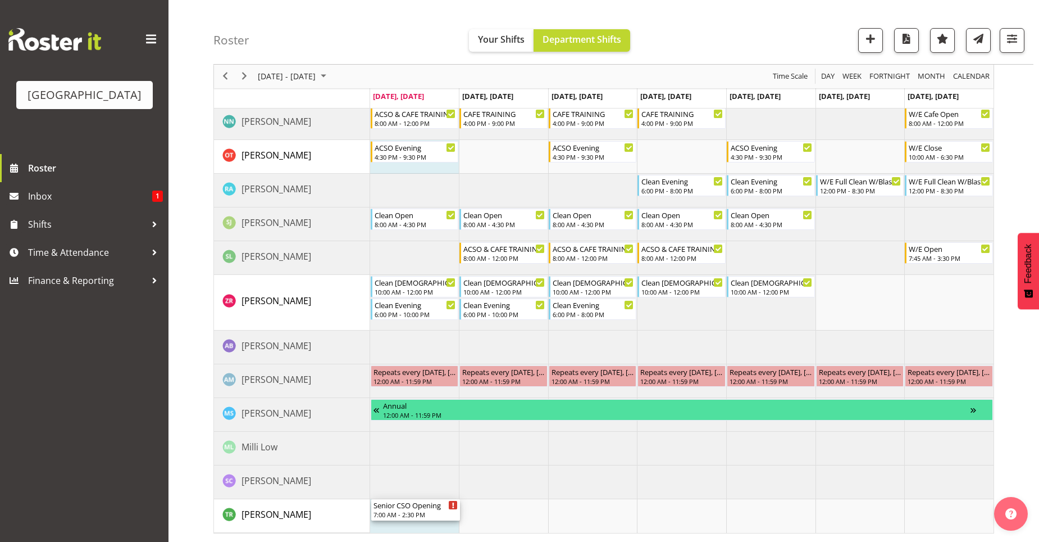
drag, startPoint x: 423, startPoint y: 171, endPoint x: 399, endPoint y: 509, distance: 338.0
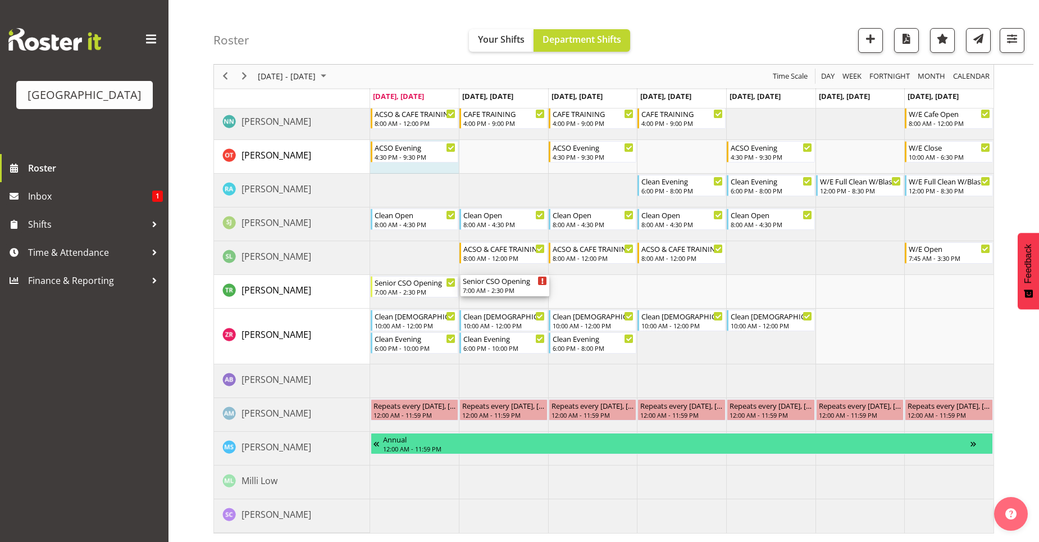
drag, startPoint x: 495, startPoint y: 170, endPoint x: 497, endPoint y: 296, distance: 125.9
click at [497, 296] on div "Senior CSO Opening 7:00 AM - 2:30 PM Senior CSO Opening 7:00 AM - 2:30 PM Senio…" at bounding box center [682, 89] width 624 height 887
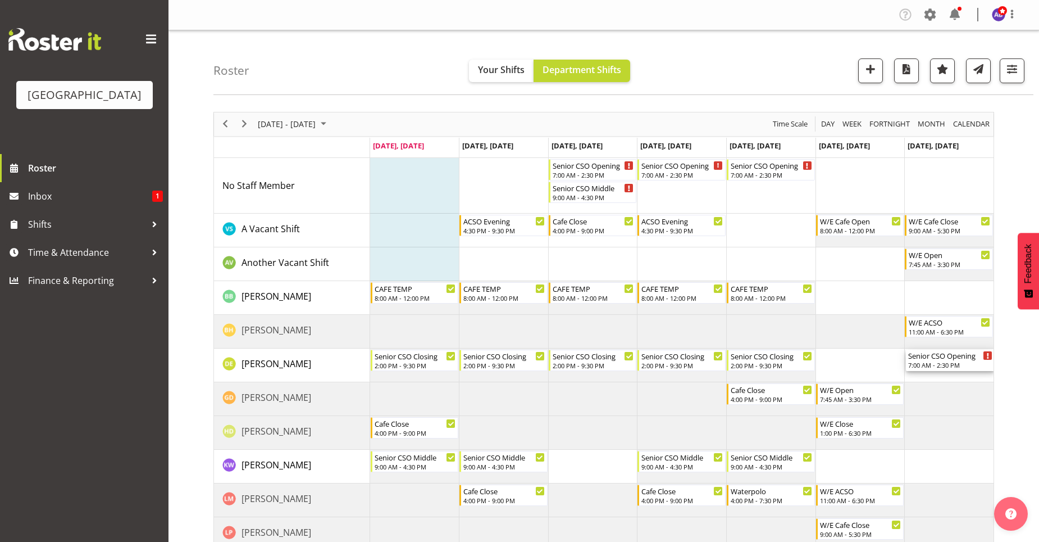
scroll to position [281, 0]
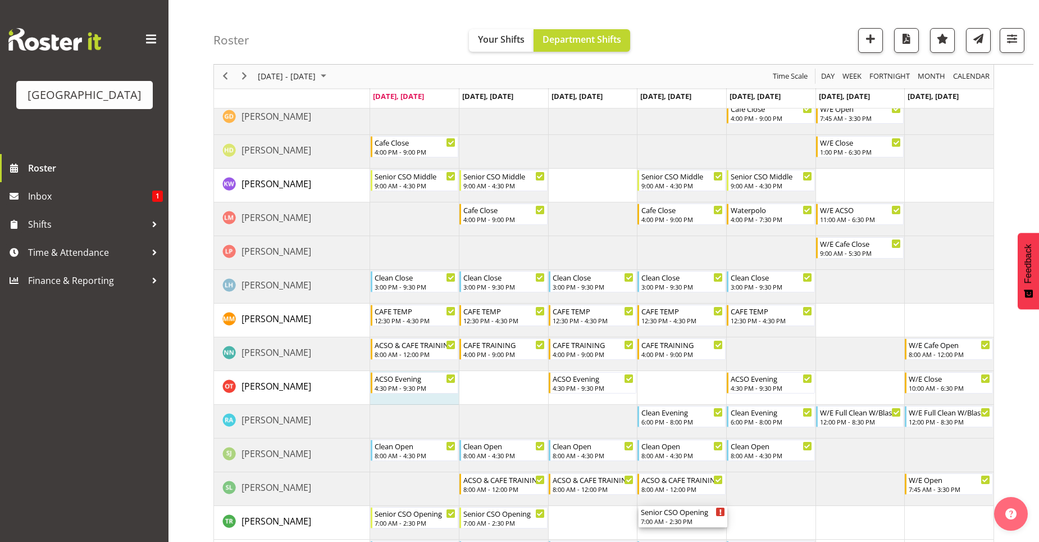
drag, startPoint x: 650, startPoint y: 167, endPoint x: 646, endPoint y: 513, distance: 345.6
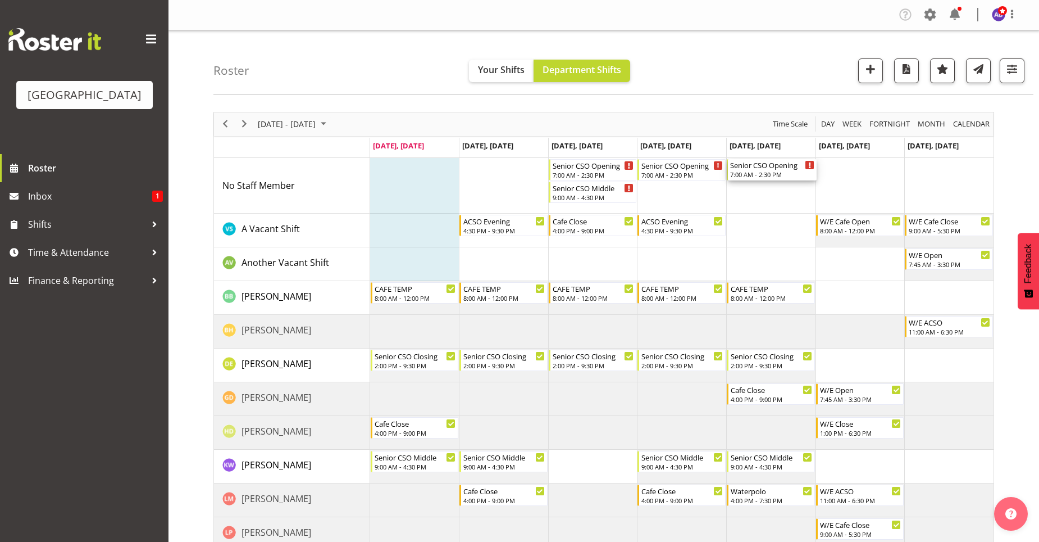
click at [792, 173] on div "7:00 AM - 2:30 PM" at bounding box center [772, 174] width 85 height 9
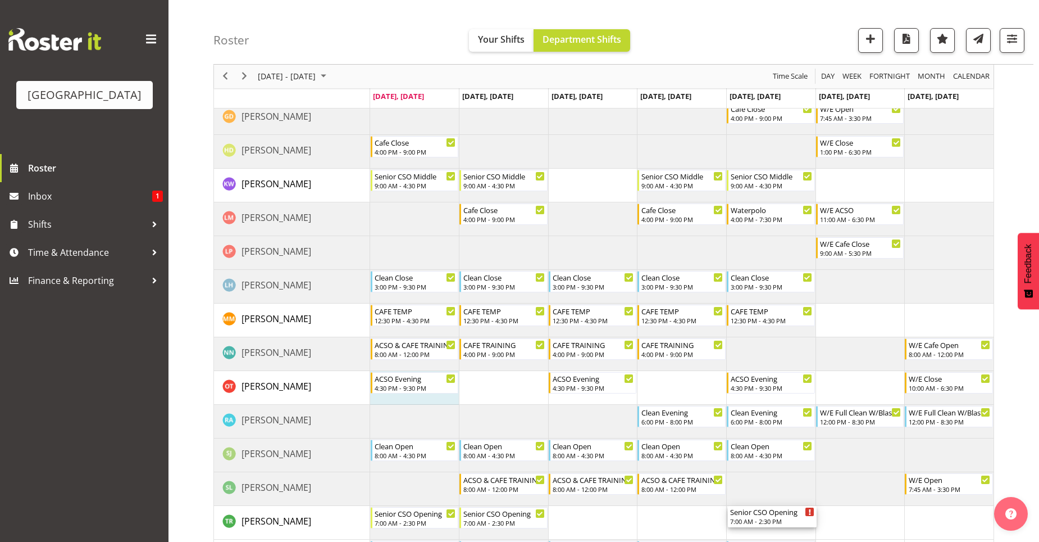
drag, startPoint x: 792, startPoint y: 173, endPoint x: 782, endPoint y: 515, distance: 341.8
click at [745, 514] on div "Senior CSO Opening" at bounding box center [772, 511] width 85 height 11
drag, startPoint x: 771, startPoint y: 57, endPoint x: 737, endPoint y: 103, distance: 57.5
click at [729, 32] on div "Roster Your Shifts Department Shifts All Locations Clear Splash Palace Select A…" at bounding box center [624, 32] width 820 height 65
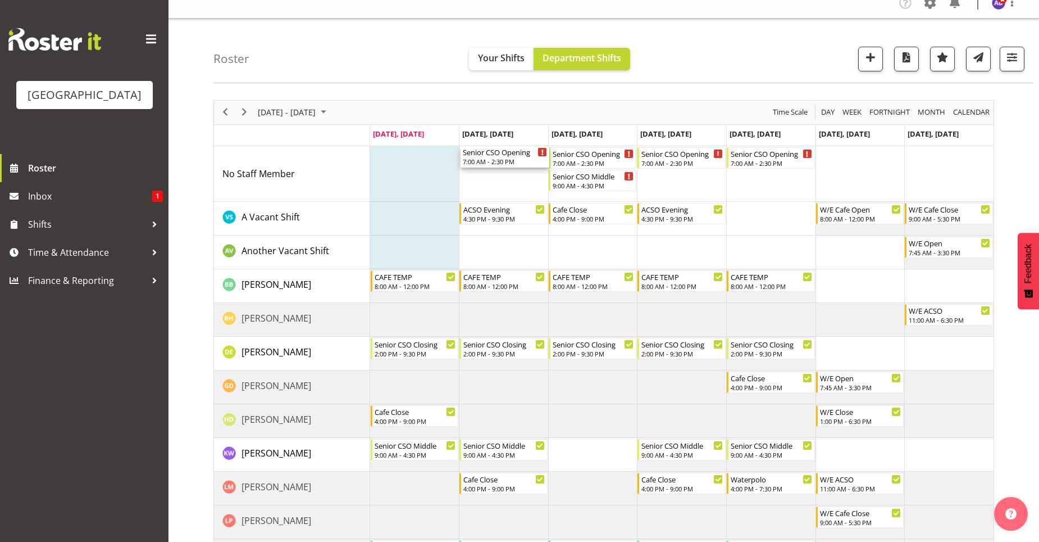
scroll to position [0, 0]
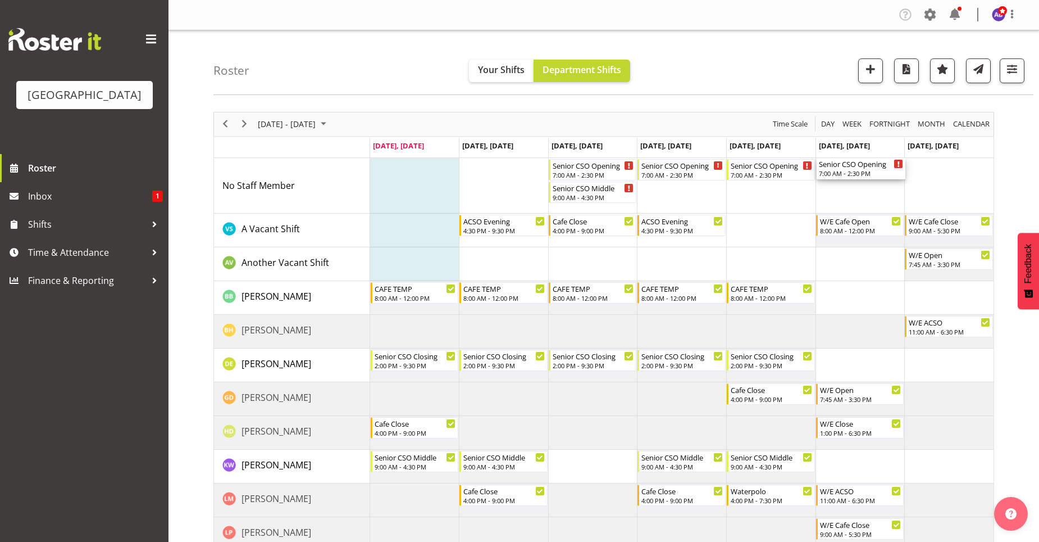
drag, startPoint x: 710, startPoint y: 74, endPoint x: 822, endPoint y: 52, distance: 114.5
click at [822, 52] on div "Roster Your Shifts Department Shifts All Locations Clear Splash Palace Select A…" at bounding box center [624, 62] width 820 height 65
click at [753, 202] on td "Timeline Week of September 29, 2025" at bounding box center [771, 186] width 89 height 56
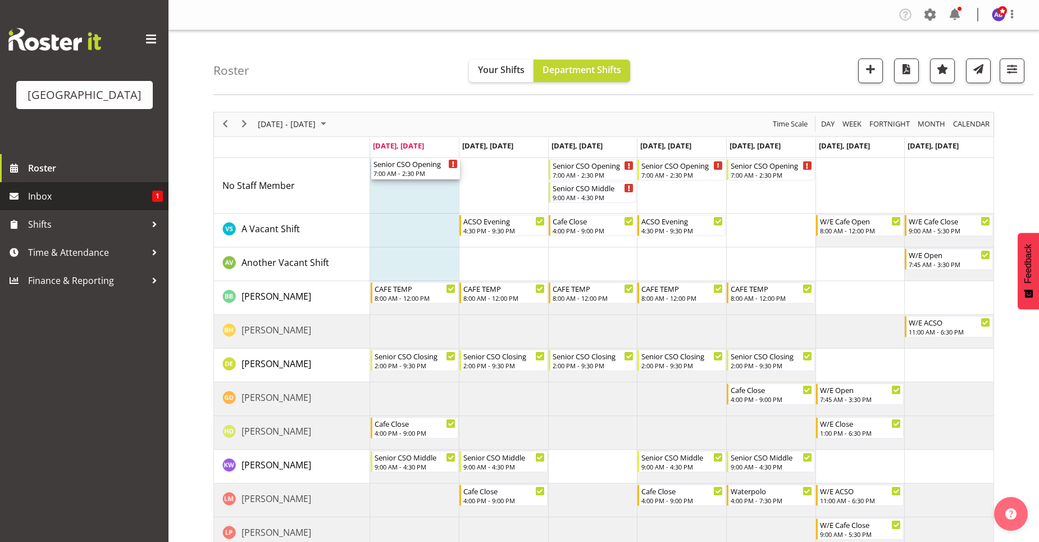
click at [30, 190] on span "Inbox" at bounding box center [90, 196] width 124 height 17
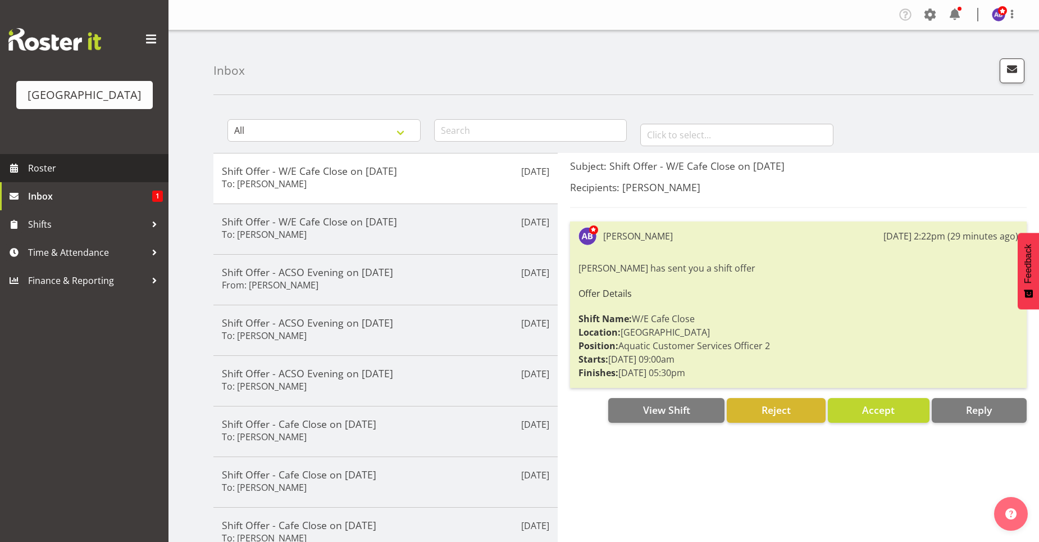
click at [58, 173] on span "Roster" at bounding box center [95, 168] width 135 height 17
